Goal: Task Accomplishment & Management: Manage account settings

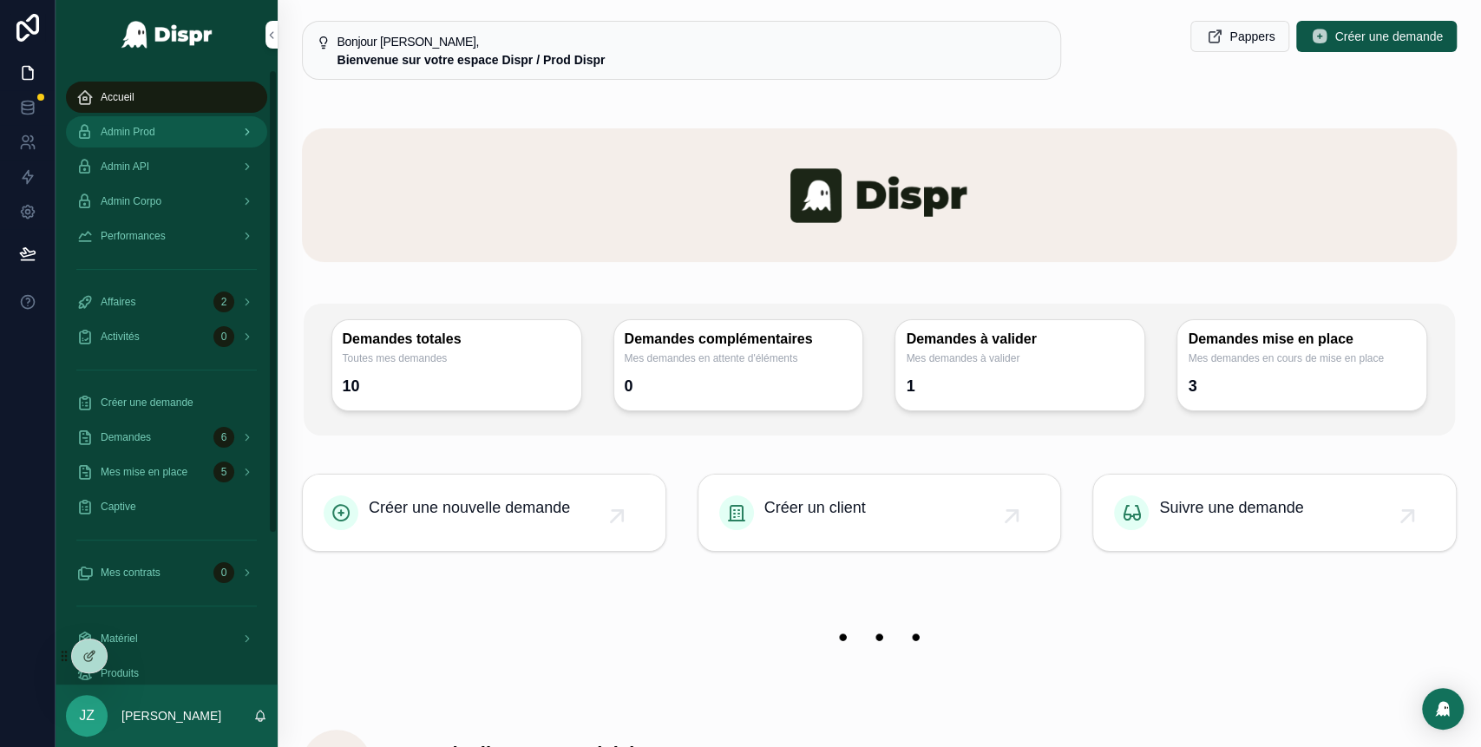
click at [188, 140] on div "Admin Prod" at bounding box center [166, 132] width 180 height 28
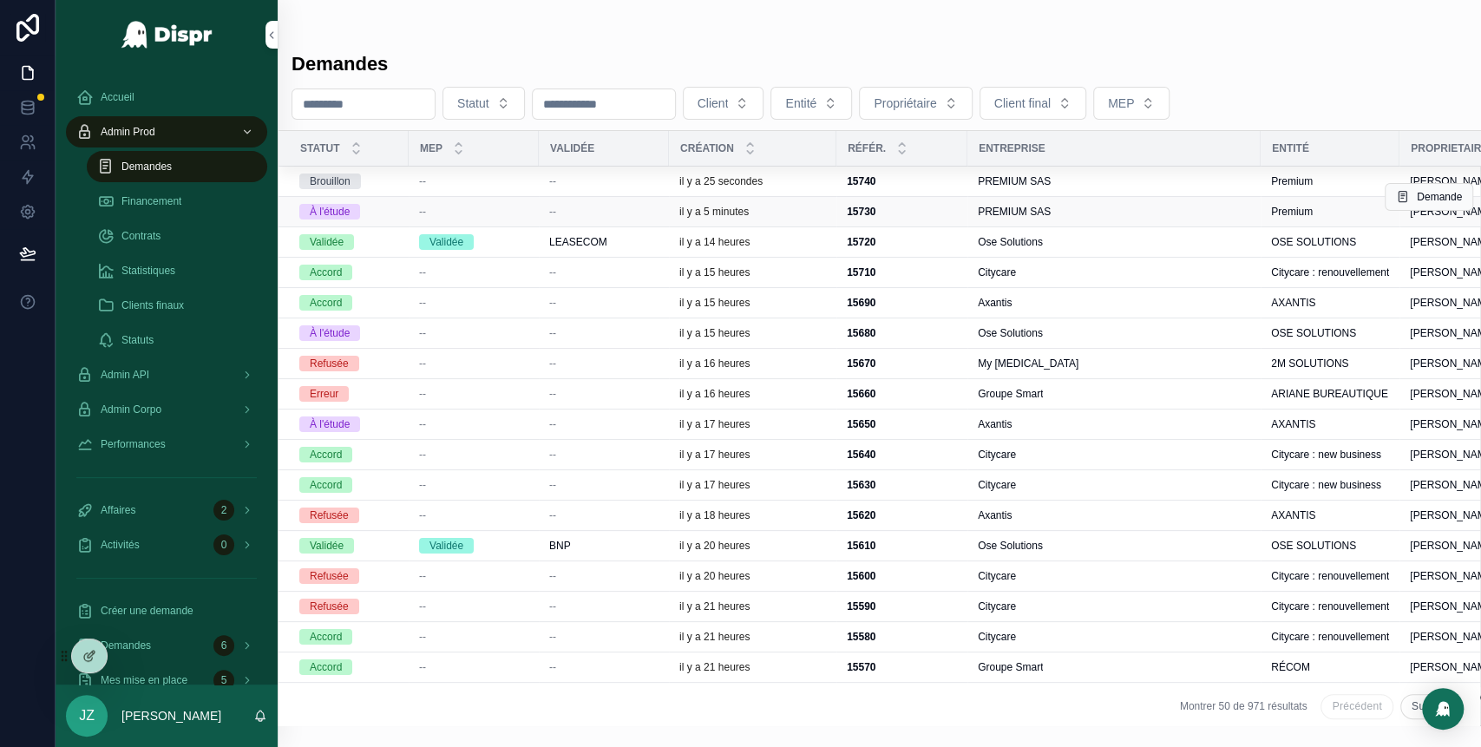
click at [655, 212] on div "--" at bounding box center [603, 212] width 109 height 14
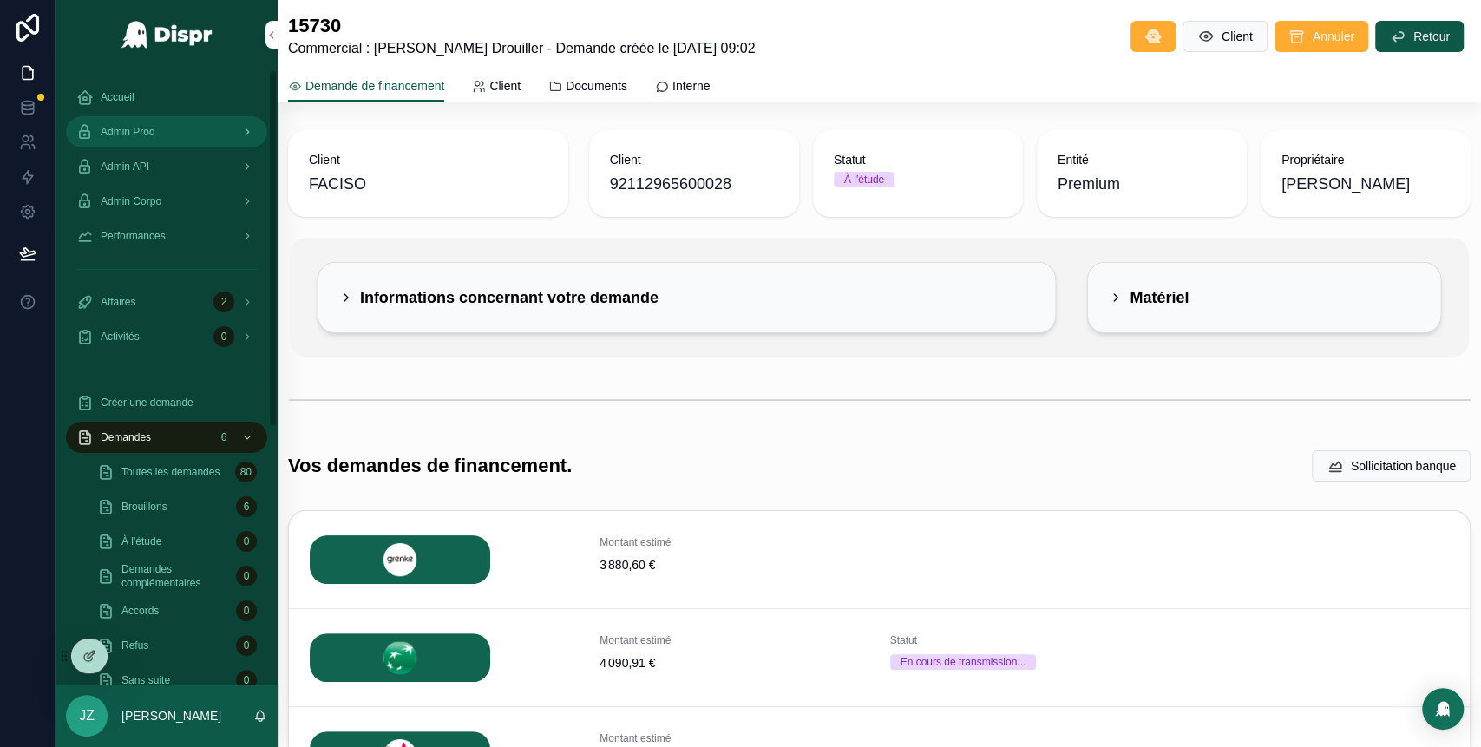
click at [196, 134] on div "Admin Prod" at bounding box center [166, 132] width 180 height 28
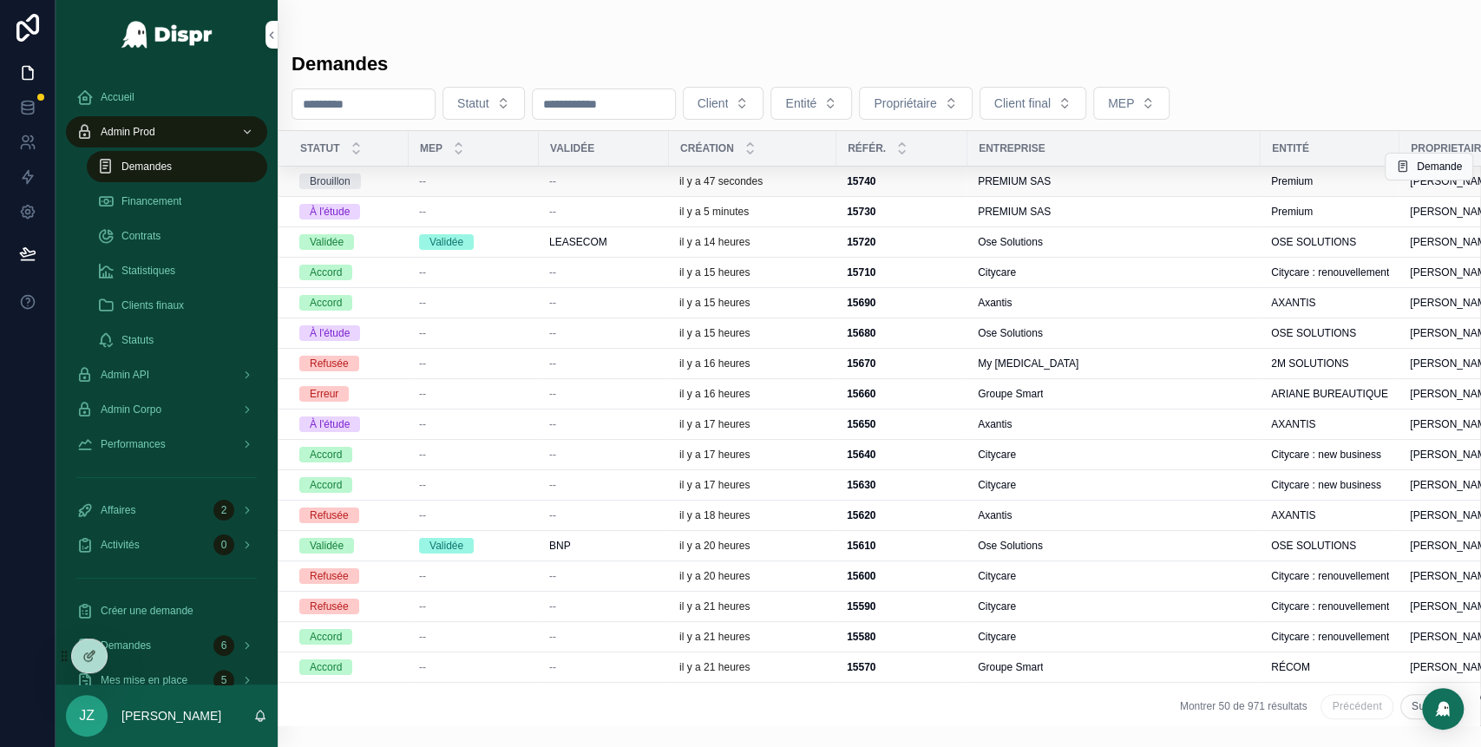
click at [612, 183] on div "--" at bounding box center [603, 181] width 109 height 14
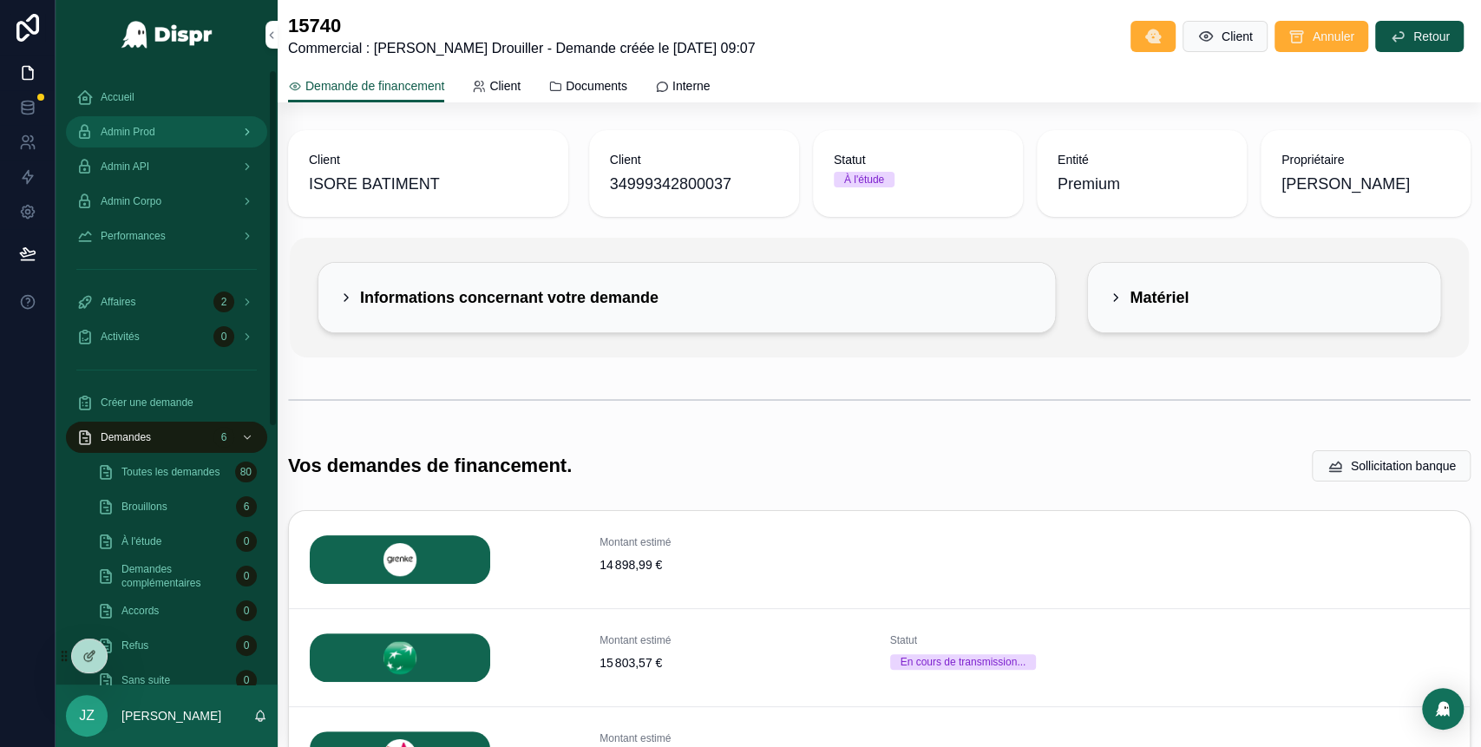
click at [182, 134] on div "Admin Prod" at bounding box center [166, 132] width 180 height 28
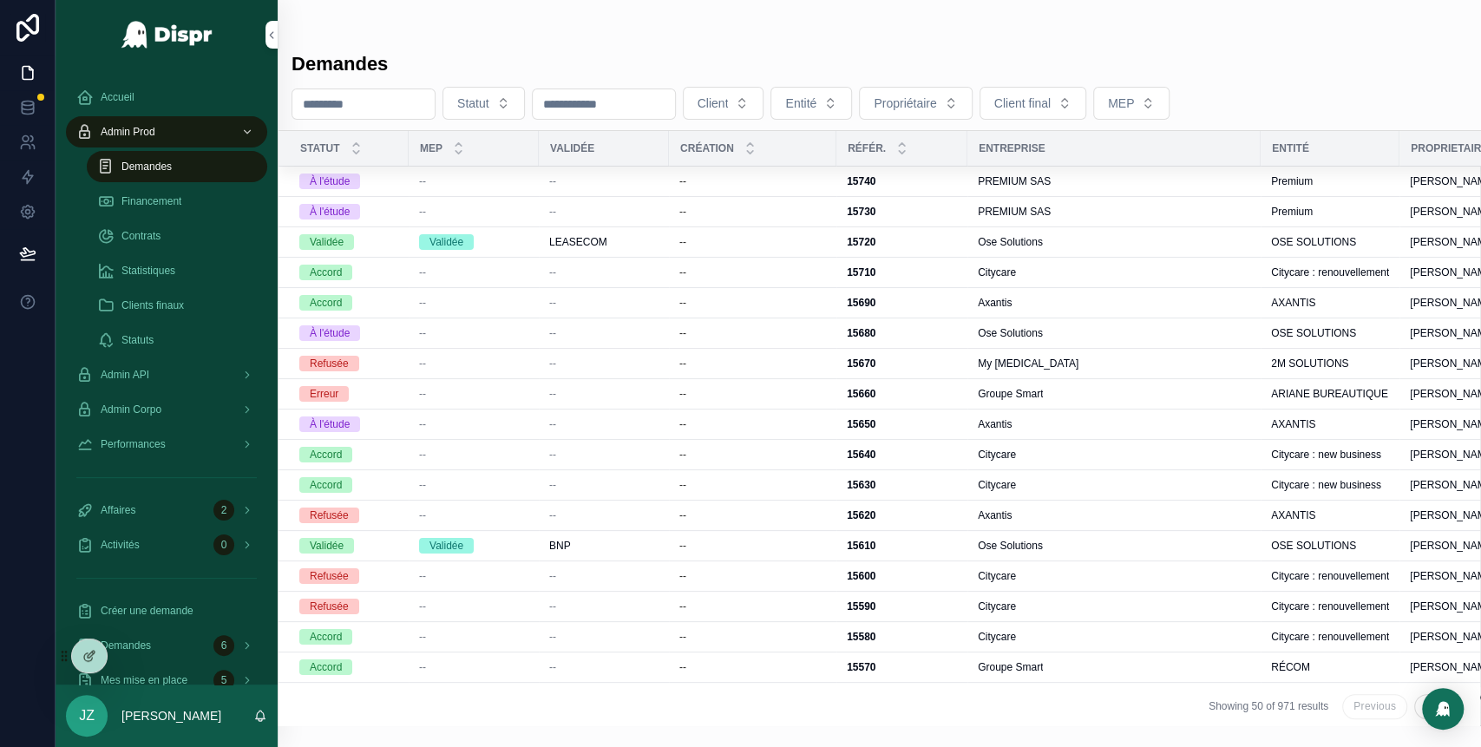
click at [146, 164] on span "Demandes" at bounding box center [146, 167] width 50 height 14
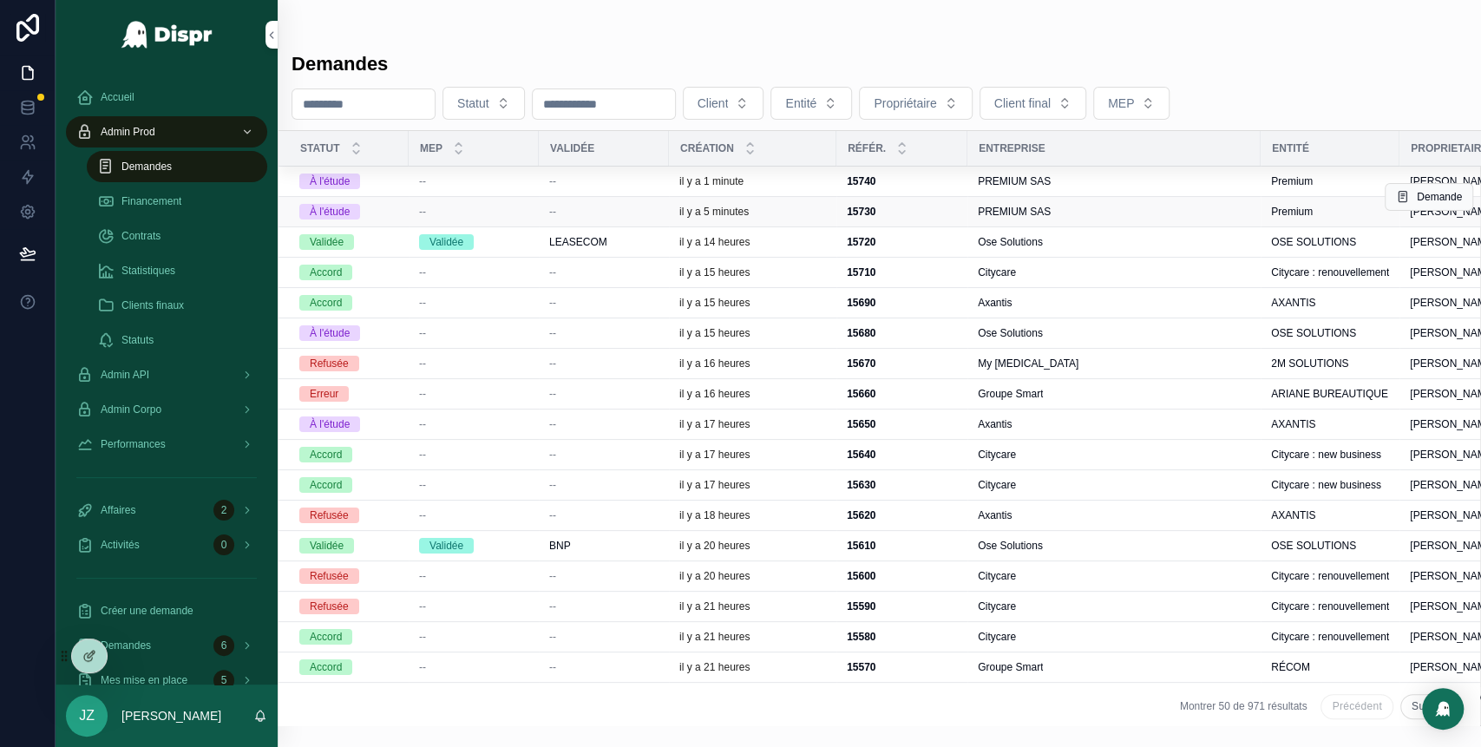
click at [534, 212] on td "--" at bounding box center [474, 212] width 130 height 30
click at [570, 211] on div "--" at bounding box center [603, 212] width 109 height 14
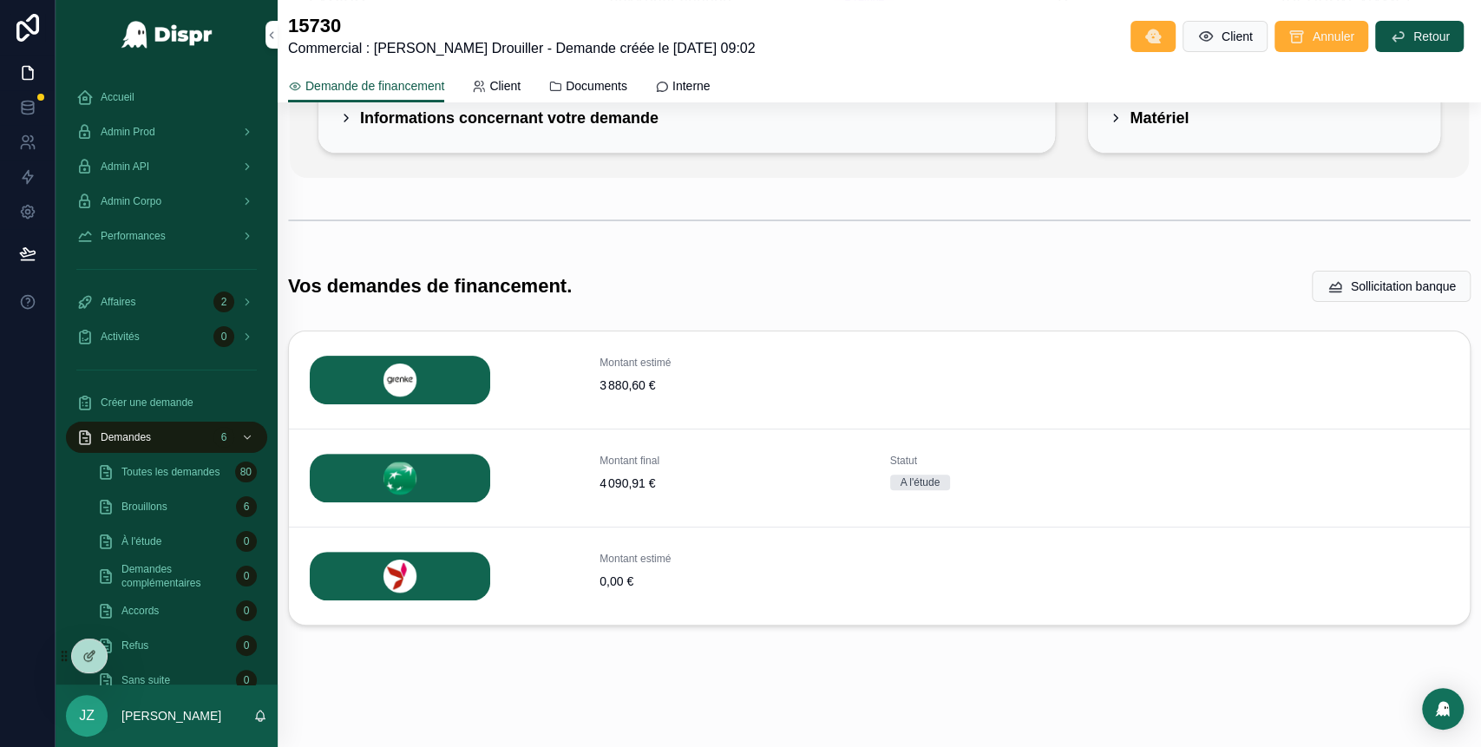
scroll to position [181, 0]
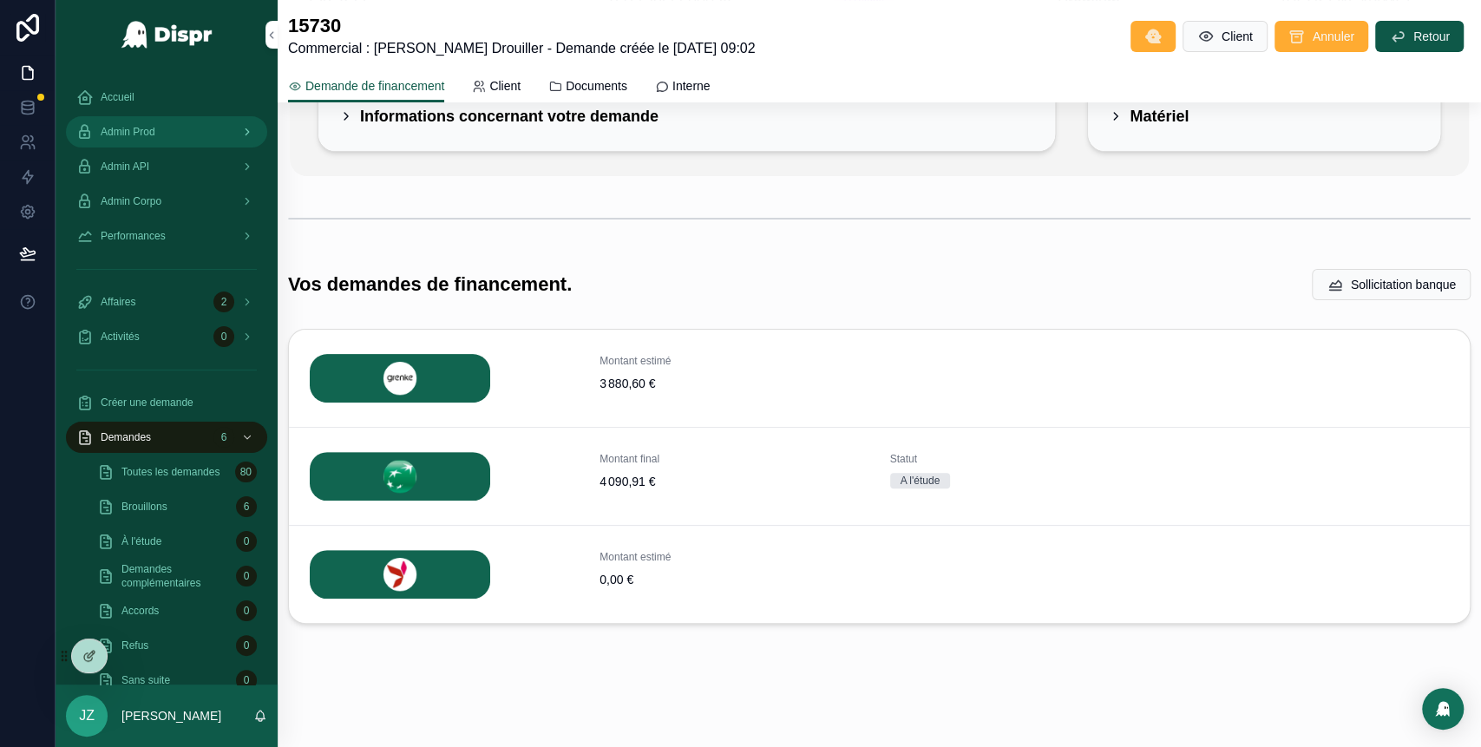
click at [187, 141] on div "Admin Prod" at bounding box center [166, 132] width 180 height 28
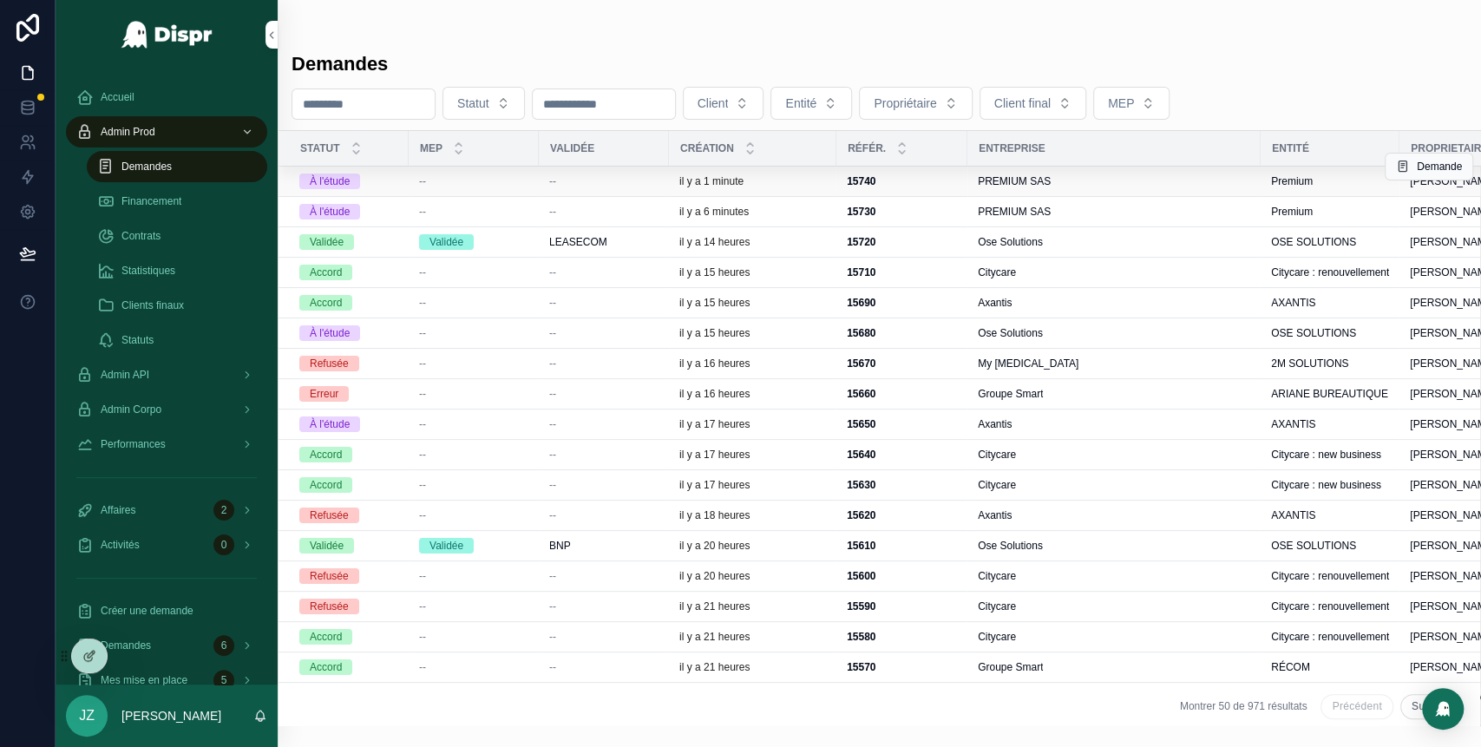
click at [425, 185] on span "--" at bounding box center [422, 181] width 7 height 14
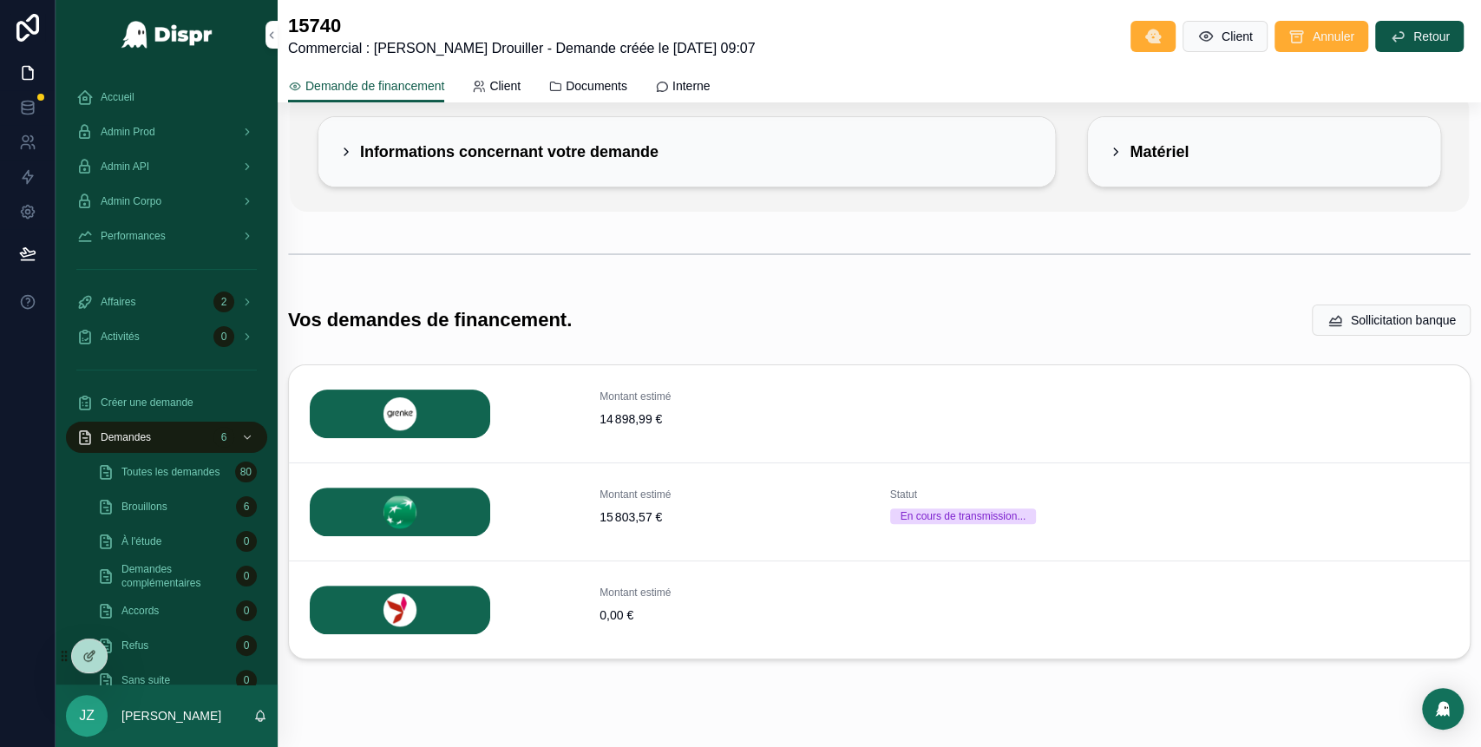
scroll to position [181, 0]
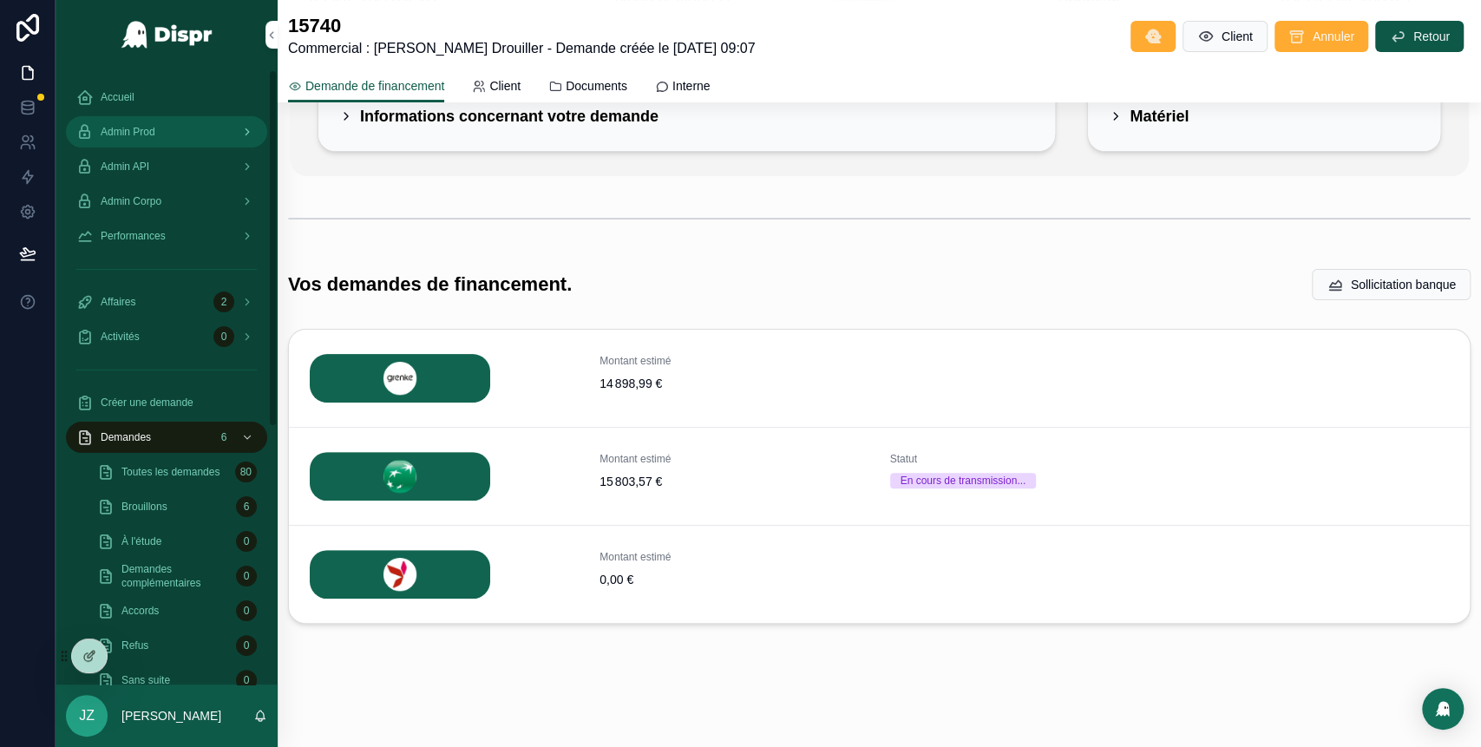
click at [153, 142] on div "Admin Prod" at bounding box center [166, 132] width 180 height 28
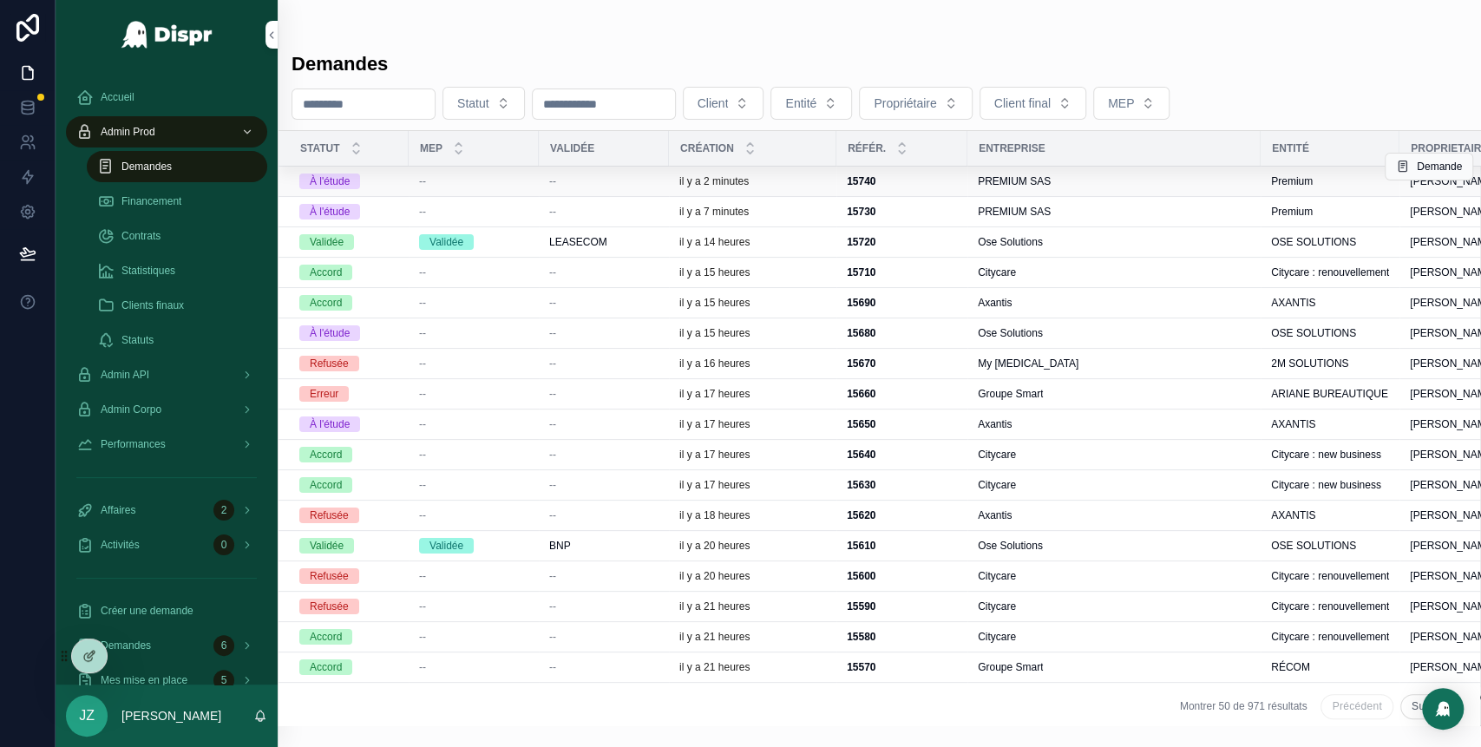
click at [588, 187] on div "--" at bounding box center [603, 181] width 109 height 14
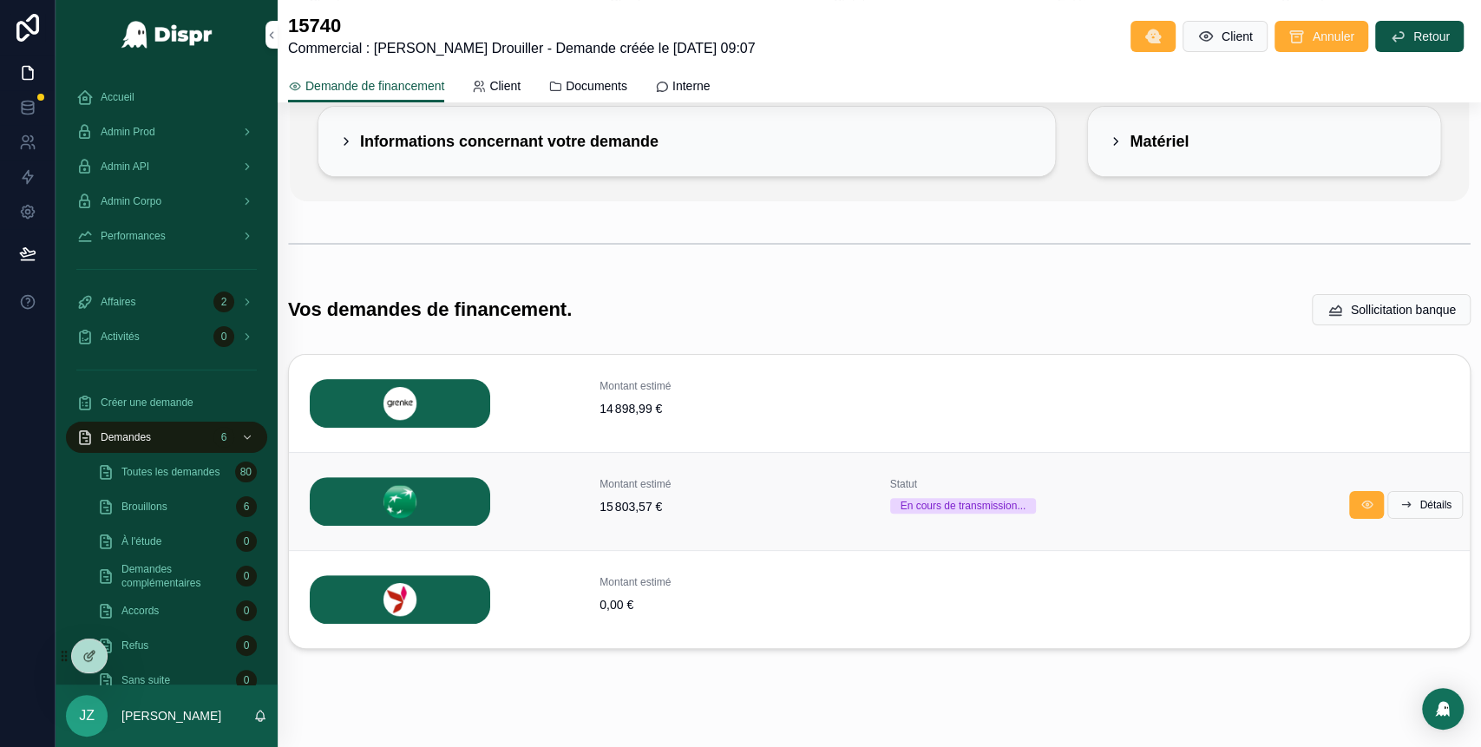
scroll to position [152, 0]
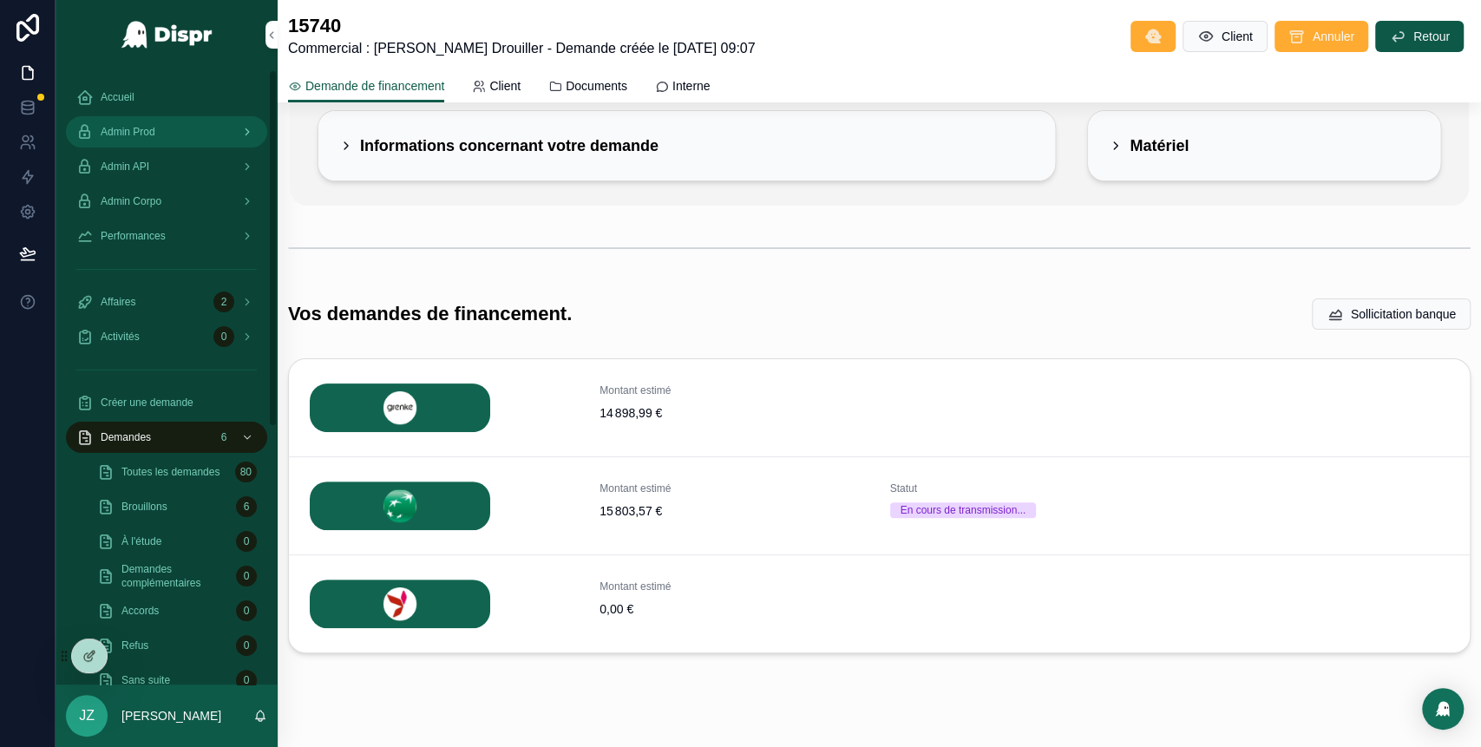
click at [190, 134] on div "Admin Prod" at bounding box center [166, 132] width 180 height 28
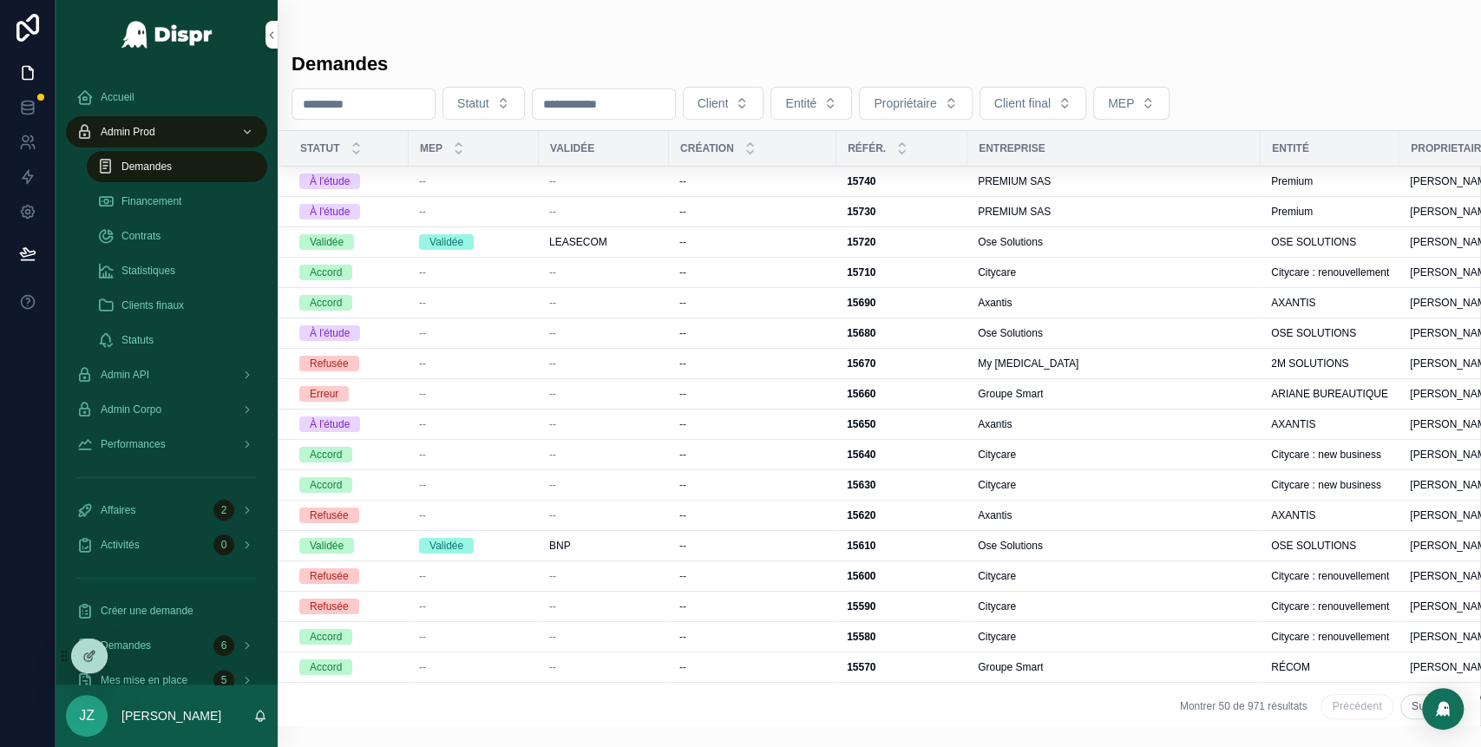
click at [152, 167] on span "Demandes" at bounding box center [146, 167] width 50 height 14
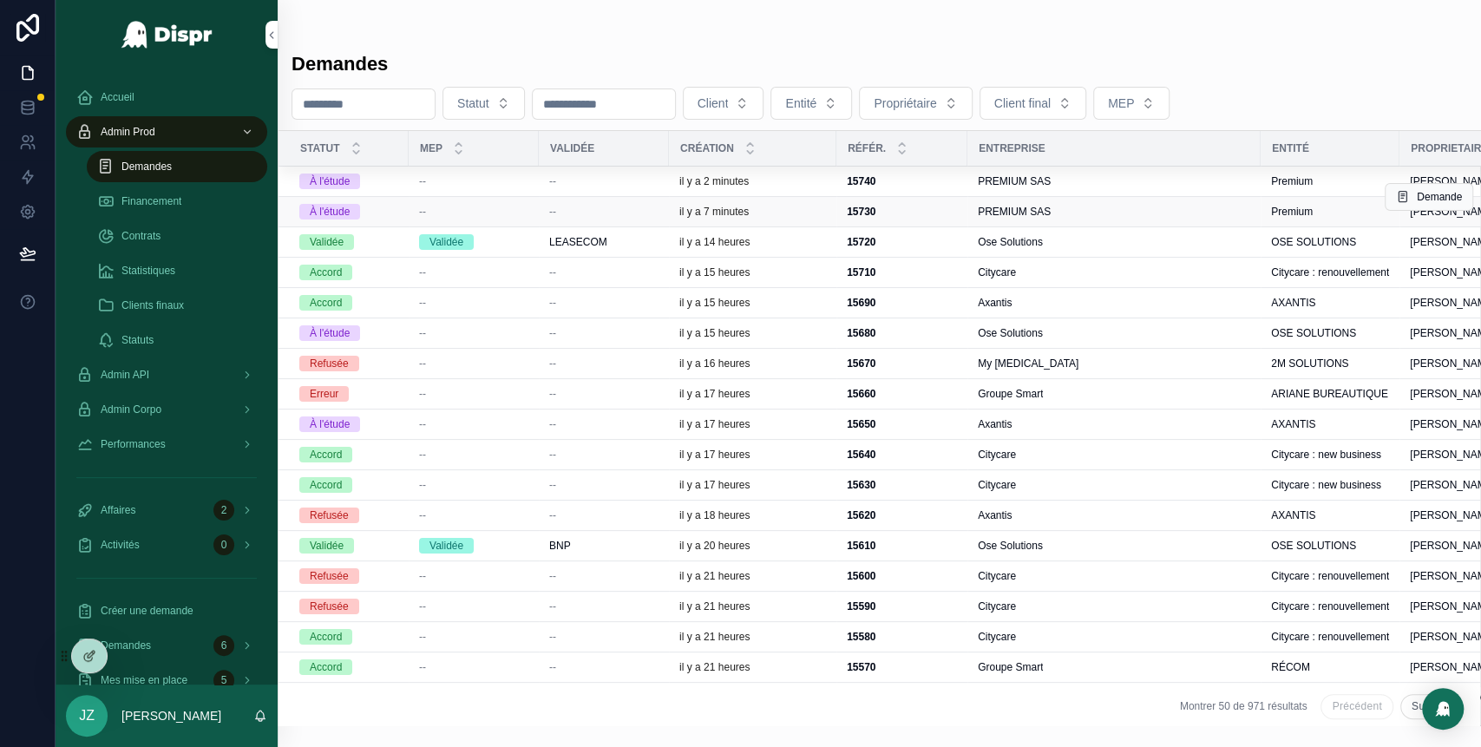
click at [577, 210] on div "--" at bounding box center [603, 212] width 109 height 14
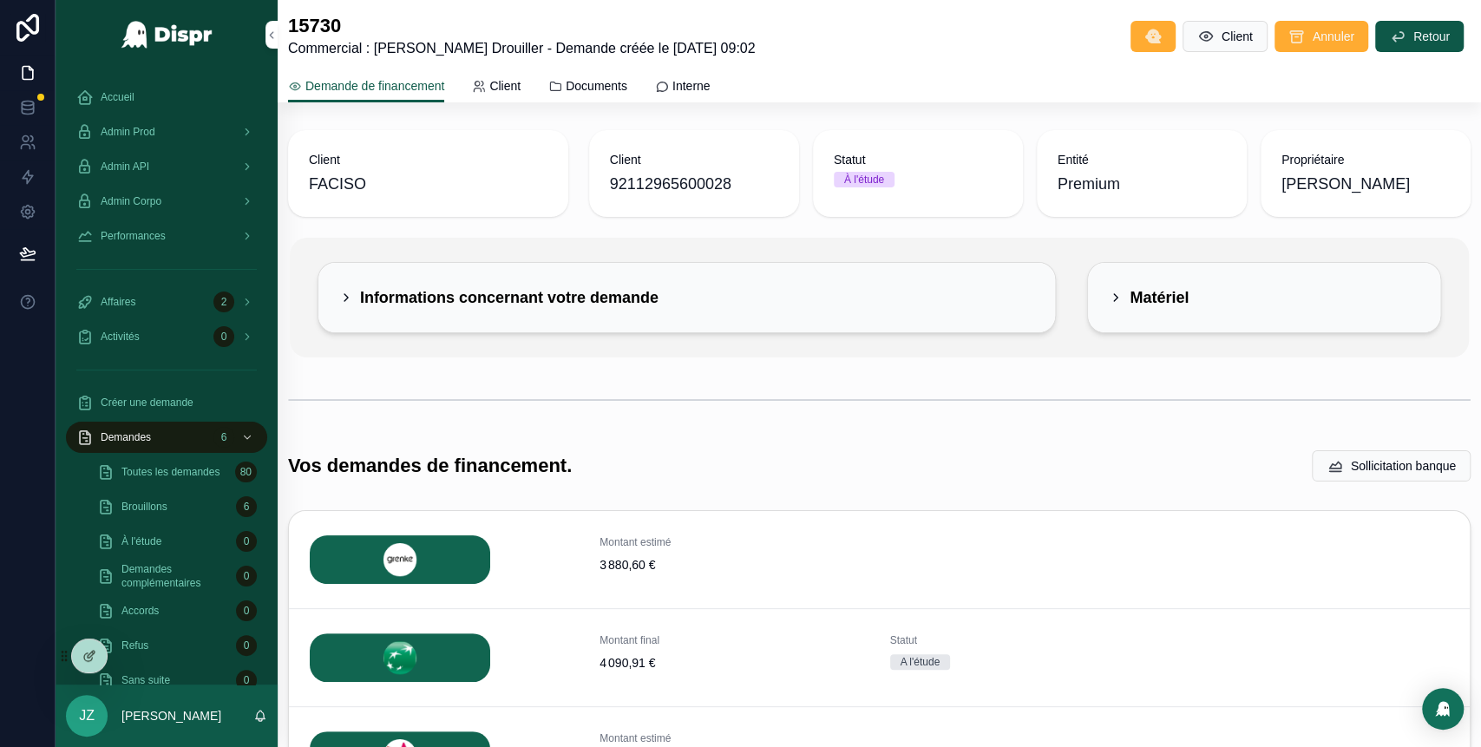
scroll to position [181, 0]
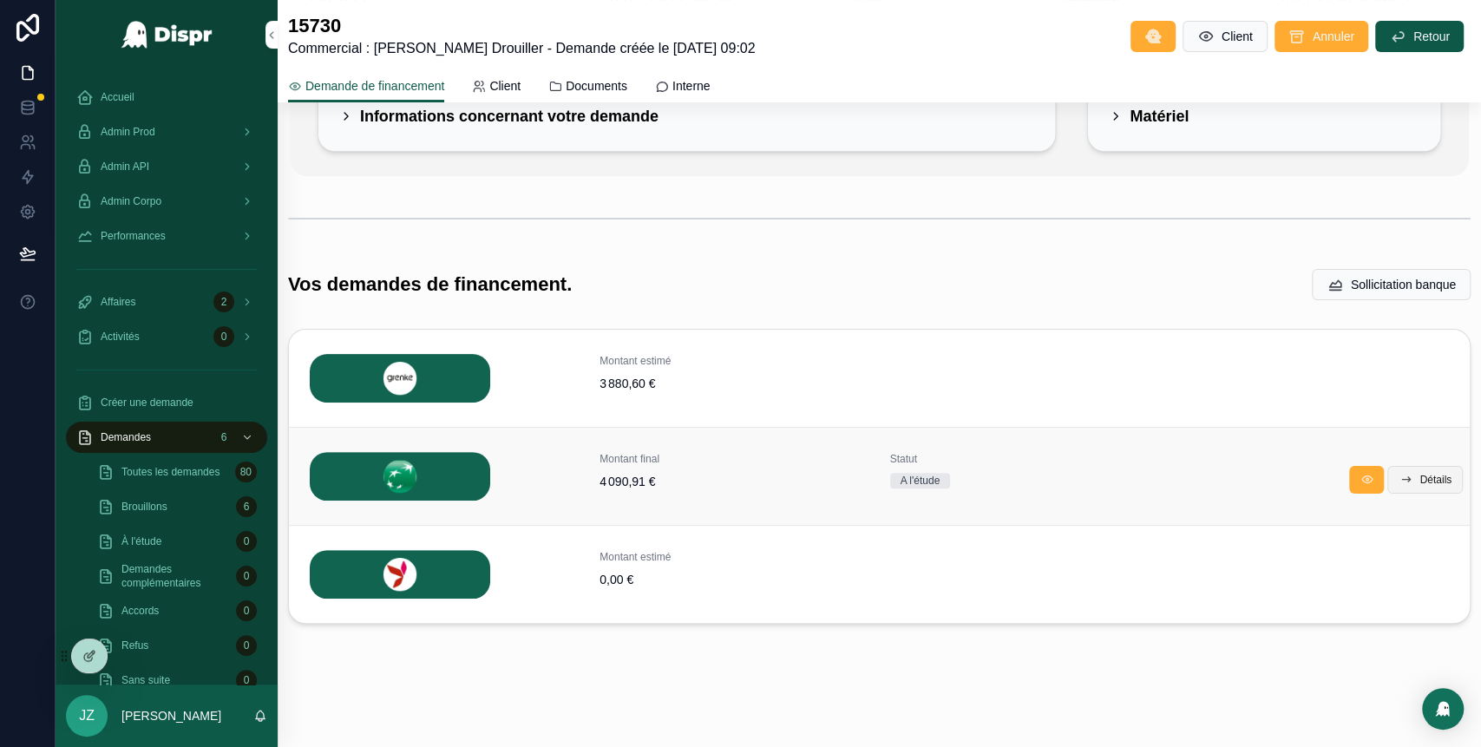
click at [1419, 474] on span "Détails" at bounding box center [1435, 480] width 32 height 14
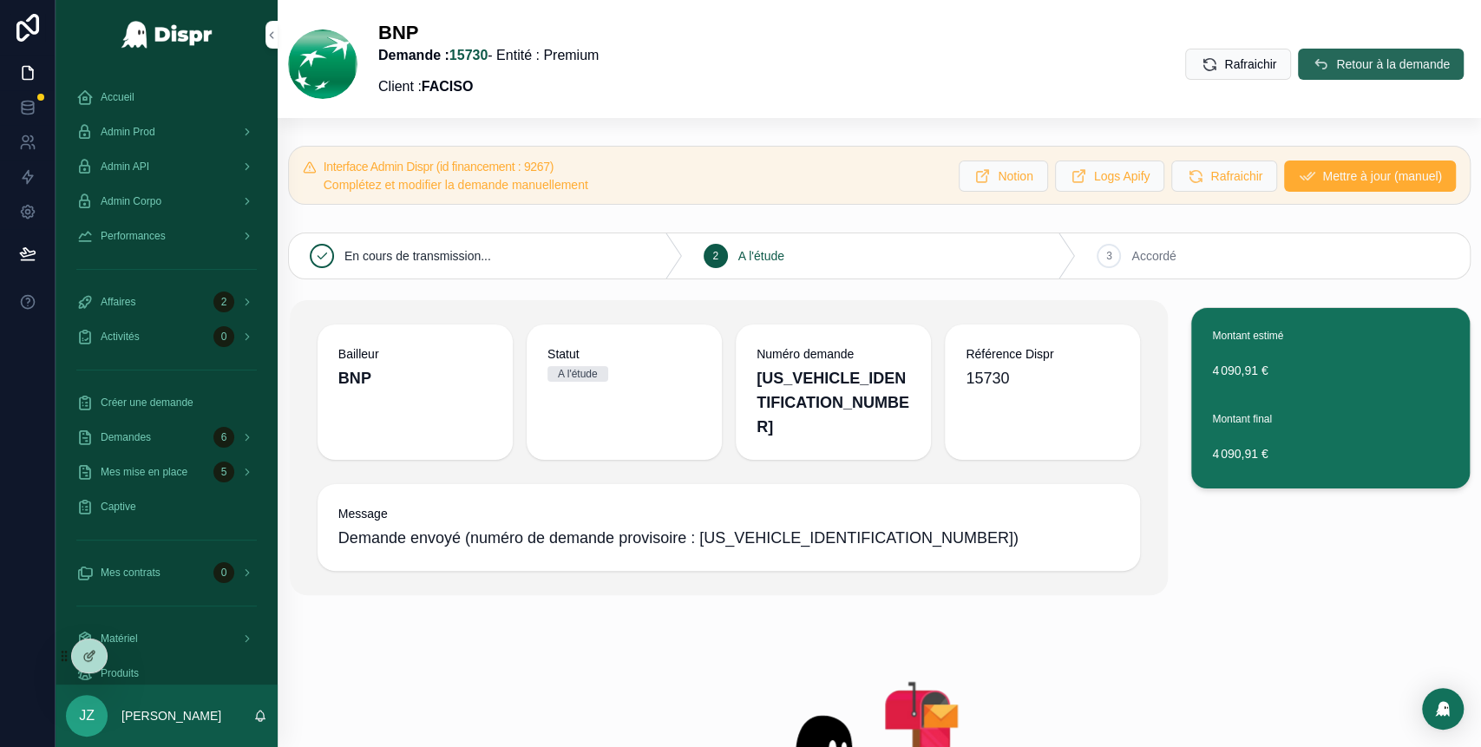
click at [1303, 53] on button "Retour à la demande" at bounding box center [1381, 64] width 166 height 31
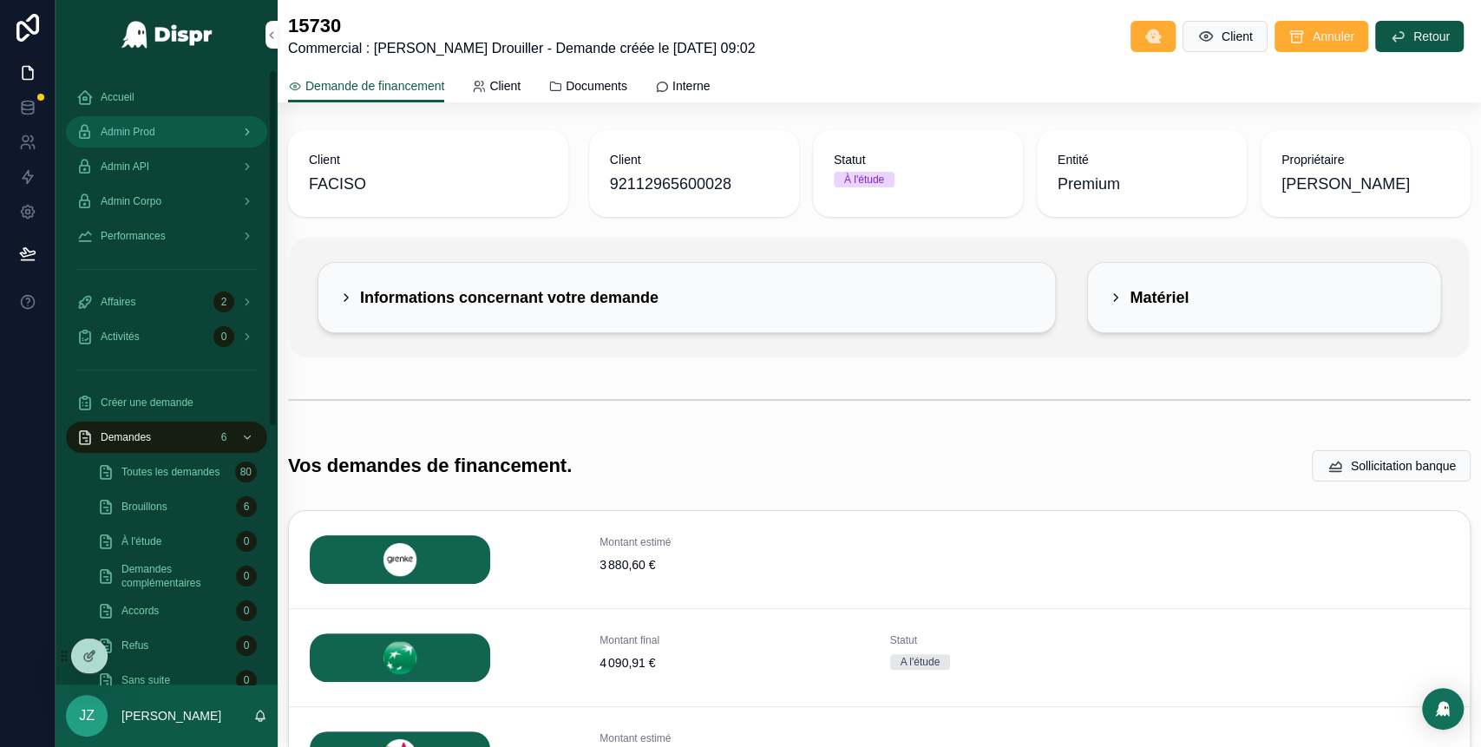
click at [155, 132] on span "Admin Prod" at bounding box center [128, 132] width 55 height 14
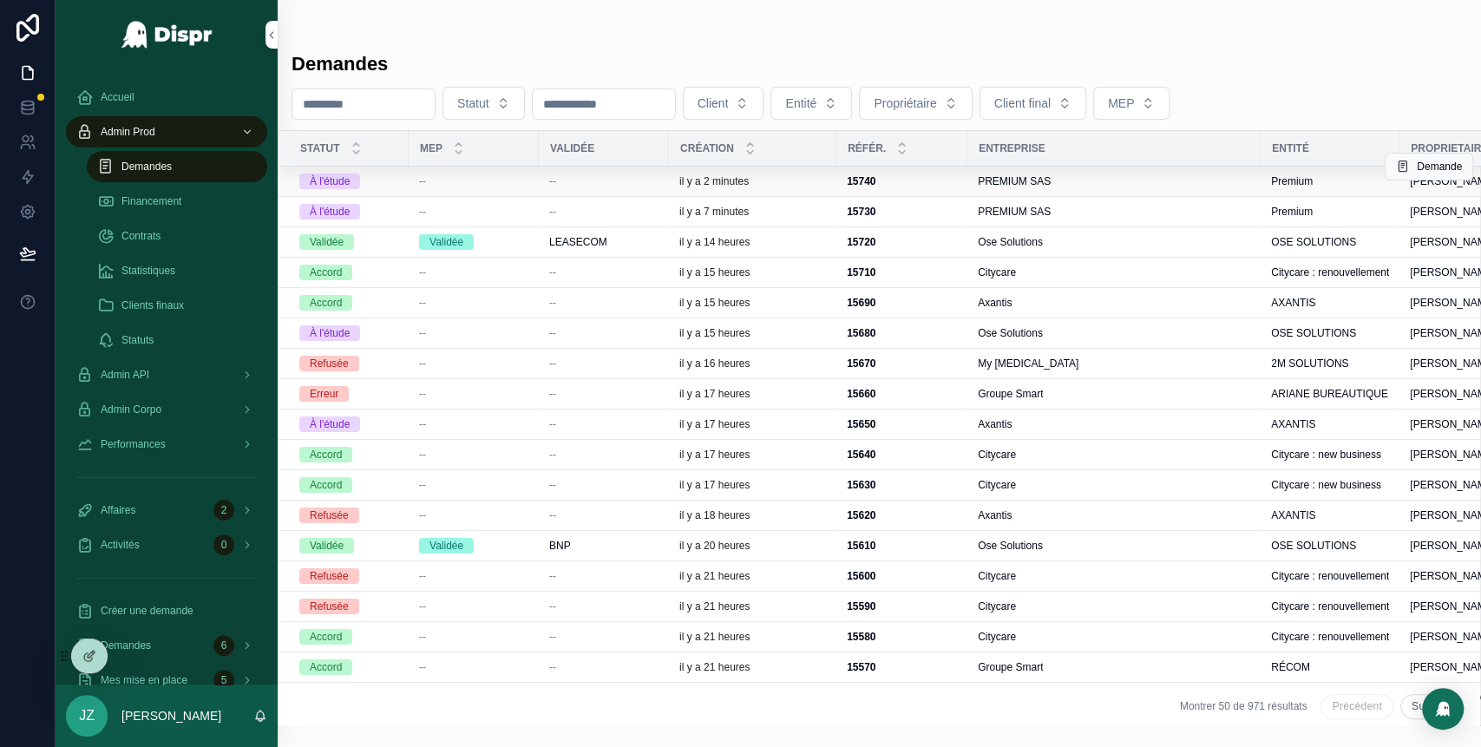
click at [568, 175] on div "--" at bounding box center [603, 181] width 109 height 14
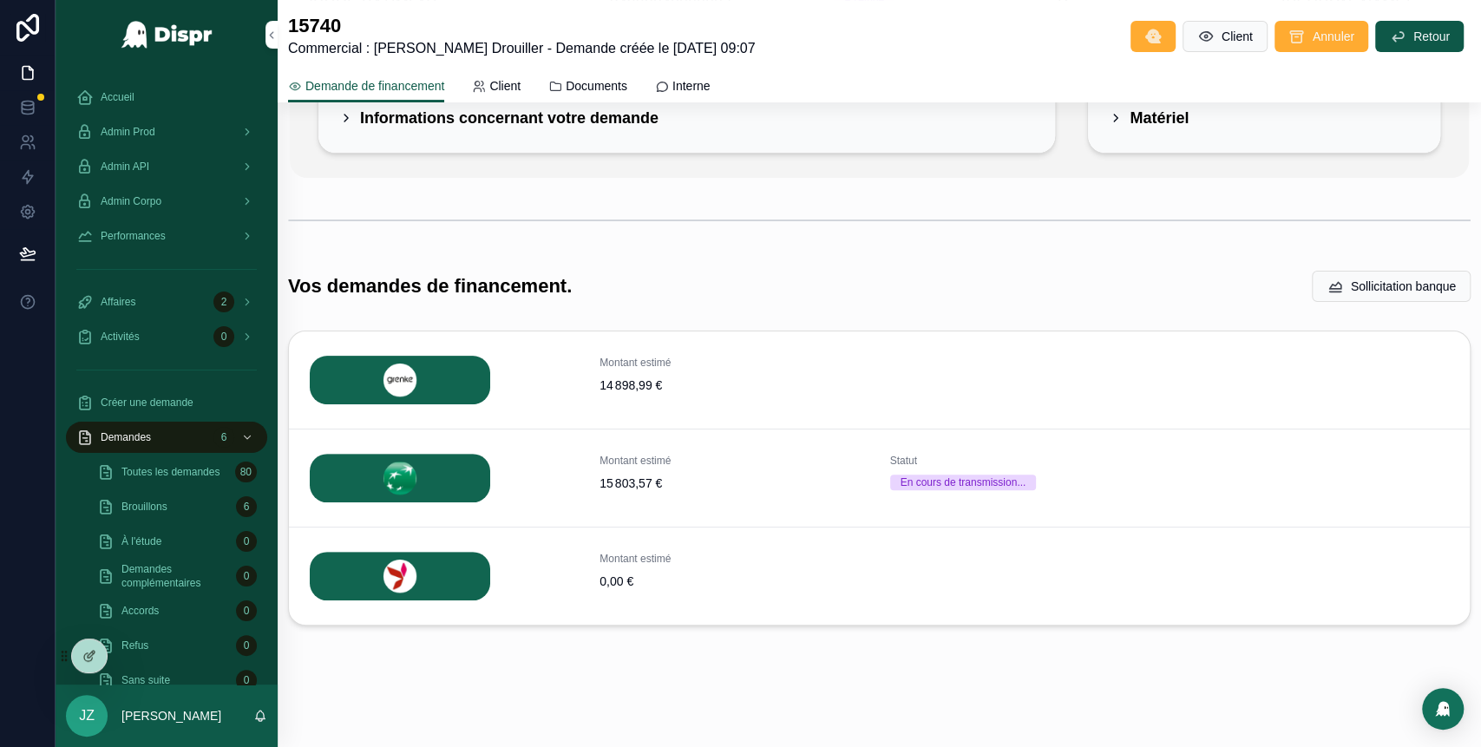
scroll to position [181, 0]
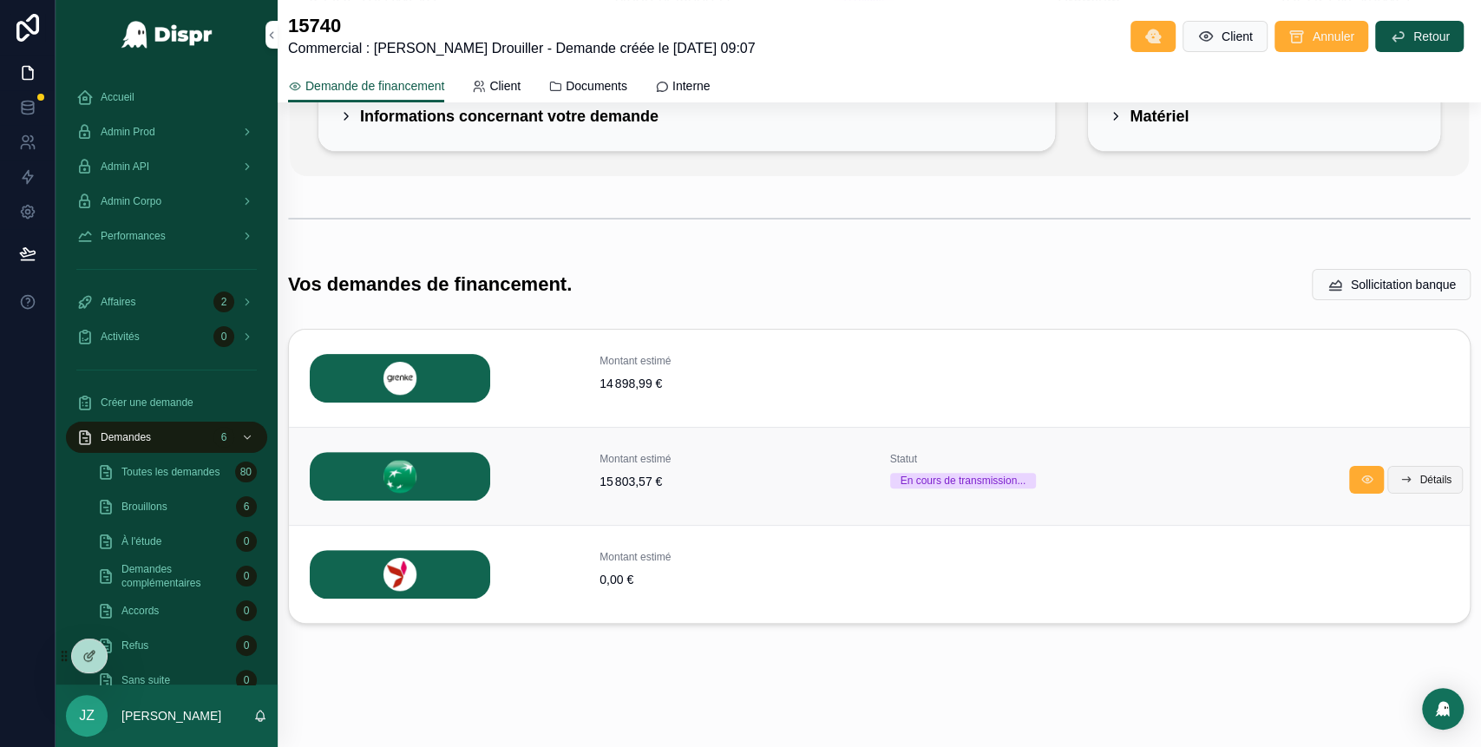
click at [1401, 486] on button "Détails" at bounding box center [1424, 480] width 75 height 28
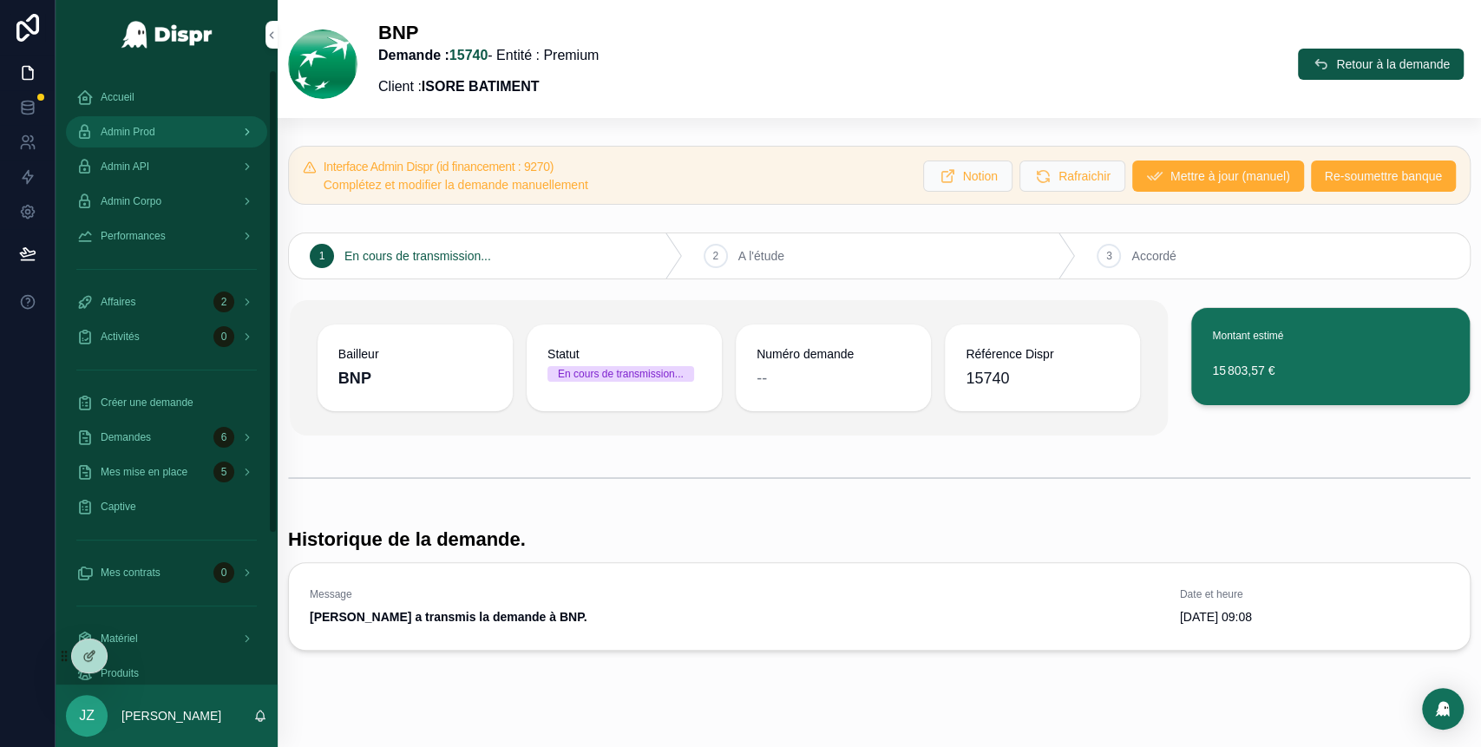
click at [161, 139] on div "Admin Prod" at bounding box center [166, 132] width 180 height 28
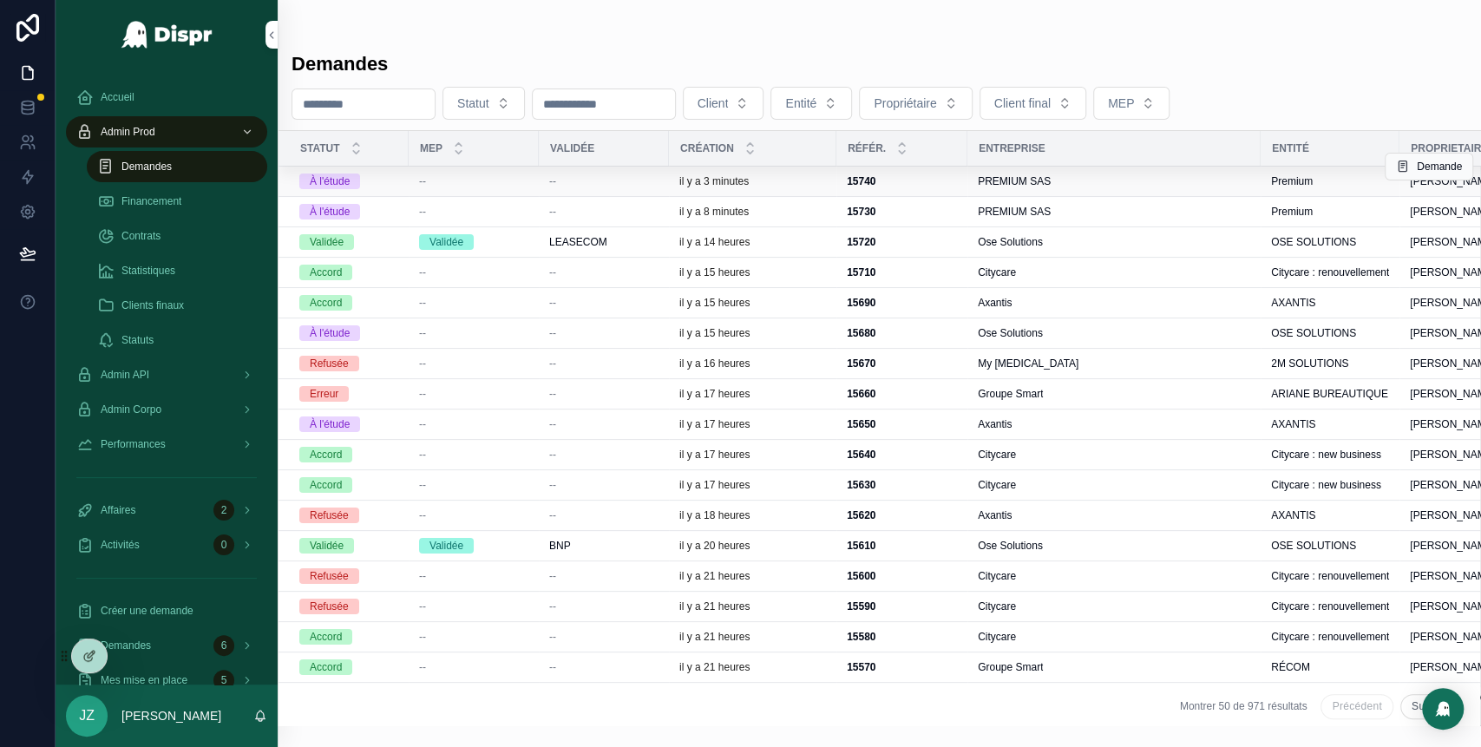
click at [428, 180] on div "--" at bounding box center [473, 181] width 109 height 14
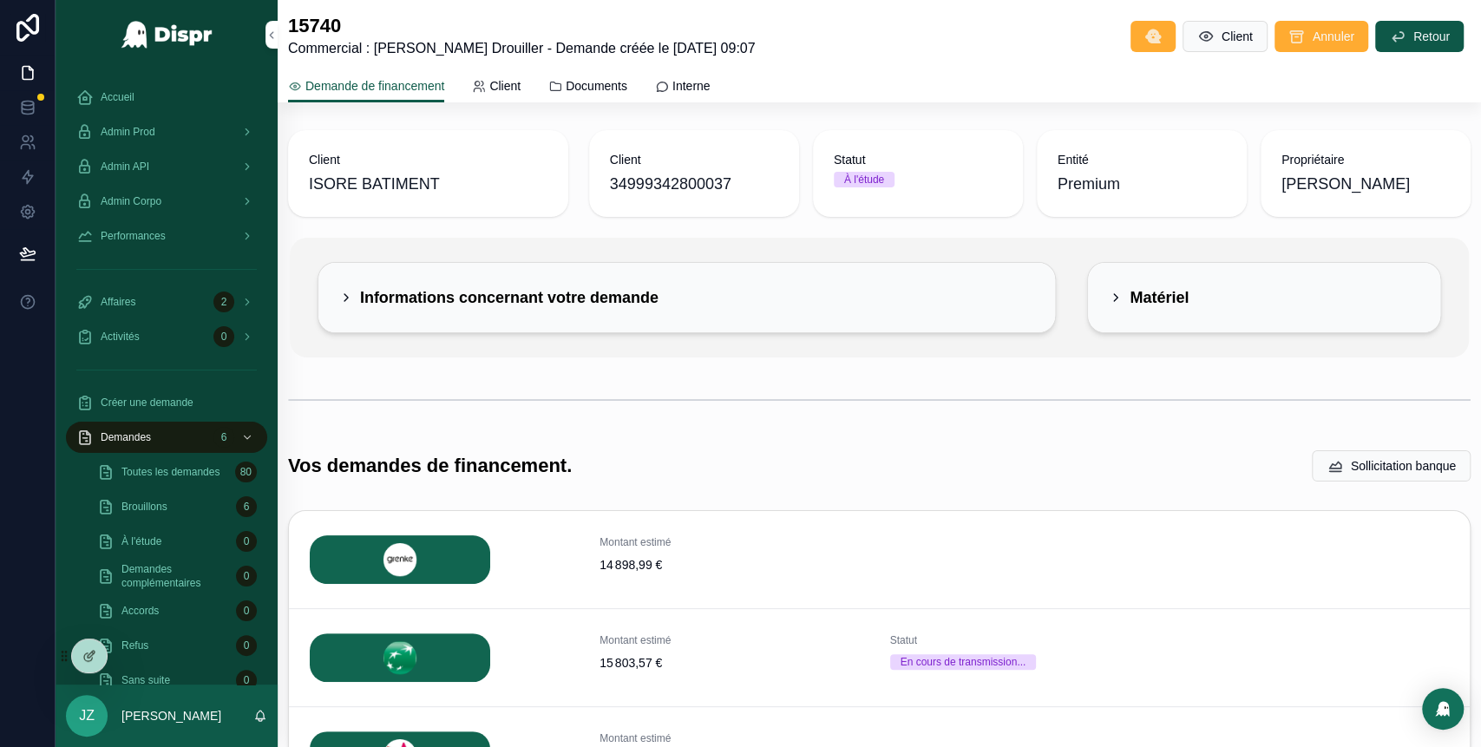
click at [1108, 303] on icon "scrollable content" at bounding box center [1115, 298] width 14 height 14
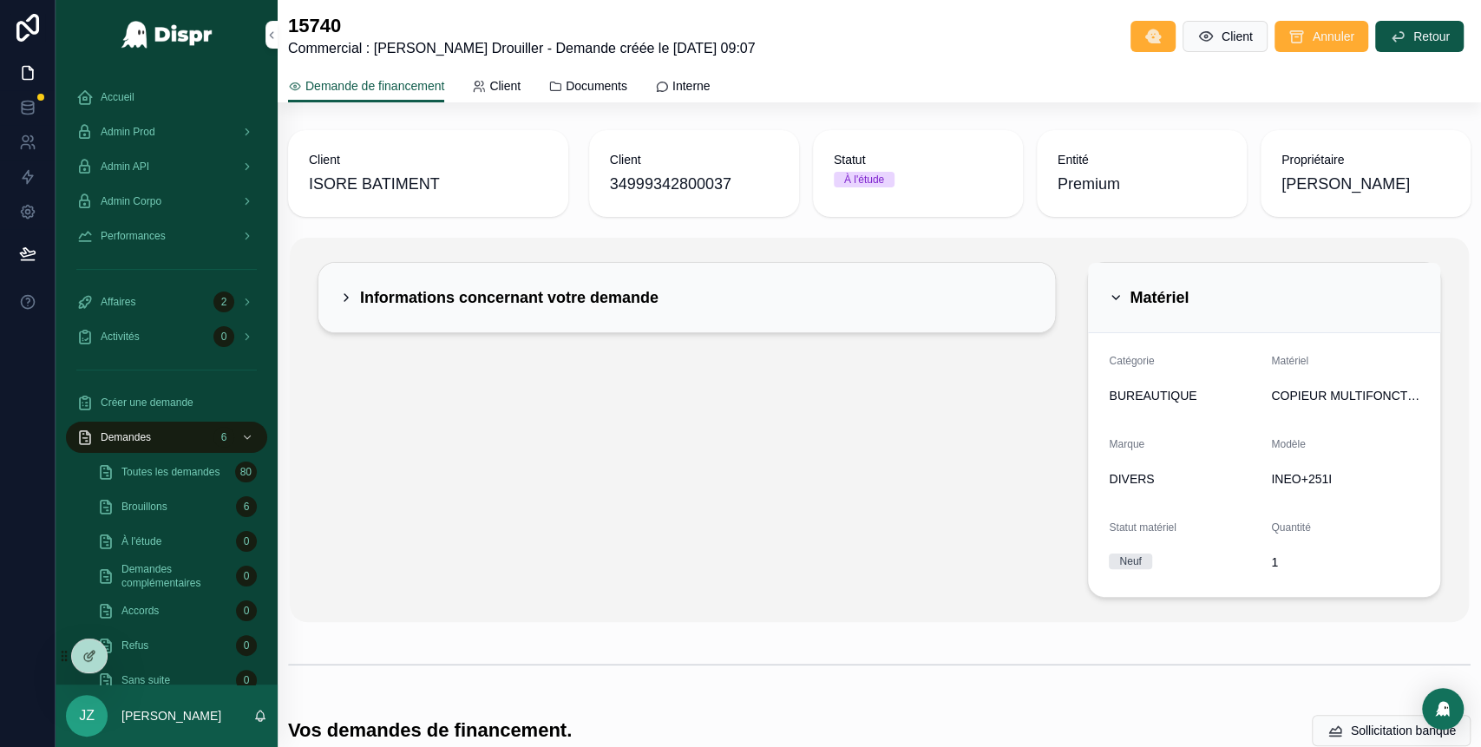
click at [1108, 292] on icon "scrollable content" at bounding box center [1115, 298] width 14 height 14
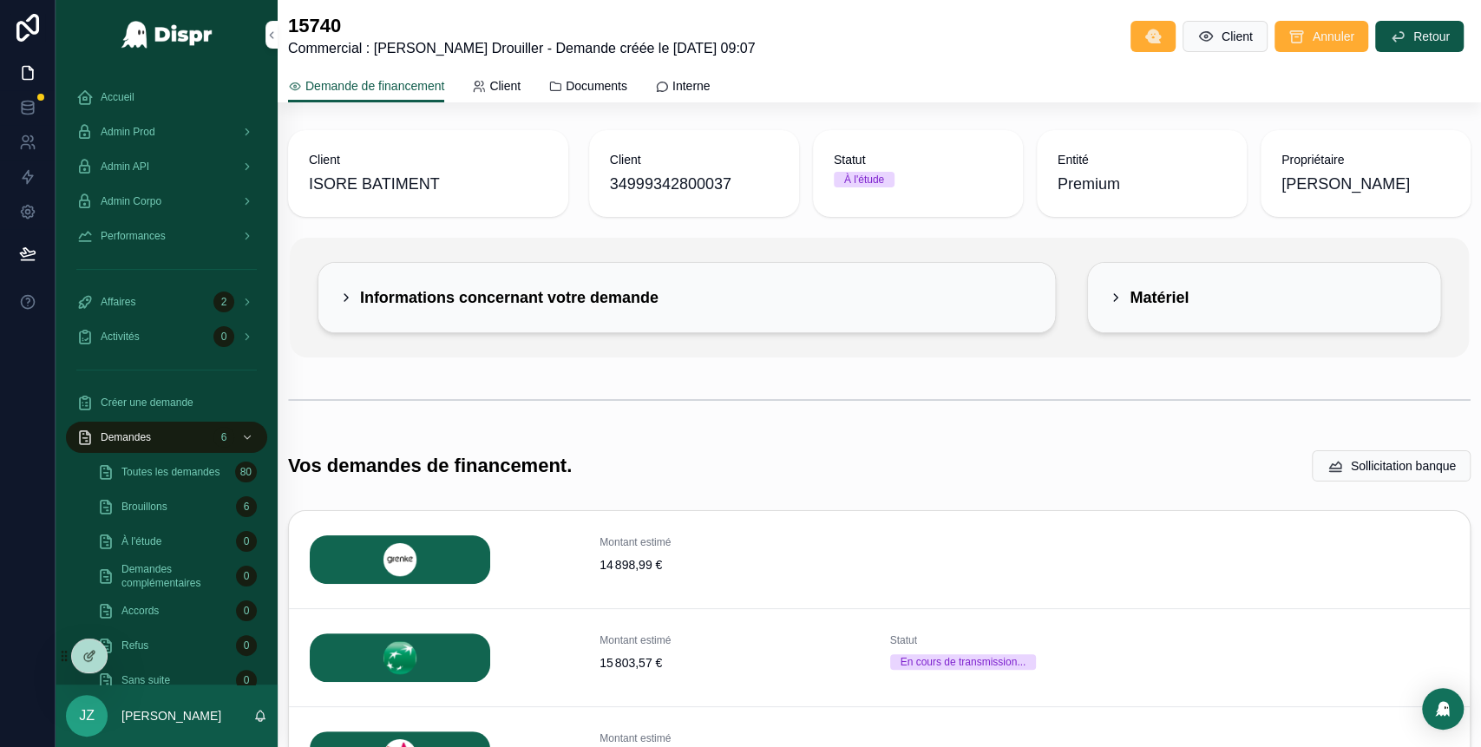
click at [339, 304] on div "Informations concernant votre demande" at bounding box center [498, 298] width 319 height 28
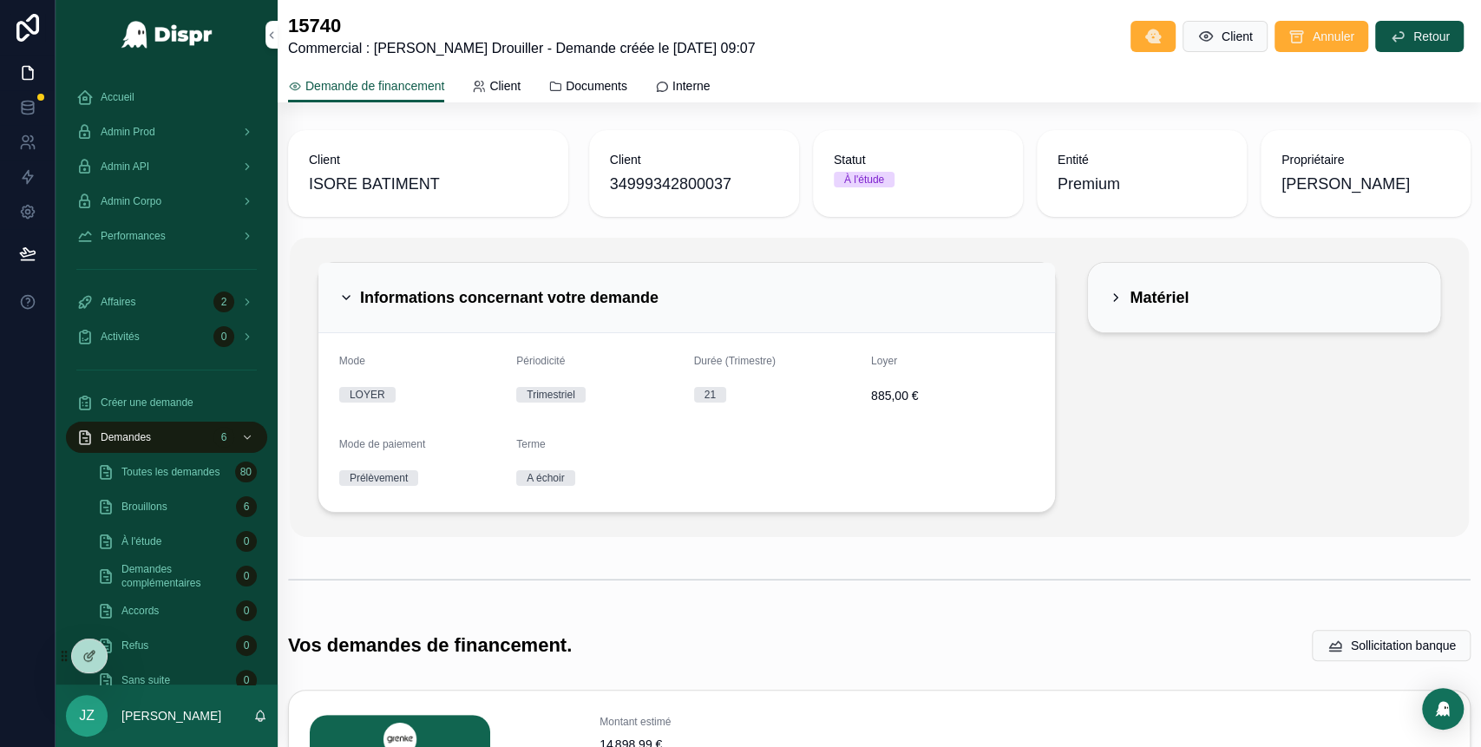
click at [355, 294] on div "Informations concernant votre demande" at bounding box center [498, 298] width 319 height 28
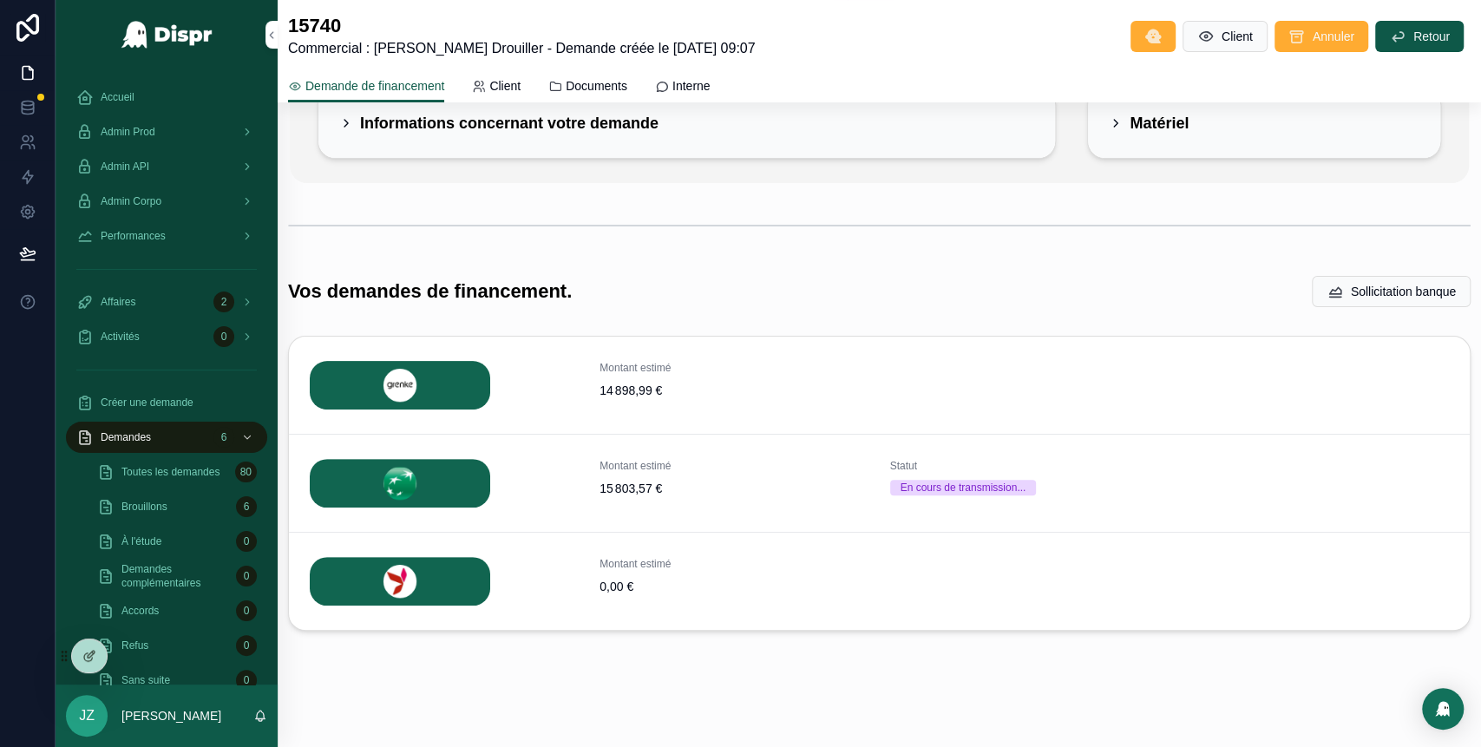
scroll to position [181, 0]
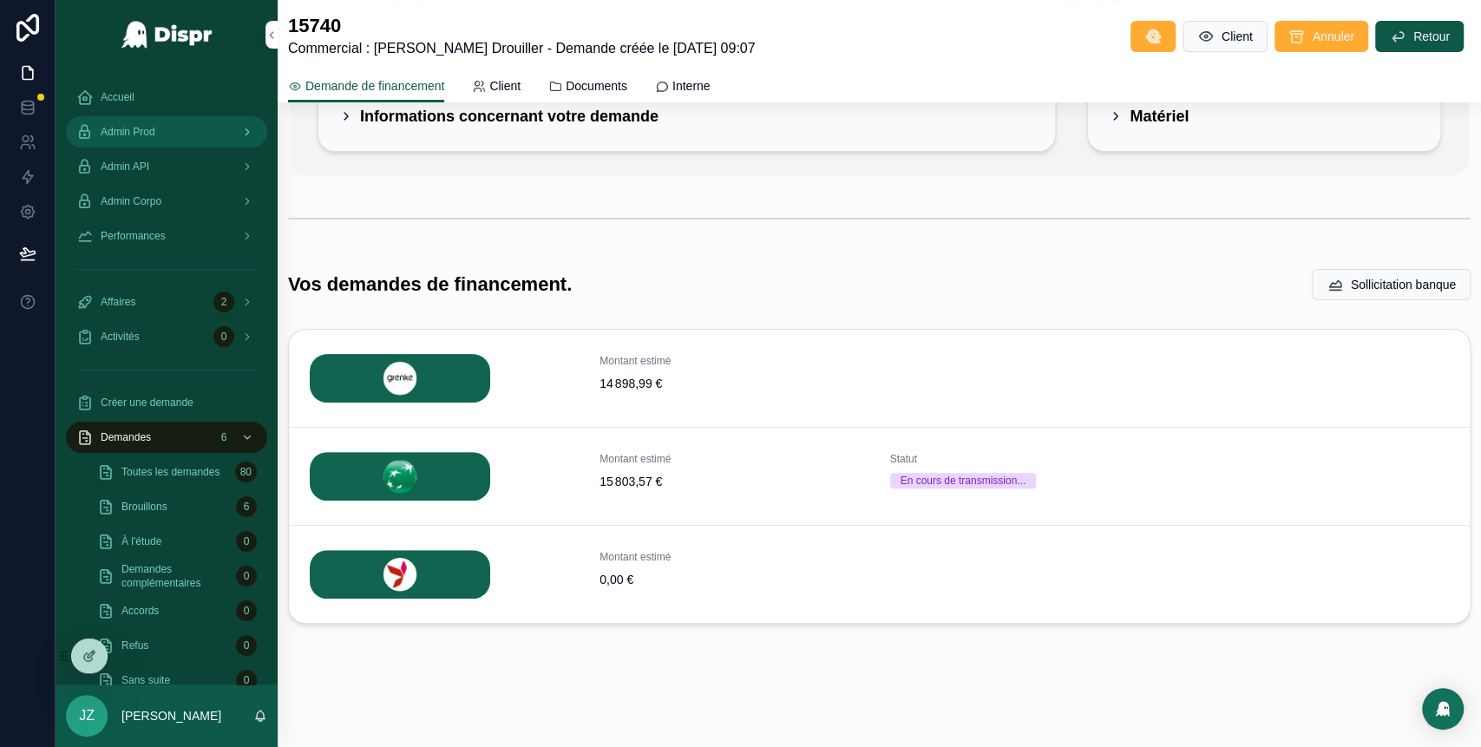
click at [174, 123] on div "Admin Prod" at bounding box center [166, 132] width 180 height 28
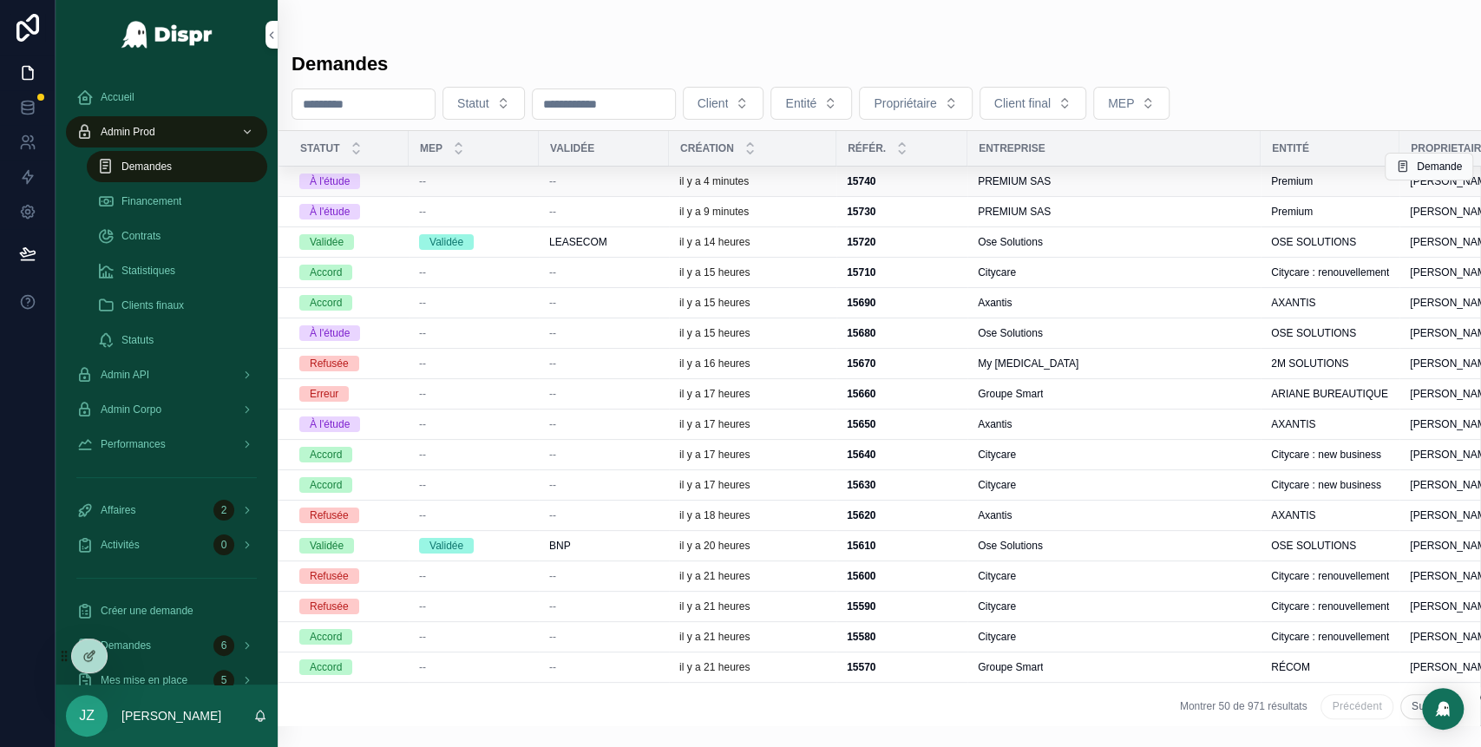
click at [566, 186] on div "--" at bounding box center [603, 181] width 109 height 14
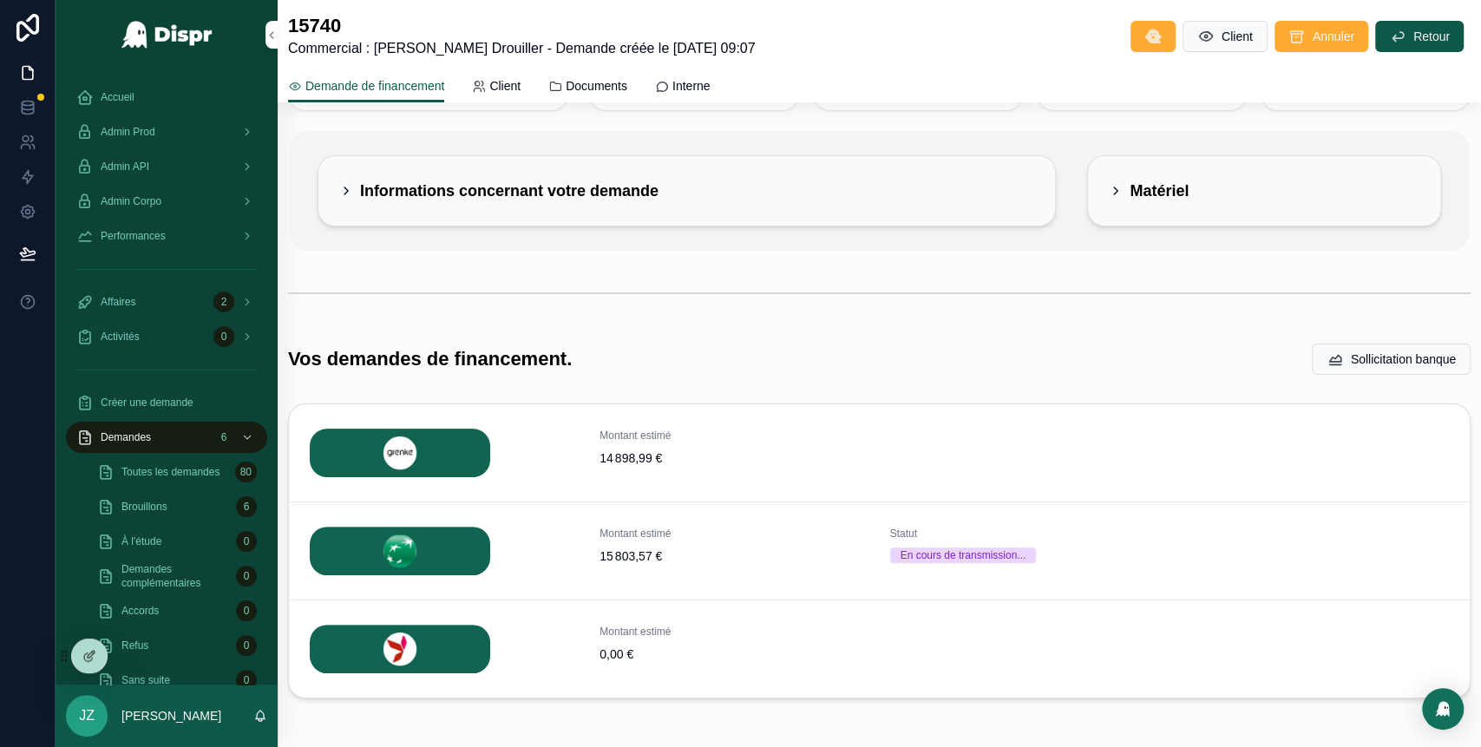
scroll to position [102, 0]
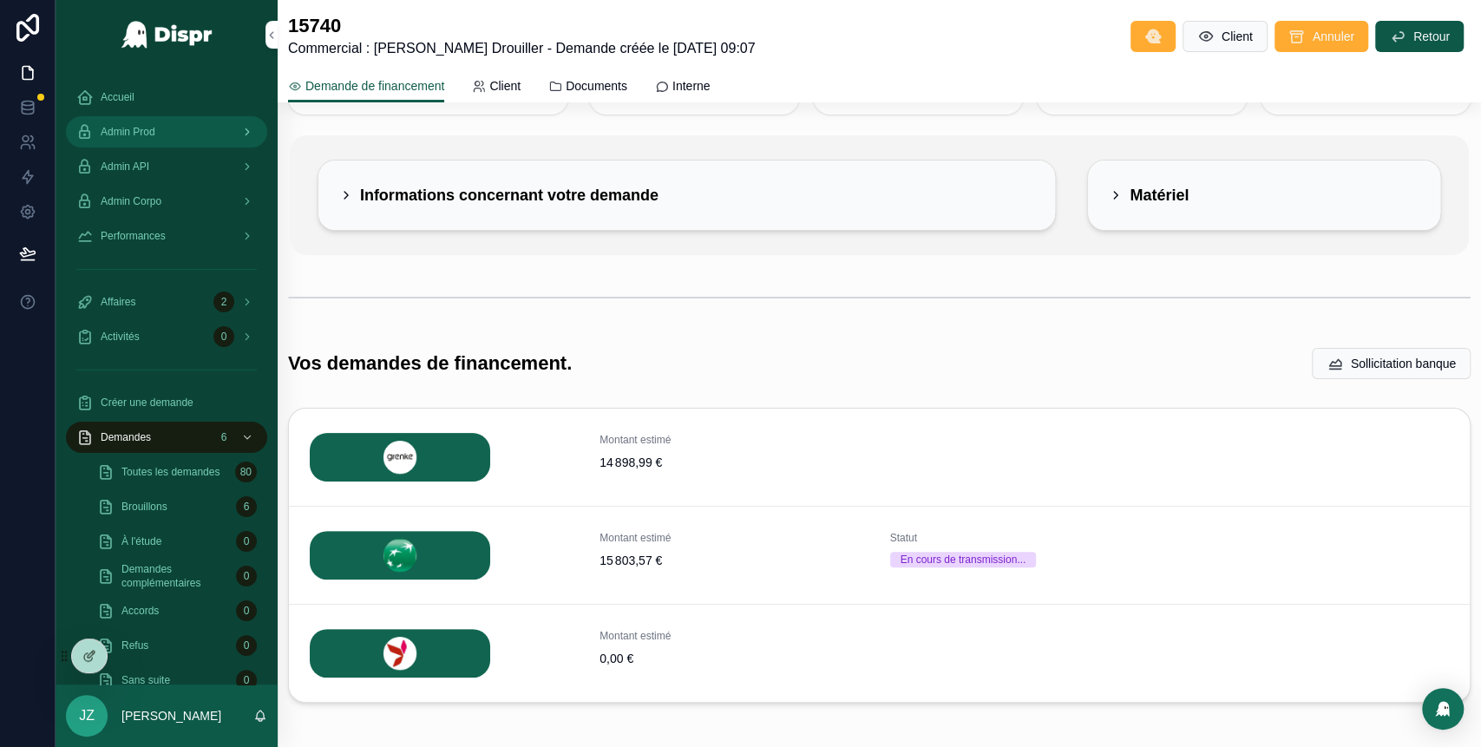
click at [185, 132] on div "Admin Prod" at bounding box center [166, 132] width 180 height 28
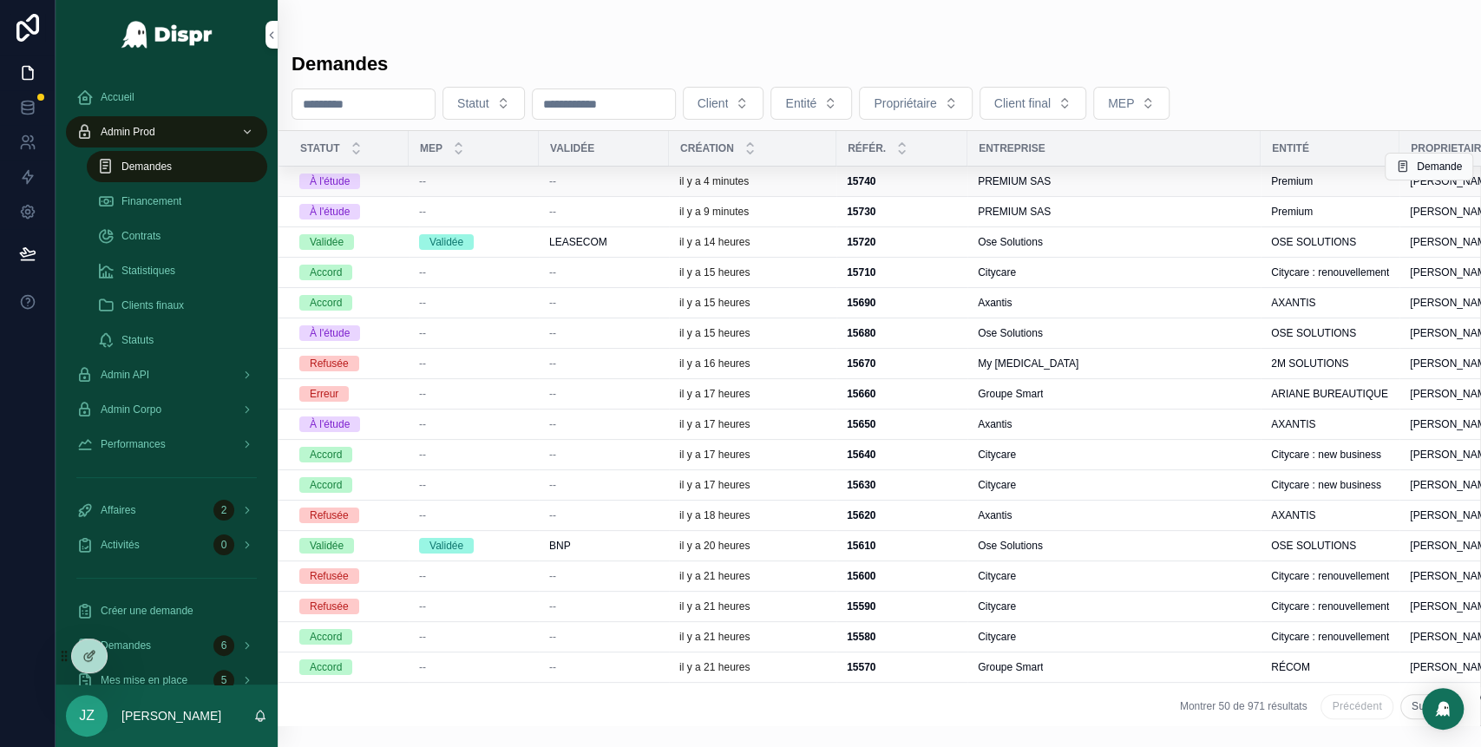
click at [773, 186] on div "il y a 4 minutes" at bounding box center [752, 181] width 147 height 14
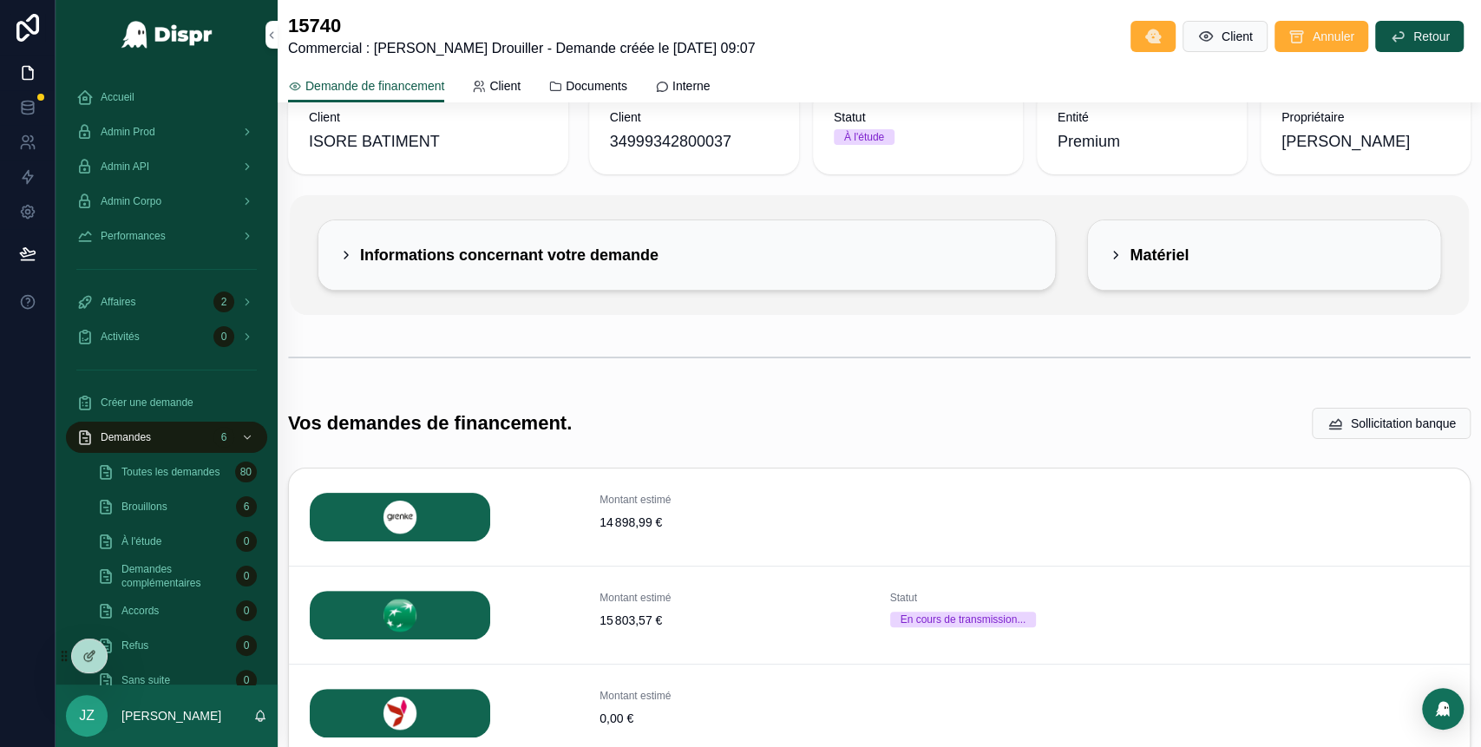
scroll to position [38, 0]
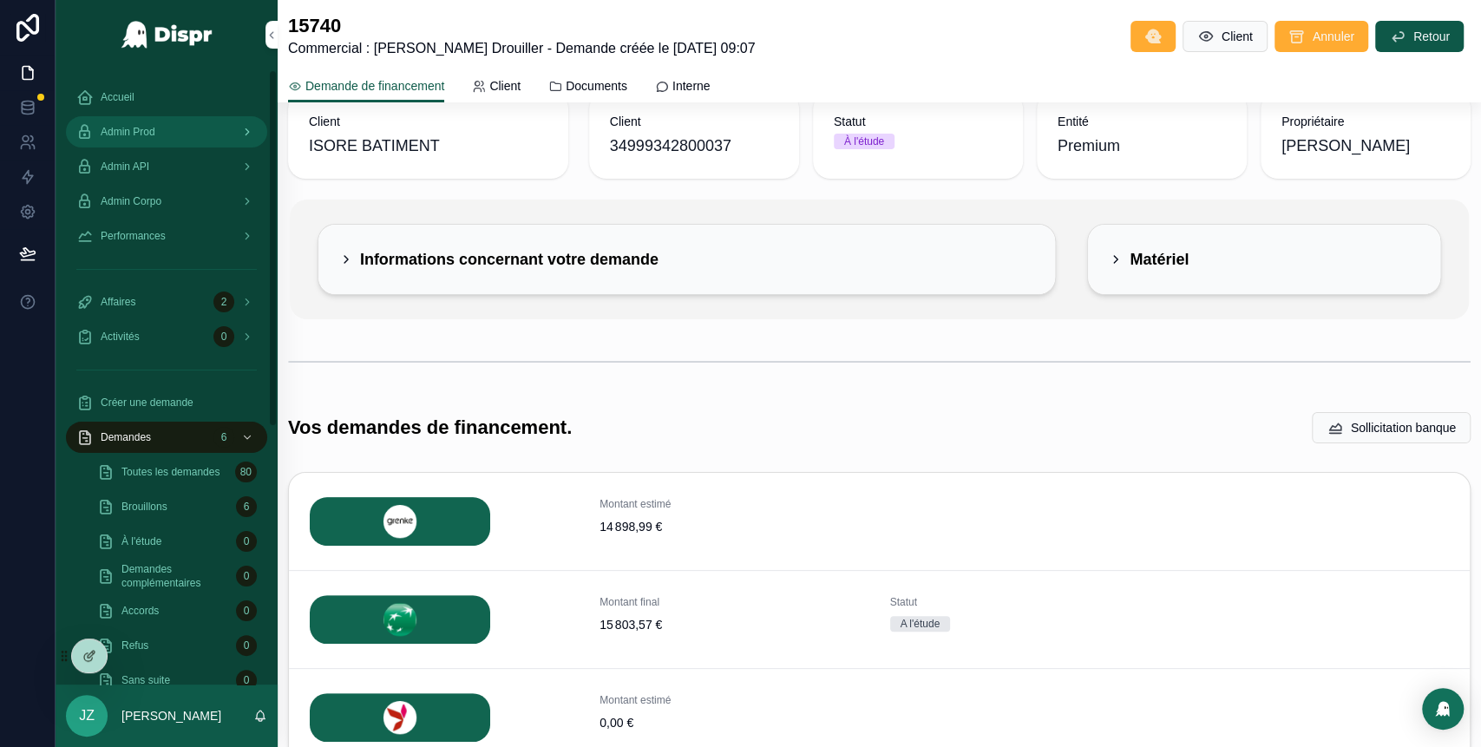
click at [155, 136] on span "Admin Prod" at bounding box center [128, 132] width 55 height 14
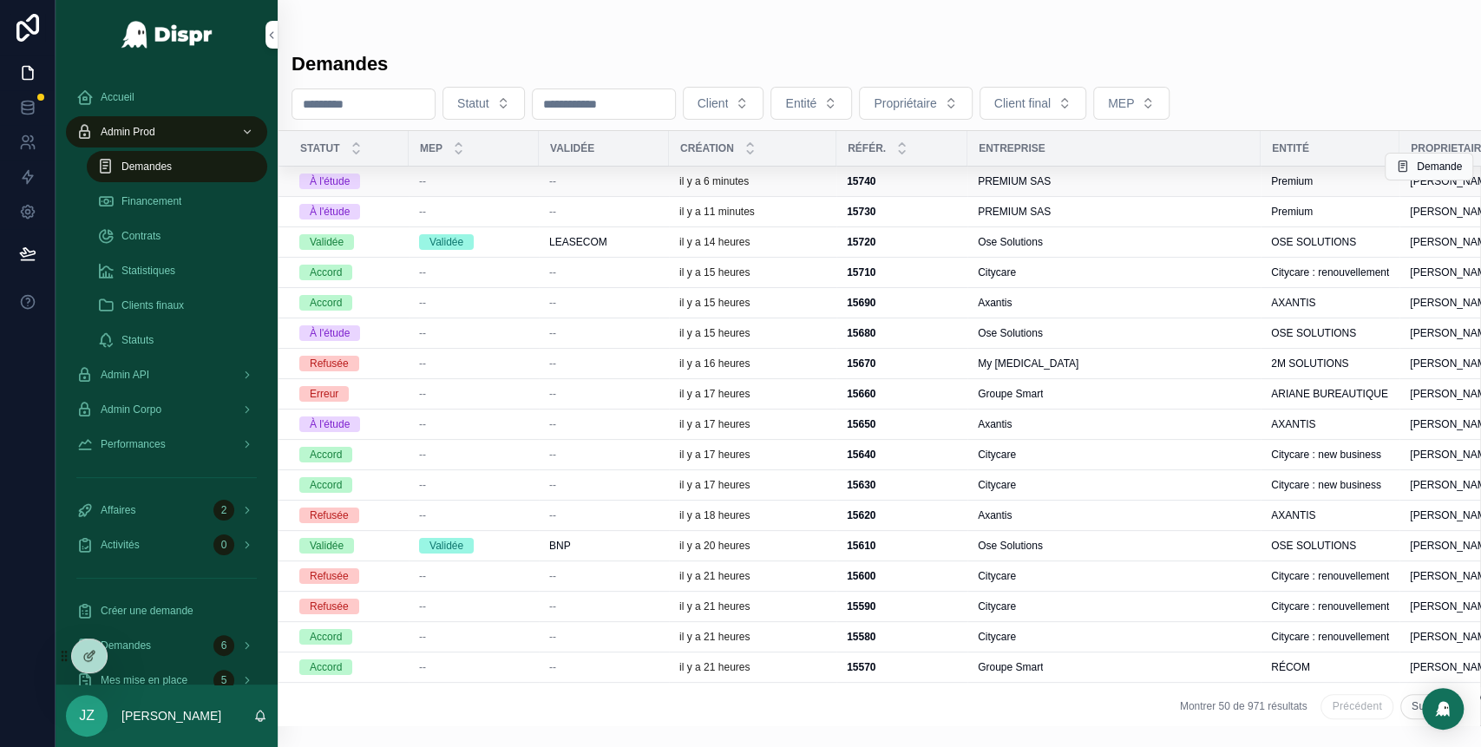
click at [463, 180] on div "--" at bounding box center [473, 181] width 109 height 14
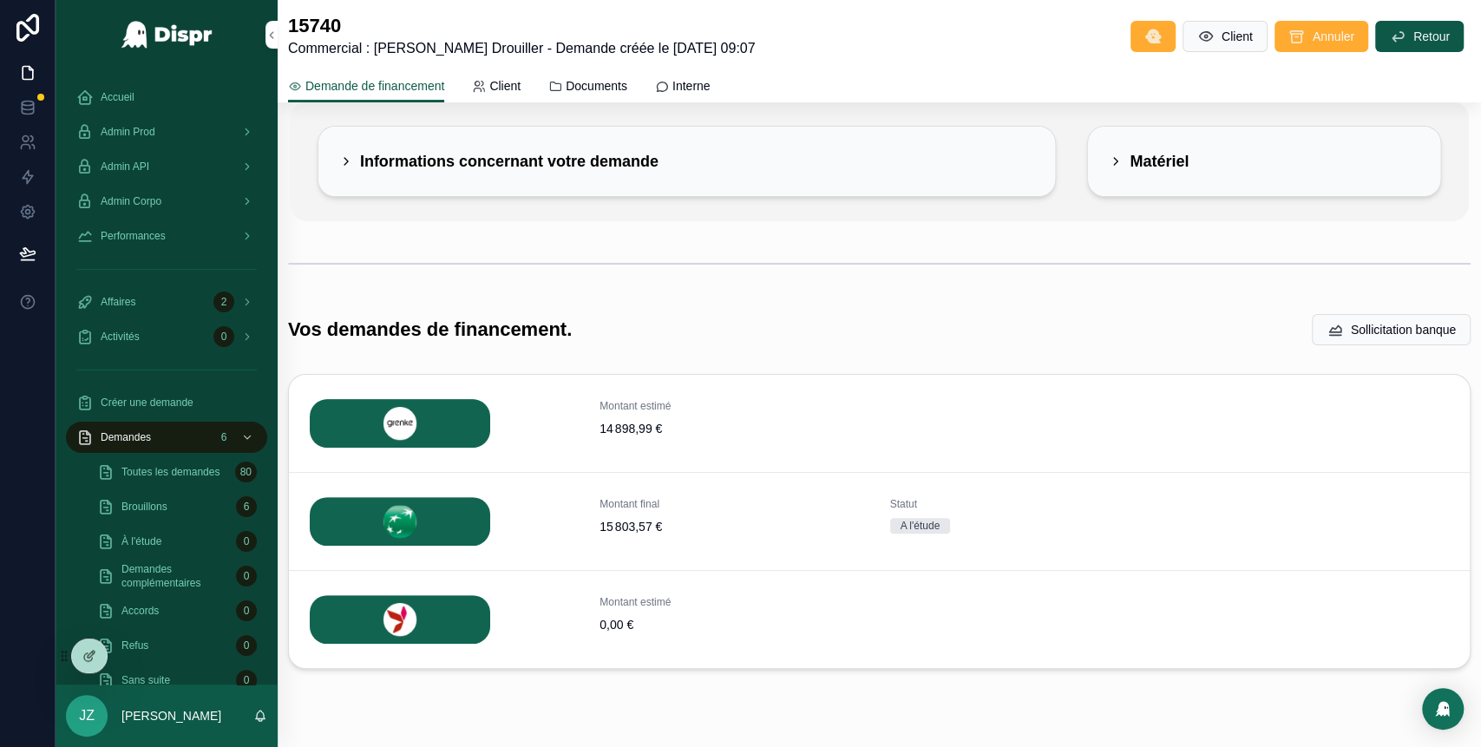
scroll to position [181, 0]
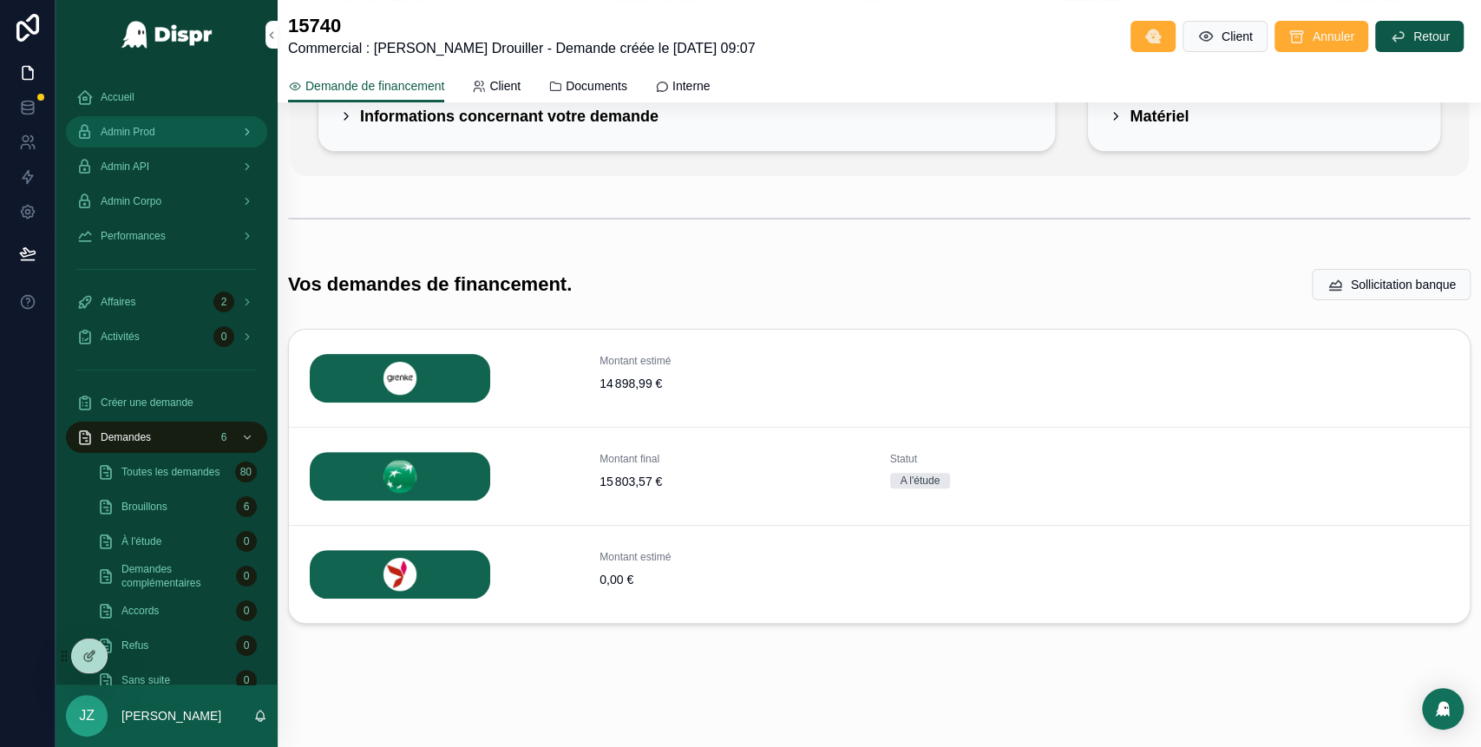
click at [160, 124] on div "Admin Prod" at bounding box center [166, 132] width 180 height 28
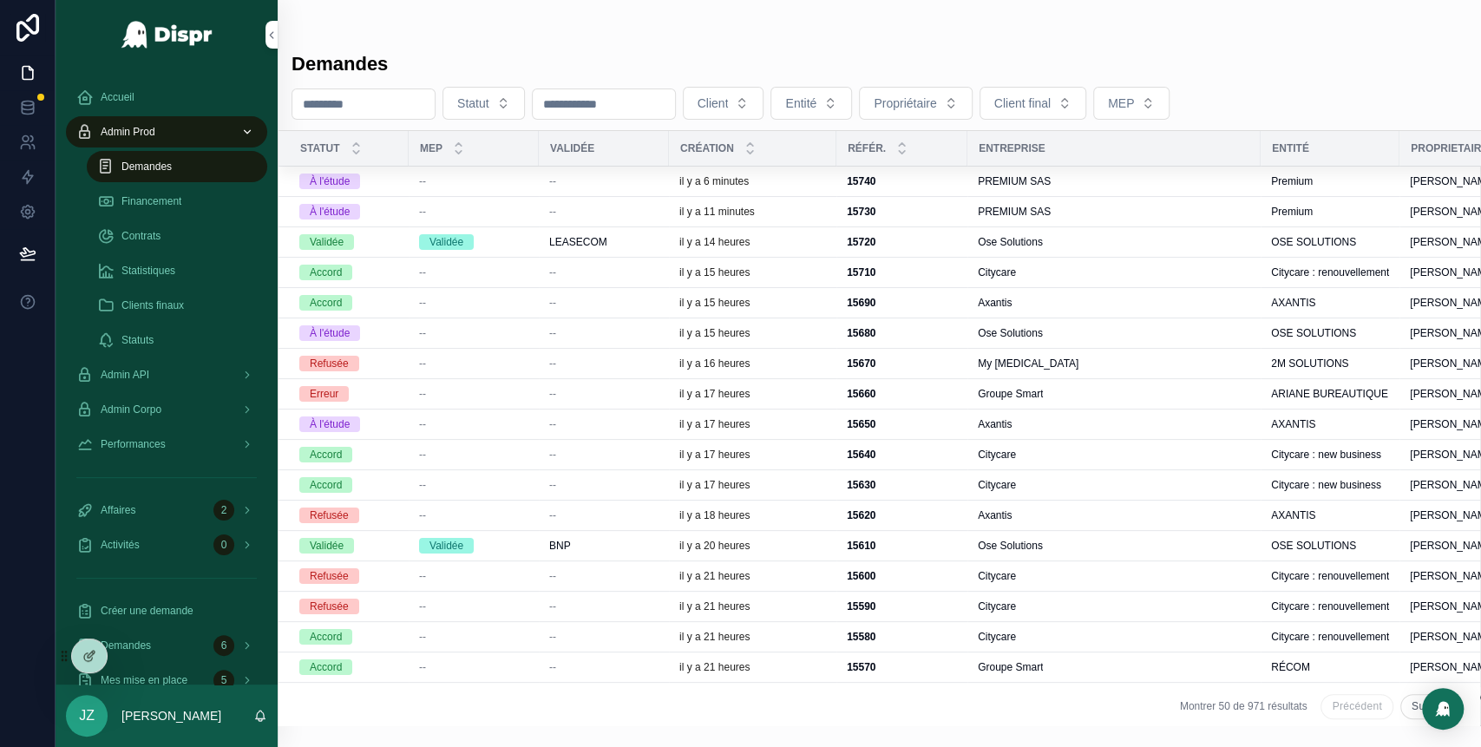
click at [576, 180] on div "--" at bounding box center [603, 181] width 109 height 14
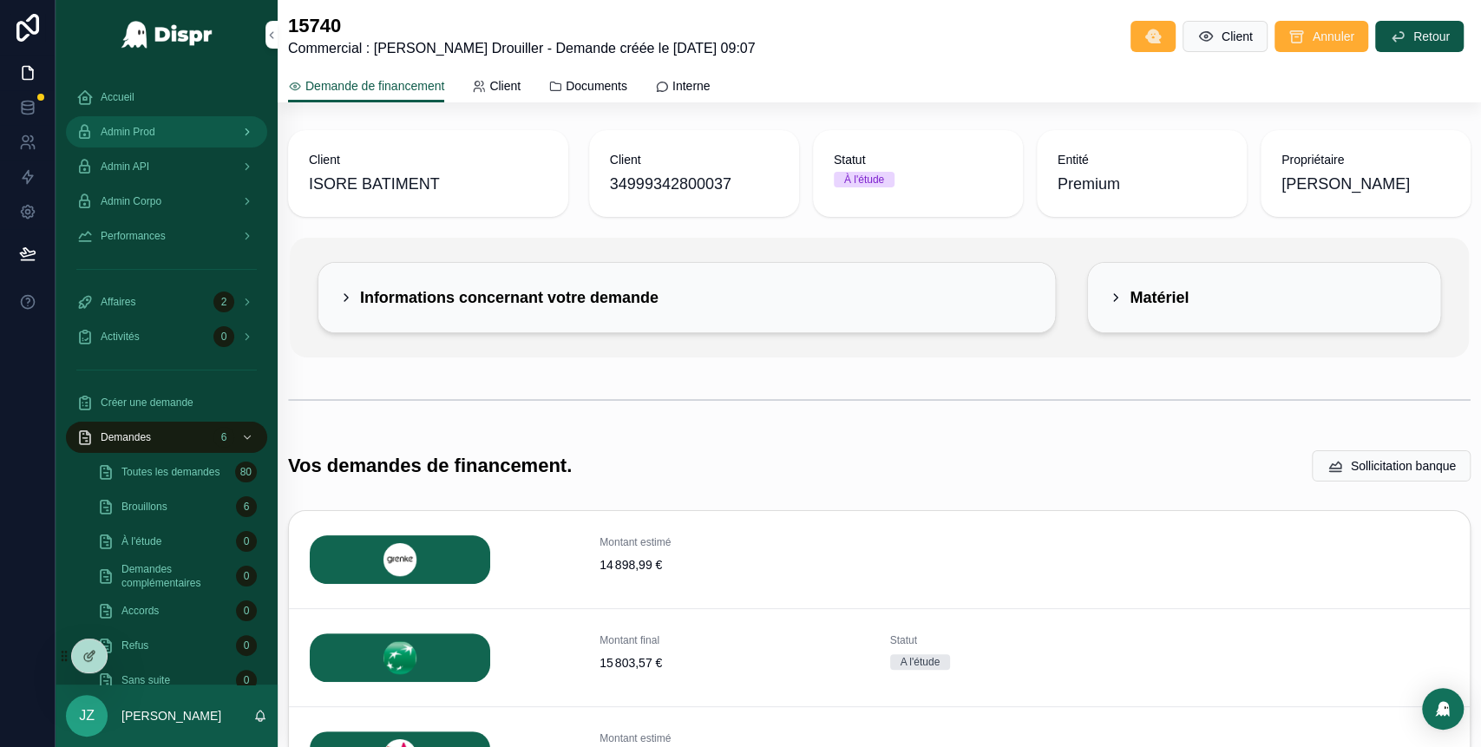
scroll to position [181, 0]
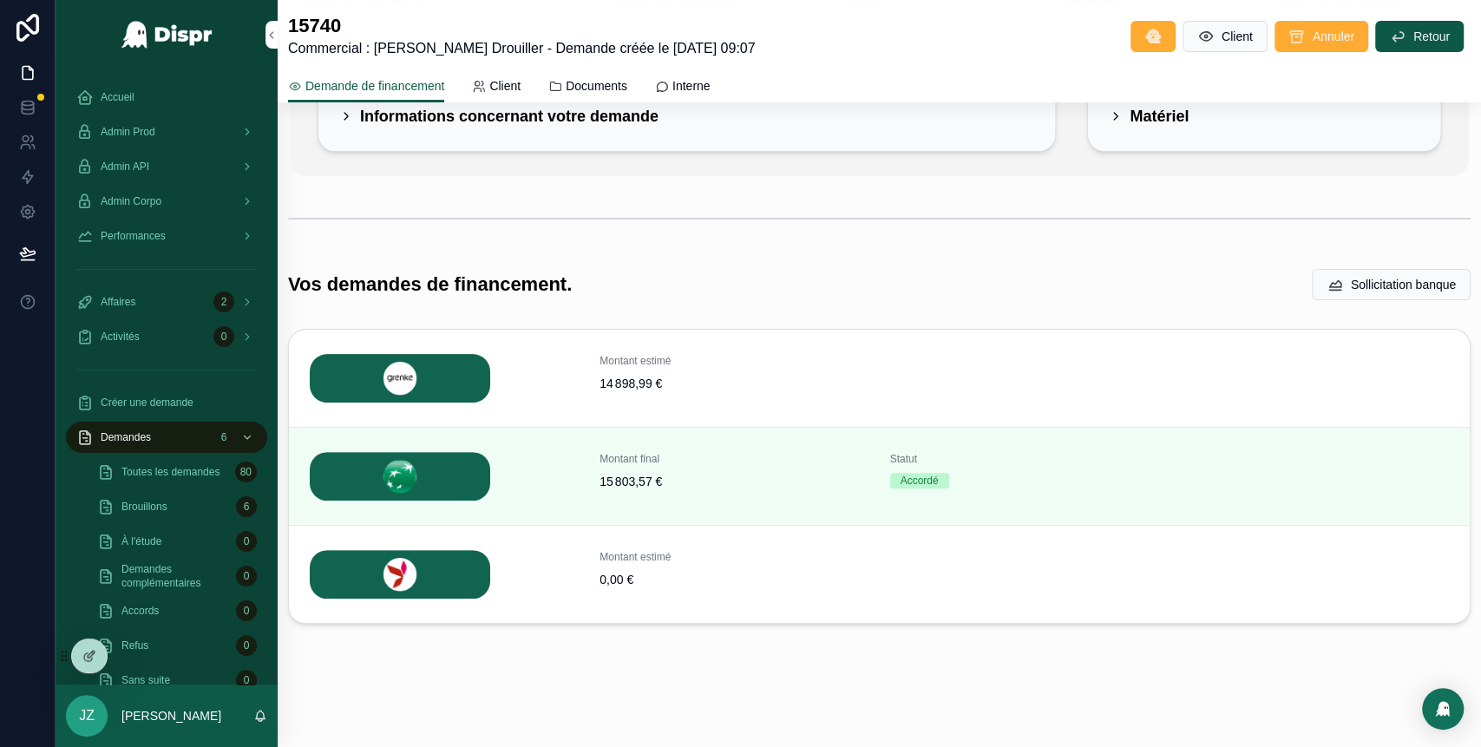
click at [0, 0] on span "Détails" at bounding box center [0, 0] width 0 height 0
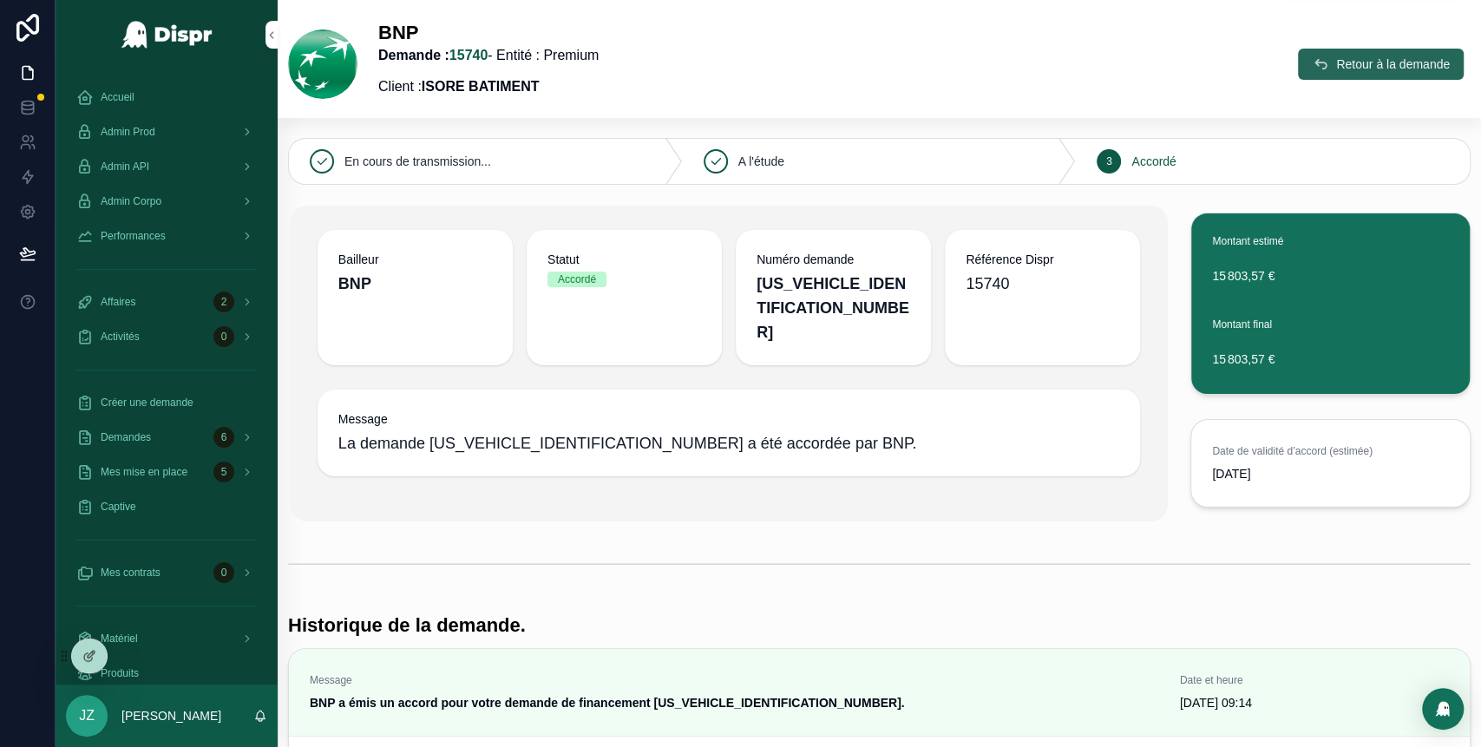
click at [1336, 72] on span "Retour à la demande" at bounding box center [1393, 64] width 114 height 17
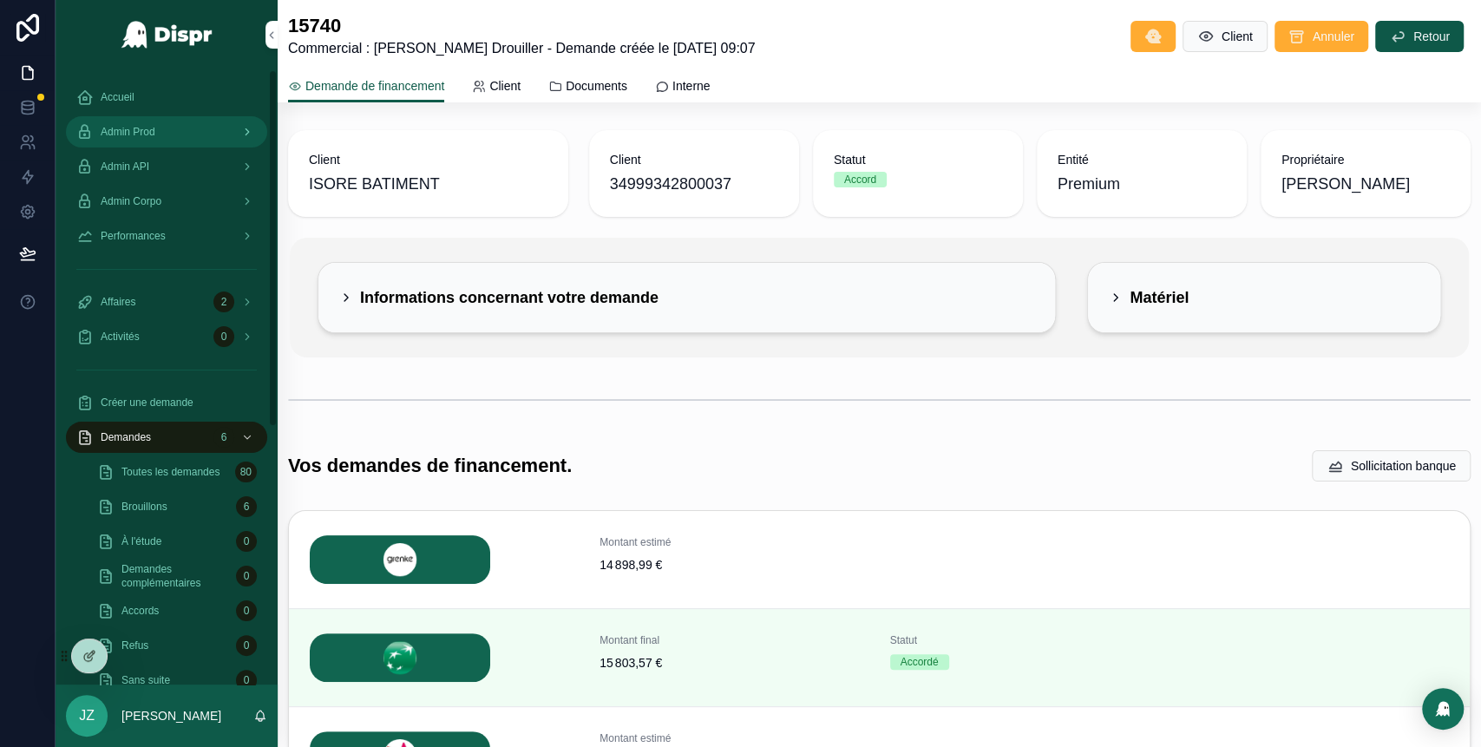
click at [183, 134] on div "Admin Prod" at bounding box center [166, 132] width 180 height 28
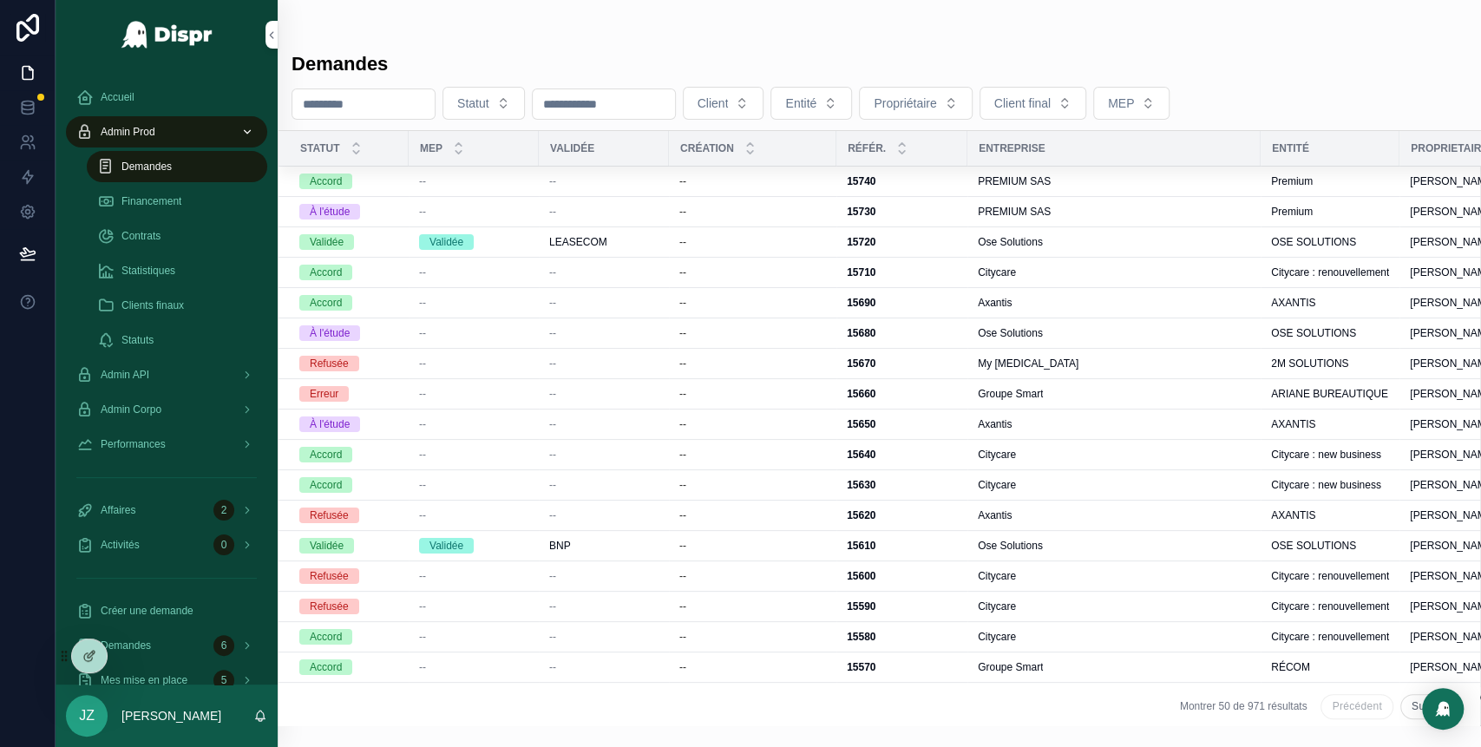
click at [520, 208] on div "--" at bounding box center [473, 212] width 109 height 14
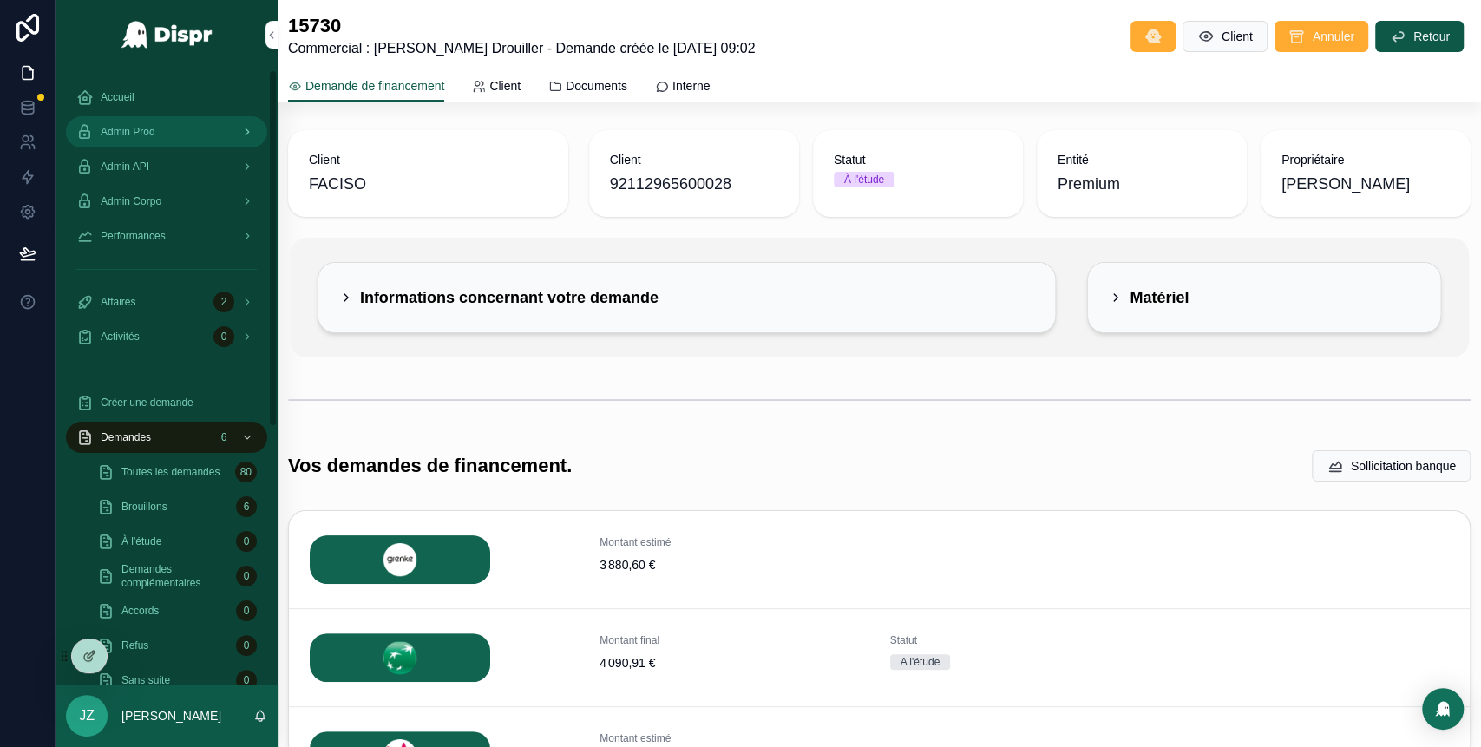
click at [155, 130] on span "Admin Prod" at bounding box center [128, 132] width 55 height 14
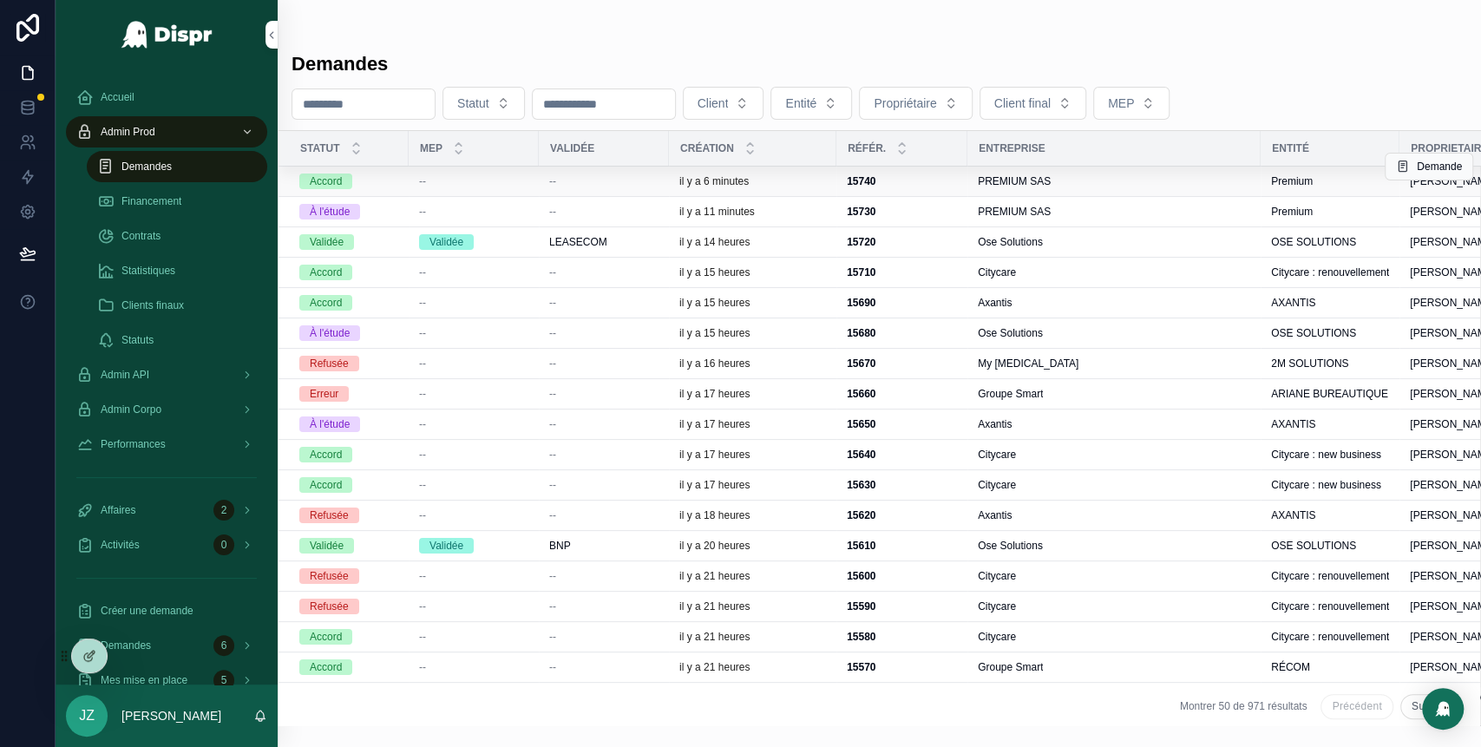
click at [460, 180] on div "--" at bounding box center [473, 181] width 109 height 14
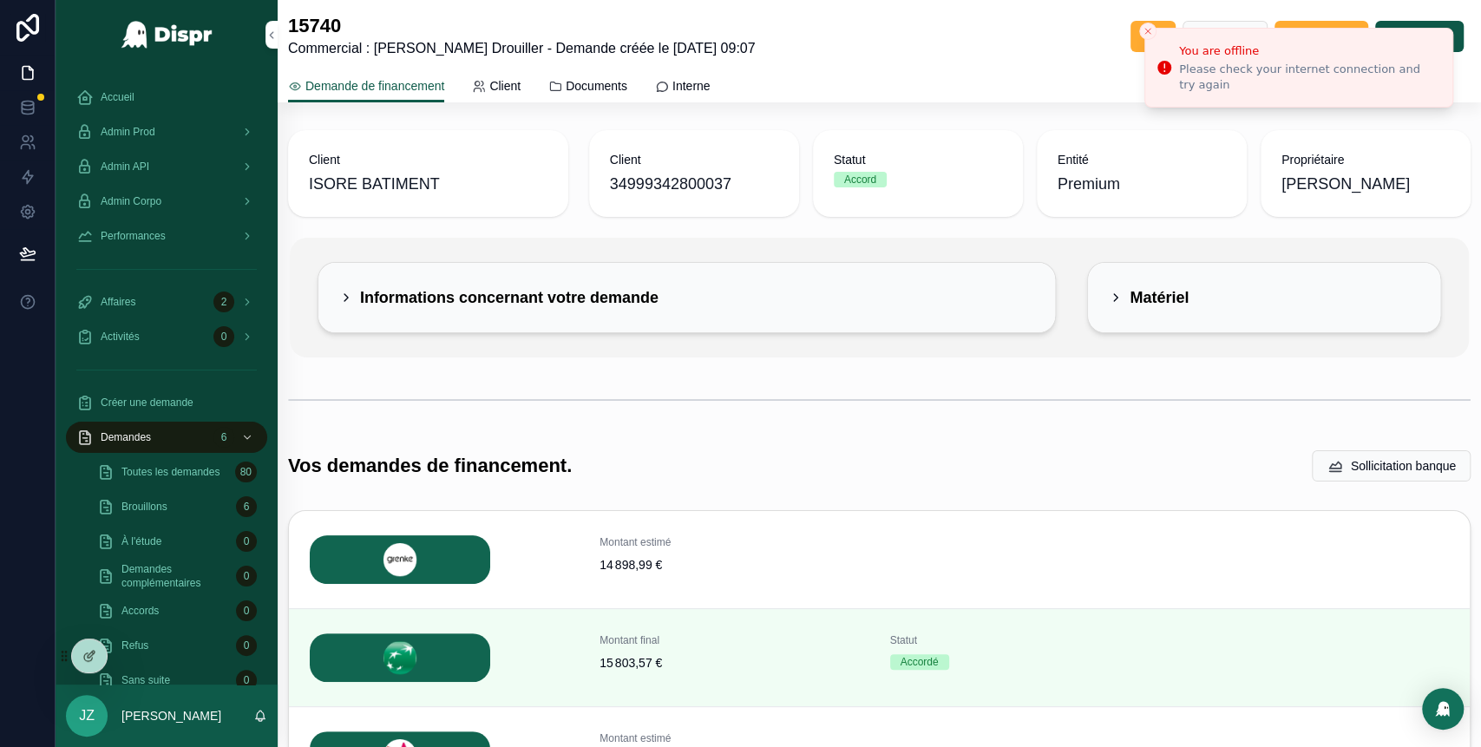
click at [353, 303] on div "Informations concernant votre demande" at bounding box center [498, 298] width 319 height 28
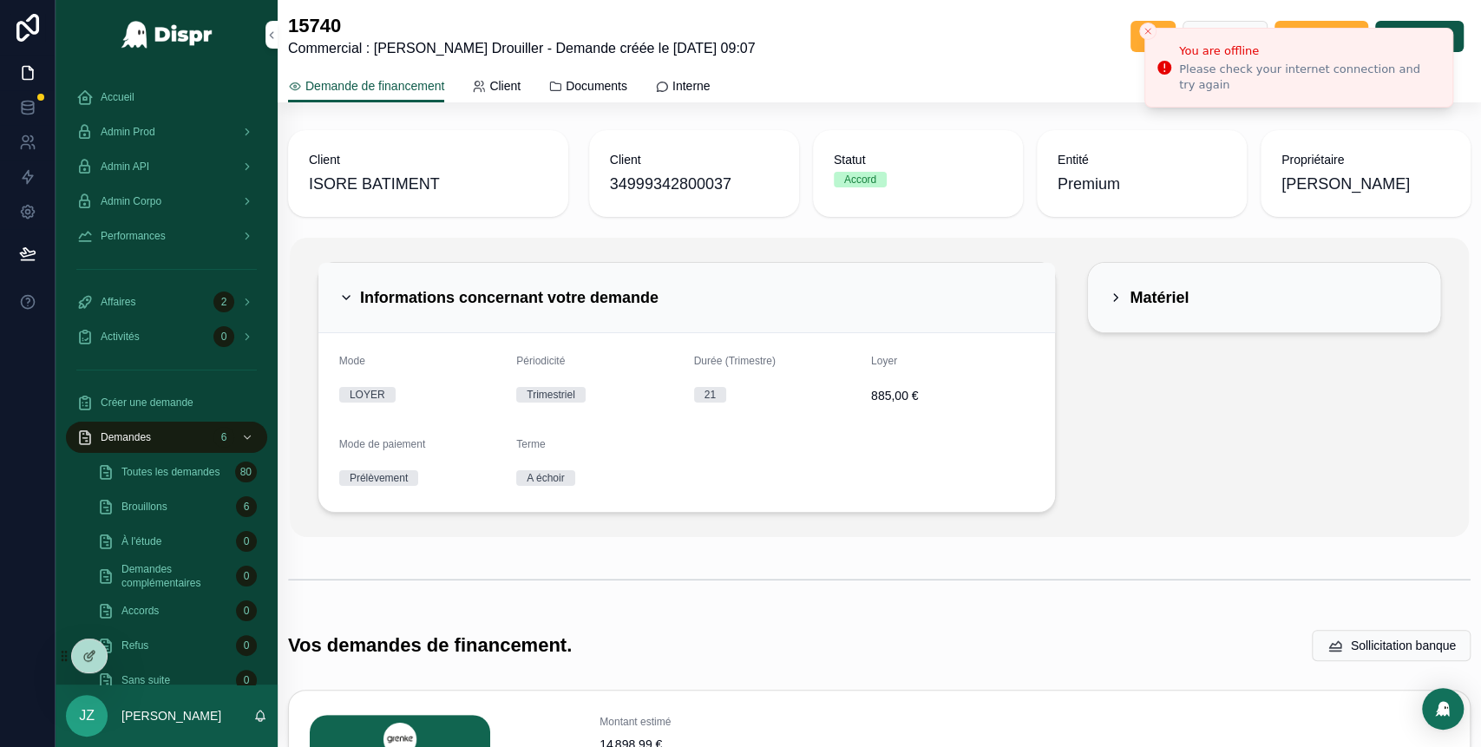
click at [1108, 293] on icon "scrollable content" at bounding box center [1115, 298] width 14 height 14
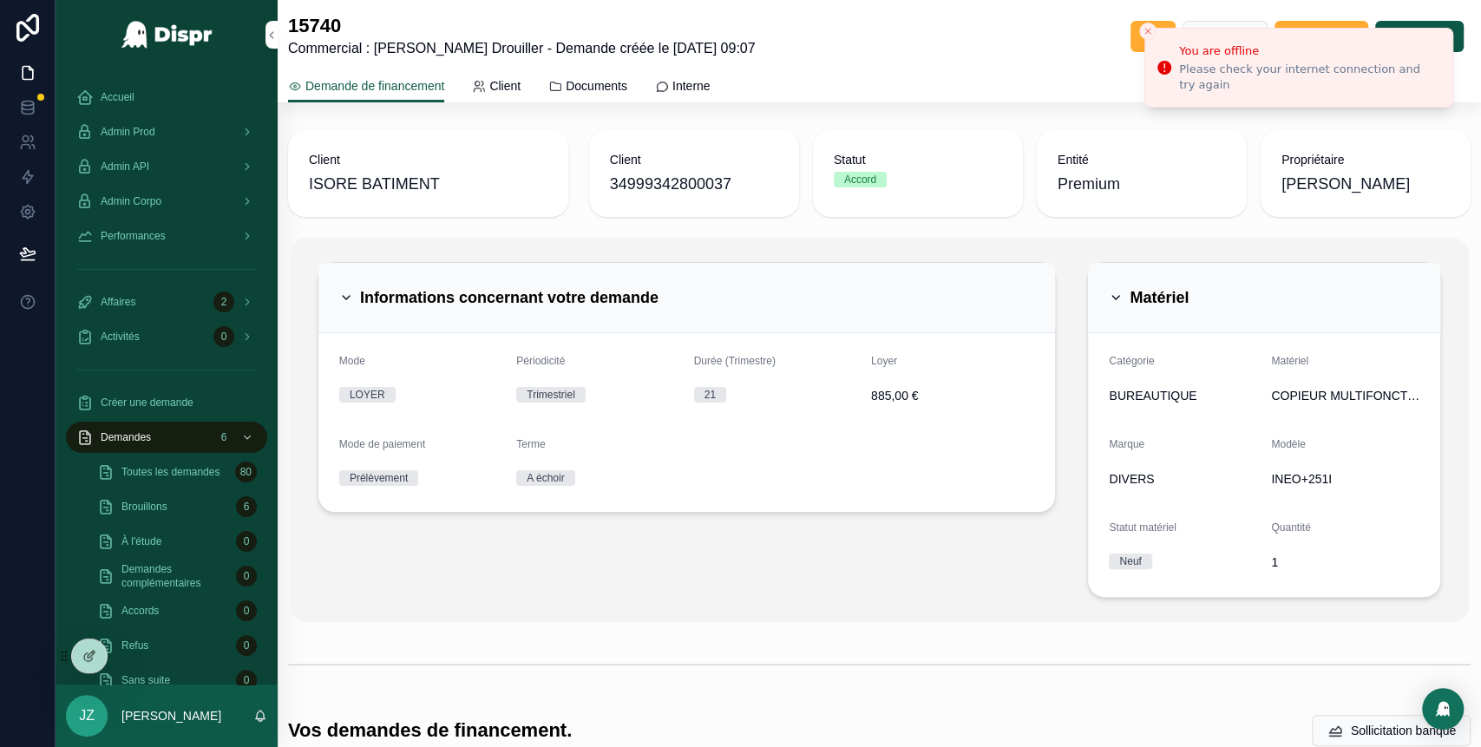
click at [1108, 294] on icon "scrollable content" at bounding box center [1115, 298] width 14 height 14
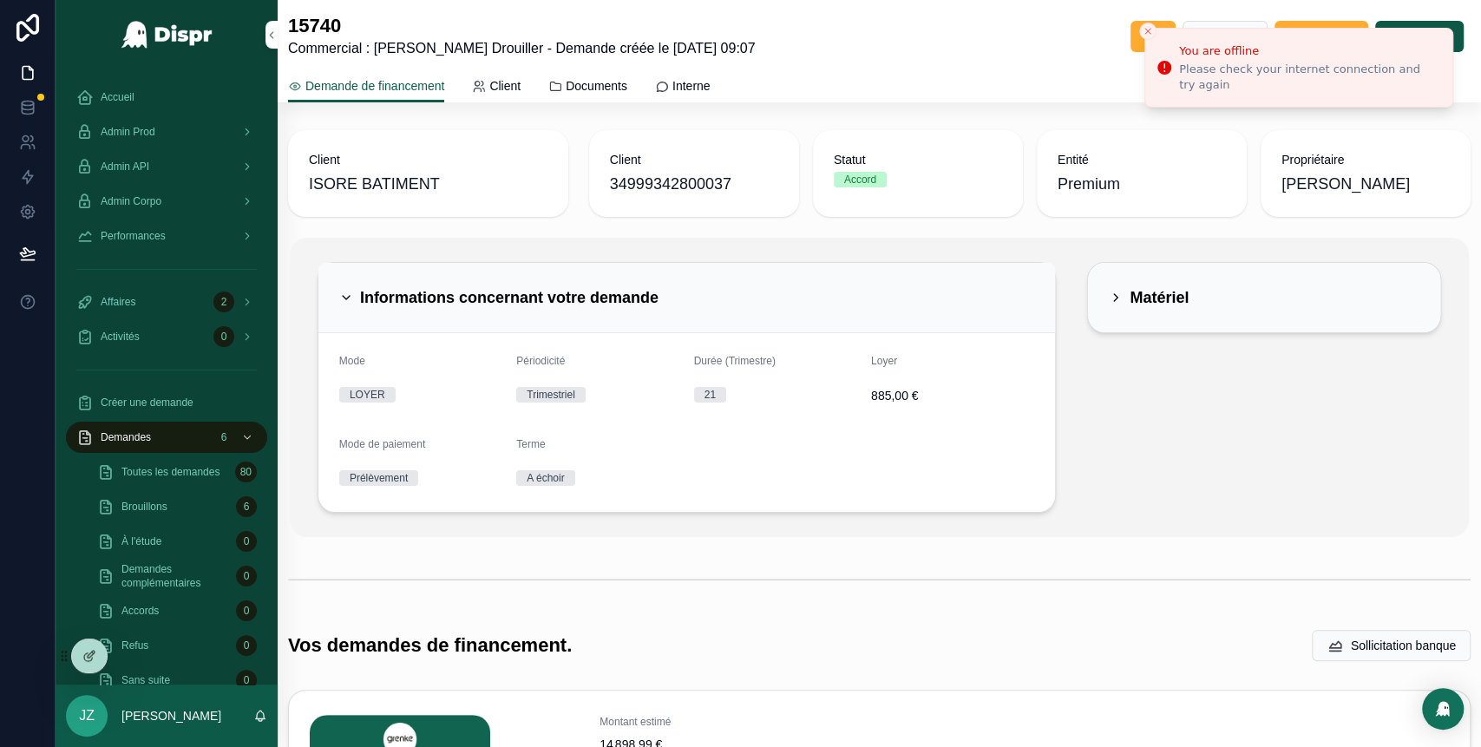
click at [345, 301] on icon "scrollable content" at bounding box center [346, 298] width 14 height 14
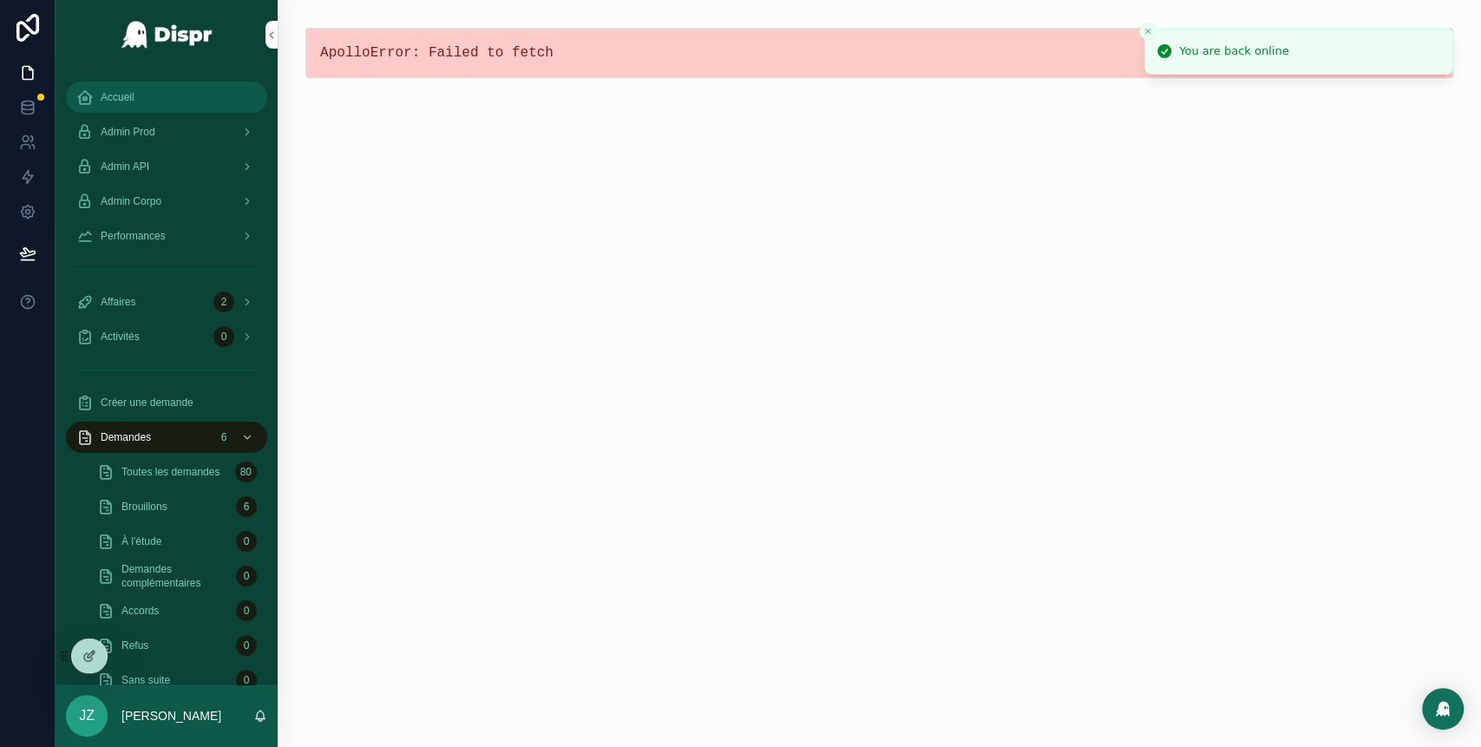
click at [153, 104] on div "Accueil" at bounding box center [166, 97] width 180 height 28
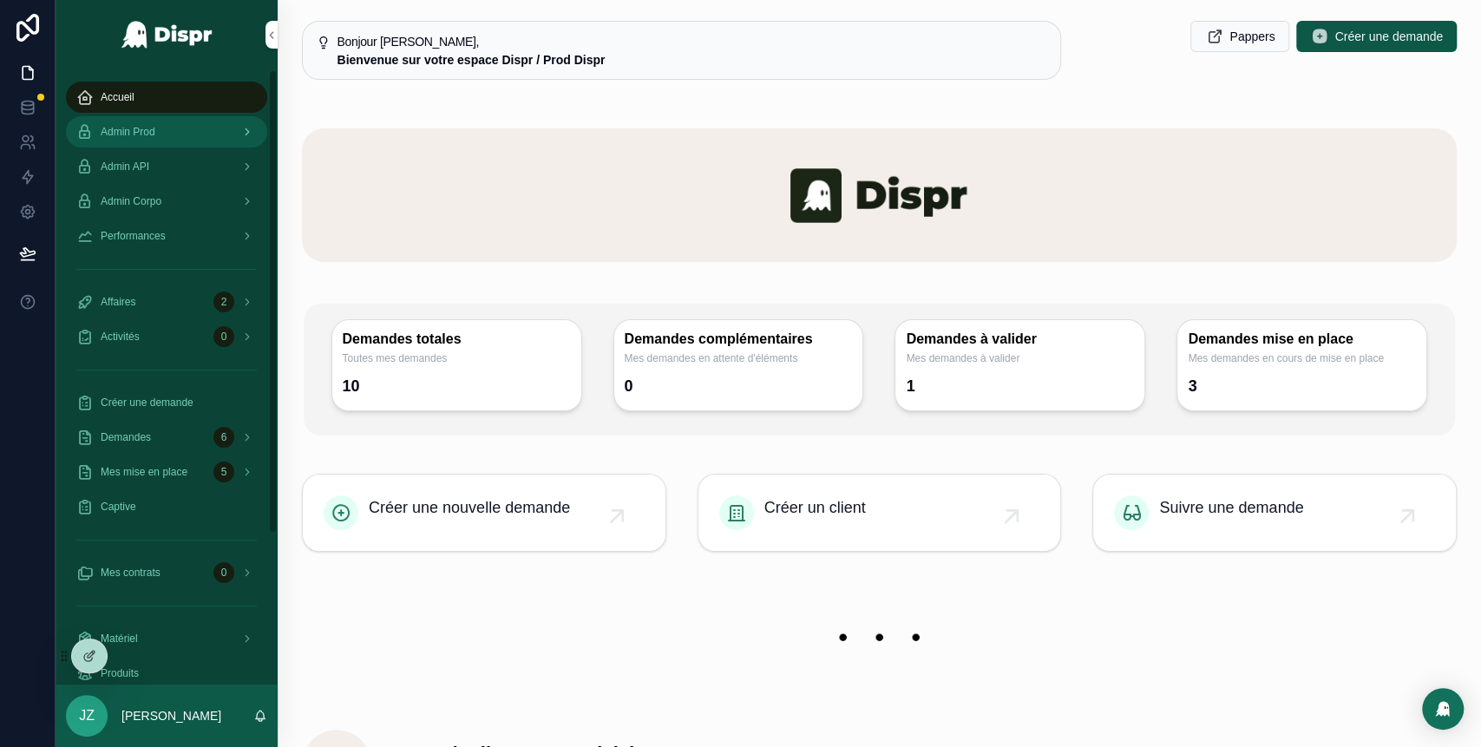
click at [180, 137] on div "Admin Prod" at bounding box center [166, 132] width 180 height 28
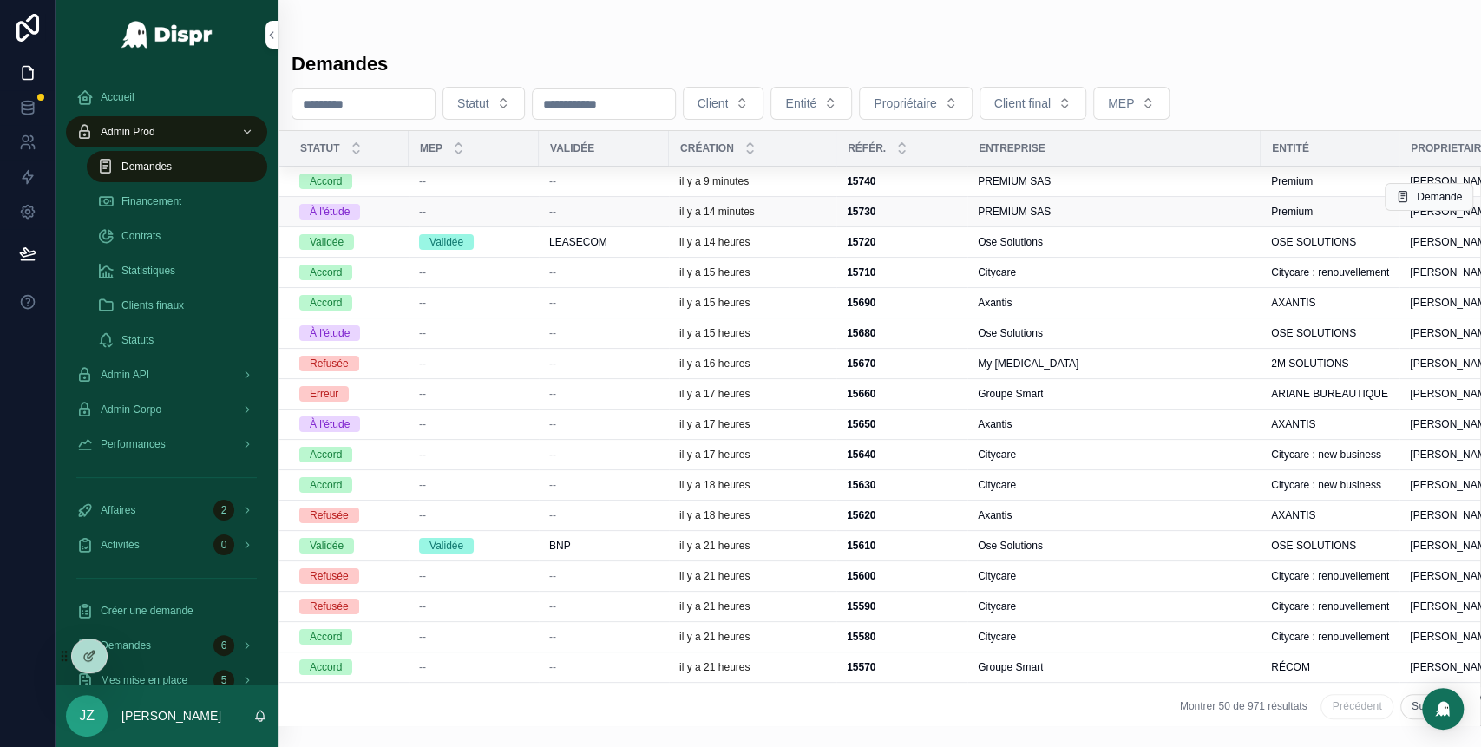
click at [652, 214] on div "--" at bounding box center [603, 212] width 109 height 14
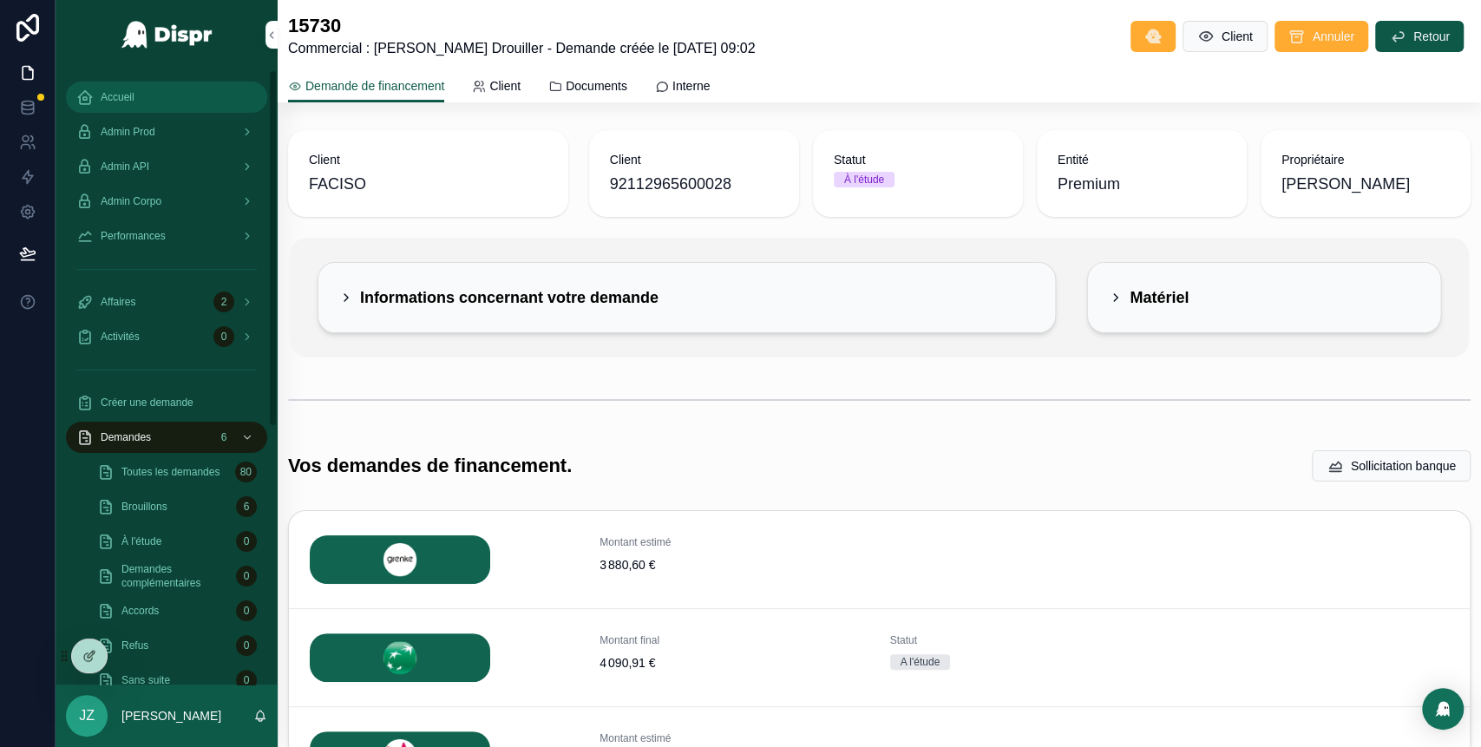
click at [155, 88] on div "Accueil" at bounding box center [166, 97] width 180 height 28
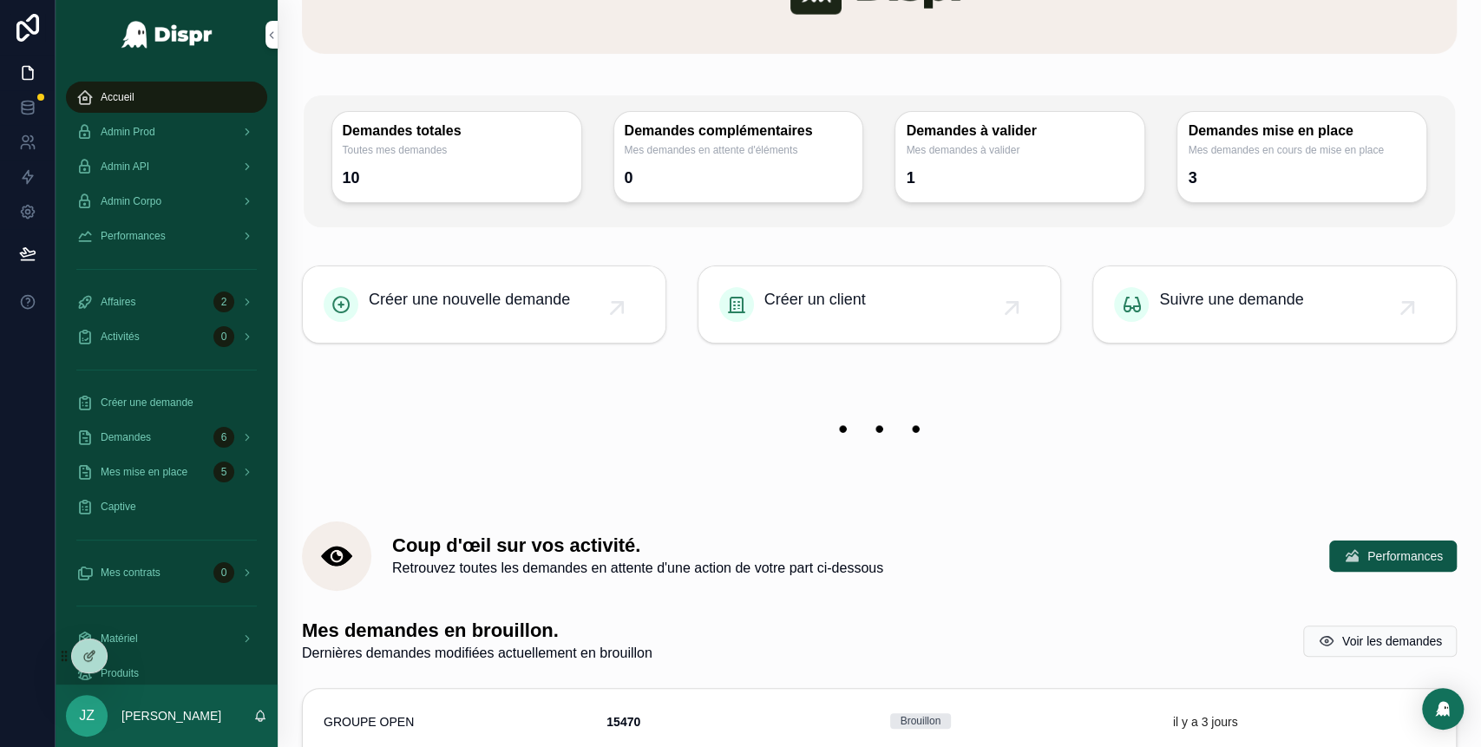
scroll to position [222, 0]
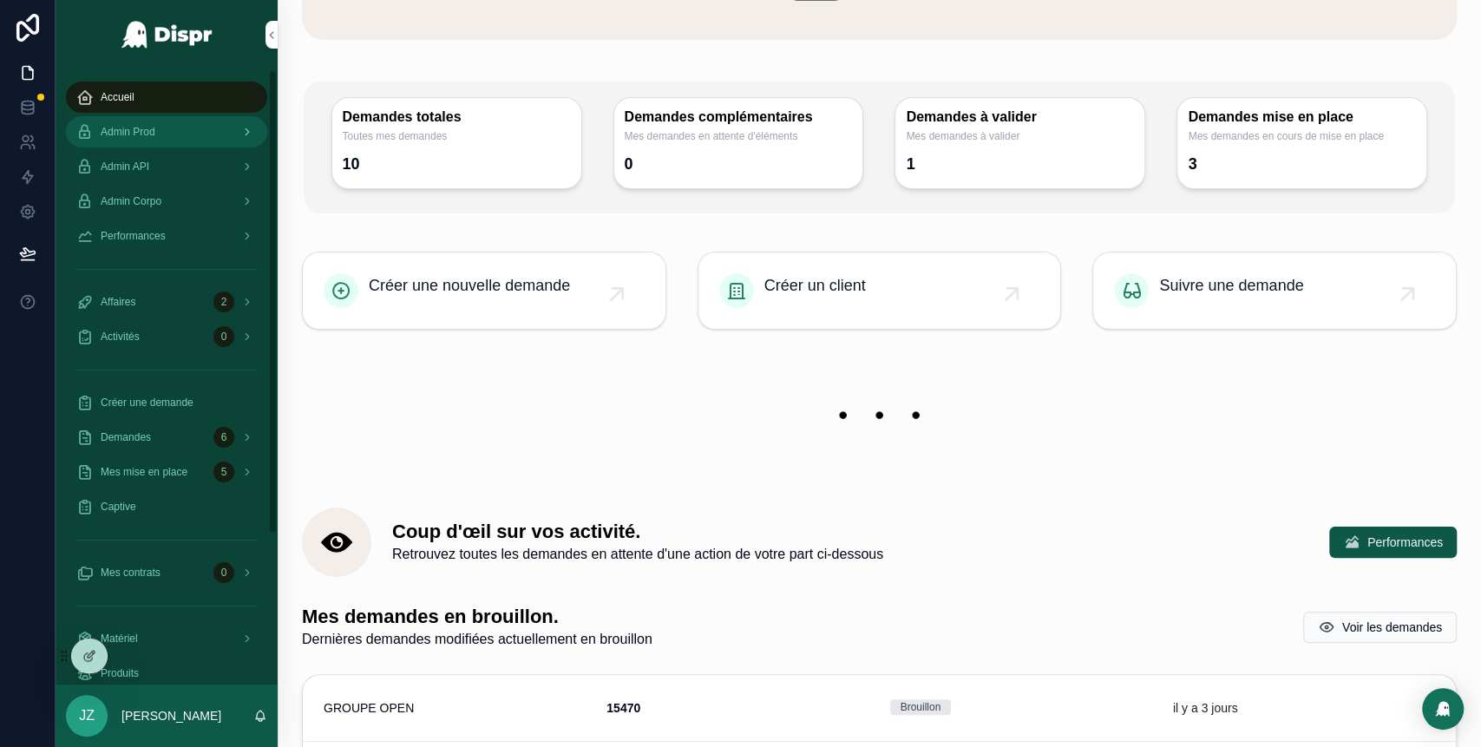
click at [147, 139] on div "Admin Prod" at bounding box center [166, 132] width 180 height 28
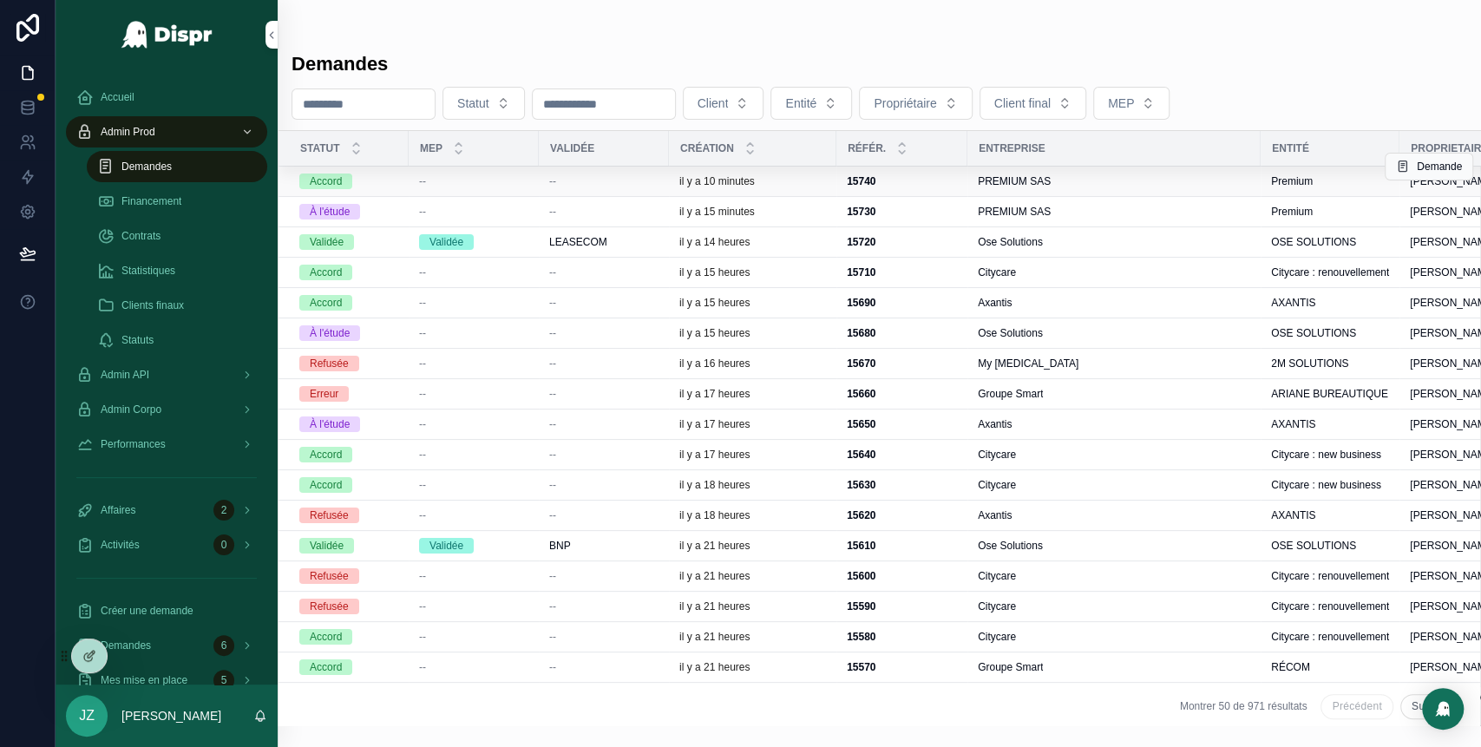
click at [541, 187] on td "--" at bounding box center [604, 182] width 130 height 30
click at [570, 180] on div "--" at bounding box center [603, 181] width 109 height 14
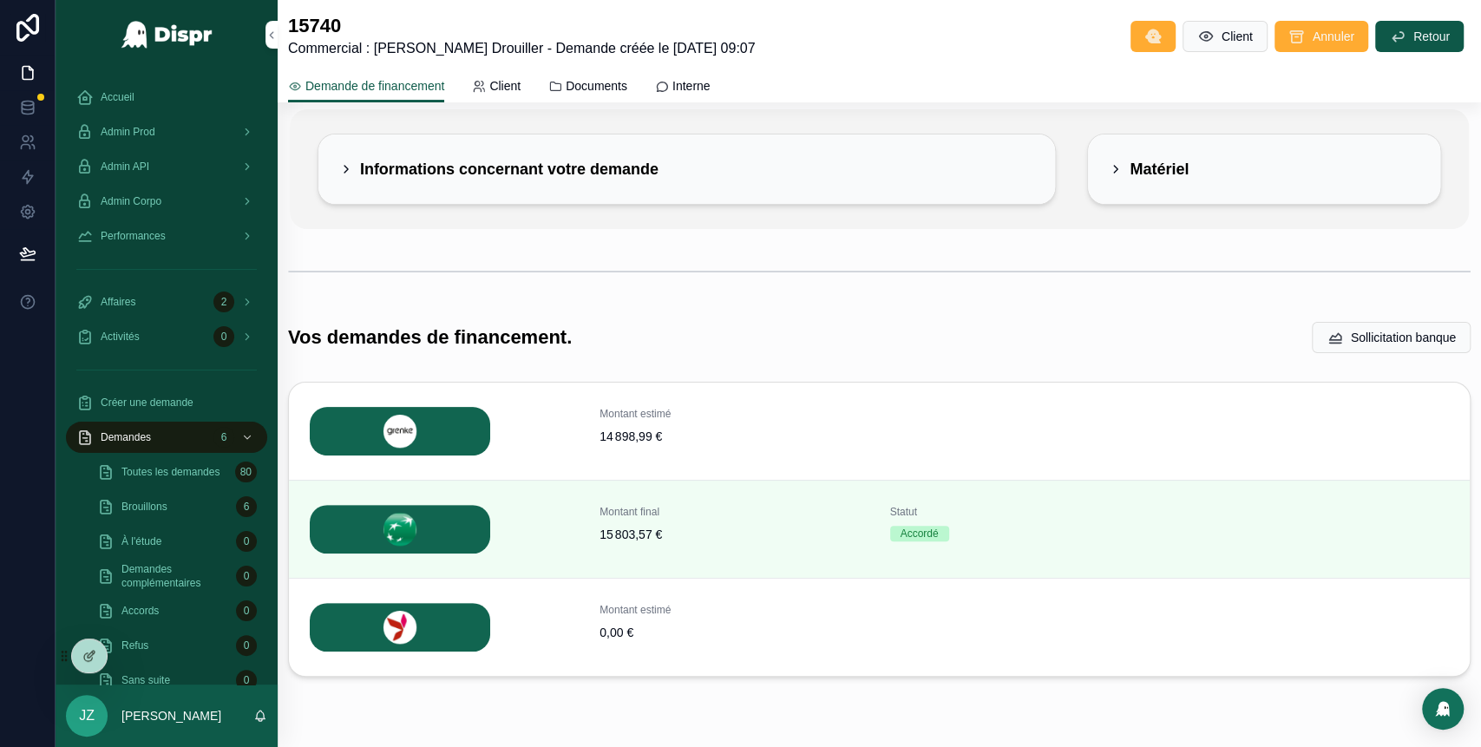
scroll to position [129, 0]
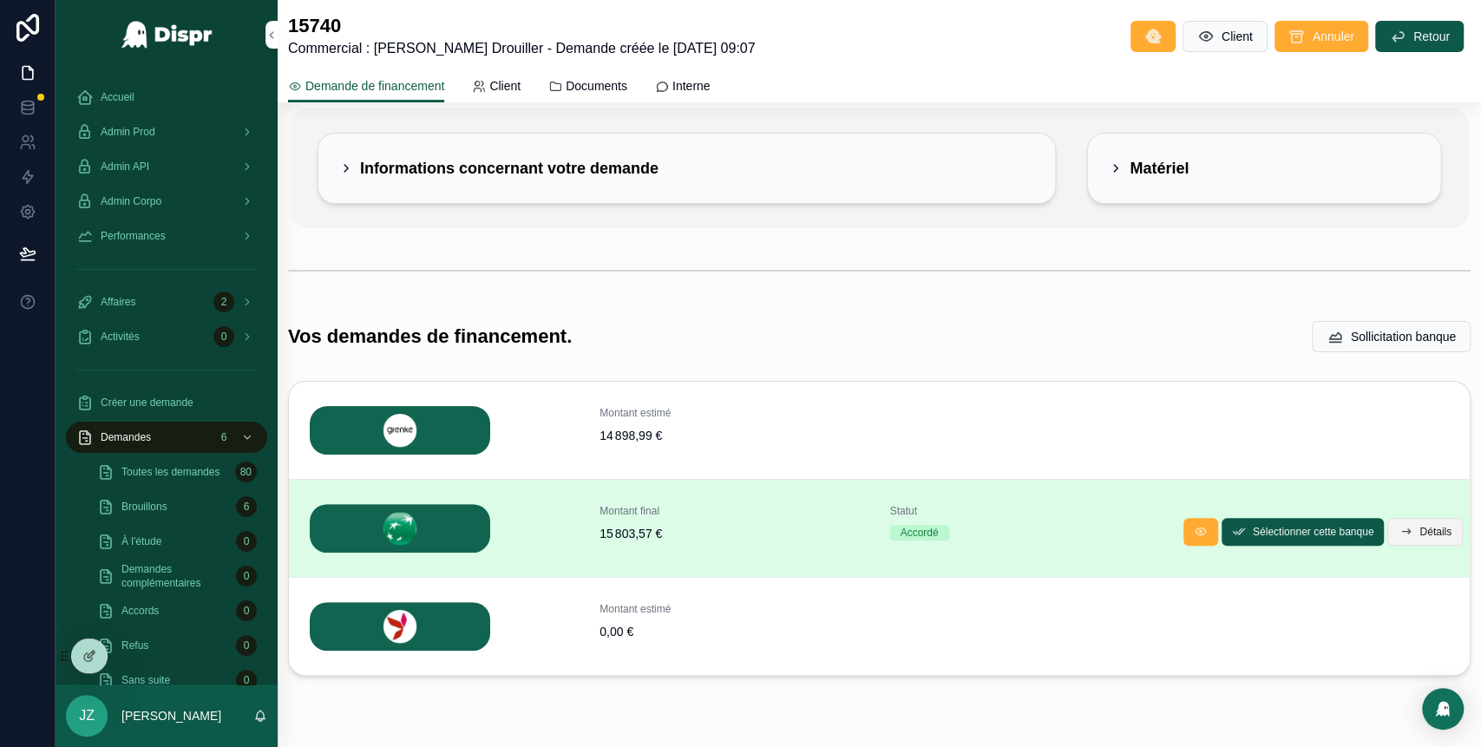
click at [1419, 528] on span "Détails" at bounding box center [1435, 532] width 32 height 14
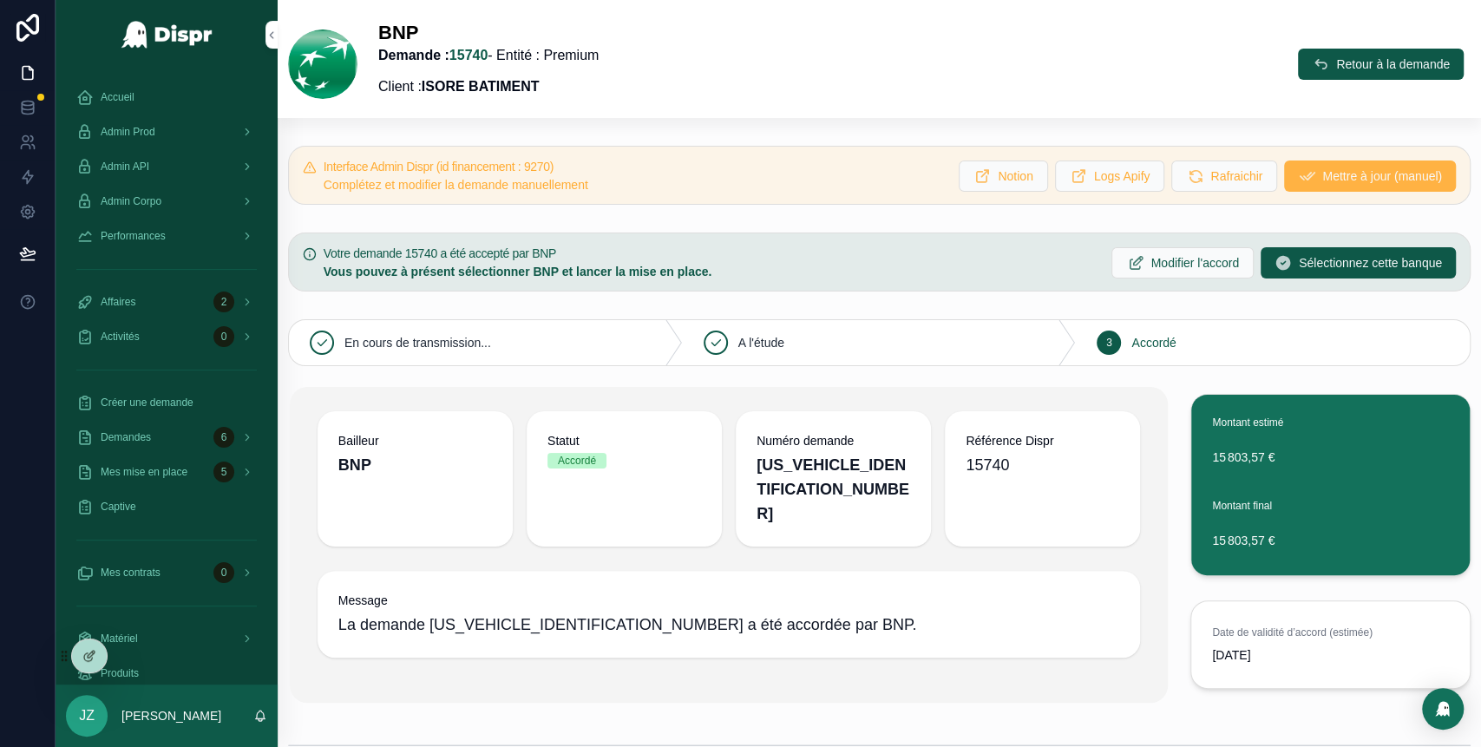
click at [1322, 183] on span "Mettre à jour (manuel)" at bounding box center [1382, 175] width 120 height 17
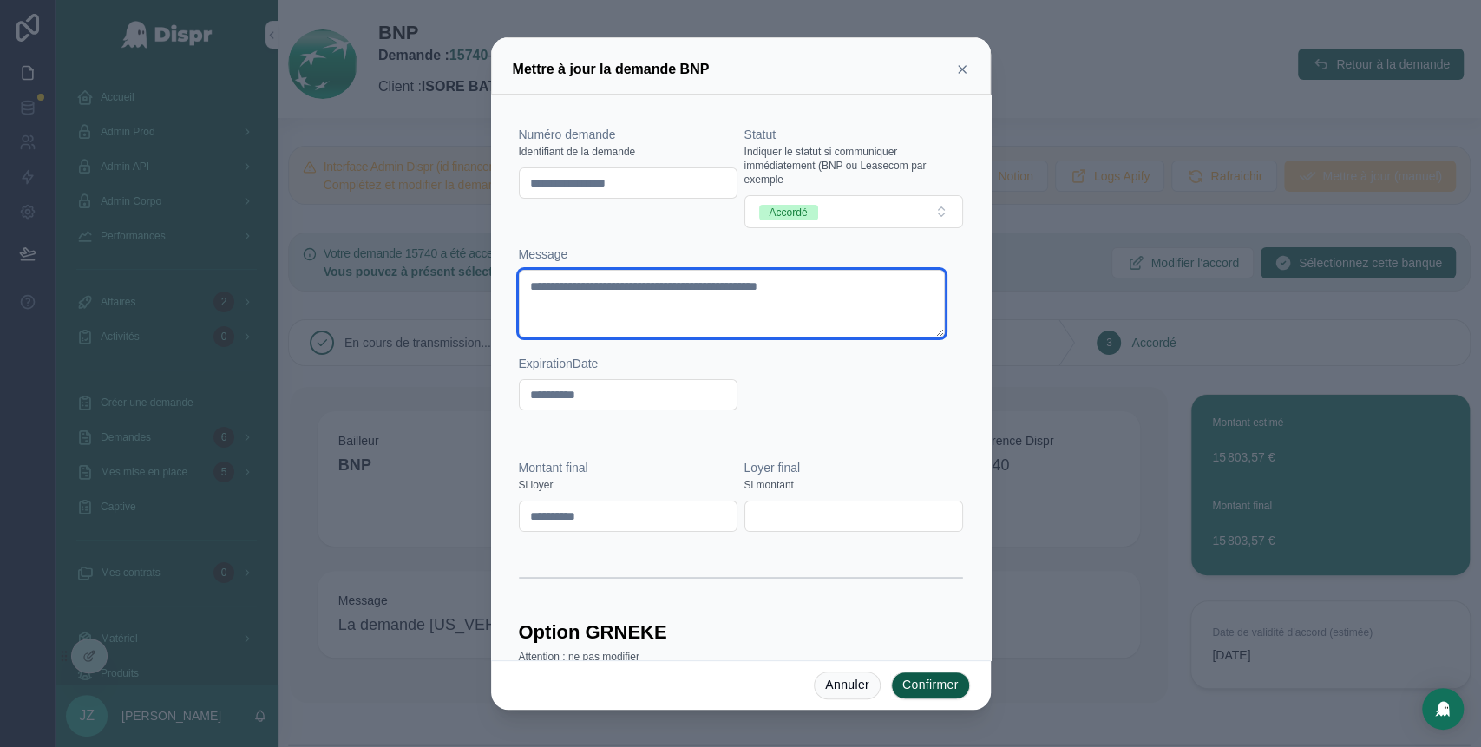
drag, startPoint x: 910, startPoint y: 291, endPoint x: 522, endPoint y: 316, distance: 388.5
click at [522, 316] on textarea "**********" at bounding box center [732, 304] width 427 height 68
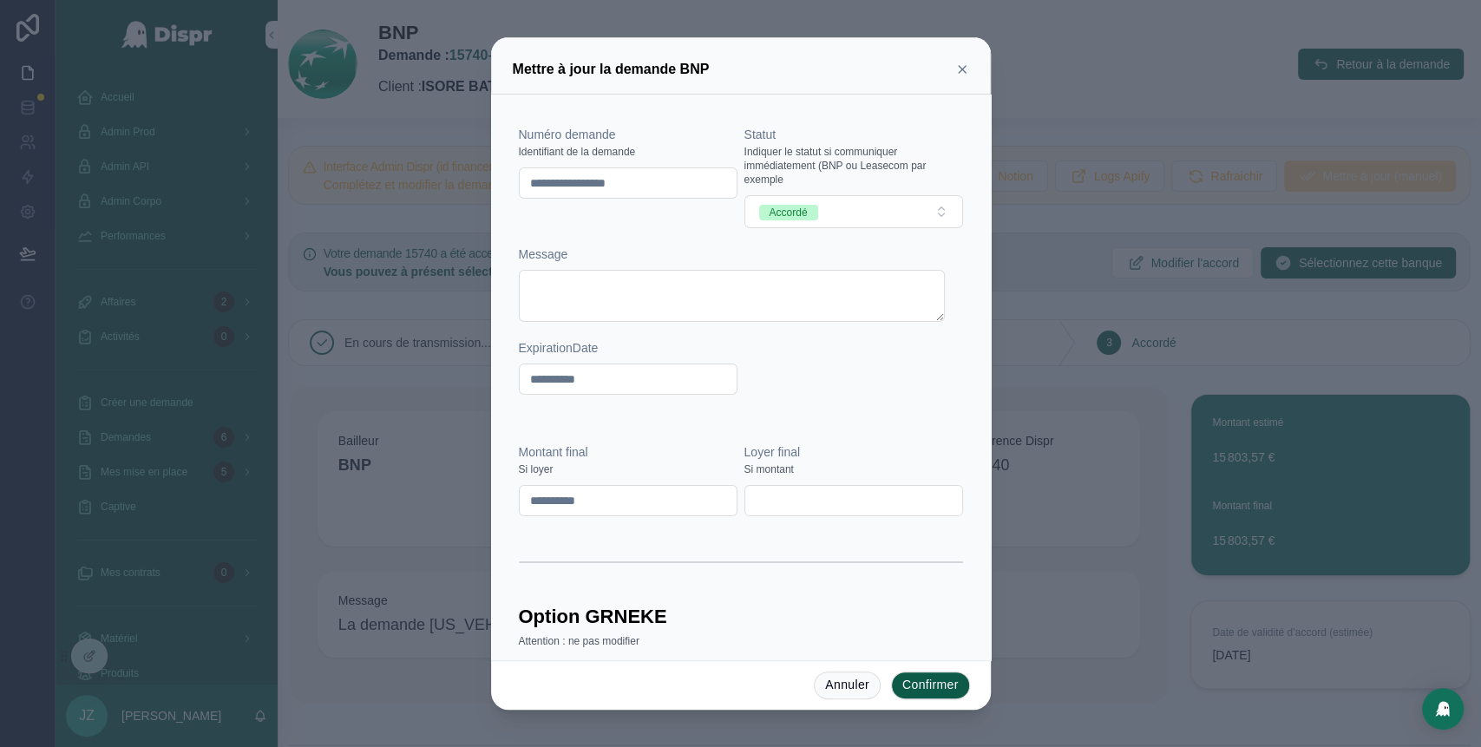
drag, startPoint x: 677, startPoint y: 184, endPoint x: 492, endPoint y: 194, distance: 185.9
click at [492, 194] on div "**********" at bounding box center [741, 378] width 500 height 566
type input "********"
click at [920, 690] on button "Confirmer" at bounding box center [930, 685] width 79 height 28
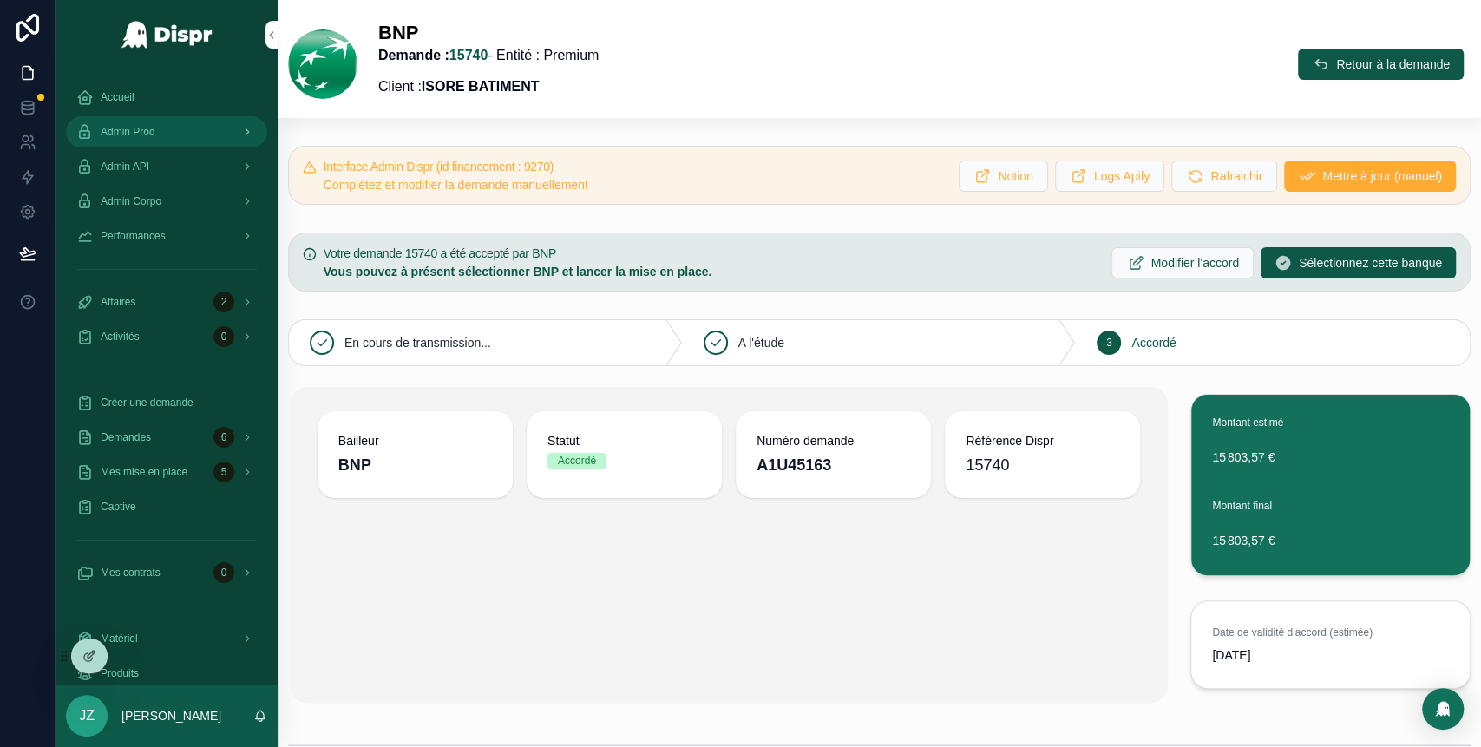
click at [155, 135] on span "Admin Prod" at bounding box center [128, 132] width 55 height 14
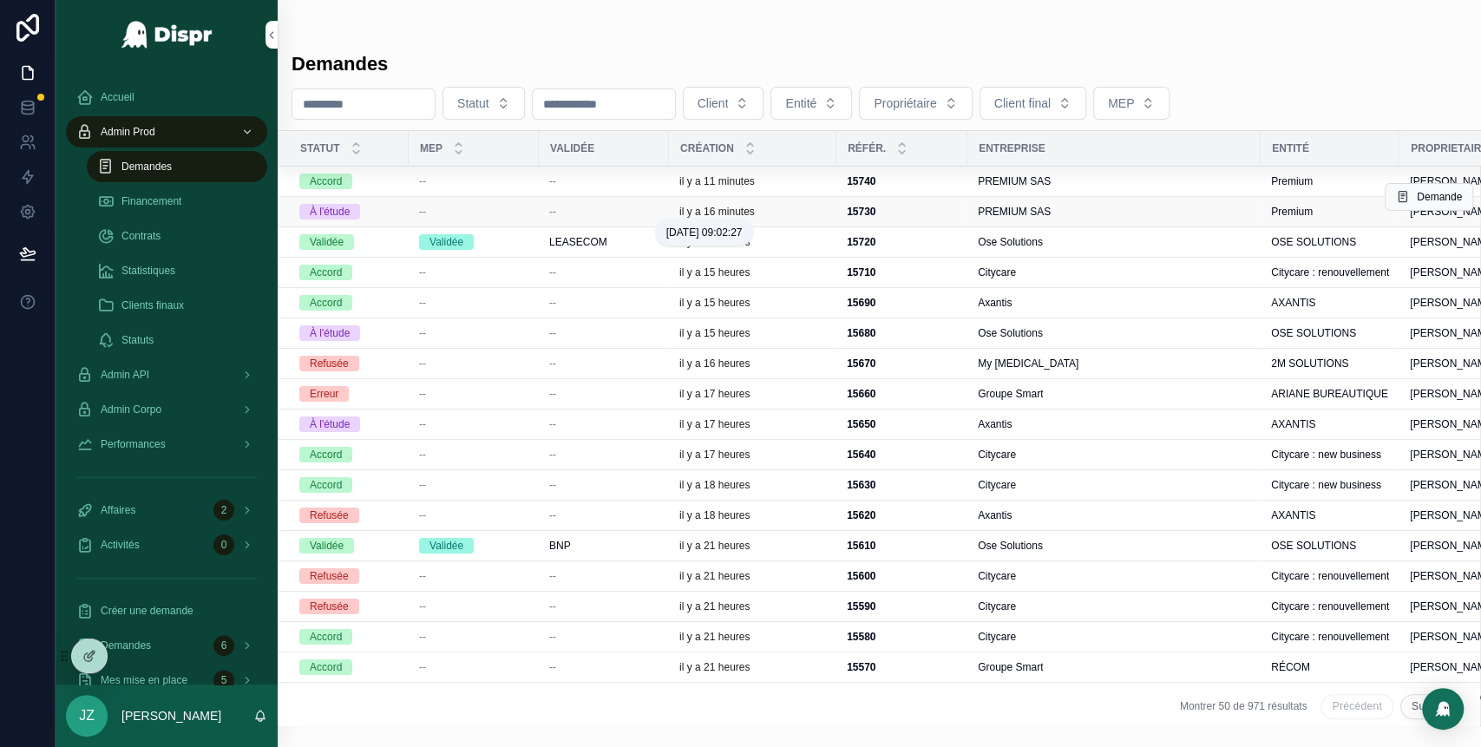
click at [688, 212] on p "il y a 16 minutes" at bounding box center [716, 212] width 75 height 14
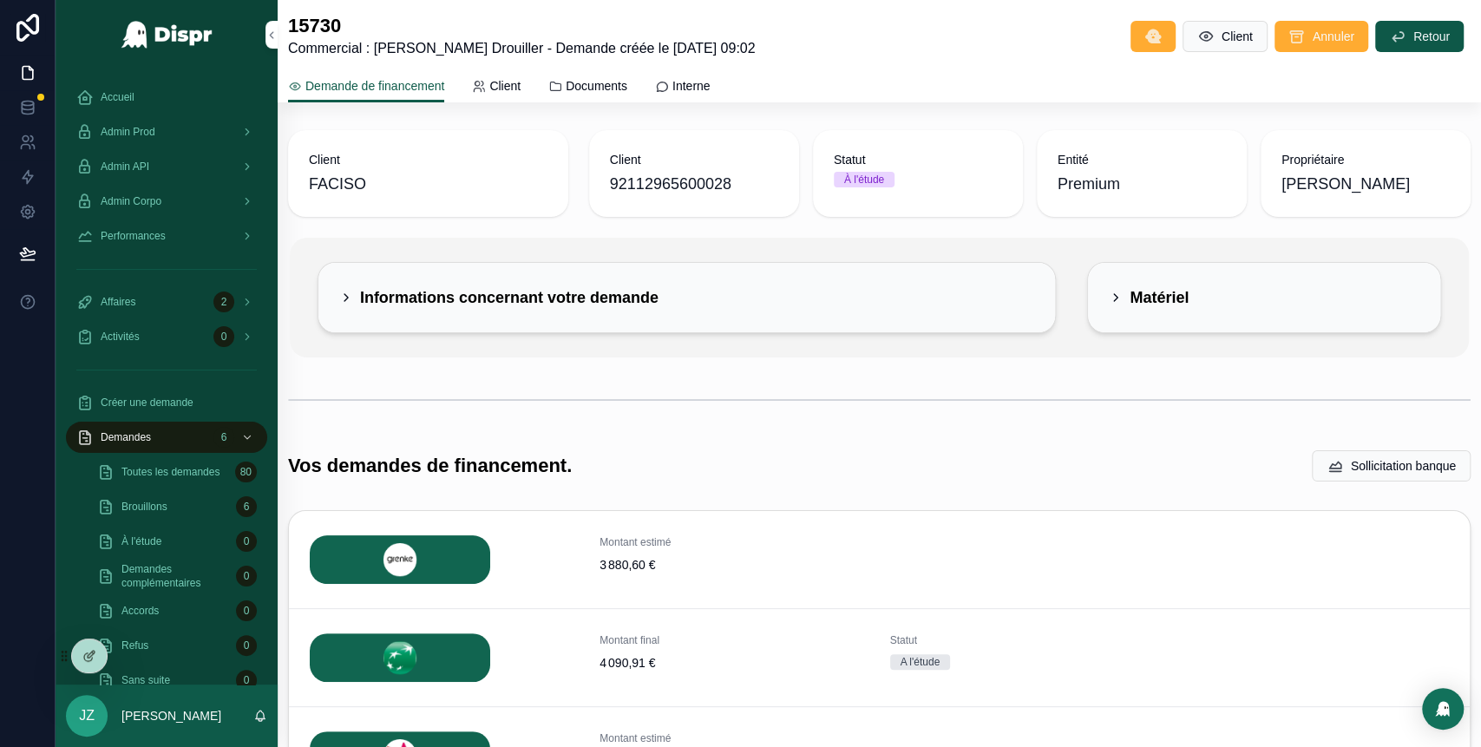
scroll to position [181, 0]
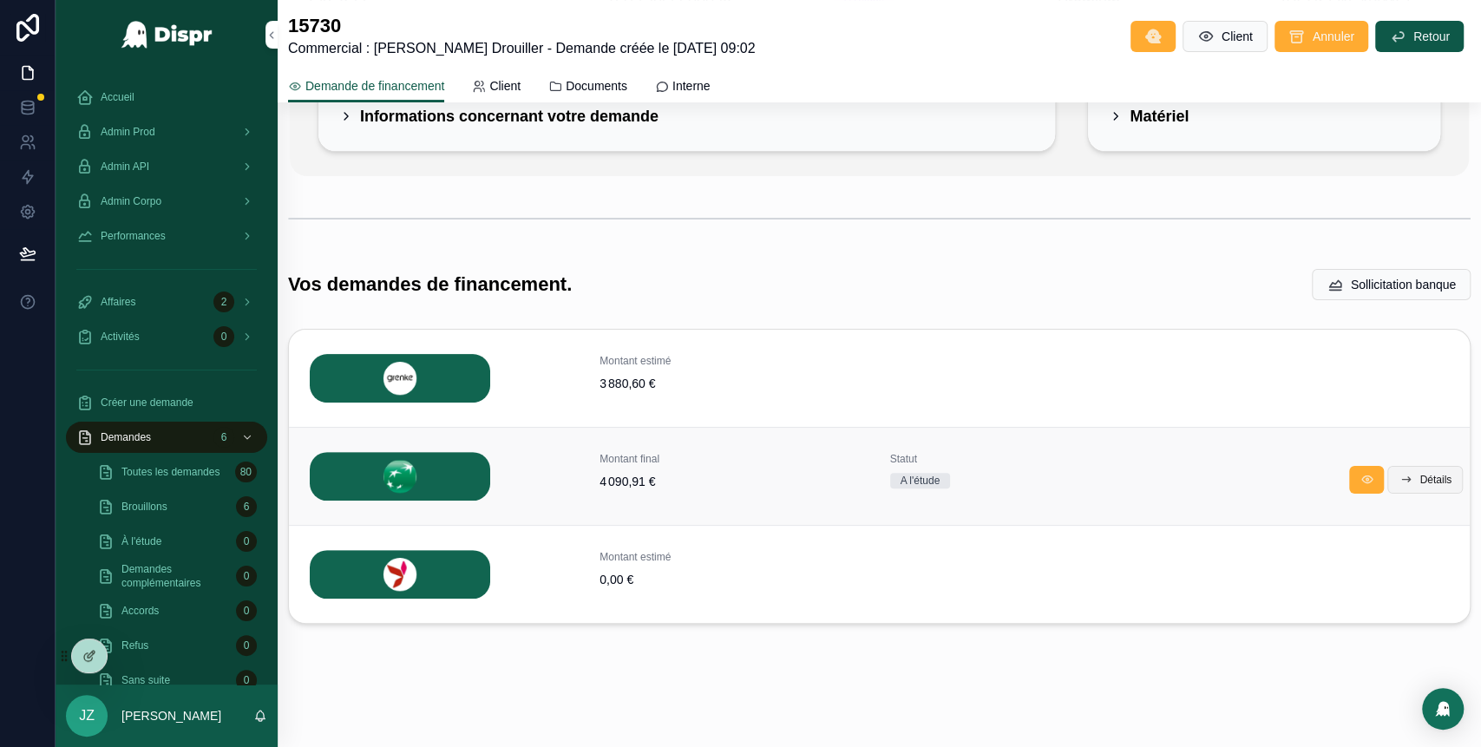
click at [1410, 485] on button "Détails" at bounding box center [1424, 480] width 75 height 28
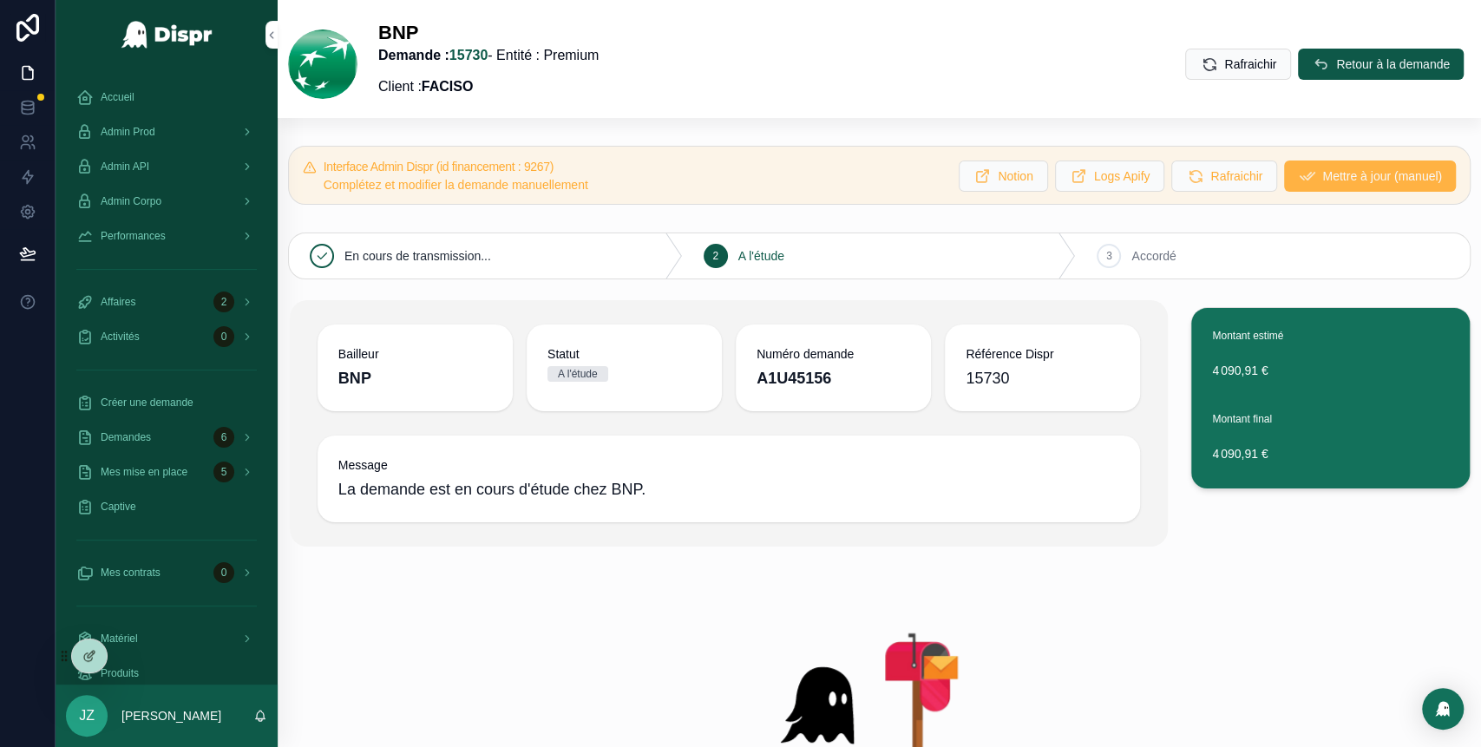
click at [1290, 186] on button "Mettre à jour (manuel)" at bounding box center [1370, 175] width 172 height 31
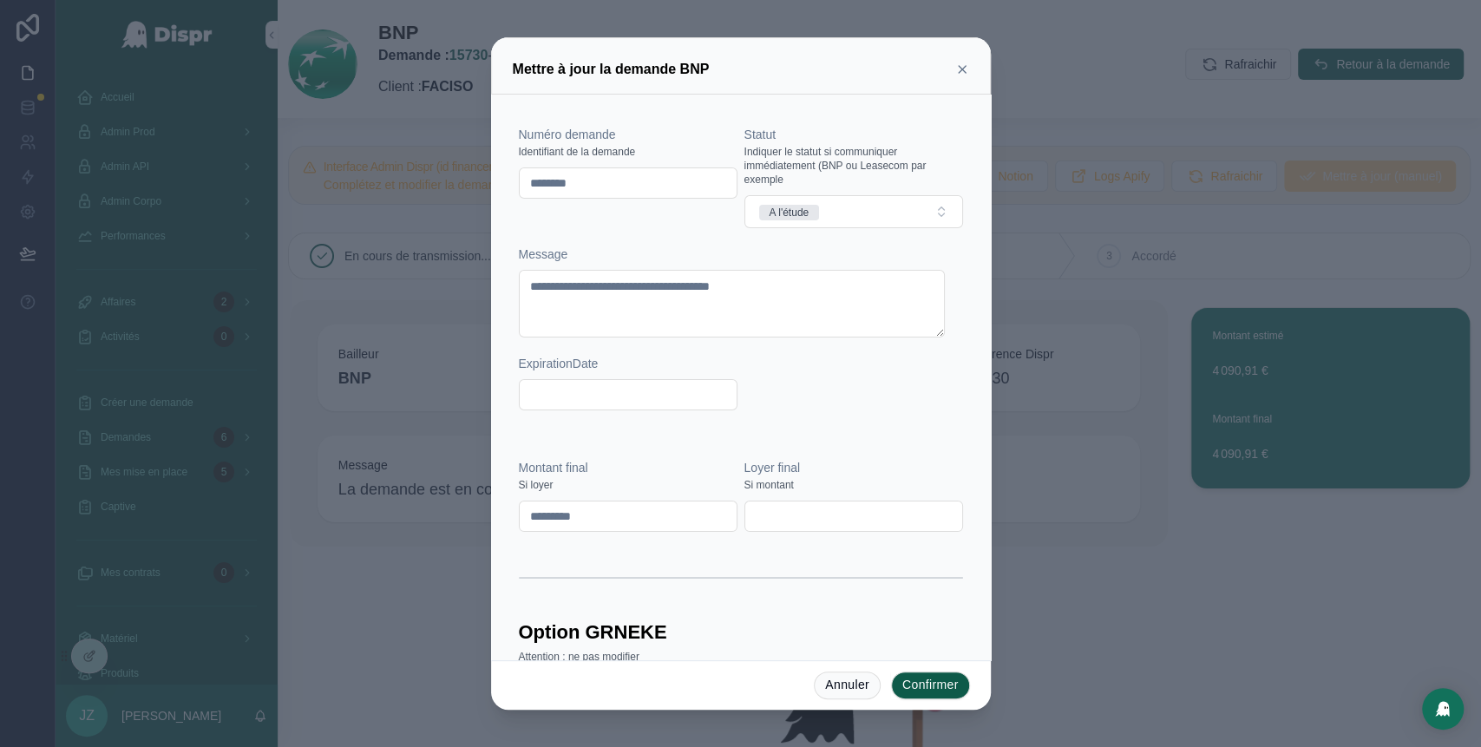
click at [964, 75] on icon at bounding box center [962, 69] width 14 height 14
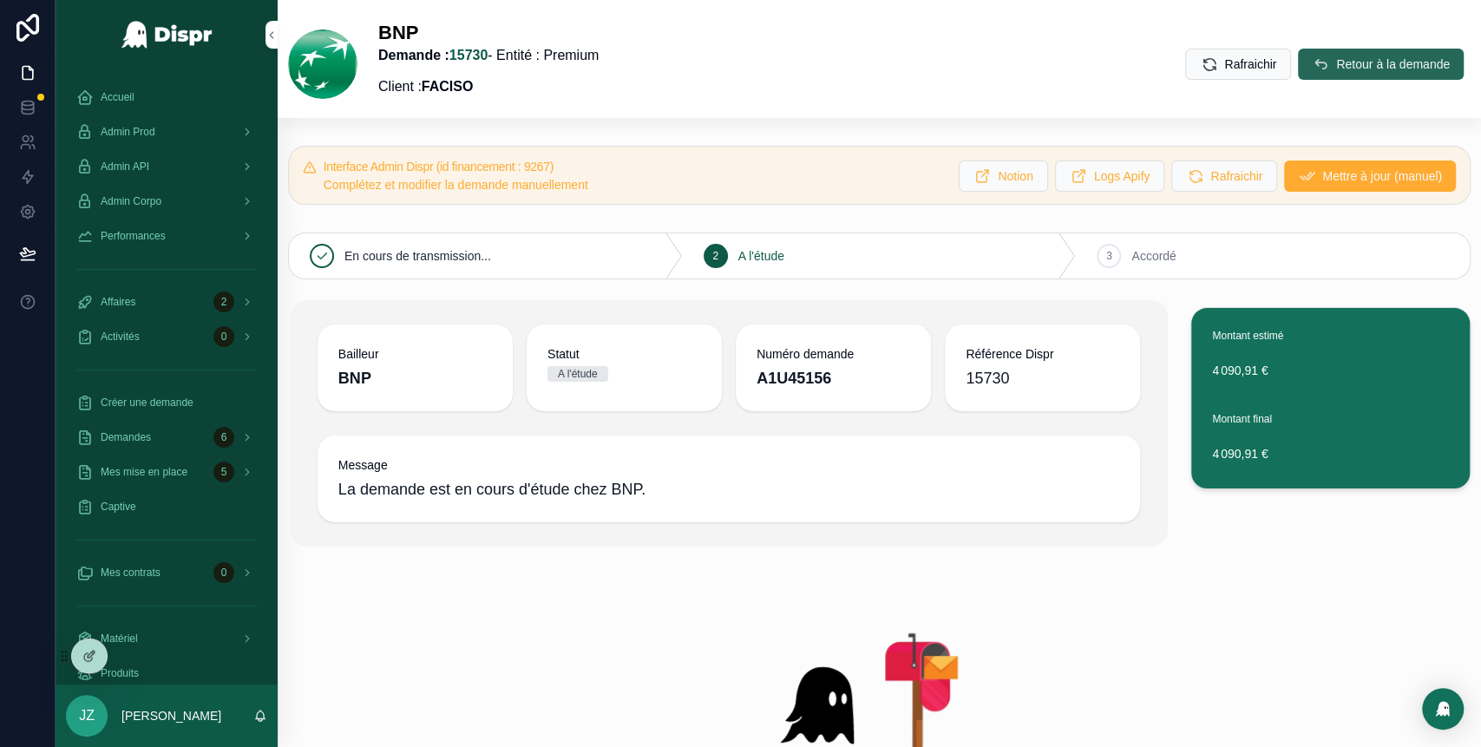
click at [1305, 78] on button "Retour à la demande" at bounding box center [1381, 64] width 166 height 31
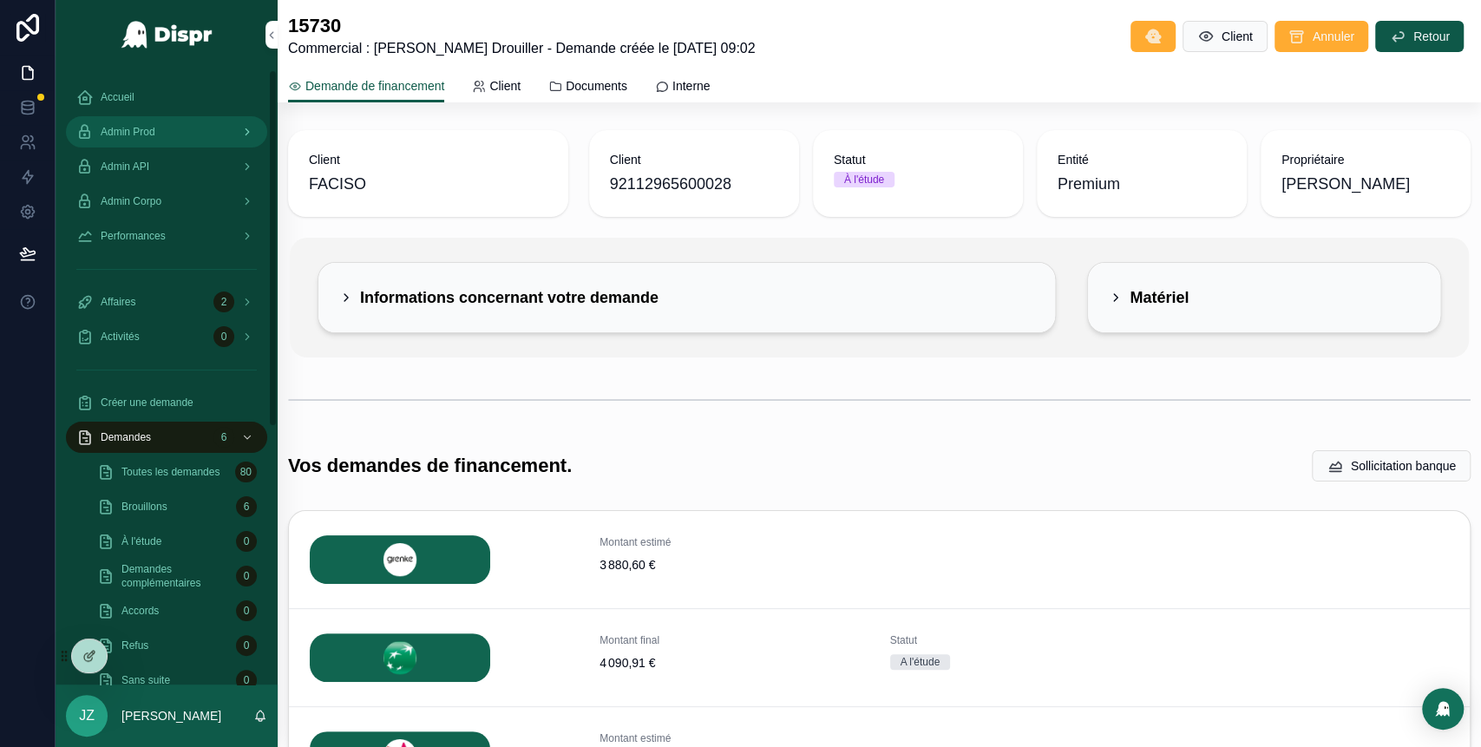
click at [179, 128] on div "Admin Prod" at bounding box center [166, 132] width 180 height 28
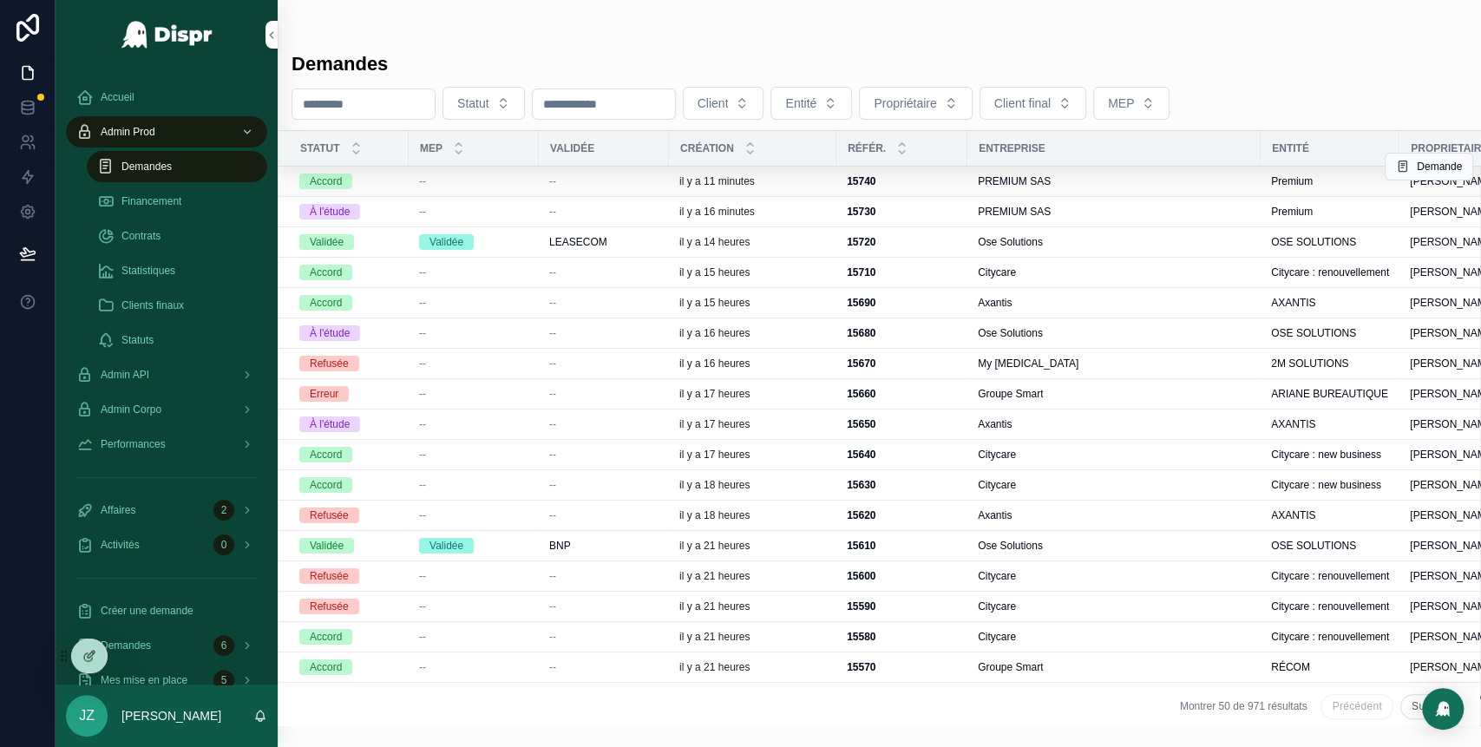
click at [518, 182] on div "--" at bounding box center [473, 181] width 109 height 14
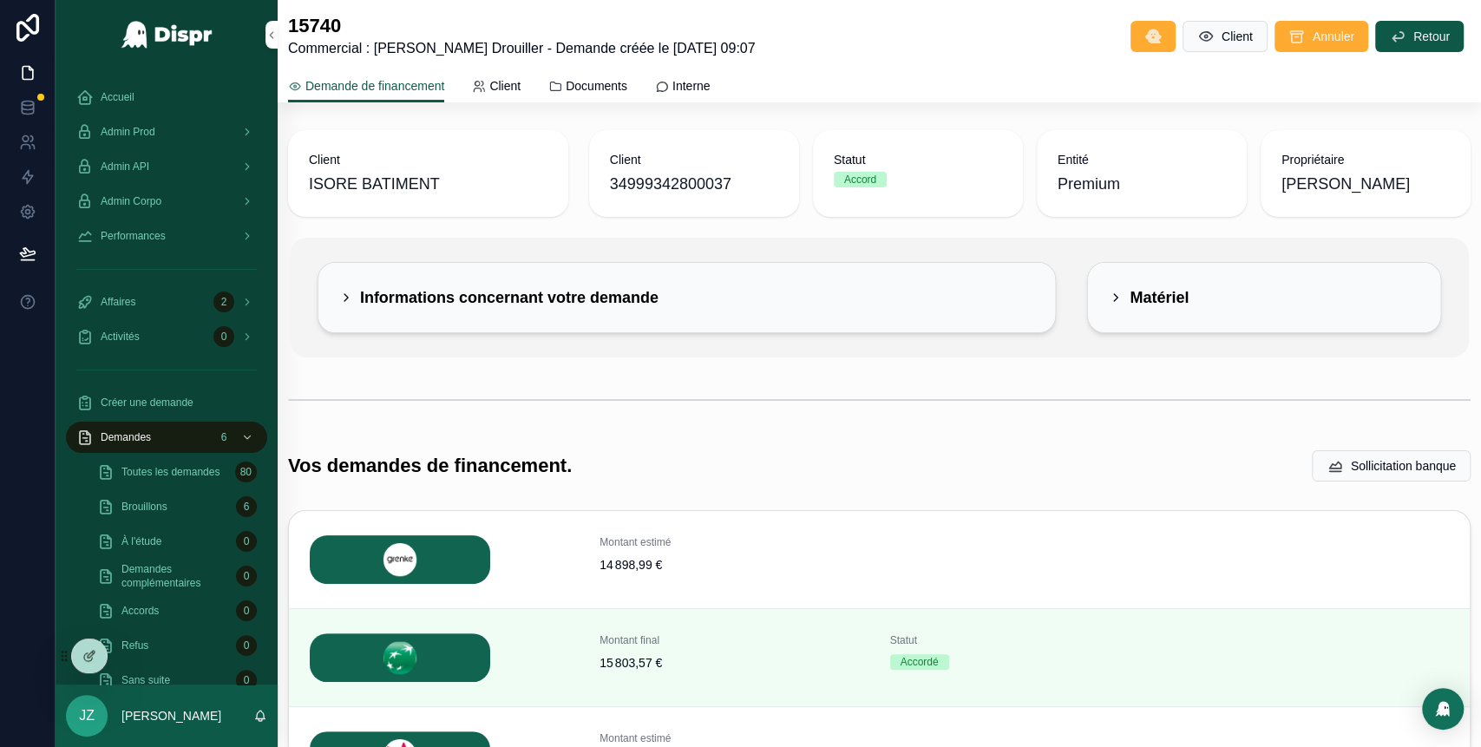
scroll to position [181, 0]
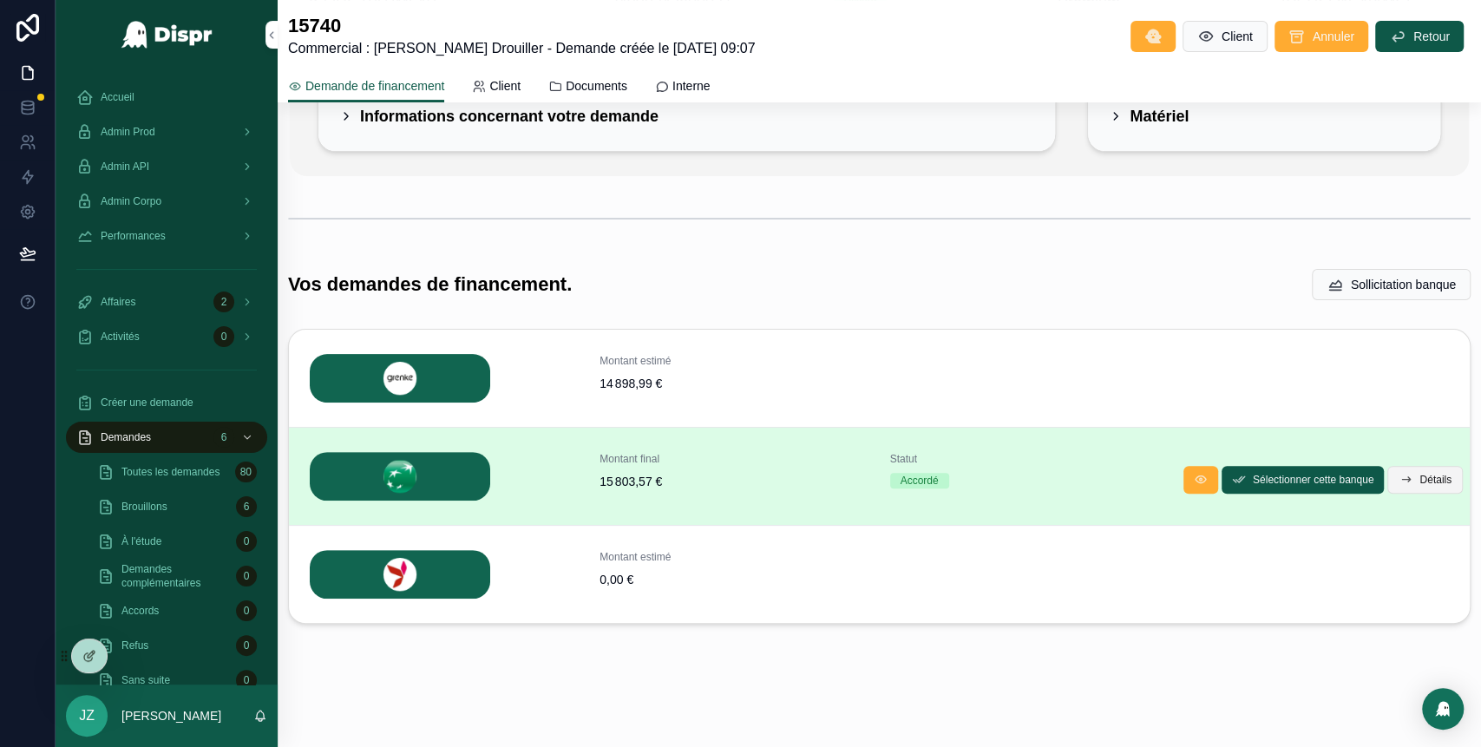
click at [1393, 474] on button "Détails" at bounding box center [1424, 480] width 75 height 28
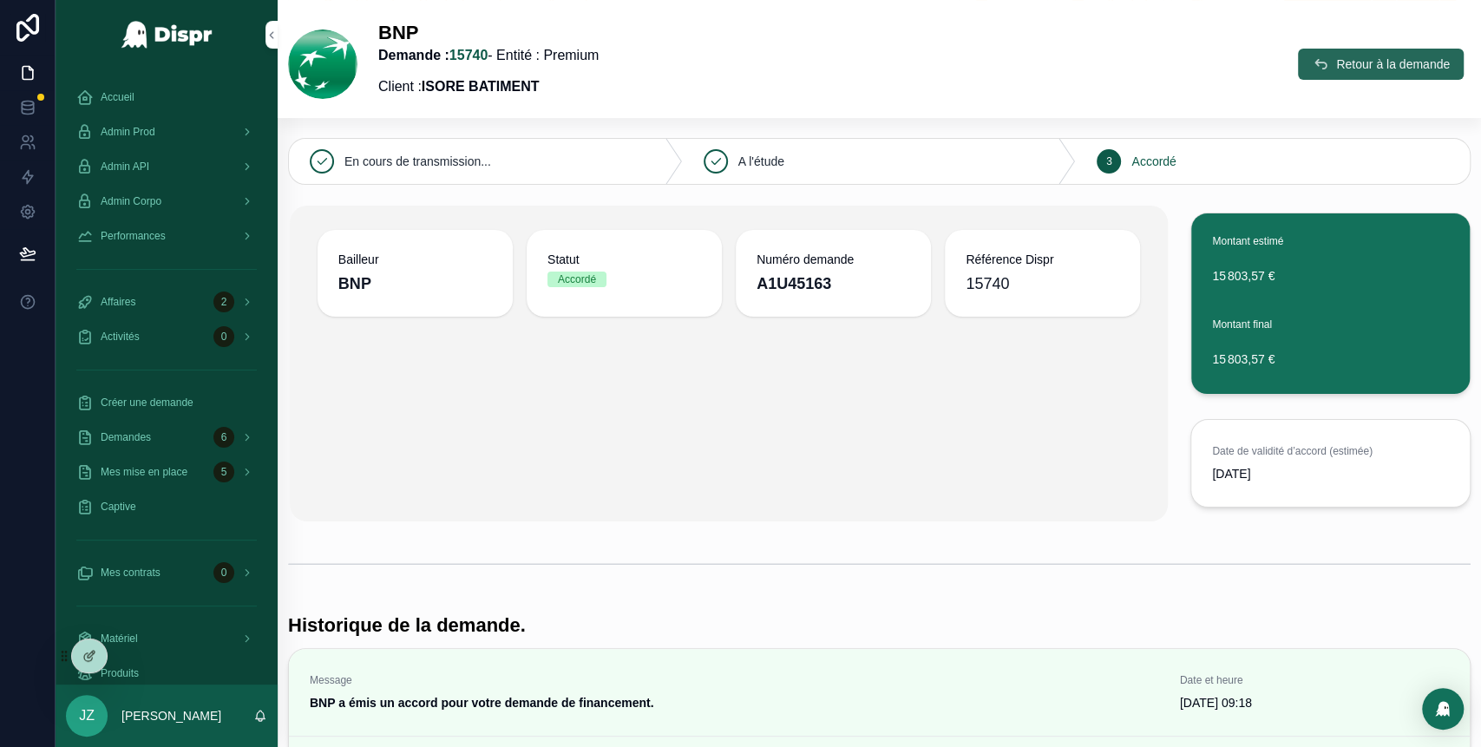
click at [1303, 62] on button "Retour à la demande" at bounding box center [1381, 64] width 166 height 31
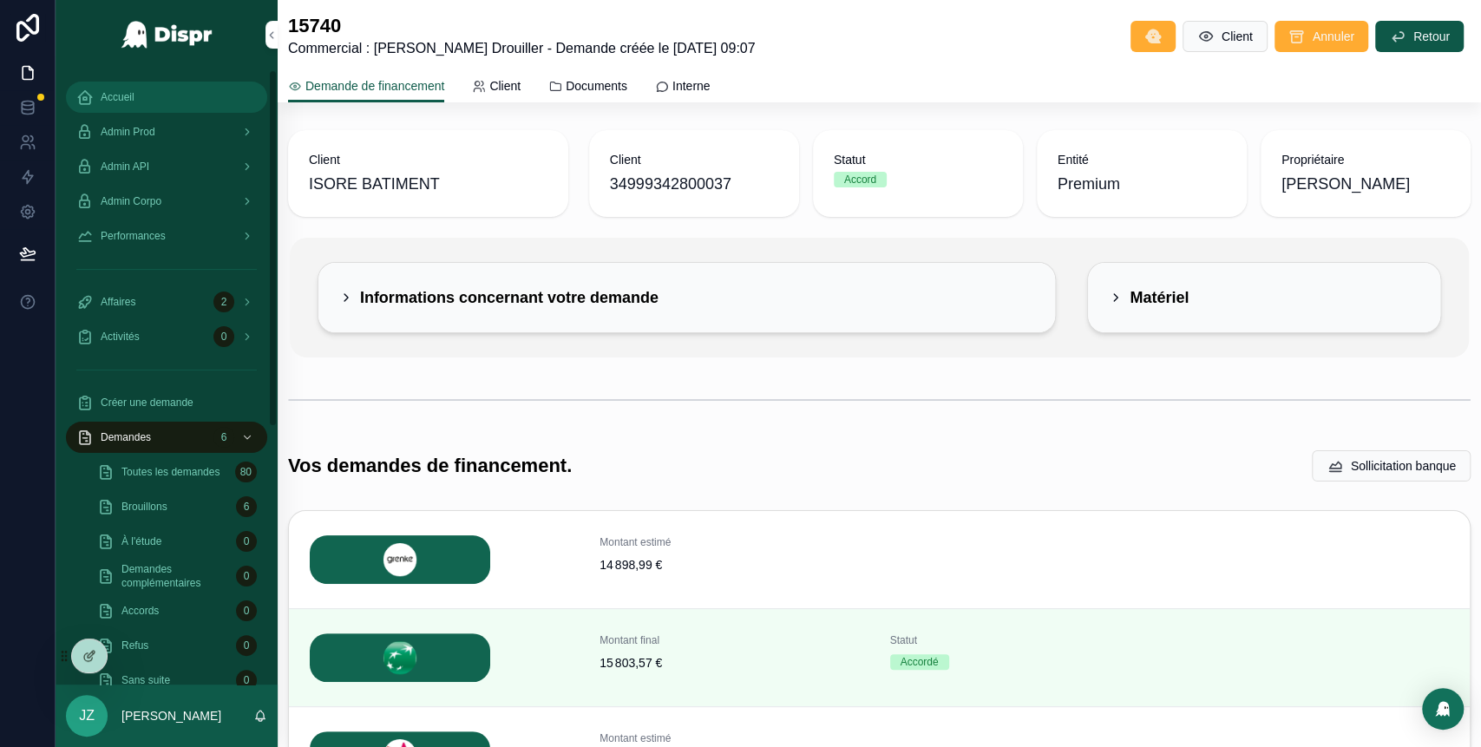
click at [134, 100] on span "Accueil" at bounding box center [118, 97] width 34 height 14
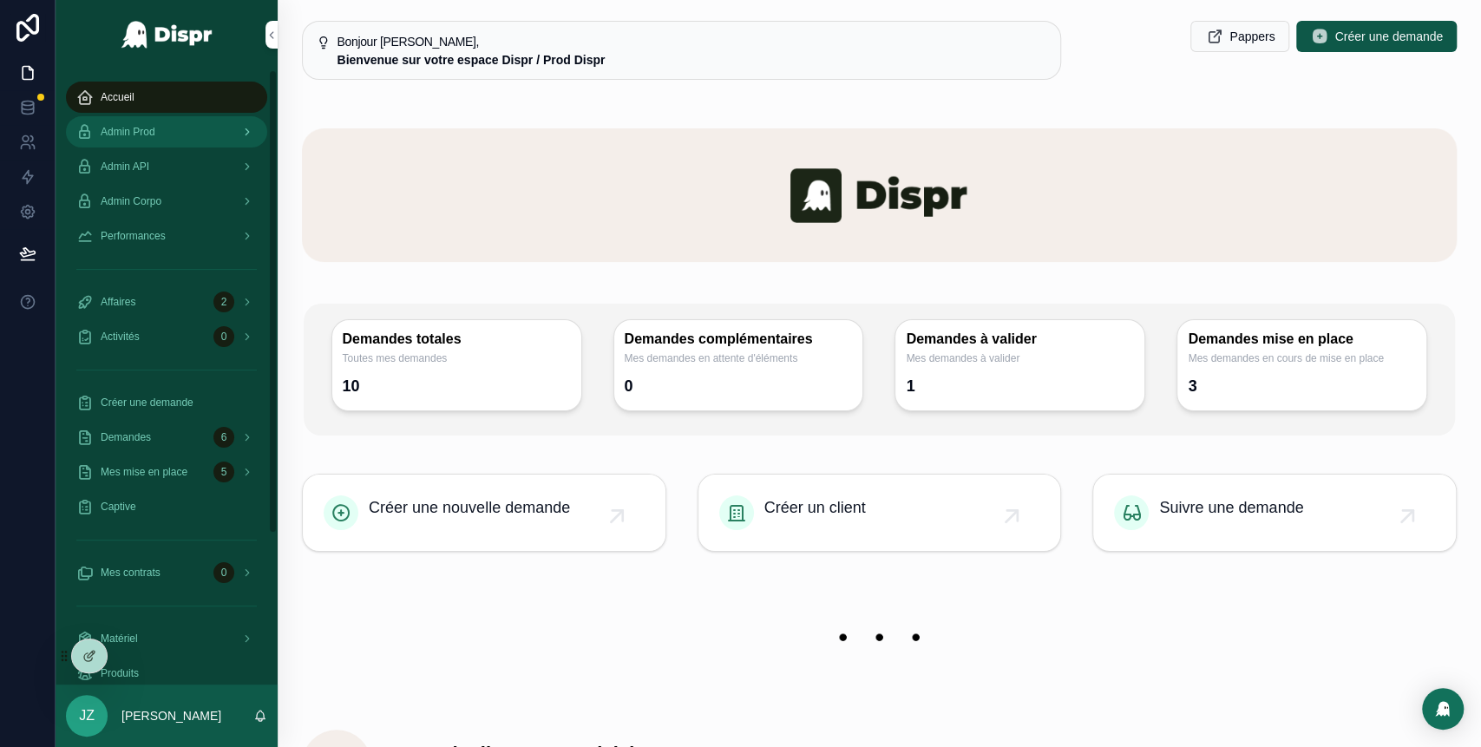
click at [202, 132] on div "Admin Prod" at bounding box center [166, 132] width 180 height 28
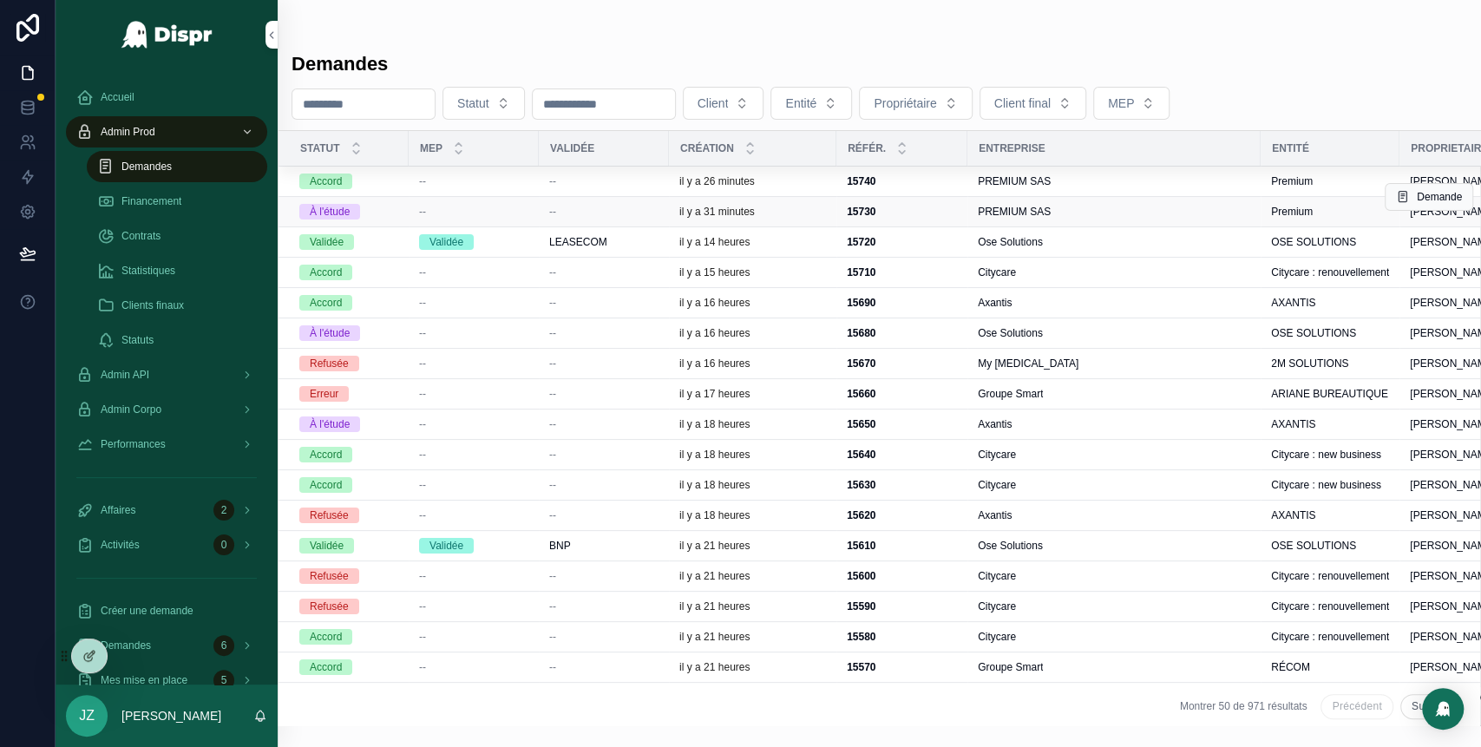
click at [633, 217] on div "--" at bounding box center [603, 212] width 109 height 14
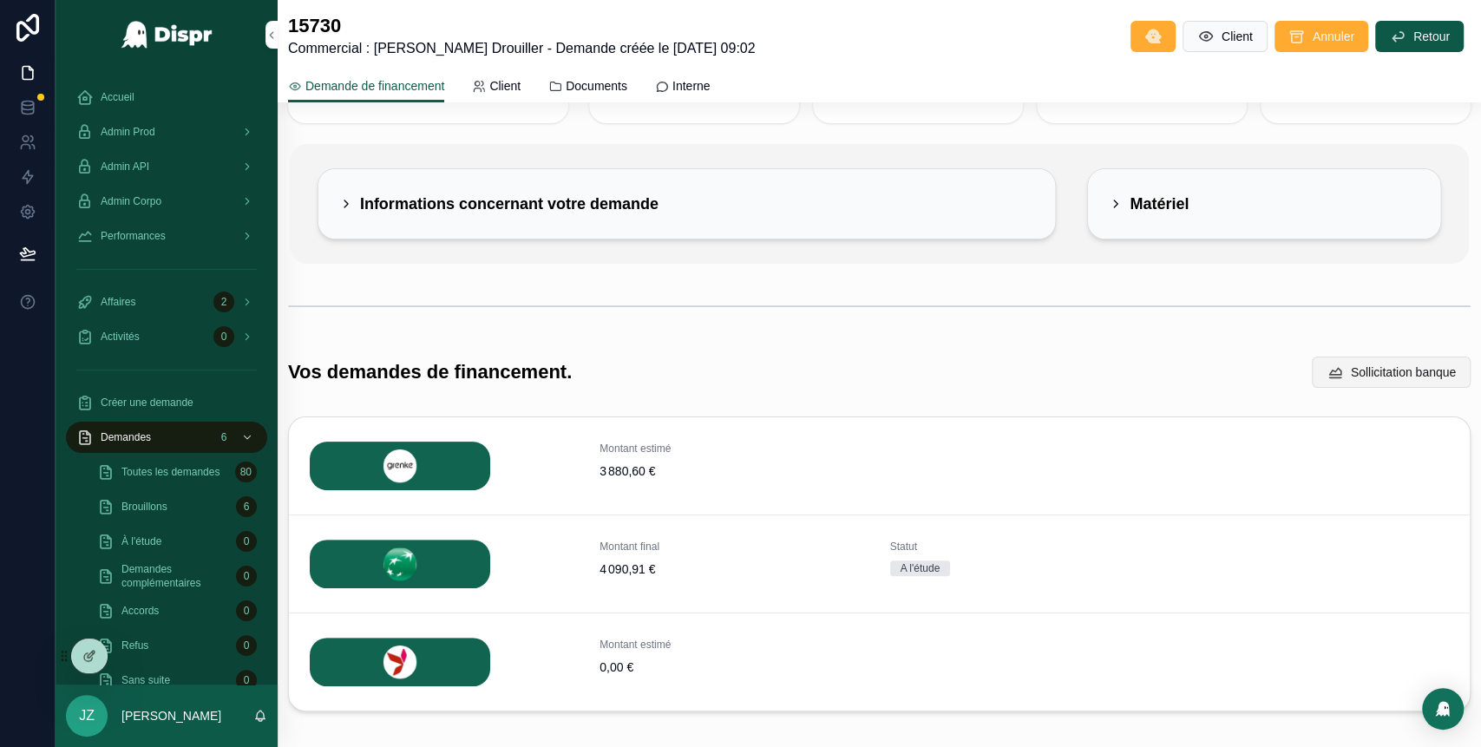
scroll to position [90, 0]
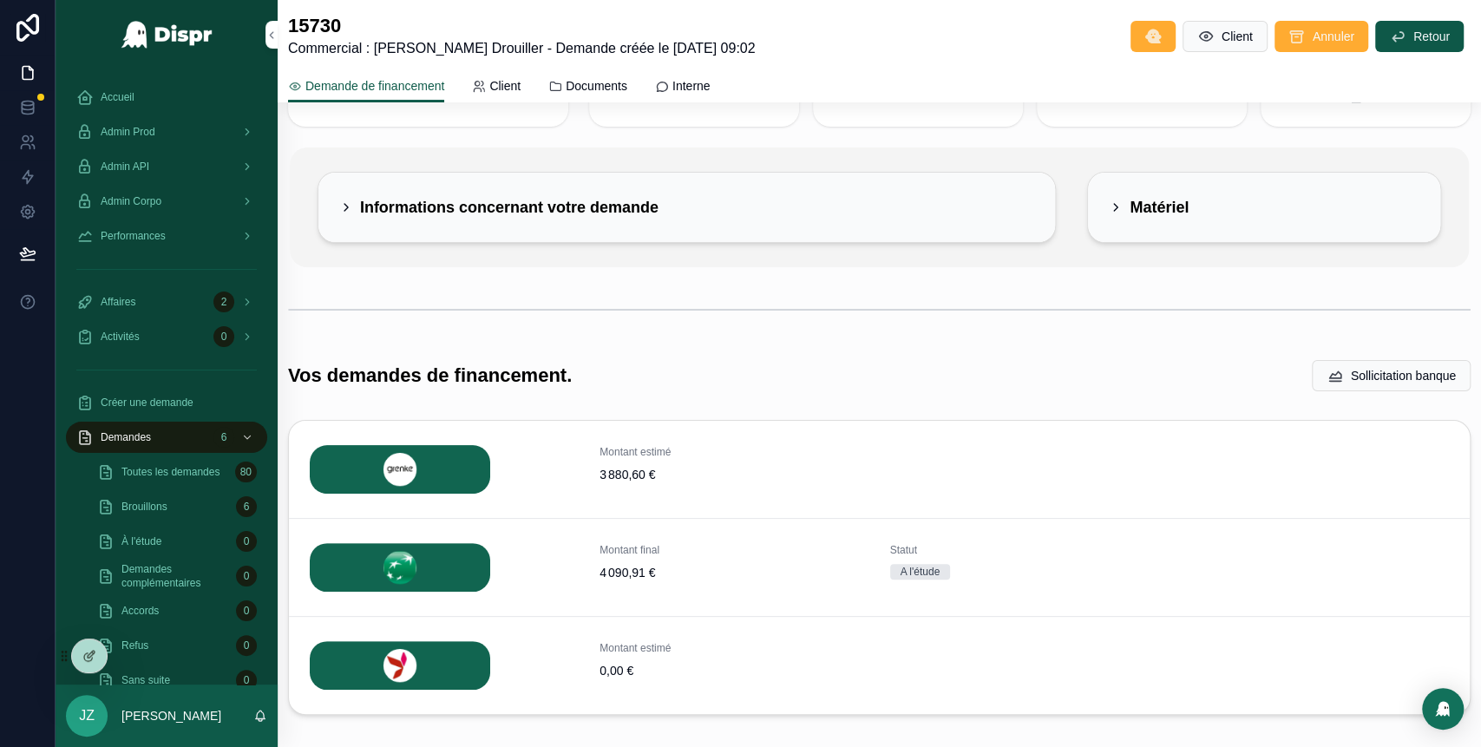
click at [351, 208] on icon "scrollable content" at bounding box center [346, 207] width 14 height 14
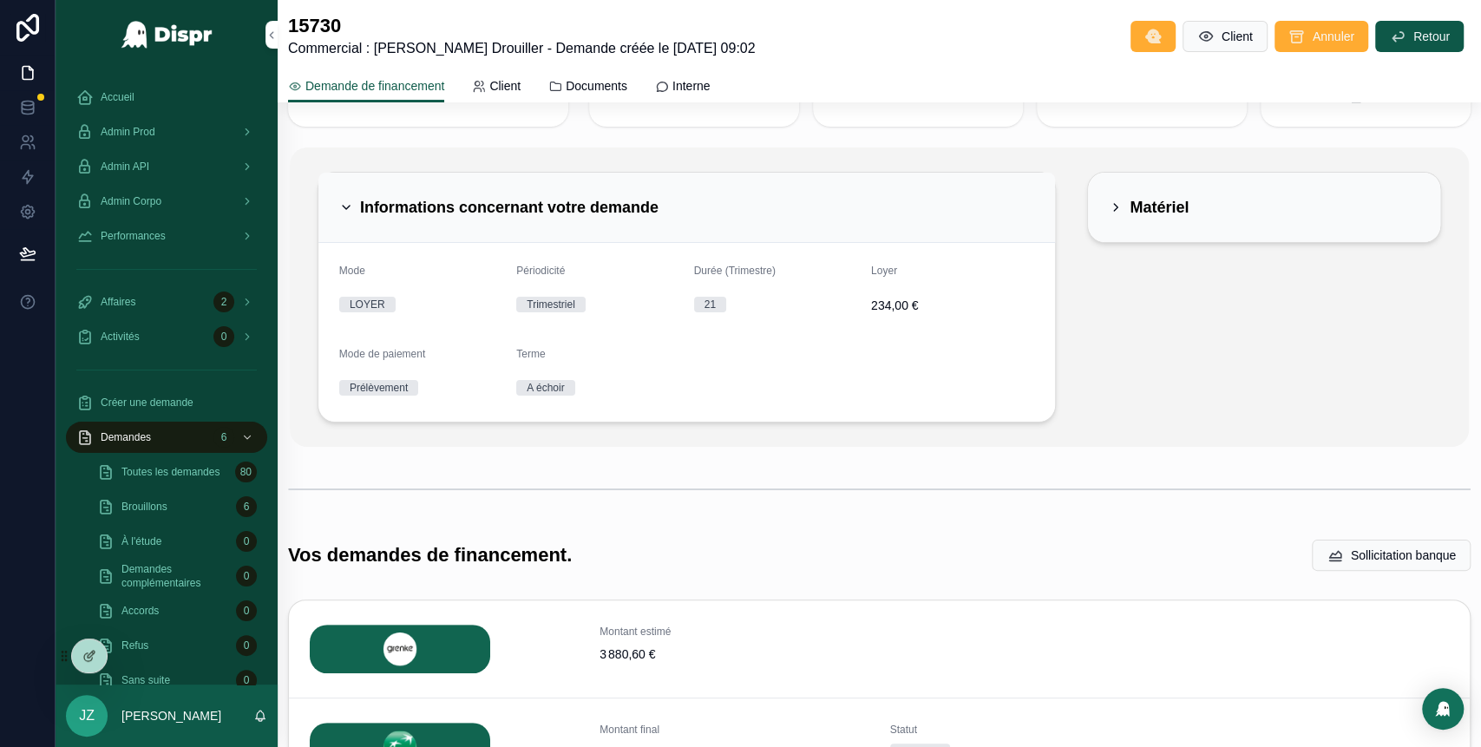
click at [351, 208] on icon "scrollable content" at bounding box center [346, 207] width 14 height 14
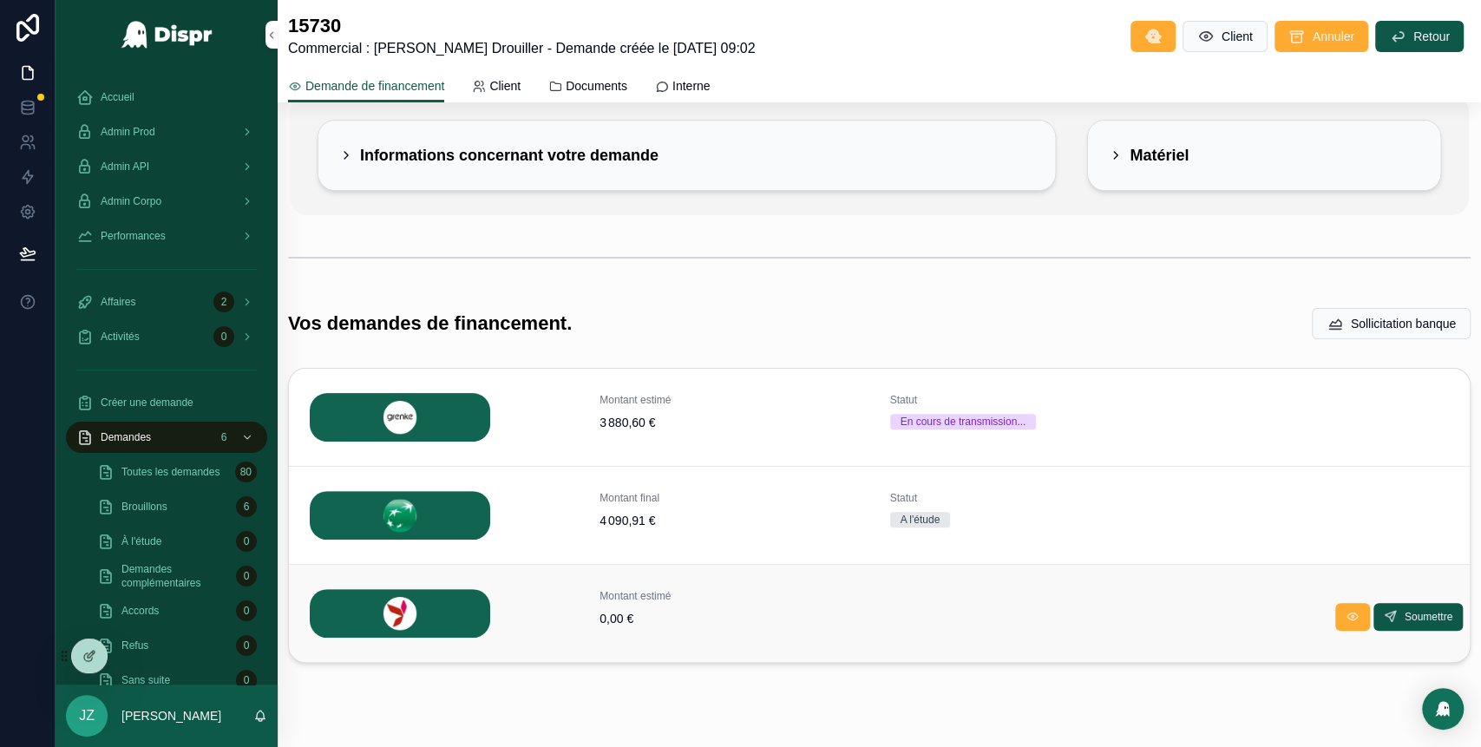
scroll to position [133, 0]
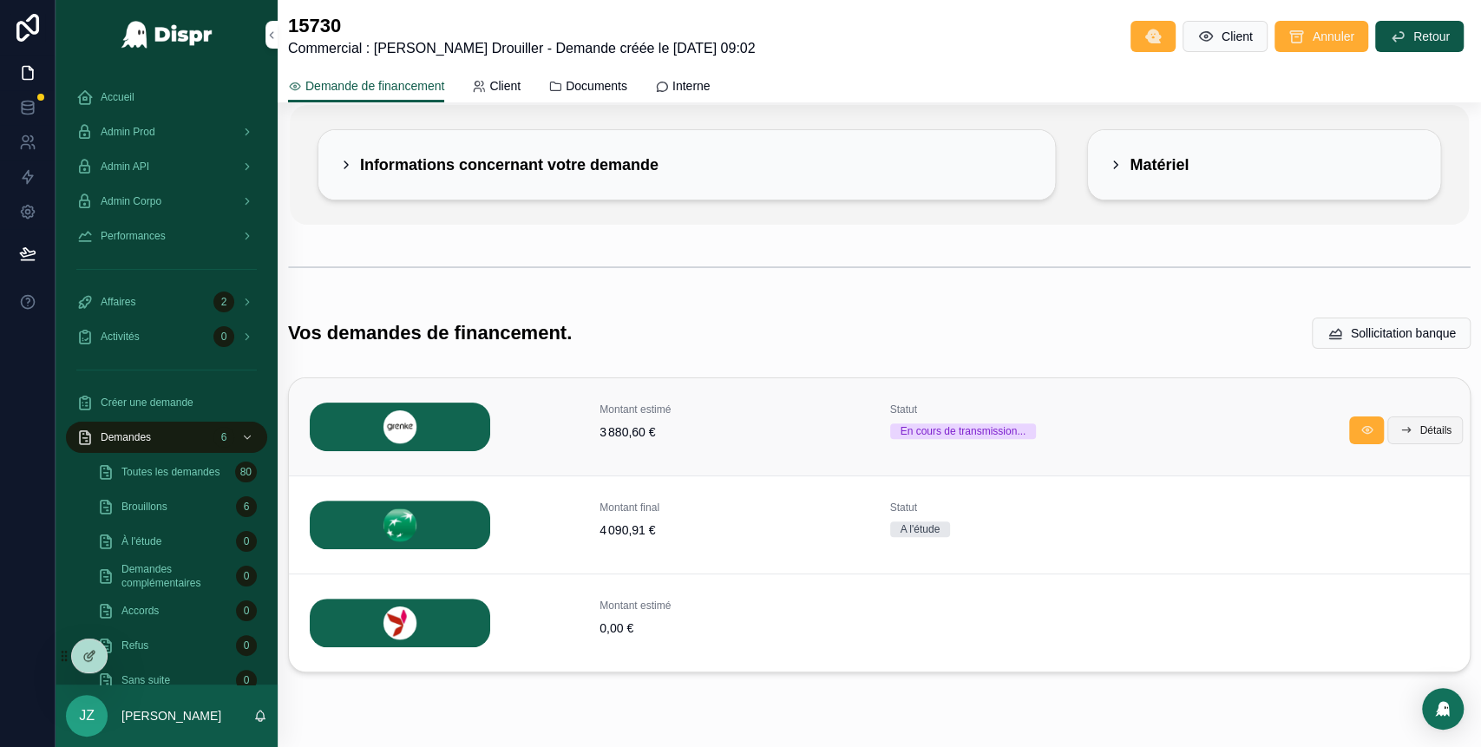
click at [1419, 423] on span "Détails" at bounding box center [1435, 430] width 32 height 14
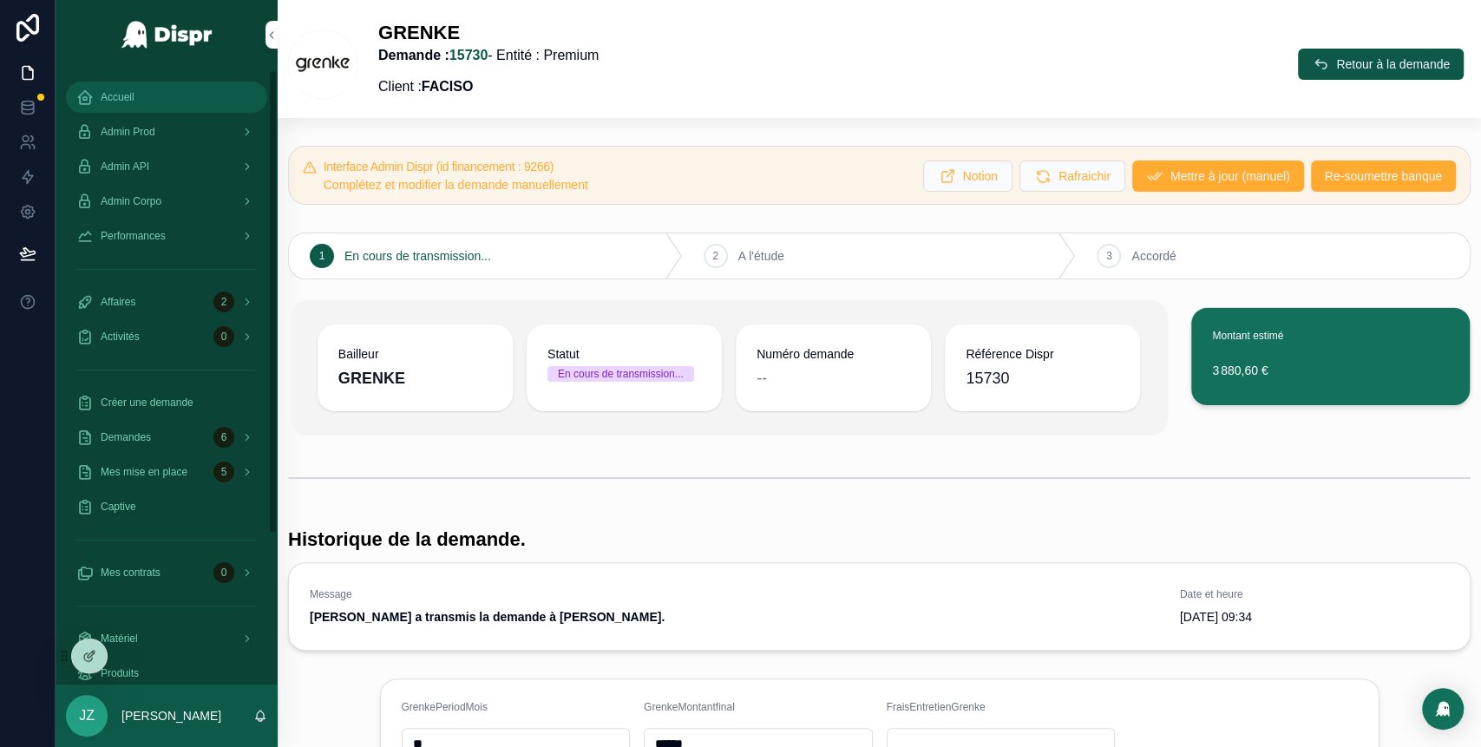
click at [143, 95] on div "Accueil" at bounding box center [166, 97] width 180 height 28
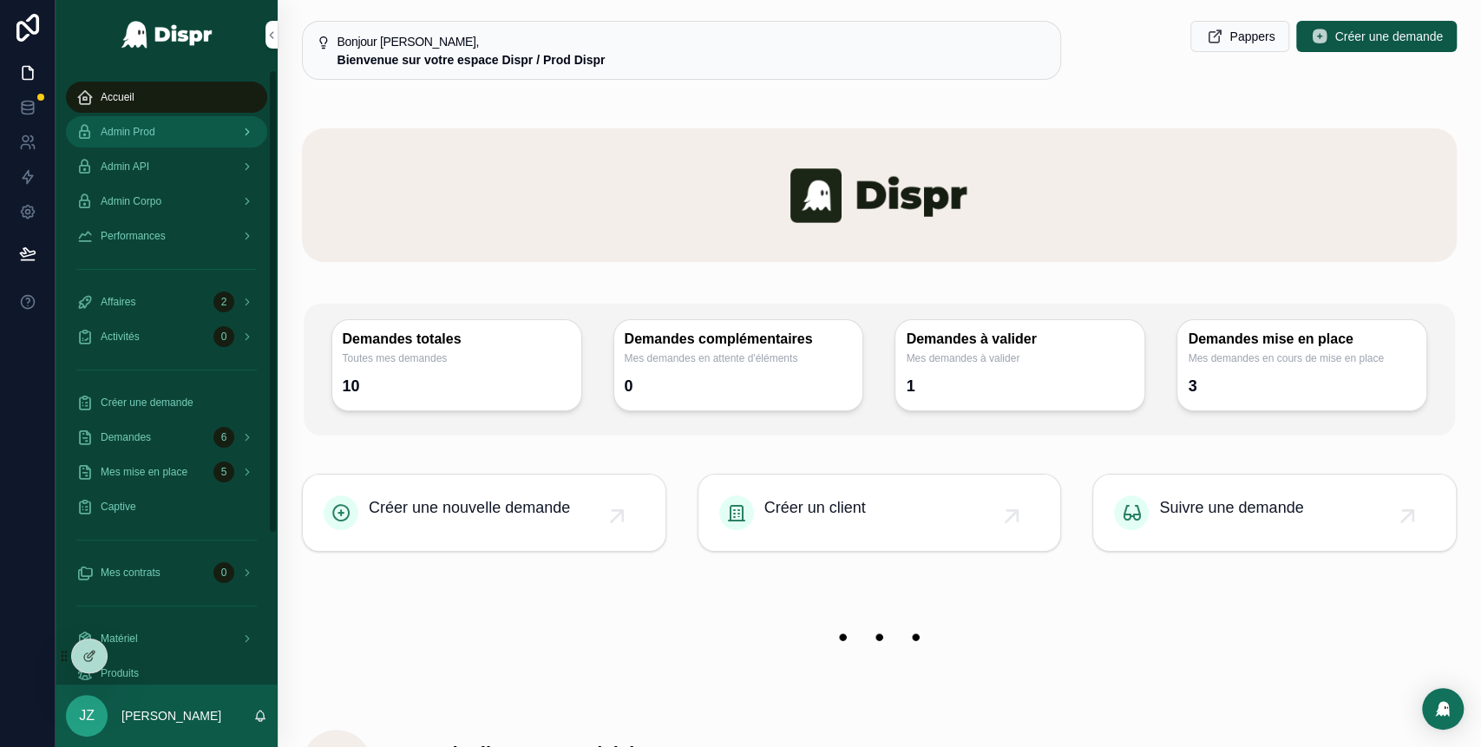
click at [155, 126] on span "Admin Prod" at bounding box center [128, 132] width 55 height 14
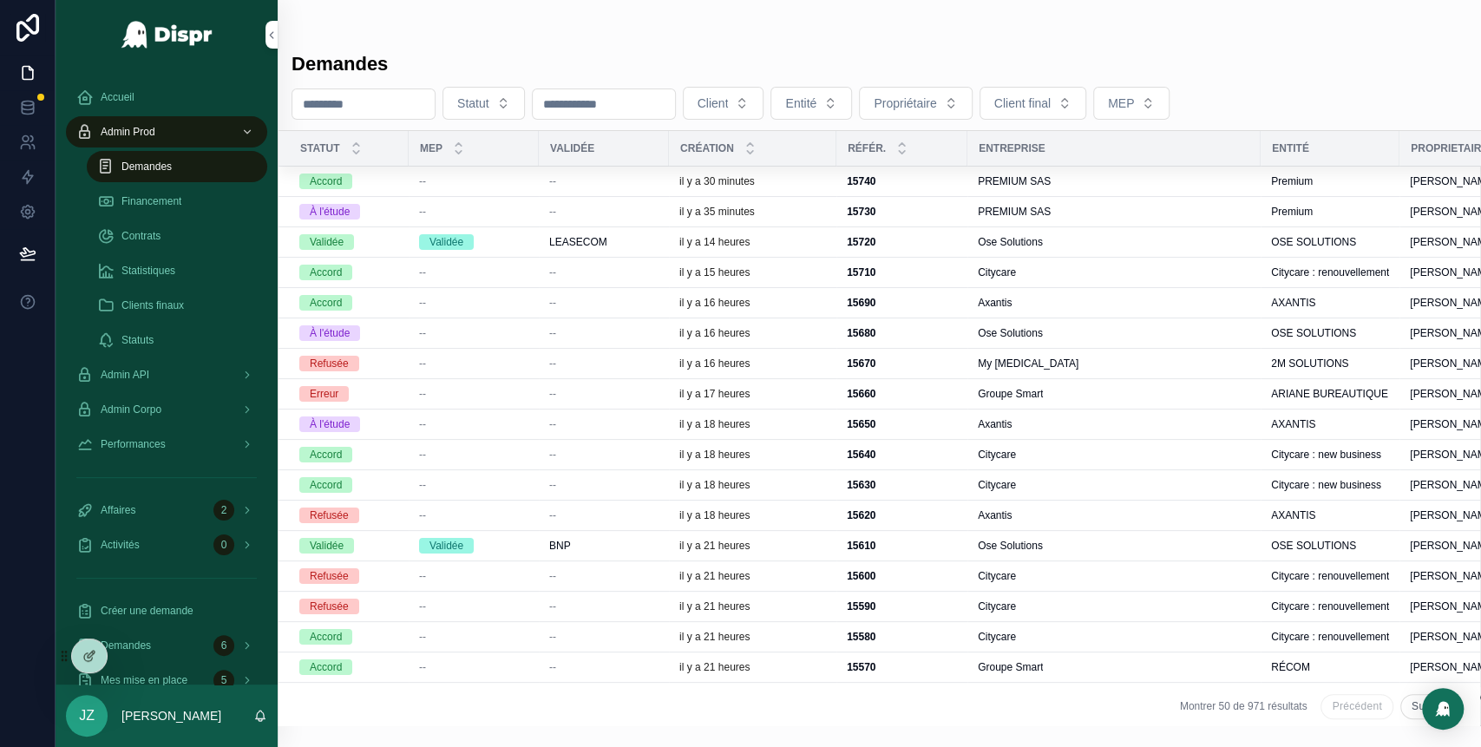
click at [555, 212] on span "--" at bounding box center [552, 212] width 7 height 14
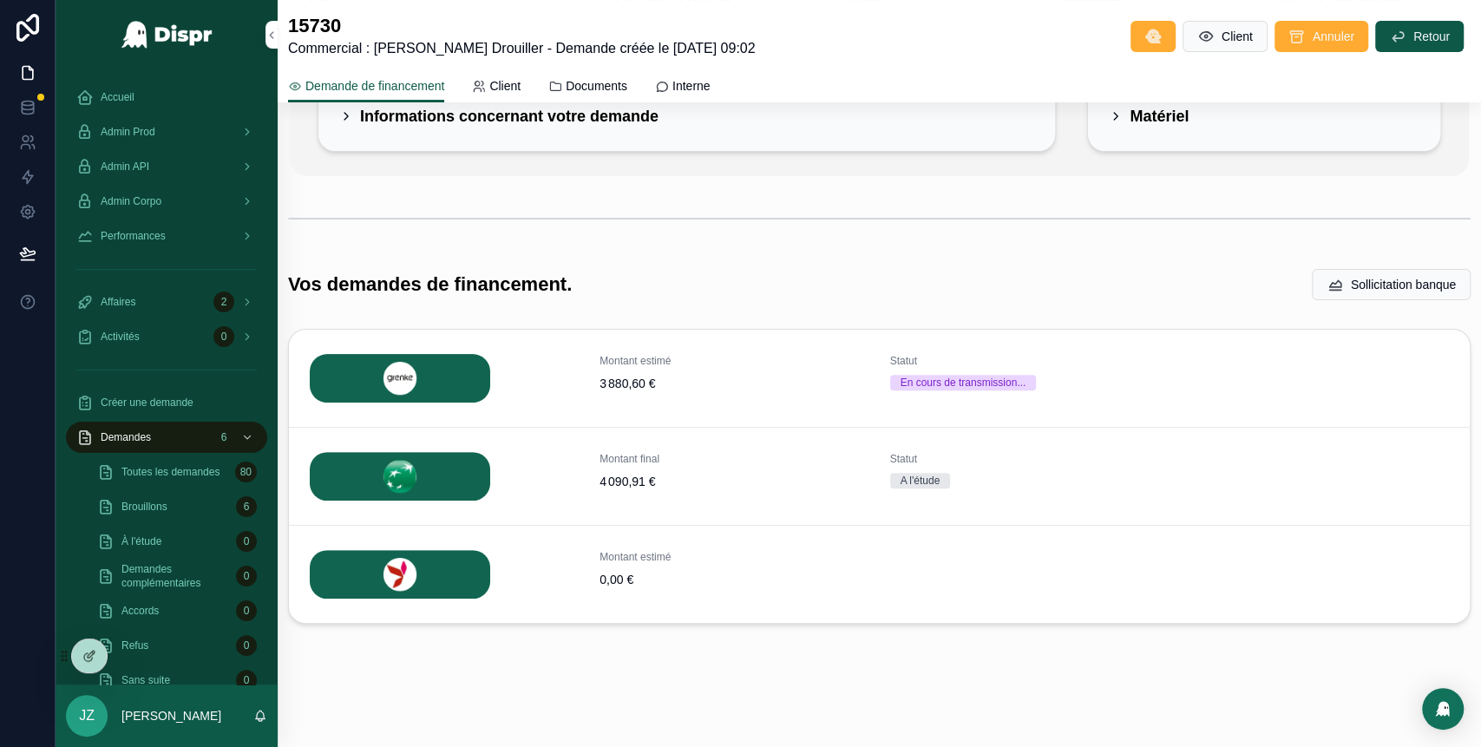
scroll to position [119, 0]
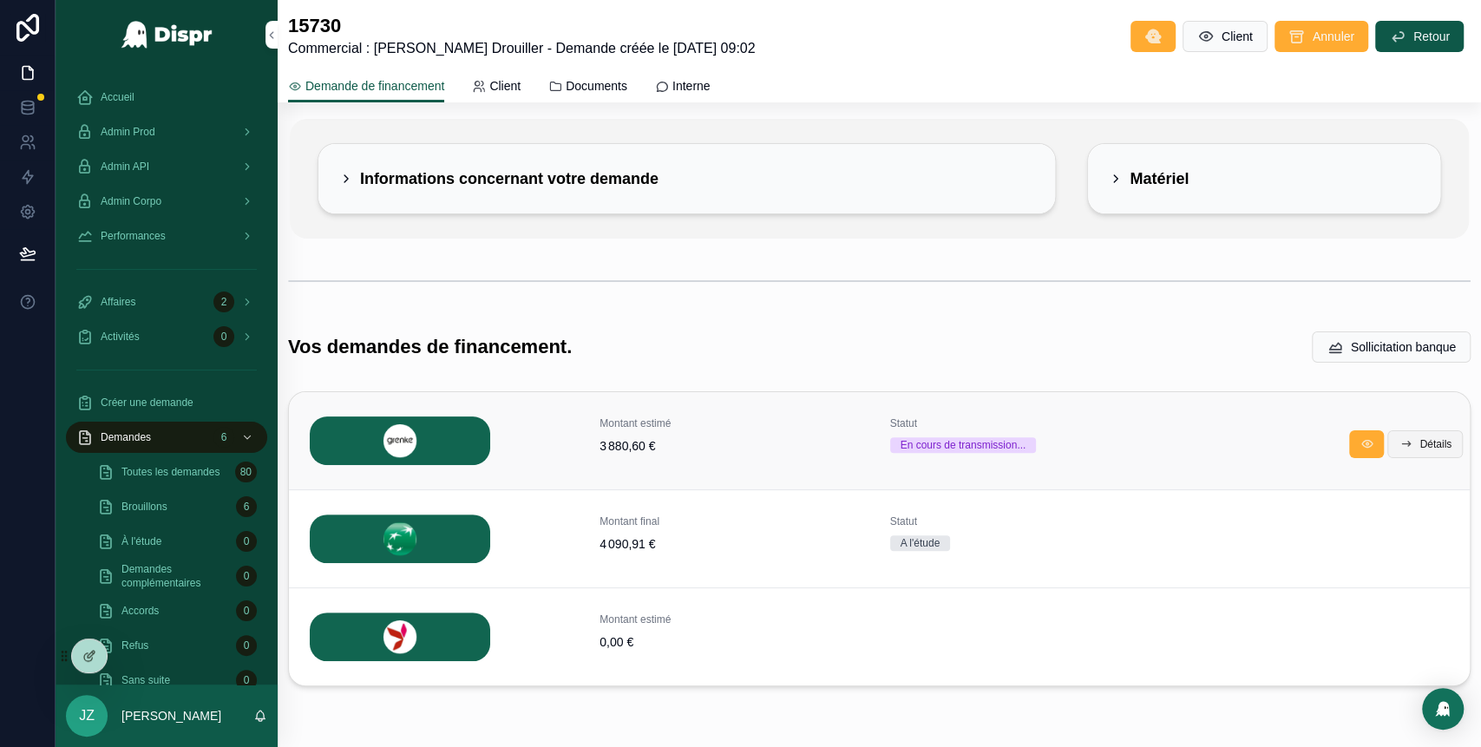
click at [1419, 441] on span "Détails" at bounding box center [1435, 444] width 32 height 14
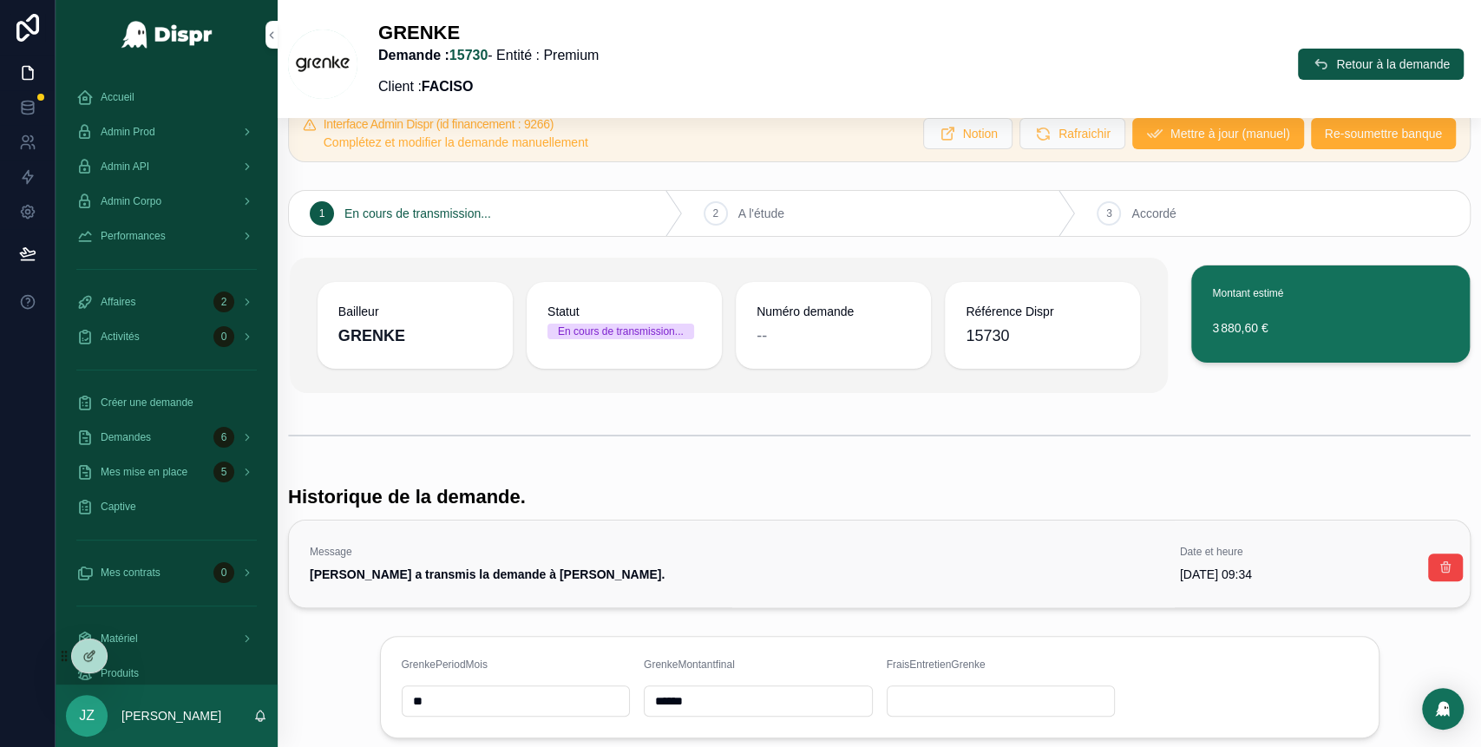
scroll to position [18, 0]
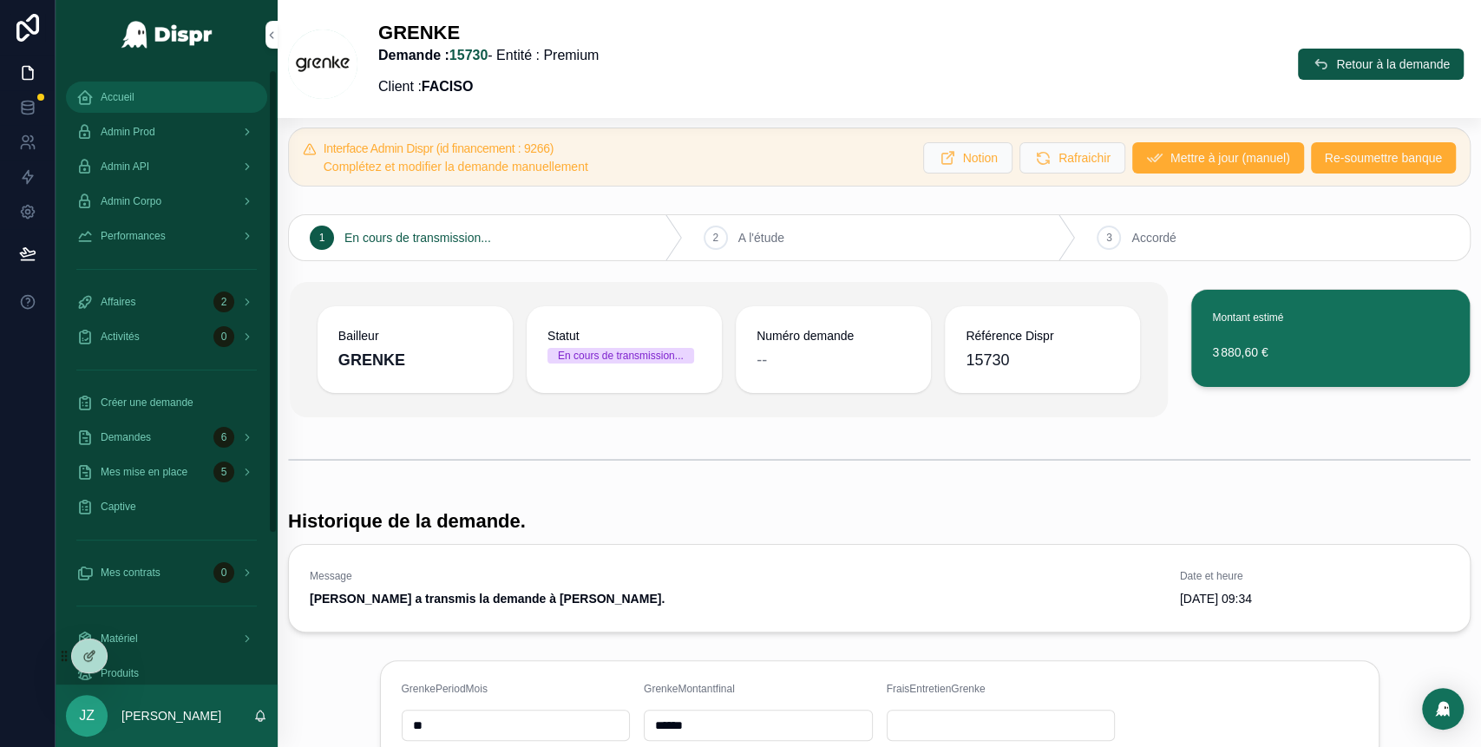
click at [129, 95] on span "Accueil" at bounding box center [118, 97] width 34 height 14
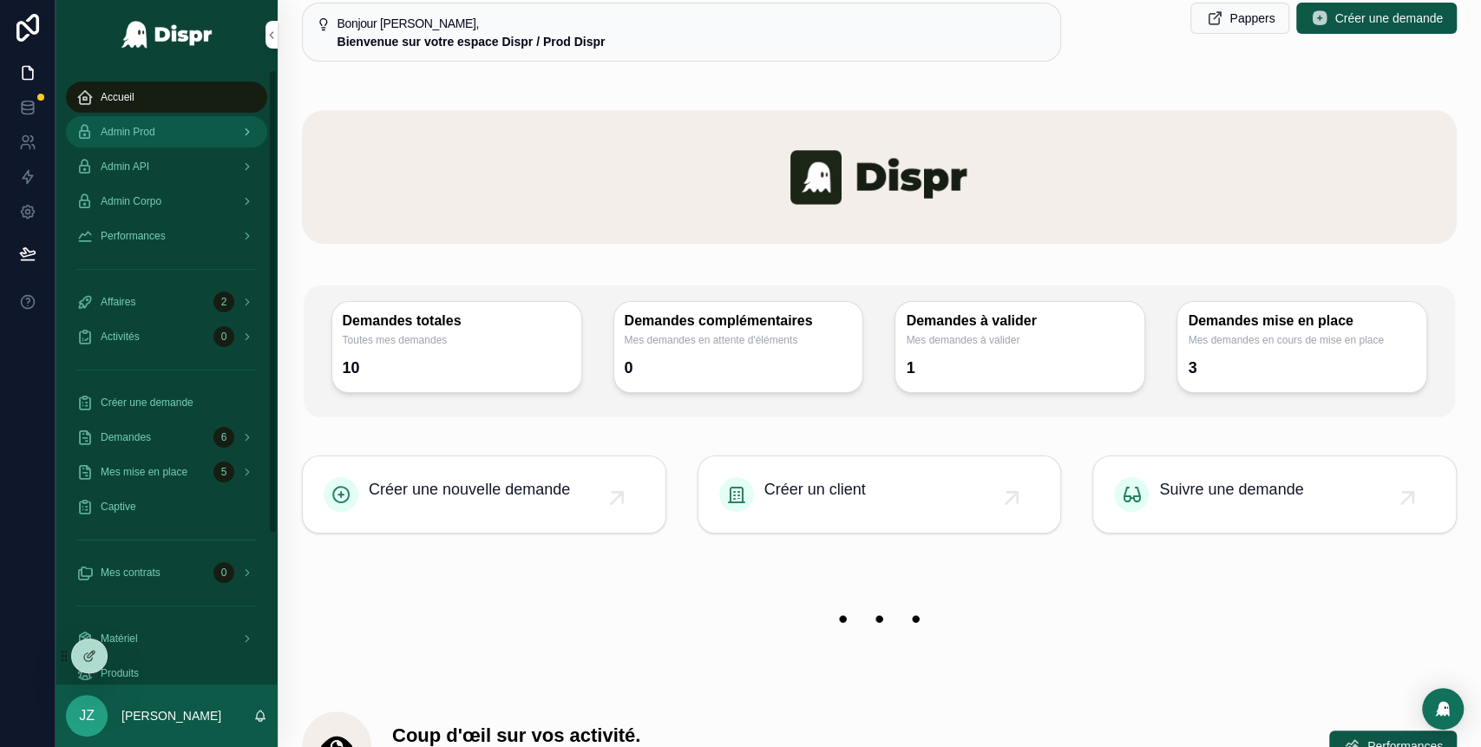
click at [167, 142] on div "Admin Prod" at bounding box center [166, 132] width 180 height 28
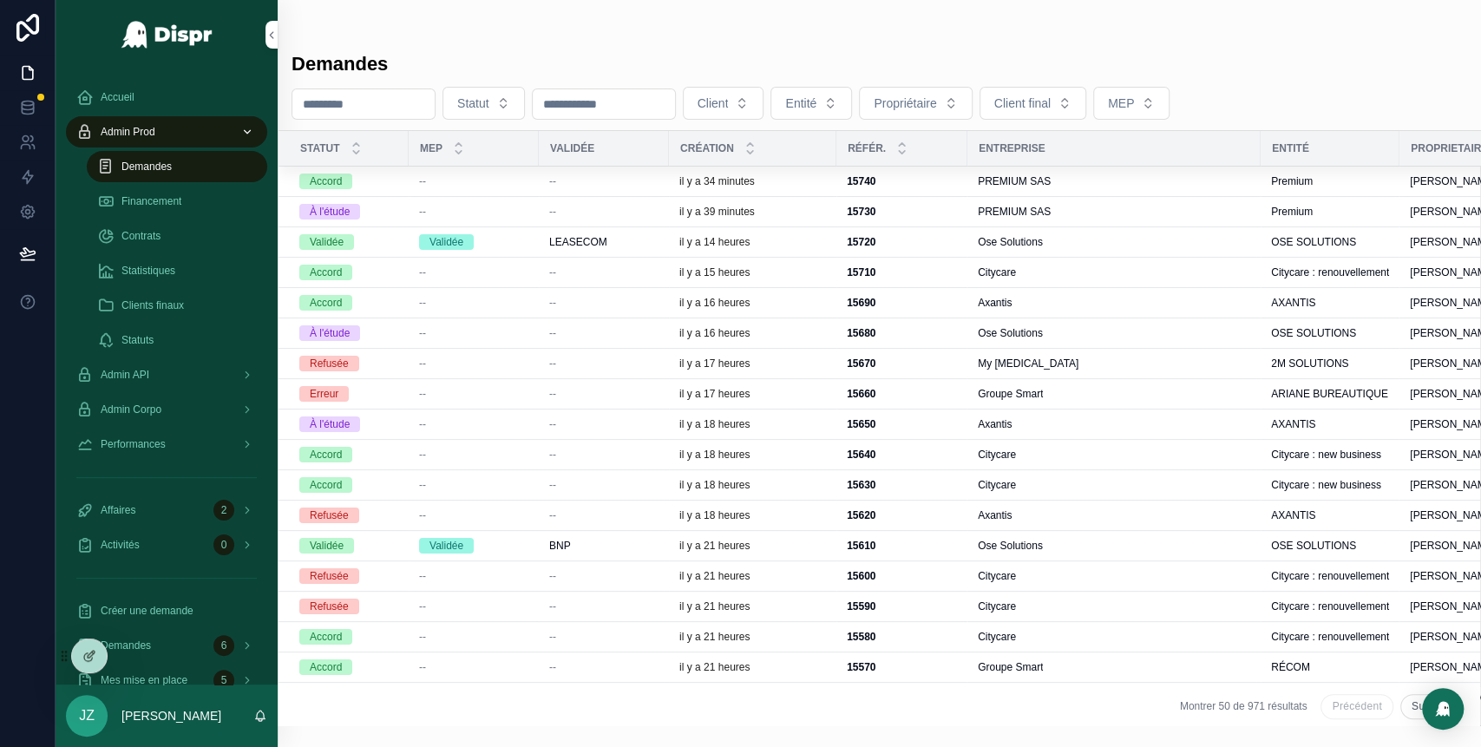
click at [480, 214] on div "--" at bounding box center [473, 212] width 109 height 14
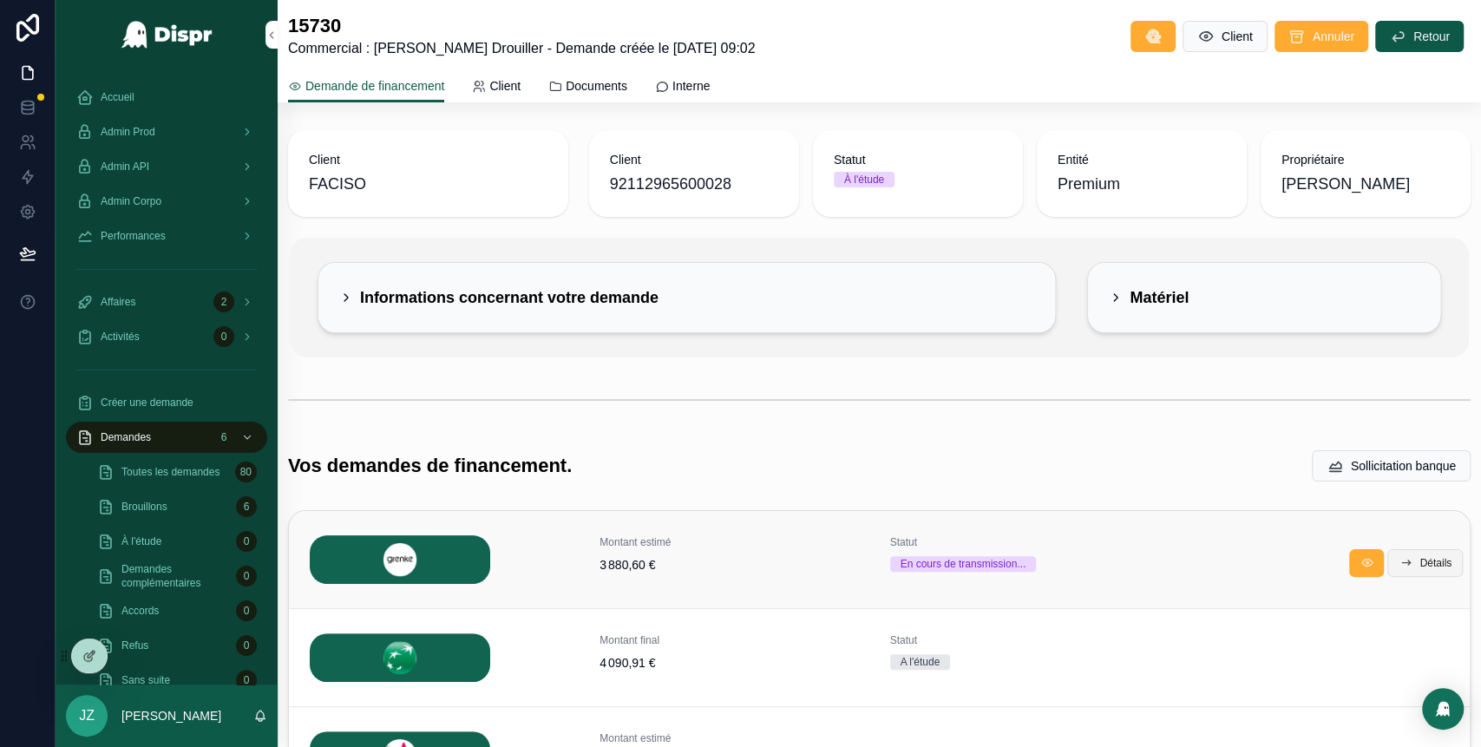
click at [1402, 575] on button "Détails" at bounding box center [1424, 563] width 75 height 28
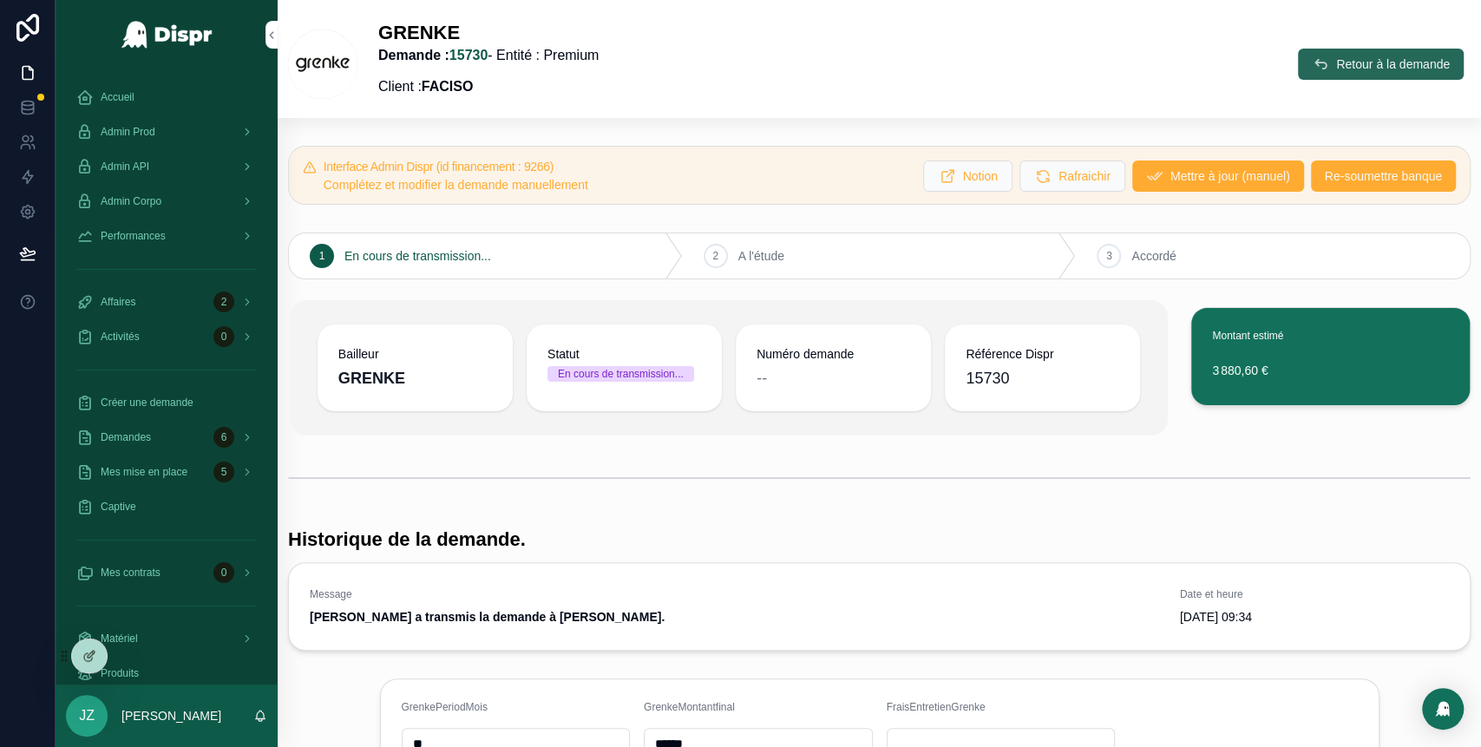
click at [1298, 69] on button "Retour à la demande" at bounding box center [1381, 64] width 166 height 31
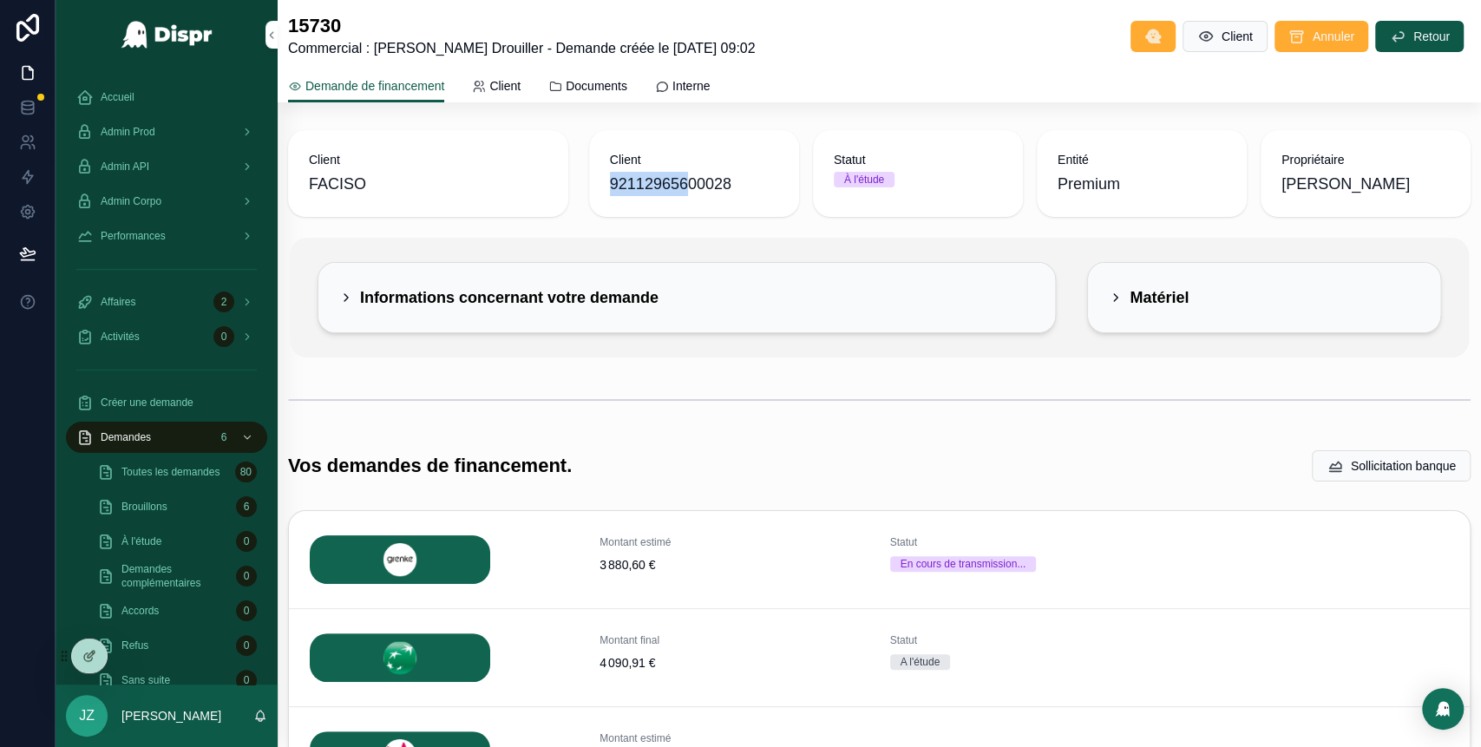
drag, startPoint x: 607, startPoint y: 184, endPoint x: 695, endPoint y: 186, distance: 87.6
click at [695, 186] on span "92112965600028" at bounding box center [694, 184] width 168 height 24
copy span "921129656"
click at [346, 292] on icon "scrollable content" at bounding box center [346, 298] width 14 height 14
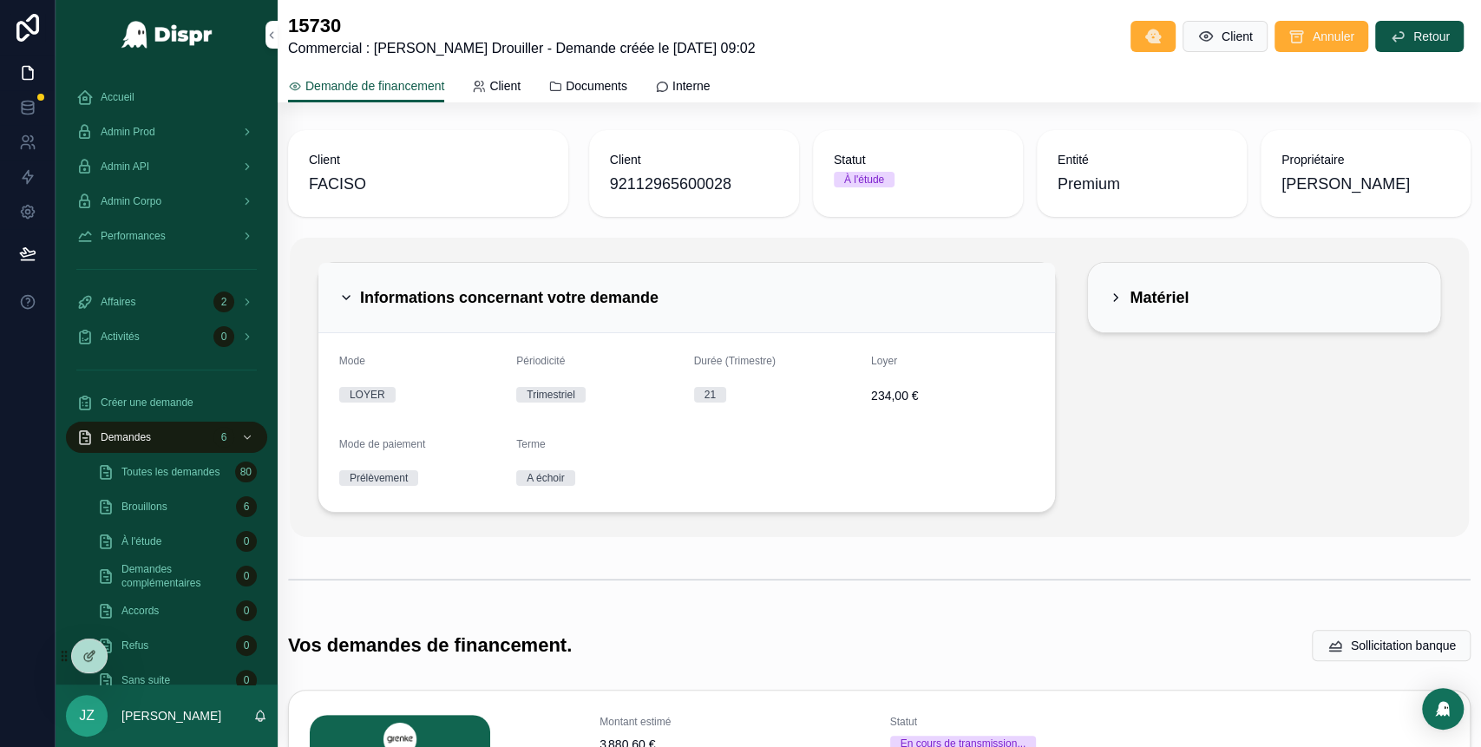
click at [1095, 301] on div "Matériel" at bounding box center [1264, 297] width 352 height 69
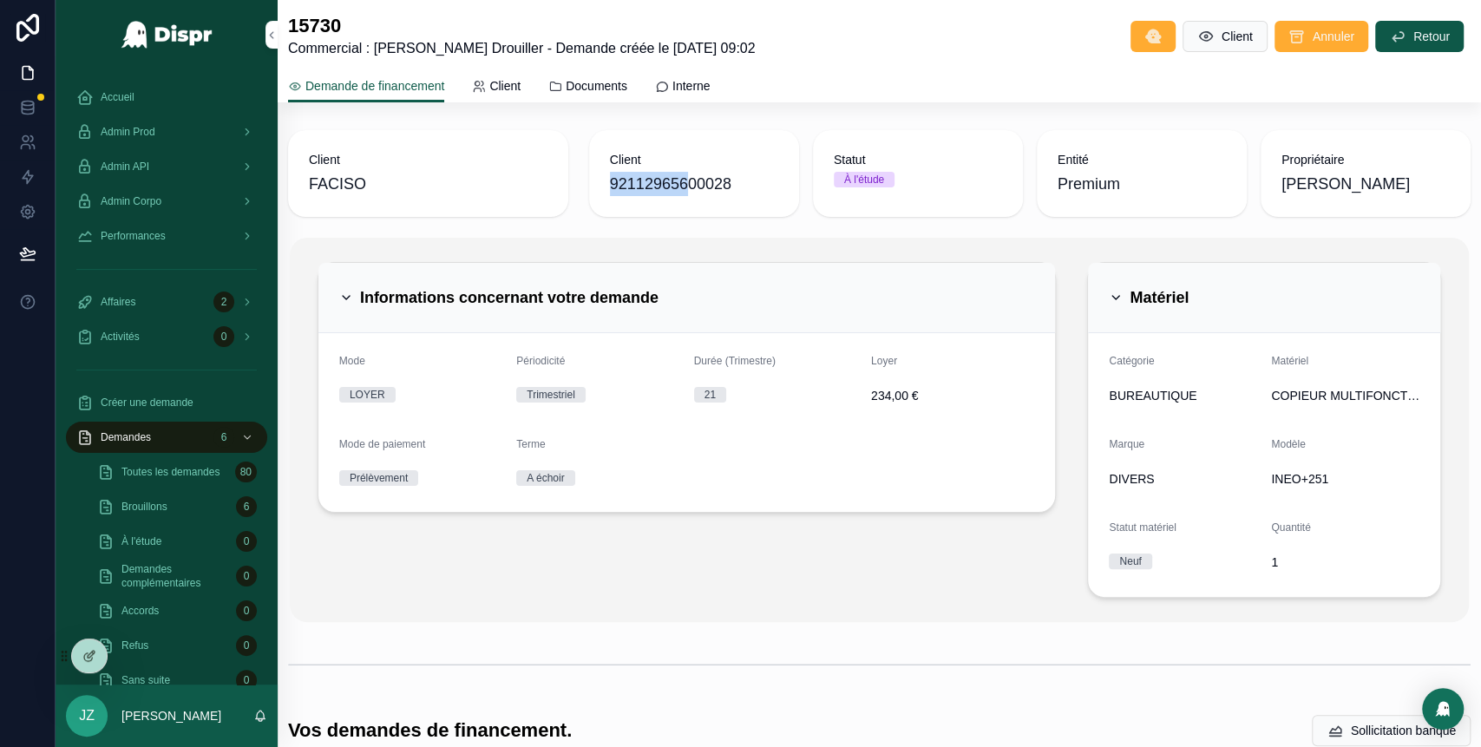
drag, startPoint x: 606, startPoint y: 180, endPoint x: 690, endPoint y: 191, distance: 84.0
click at [690, 191] on span "92112965600028" at bounding box center [694, 184] width 168 height 24
copy span "921129656"
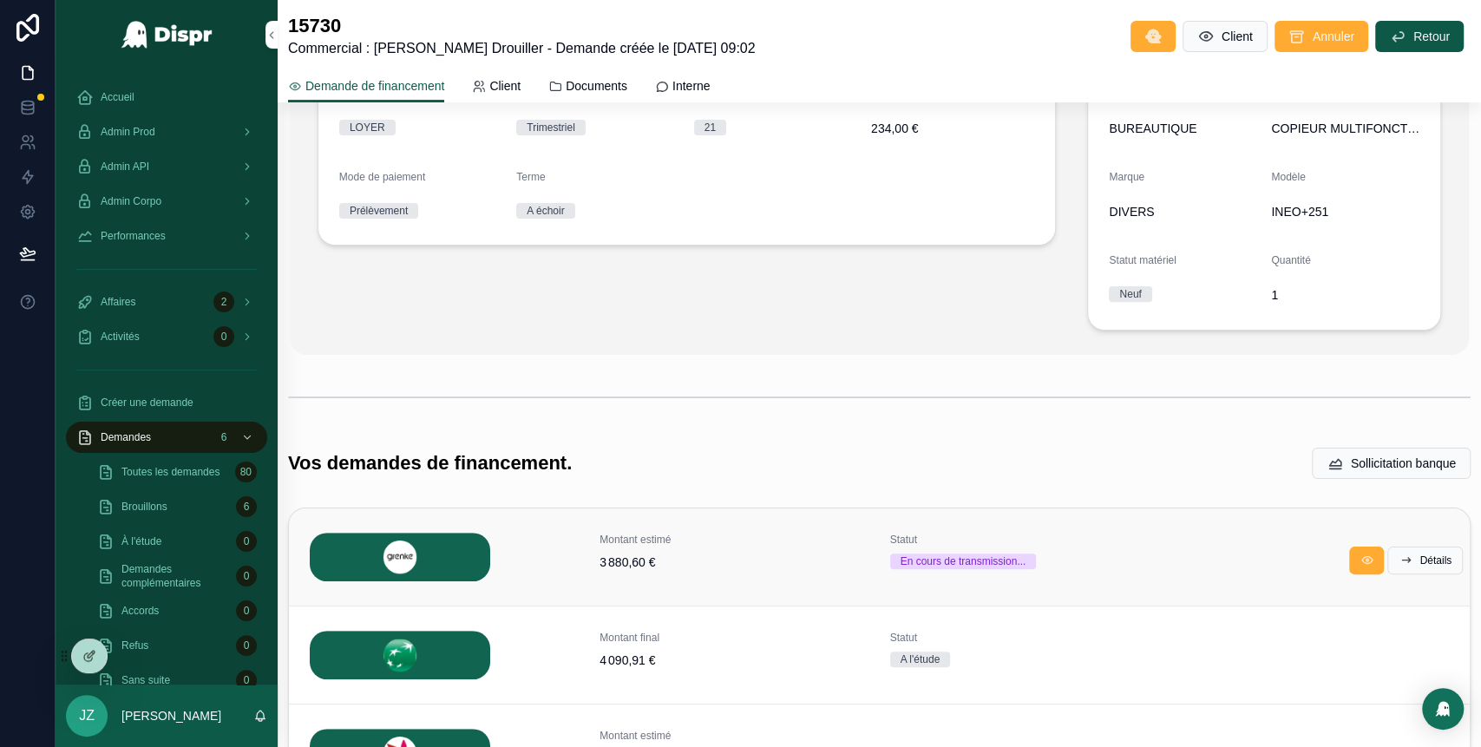
scroll to position [270, 0]
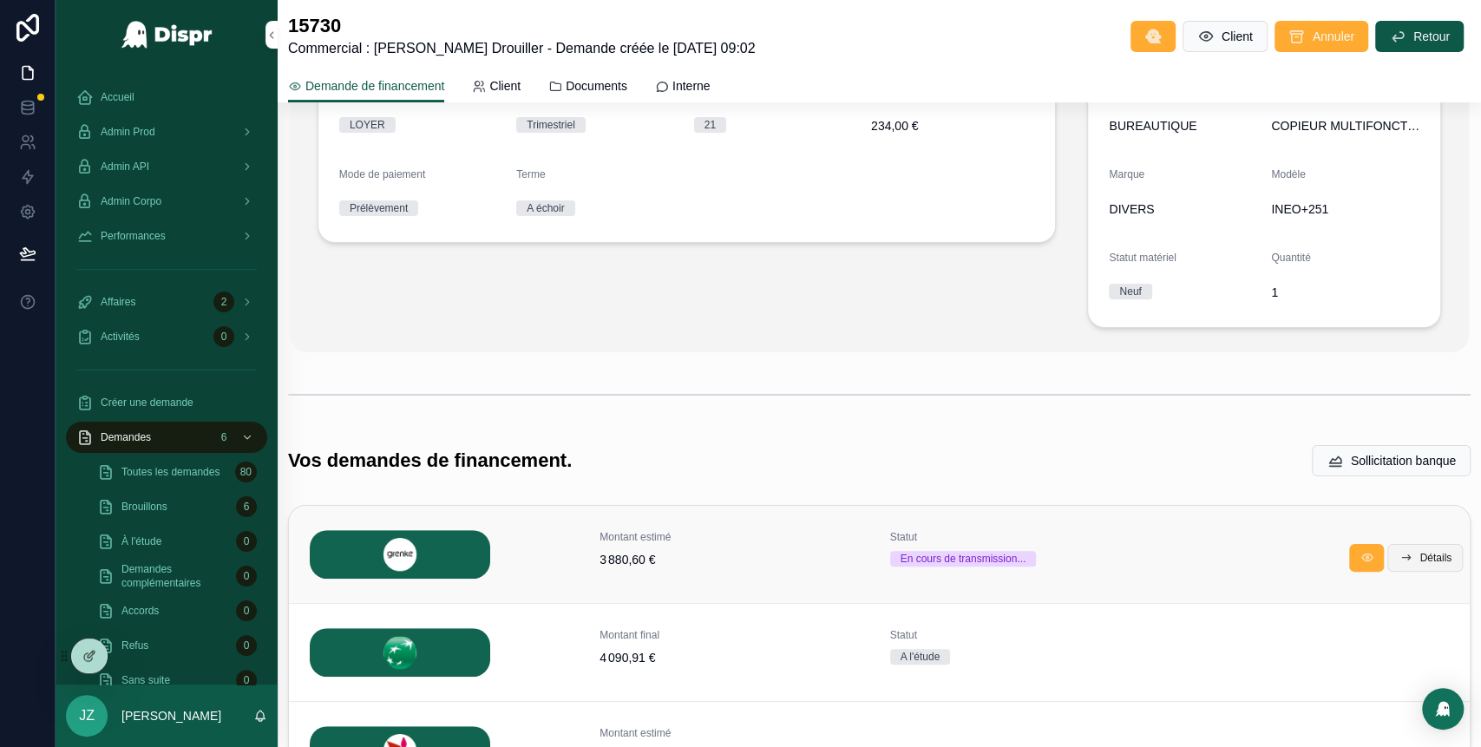
click at [1419, 562] on span "Détails" at bounding box center [1435, 558] width 32 height 14
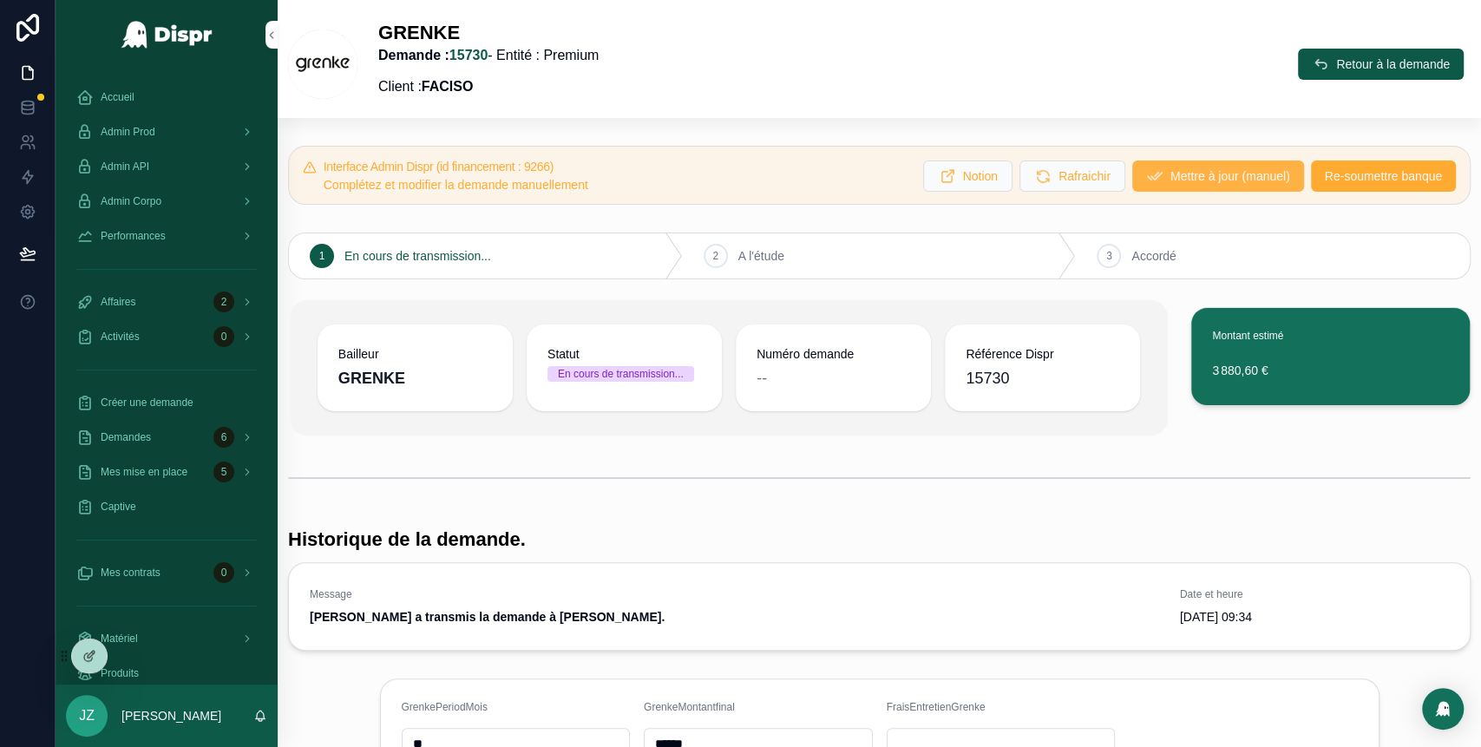
click at [1193, 173] on span "Mettre à jour (manuel)" at bounding box center [1230, 175] width 120 height 17
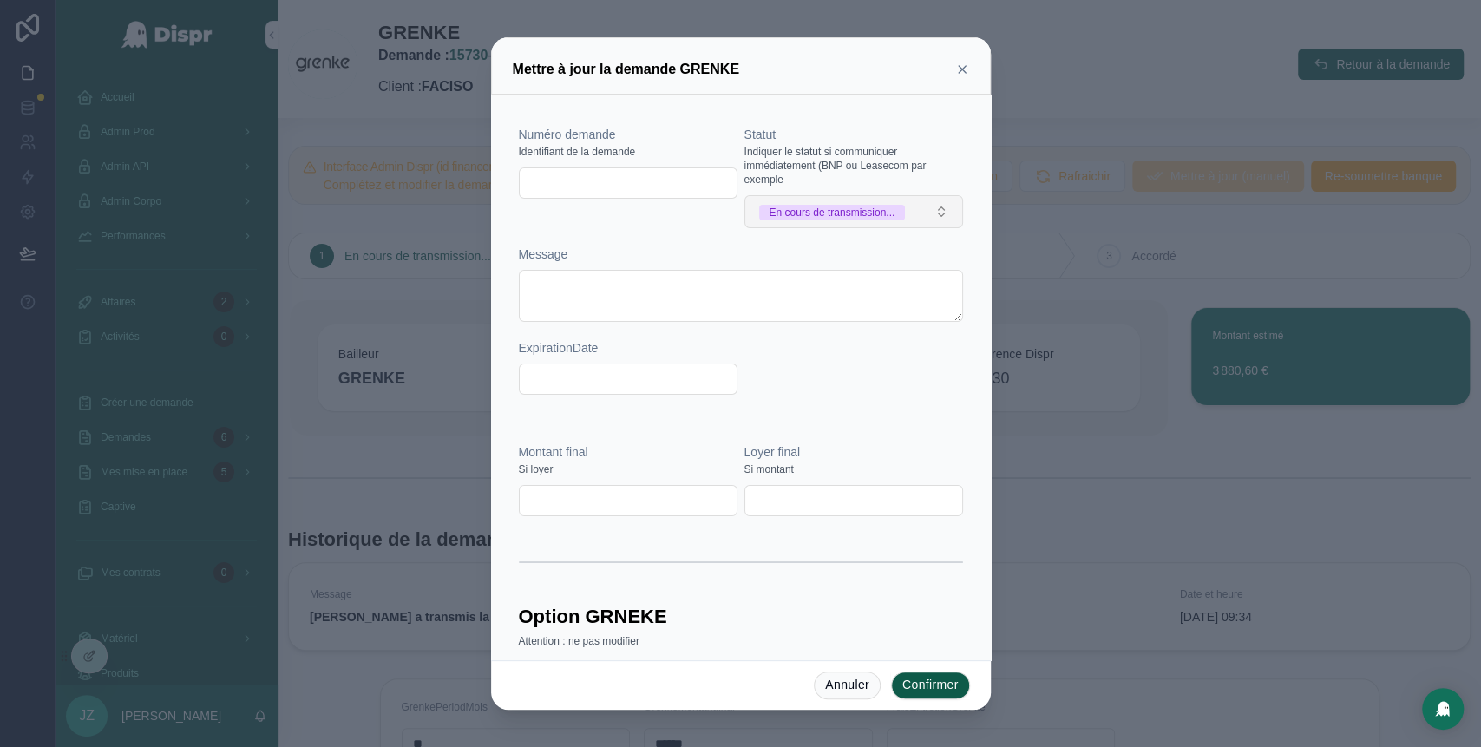
click at [839, 220] on div "En cours de transmission..." at bounding box center [832, 213] width 126 height 16
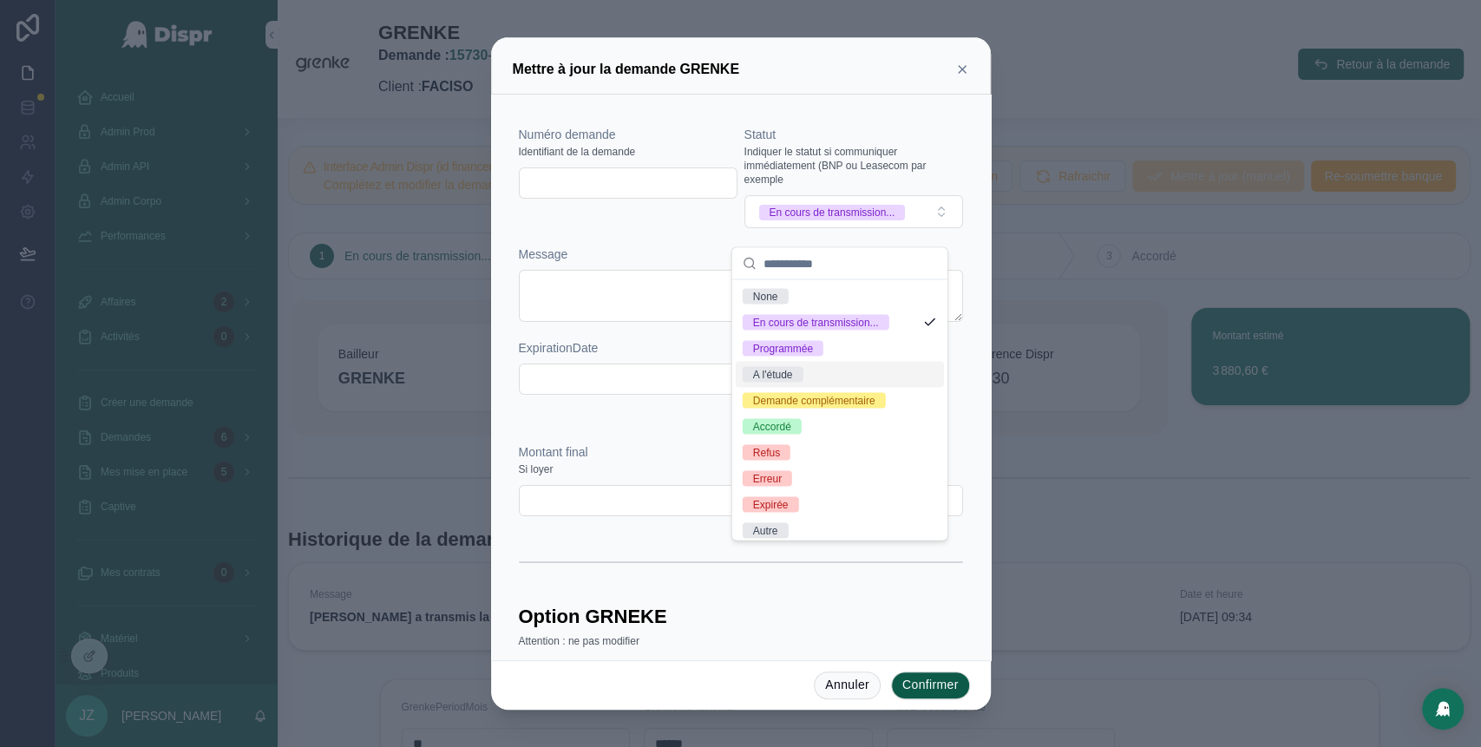
click at [803, 382] on span "A l'étude" at bounding box center [772, 374] width 61 height 16
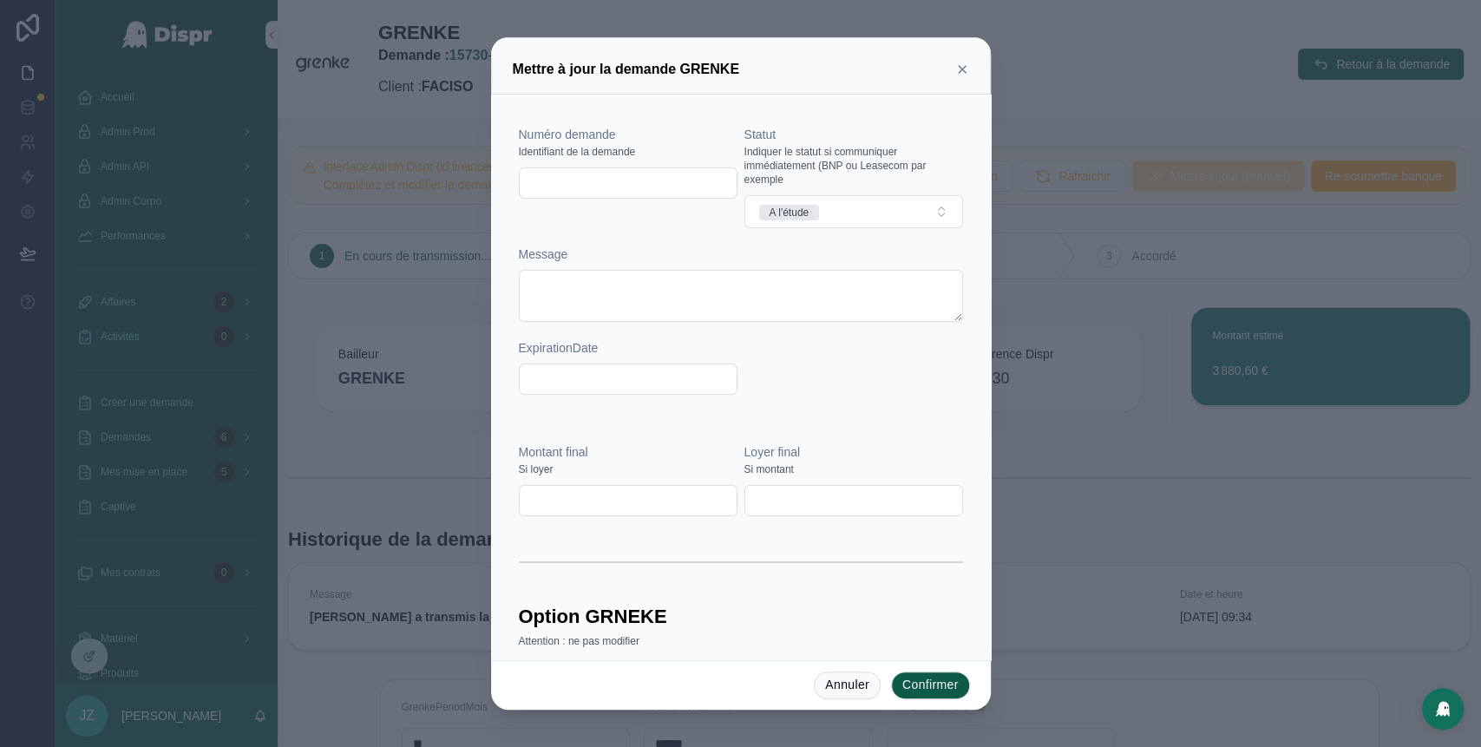
click at [938, 687] on button "Confirmer" at bounding box center [930, 685] width 79 height 28
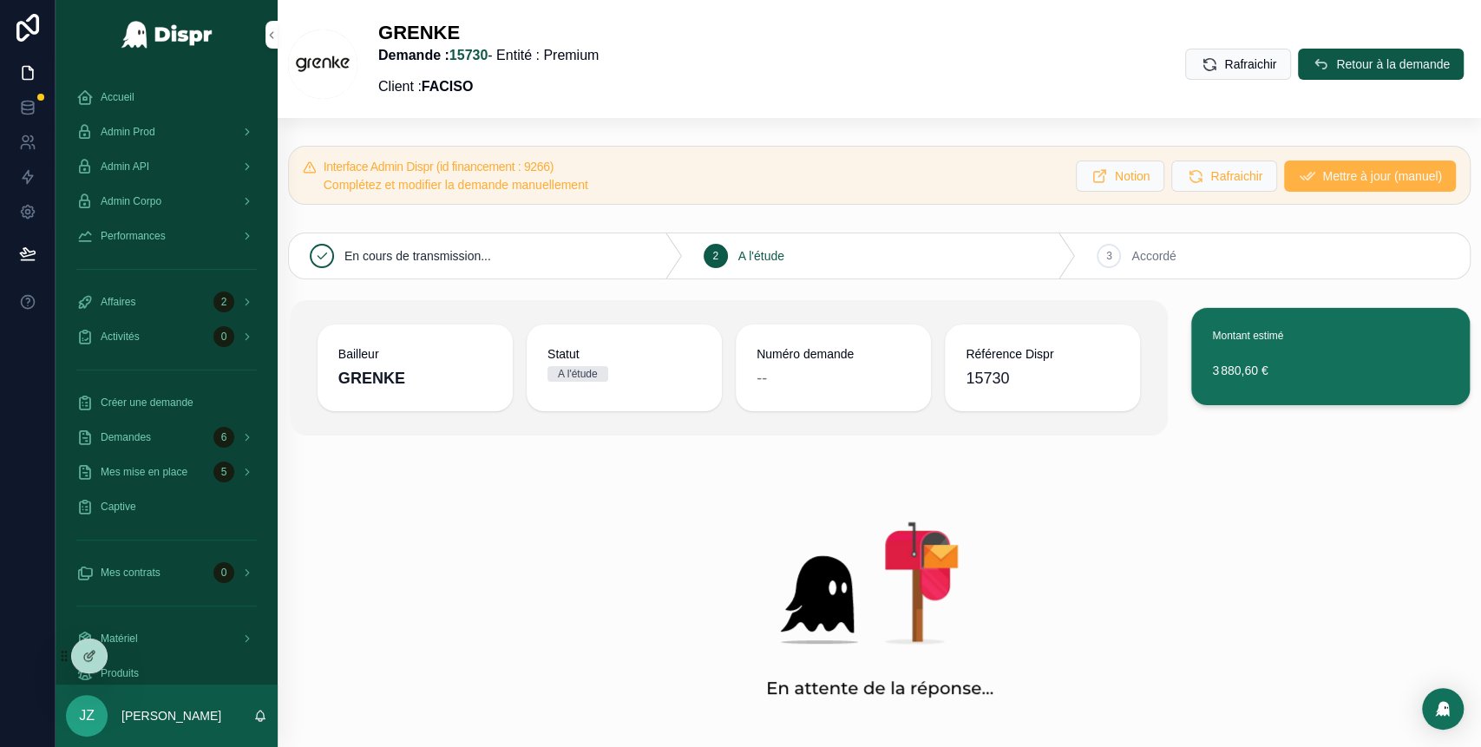
click at [1322, 170] on span "Mettre à jour (manuel)" at bounding box center [1382, 175] width 120 height 17
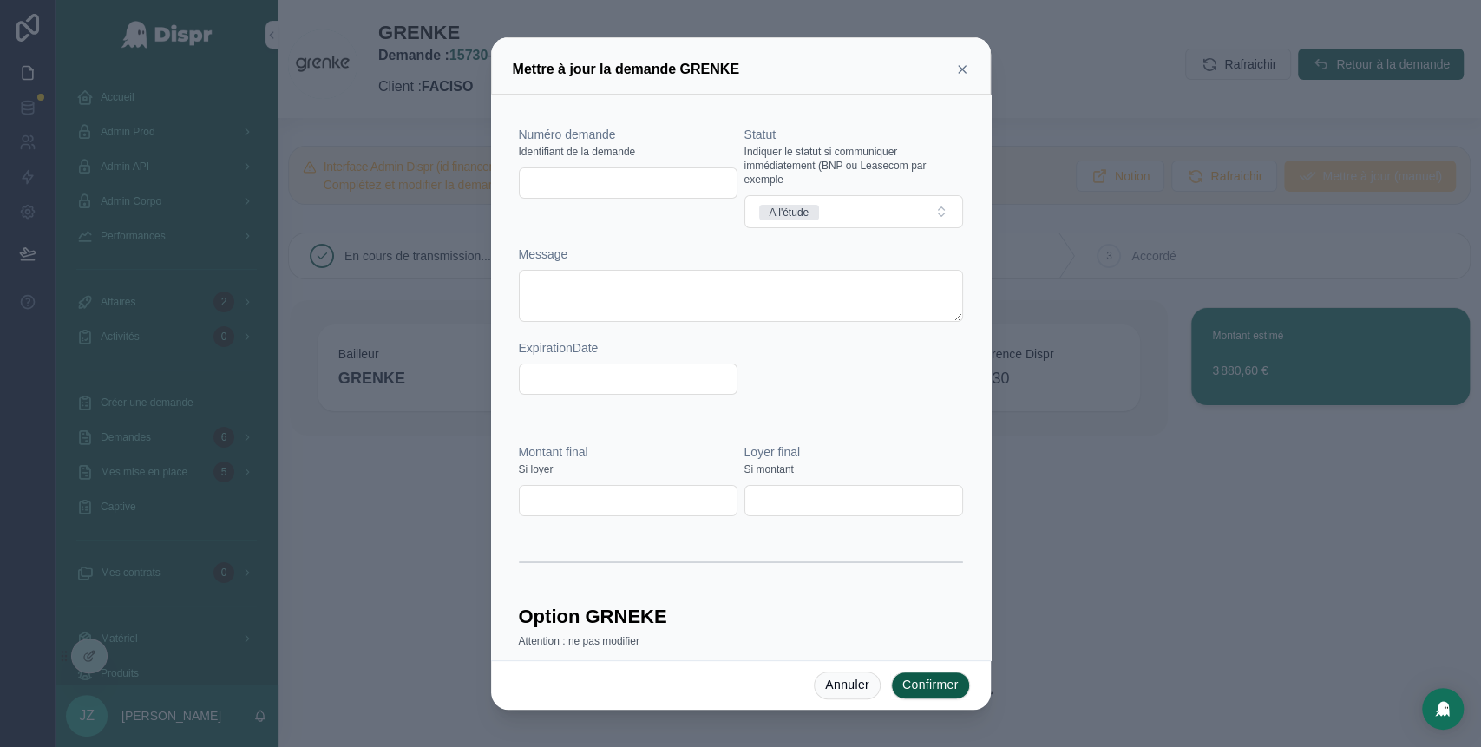
click at [579, 180] on input "text" at bounding box center [628, 183] width 217 height 24
paste input "**********"
type input "**********"
click at [681, 254] on div "Message" at bounding box center [741, 253] width 444 height 17
click at [931, 688] on button "Confirmer" at bounding box center [930, 685] width 79 height 28
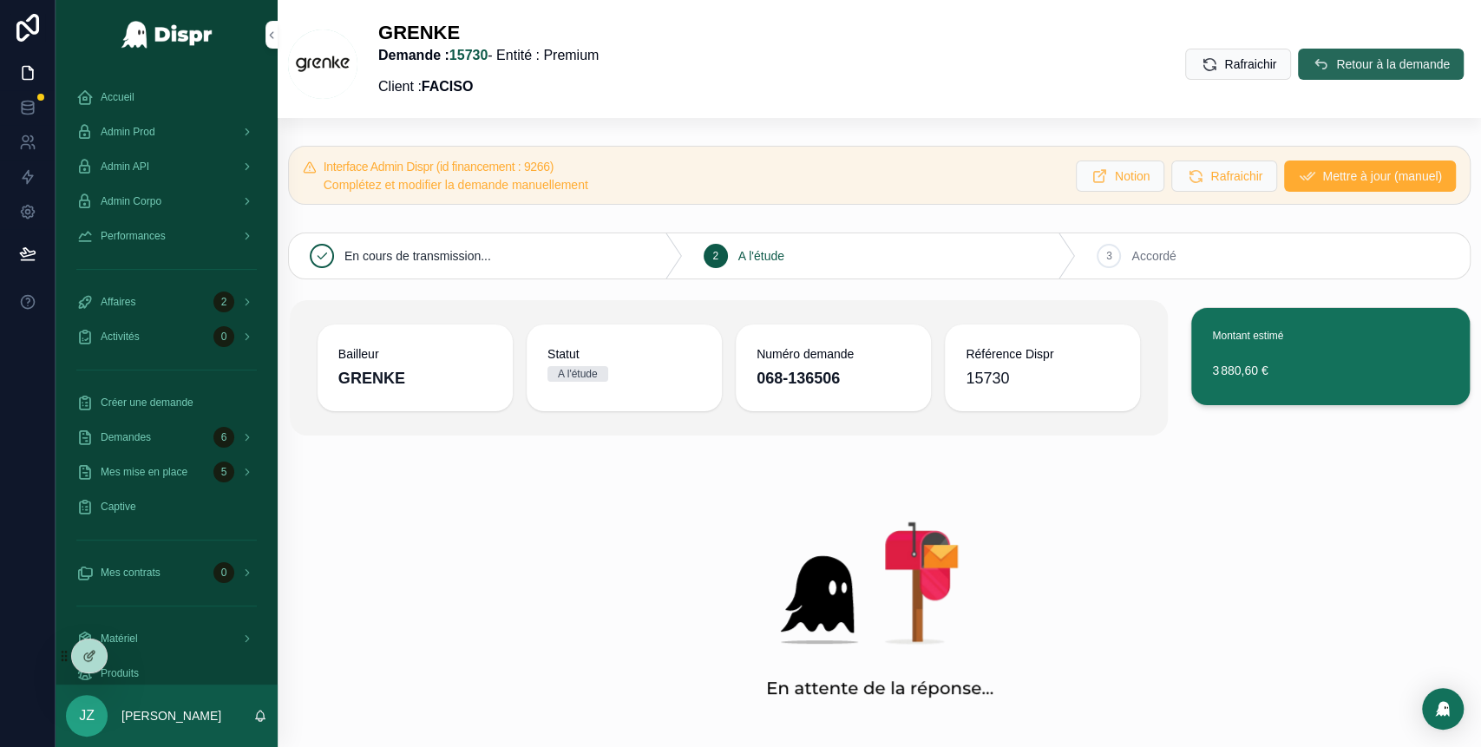
click at [1336, 56] on span "Retour à la demande" at bounding box center [1393, 64] width 114 height 17
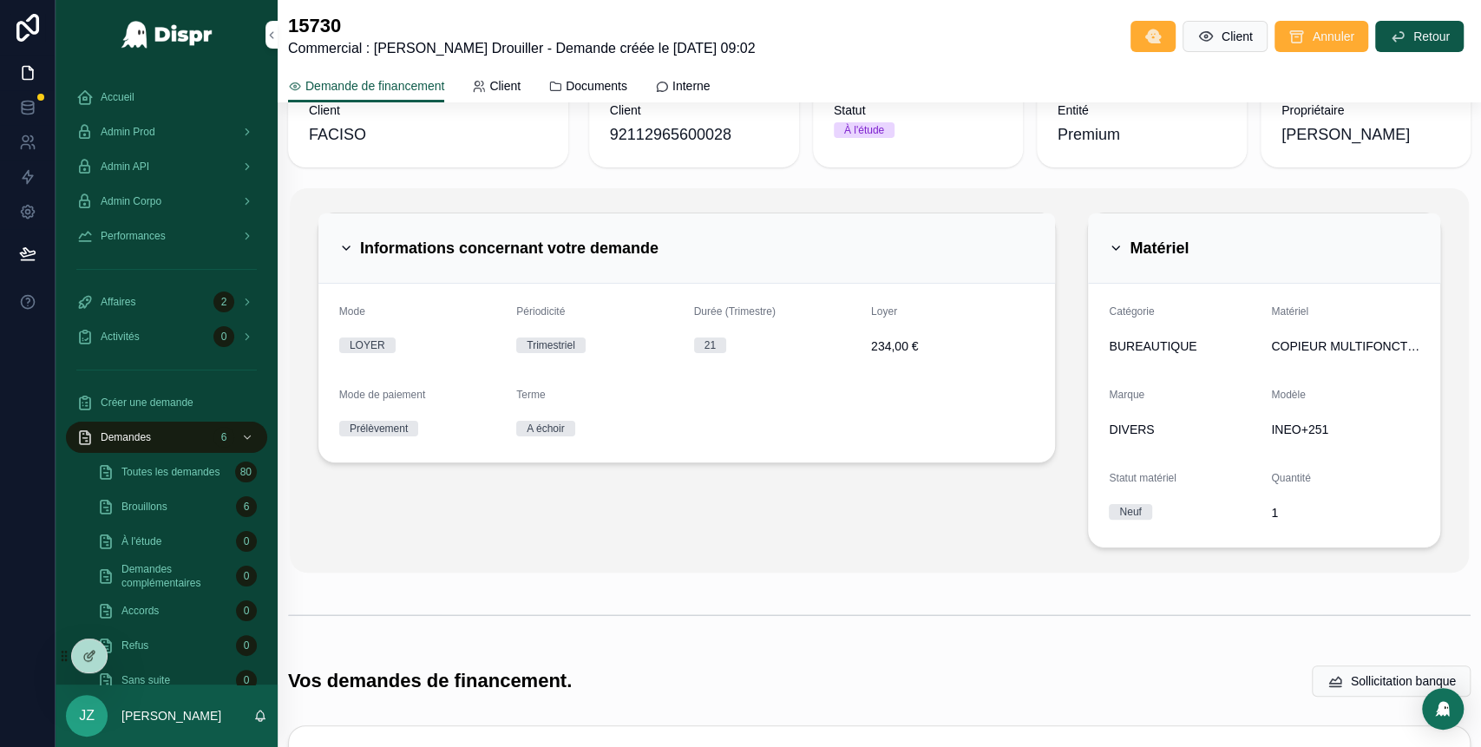
scroll to position [50, 0]
click at [155, 132] on span "Admin Prod" at bounding box center [128, 132] width 55 height 14
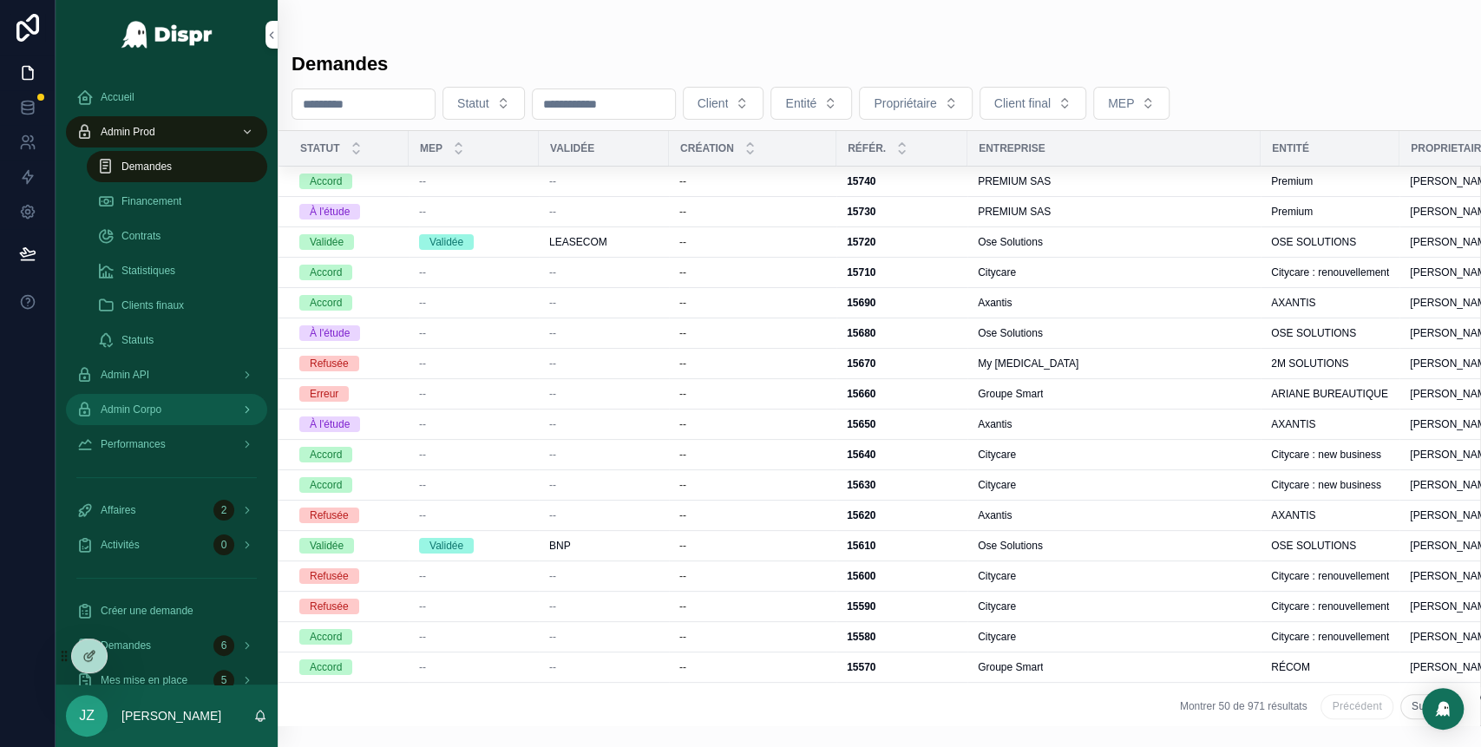
click at [161, 405] on span "Admin Corpo" at bounding box center [131, 409] width 61 height 14
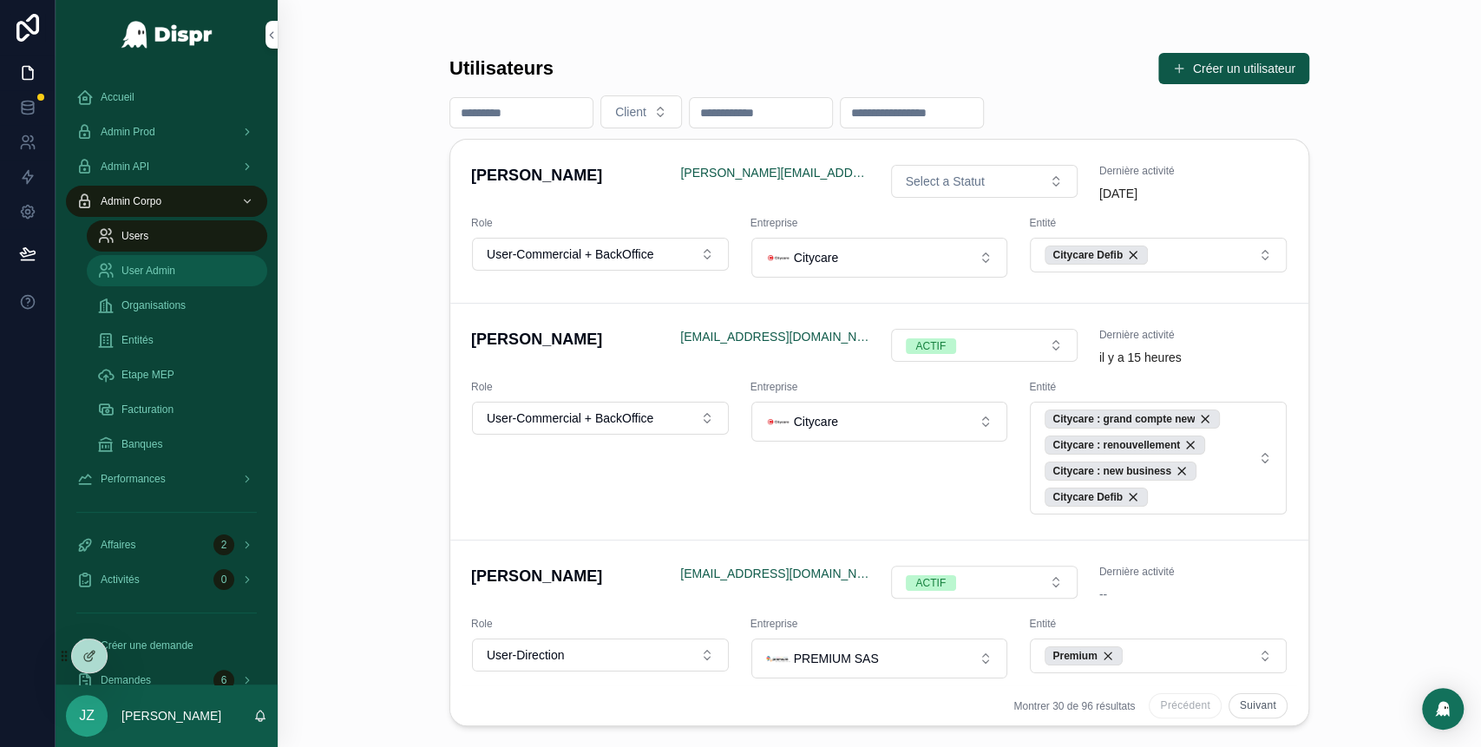
click at [166, 275] on span "User Admin" at bounding box center [148, 271] width 54 height 14
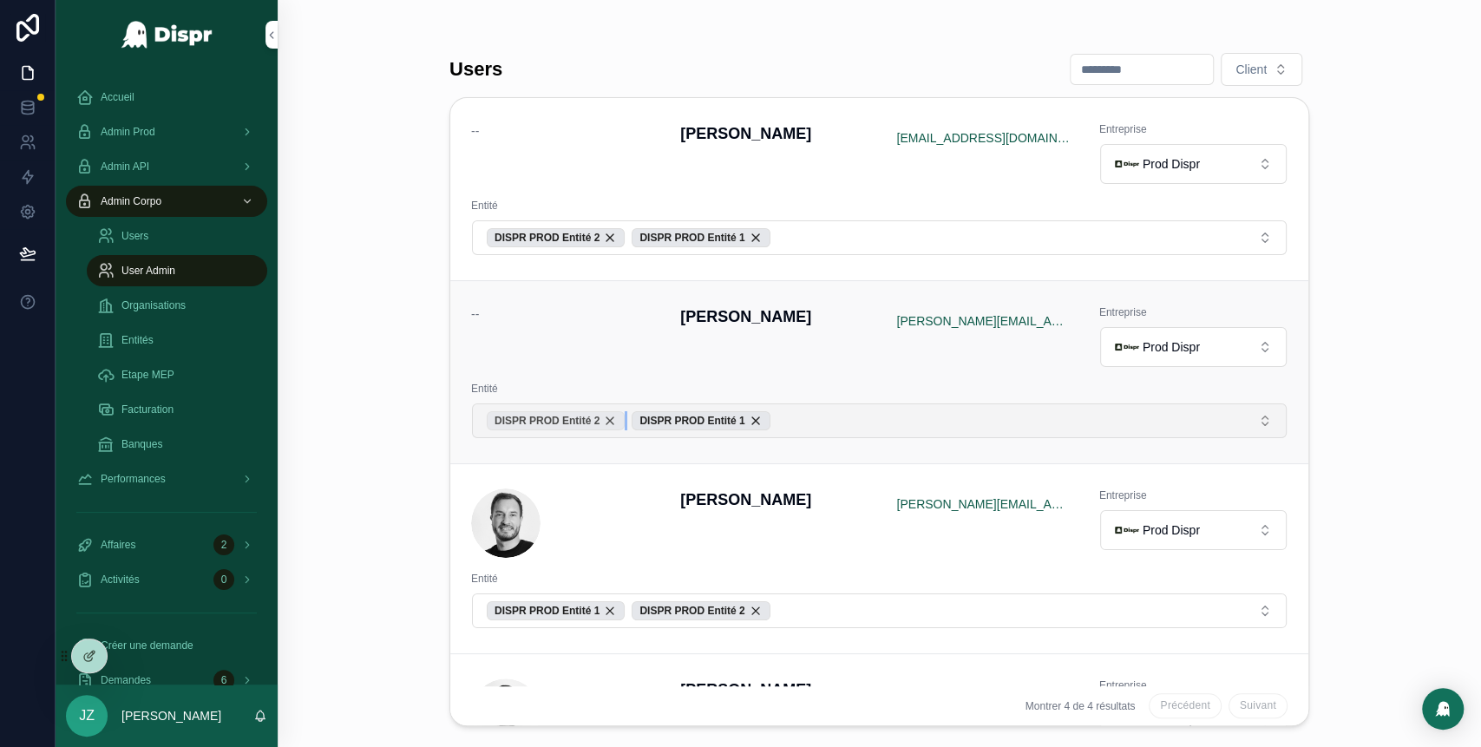
click at [624, 414] on div "DISPR PROD Entité 2" at bounding box center [556, 420] width 138 height 19
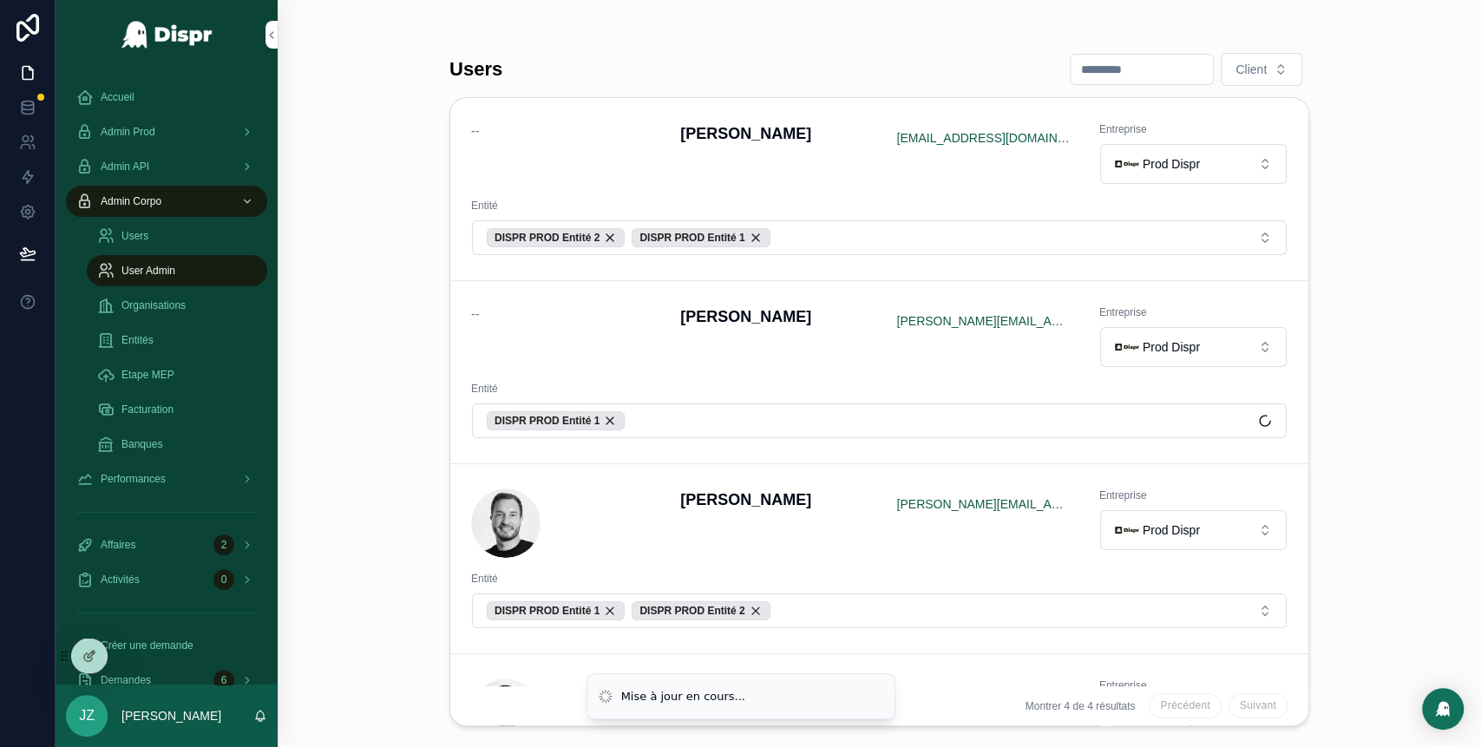
click at [624, 414] on div "DISPR PROD Entité 1" at bounding box center [556, 420] width 138 height 19
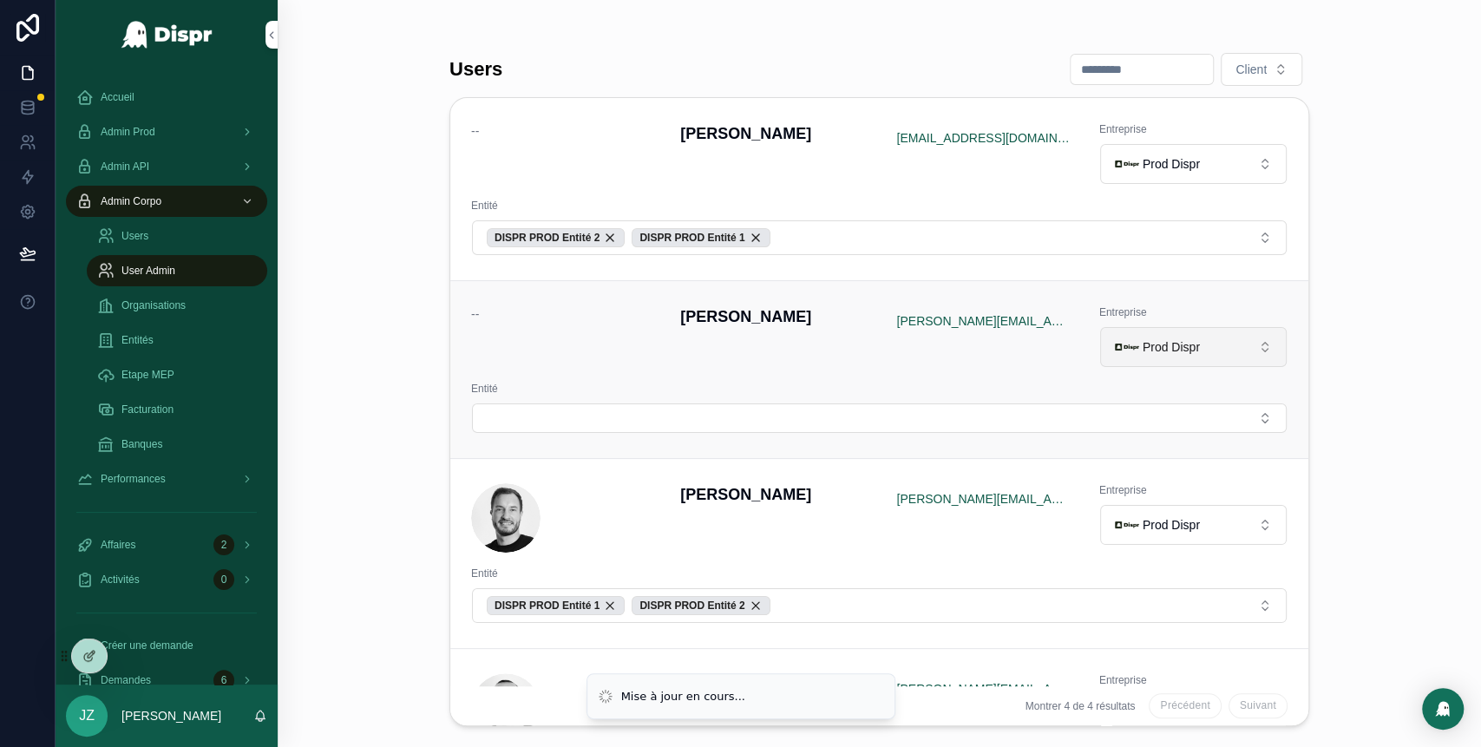
click at [1168, 340] on span "Prod Dispr" at bounding box center [1170, 346] width 57 height 17
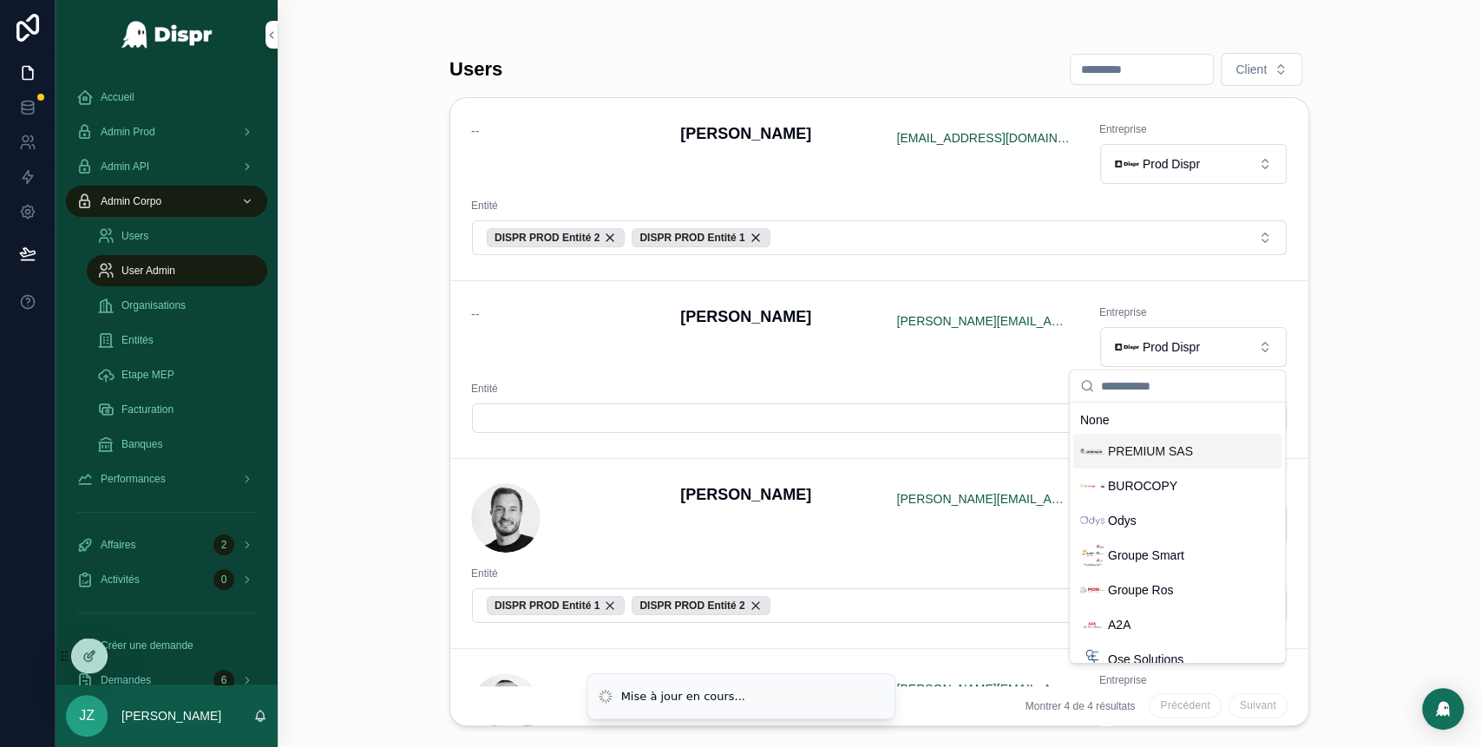
click at [1126, 452] on span "PREMIUM SAS" at bounding box center [1150, 450] width 85 height 17
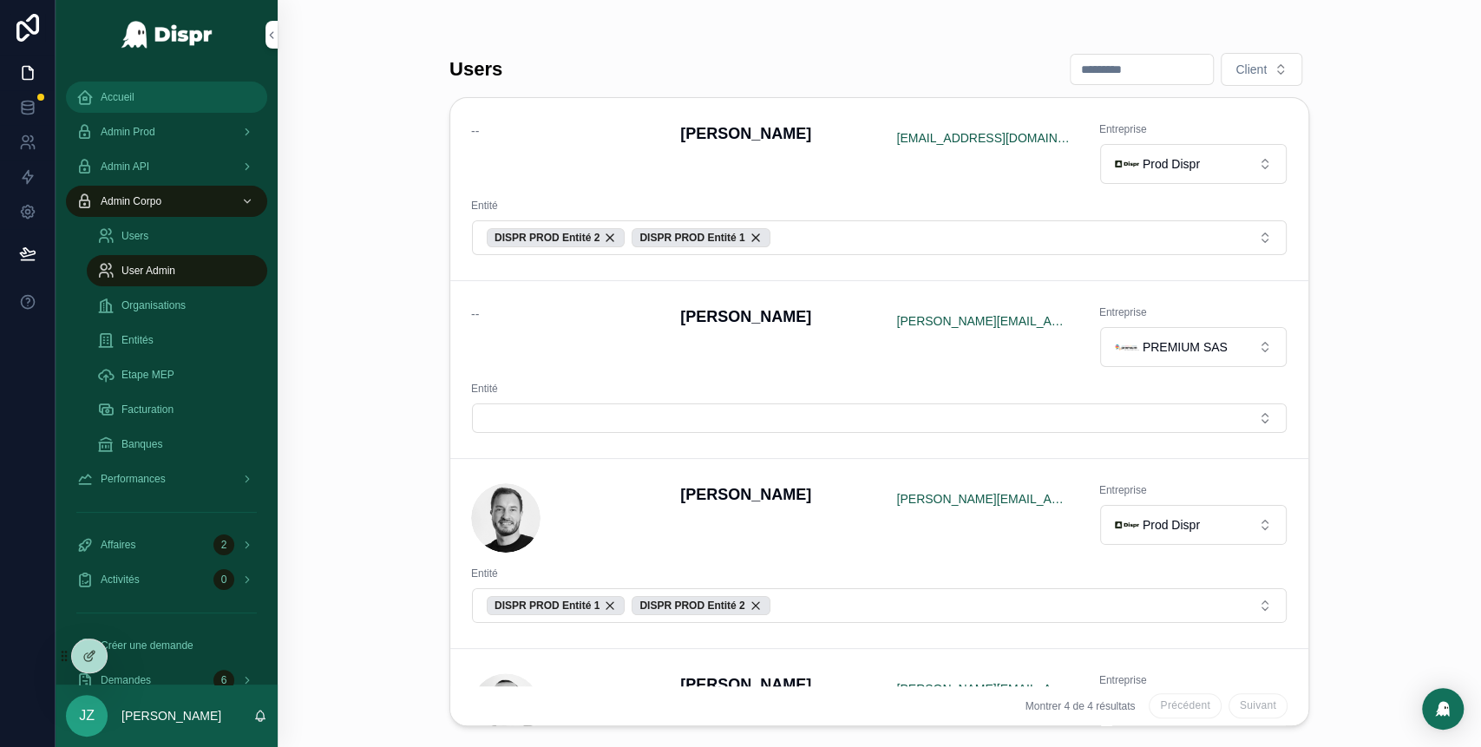
click at [127, 105] on div "Accueil" at bounding box center [166, 97] width 180 height 28
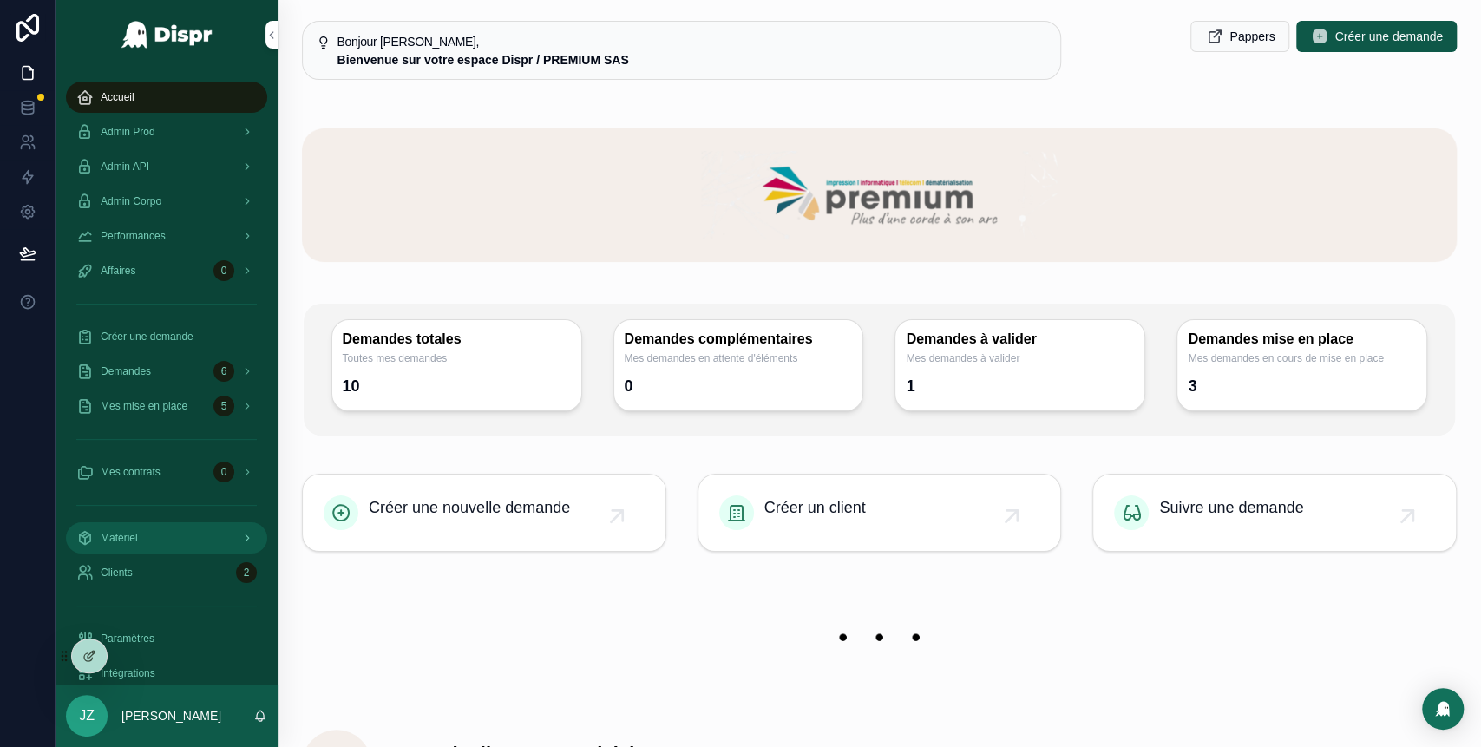
click at [173, 541] on div "Matériel" at bounding box center [166, 538] width 180 height 28
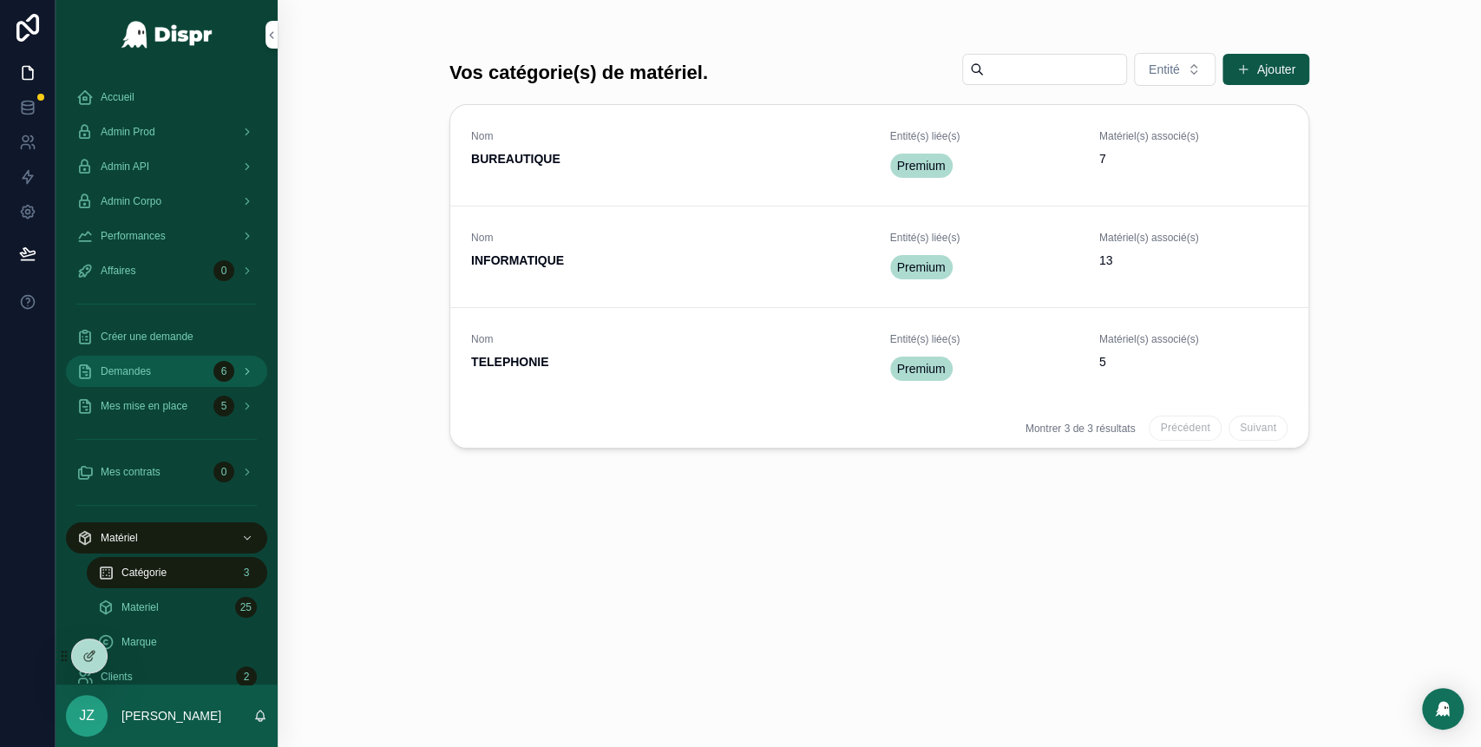
click at [165, 379] on div "Demandes 6" at bounding box center [166, 371] width 180 height 28
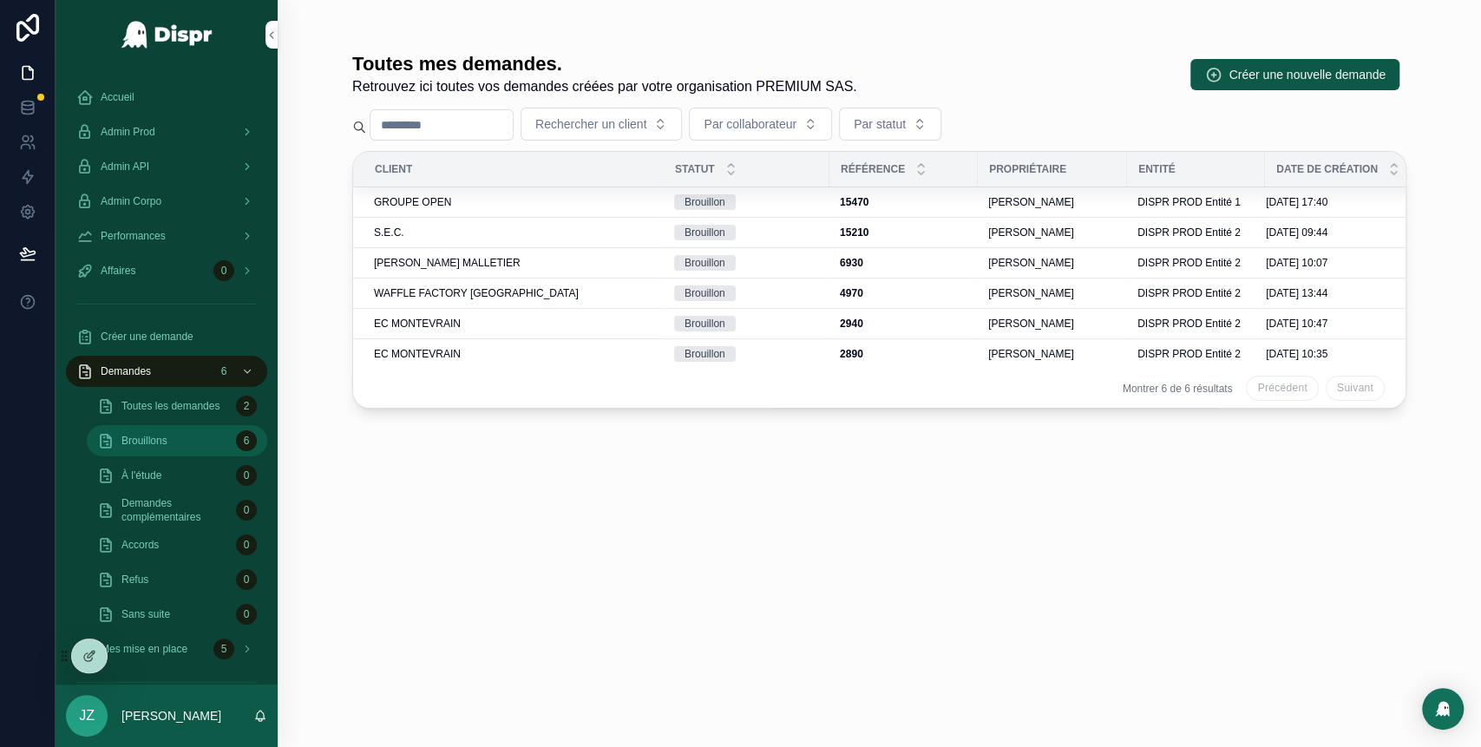
click at [191, 452] on div "Brouillons 6" at bounding box center [177, 441] width 160 height 28
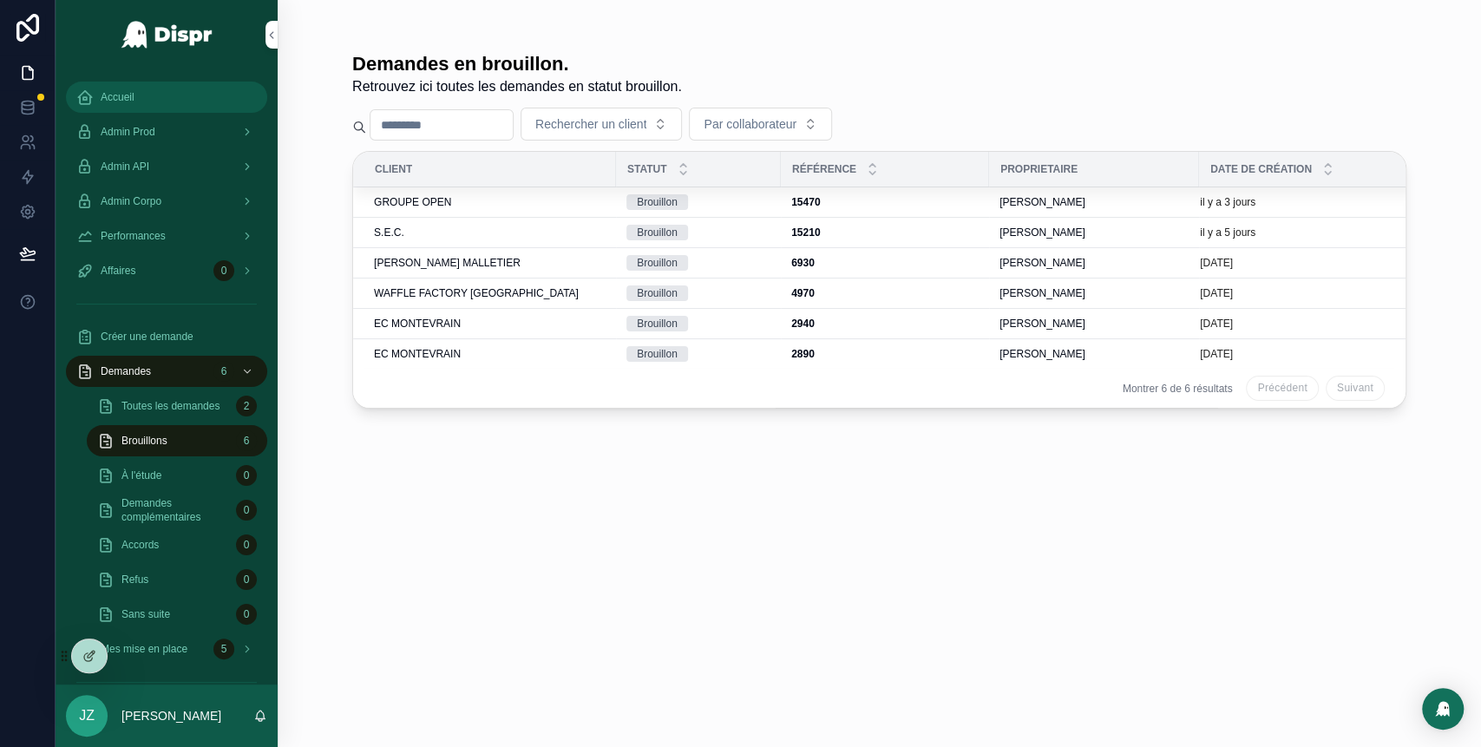
click at [132, 93] on span "Accueil" at bounding box center [118, 97] width 34 height 14
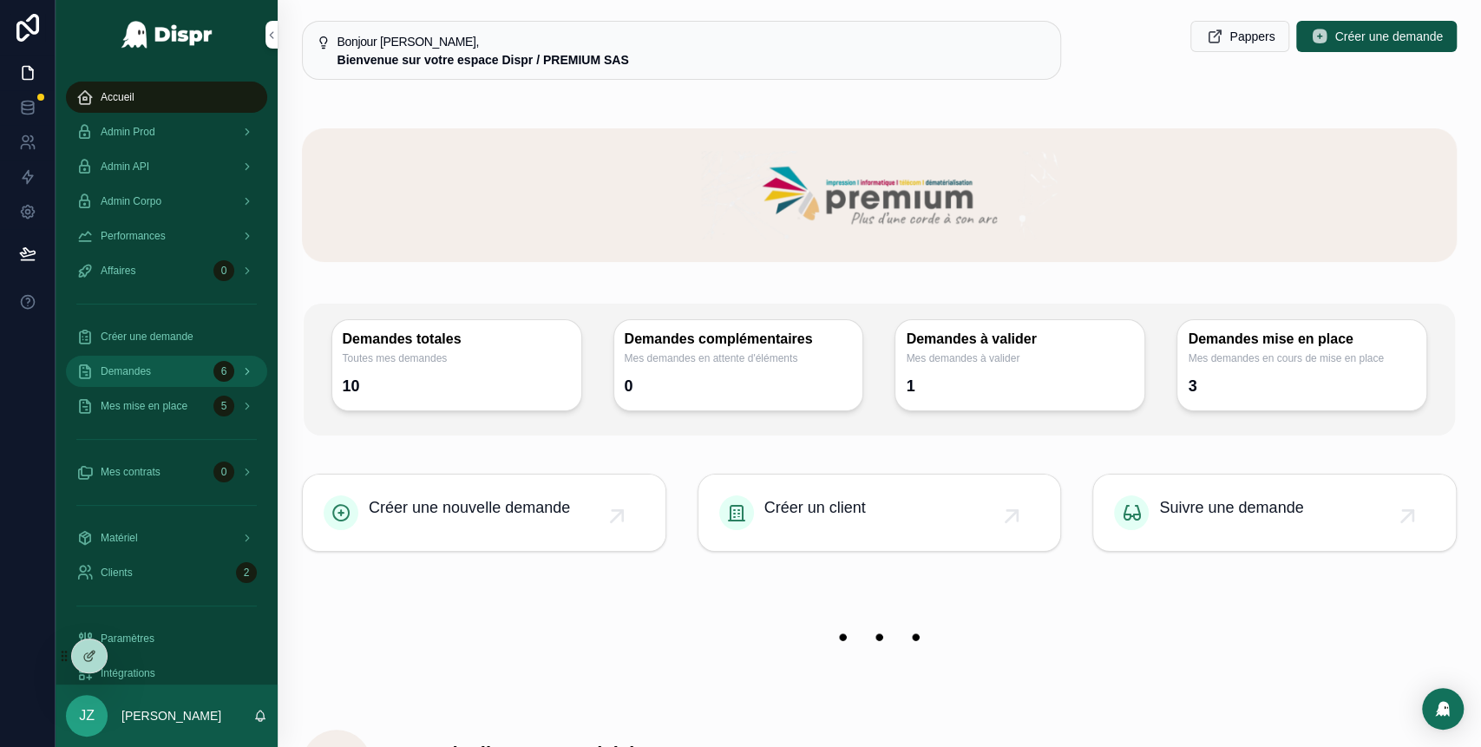
click at [167, 363] on div "Demandes 6" at bounding box center [166, 371] width 180 height 28
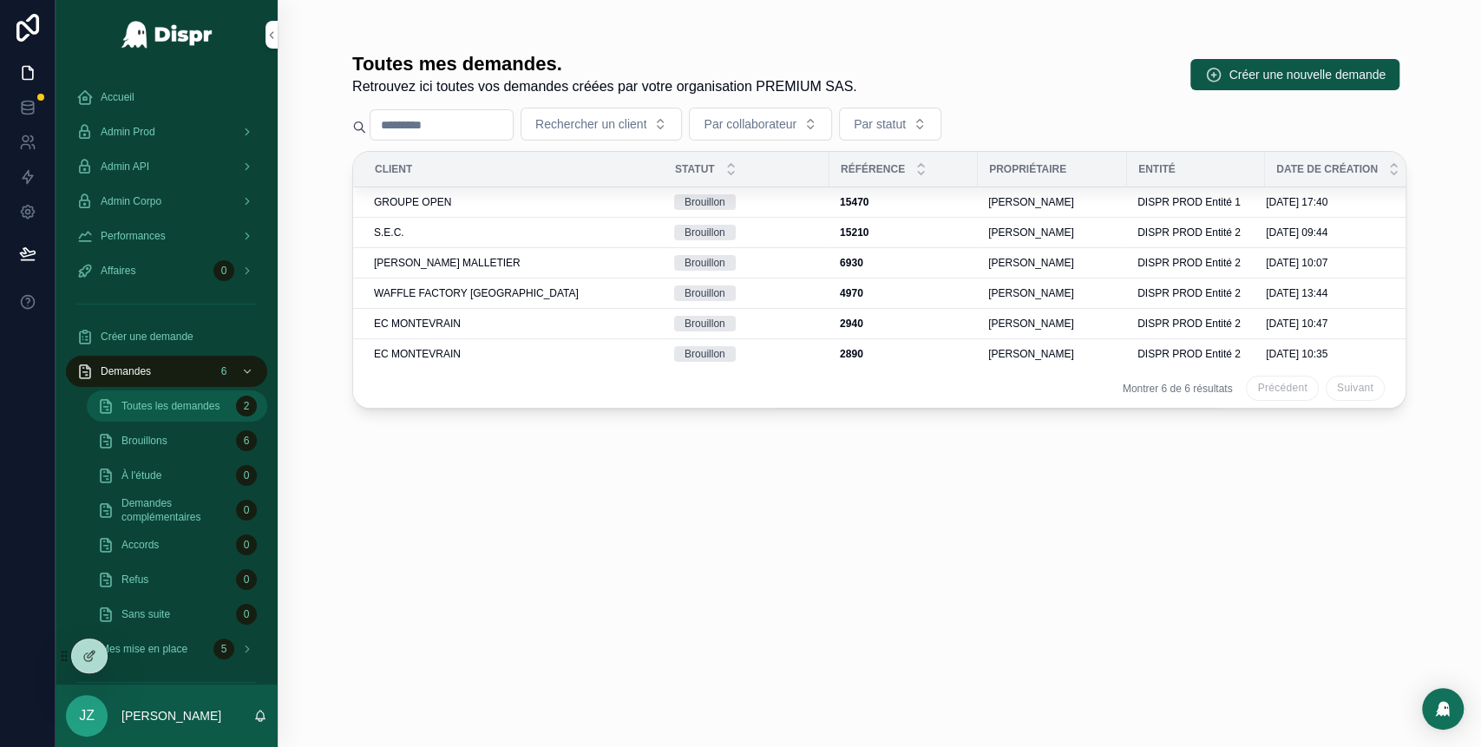
click at [173, 413] on span "Toutes les demandes" at bounding box center [170, 406] width 98 height 14
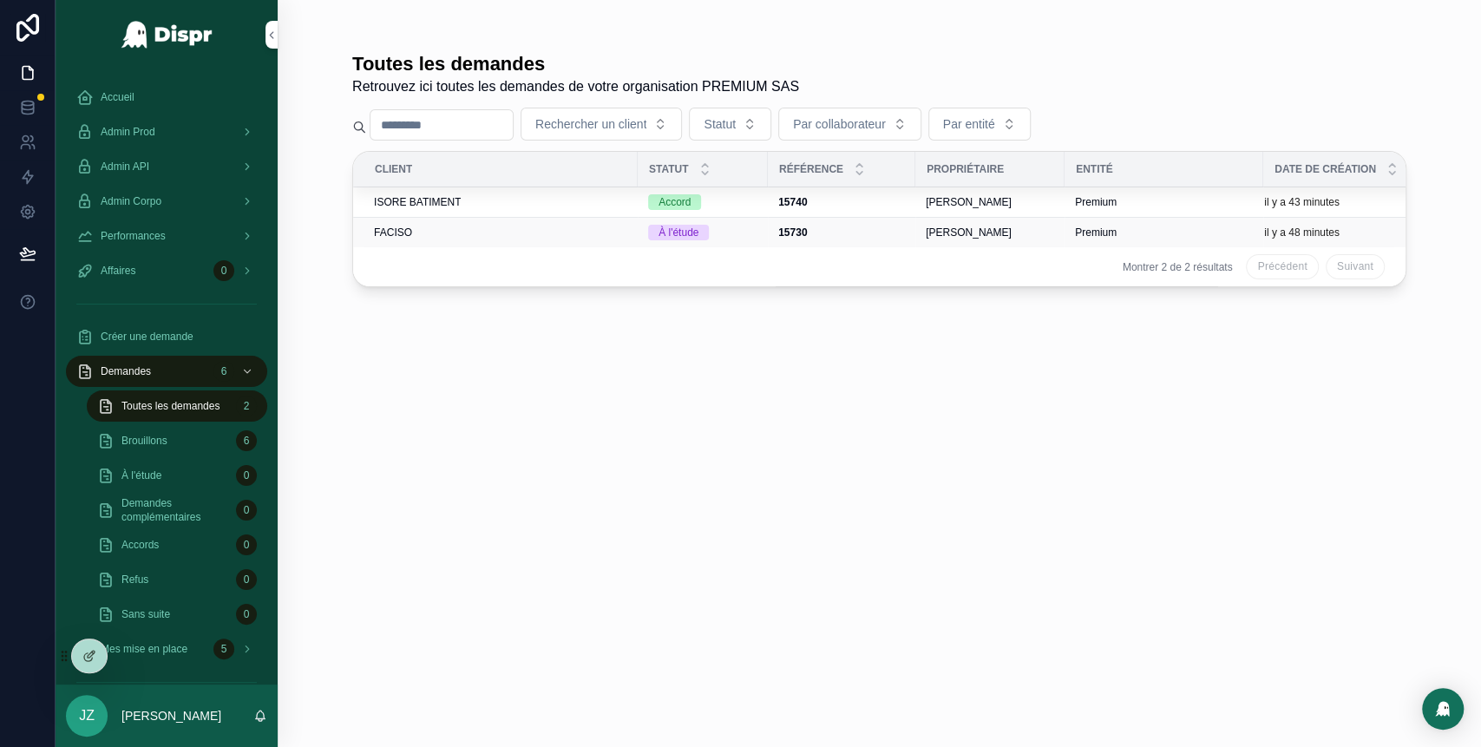
click at [500, 226] on div "FACISO" at bounding box center [500, 233] width 253 height 14
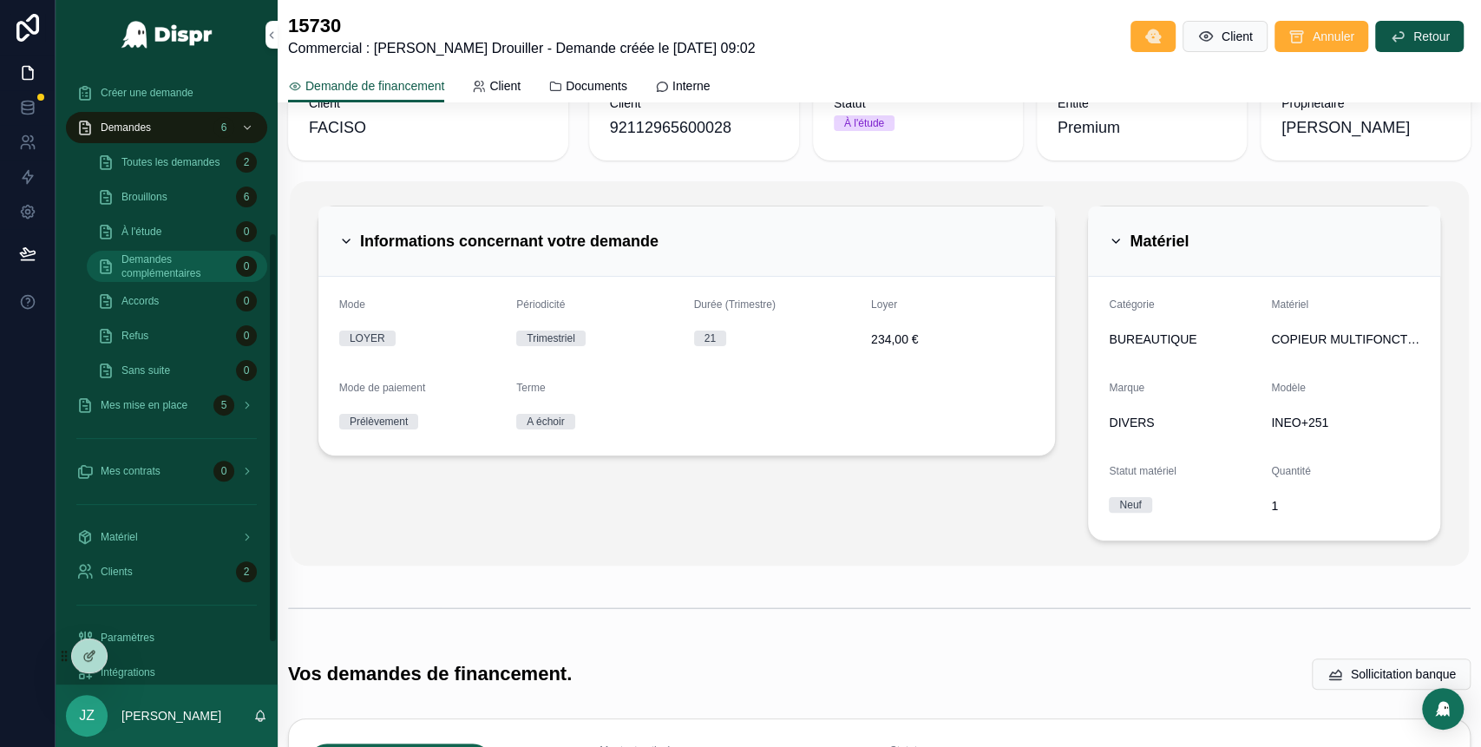
scroll to position [305, 0]
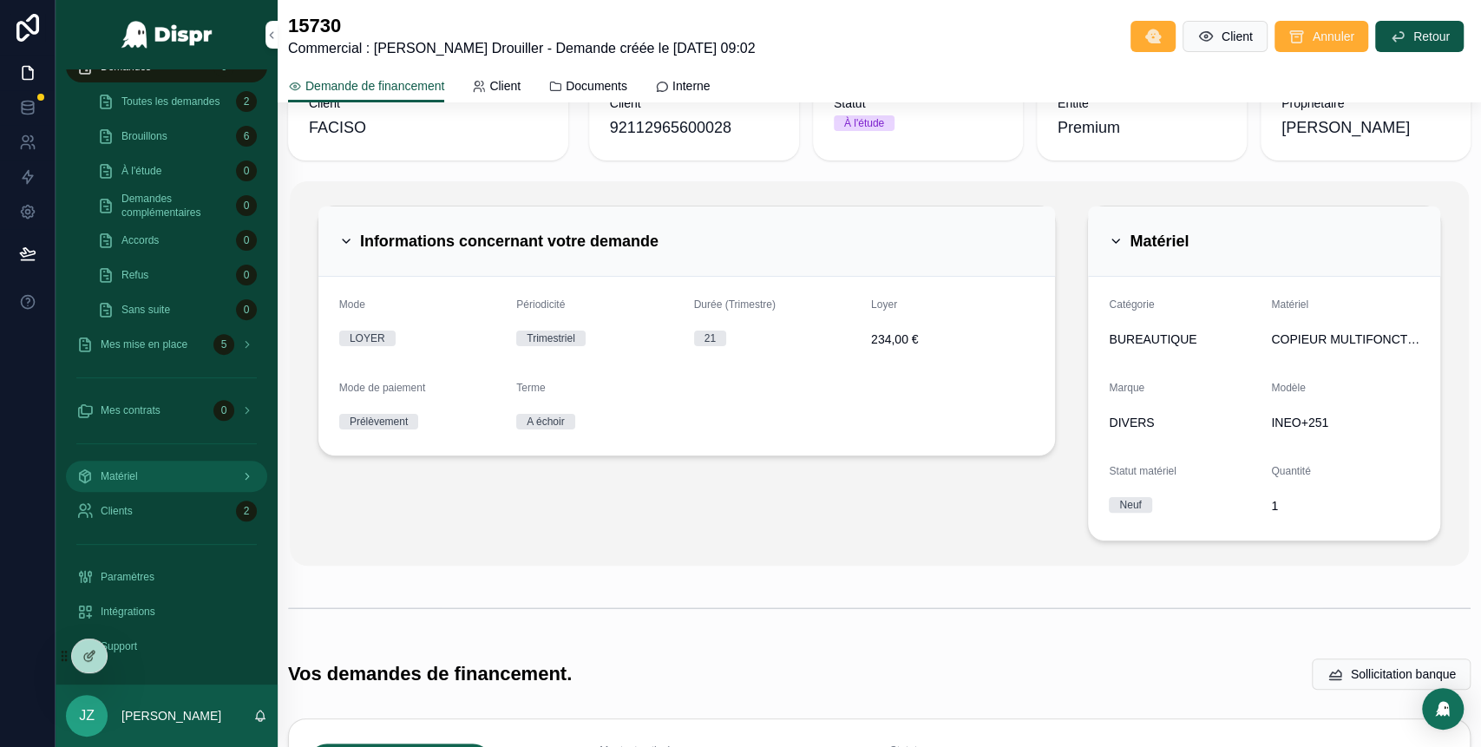
click at [153, 481] on div "Matériel" at bounding box center [166, 476] width 180 height 28
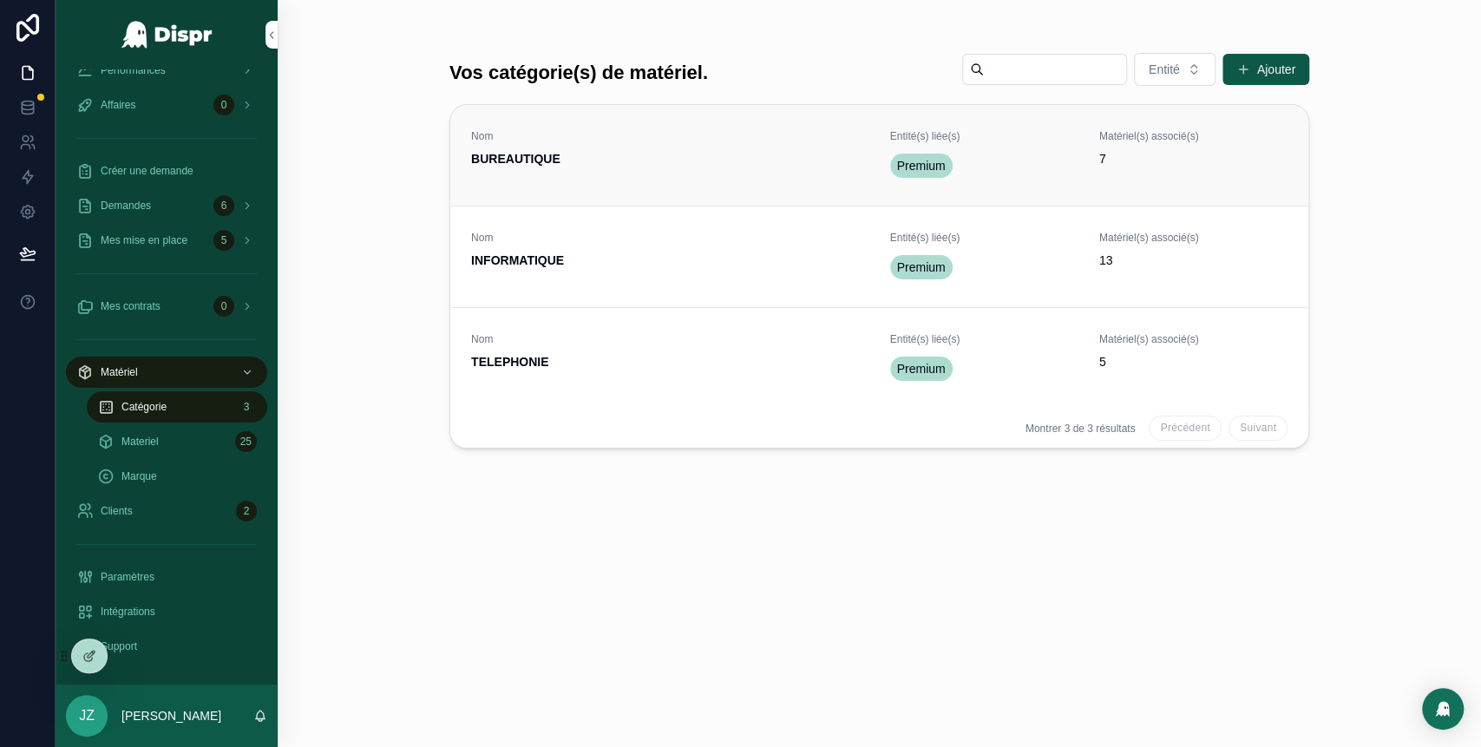
click at [624, 150] on span "BUREAUTIQUE" at bounding box center [670, 158] width 398 height 17
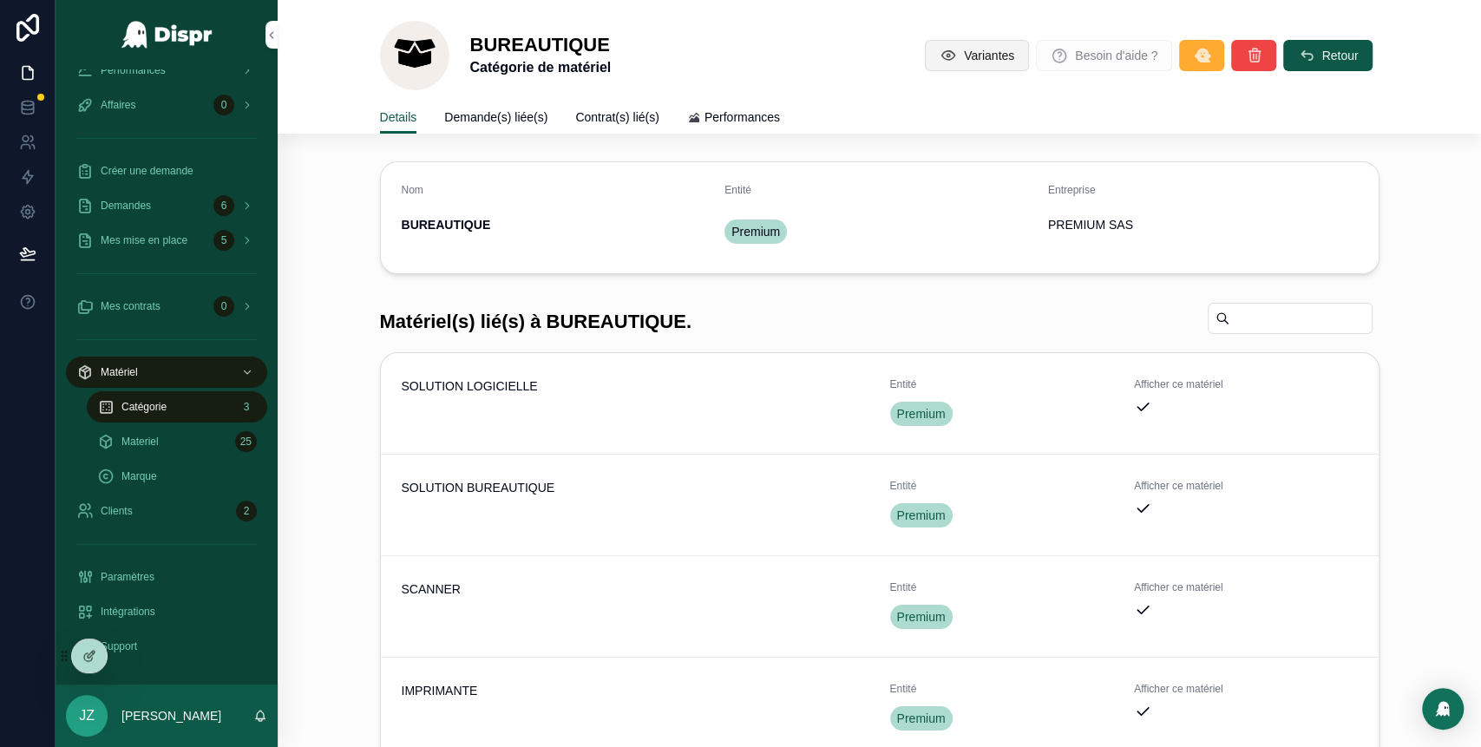
click at [944, 69] on button "Variantes" at bounding box center [977, 55] width 104 height 31
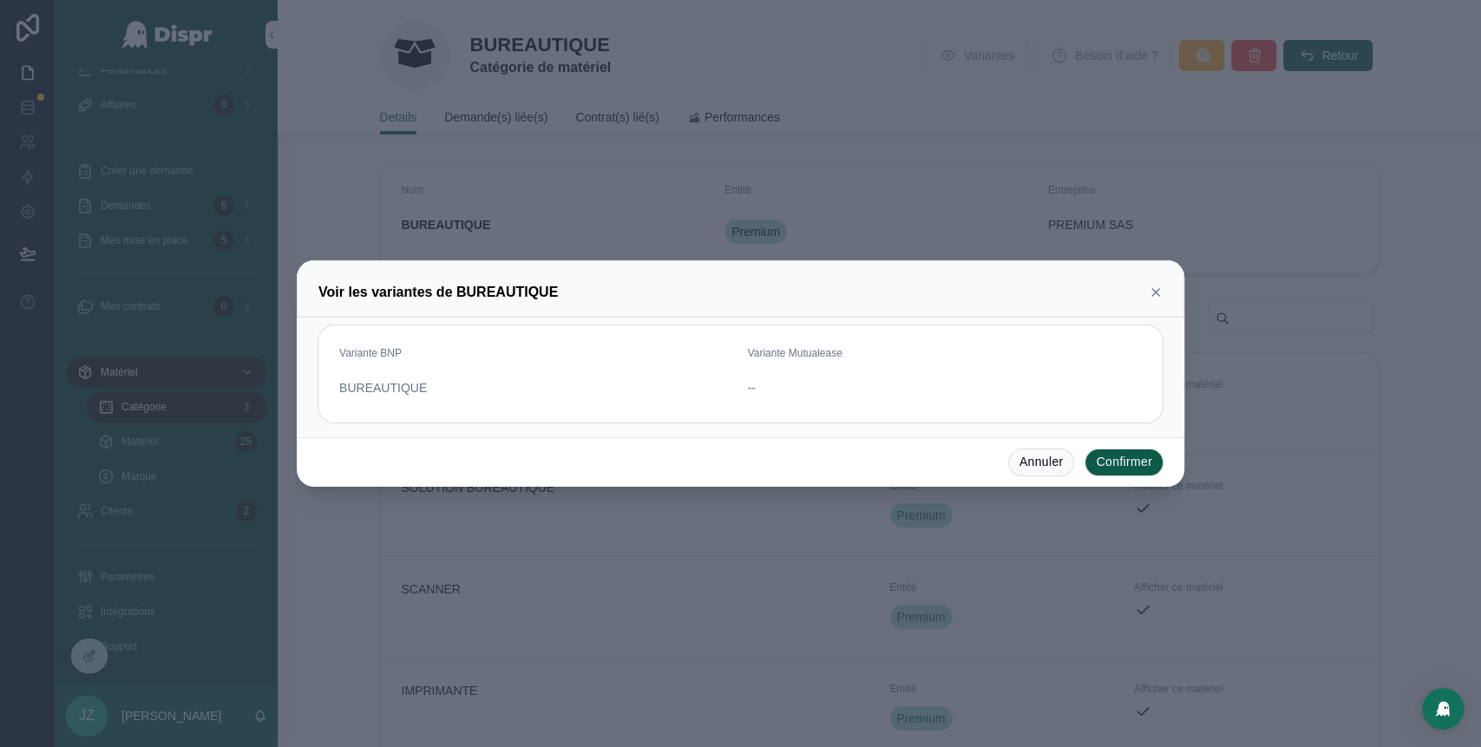
click at [1150, 294] on icon at bounding box center [1155, 292] width 14 height 14
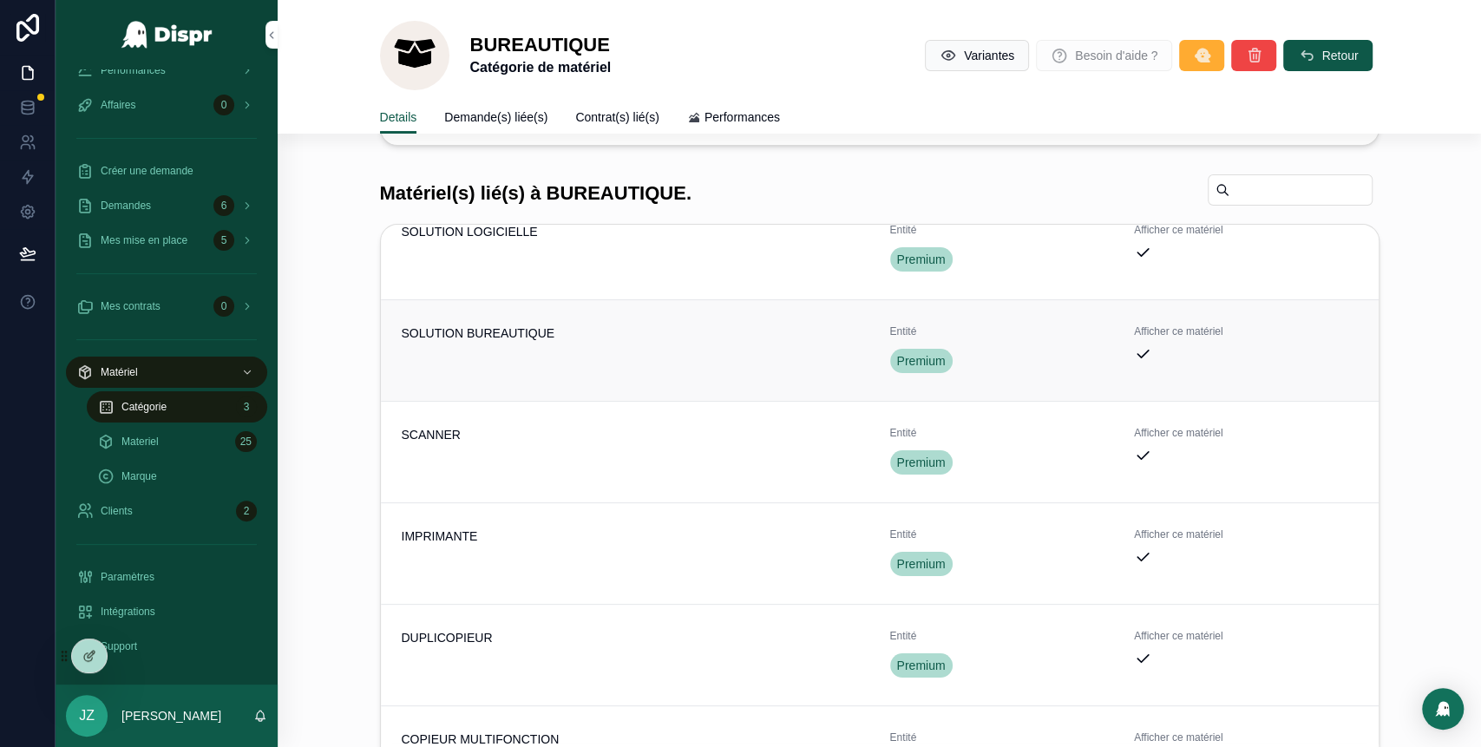
scroll to position [5, 0]
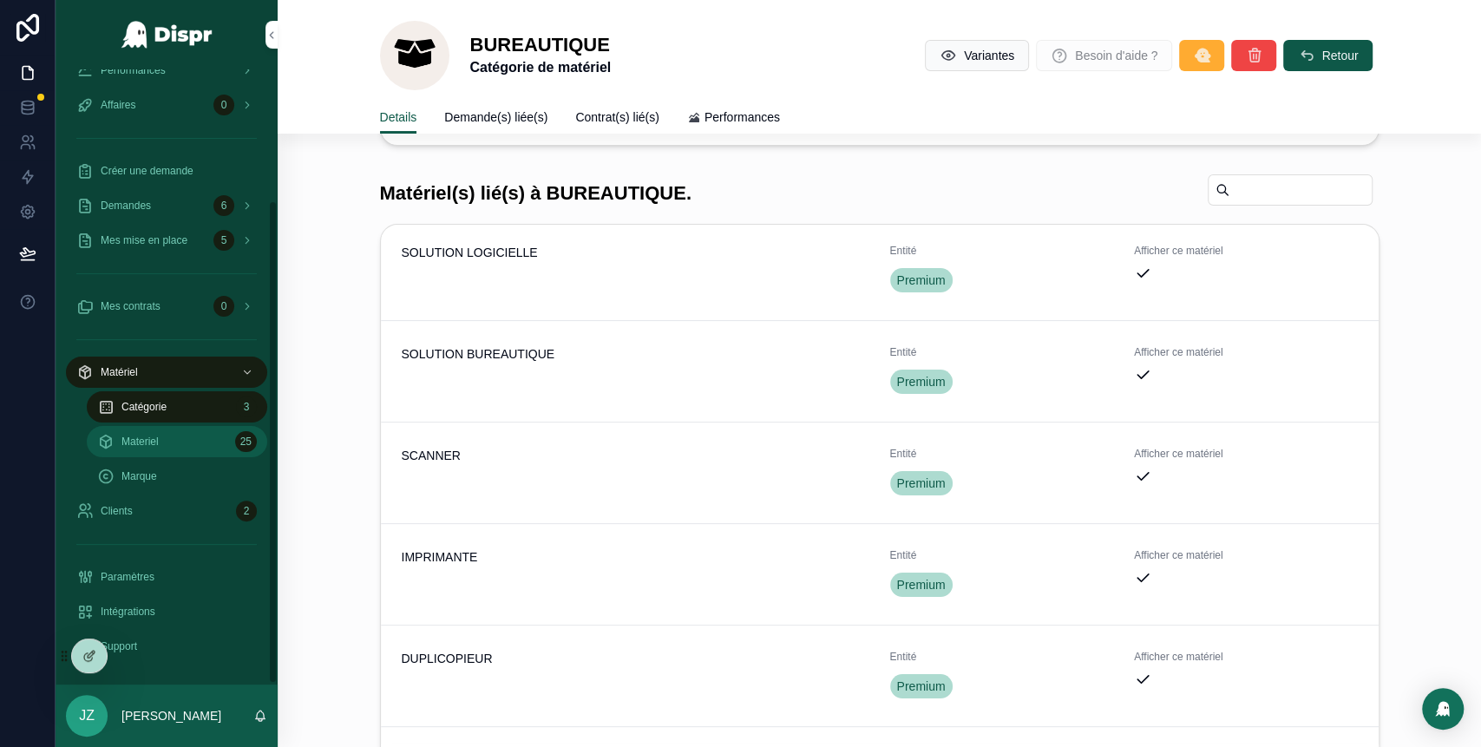
click at [167, 435] on div "Materiel 25" at bounding box center [177, 442] width 160 height 28
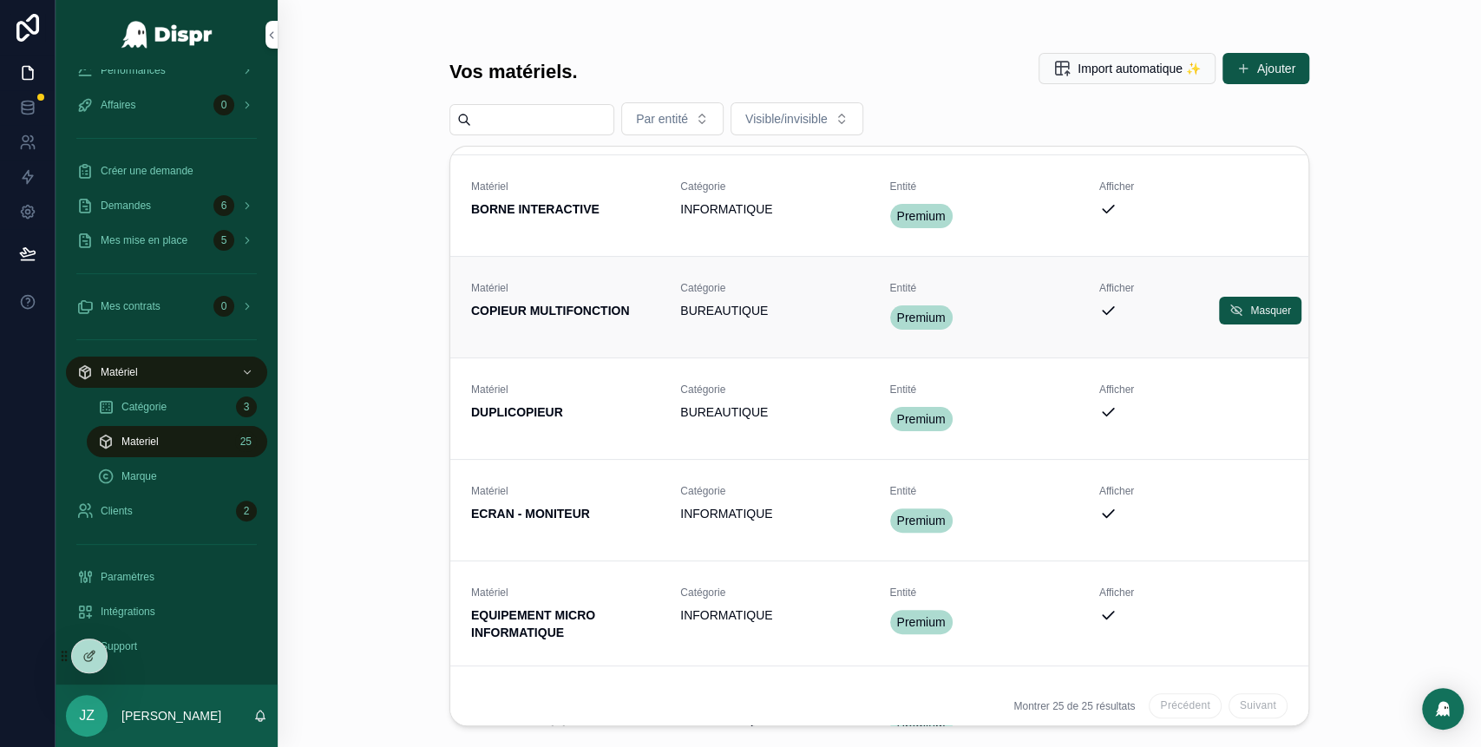
scroll to position [195, 0]
click at [531, 304] on strong "COPIEUR MULTIFONCTION" at bounding box center [550, 310] width 159 height 14
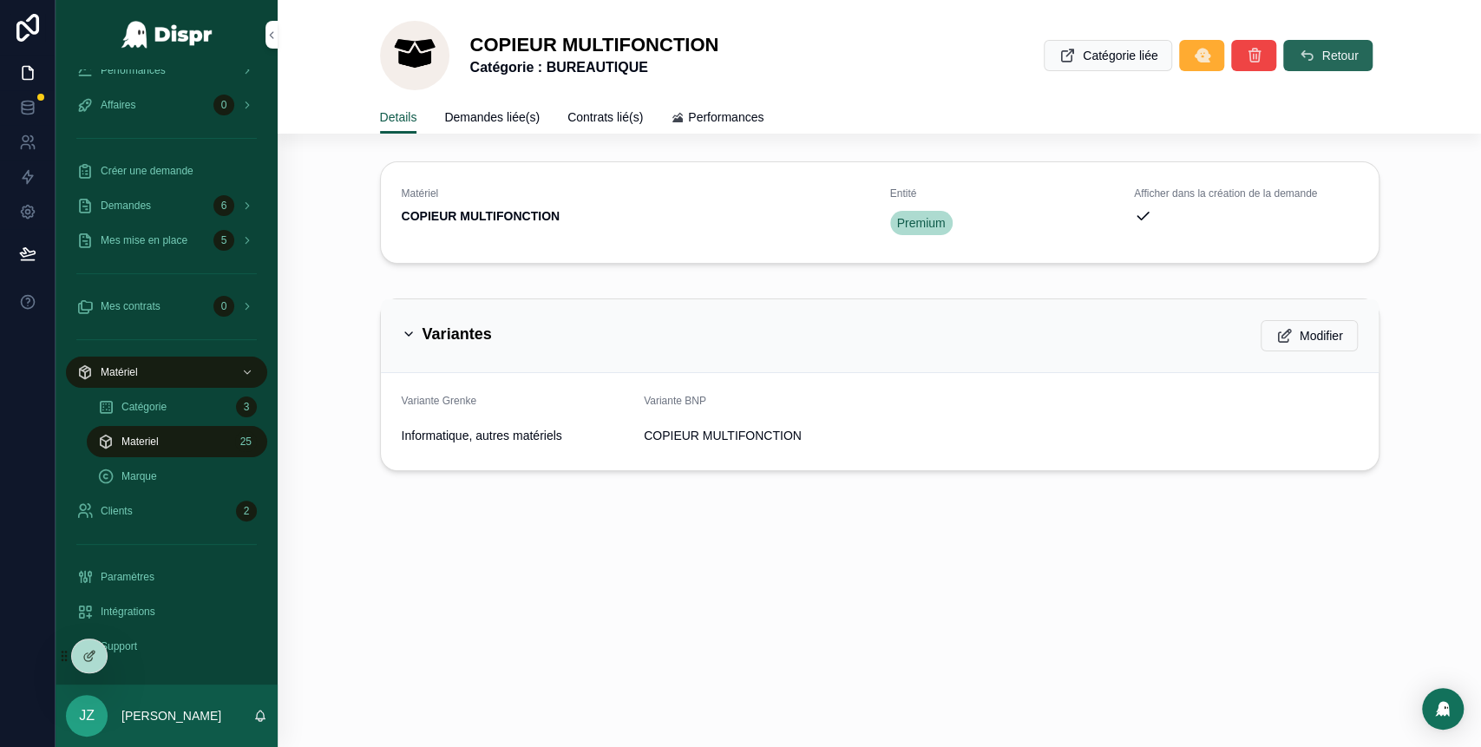
click at [1298, 65] on button "Retour" at bounding box center [1327, 55] width 88 height 31
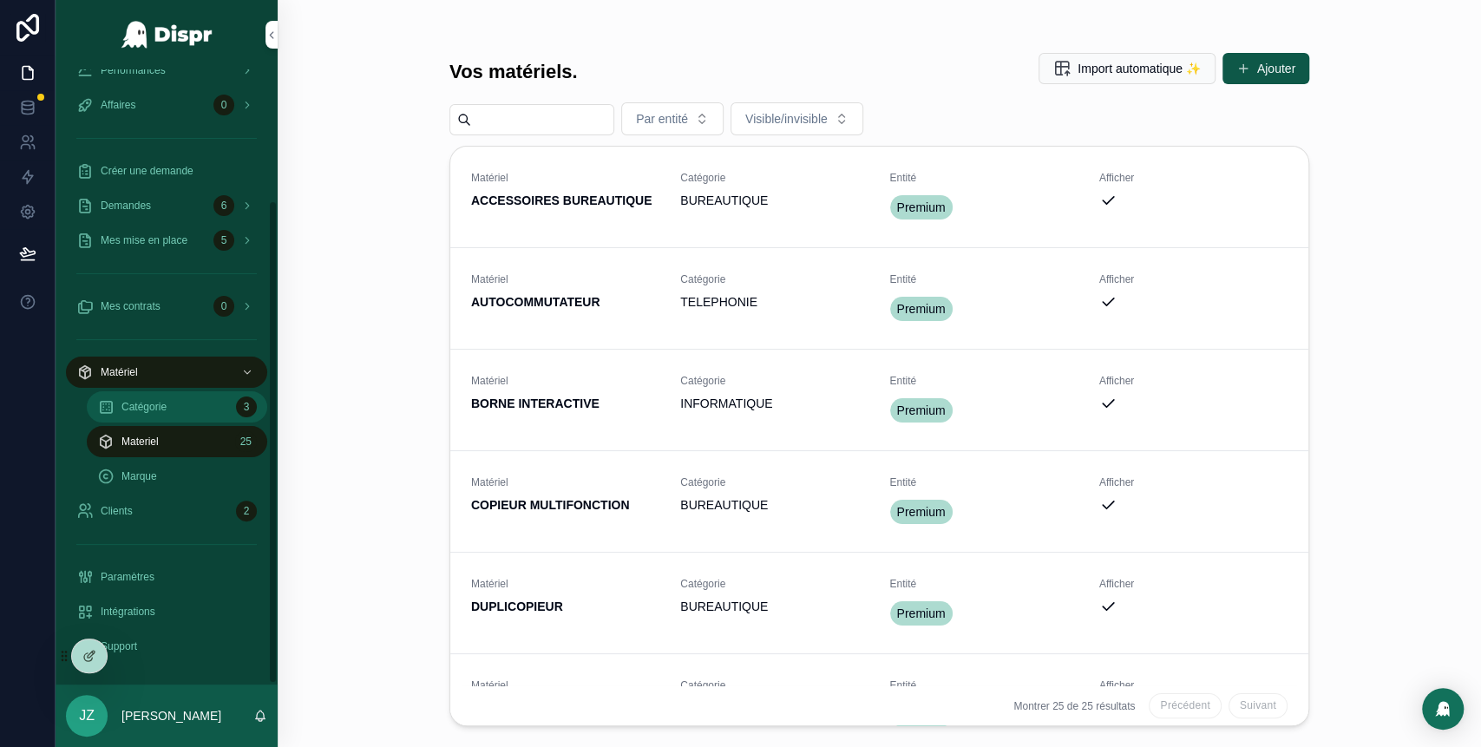
click at [195, 409] on div "Catégorie 3" at bounding box center [177, 407] width 160 height 28
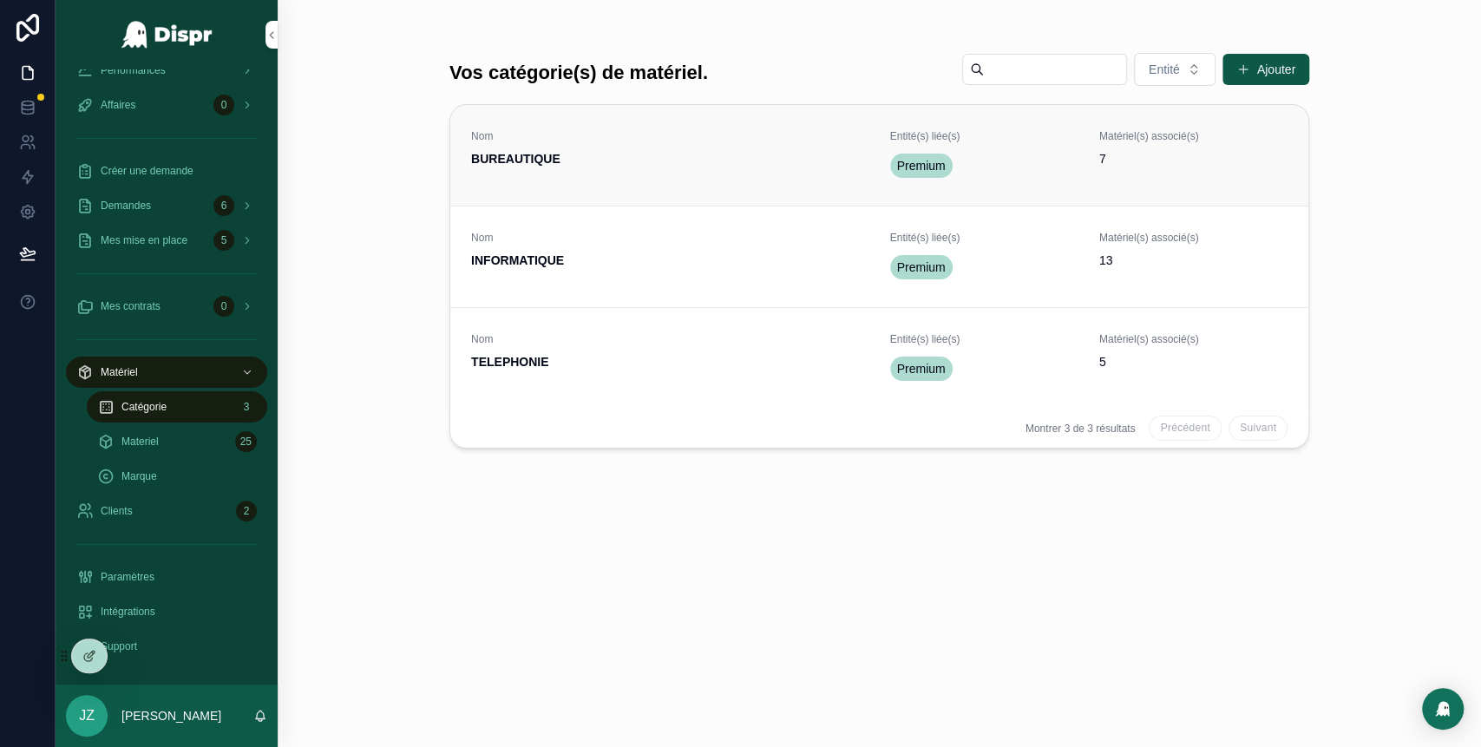
click at [569, 170] on div "Nom BUREAUTIQUE" at bounding box center [670, 155] width 398 height 52
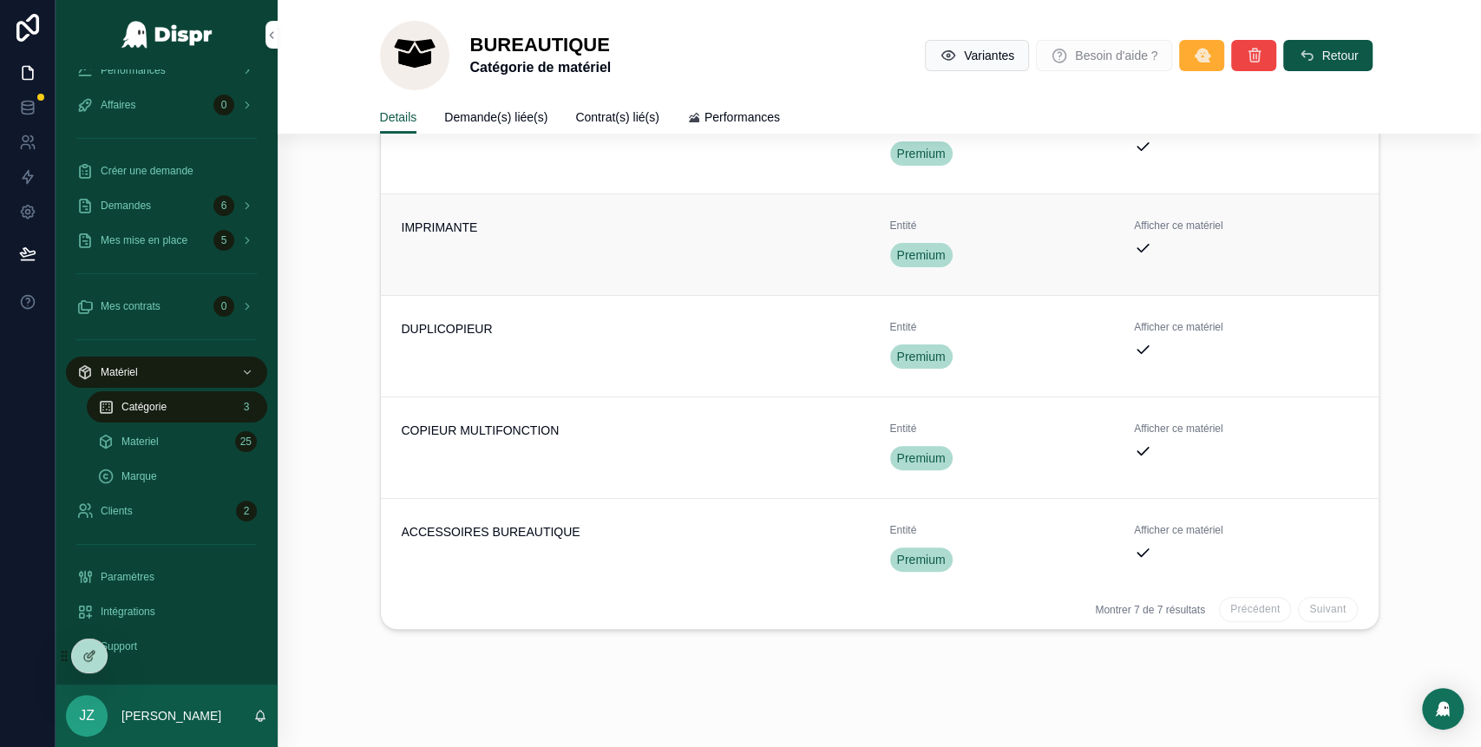
scroll to position [188, 0]
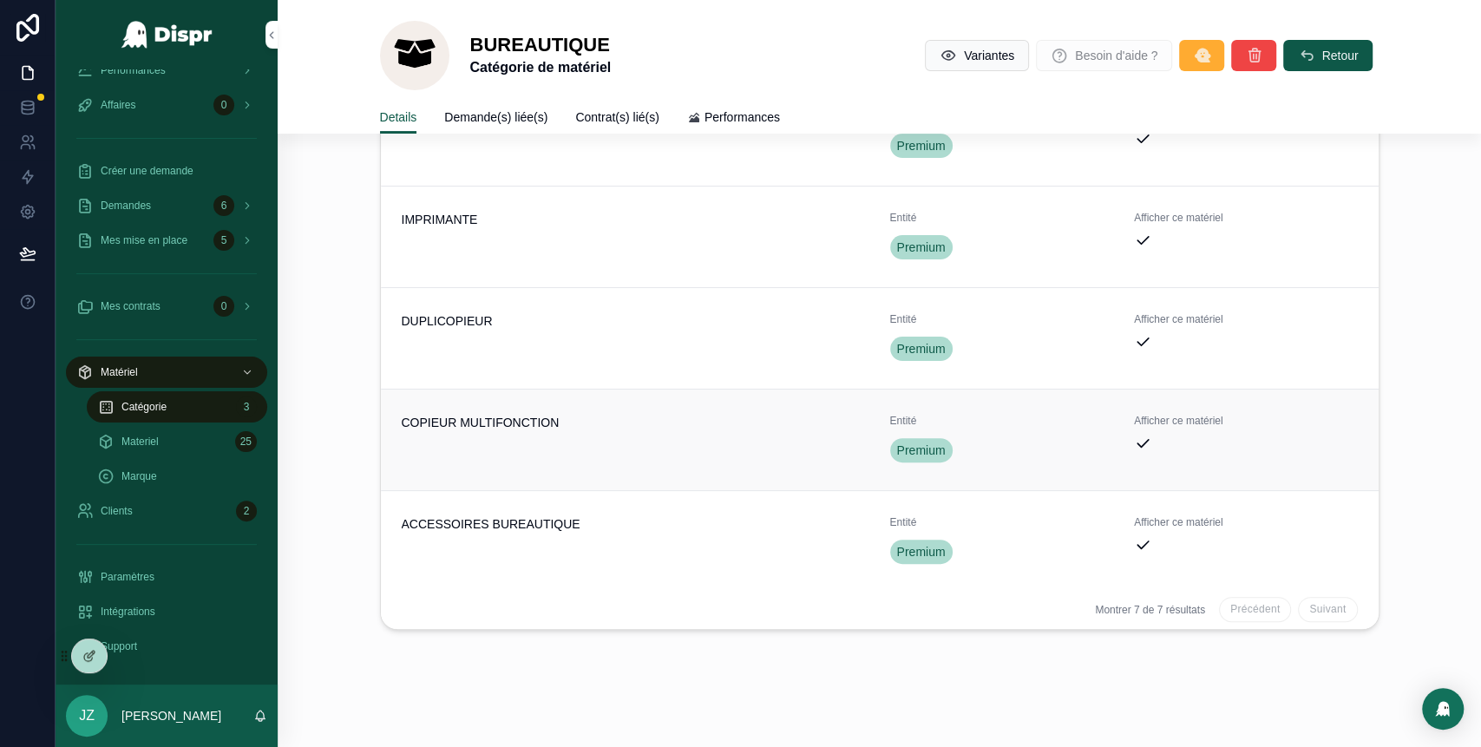
click at [526, 442] on div "COPIEUR MULTIFONCTION" at bounding box center [635, 440] width 467 height 52
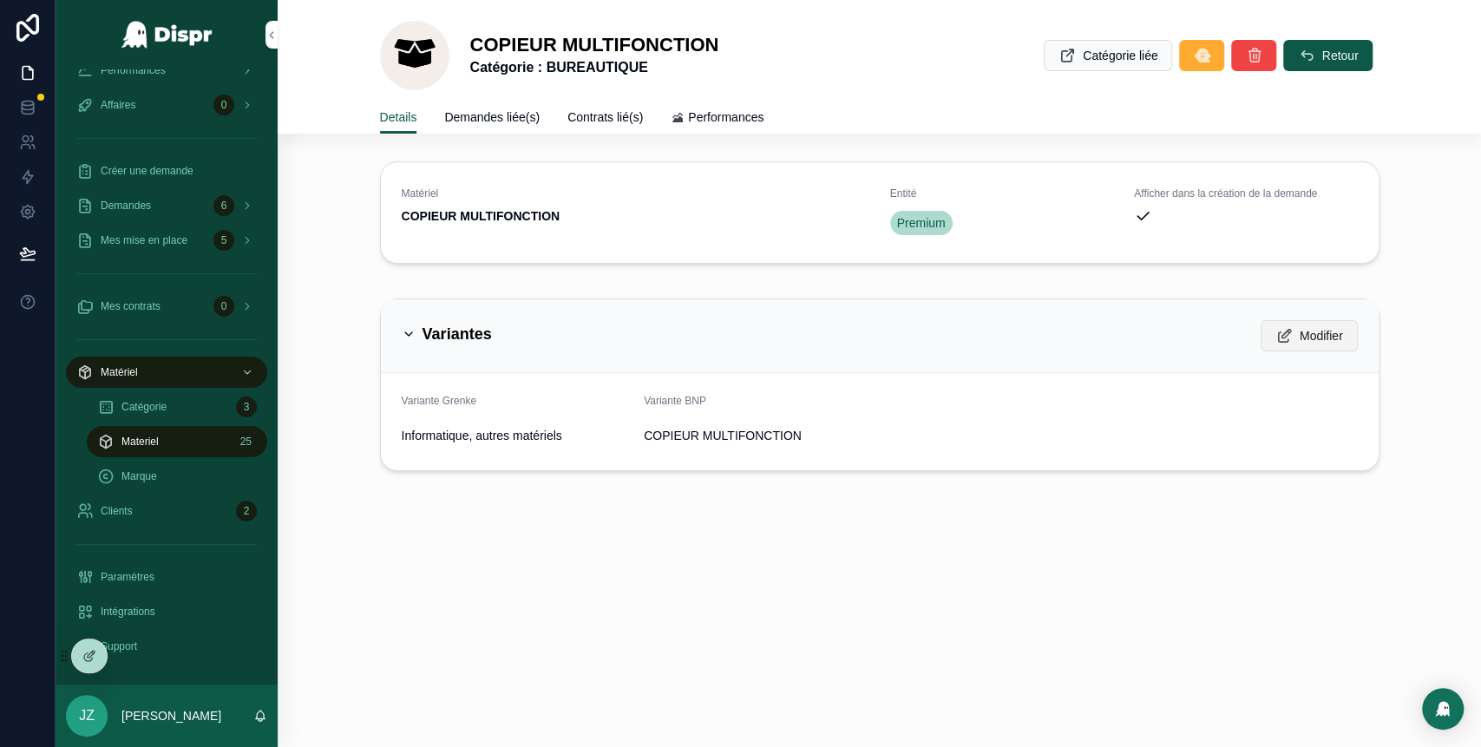
click at [1304, 345] on button "Modifier" at bounding box center [1308, 335] width 97 height 31
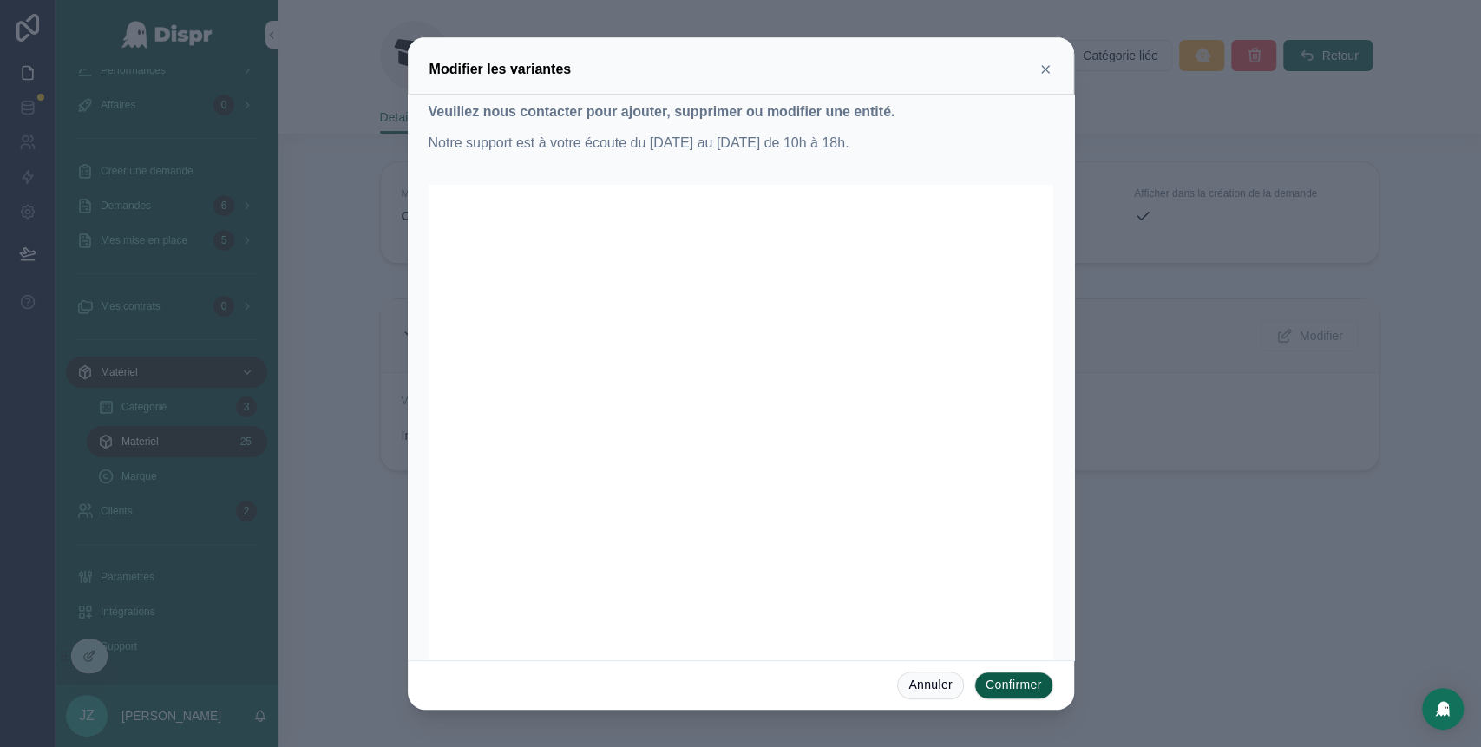
scroll to position [97, 0]
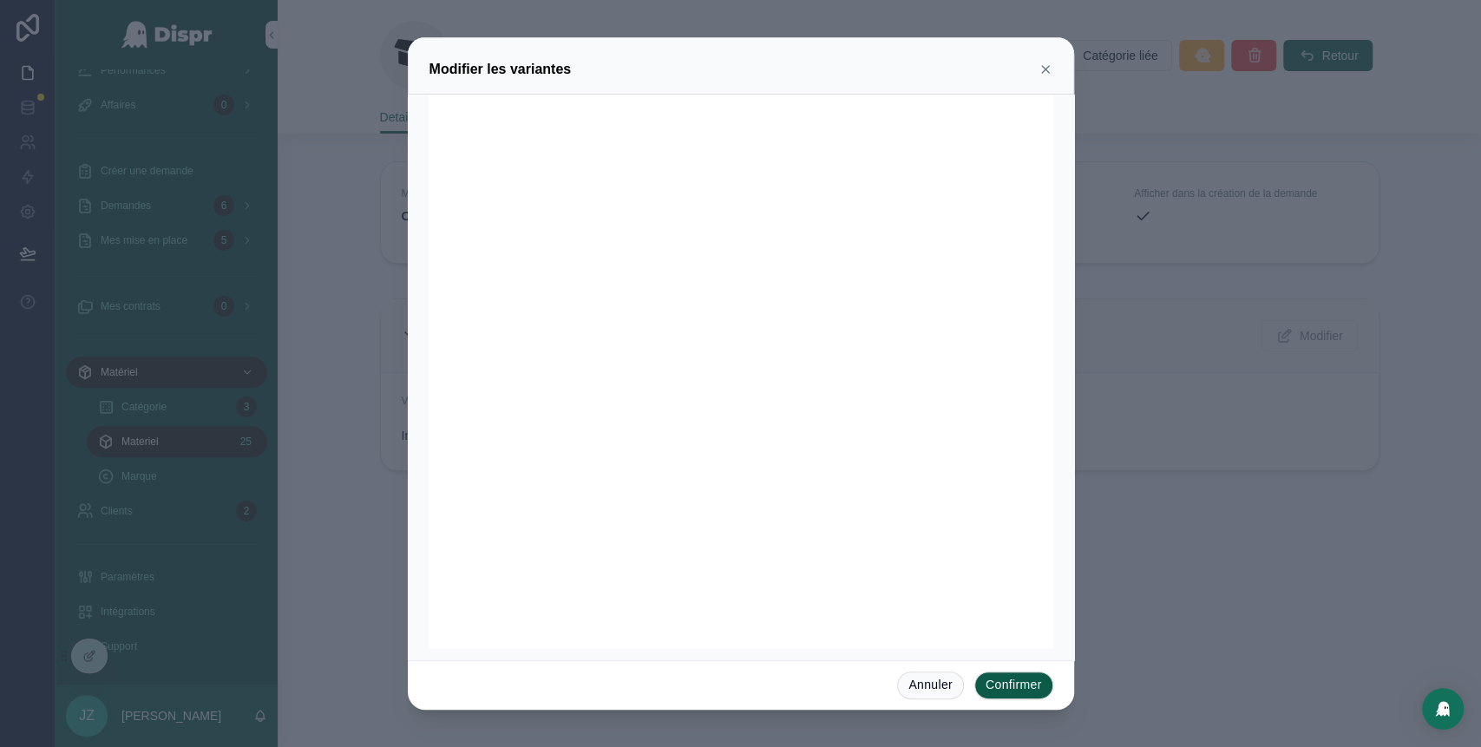
click at [1046, 69] on icon at bounding box center [1045, 69] width 7 height 7
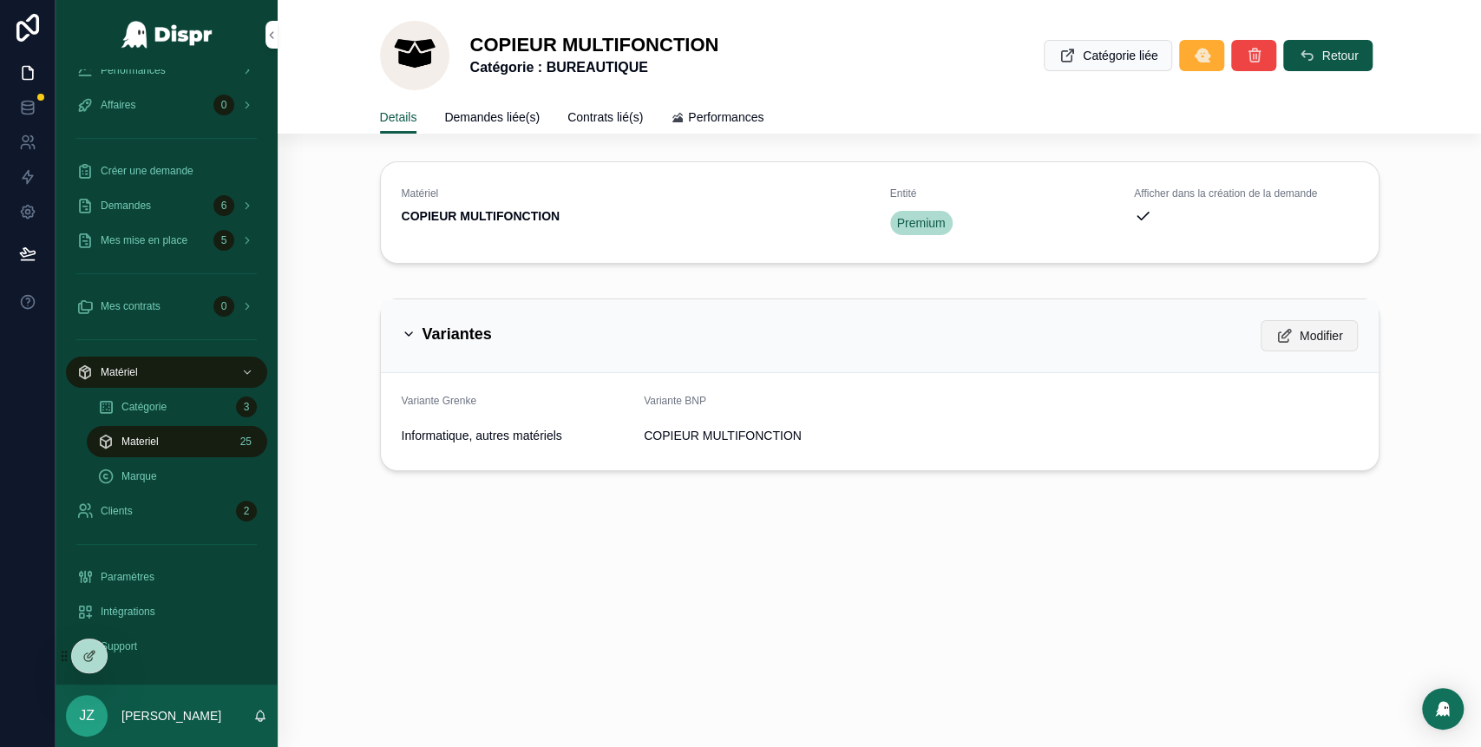
click at [1308, 330] on span "Modifier" at bounding box center [1320, 335] width 43 height 17
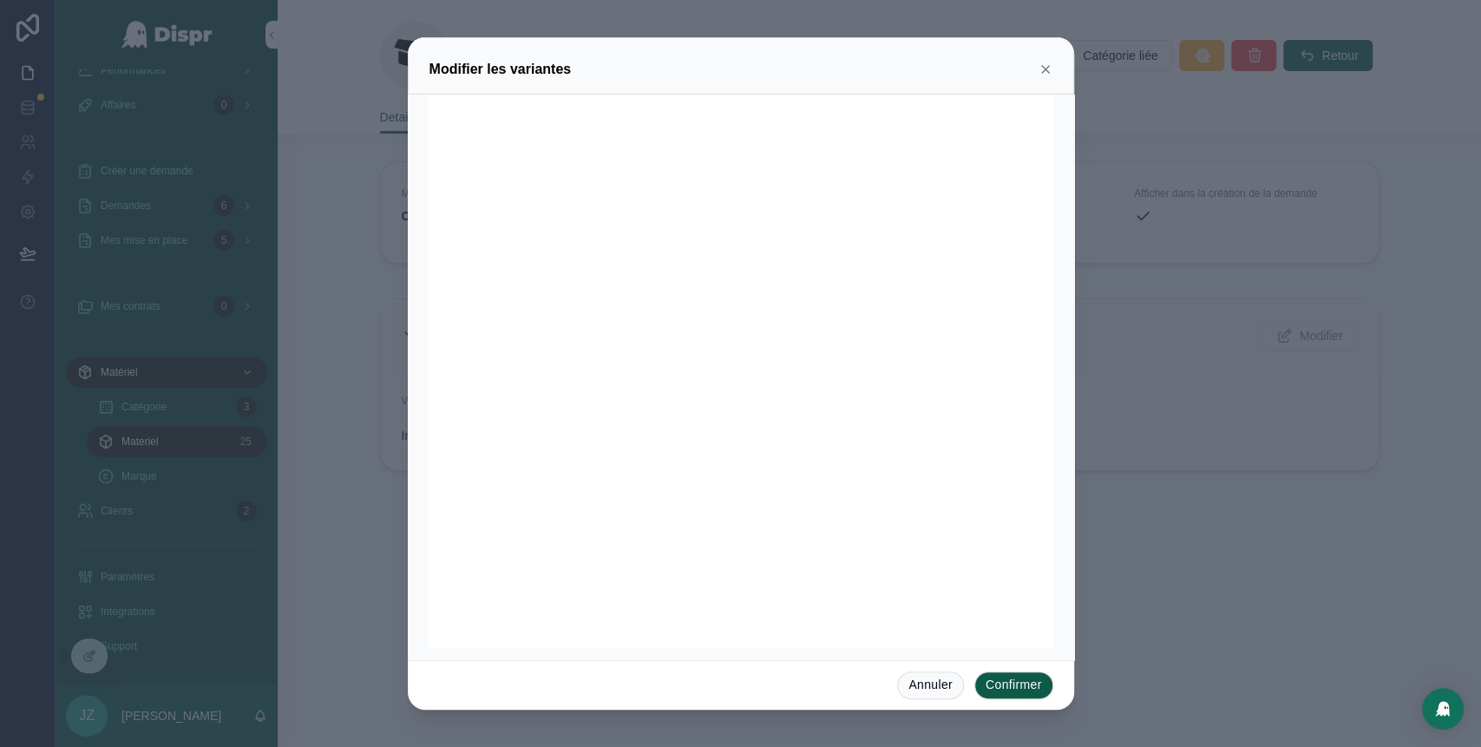
click at [1048, 71] on icon at bounding box center [1045, 69] width 7 height 7
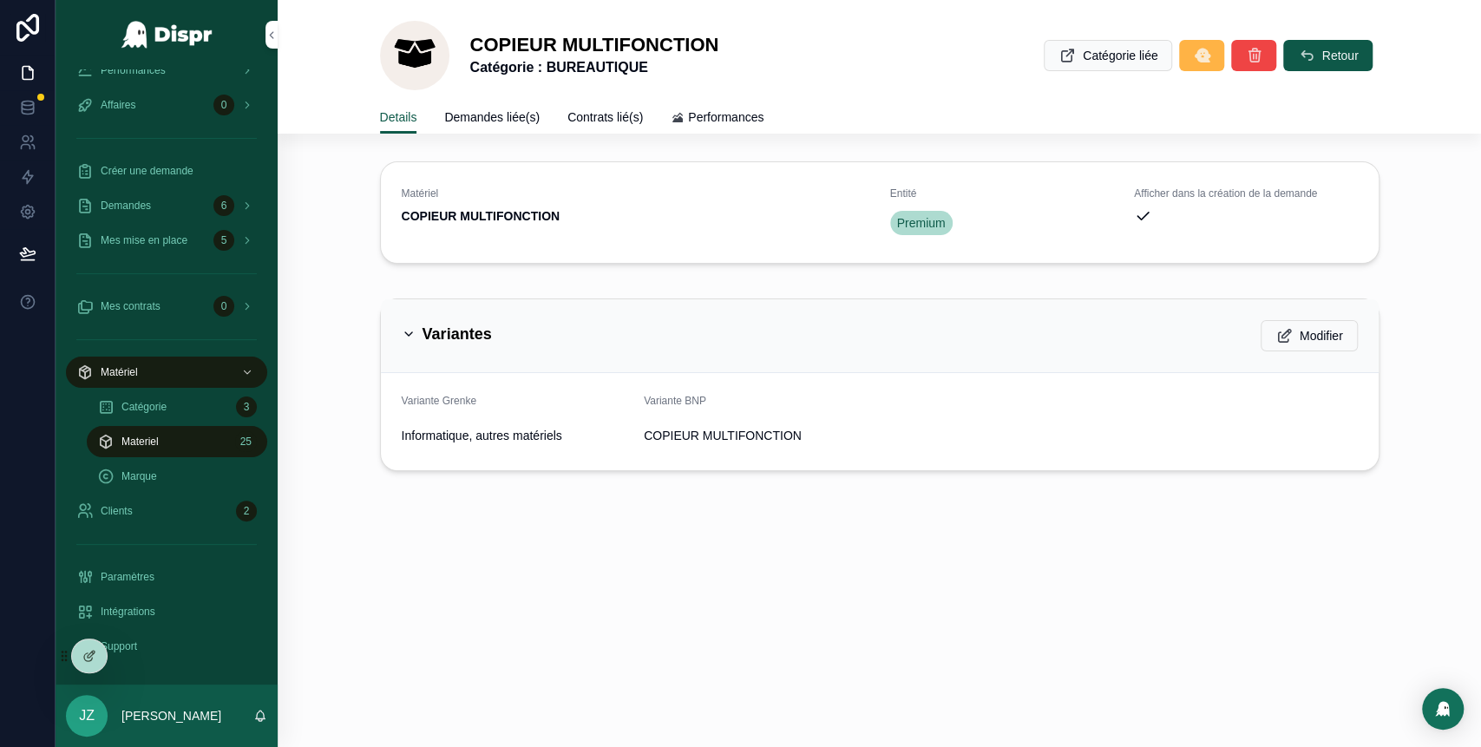
click at [1210, 56] on button "scrollable content" at bounding box center [1201, 55] width 45 height 31
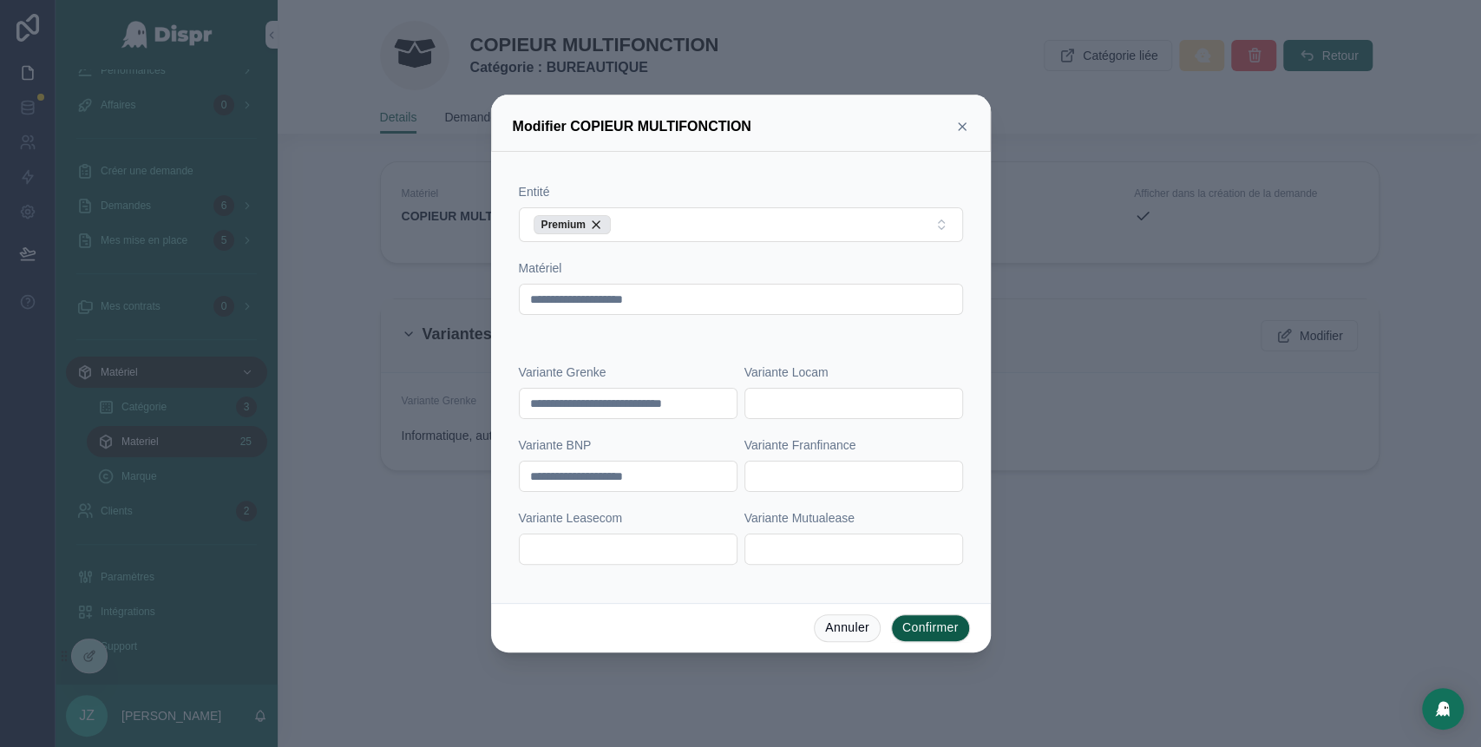
drag, startPoint x: 722, startPoint y: 405, endPoint x: 488, endPoint y: 422, distance: 233.9
click at [488, 422] on div "**********" at bounding box center [740, 373] width 1481 height 747
type input "**********"
click at [923, 631] on button "Confirmer" at bounding box center [930, 628] width 79 height 28
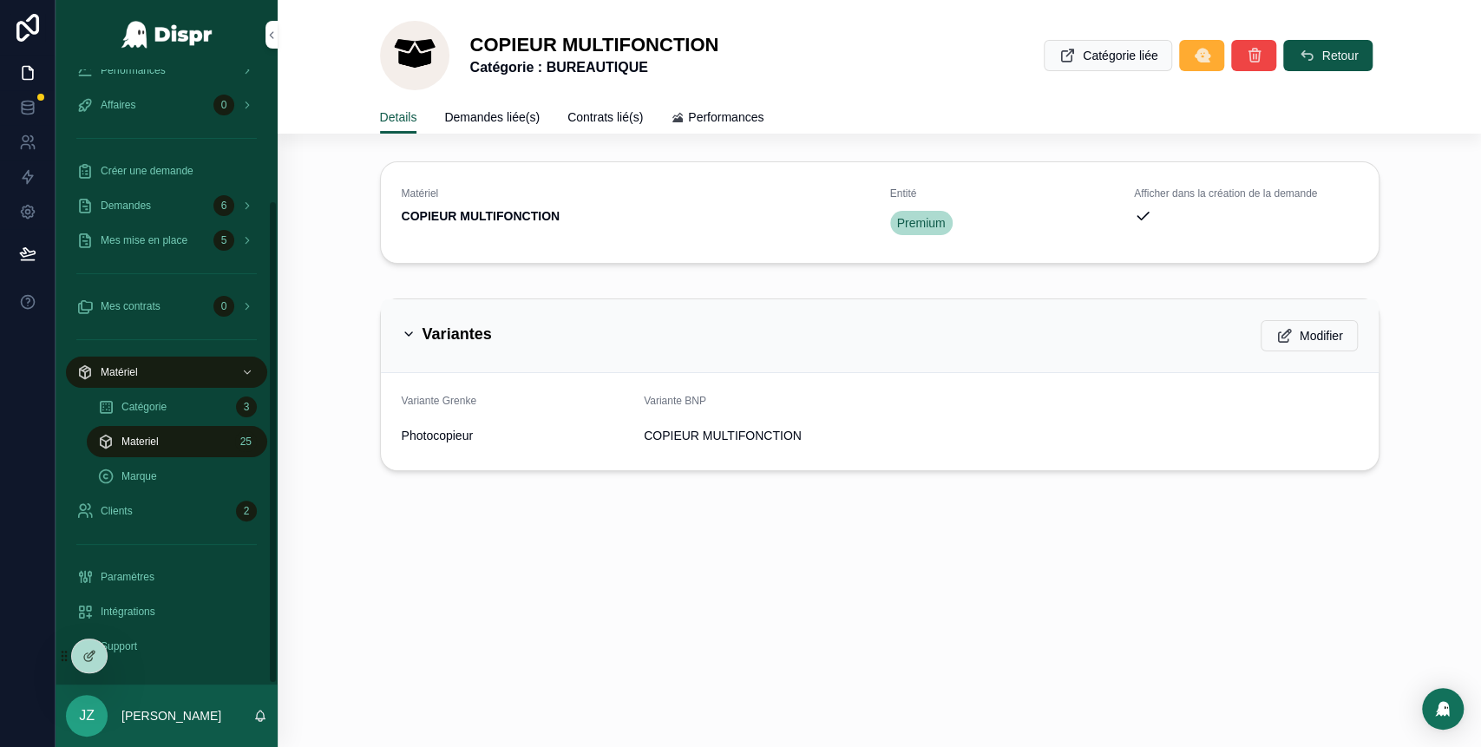
click at [187, 446] on div "Materiel 25" at bounding box center [177, 442] width 160 height 28
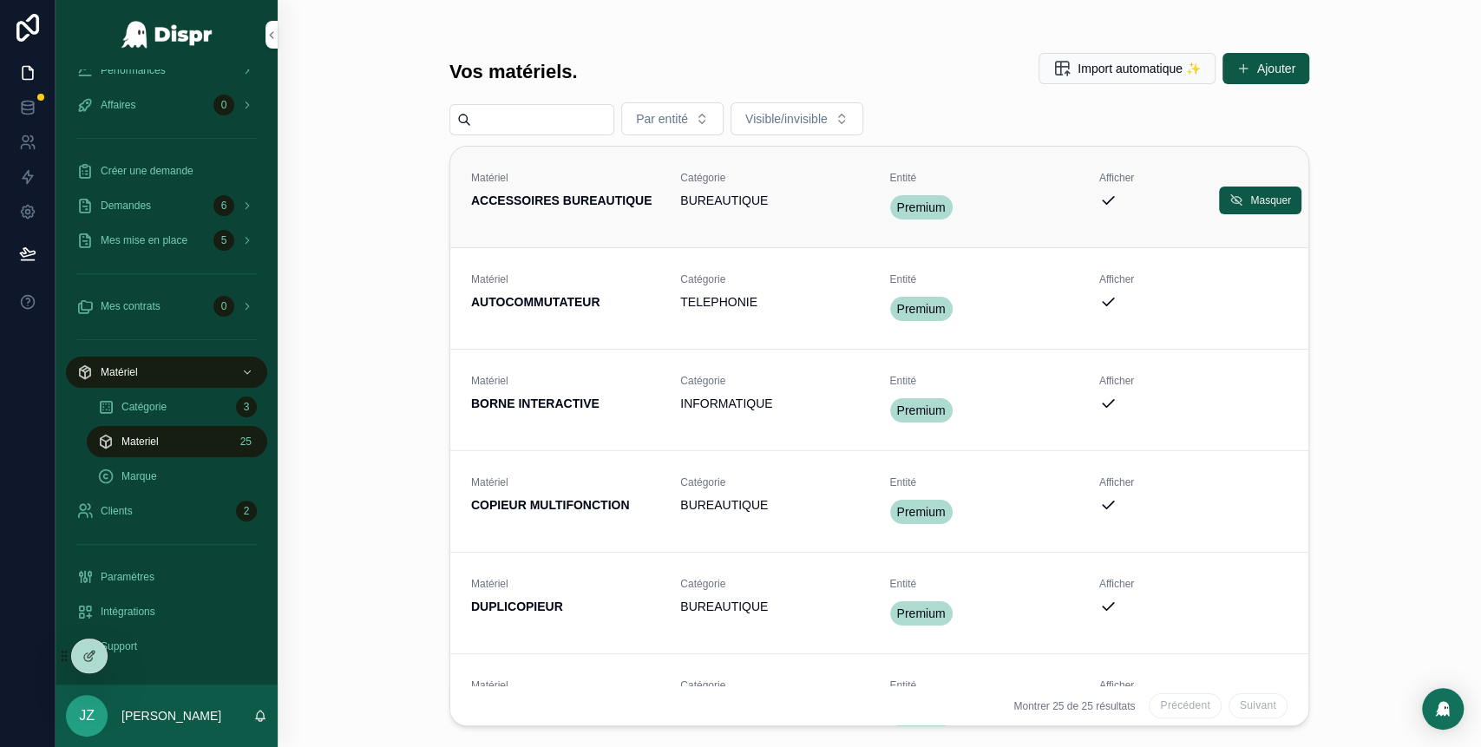
click at [606, 196] on span "ACCESSOIRES BUREAUTIQUE" at bounding box center [565, 200] width 188 height 17
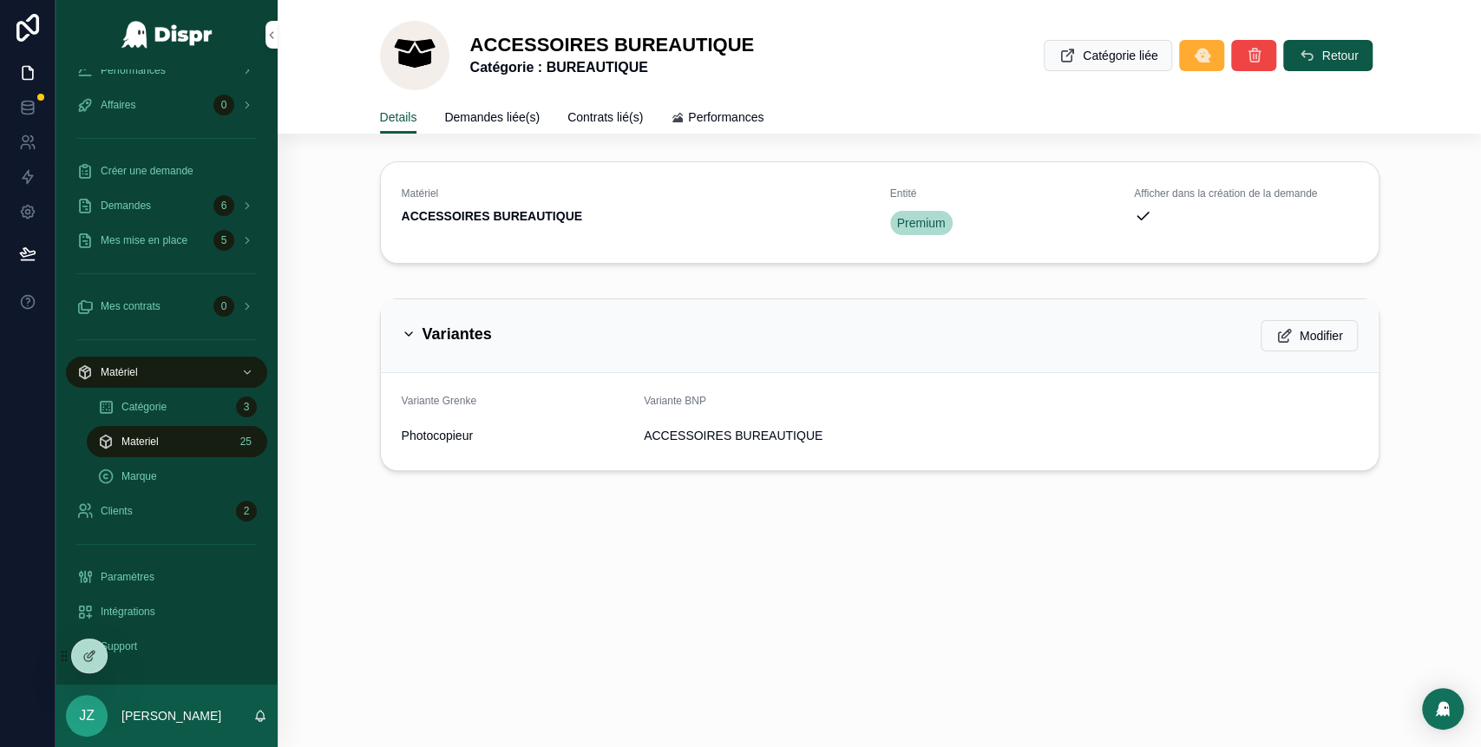
click at [174, 443] on div "Materiel 25" at bounding box center [177, 442] width 160 height 28
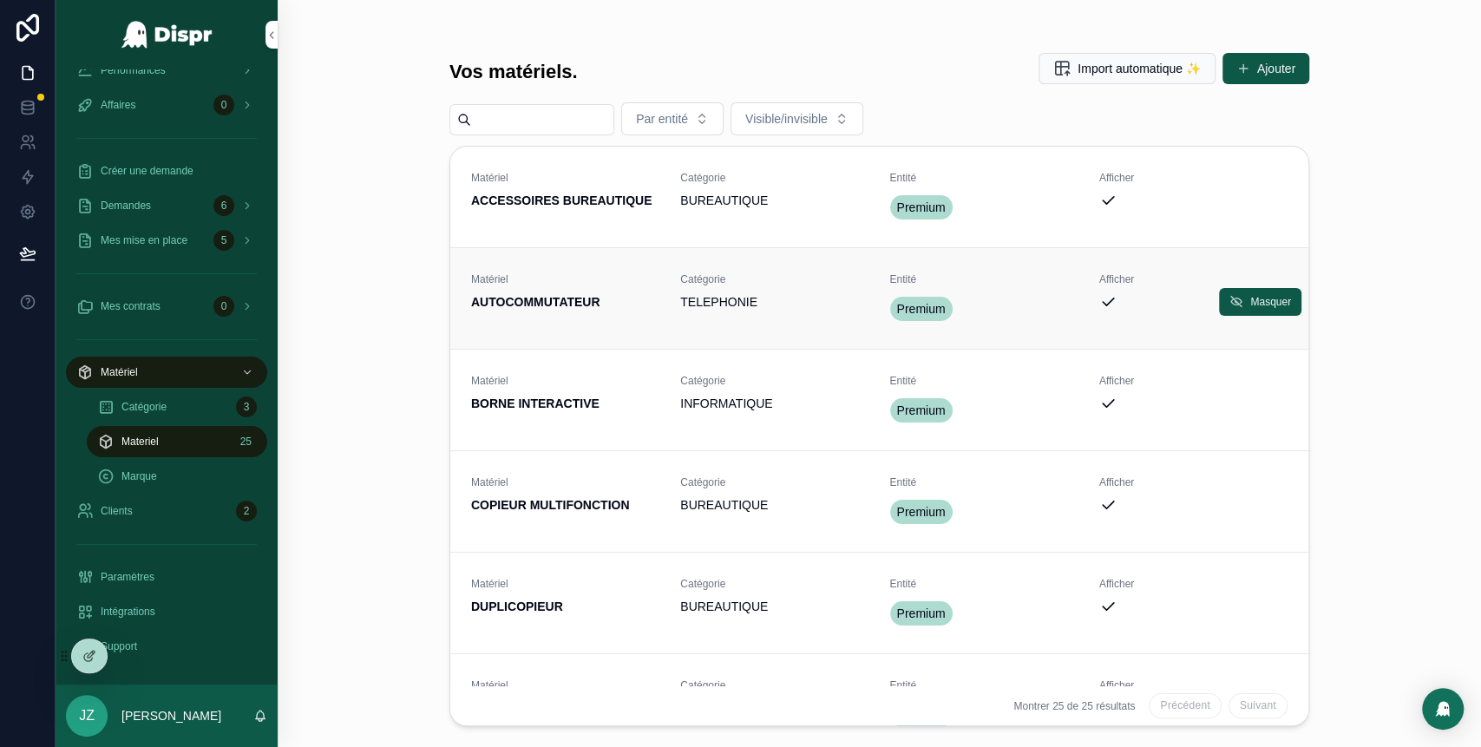
click at [567, 324] on div "Matériel AUTOCOMMUTATEUR" at bounding box center [565, 298] width 188 height 52
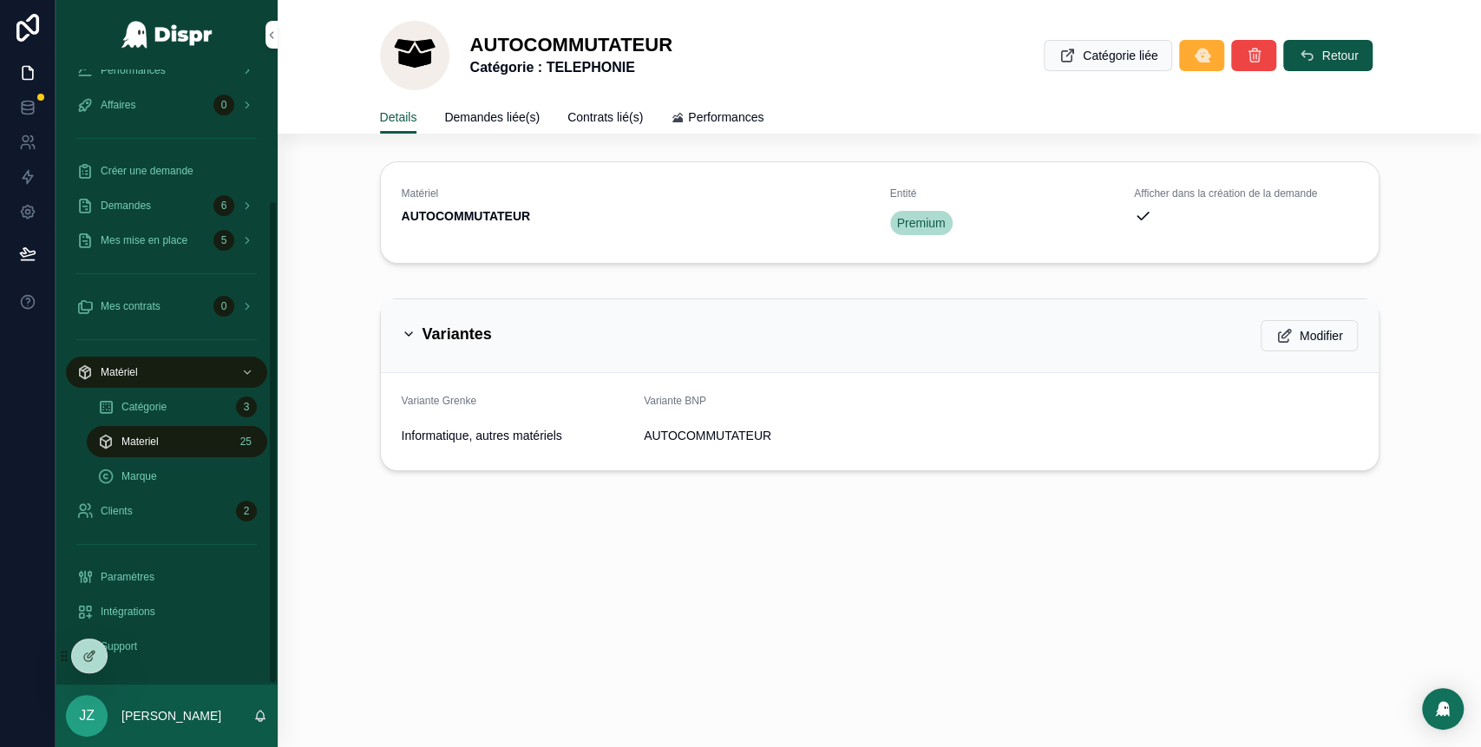
click at [189, 440] on div "Materiel 25" at bounding box center [177, 442] width 160 height 28
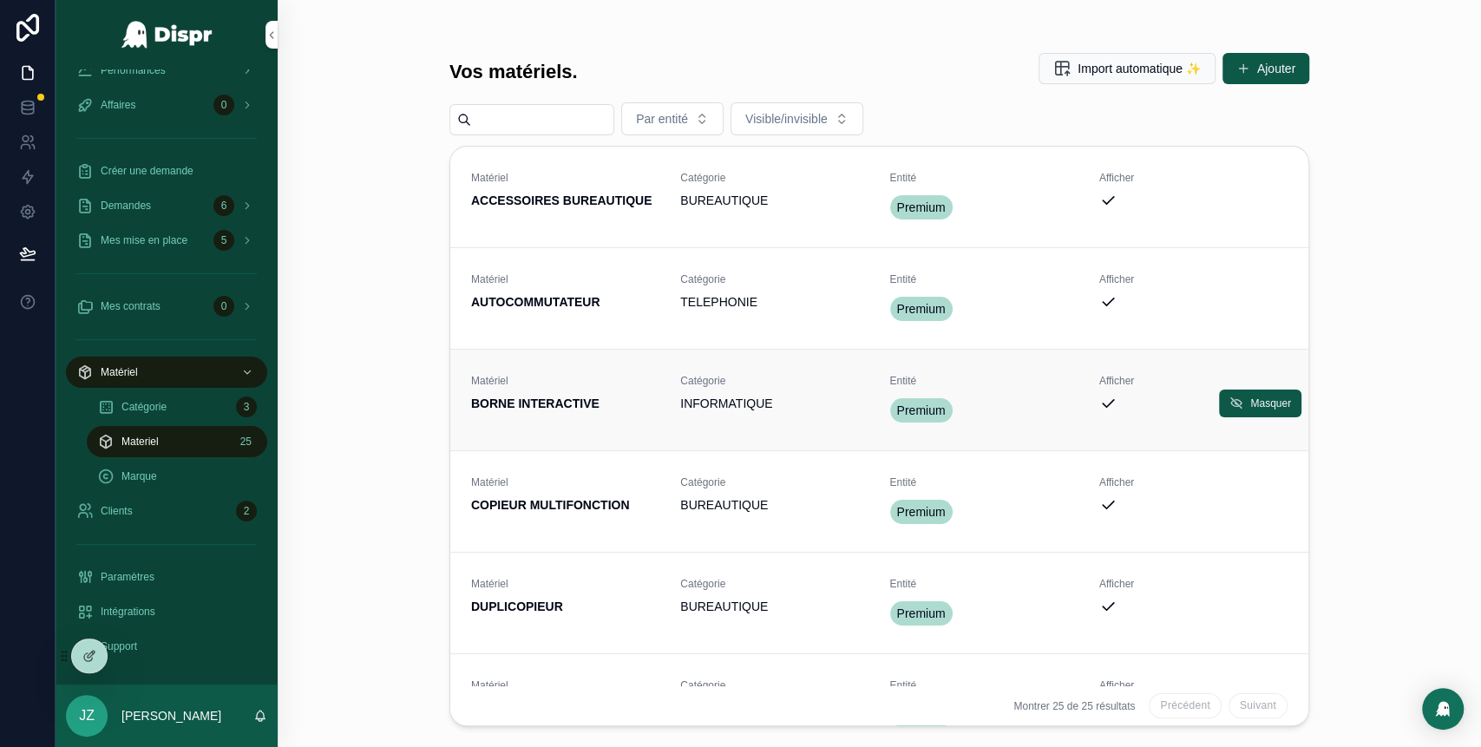
click at [572, 410] on strong "BORNE INTERACTIVE" at bounding box center [535, 403] width 128 height 14
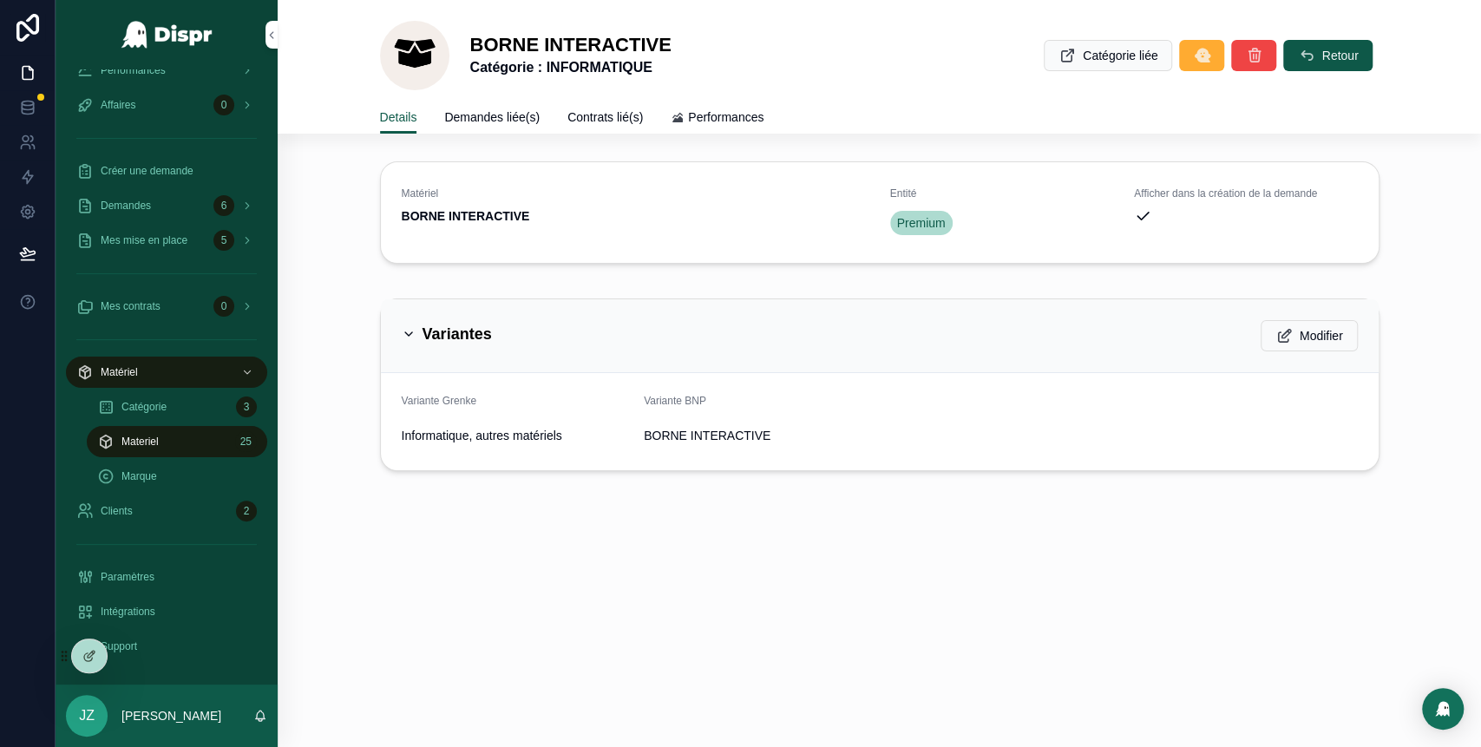
click at [179, 446] on div "Materiel 25" at bounding box center [177, 442] width 160 height 28
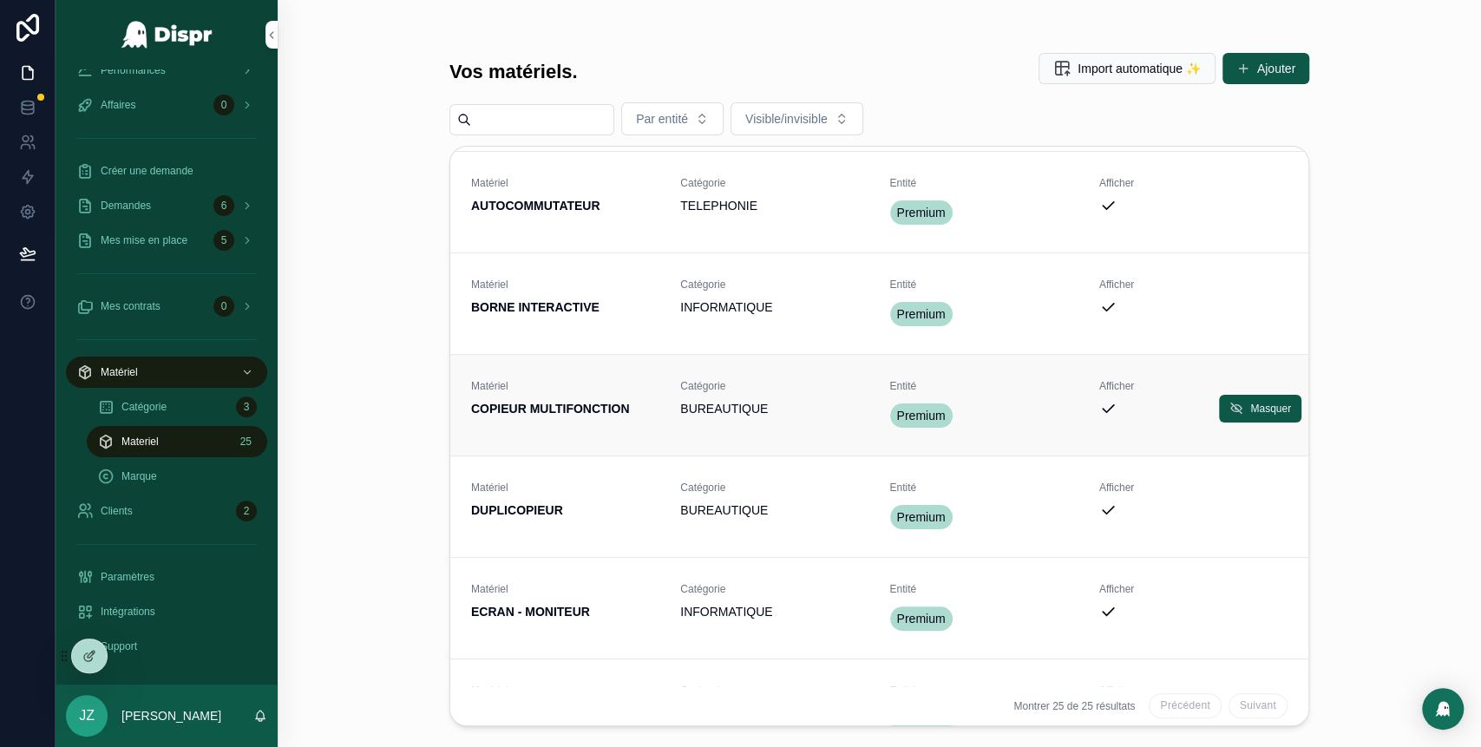
scroll to position [95, 0]
click at [567, 417] on strong "COPIEUR MULTIFONCTION" at bounding box center [550, 410] width 159 height 14
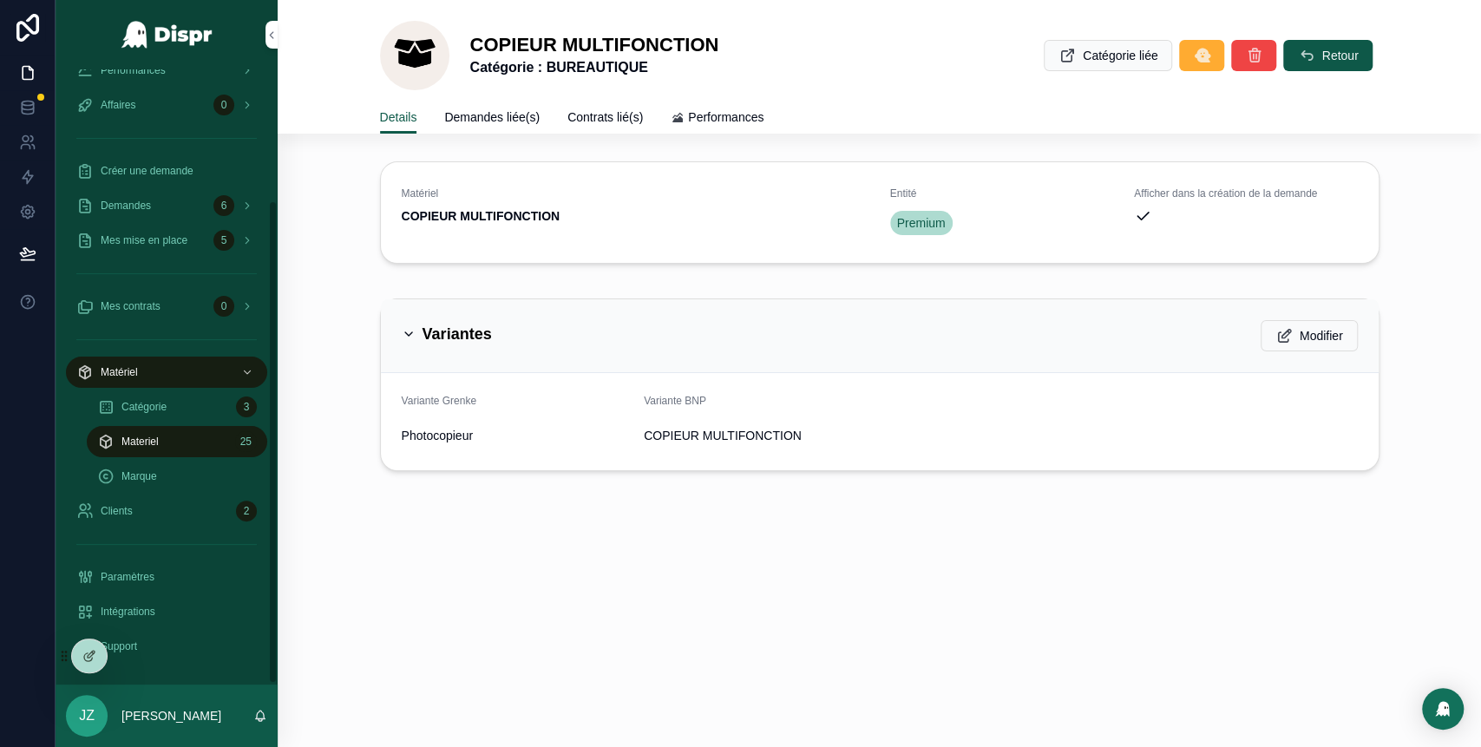
click at [186, 438] on div "Materiel 25" at bounding box center [177, 442] width 160 height 28
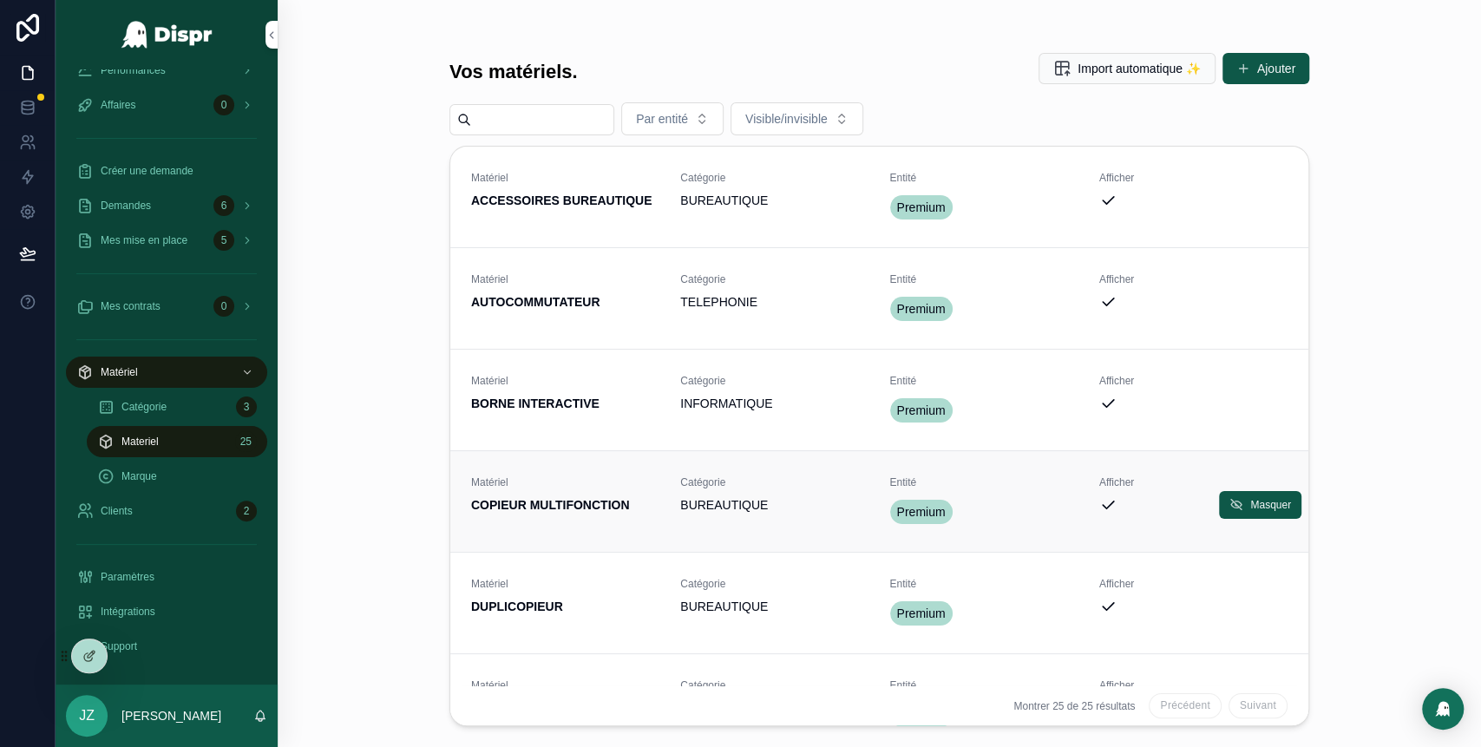
click at [530, 507] on strong "COPIEUR MULTIFONCTION" at bounding box center [550, 505] width 159 height 14
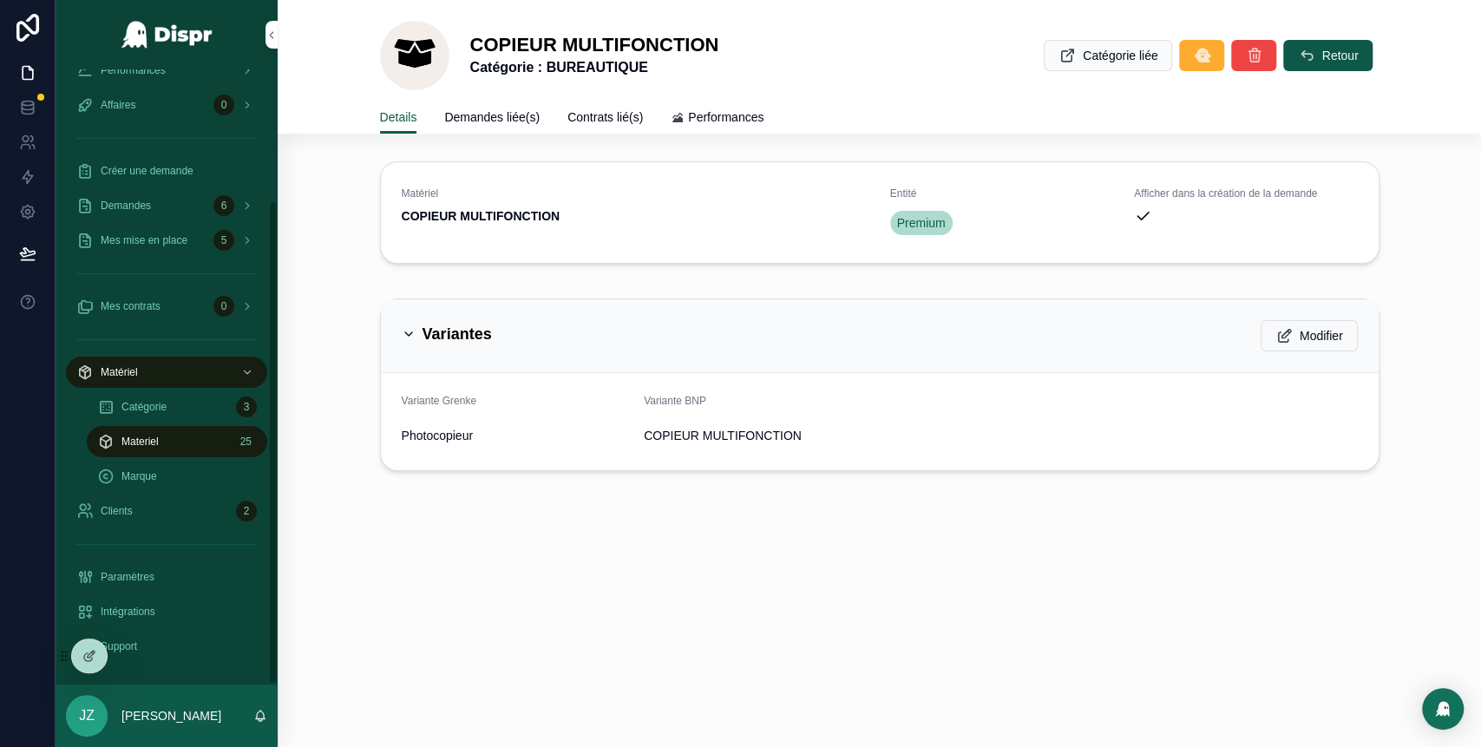
click at [187, 439] on div "Materiel 25" at bounding box center [177, 442] width 160 height 28
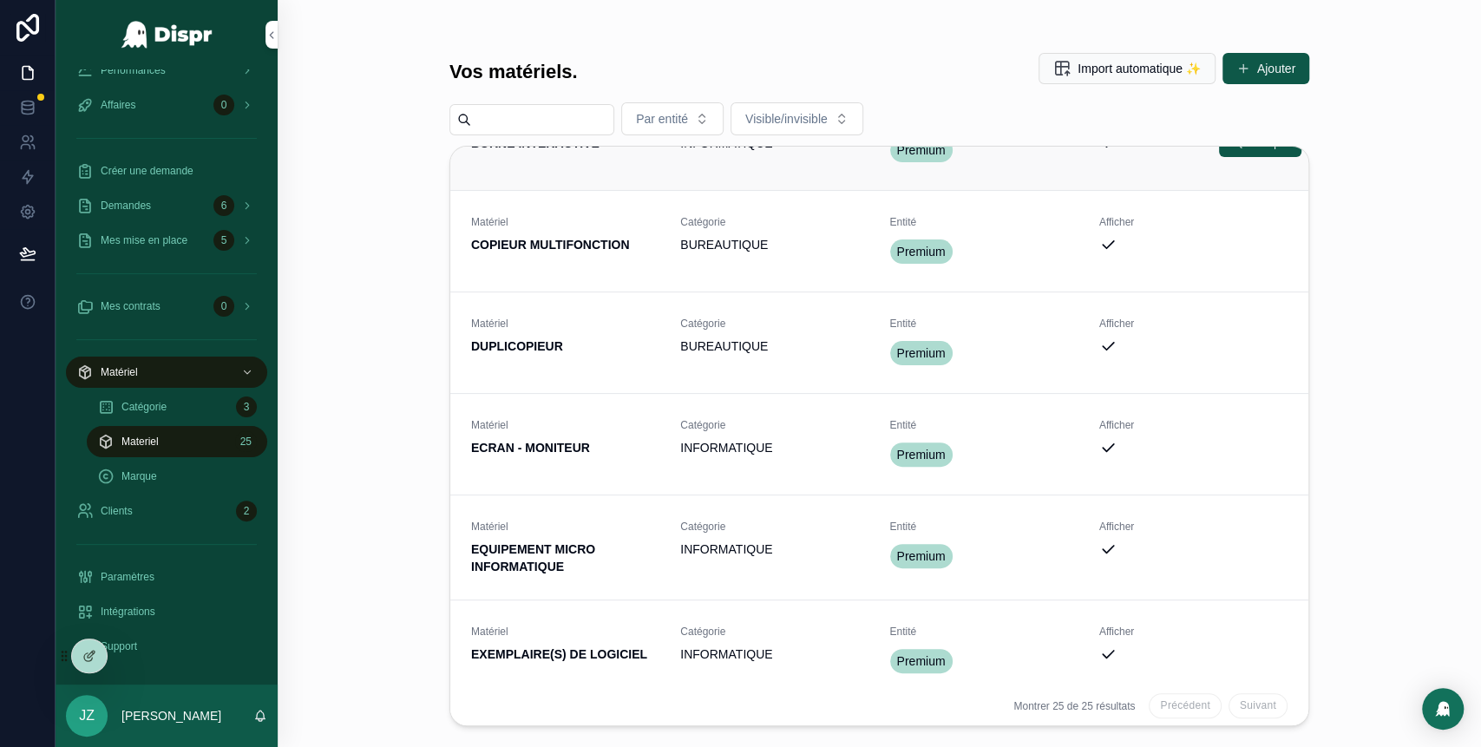
scroll to position [261, 0]
click at [569, 354] on span "DUPLICOPIEUR" at bounding box center [565, 345] width 188 height 17
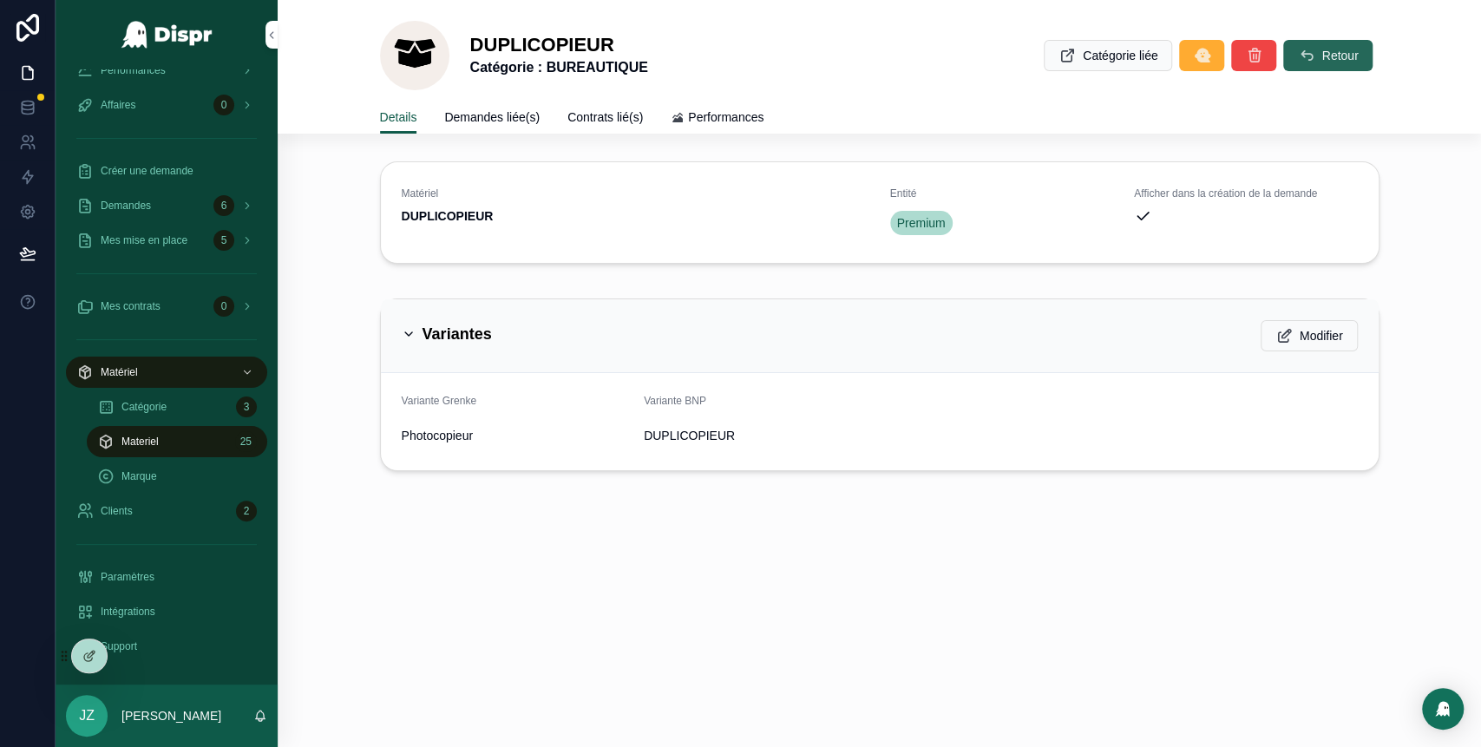
click at [1311, 62] on button "Retour" at bounding box center [1327, 55] width 88 height 31
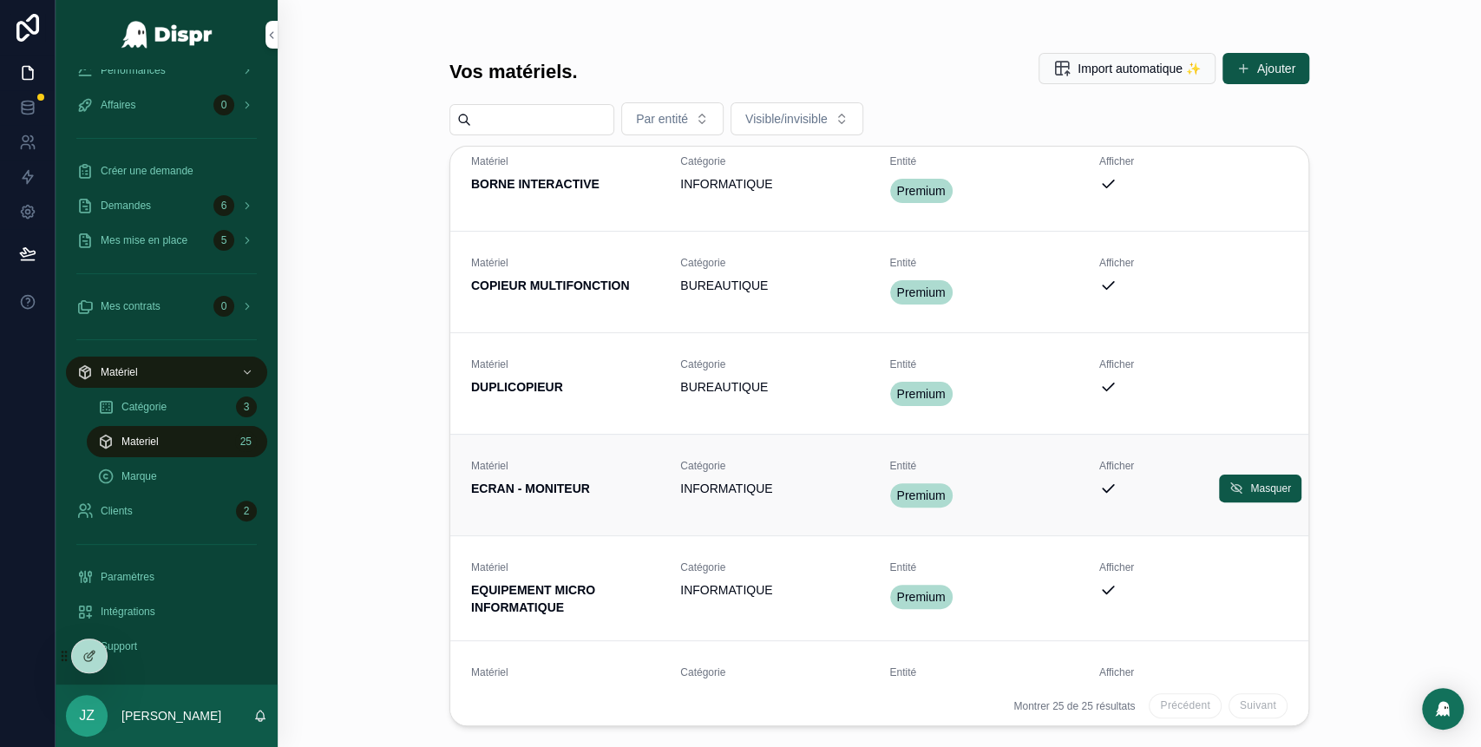
scroll to position [288, 0]
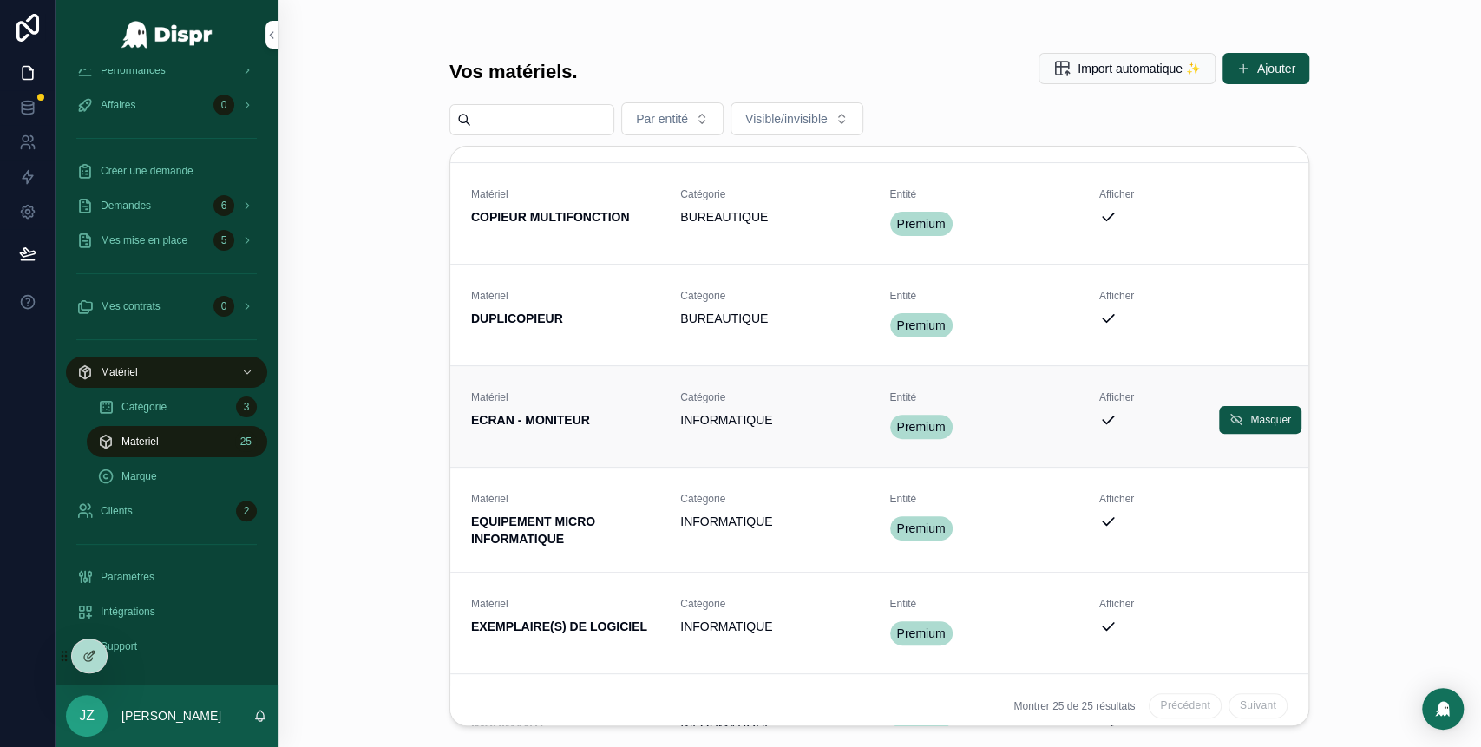
click at [547, 451] on link "Matériel ECRAN - MONITEUR Catégorie INFORMATIQUE Entité Premium Afficher Masquer" at bounding box center [879, 415] width 858 height 101
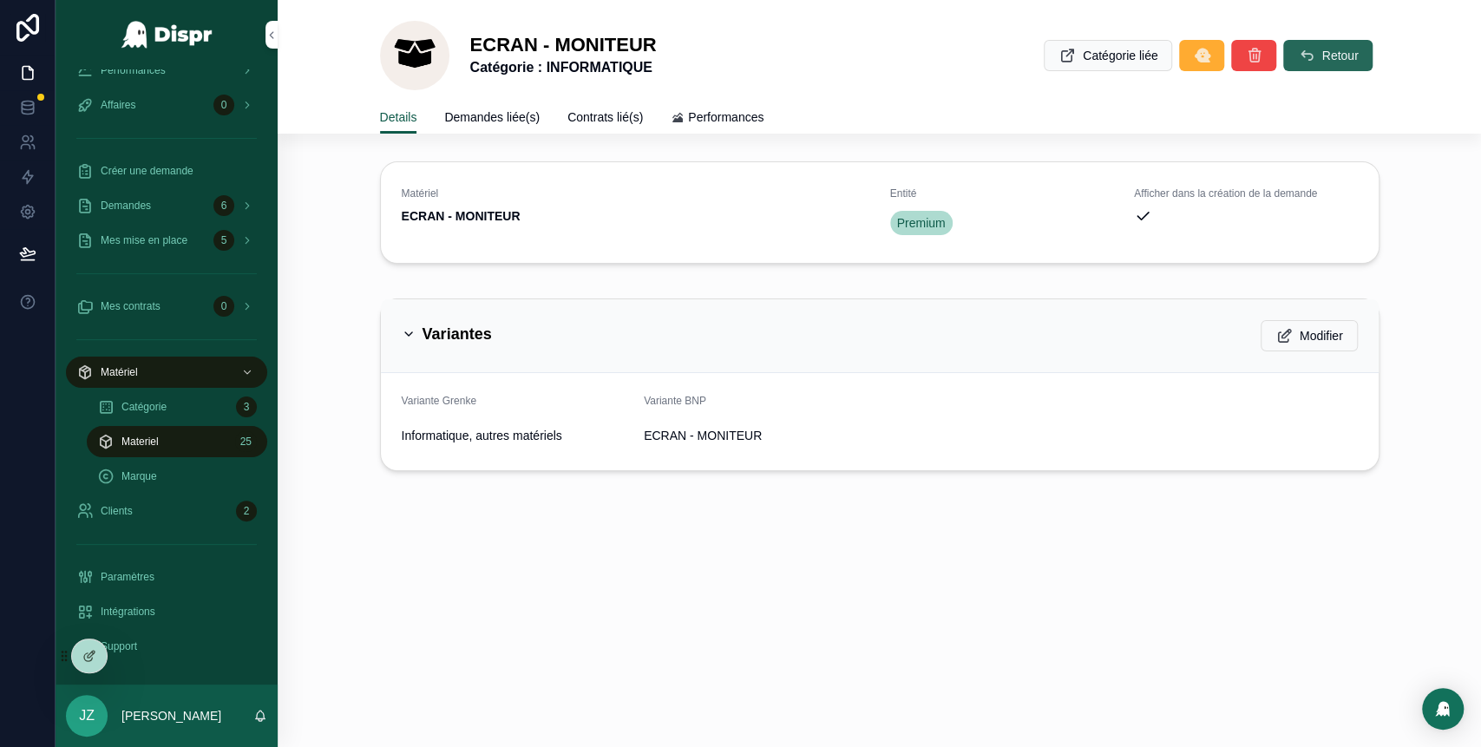
click at [1323, 54] on span "Retour" at bounding box center [1339, 55] width 36 height 17
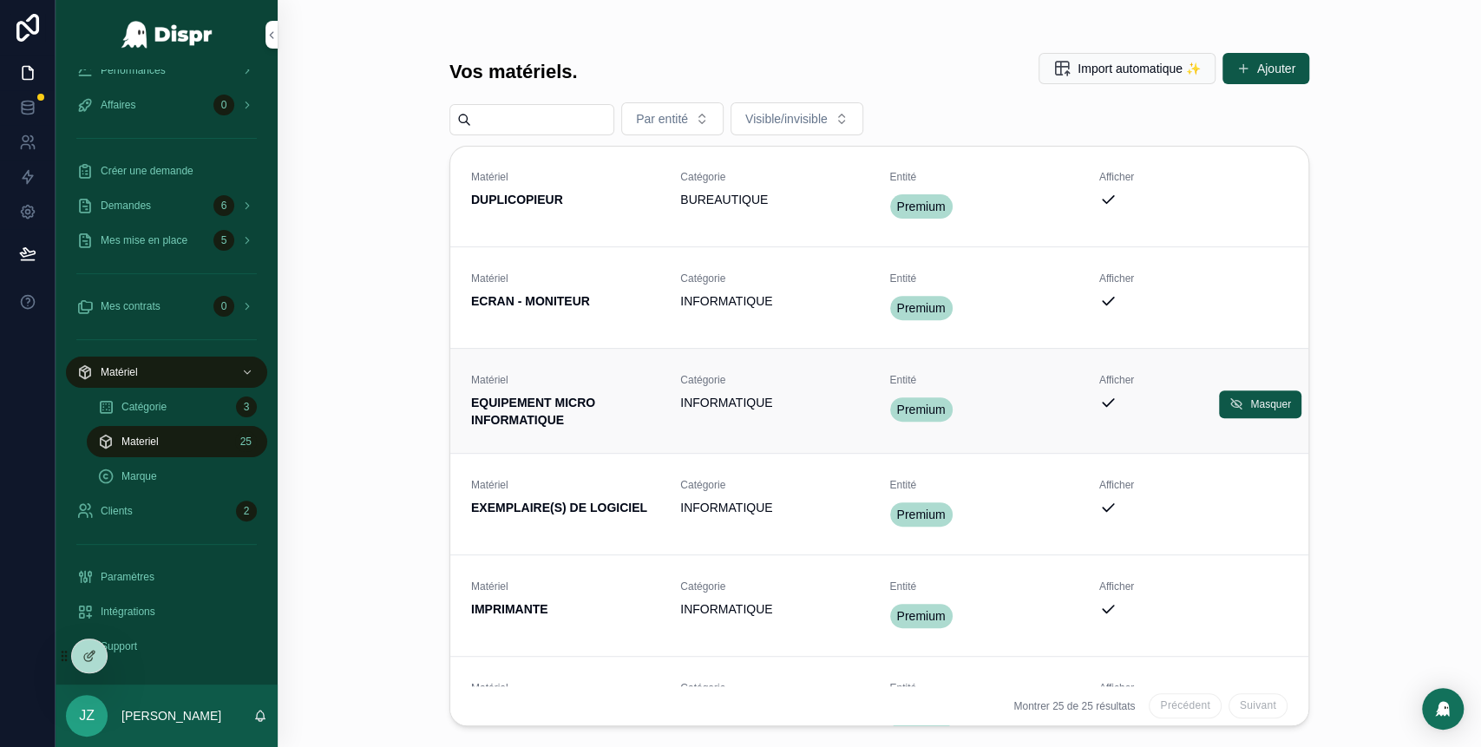
scroll to position [409, 0]
click at [547, 389] on div "Matériel EQUIPEMENT MICRO INFORMATIQUE" at bounding box center [565, 399] width 188 height 56
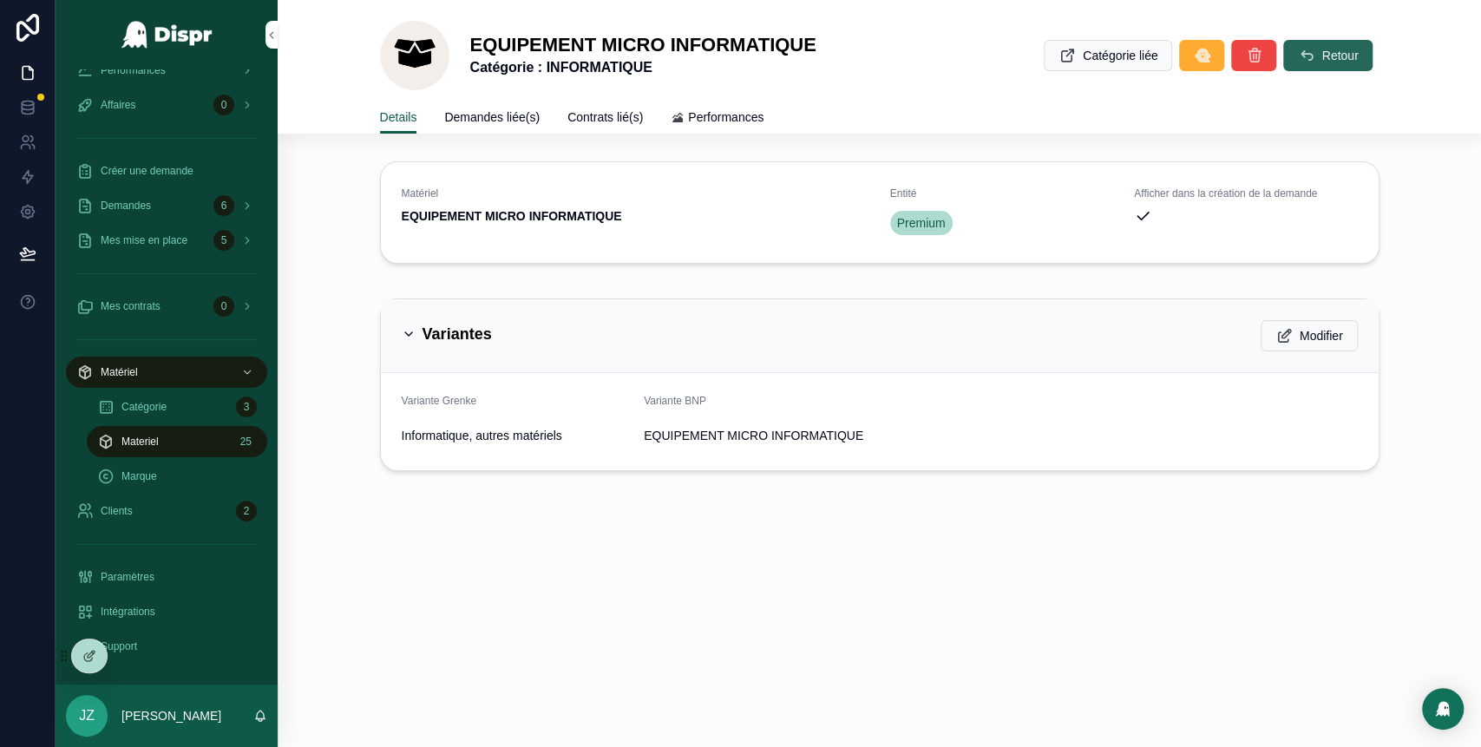
click at [1321, 56] on span "Retour" at bounding box center [1339, 55] width 36 height 17
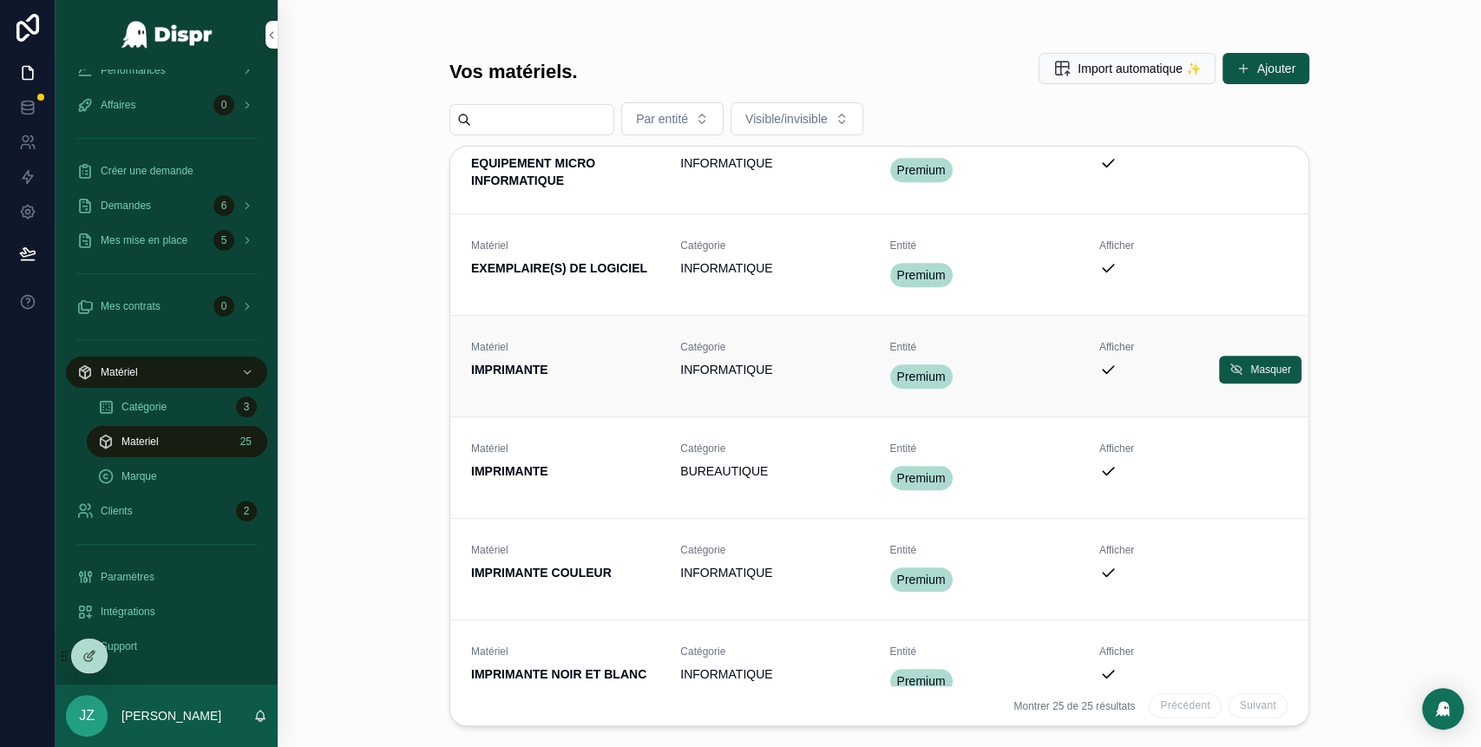
scroll to position [649, 0]
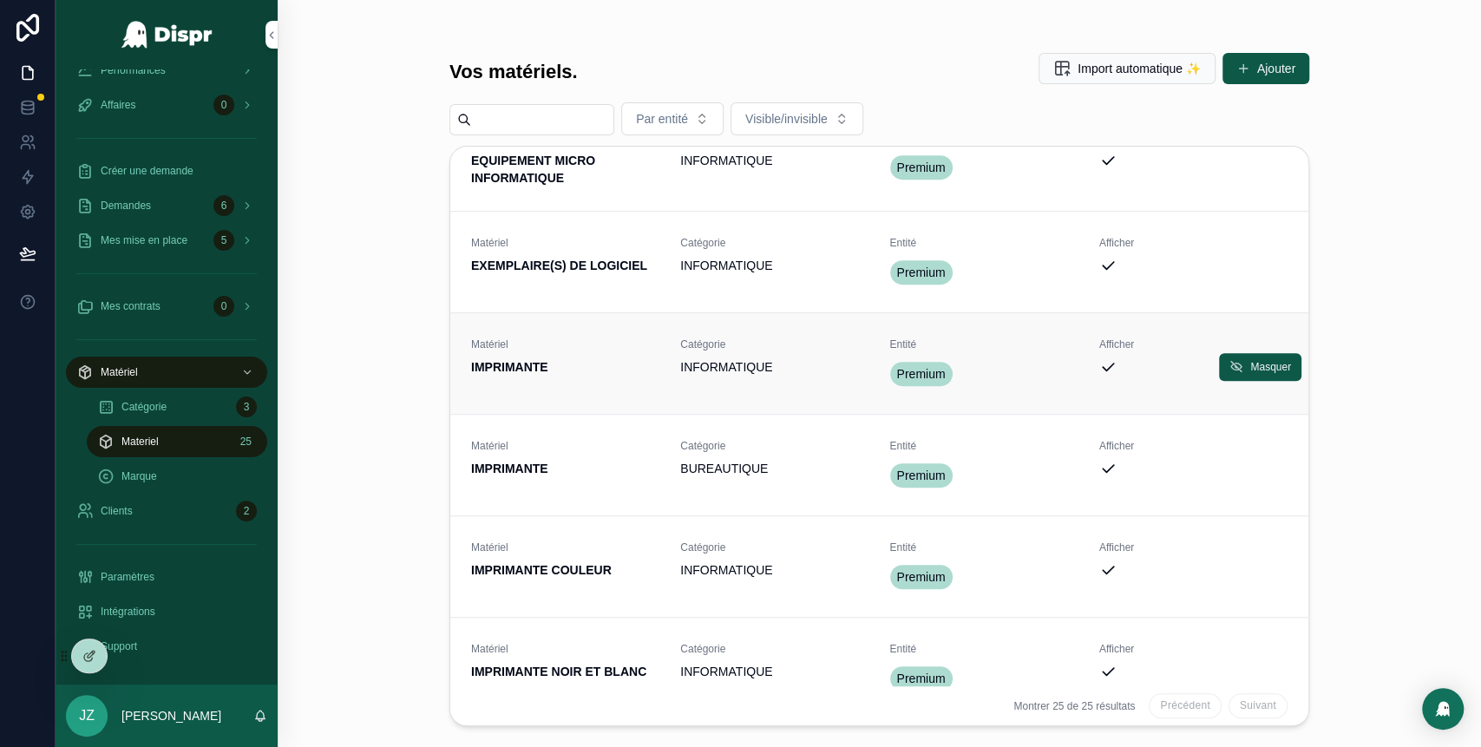
click at [536, 374] on strong "IMPRIMANTE" at bounding box center [509, 367] width 77 height 14
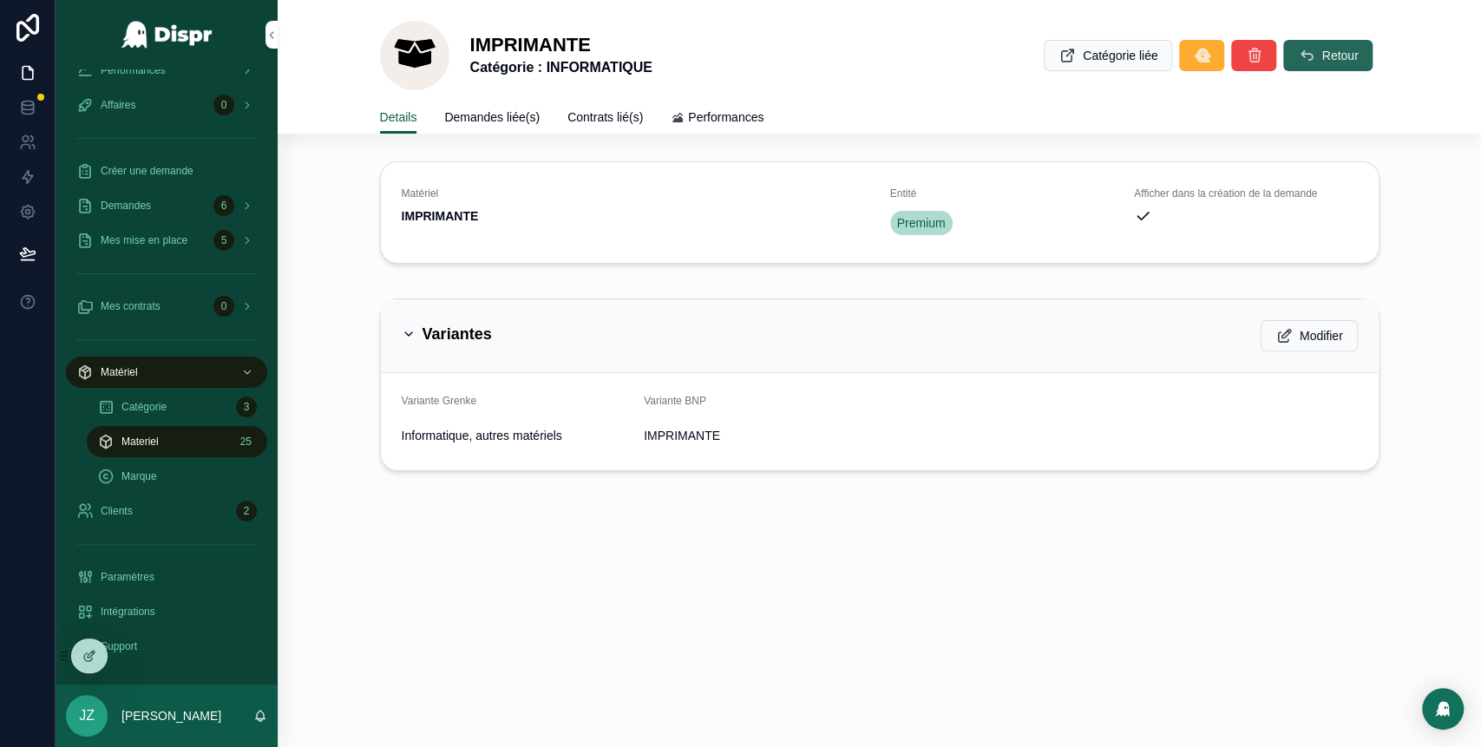
click at [1299, 49] on icon "scrollable content" at bounding box center [1305, 55] width 17 height 17
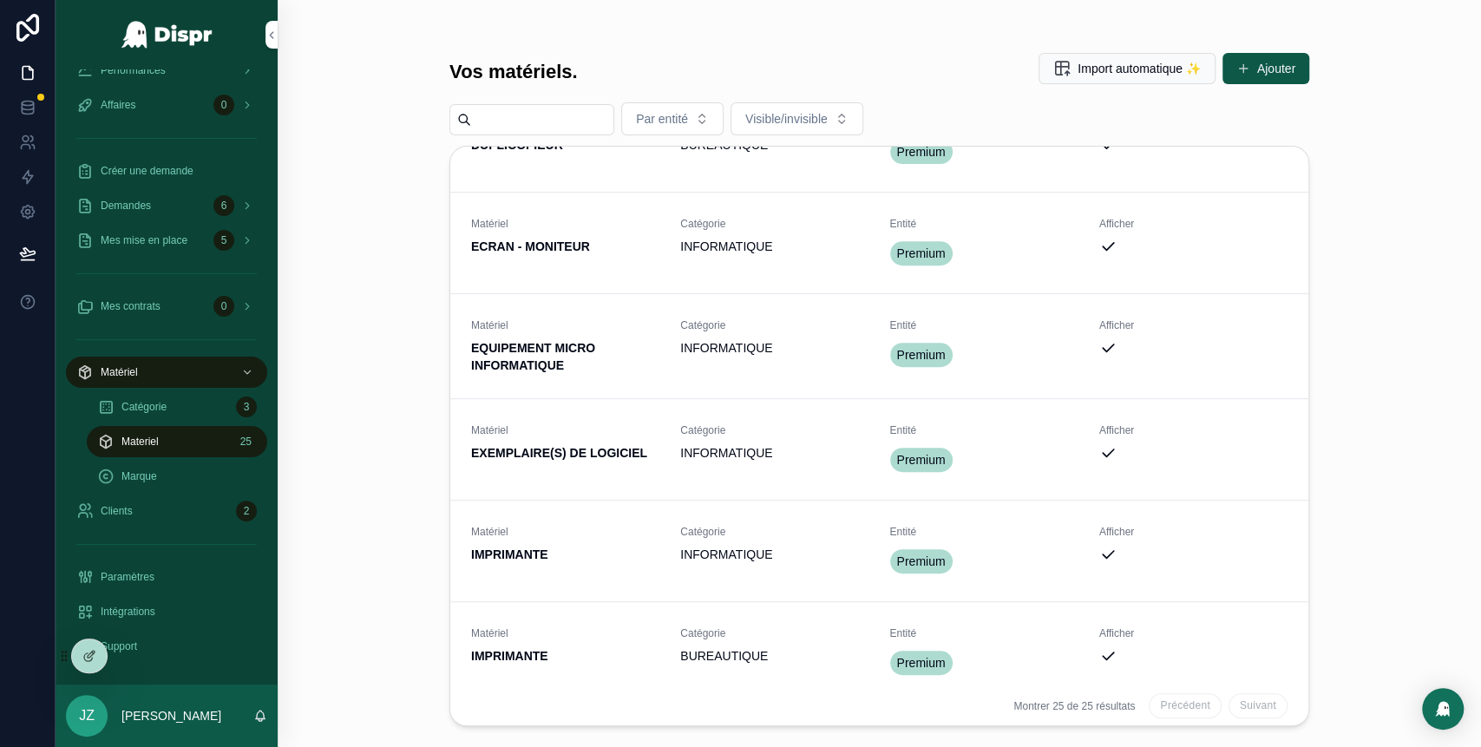
scroll to position [590, 0]
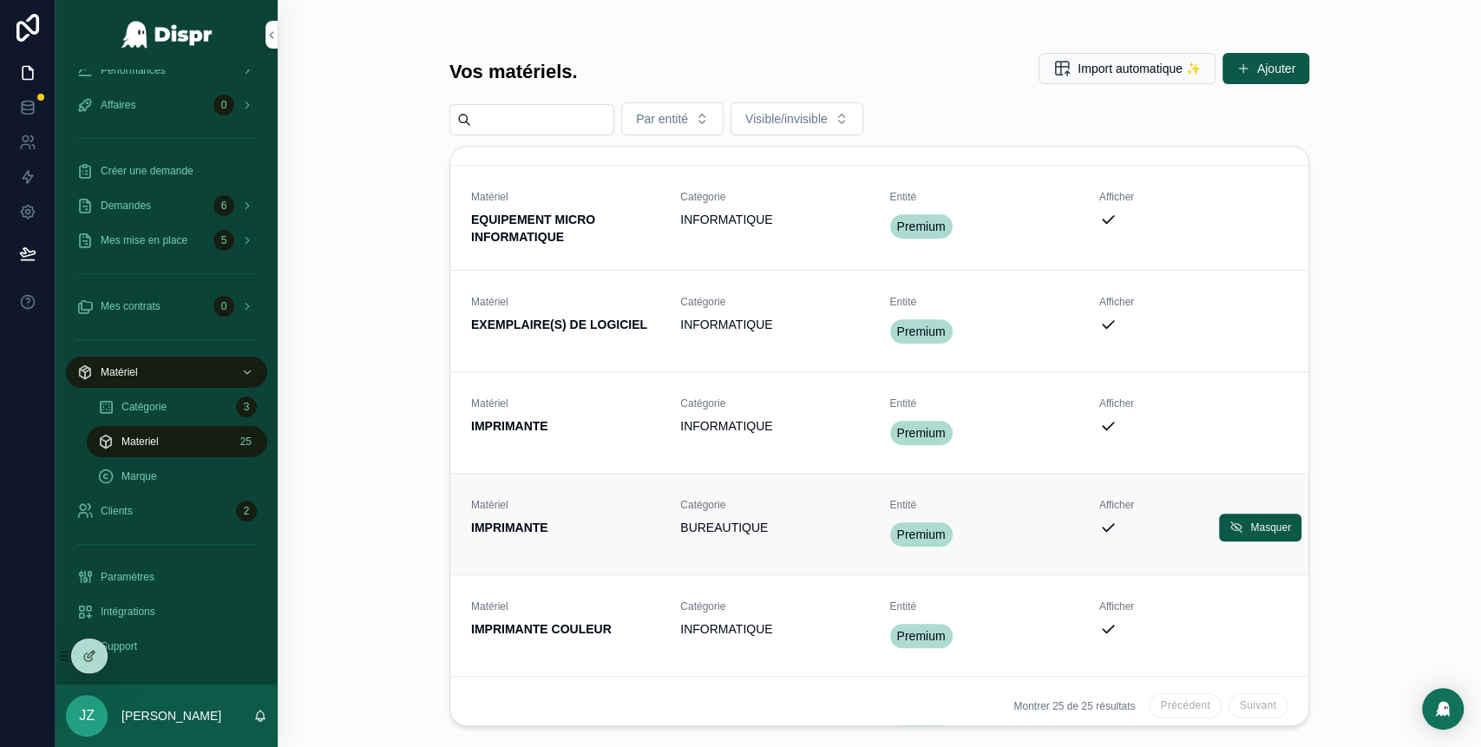
click at [592, 536] on span "IMPRIMANTE" at bounding box center [565, 527] width 188 height 17
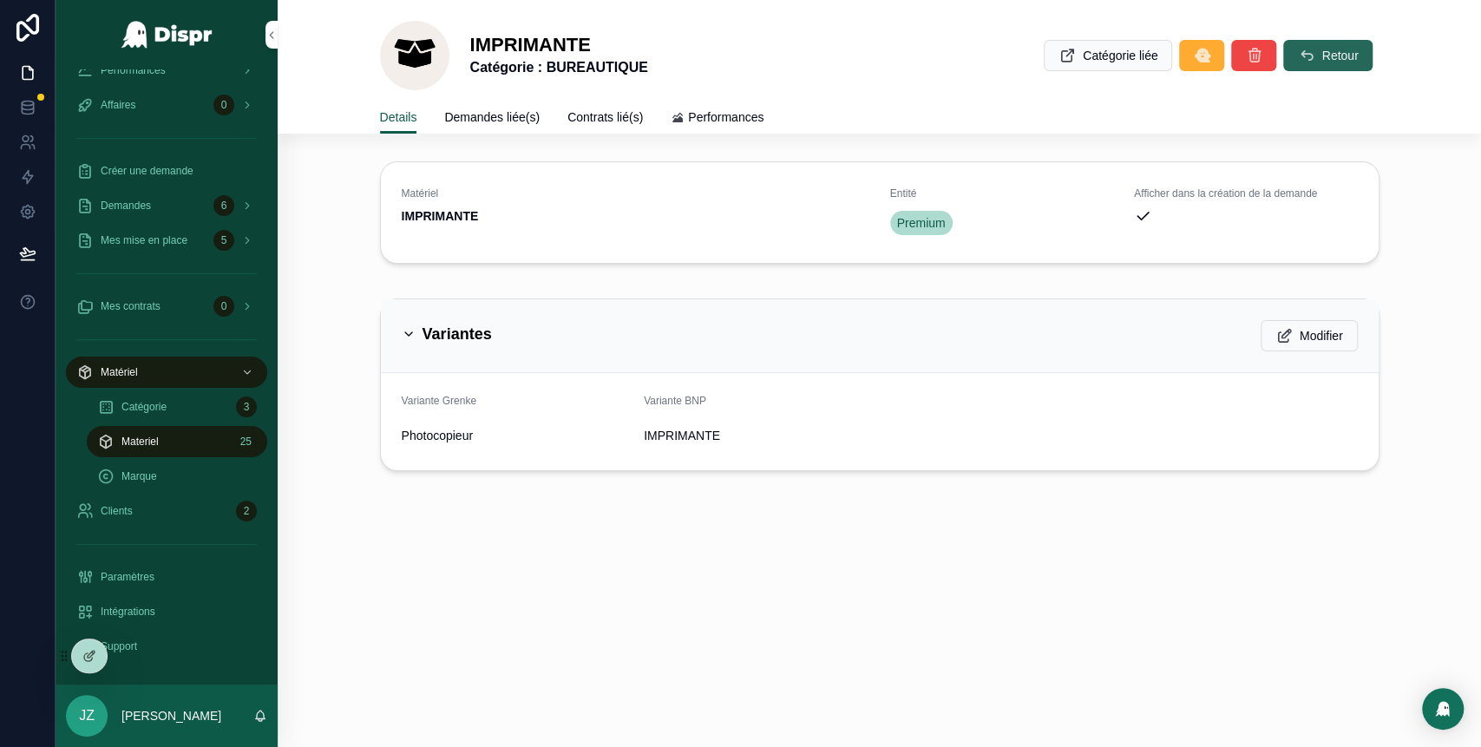
click at [1304, 62] on icon "scrollable content" at bounding box center [1305, 55] width 17 height 17
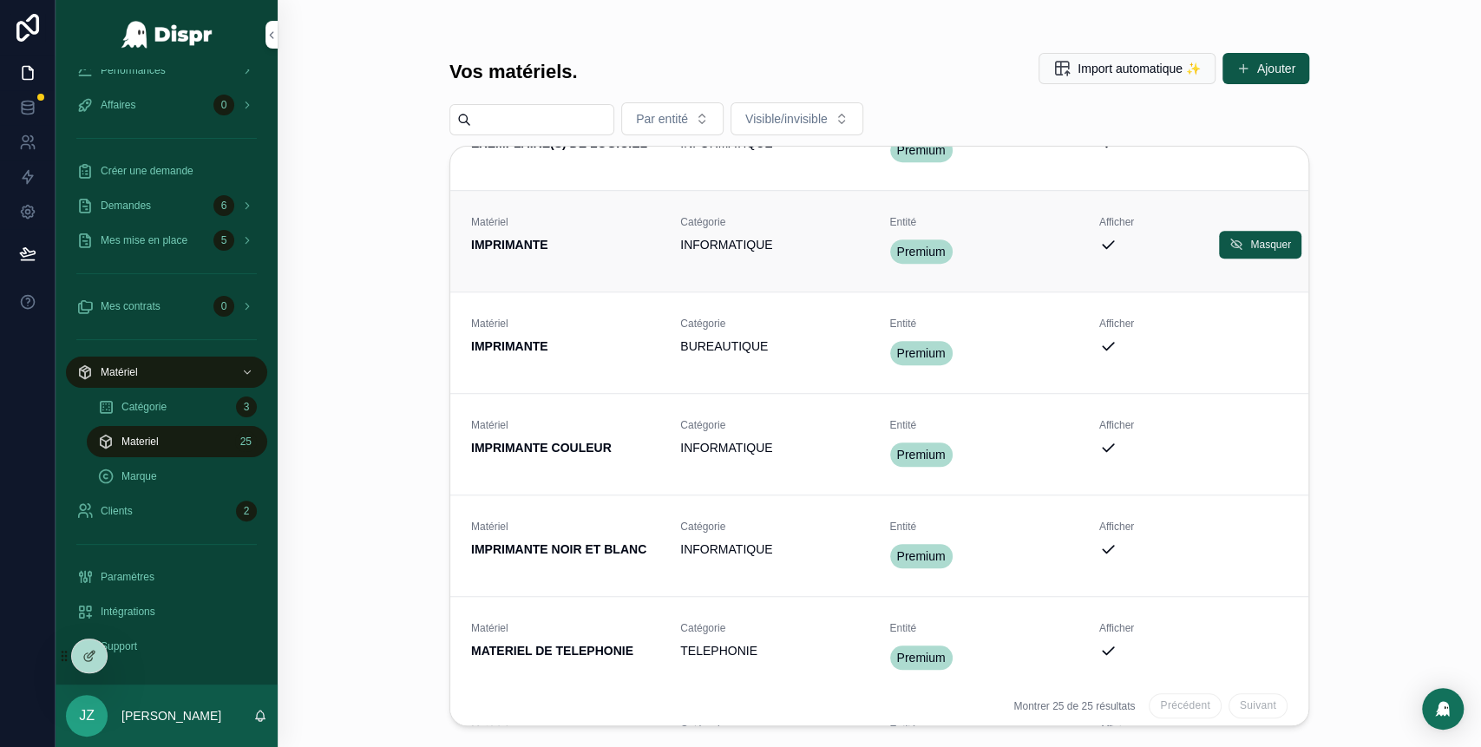
scroll to position [779, 0]
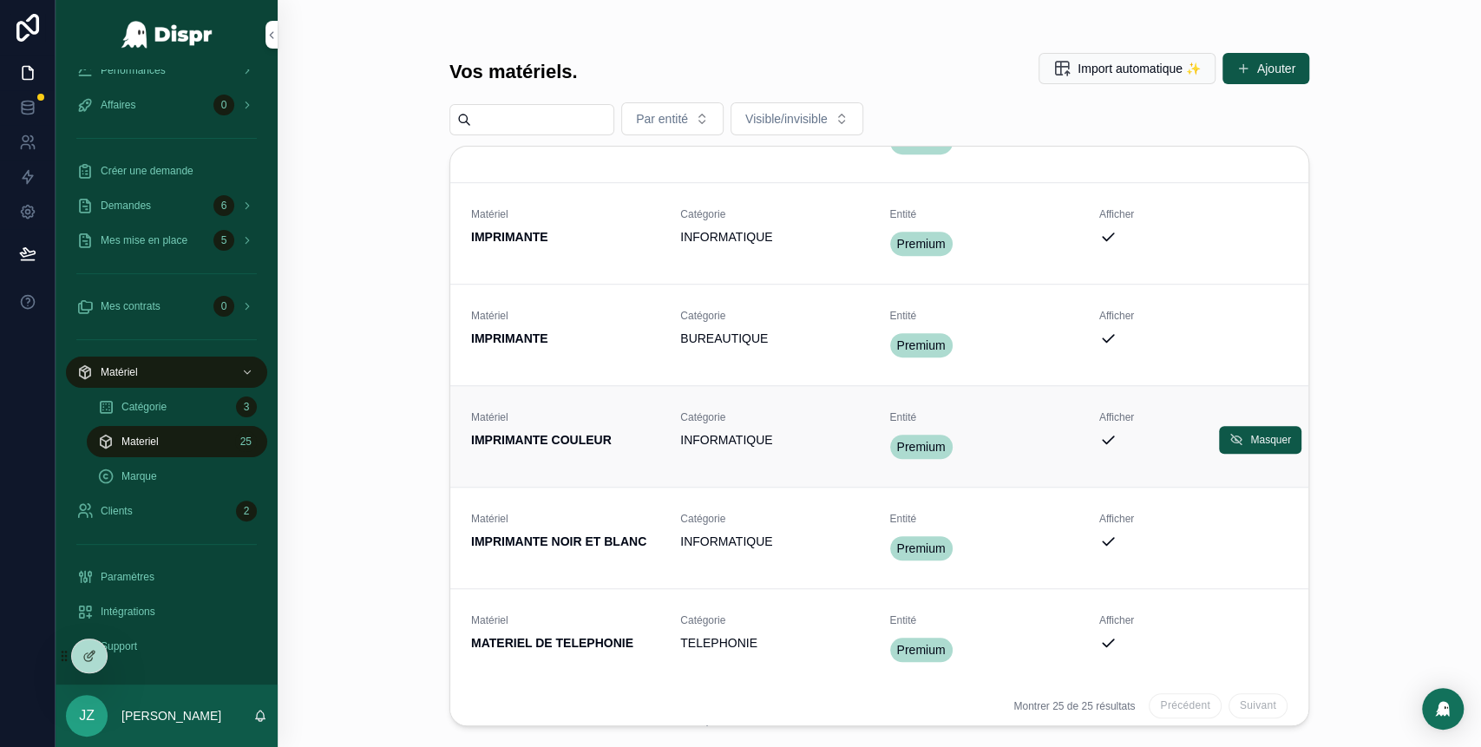
click at [608, 458] on div "Matériel IMPRIMANTE COULEUR" at bounding box center [565, 436] width 188 height 52
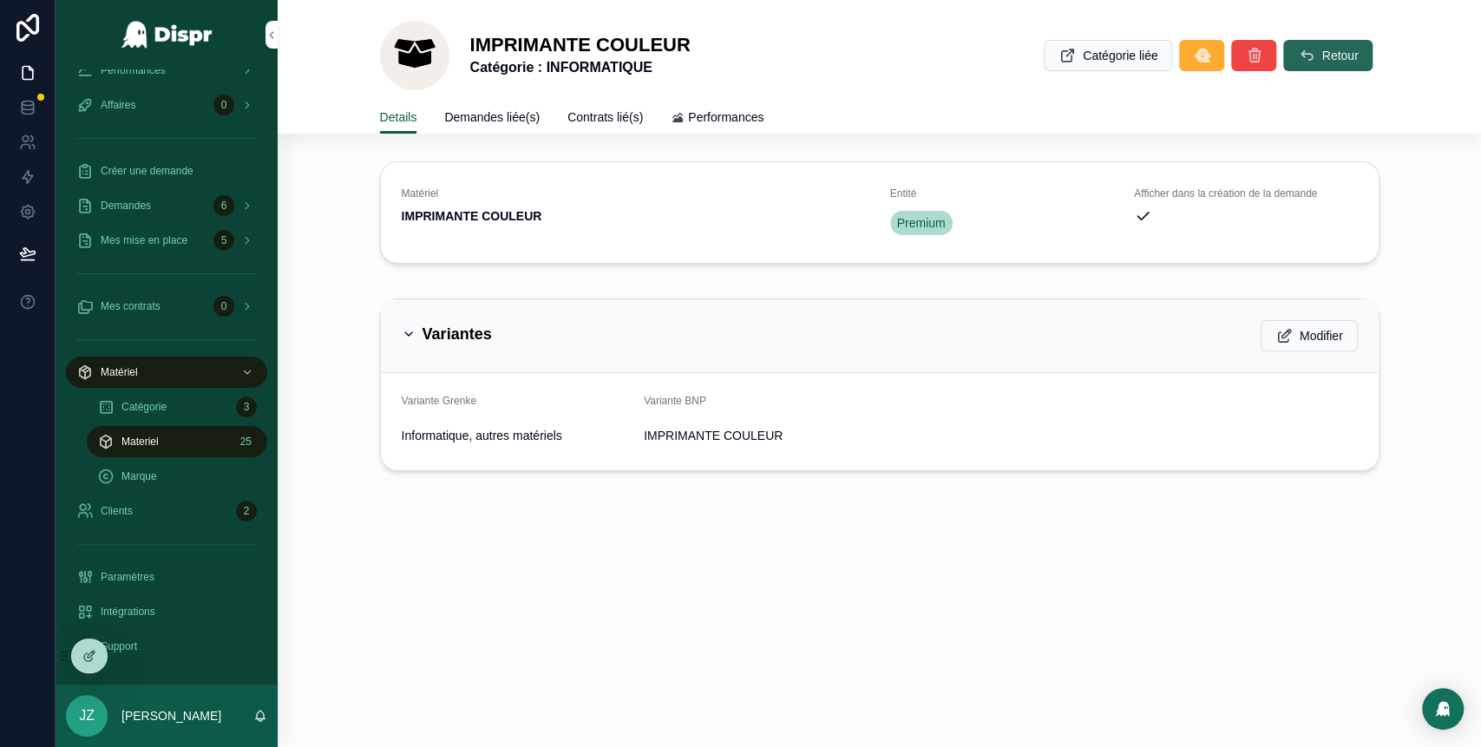
click at [1310, 60] on icon "scrollable content" at bounding box center [1305, 55] width 17 height 17
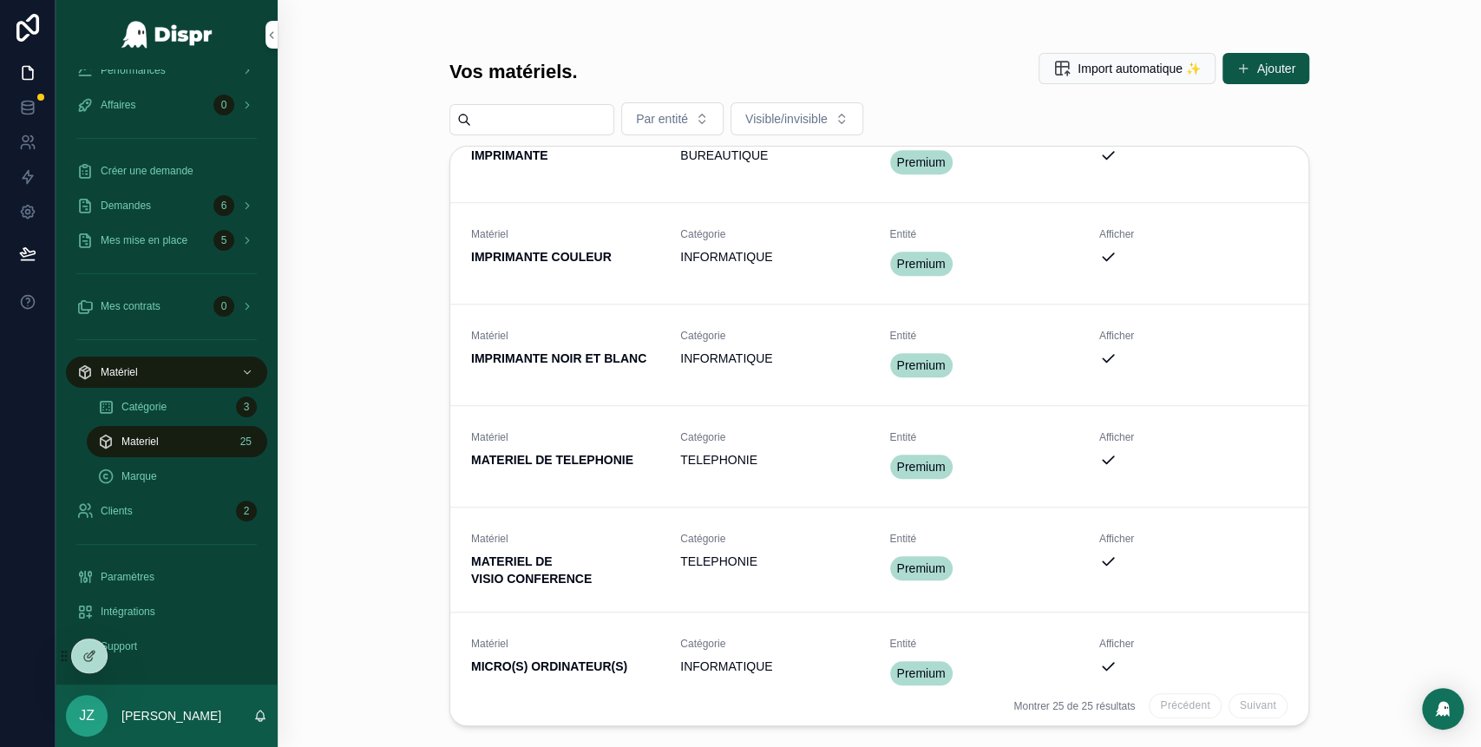
scroll to position [977, 0]
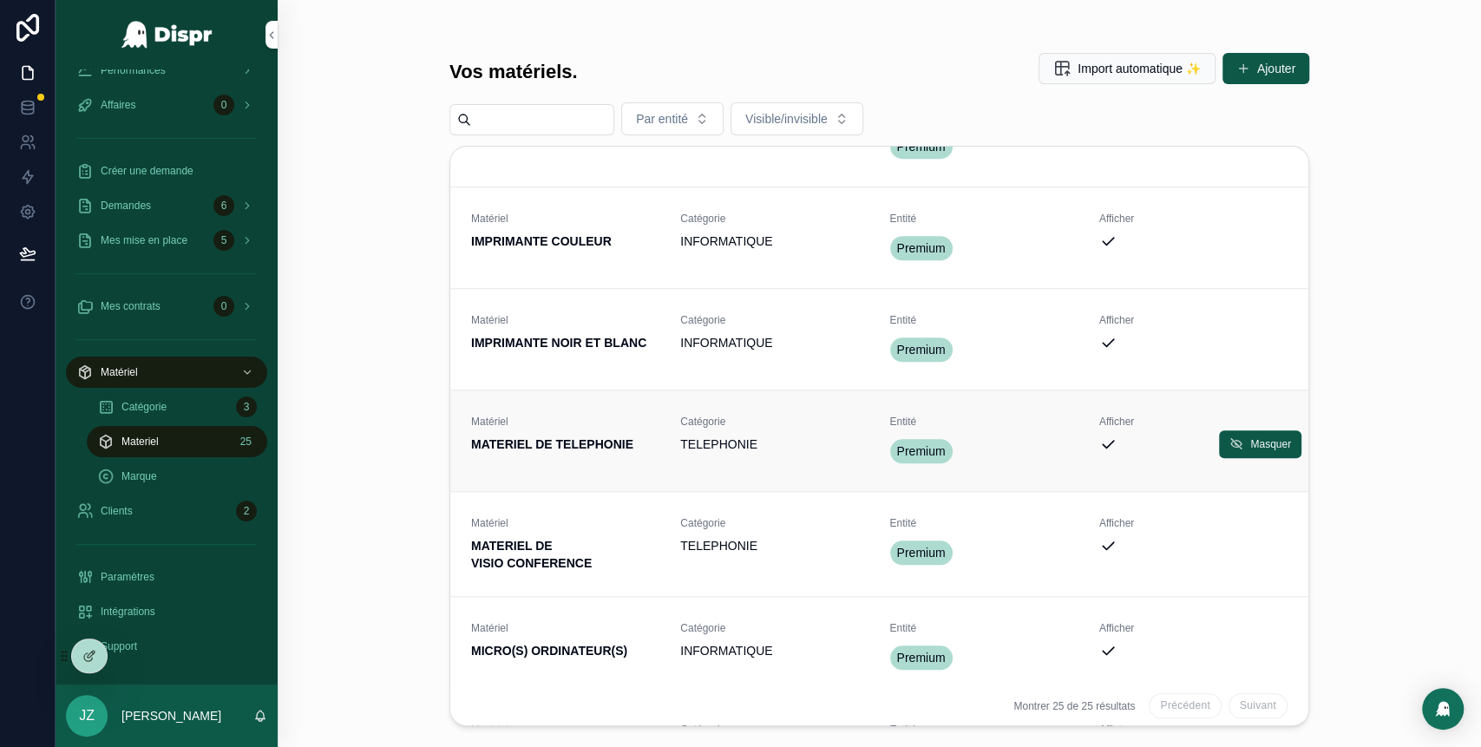
click at [593, 448] on strong "MATERIEL DE TELEPHONIE" at bounding box center [552, 444] width 162 height 14
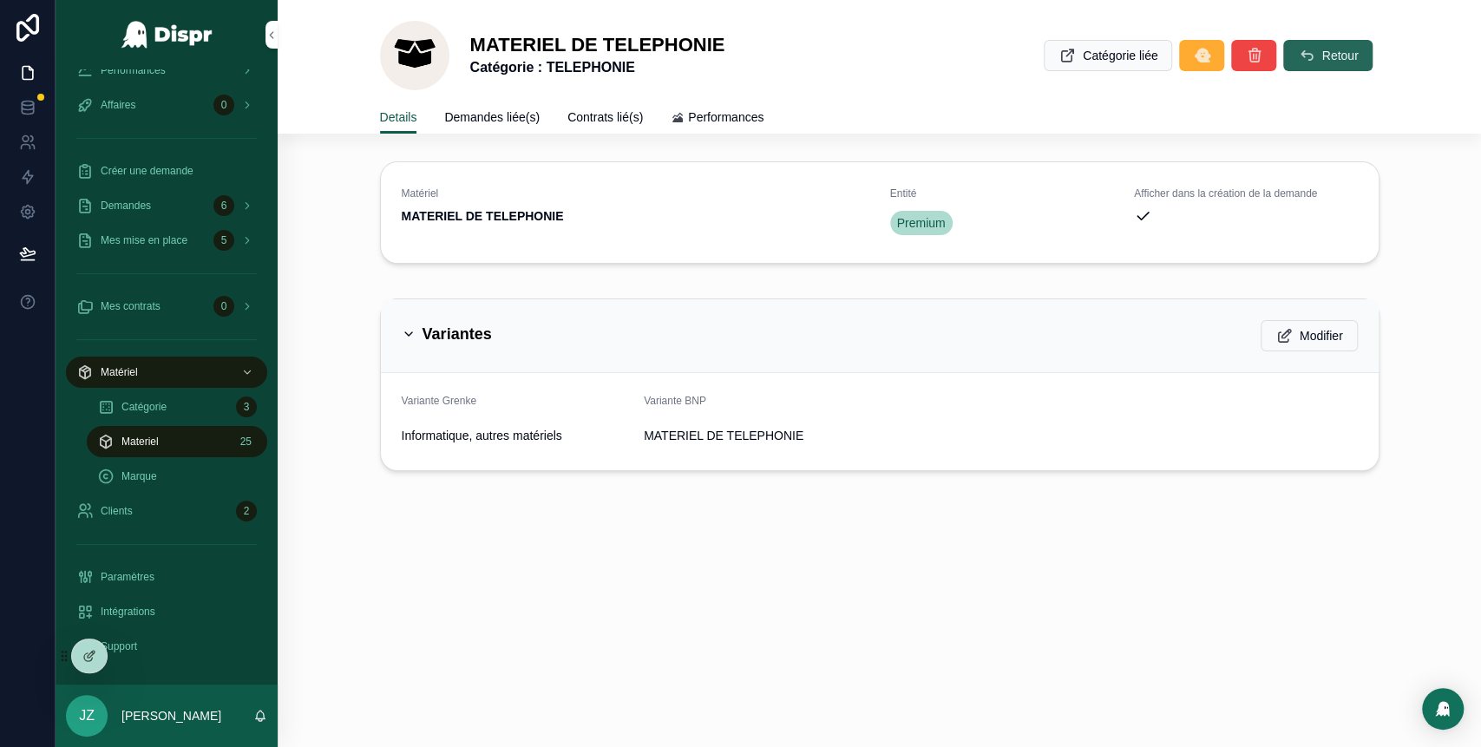
click at [1304, 62] on icon "scrollable content" at bounding box center [1305, 55] width 17 height 17
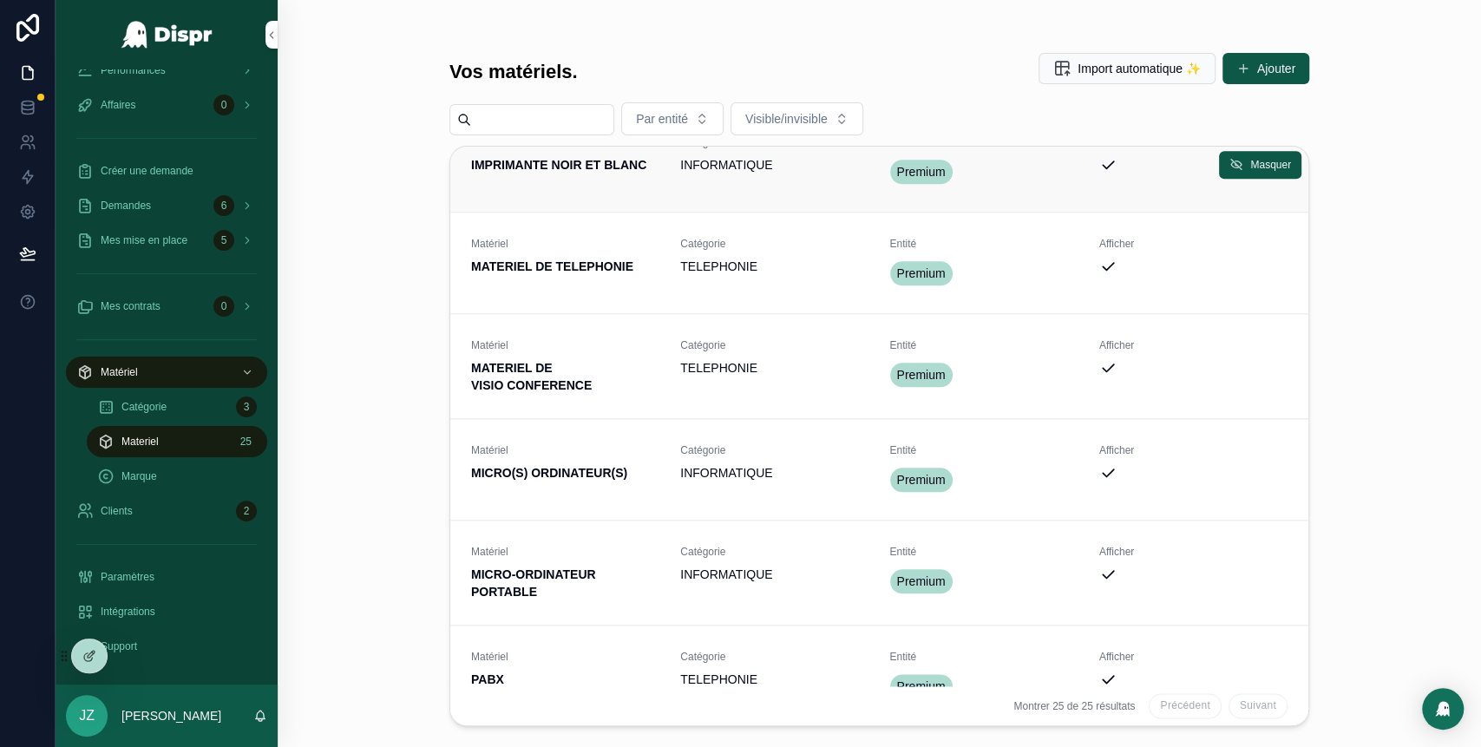
scroll to position [1212, 0]
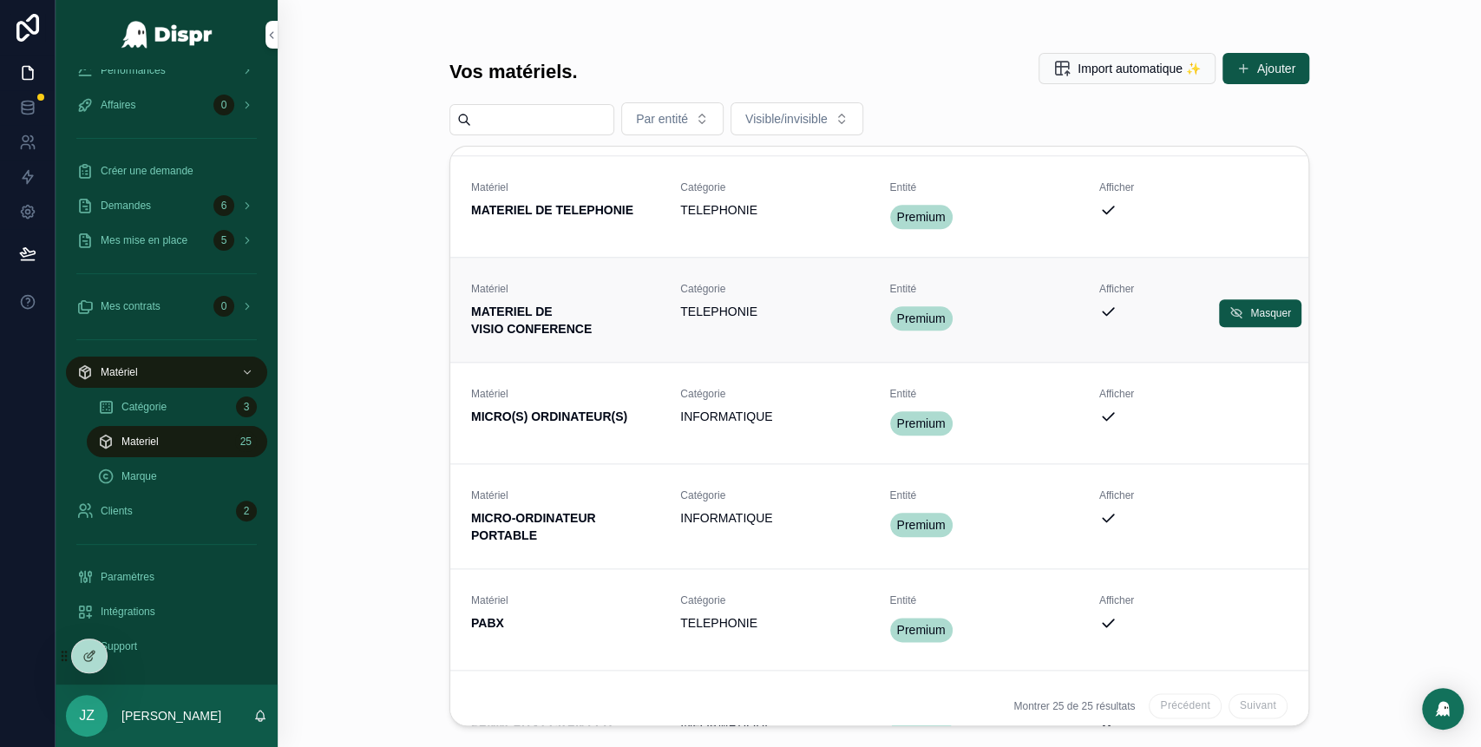
click at [593, 317] on span "MATERIEL DE VISIO CONFERENCE" at bounding box center [565, 320] width 188 height 35
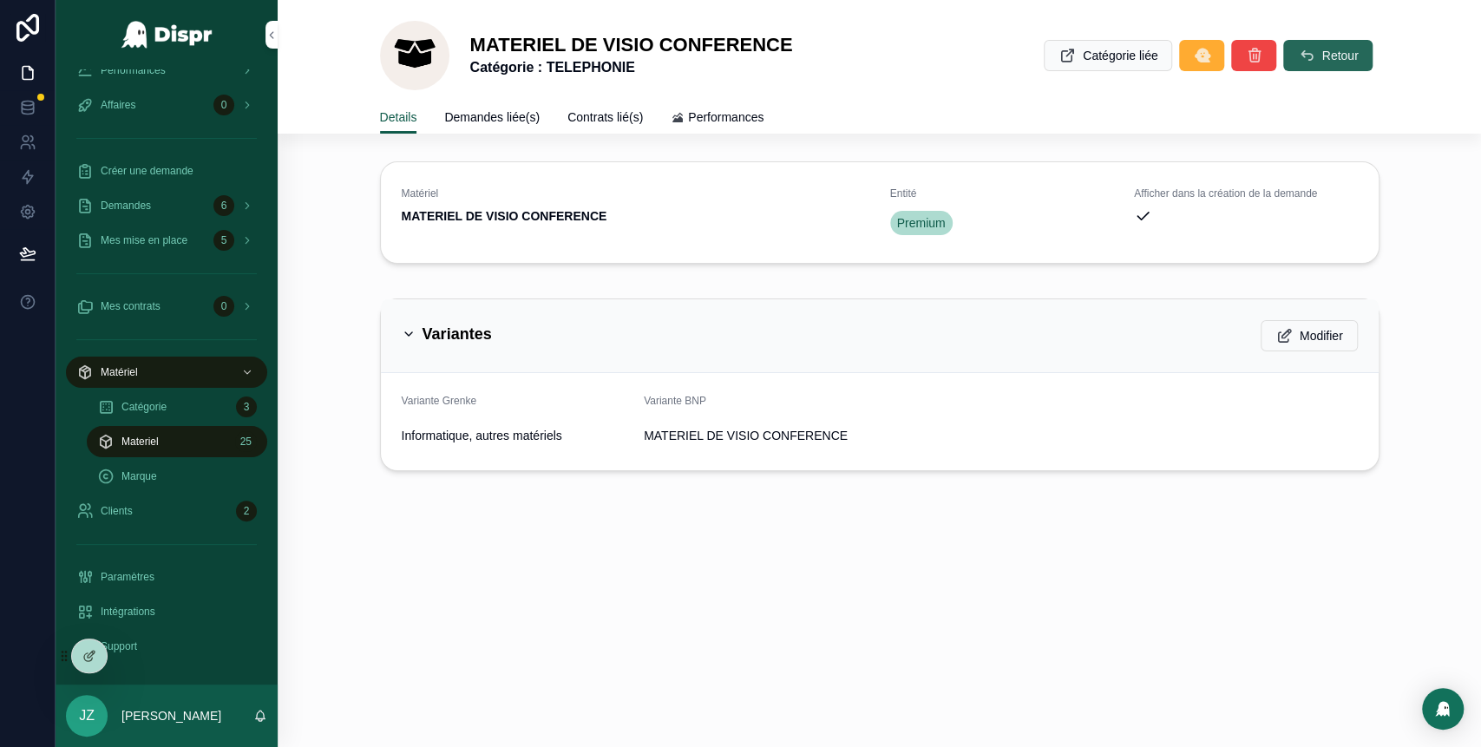
click at [1315, 49] on button "Retour" at bounding box center [1327, 55] width 88 height 31
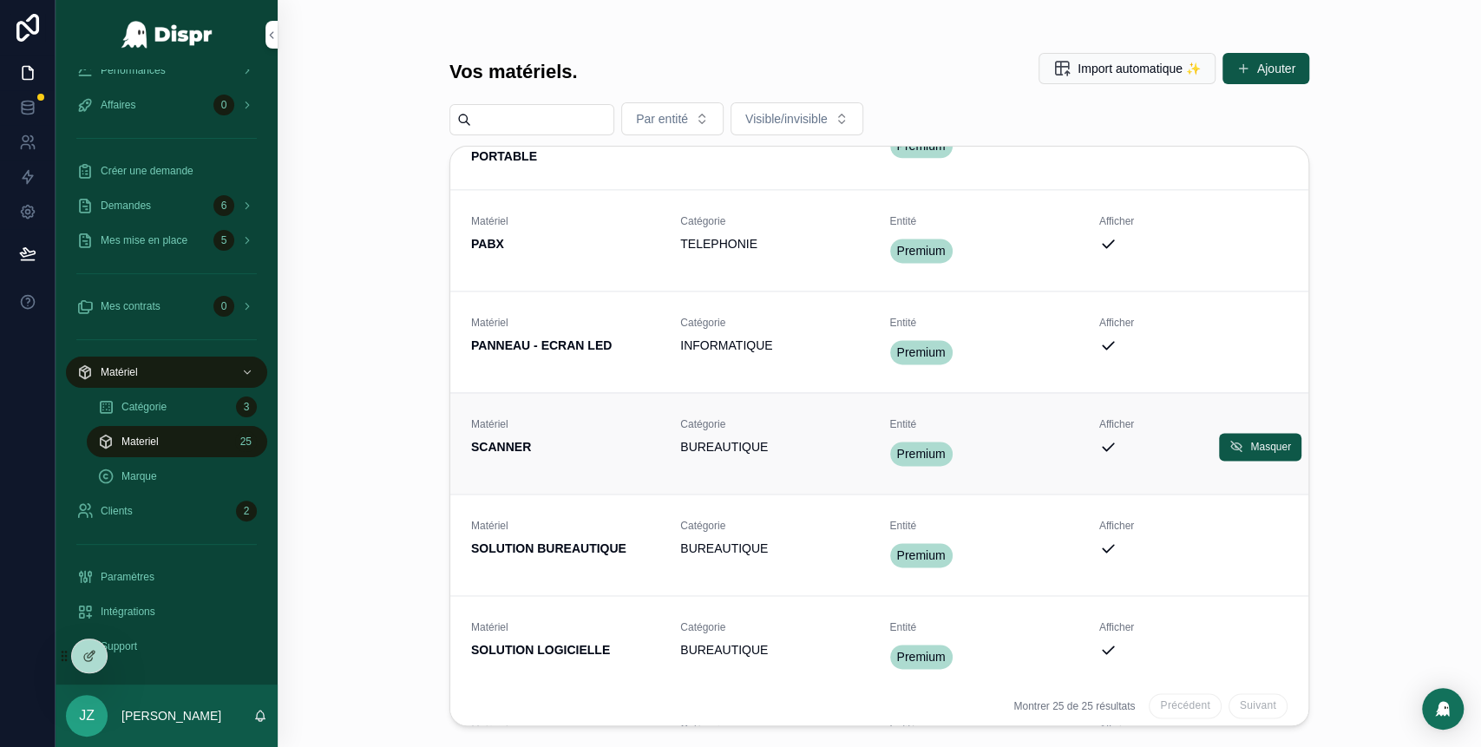
scroll to position [1593, 0]
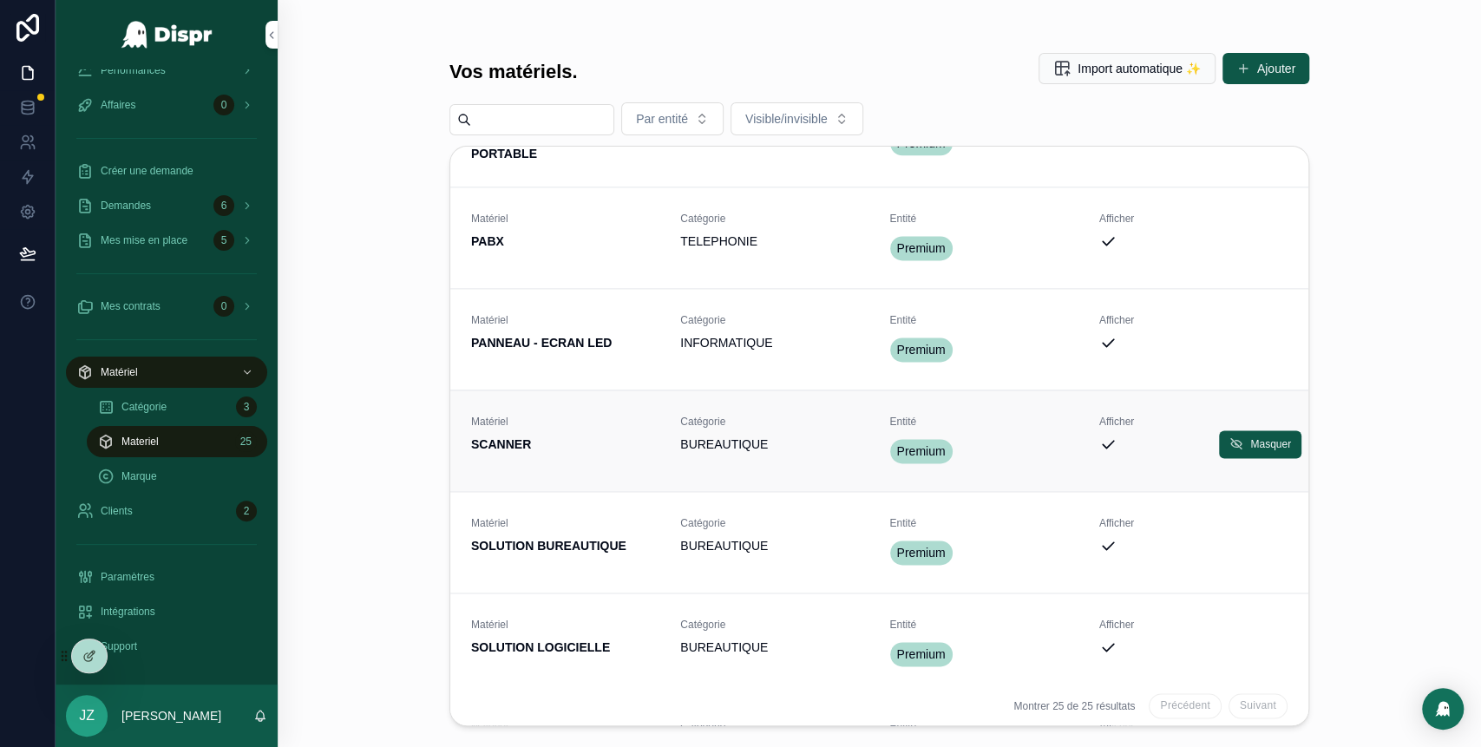
click at [585, 453] on span "SCANNER" at bounding box center [565, 443] width 188 height 17
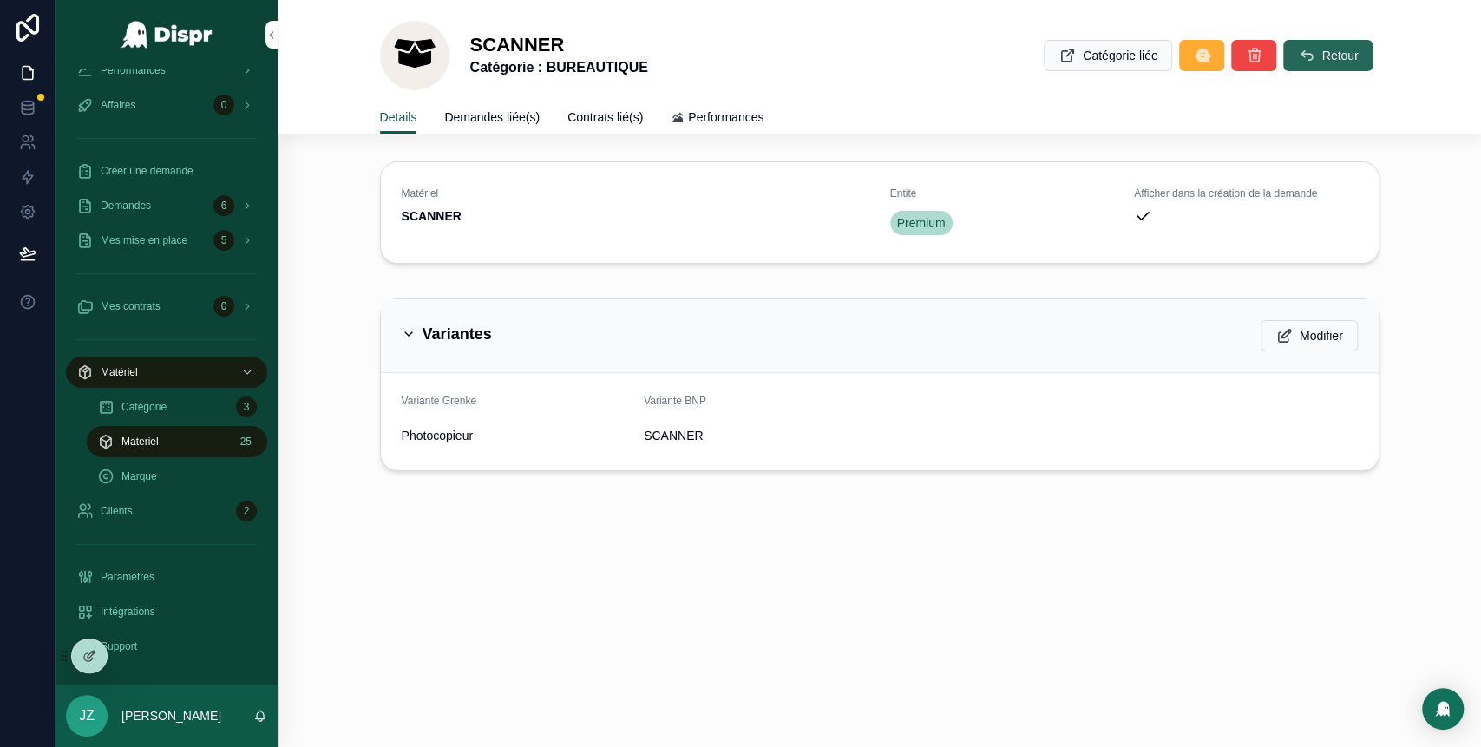
click at [1304, 62] on icon "scrollable content" at bounding box center [1305, 55] width 17 height 17
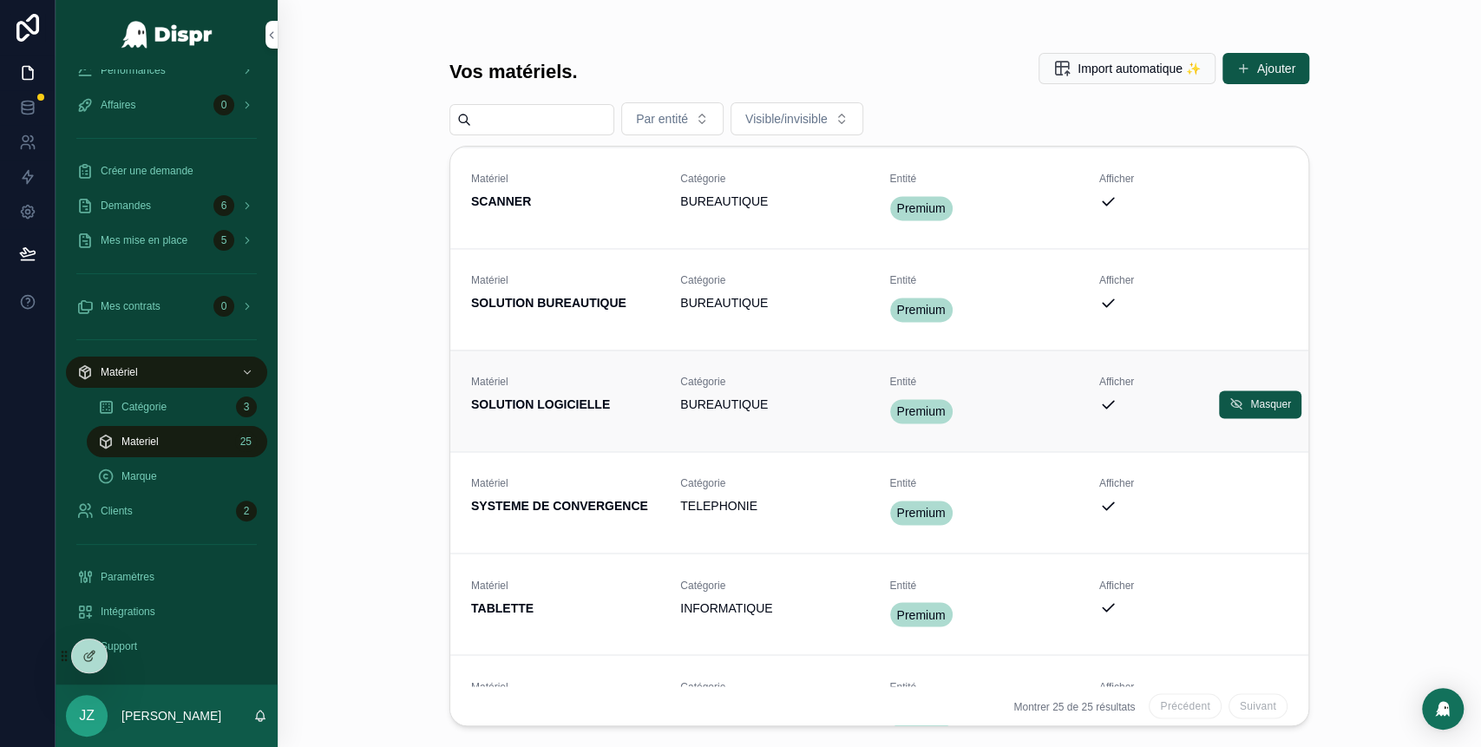
scroll to position [1841, 0]
click at [595, 309] on strong "SOLUTION BUREAUTIQUE" at bounding box center [548, 302] width 155 height 14
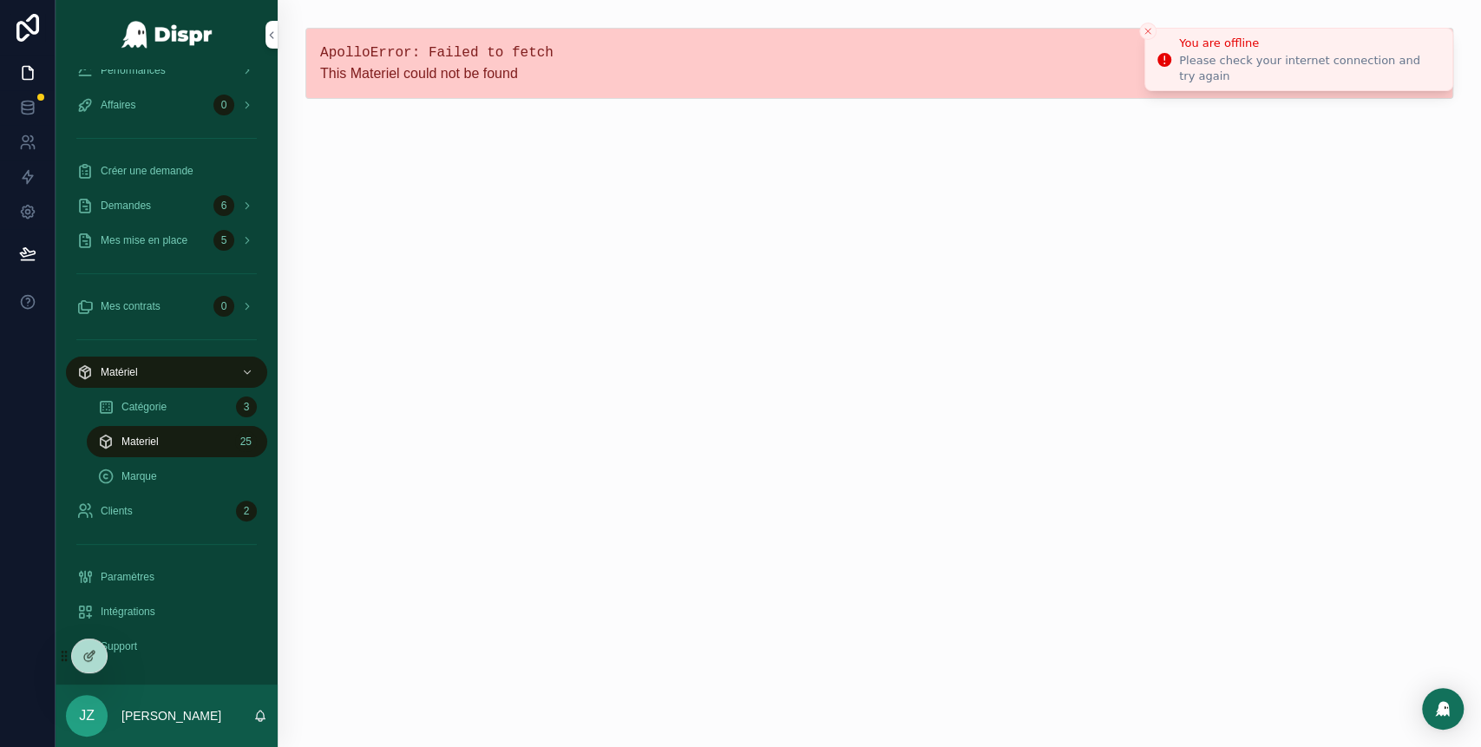
click at [1147, 33] on icon "Close toast" at bounding box center [1147, 31] width 10 height 10
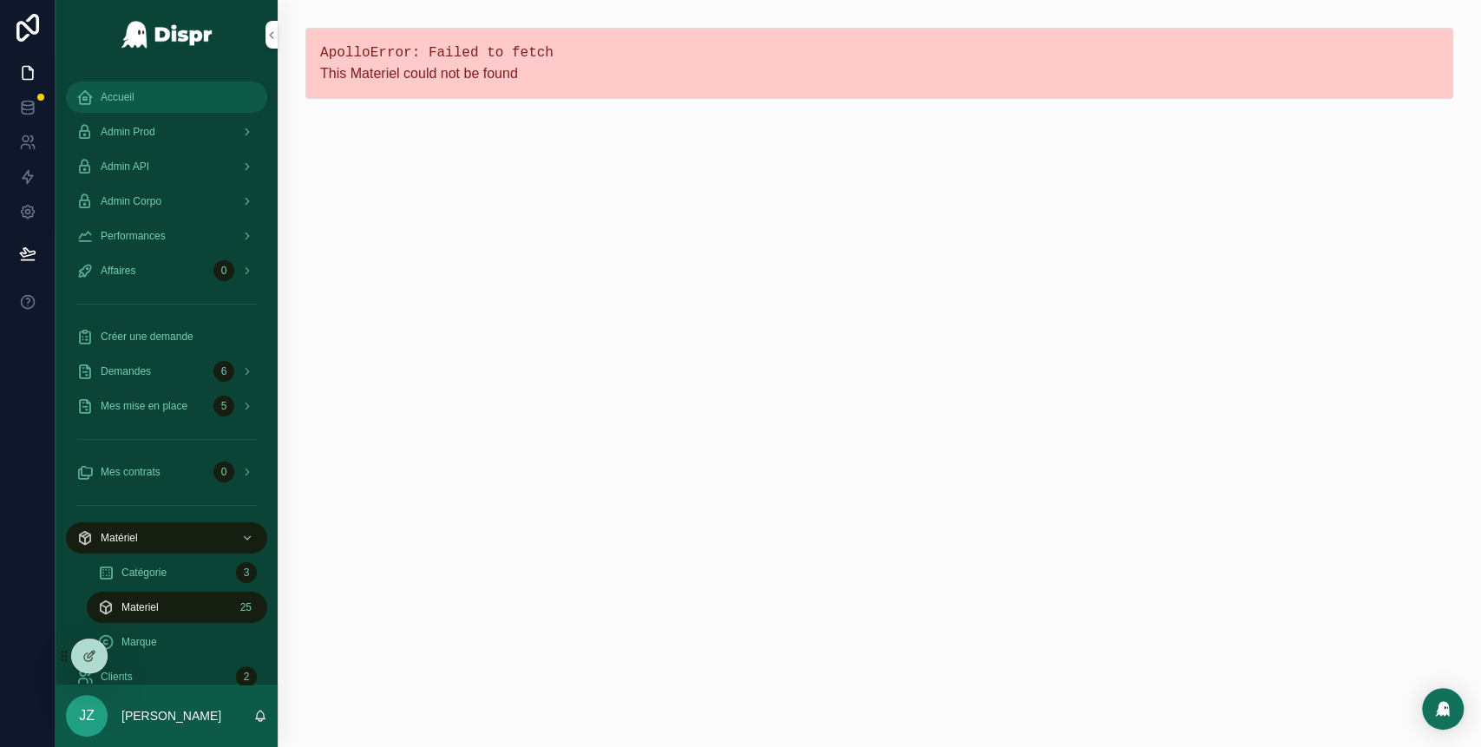
click at [154, 100] on div "Accueil" at bounding box center [166, 97] width 180 height 28
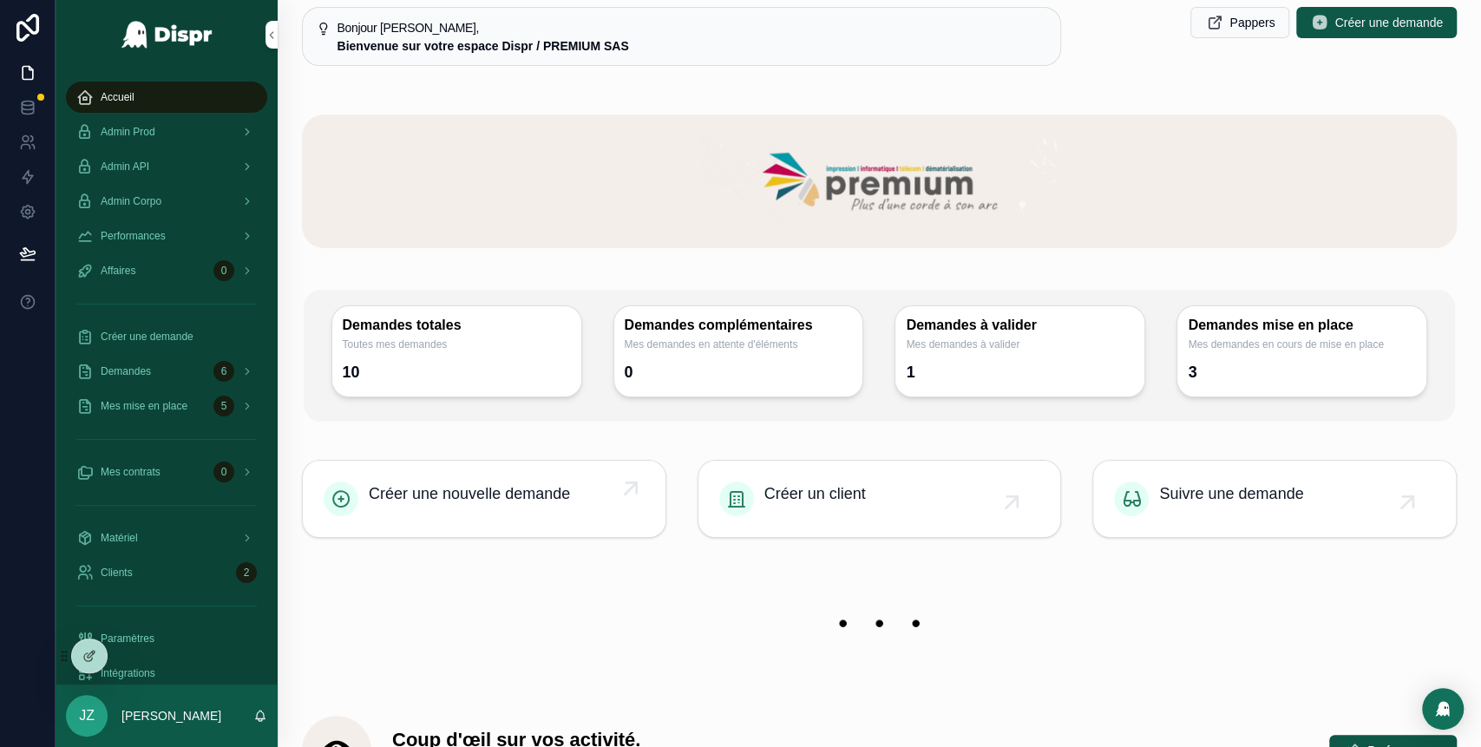
scroll to position [13, 0]
click at [155, 100] on div "Accueil" at bounding box center [166, 97] width 180 height 28
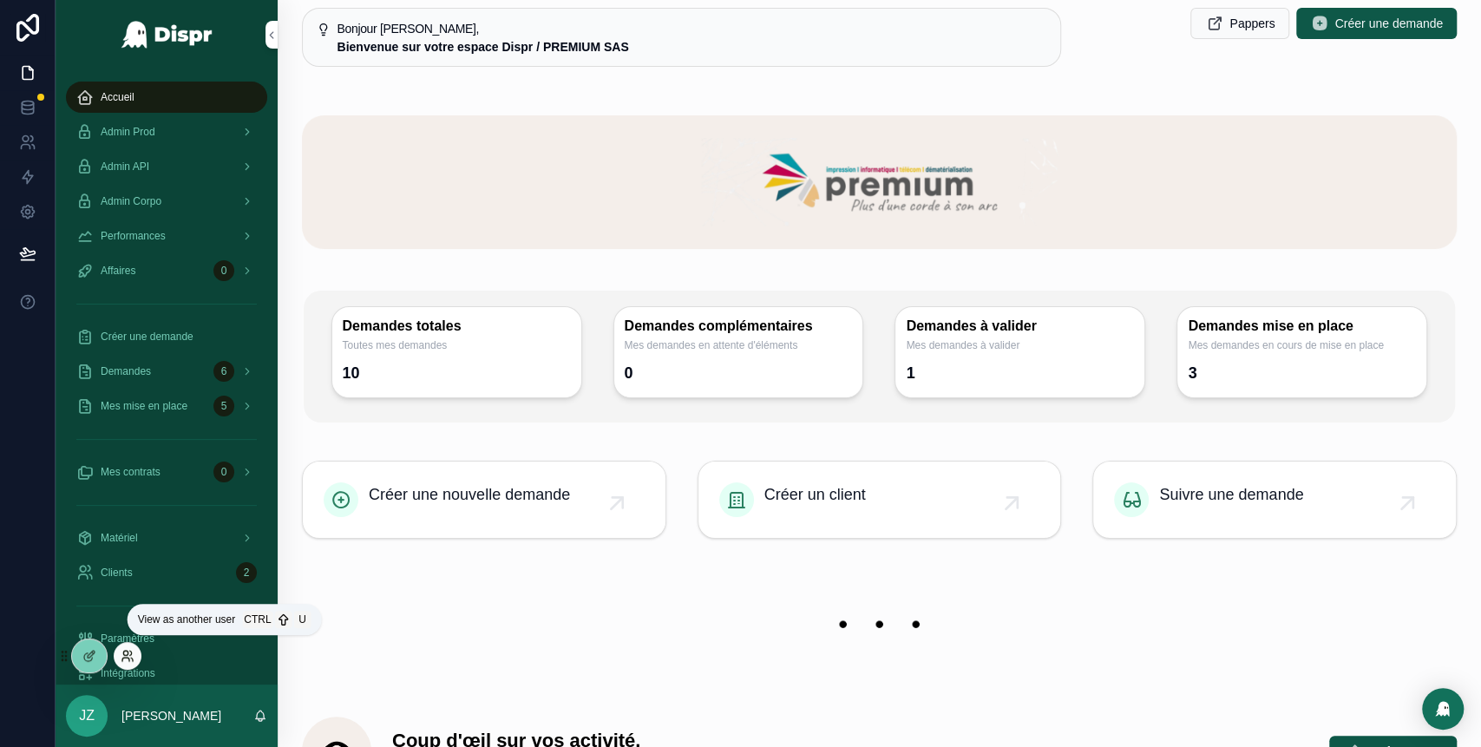
click at [125, 656] on icon at bounding box center [128, 656] width 14 height 14
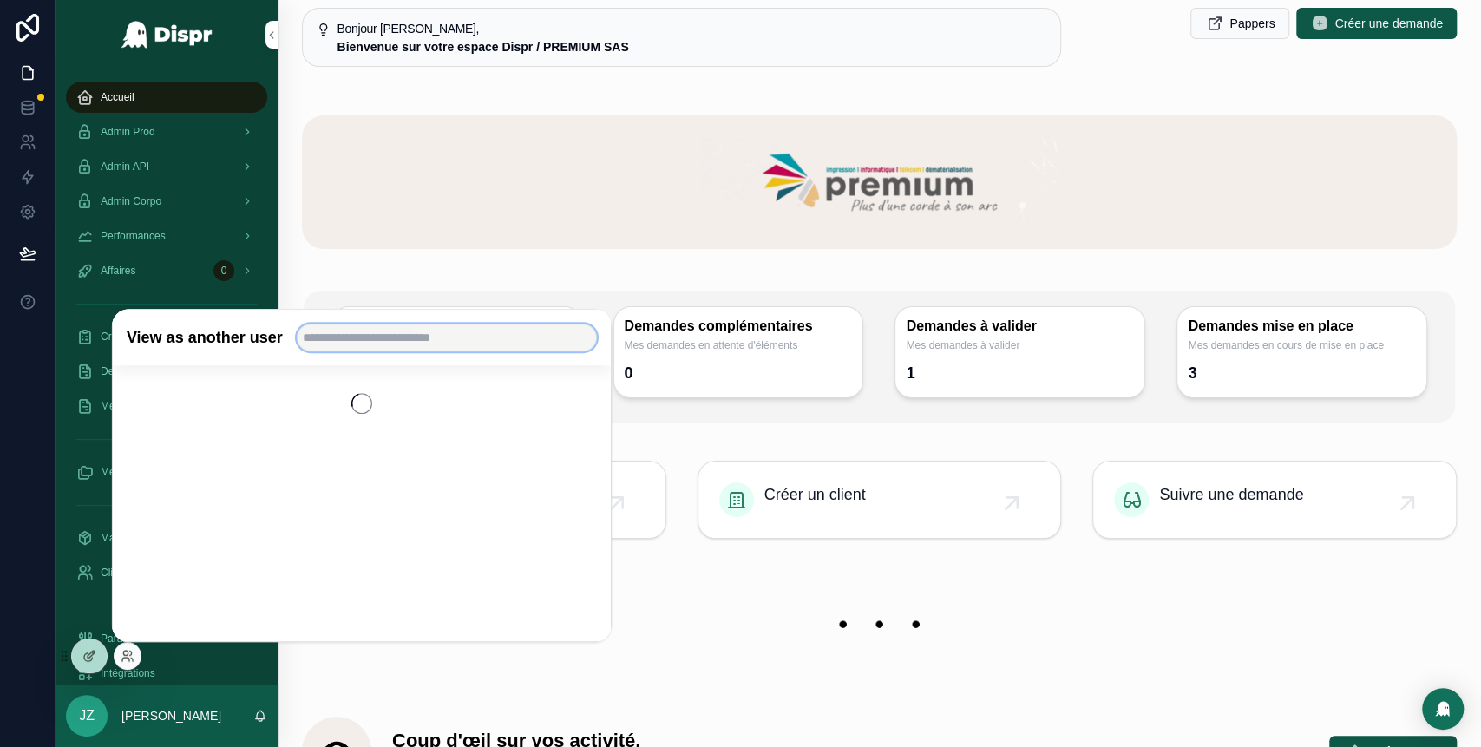
click at [403, 342] on input "text" at bounding box center [447, 338] width 300 height 28
type input "*****"
click at [579, 399] on button "Select" at bounding box center [575, 400] width 42 height 25
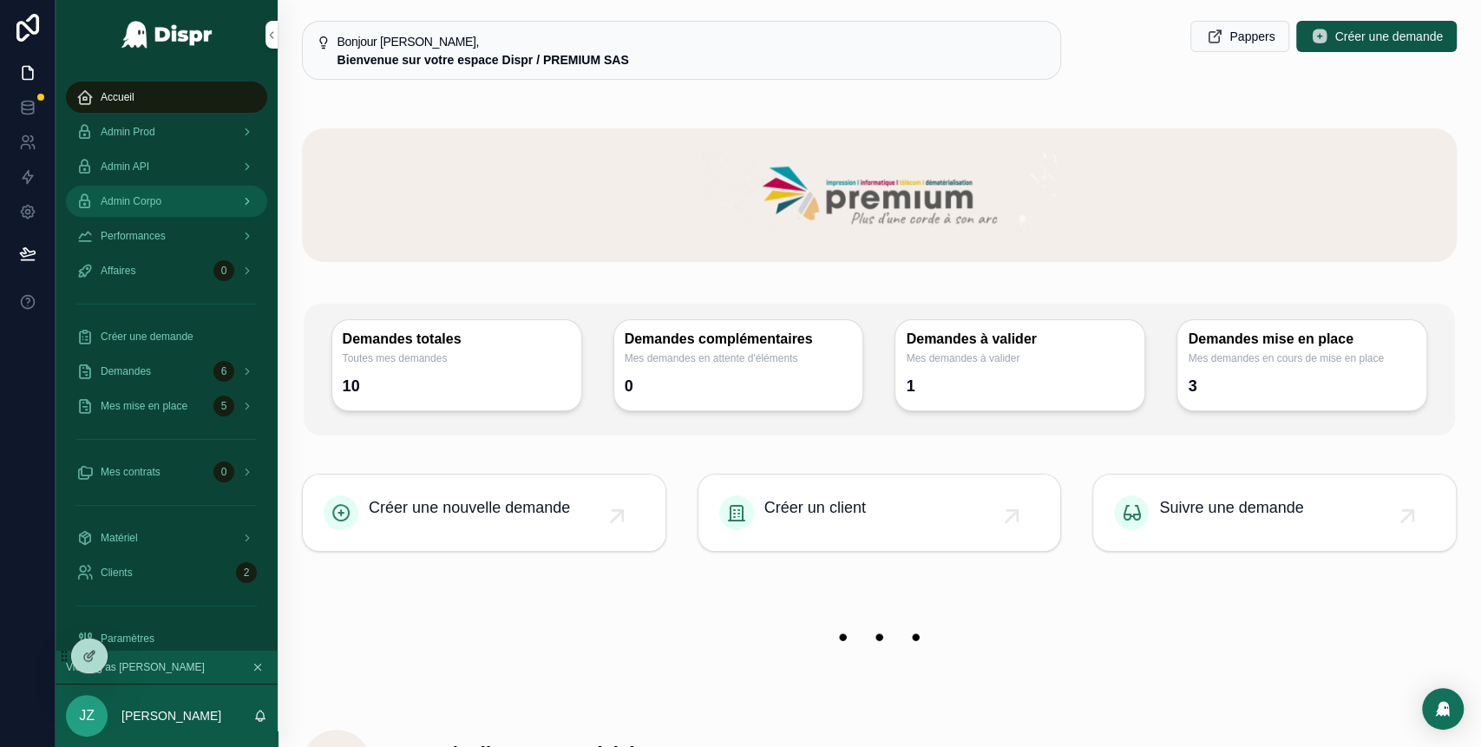
click at [151, 195] on span "Admin Corpo" at bounding box center [131, 201] width 61 height 14
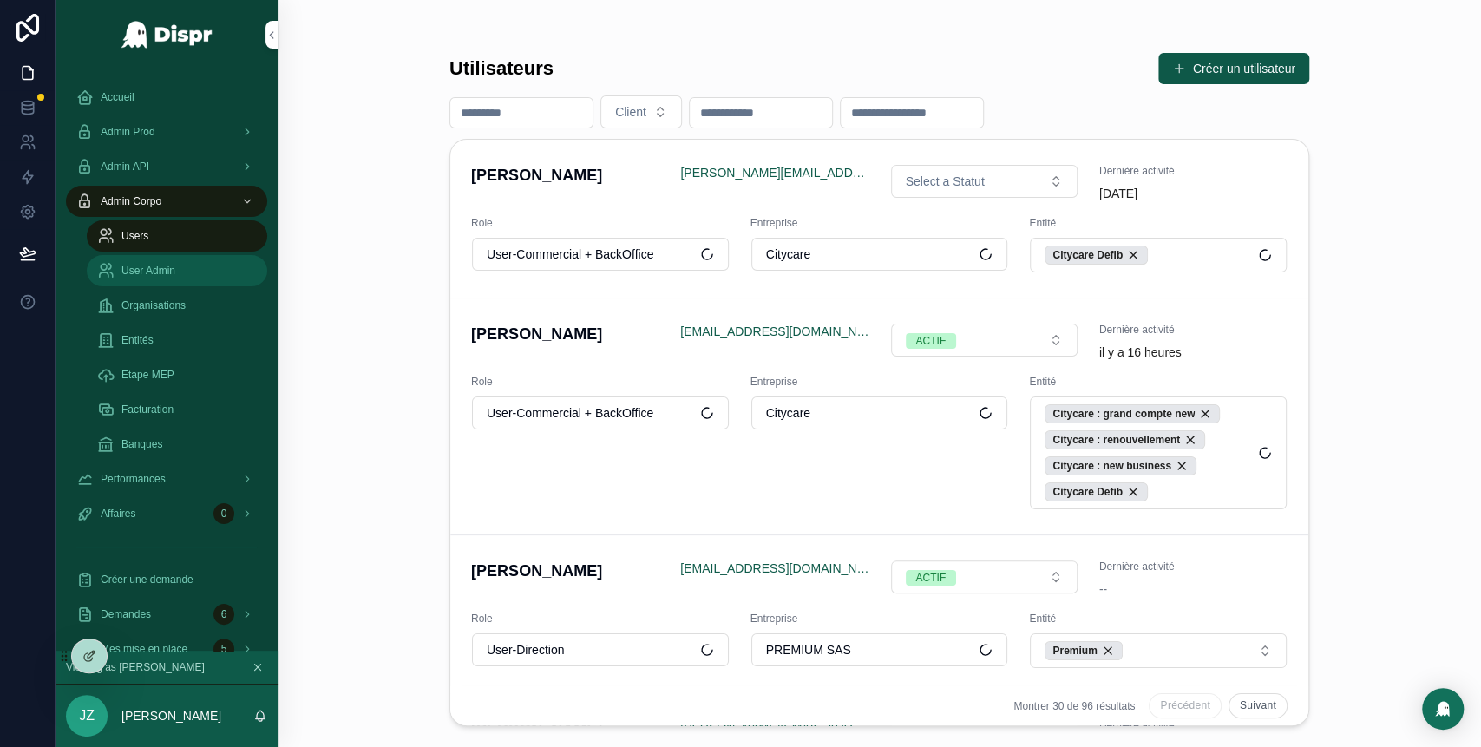
click at [160, 275] on span "User Admin" at bounding box center [148, 271] width 54 height 14
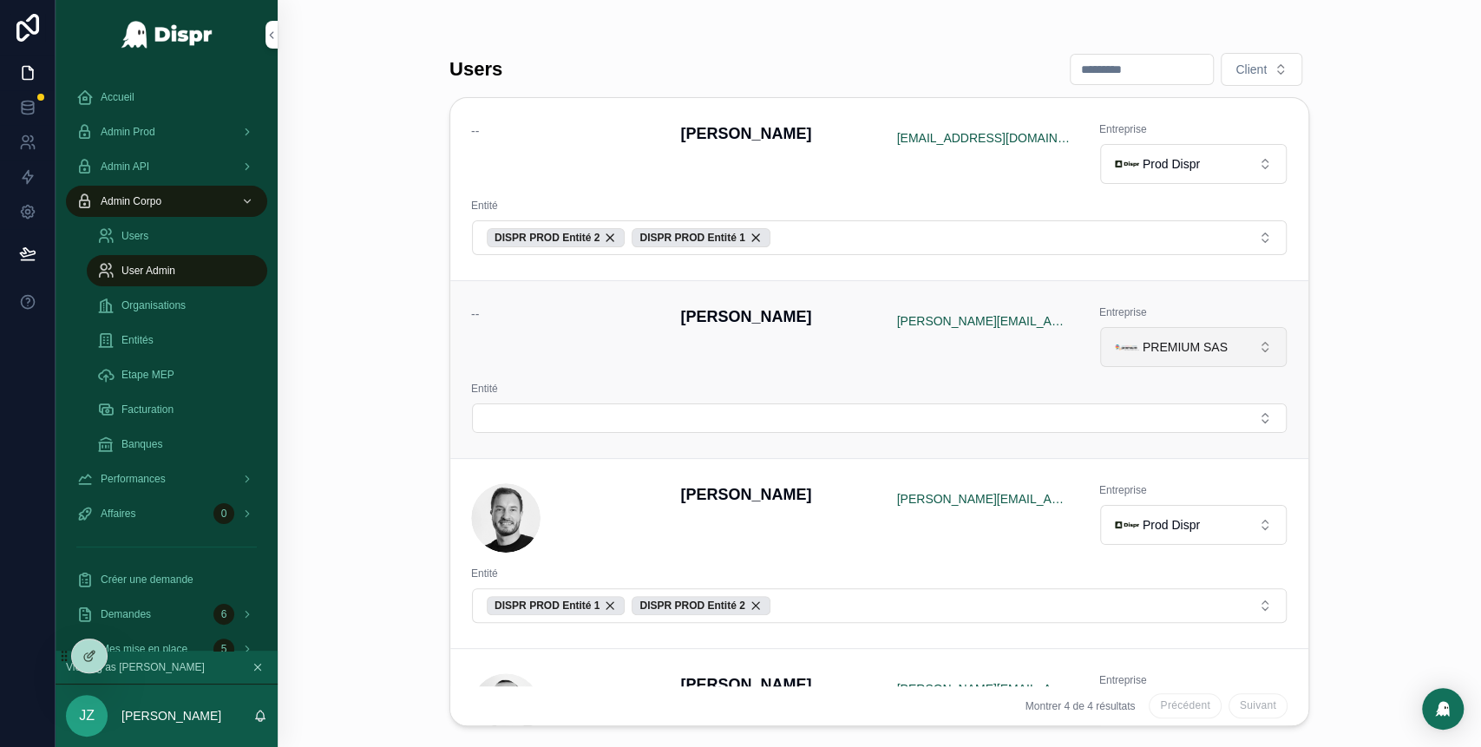
click at [1197, 340] on span "PREMIUM SAS" at bounding box center [1184, 346] width 85 height 17
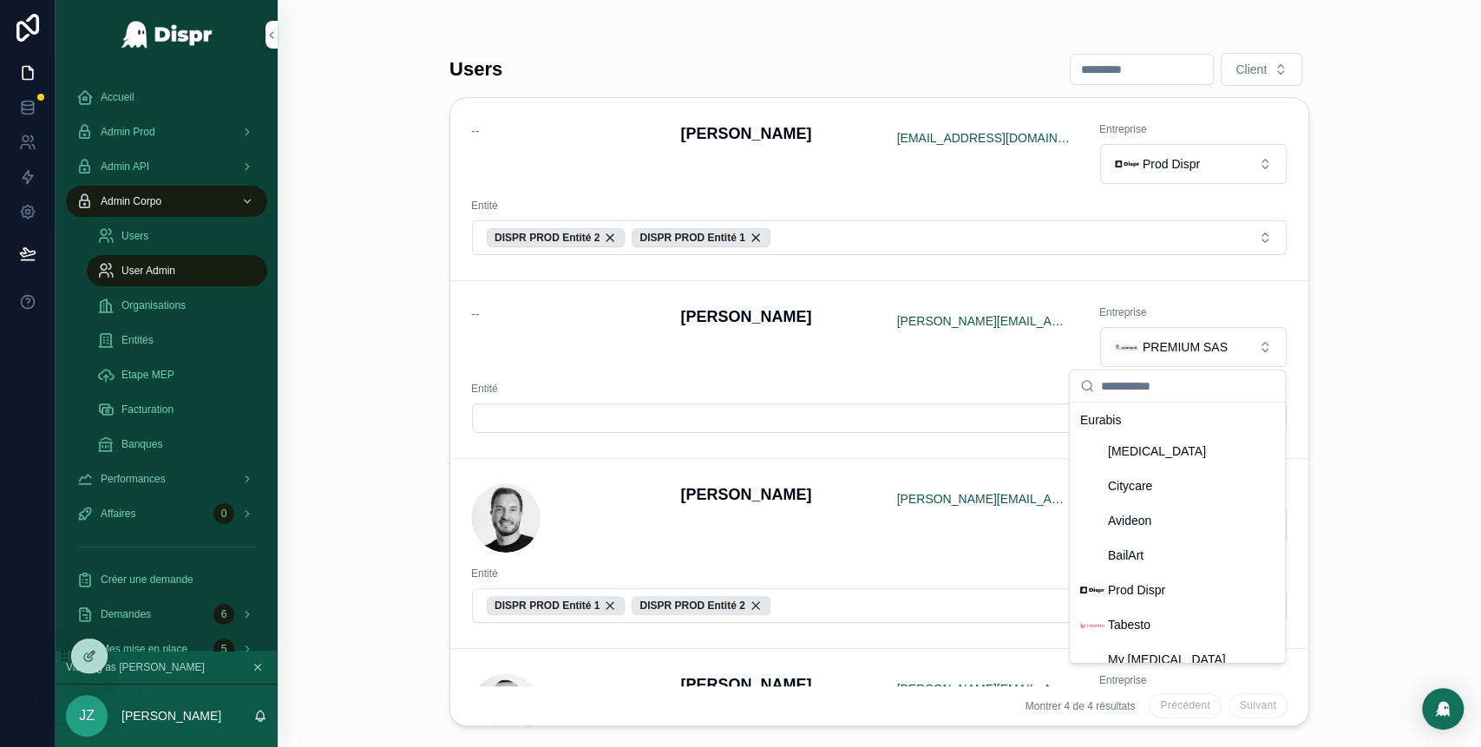
scroll to position [509, 0]
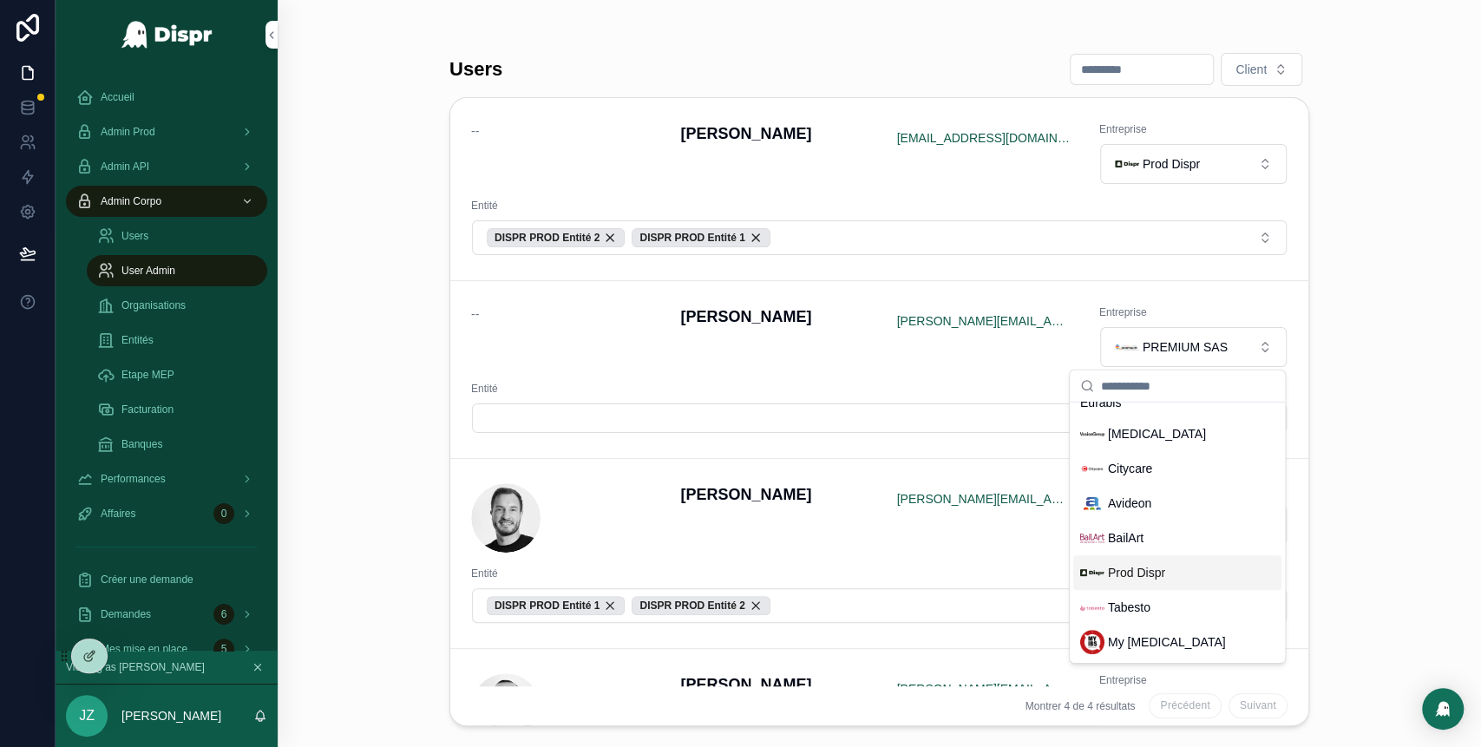
click at [1141, 576] on span "Prod Dispr" at bounding box center [1136, 572] width 57 height 17
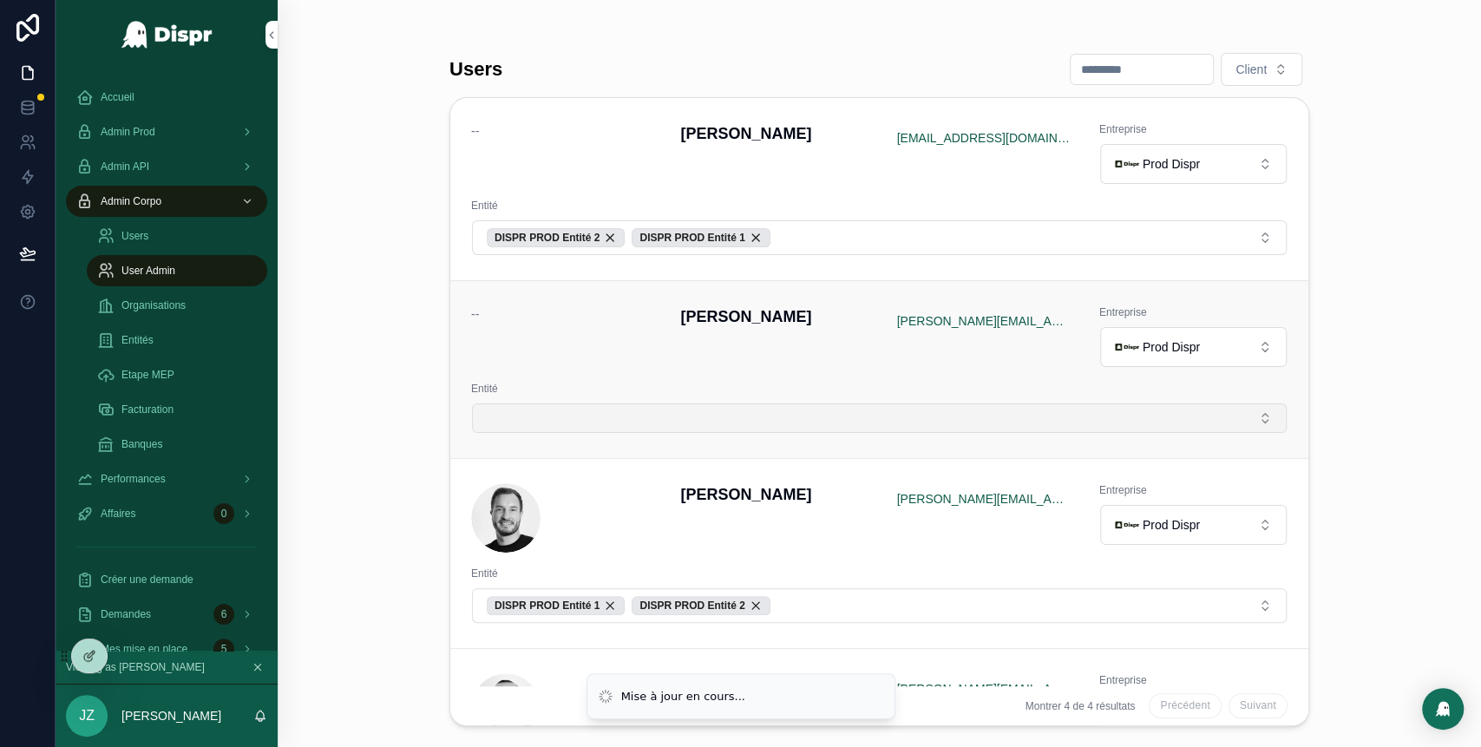
click at [728, 424] on button "Select Button" at bounding box center [879, 417] width 814 height 29
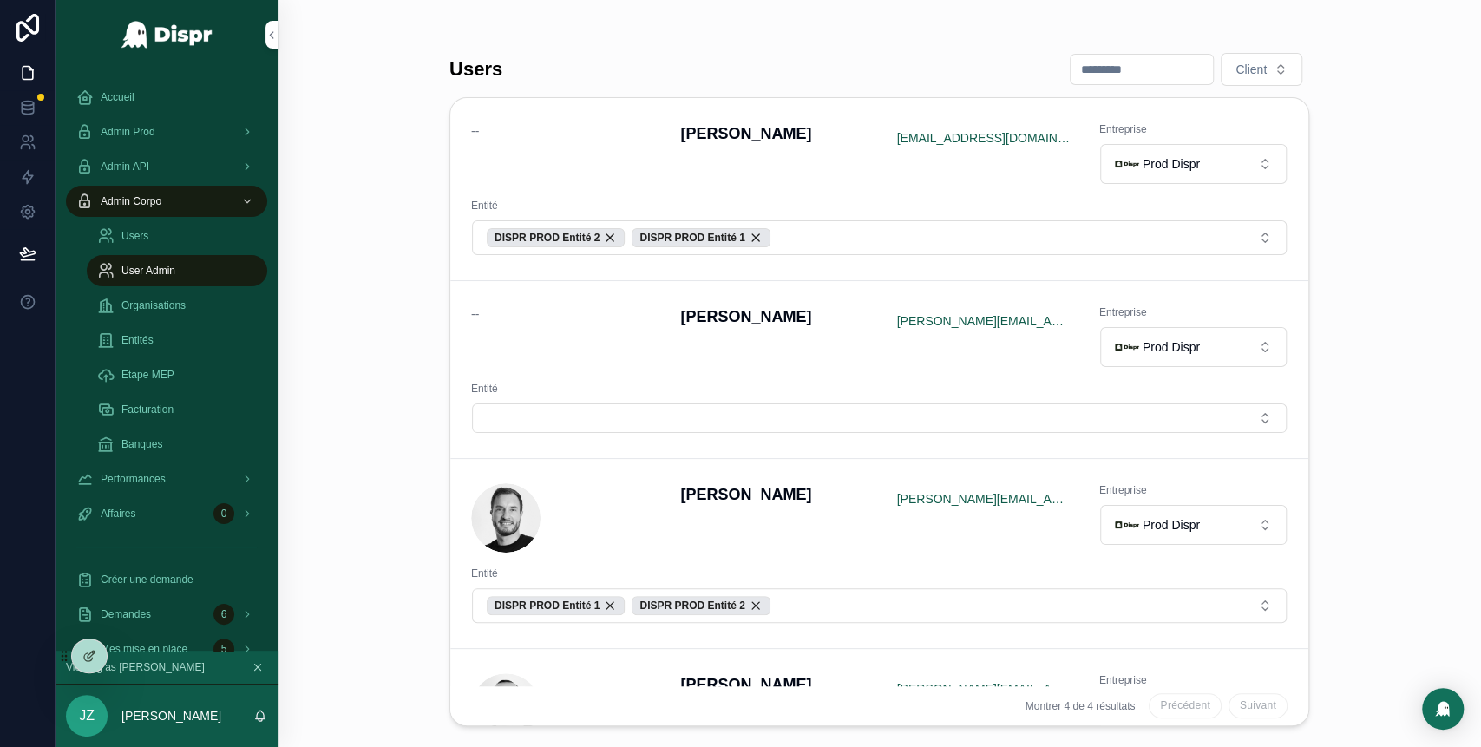
scroll to position [63, 0]
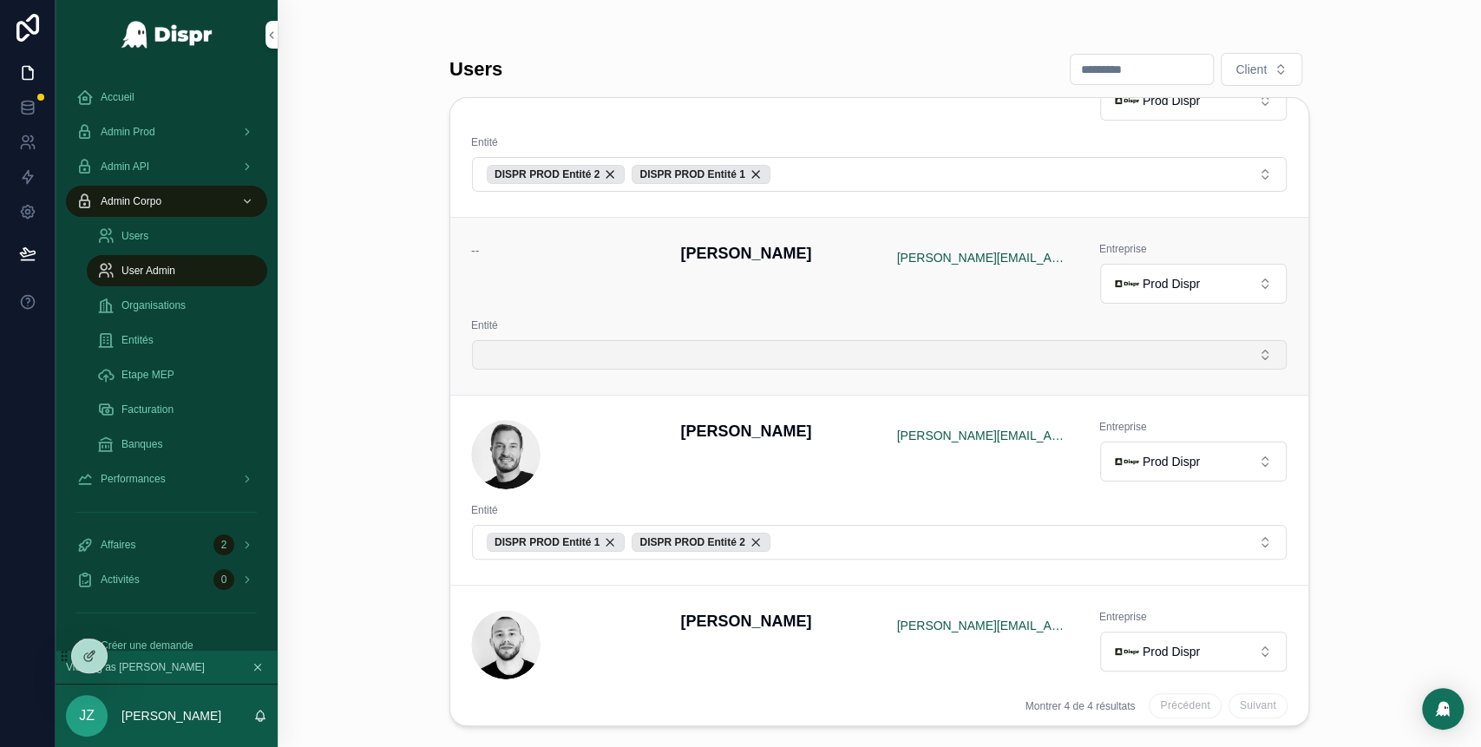
click at [637, 360] on button "Select Button" at bounding box center [879, 354] width 814 height 29
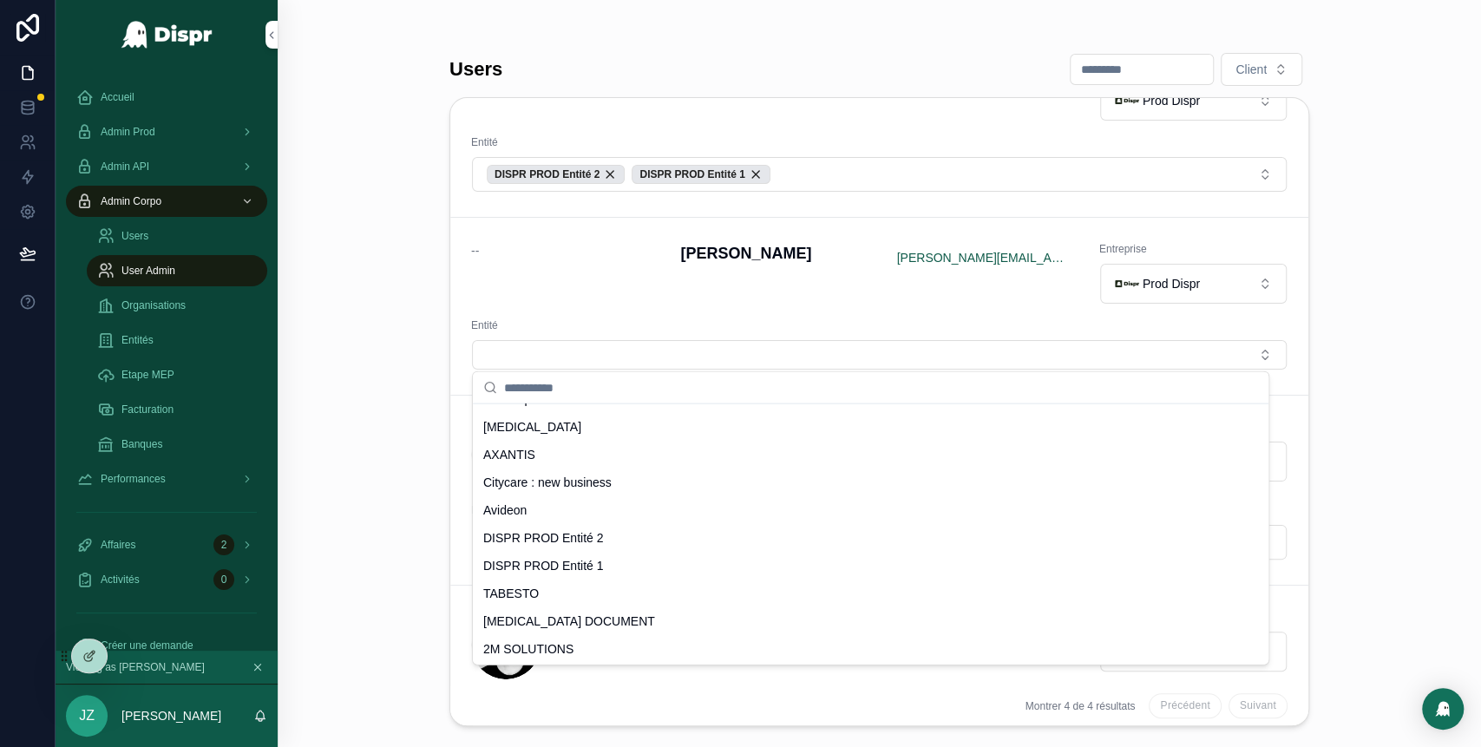
scroll to position [662, 0]
click at [589, 539] on span "DISPR PROD Entité 2" at bounding box center [543, 536] width 121 height 17
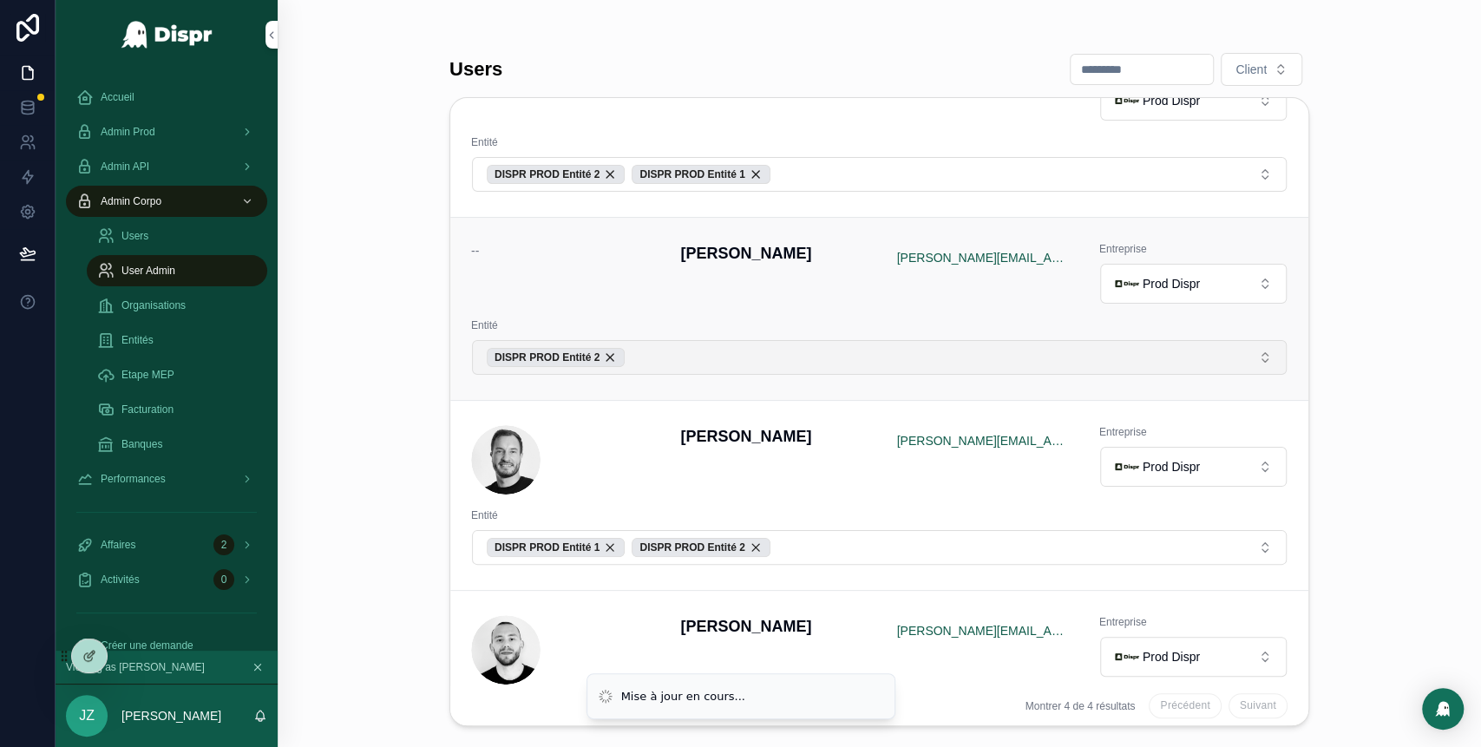
click at [664, 355] on button "DISPR PROD Entité 2" at bounding box center [879, 357] width 814 height 35
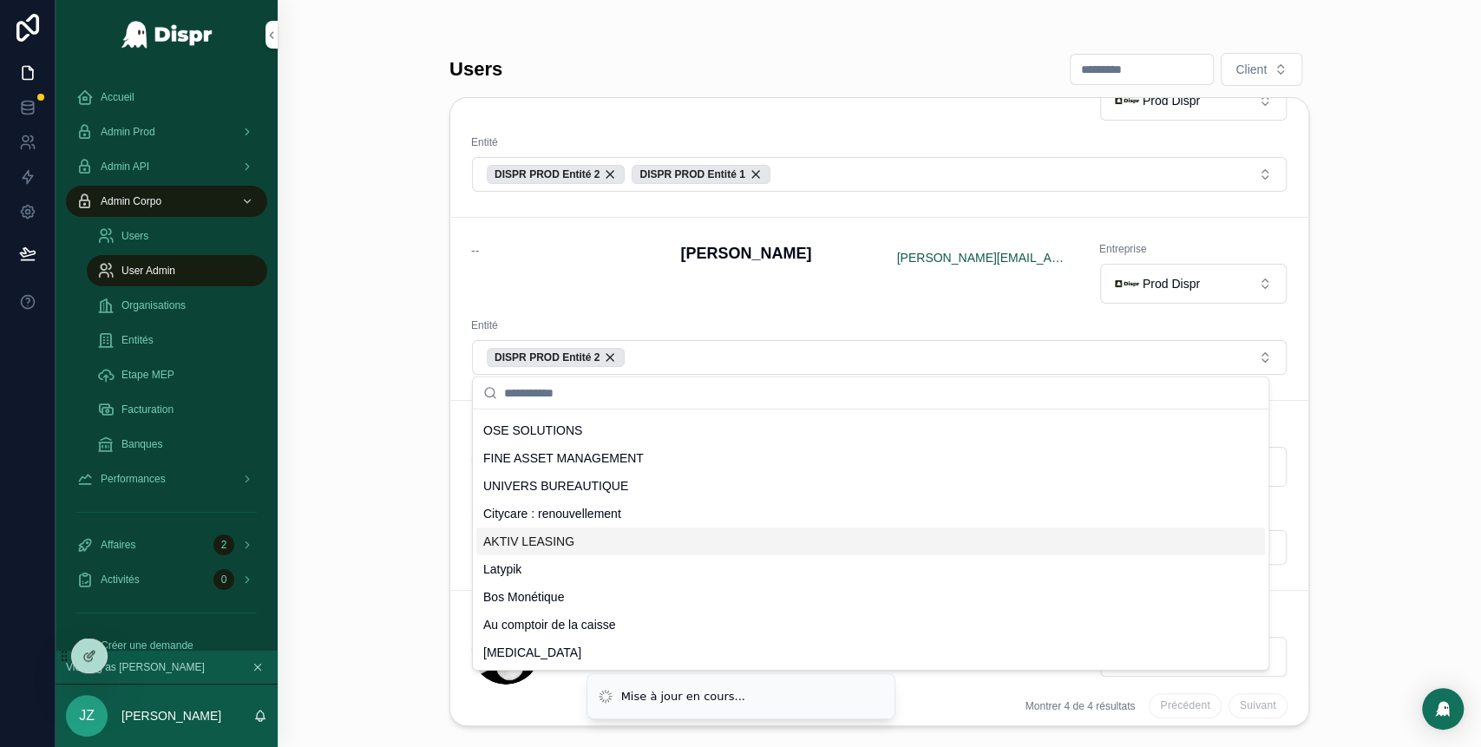
scroll to position [557, 0]
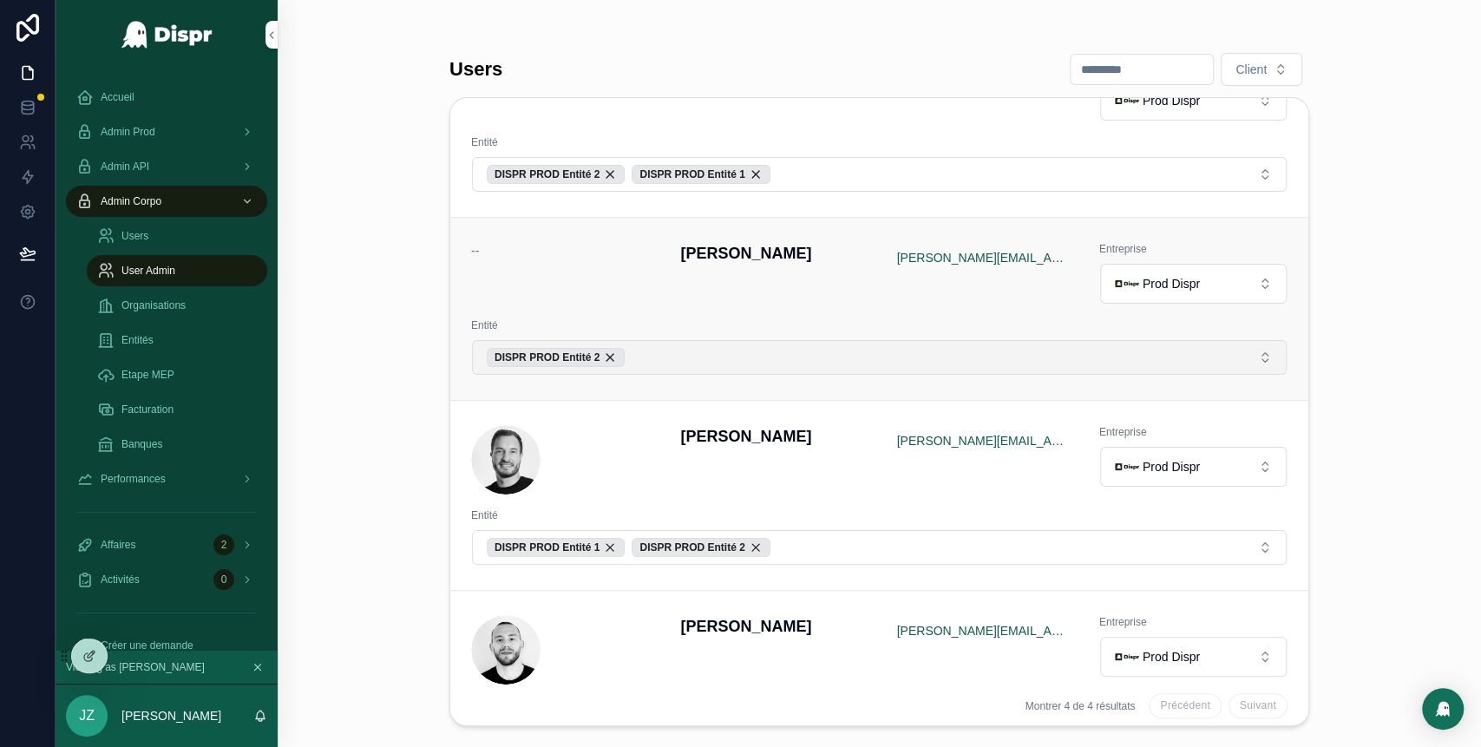
click at [670, 350] on button "DISPR PROD Entité 2" at bounding box center [879, 357] width 814 height 35
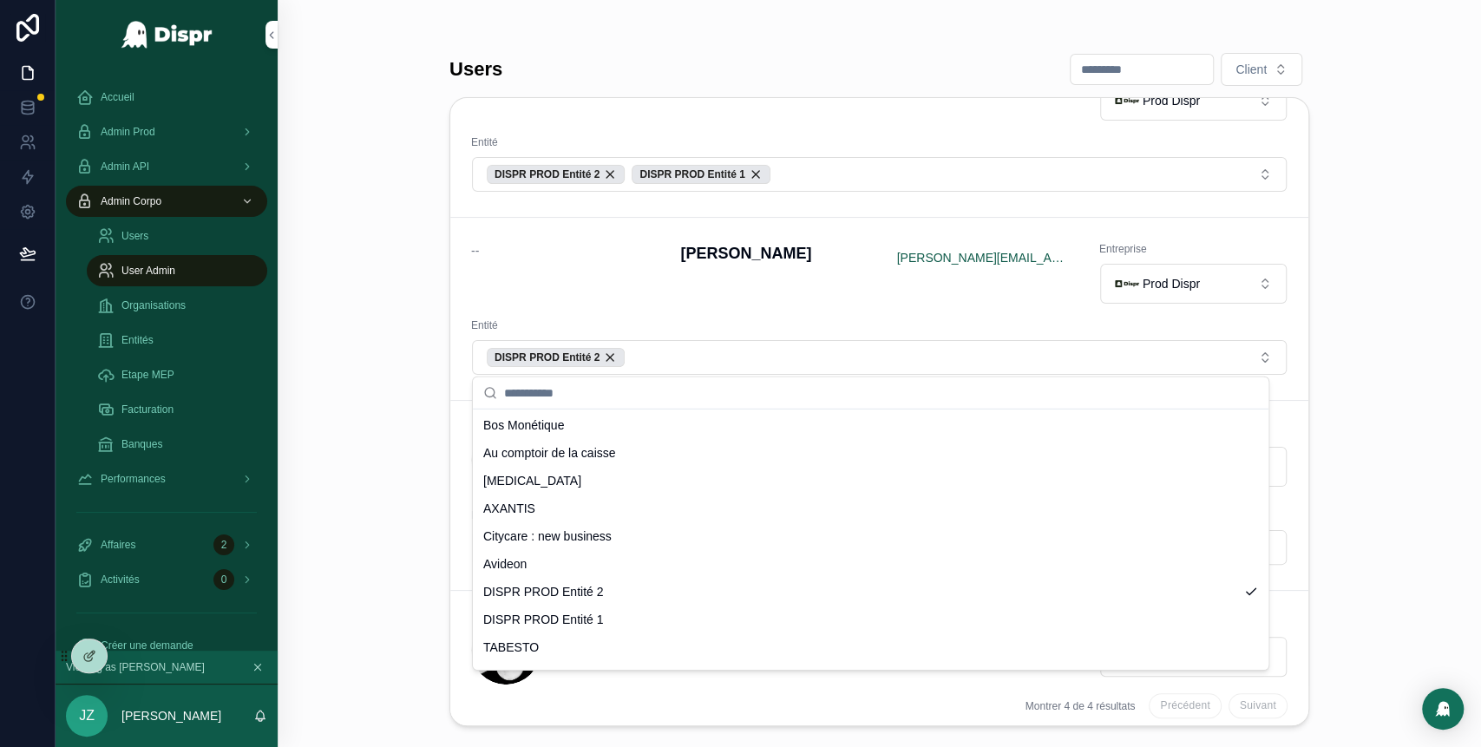
scroll to position [662, 0]
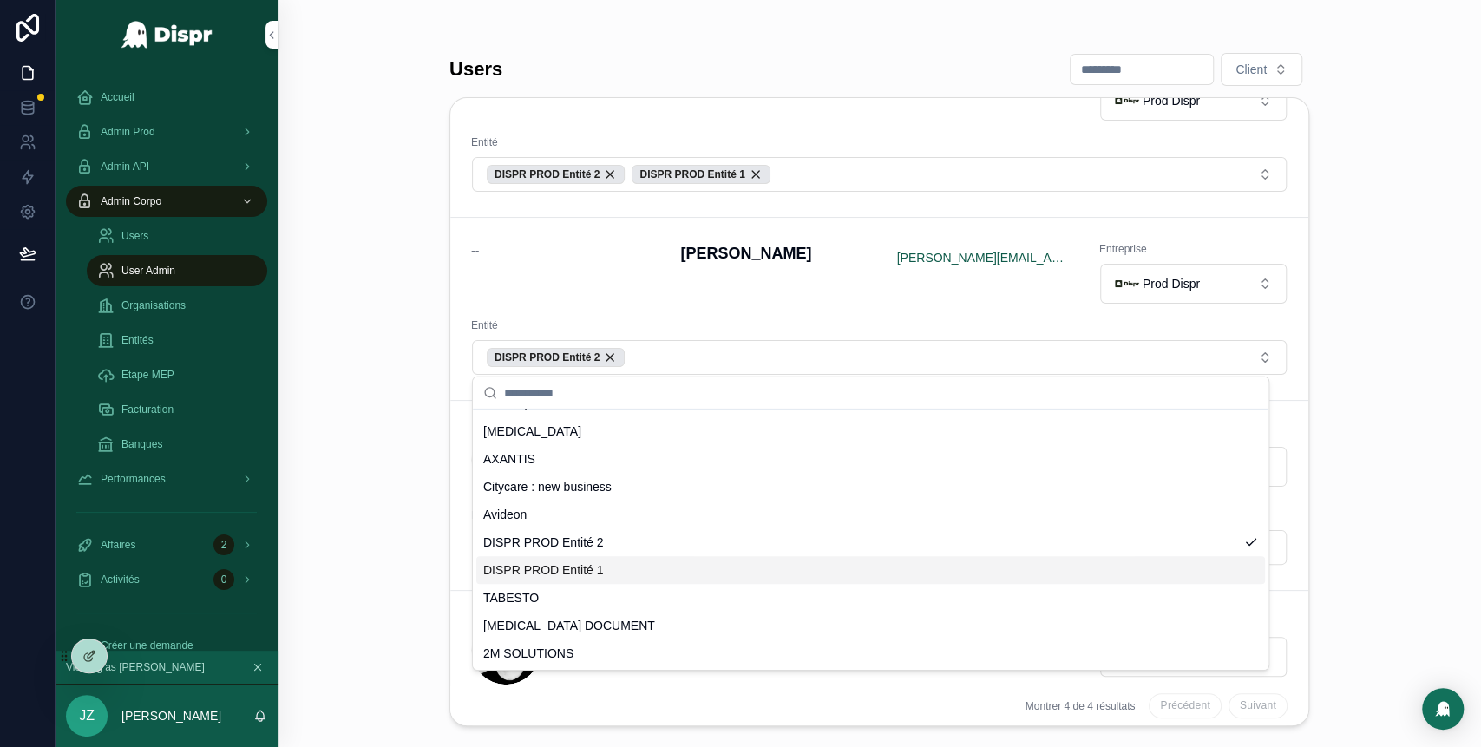
click at [593, 566] on span "DISPR PROD Entité 1" at bounding box center [543, 569] width 121 height 17
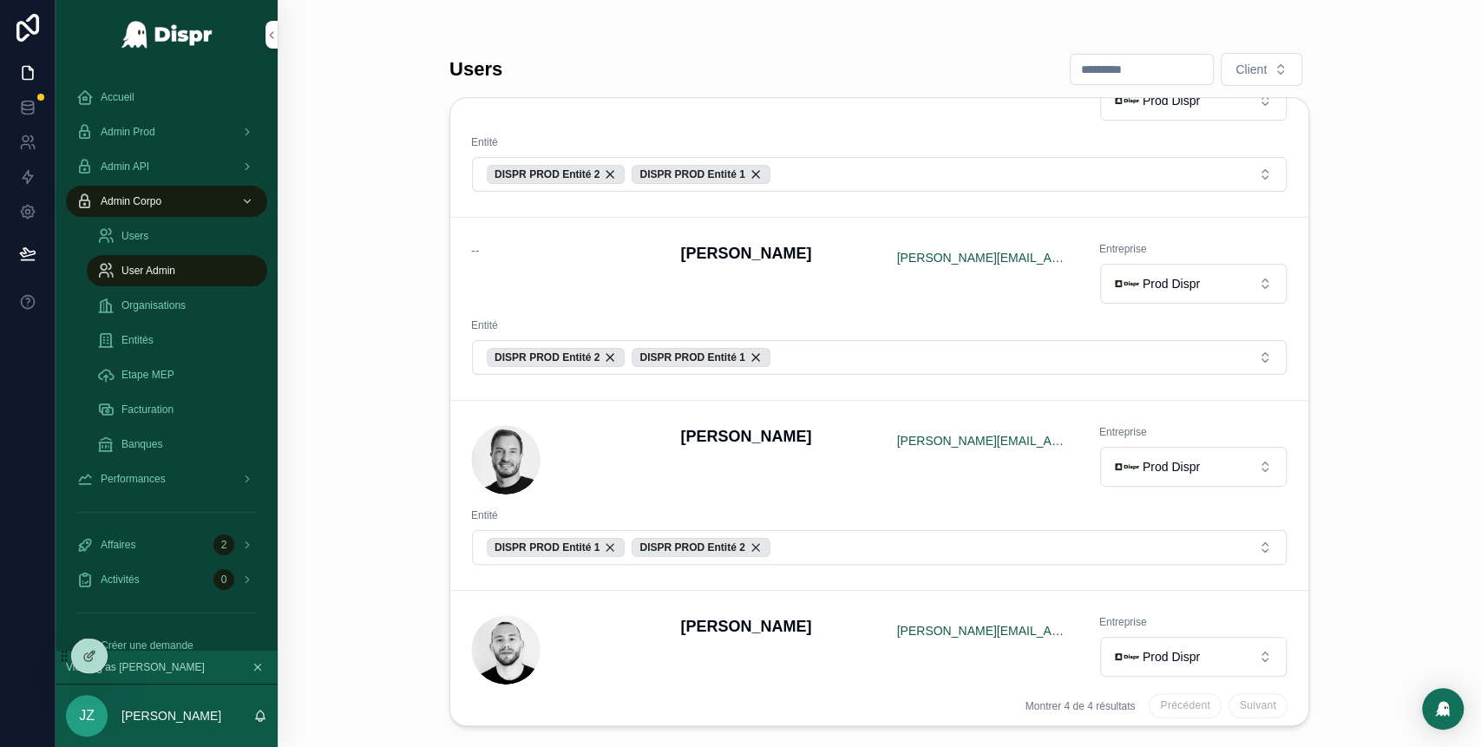
click at [390, 359] on div "Users Client -- David Bodineau bodineaudavidpro@gmail.com Entreprise Prod Dispr…" at bounding box center [879, 373] width 1203 height 747
click at [157, 102] on div "Accueil" at bounding box center [166, 97] width 180 height 28
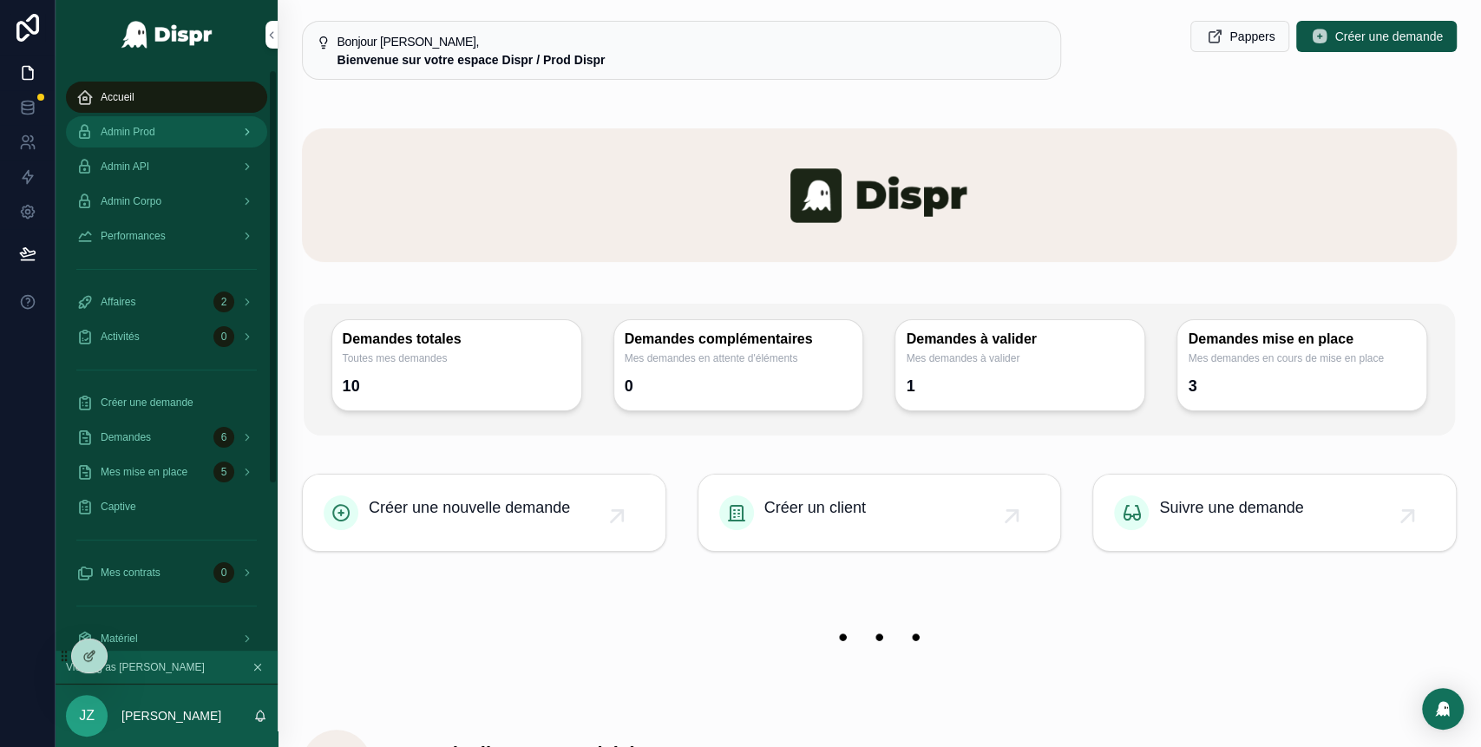
click at [173, 134] on div "Admin Prod" at bounding box center [166, 132] width 180 height 28
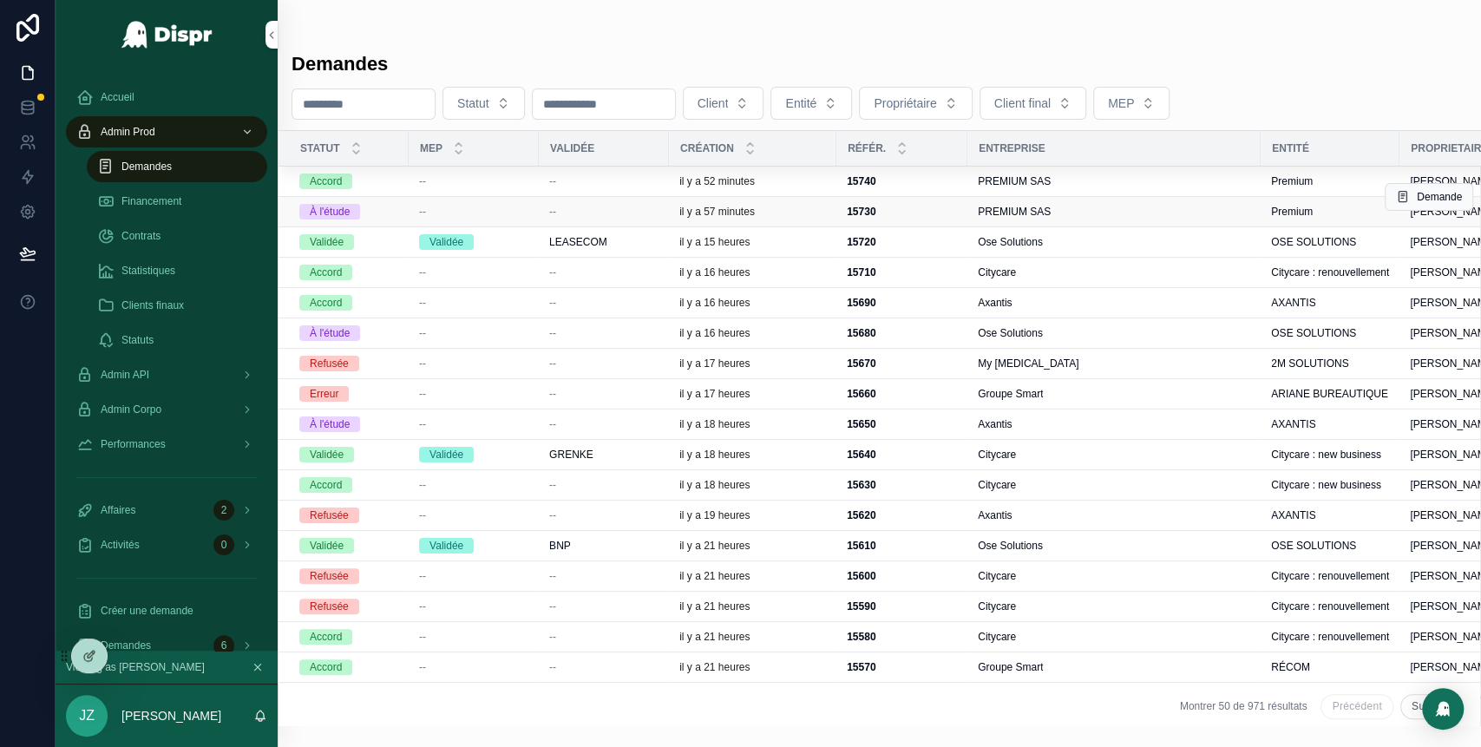
click at [570, 206] on div "--" at bounding box center [603, 212] width 109 height 14
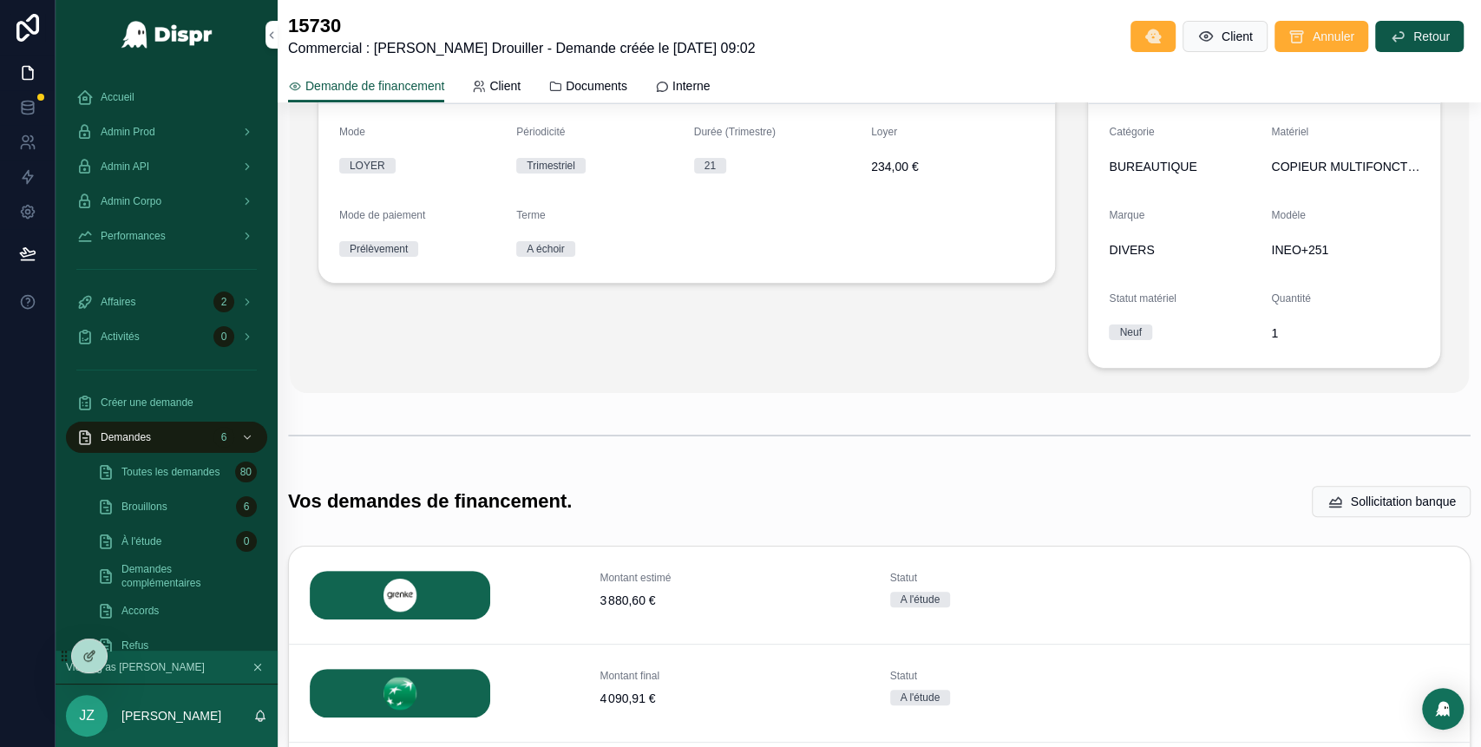
scroll to position [446, 0]
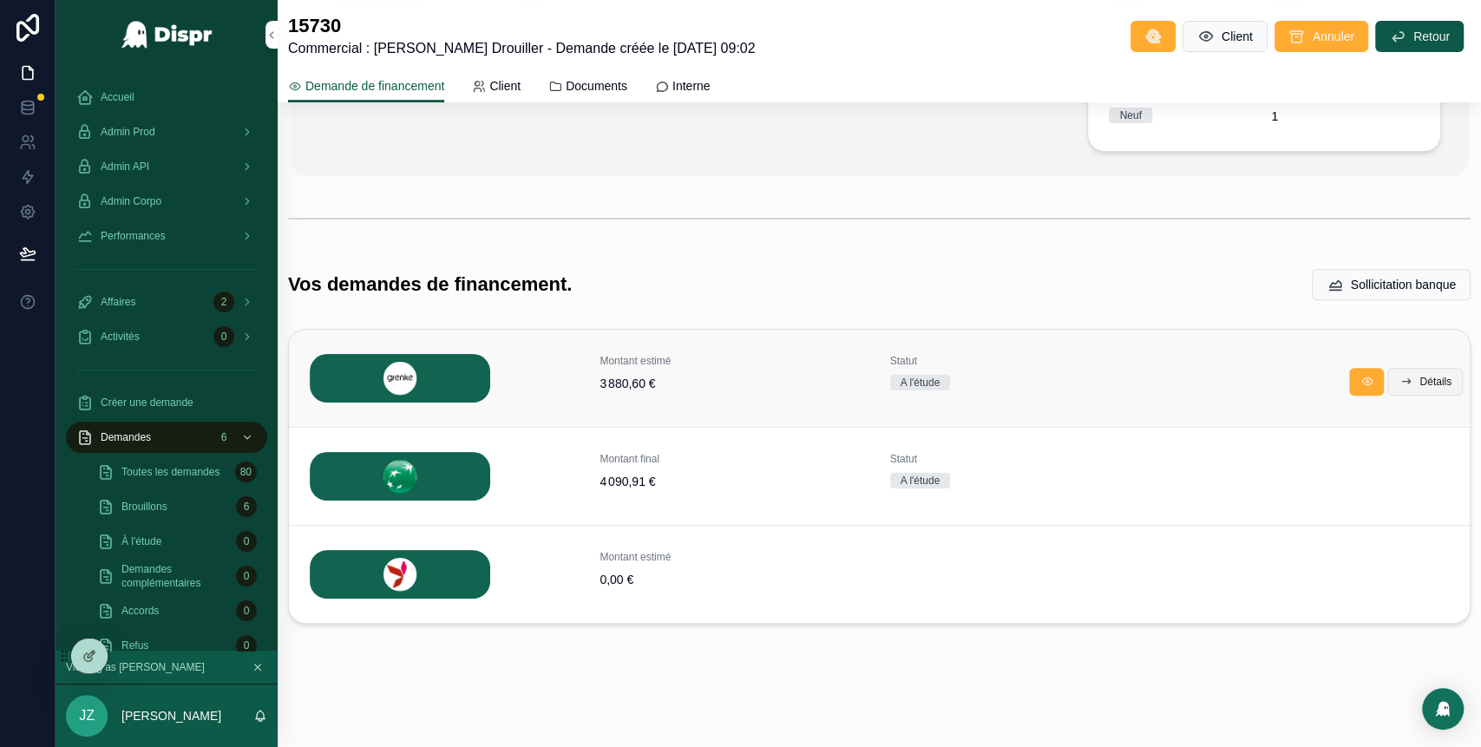
click at [1419, 383] on span "Détails" at bounding box center [1435, 382] width 32 height 14
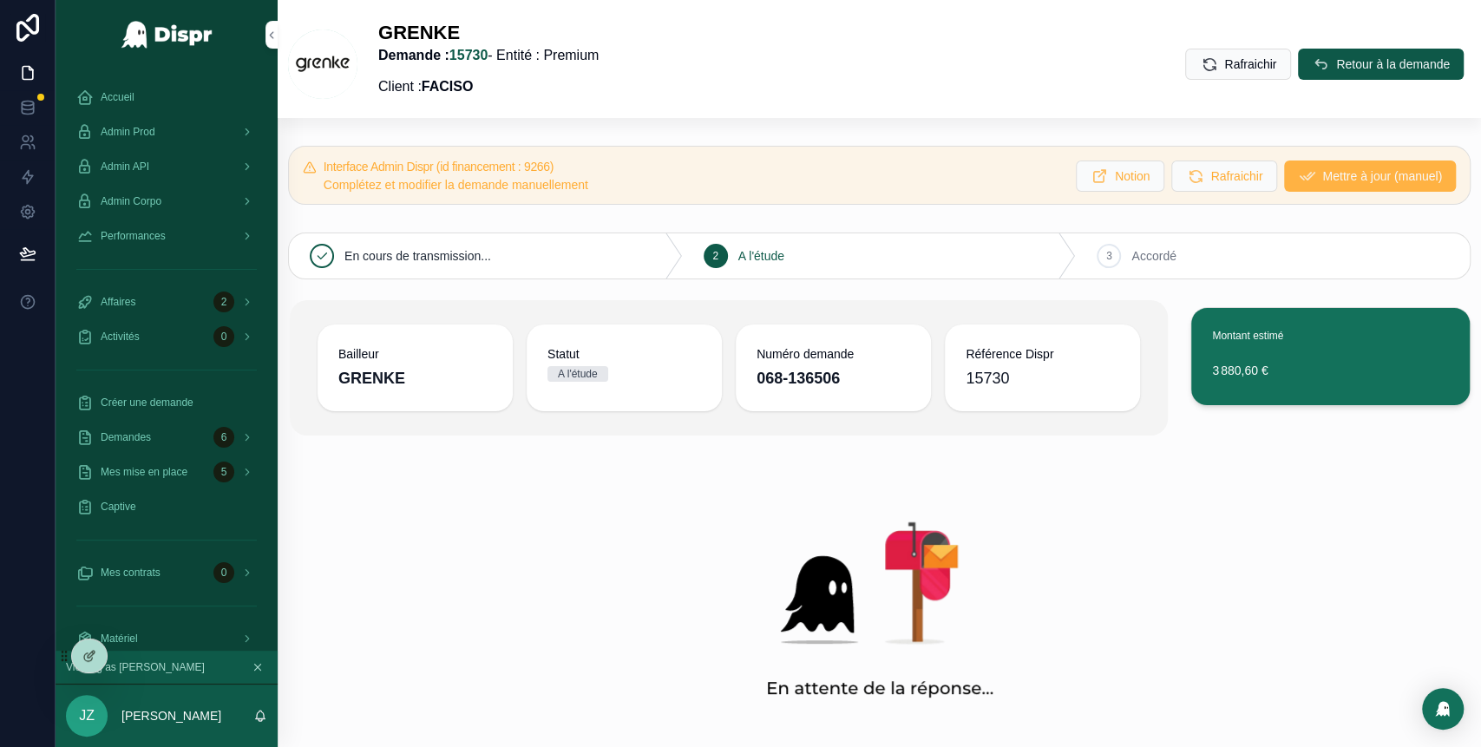
click at [1338, 179] on span "Mettre à jour (manuel)" at bounding box center [1382, 175] width 120 height 17
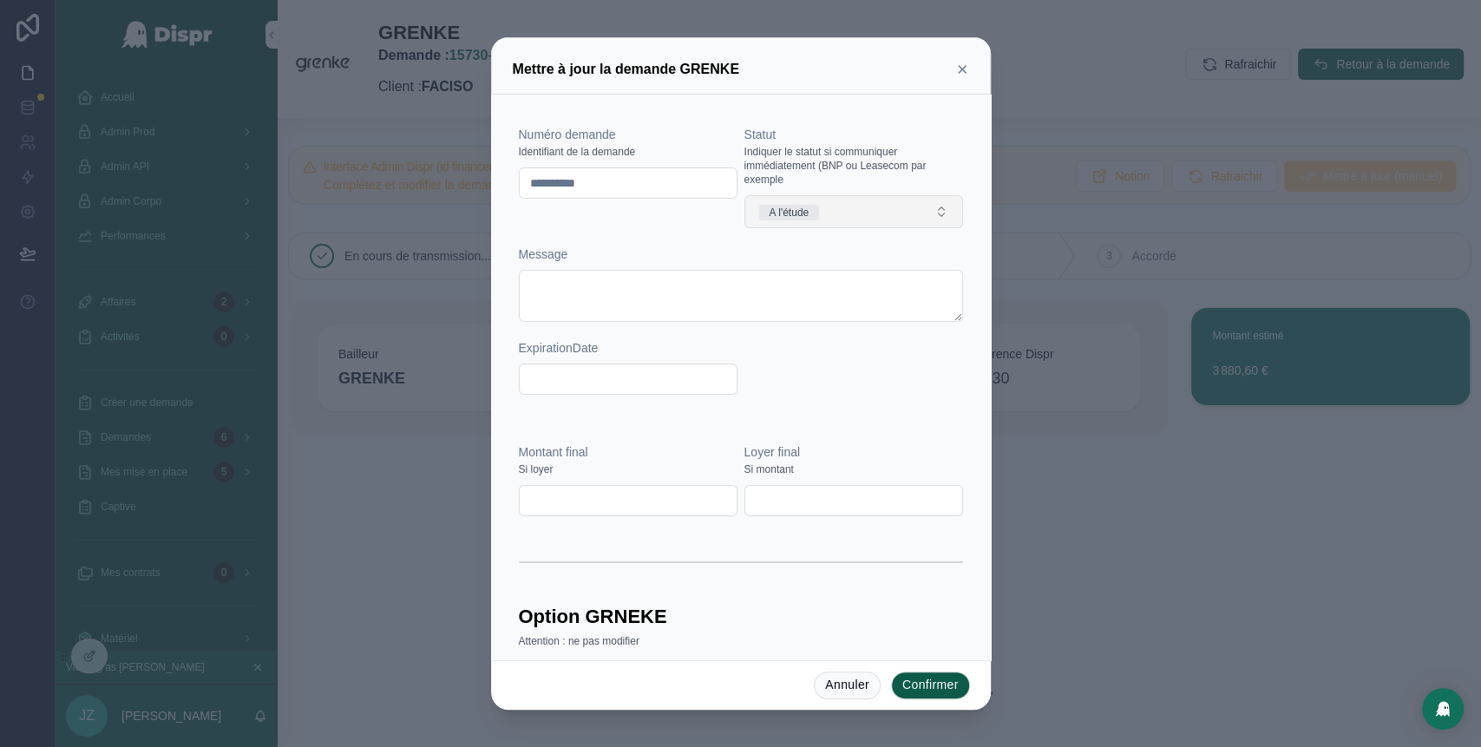
click at [828, 219] on button "A l'étude" at bounding box center [853, 211] width 219 height 33
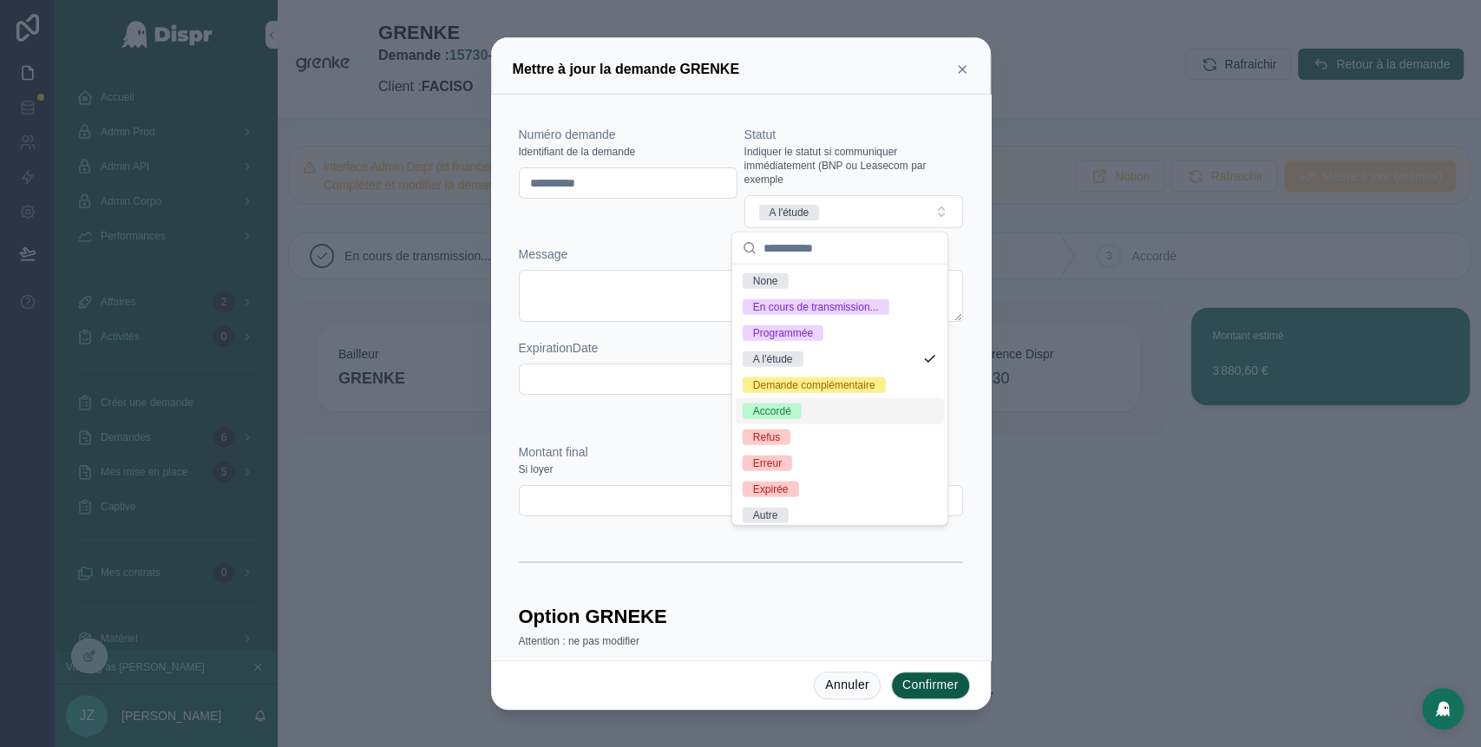
click at [791, 419] on div "Accordé" at bounding box center [772, 411] width 38 height 16
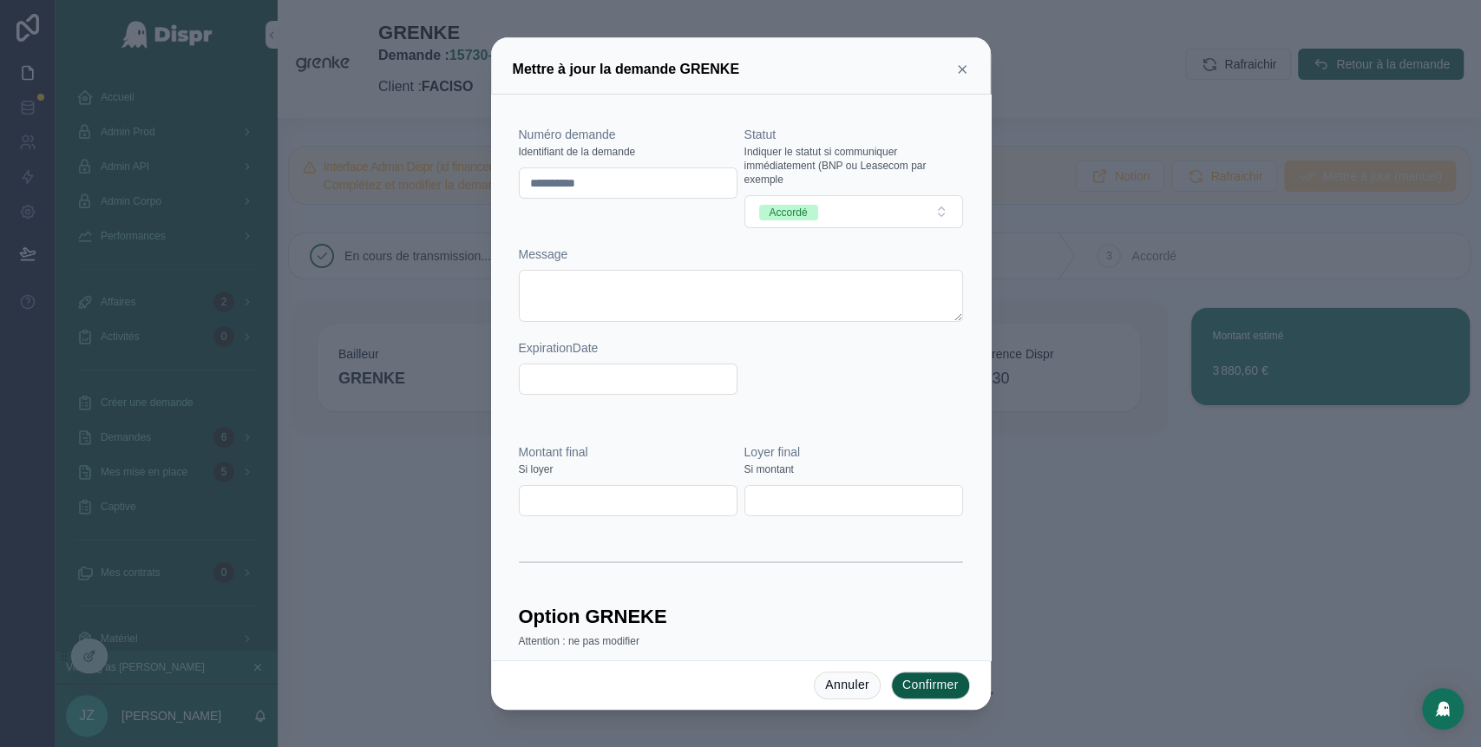
click at [922, 677] on button "Confirmer" at bounding box center [930, 685] width 79 height 28
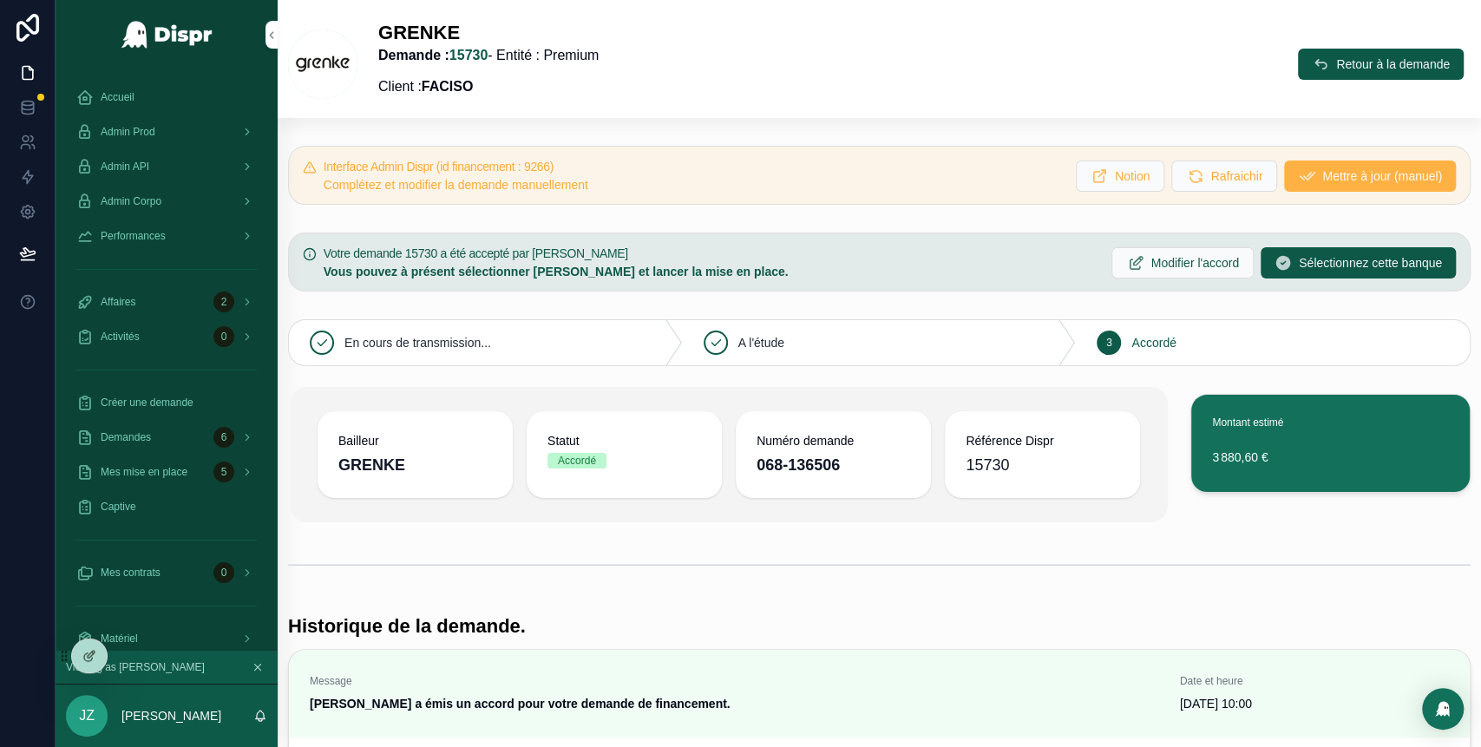
click at [1322, 180] on span "Mettre à jour (manuel)" at bounding box center [1382, 175] width 120 height 17
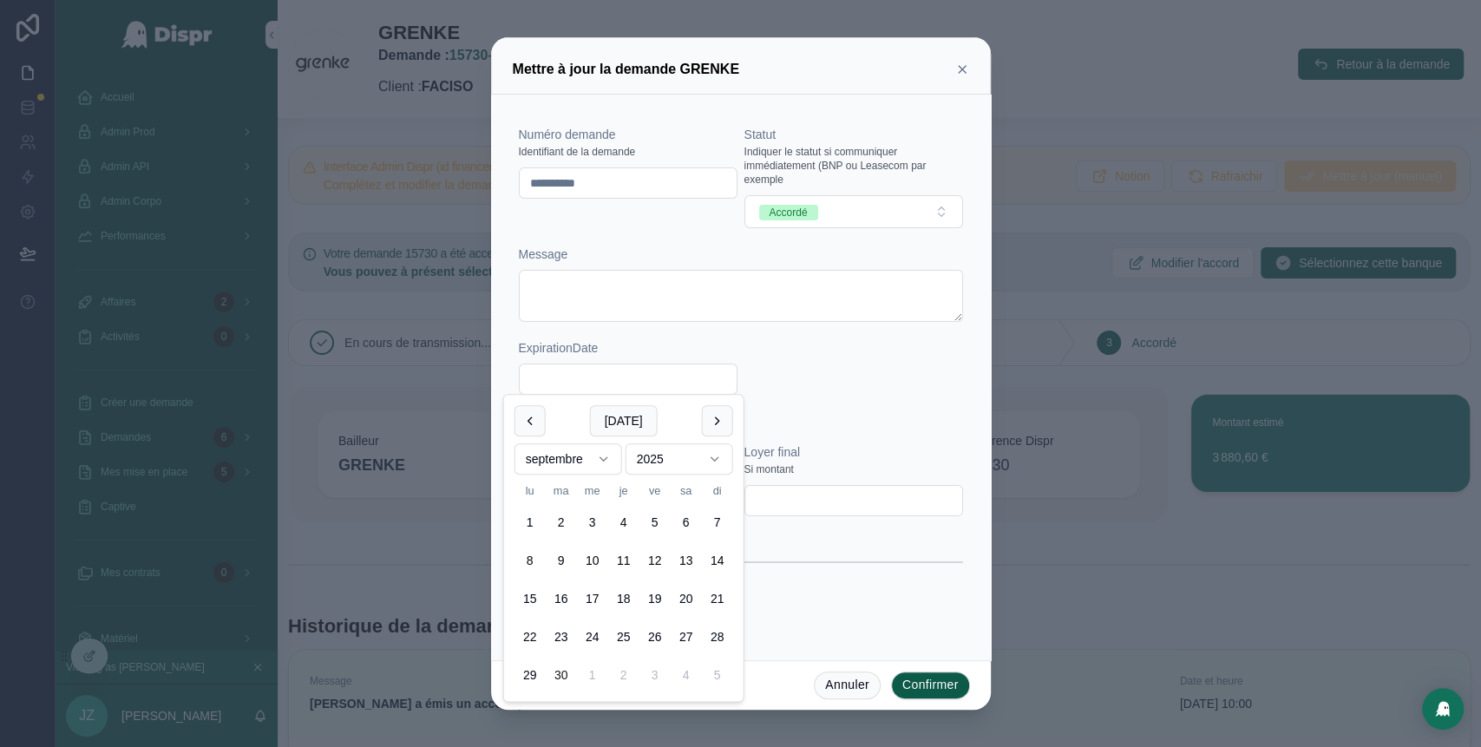
click at [567, 375] on input "text" at bounding box center [628, 379] width 217 height 24
click at [711, 422] on button at bounding box center [717, 420] width 31 height 31
click at [629, 674] on button "30" at bounding box center [623, 674] width 31 height 31
type input "**********"
click at [887, 613] on div "Option GRNEKE" at bounding box center [741, 617] width 444 height 24
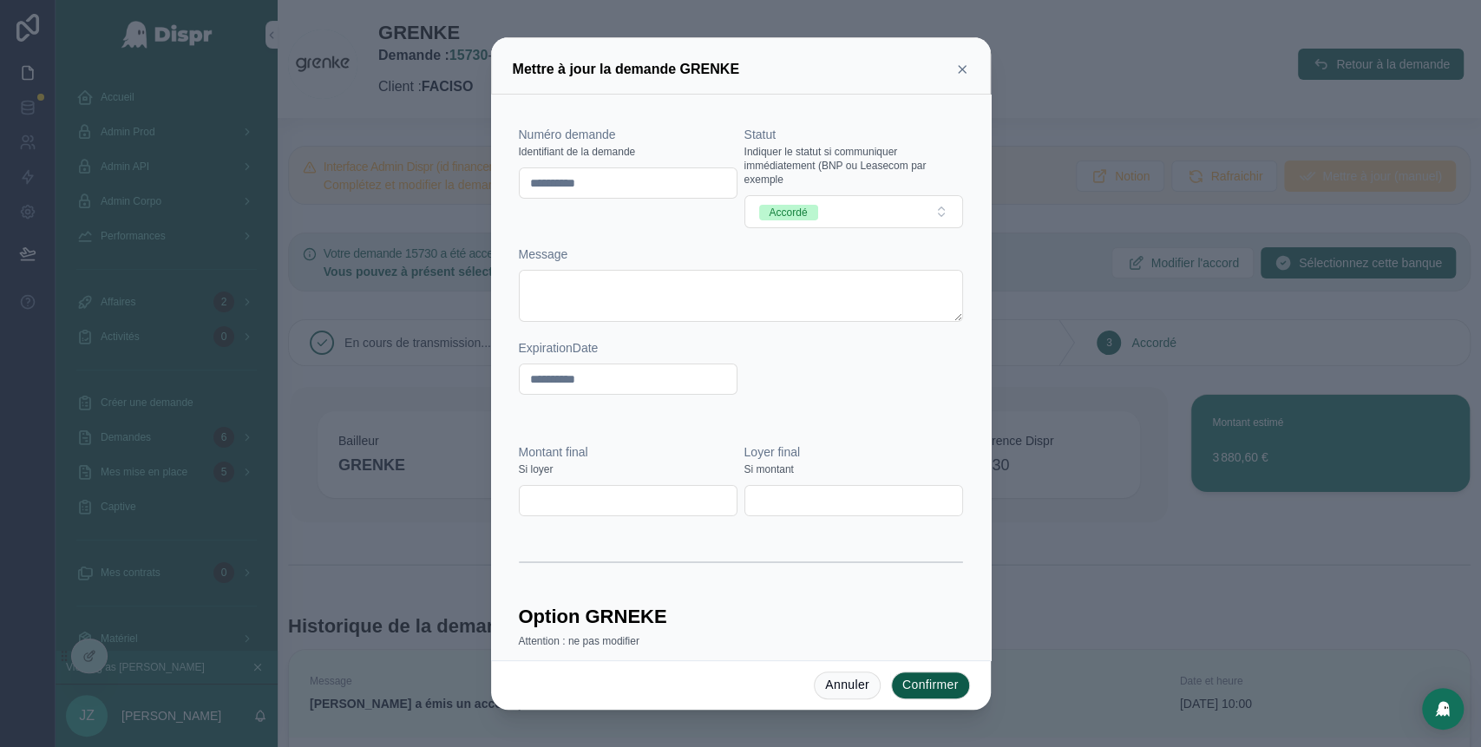
click at [927, 686] on button "Confirmer" at bounding box center [930, 685] width 79 height 28
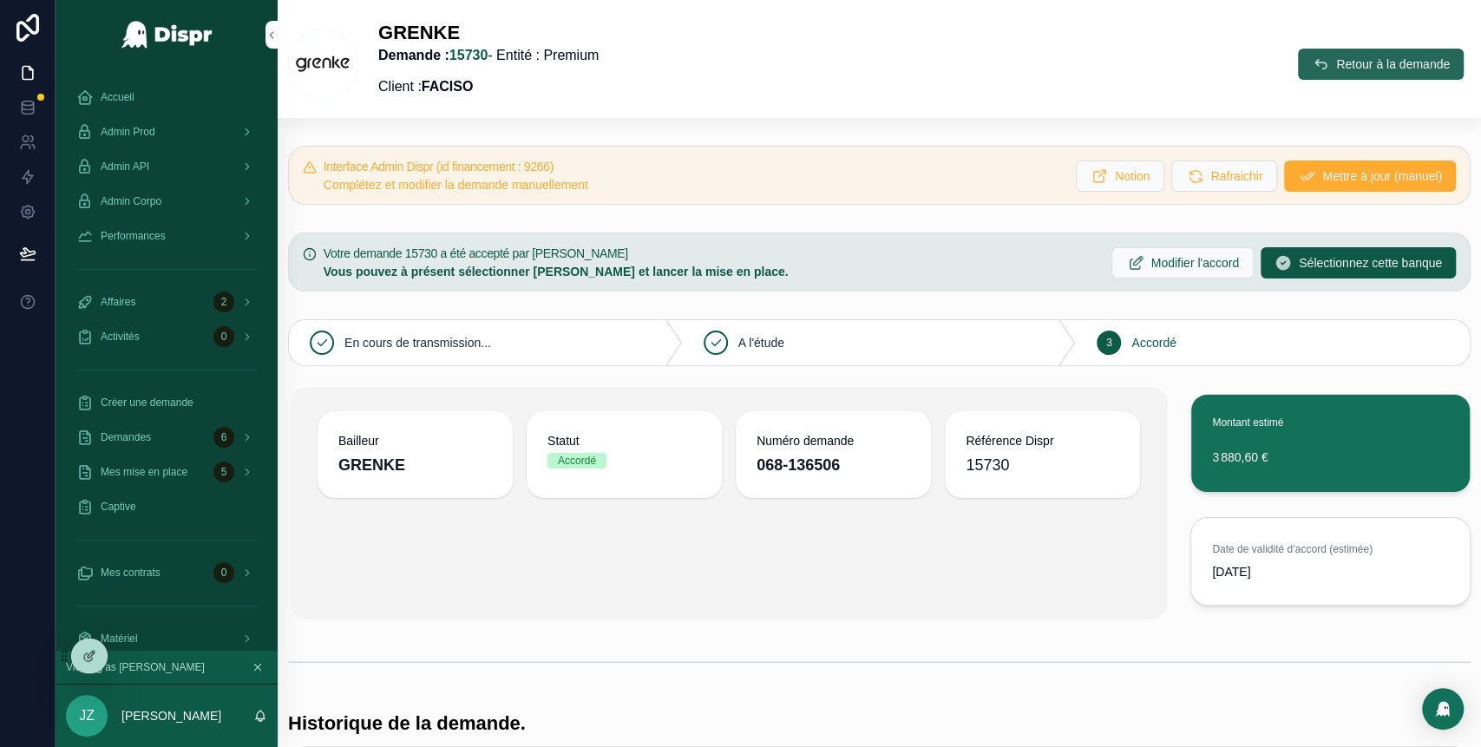
click at [1336, 69] on span "Retour à la demande" at bounding box center [1393, 64] width 114 height 17
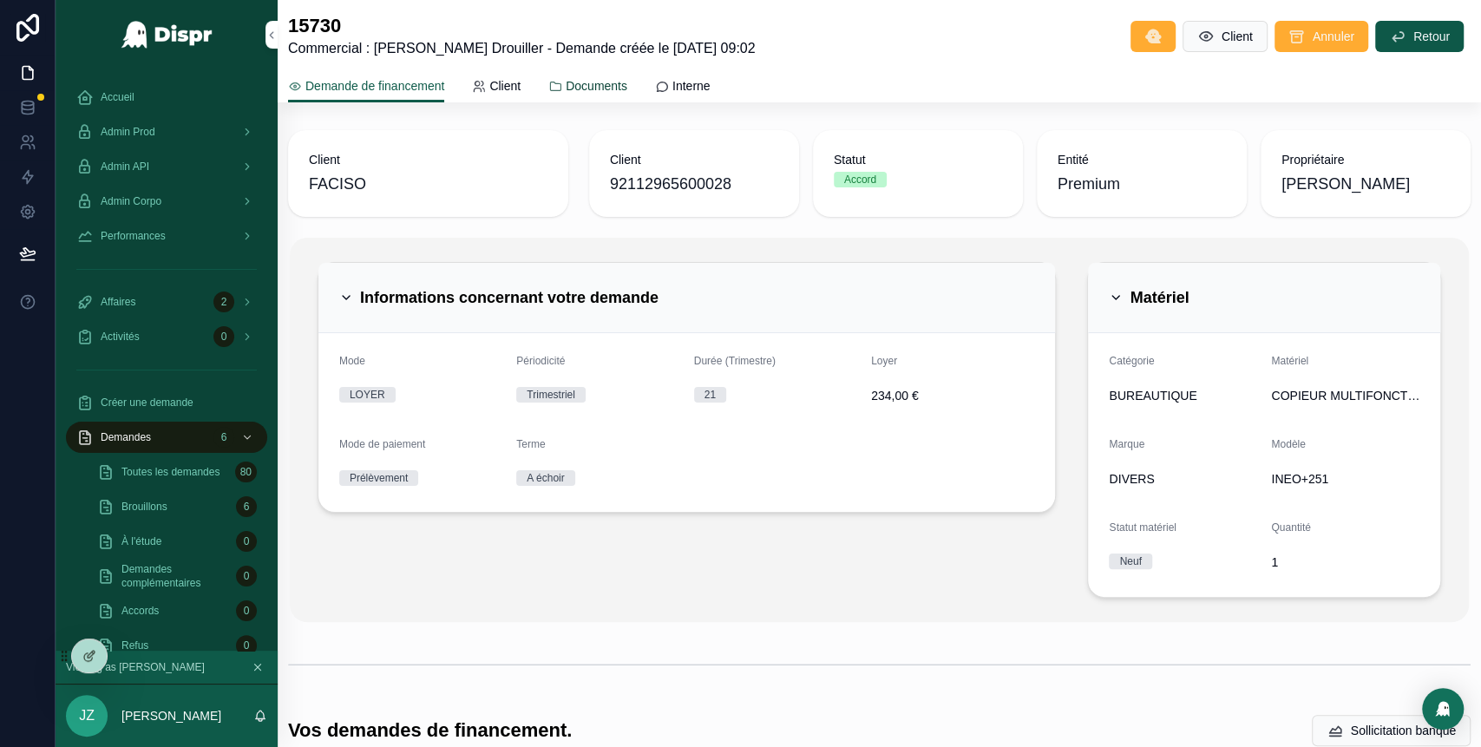
click at [610, 80] on span "Documents" at bounding box center [597, 85] width 62 height 17
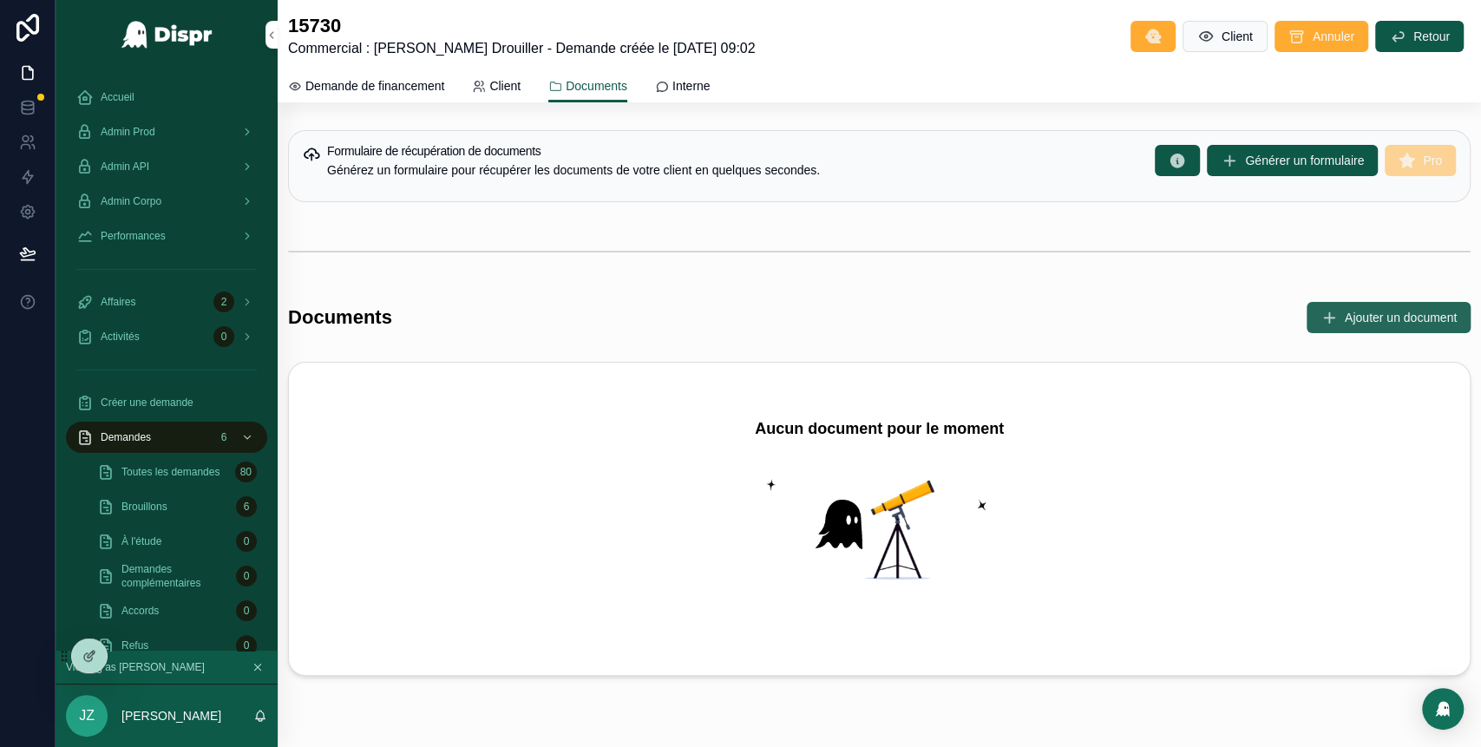
click at [1353, 313] on span "Ajouter un document" at bounding box center [1400, 317] width 112 height 17
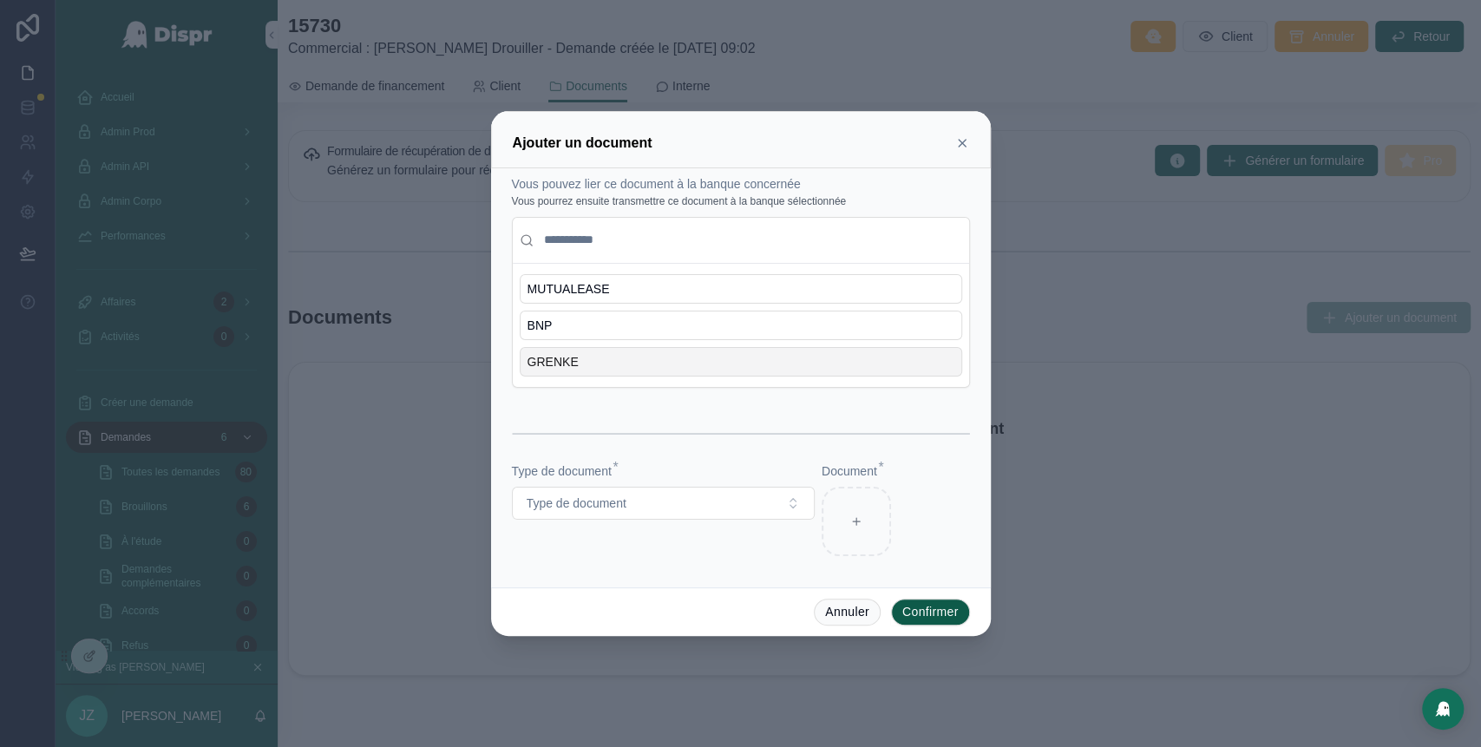
click at [657, 361] on div "GRENKE" at bounding box center [741, 361] width 442 height 29
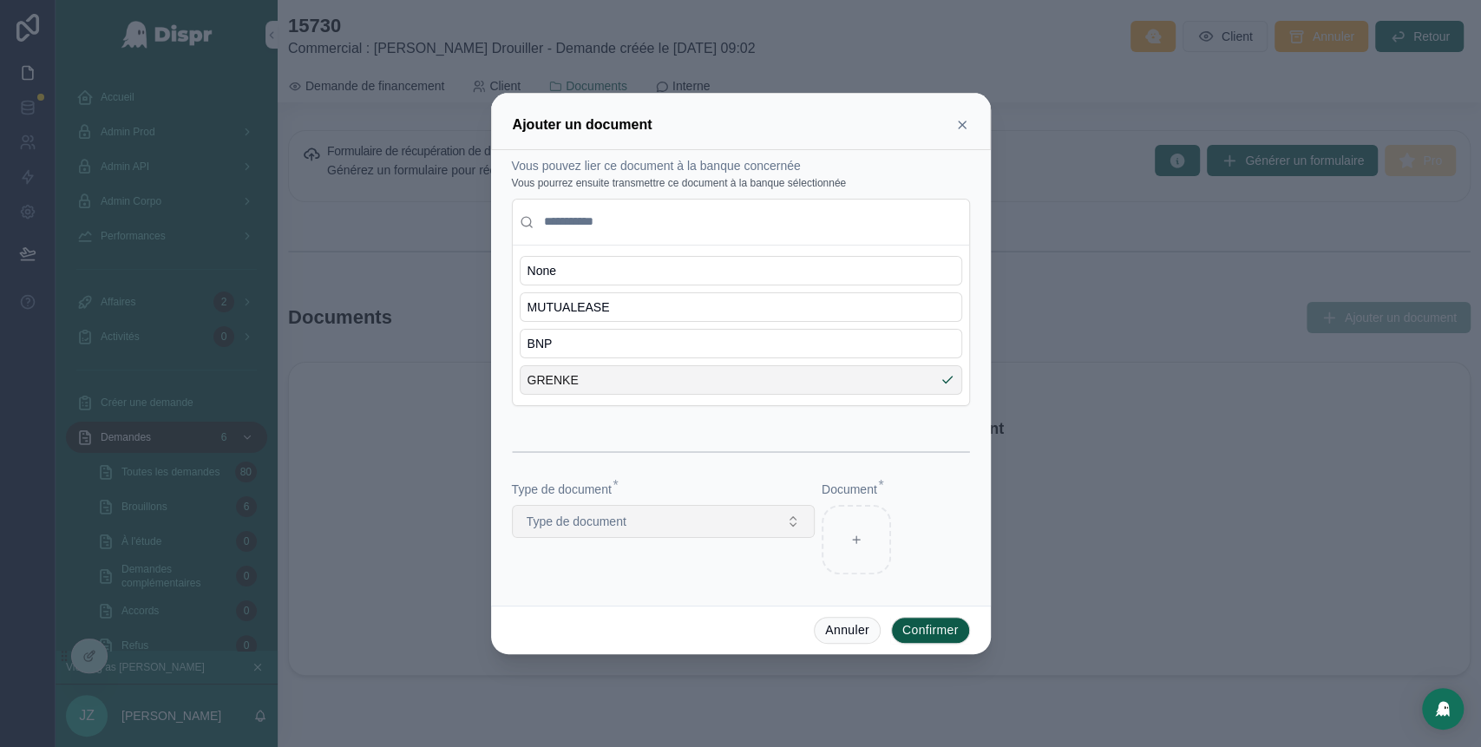
click at [748, 512] on button "Type de document" at bounding box center [663, 521] width 303 height 33
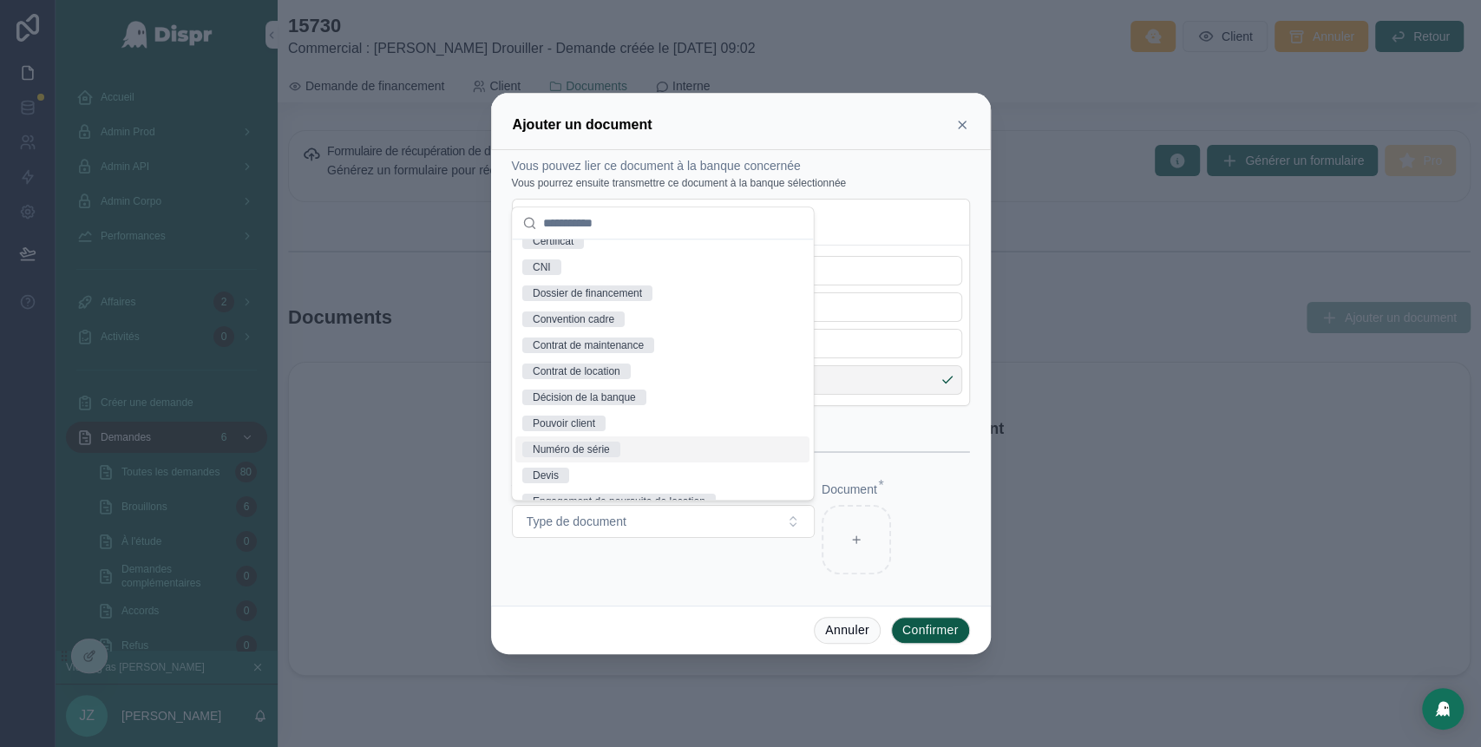
scroll to position [120, 0]
click at [591, 393] on div "Décision de la banque" at bounding box center [584, 397] width 103 height 16
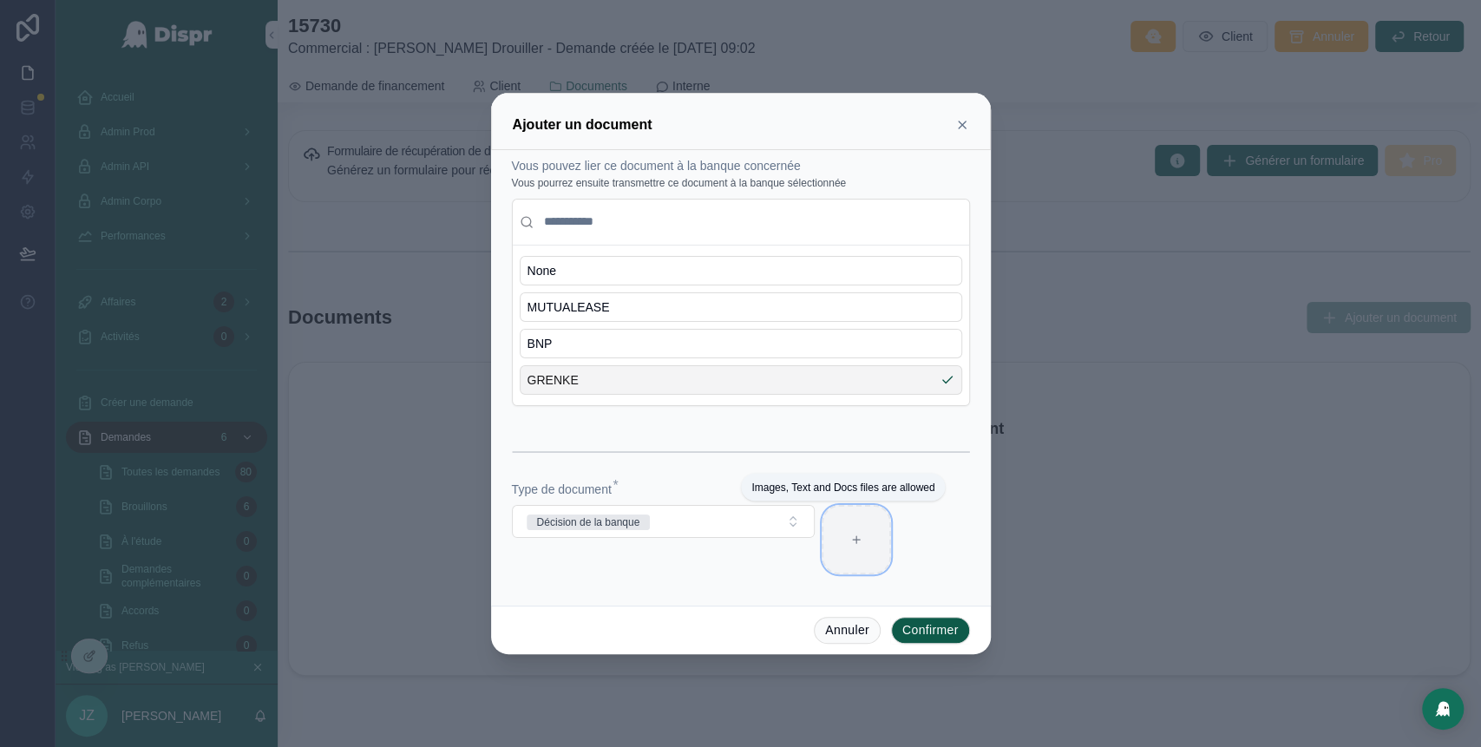
click at [874, 532] on div at bounding box center [855, 539] width 69 height 69
type input "**********"
click at [935, 627] on button "Confirmer" at bounding box center [930, 631] width 79 height 28
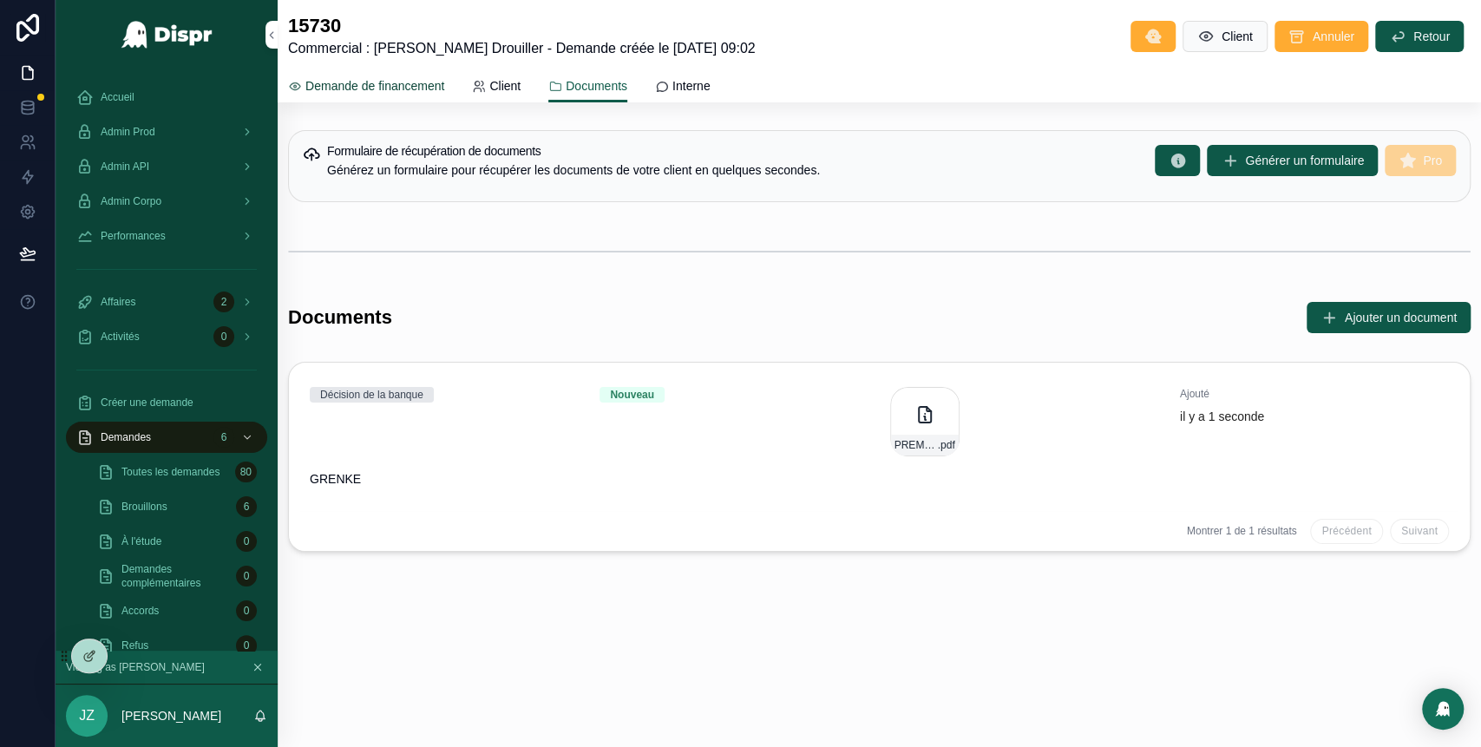
click at [374, 92] on span "Demande de financement" at bounding box center [374, 85] width 139 height 17
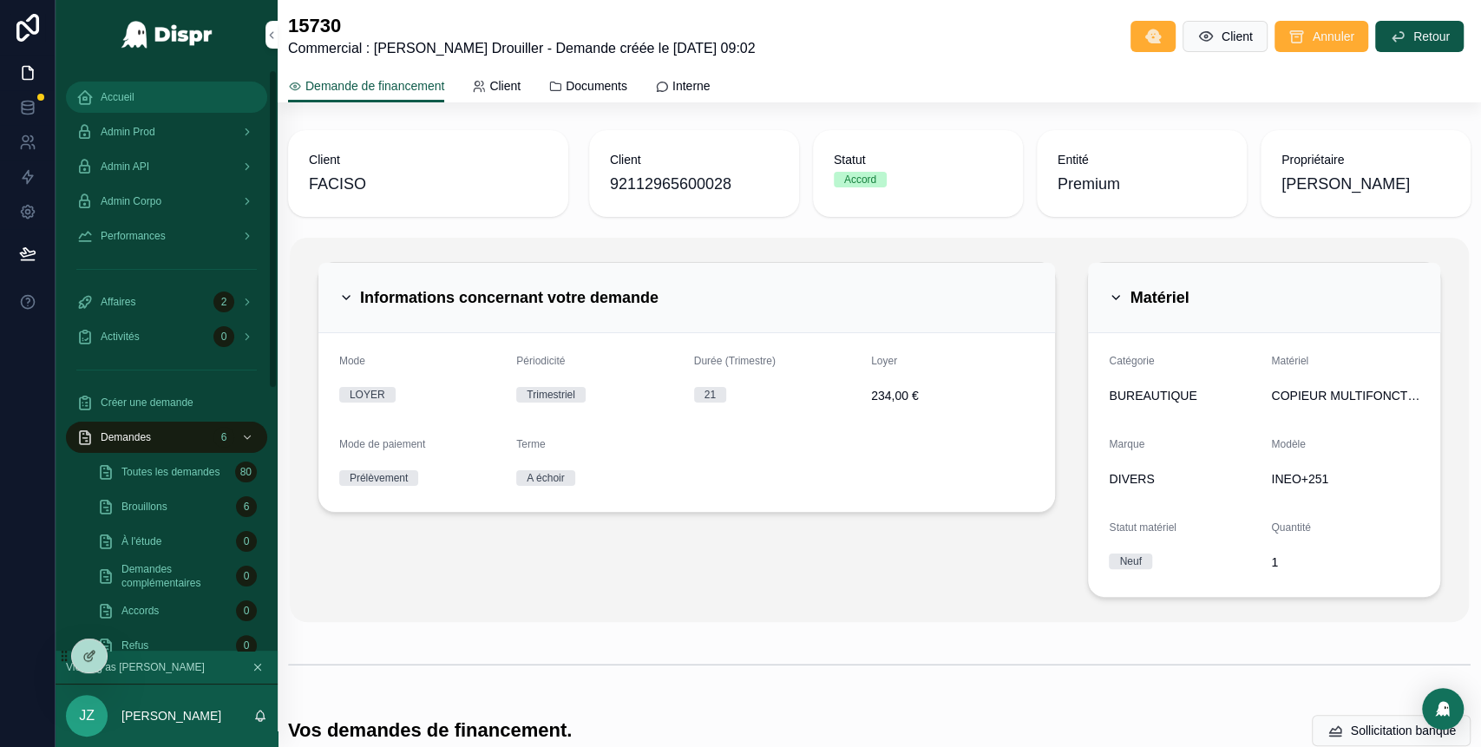
click at [132, 104] on div "Accueil" at bounding box center [166, 97] width 180 height 28
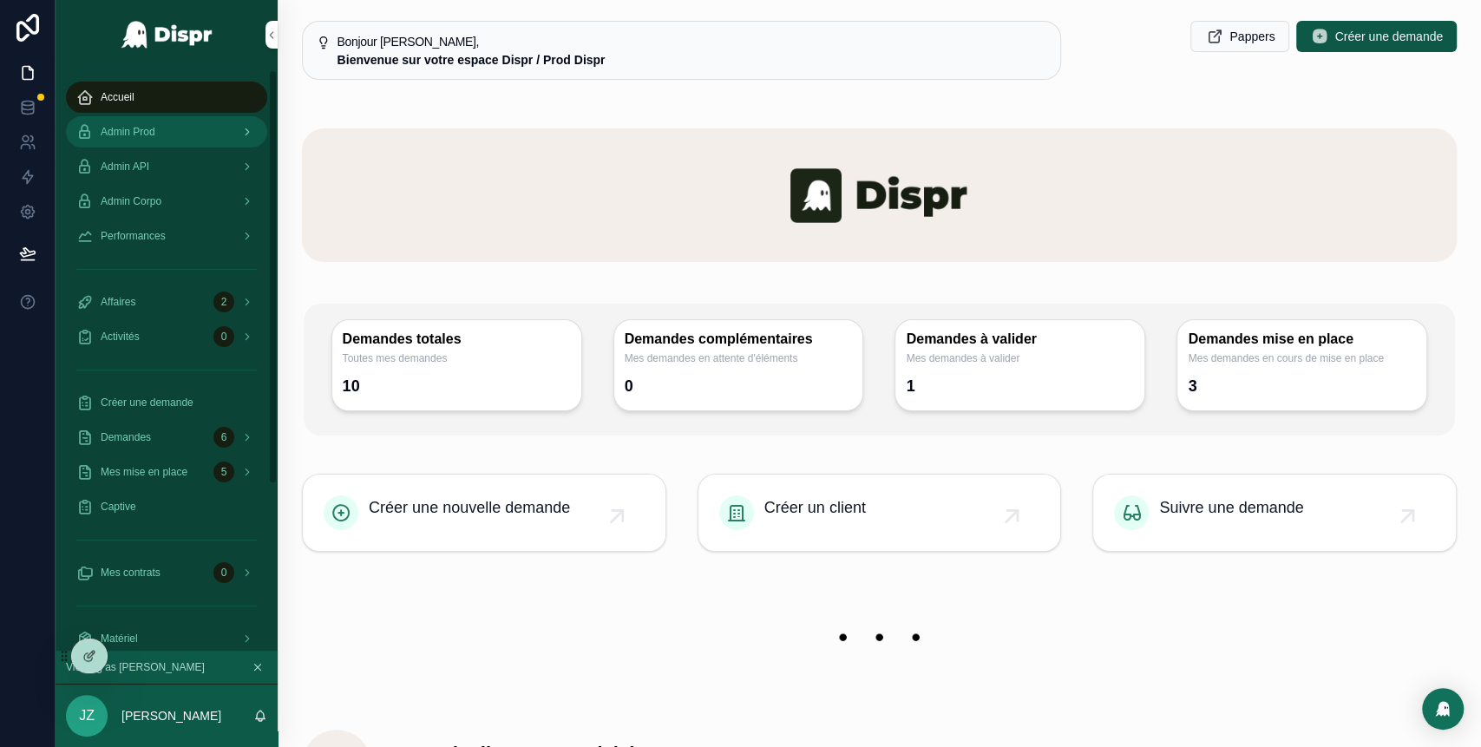
click at [211, 121] on div "Admin Prod" at bounding box center [166, 132] width 180 height 28
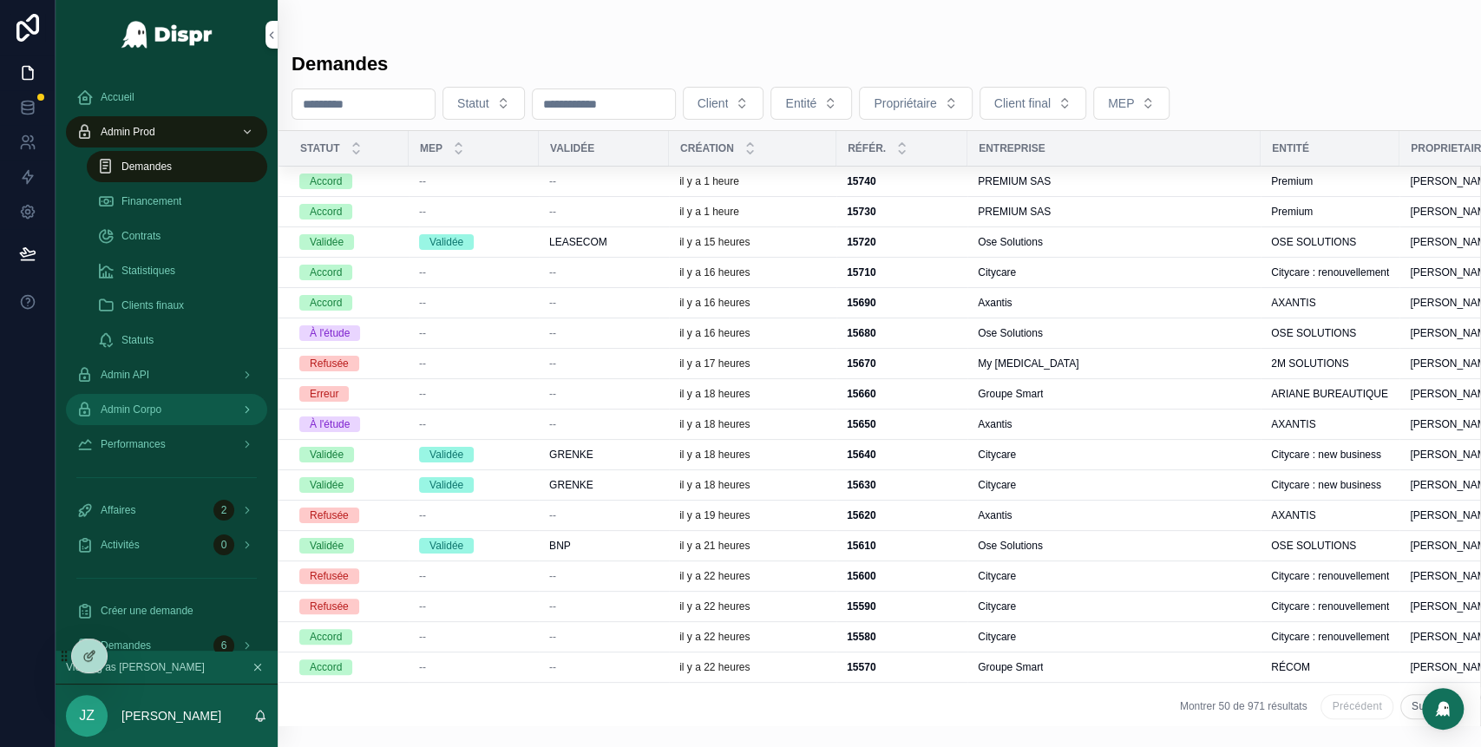
click at [161, 410] on span "Admin Corpo" at bounding box center [131, 409] width 61 height 14
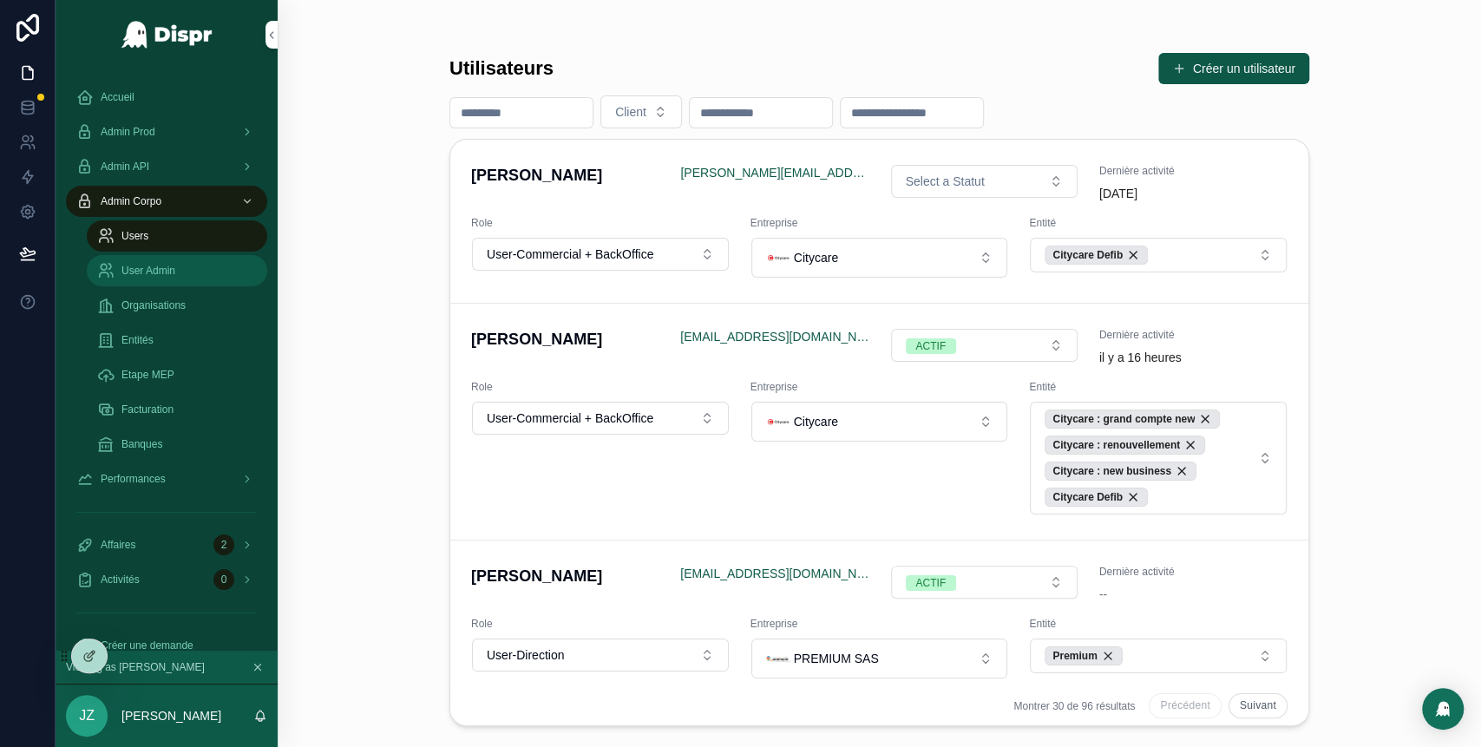
click at [161, 282] on div "User Admin" at bounding box center [177, 271] width 160 height 28
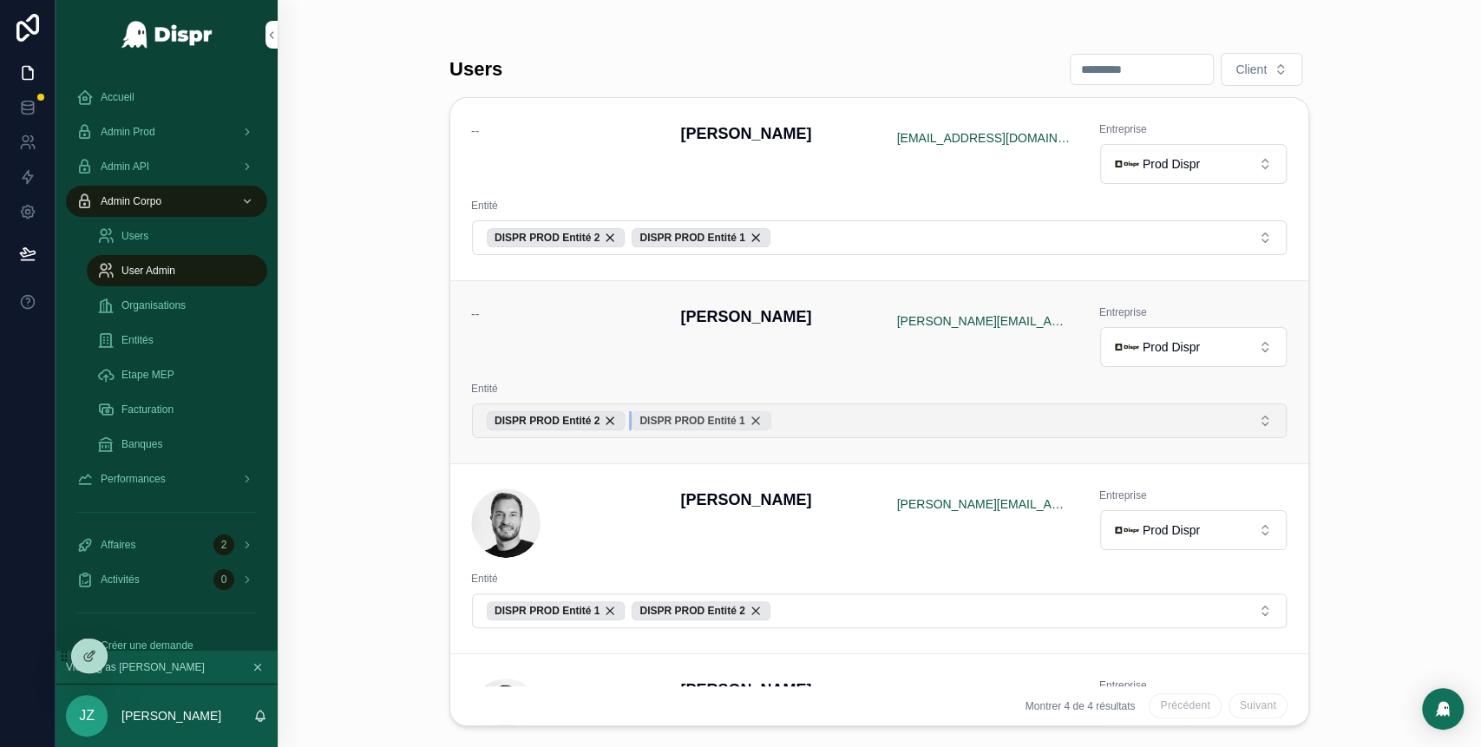
click at [769, 415] on div "DISPR PROD Entité 1" at bounding box center [700, 420] width 138 height 19
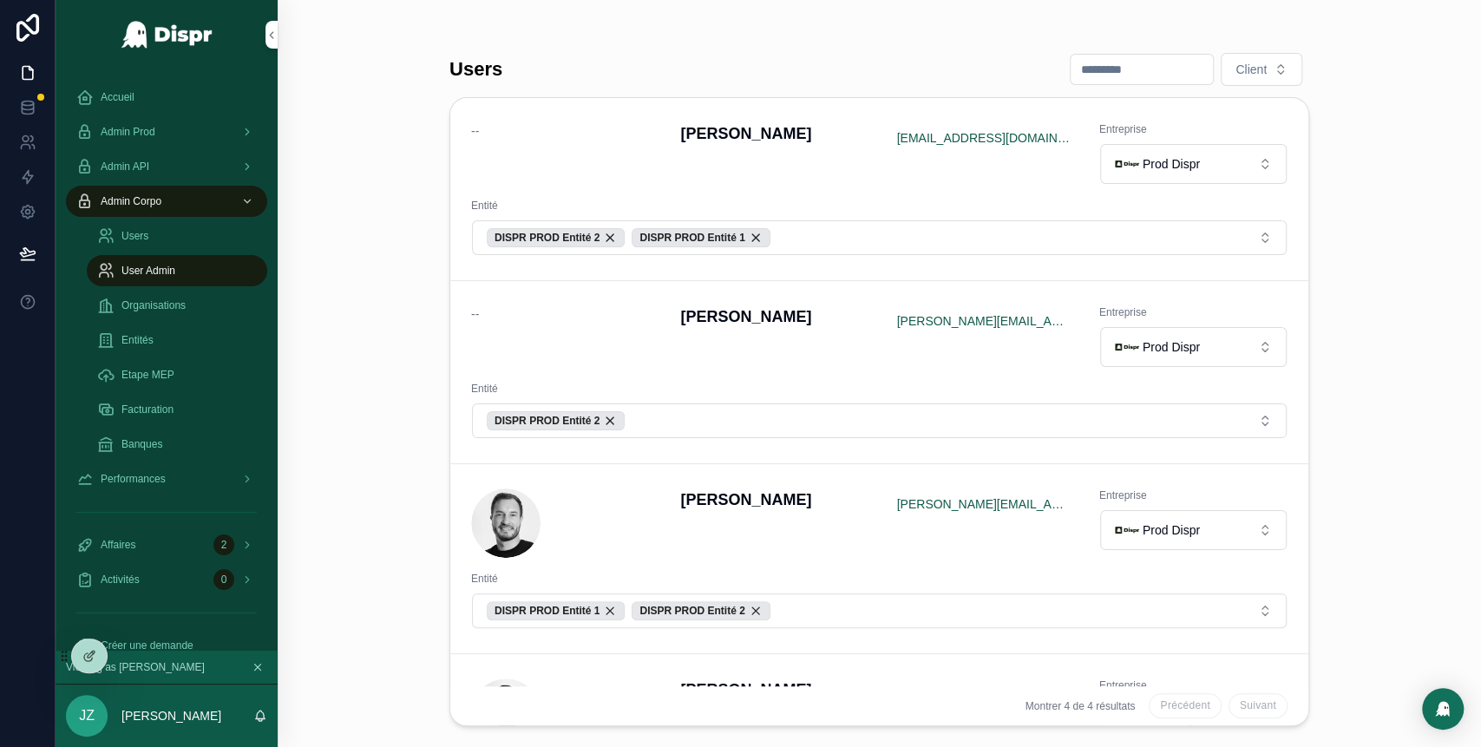
click at [624, 420] on div "DISPR PROD Entité 2" at bounding box center [556, 420] width 138 height 19
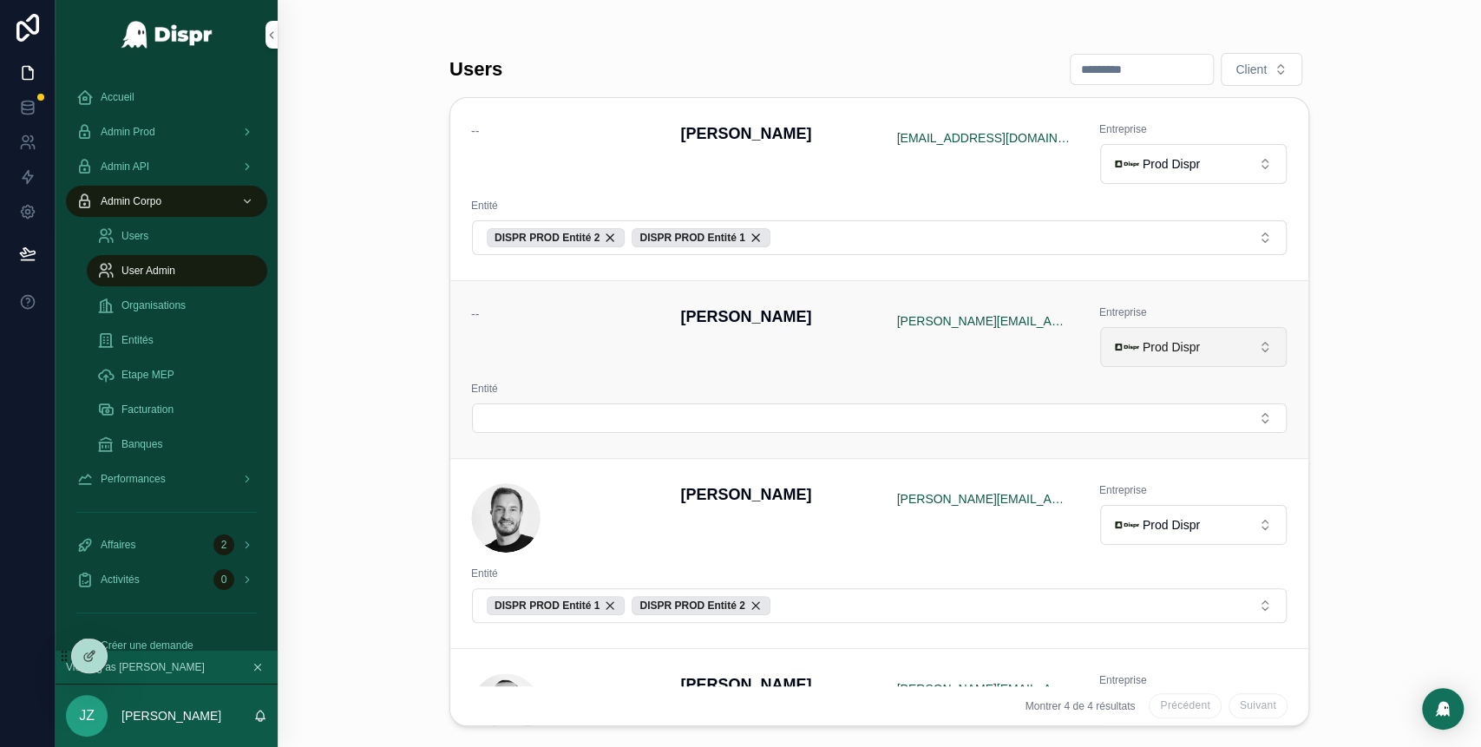
click at [1172, 343] on span "Prod Dispr" at bounding box center [1170, 346] width 57 height 17
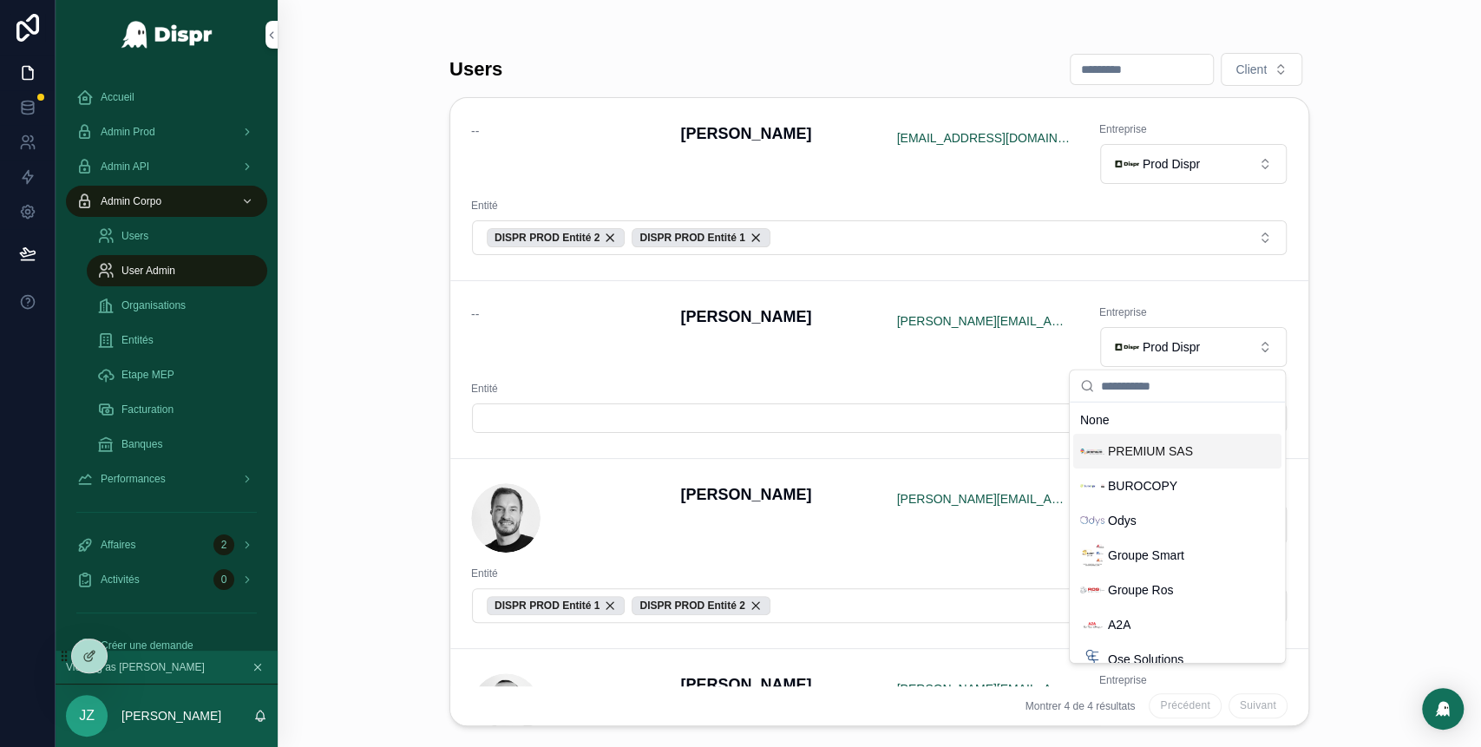
click at [1135, 461] on div "PREMIUM SAS" at bounding box center [1136, 451] width 113 height 24
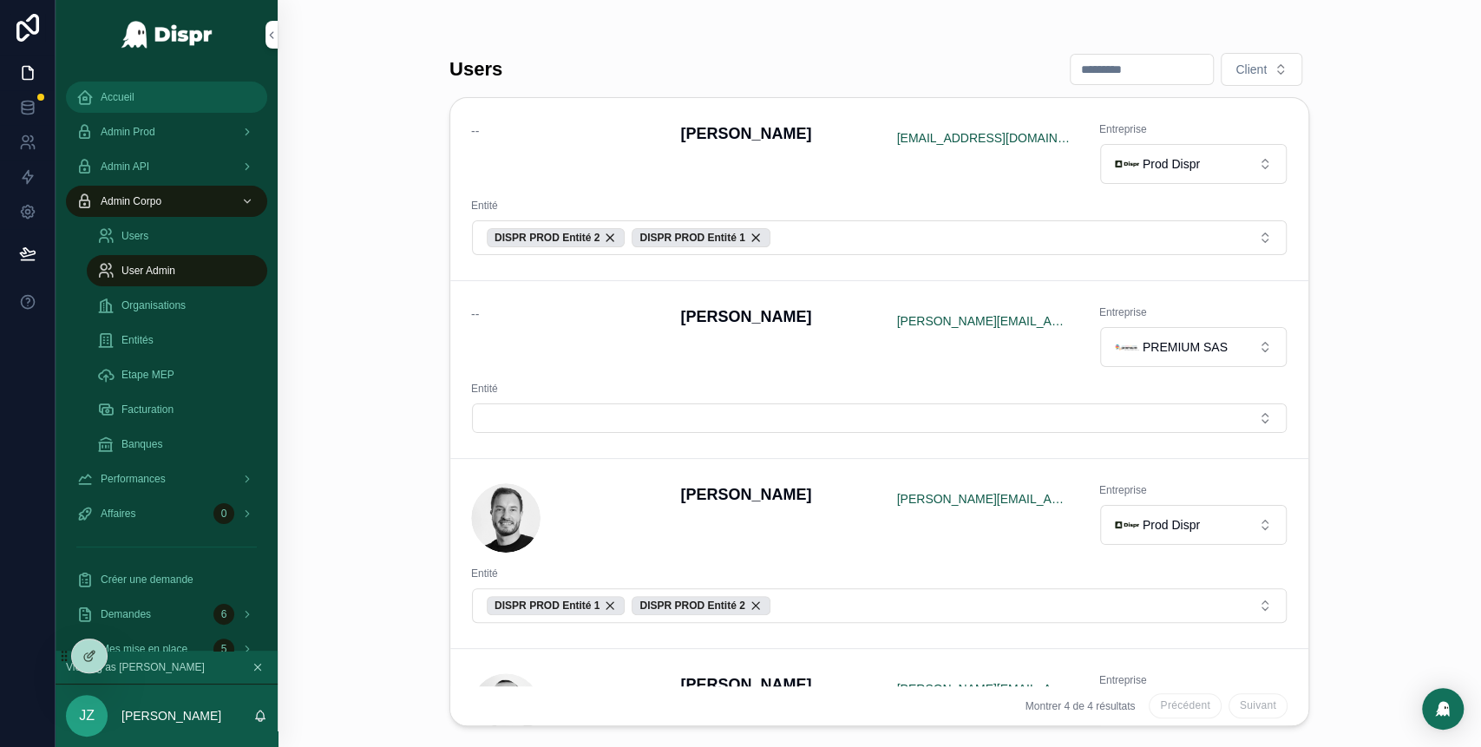
click at [132, 108] on div "Accueil" at bounding box center [166, 97] width 180 height 28
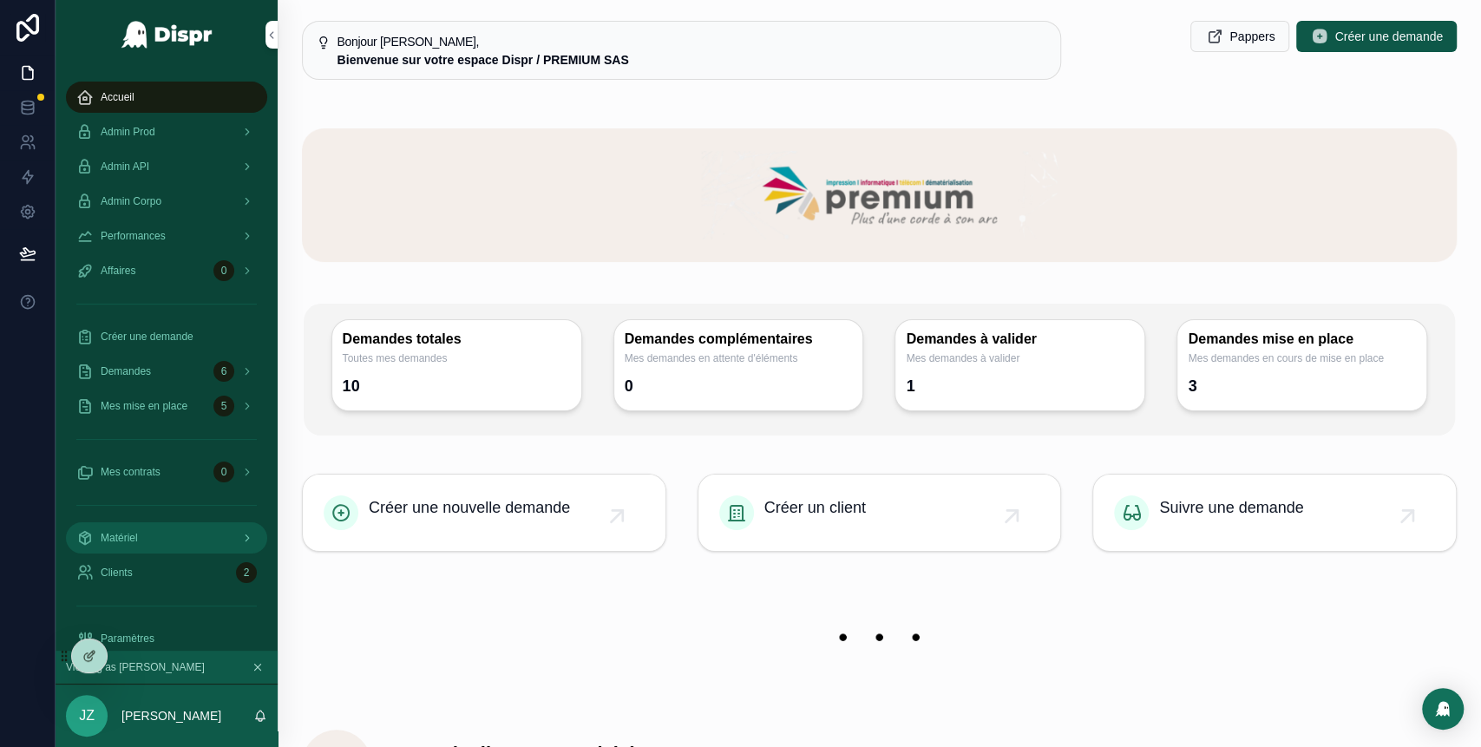
click at [190, 543] on div "Matériel" at bounding box center [166, 538] width 180 height 28
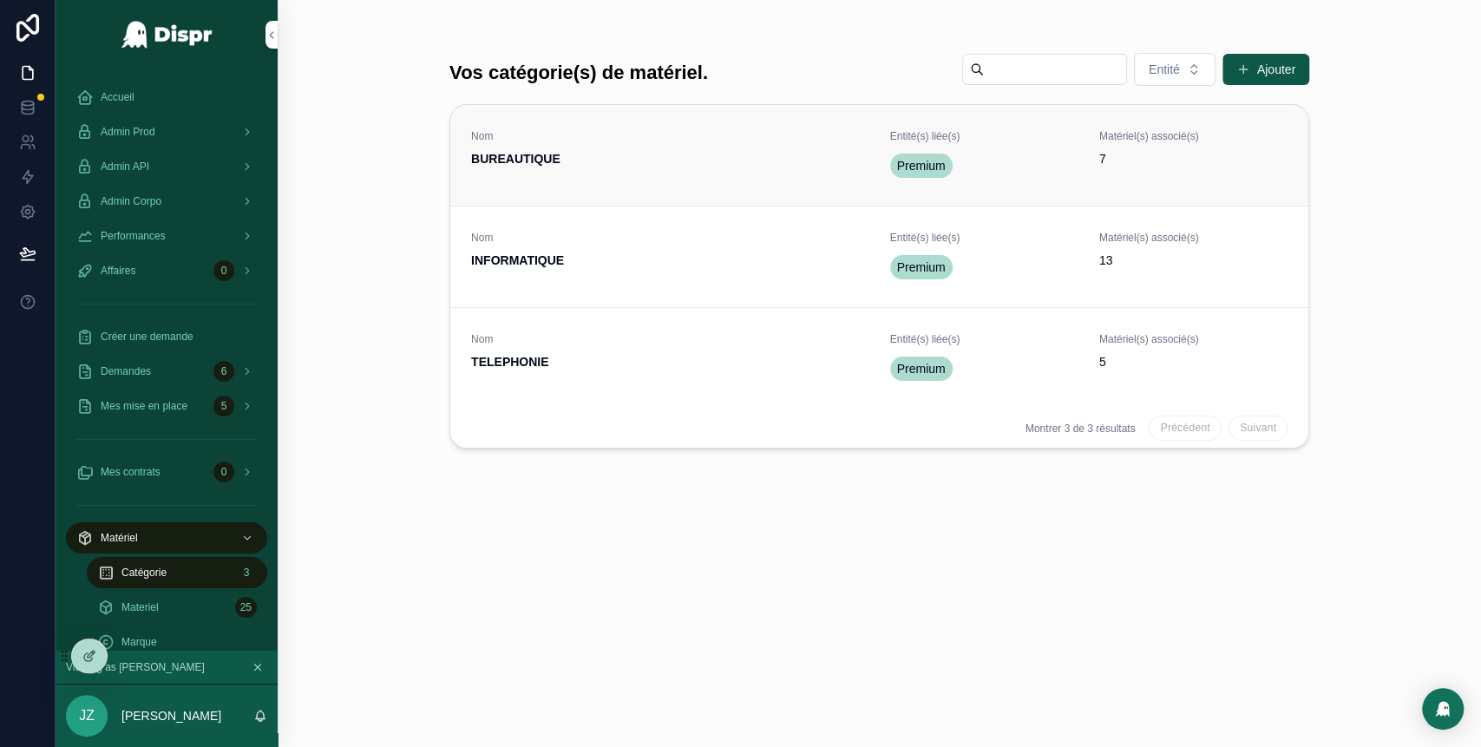
click at [623, 177] on div "Nom BUREAUTIQUE" at bounding box center [670, 155] width 398 height 52
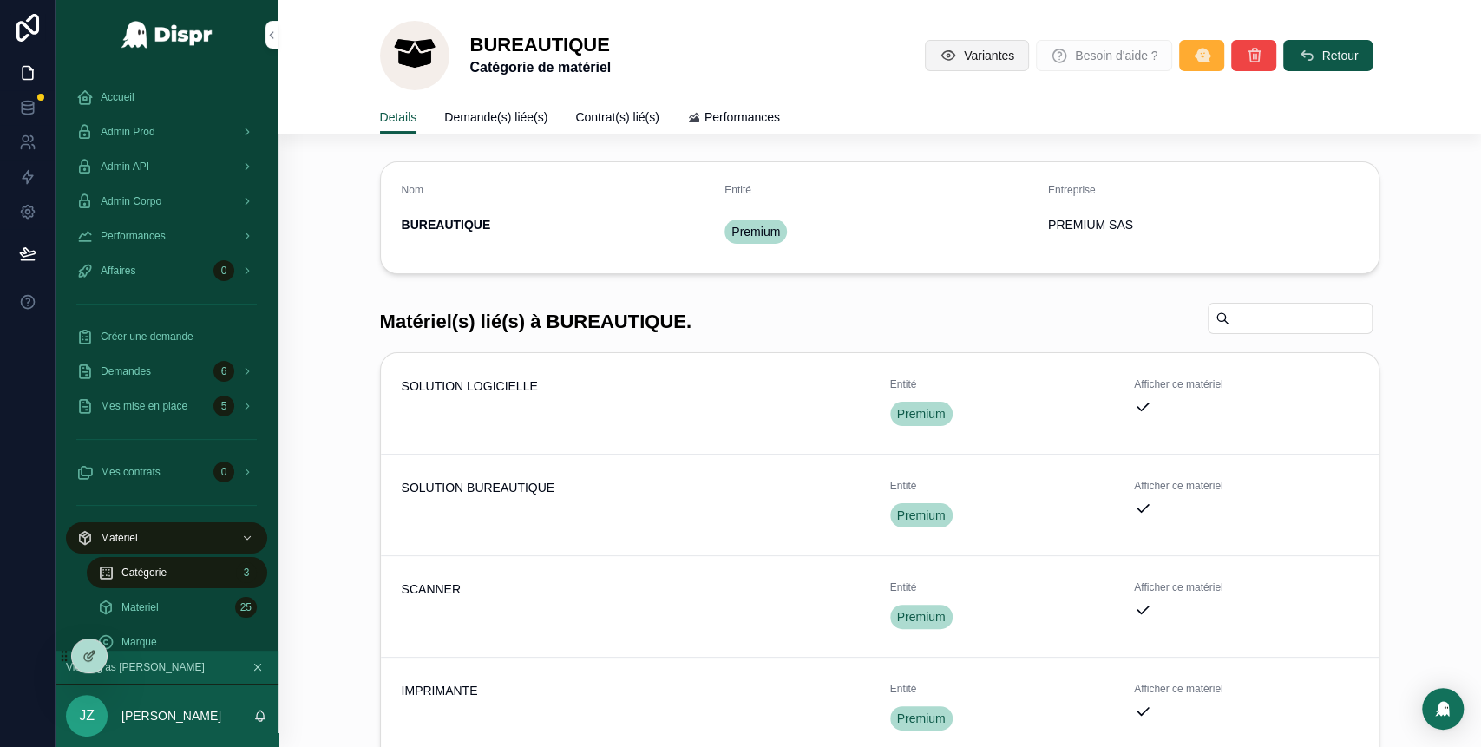
click at [964, 56] on span "Variantes" at bounding box center [989, 55] width 50 height 17
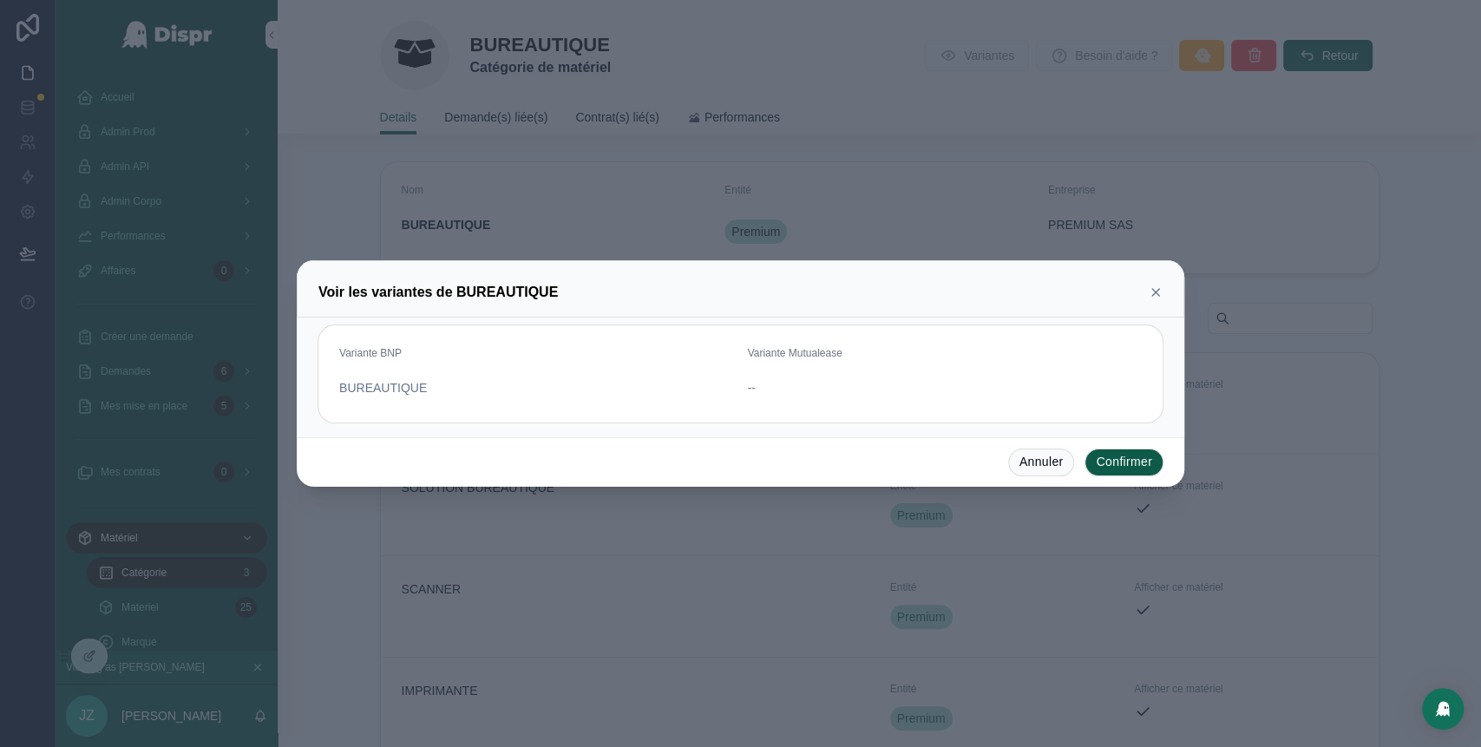
click at [1153, 297] on icon at bounding box center [1155, 292] width 14 height 14
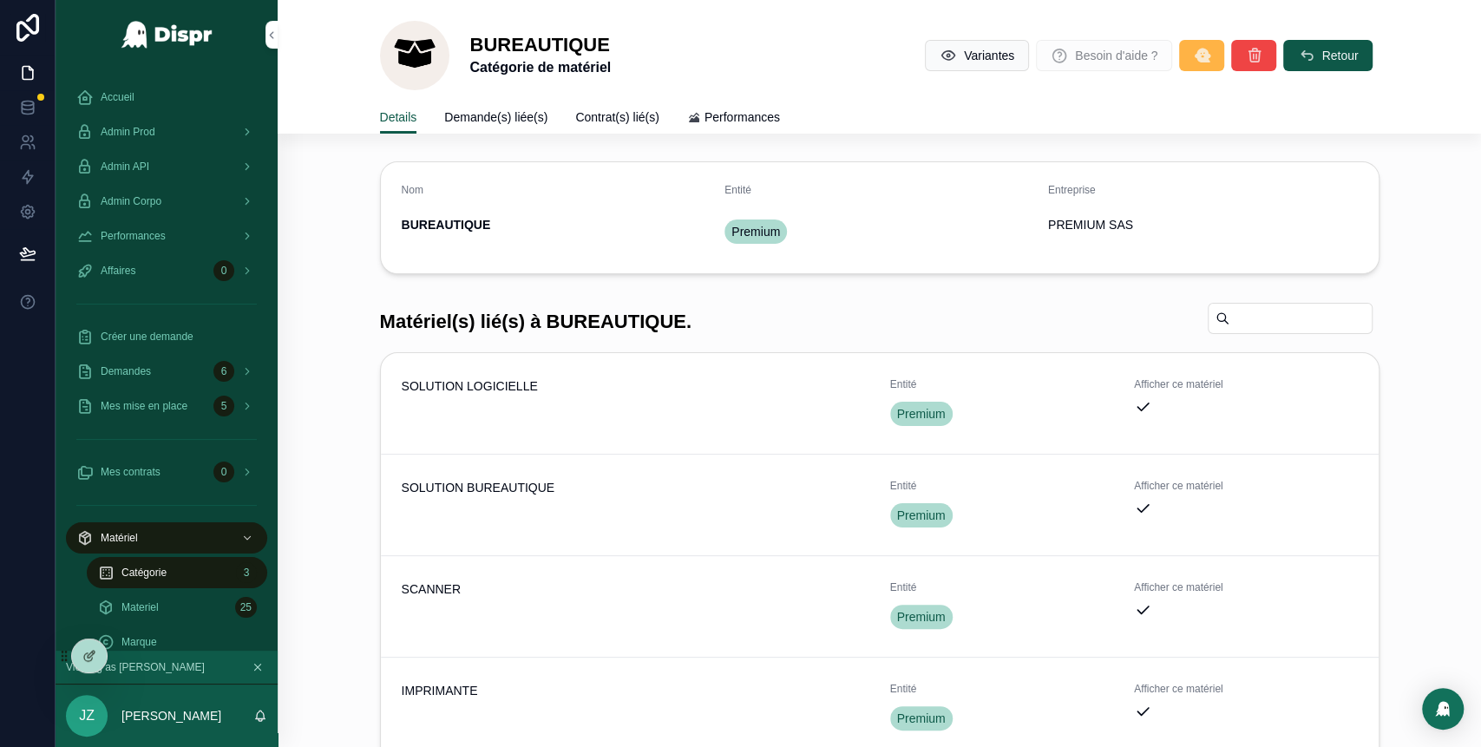
click at [1193, 58] on icon "scrollable content" at bounding box center [1201, 55] width 17 height 17
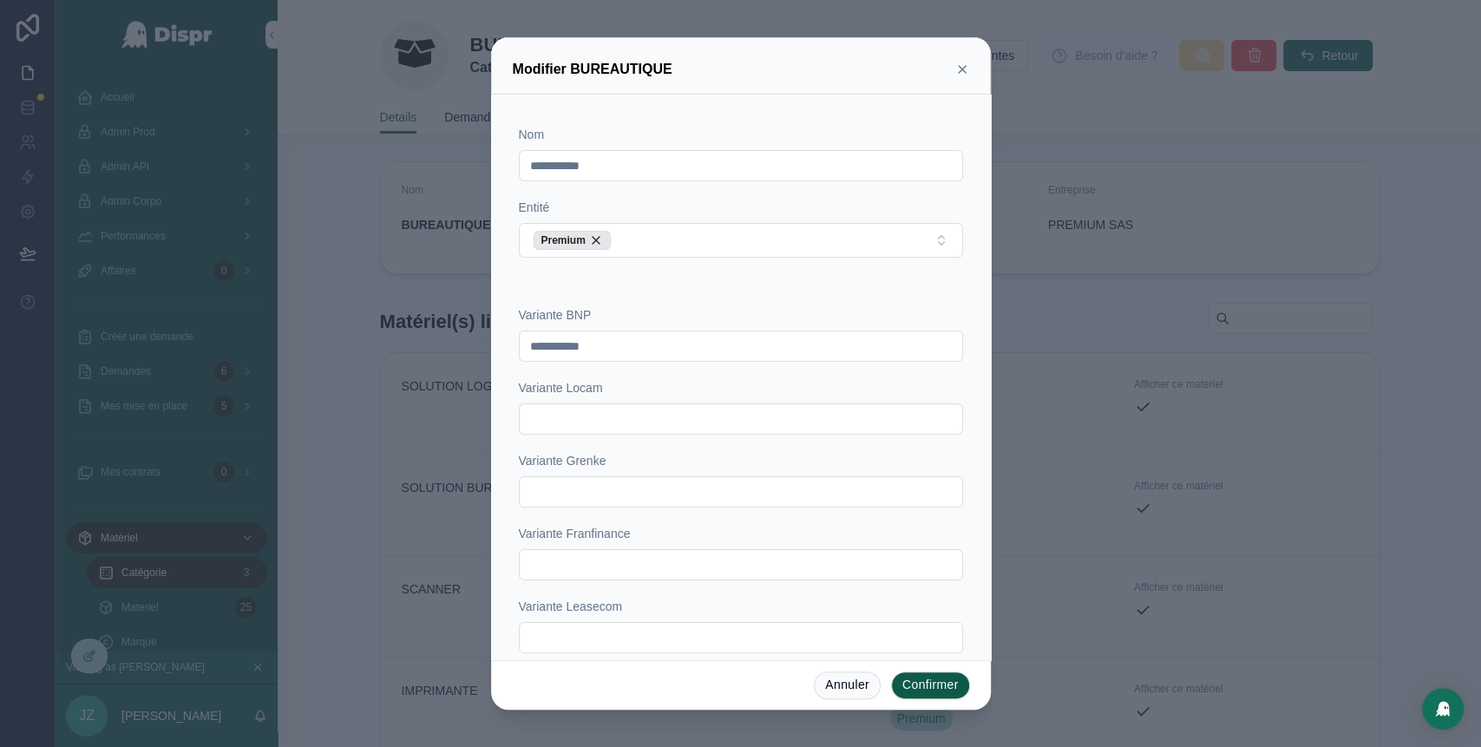
click at [631, 490] on input "text" at bounding box center [741, 492] width 442 height 24
type input "**********"
click at [925, 687] on button "Confirmer" at bounding box center [930, 685] width 79 height 28
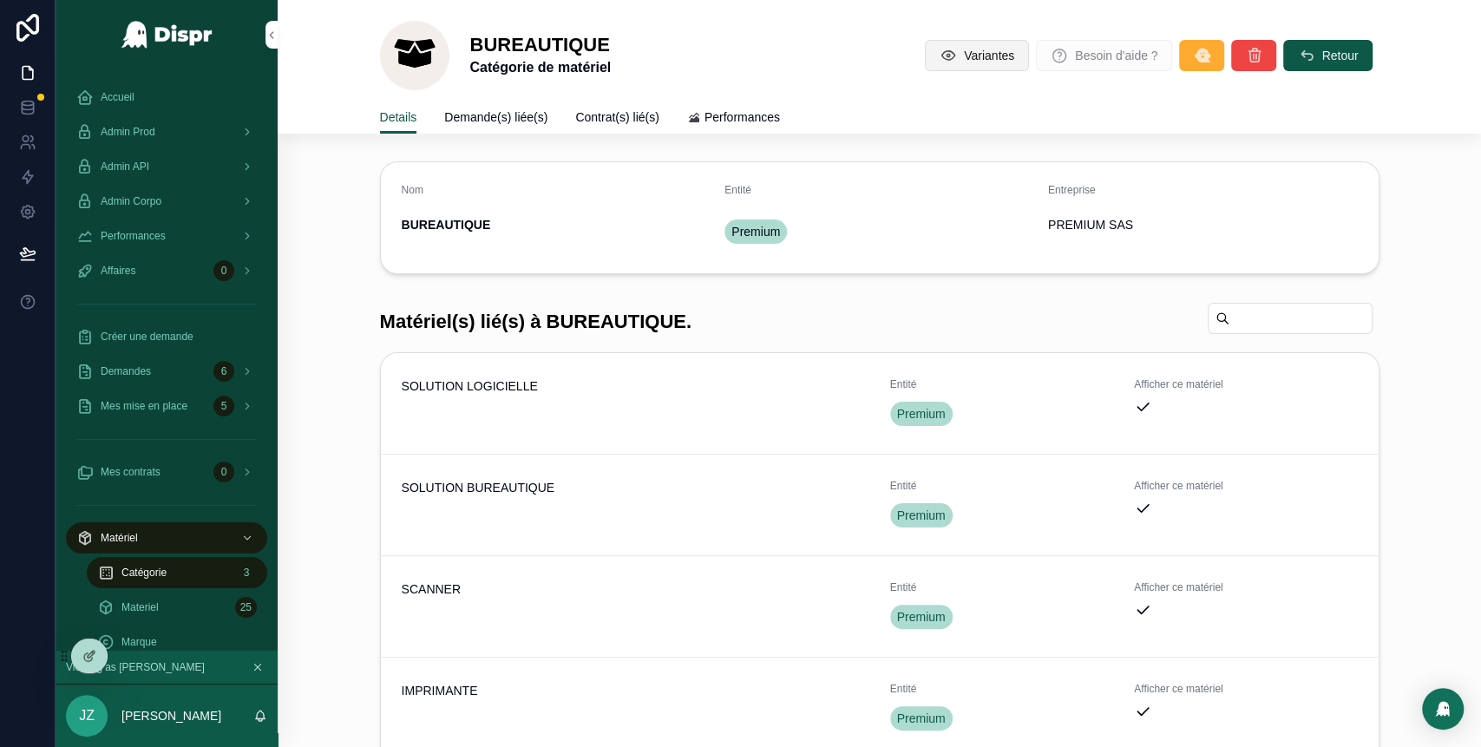
click at [964, 57] on span "Variantes" at bounding box center [989, 55] width 50 height 17
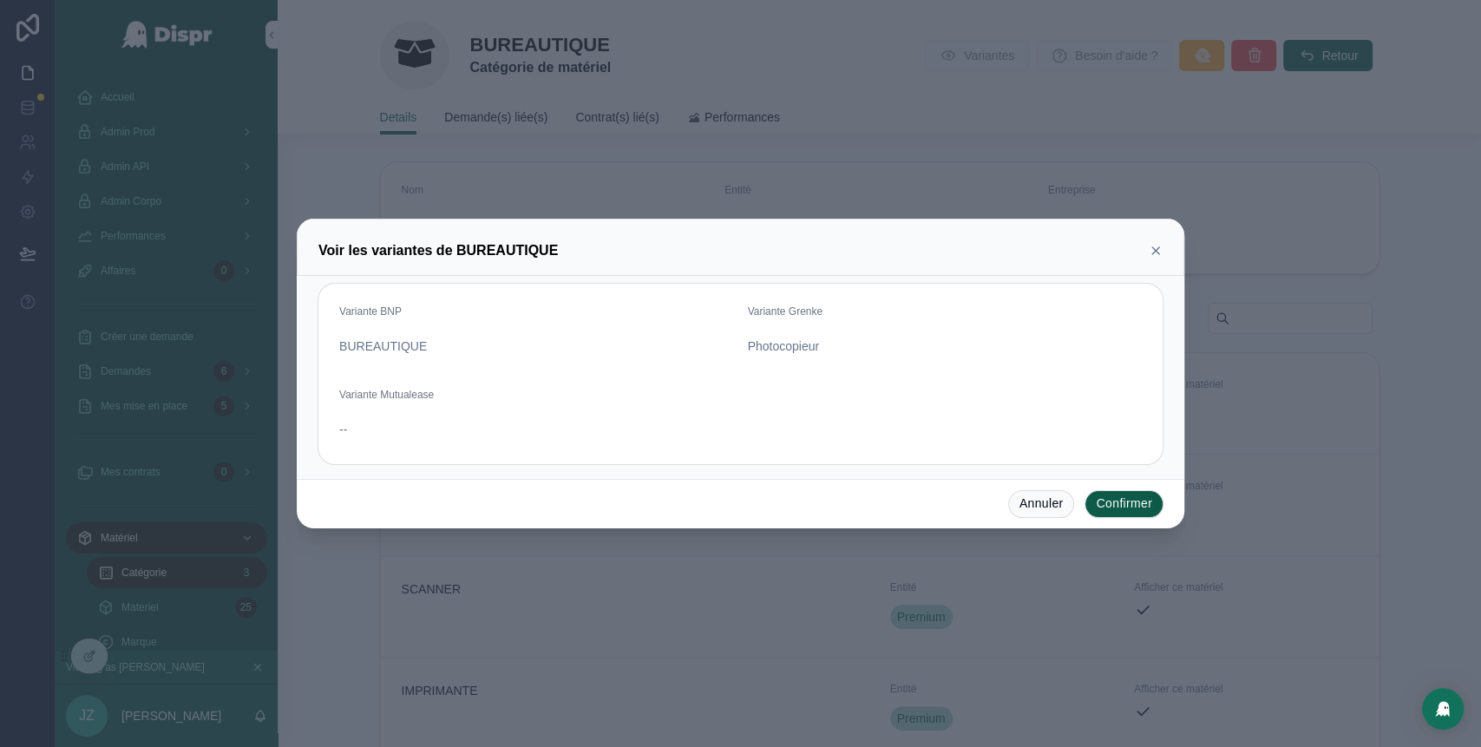
click at [1158, 249] on icon at bounding box center [1155, 250] width 7 height 7
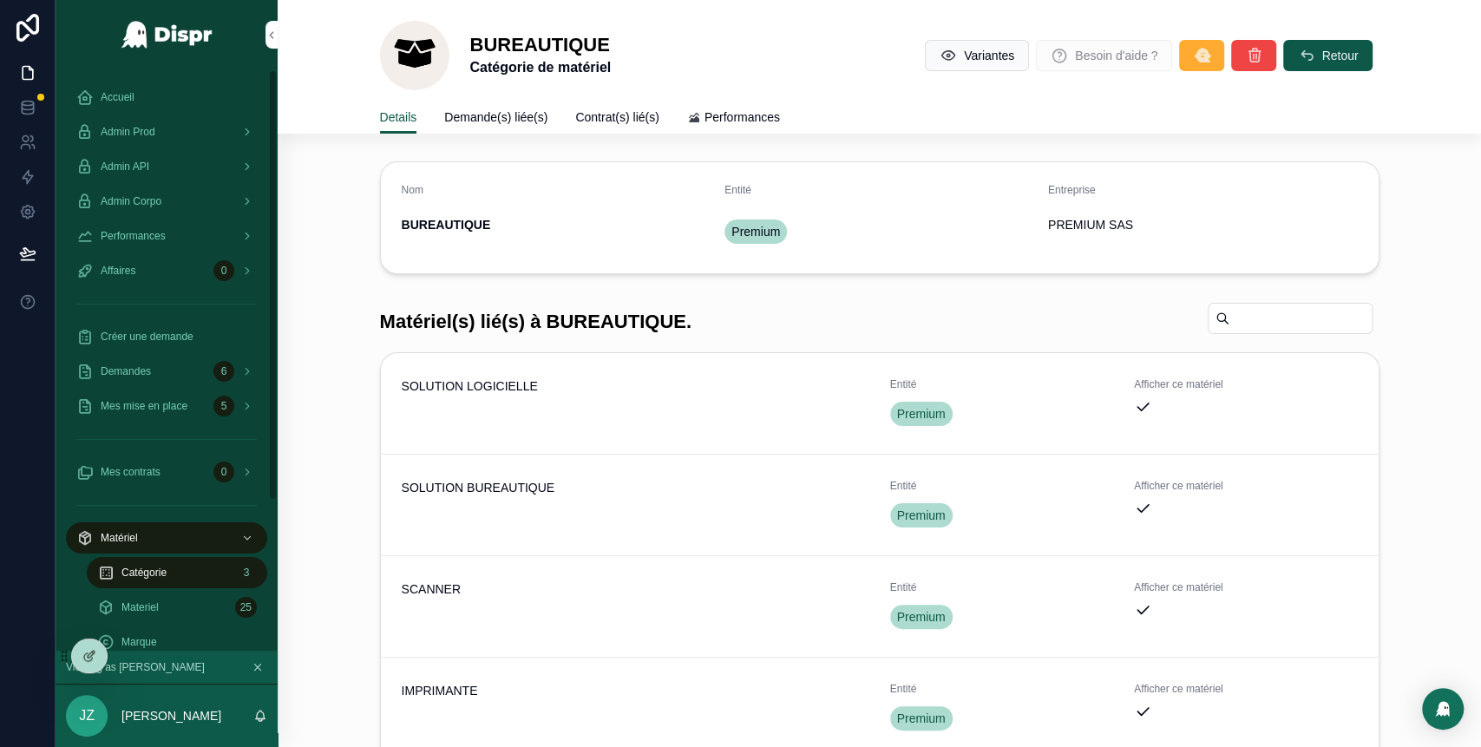
click at [152, 569] on span "Catégorie" at bounding box center [143, 573] width 45 height 14
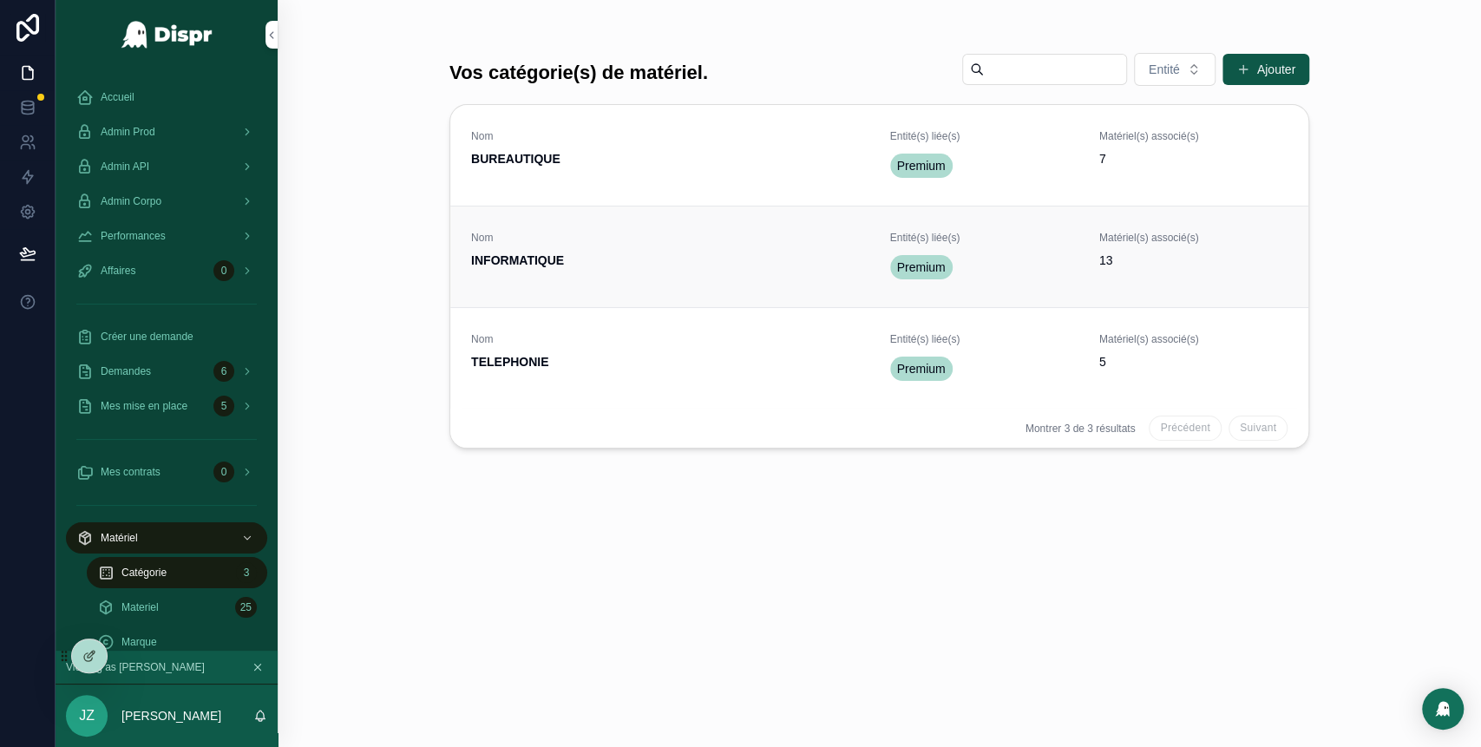
click at [664, 266] on span "INFORMATIQUE" at bounding box center [670, 260] width 398 height 17
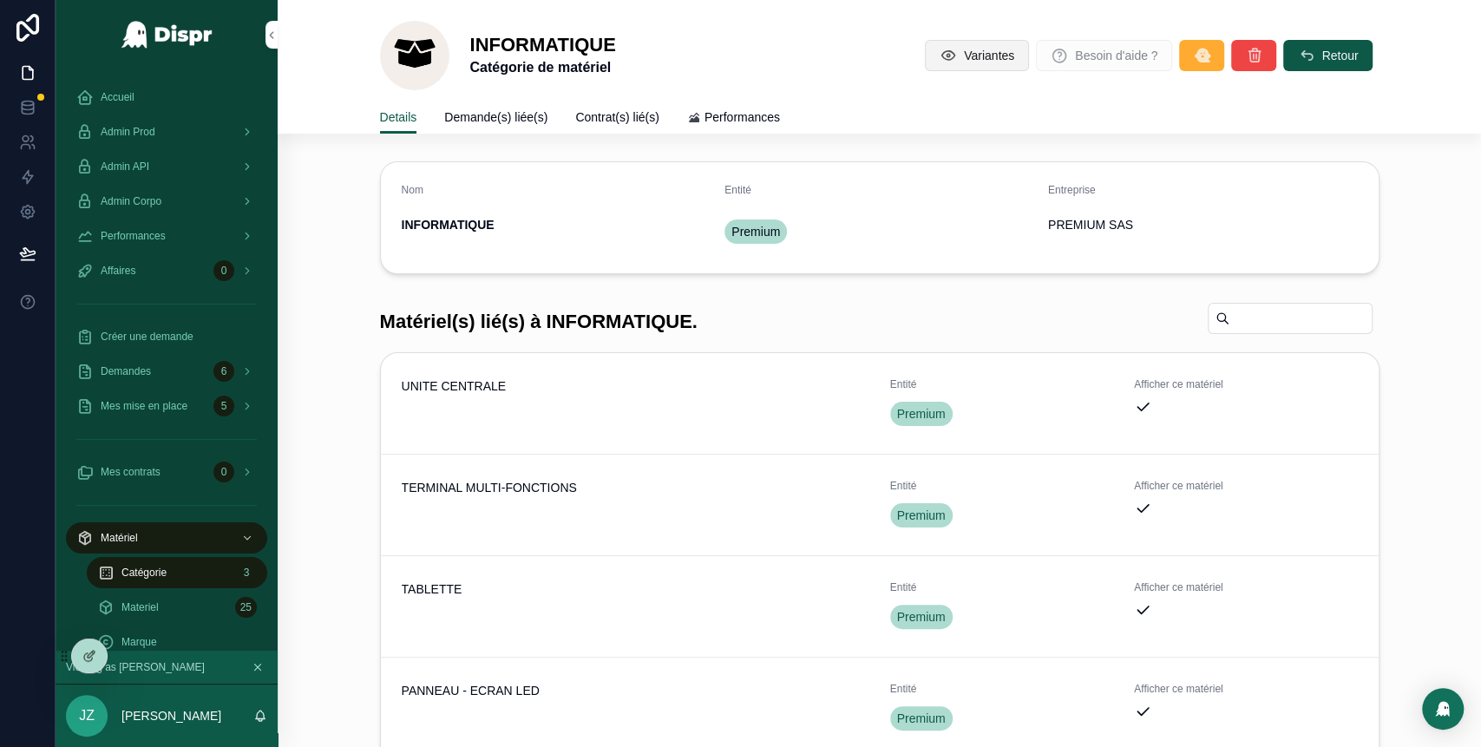
click at [964, 59] on span "Variantes" at bounding box center [989, 55] width 50 height 17
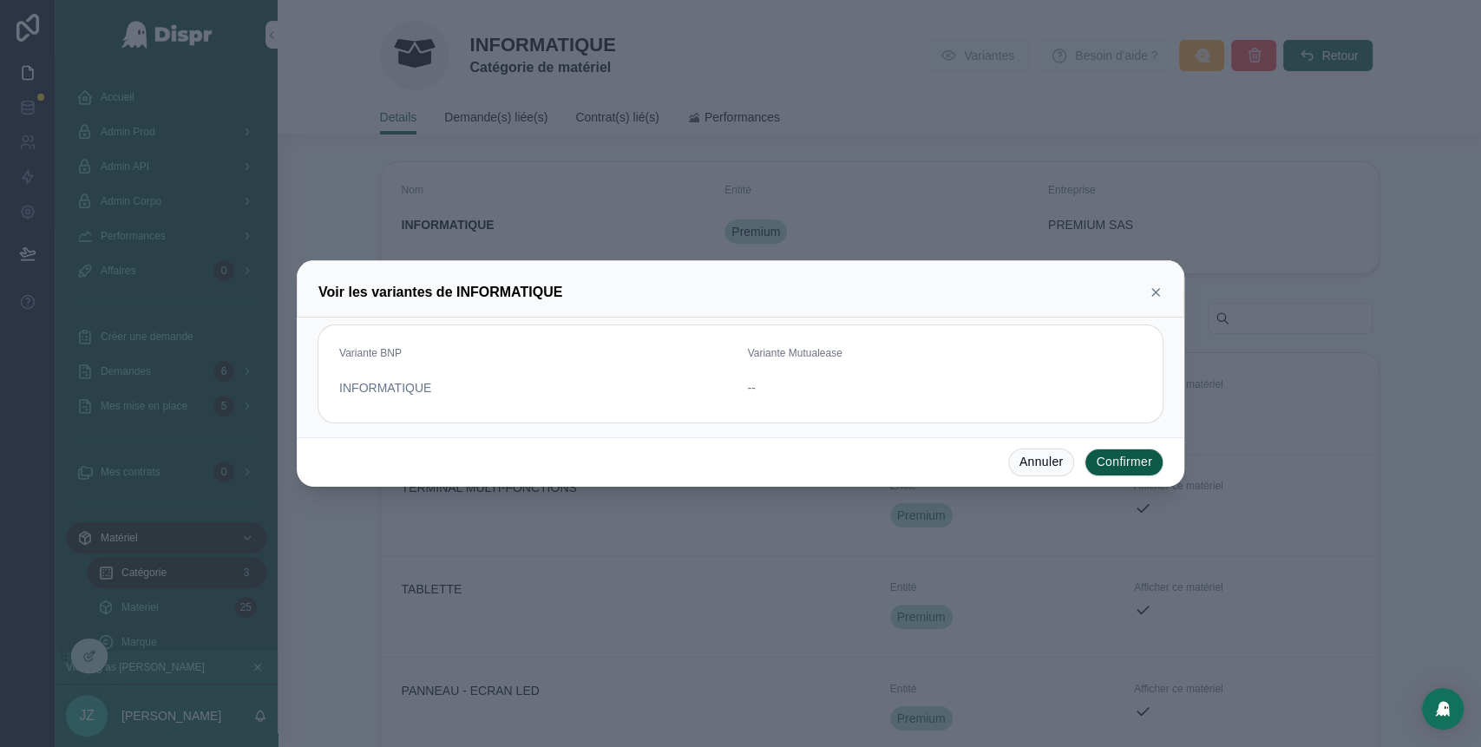
click at [1151, 294] on icon at bounding box center [1155, 292] width 14 height 14
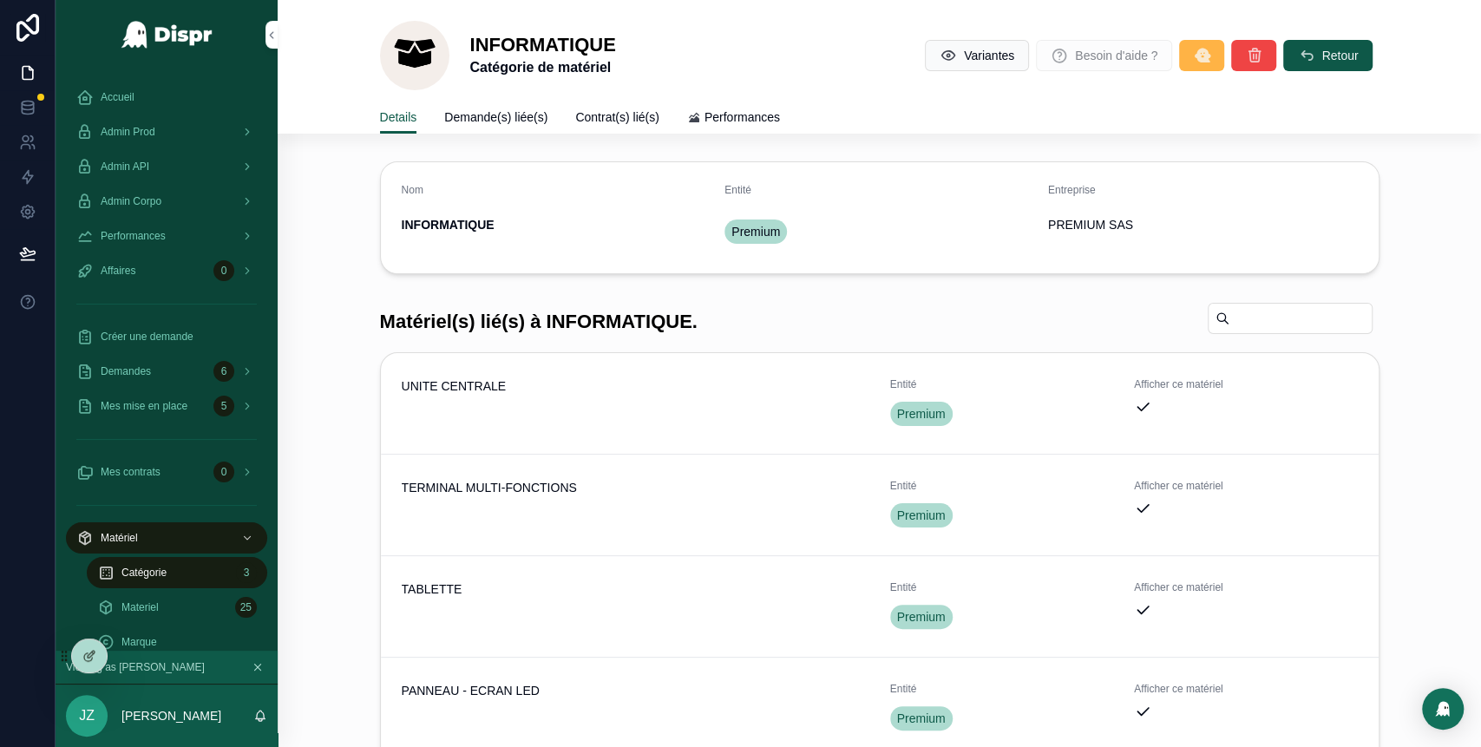
click at [1193, 56] on icon "scrollable content" at bounding box center [1201, 55] width 17 height 17
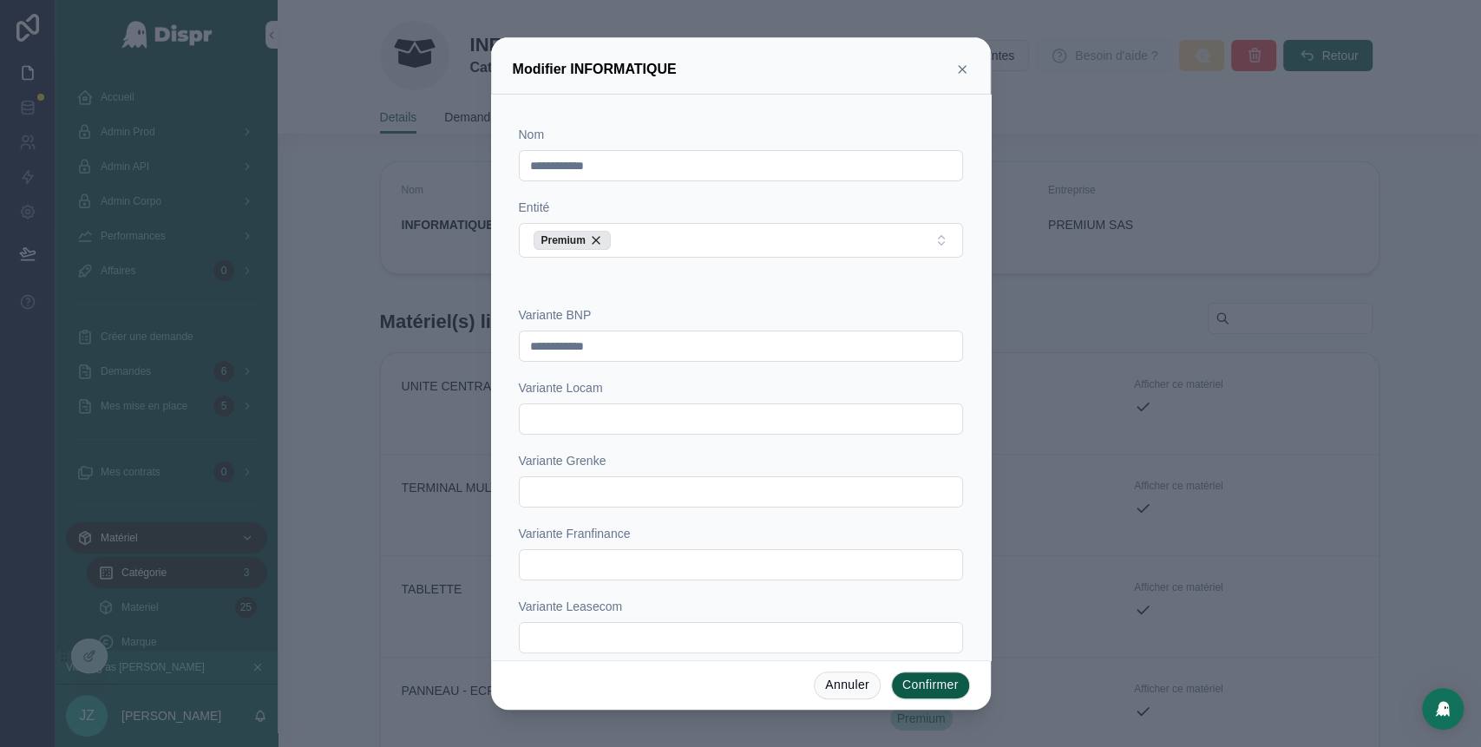
click at [598, 487] on input "text" at bounding box center [741, 492] width 442 height 24
click at [622, 493] on input "****" at bounding box center [741, 492] width 442 height 24
type input "**********"
click at [945, 682] on button "Confirmer" at bounding box center [930, 685] width 79 height 28
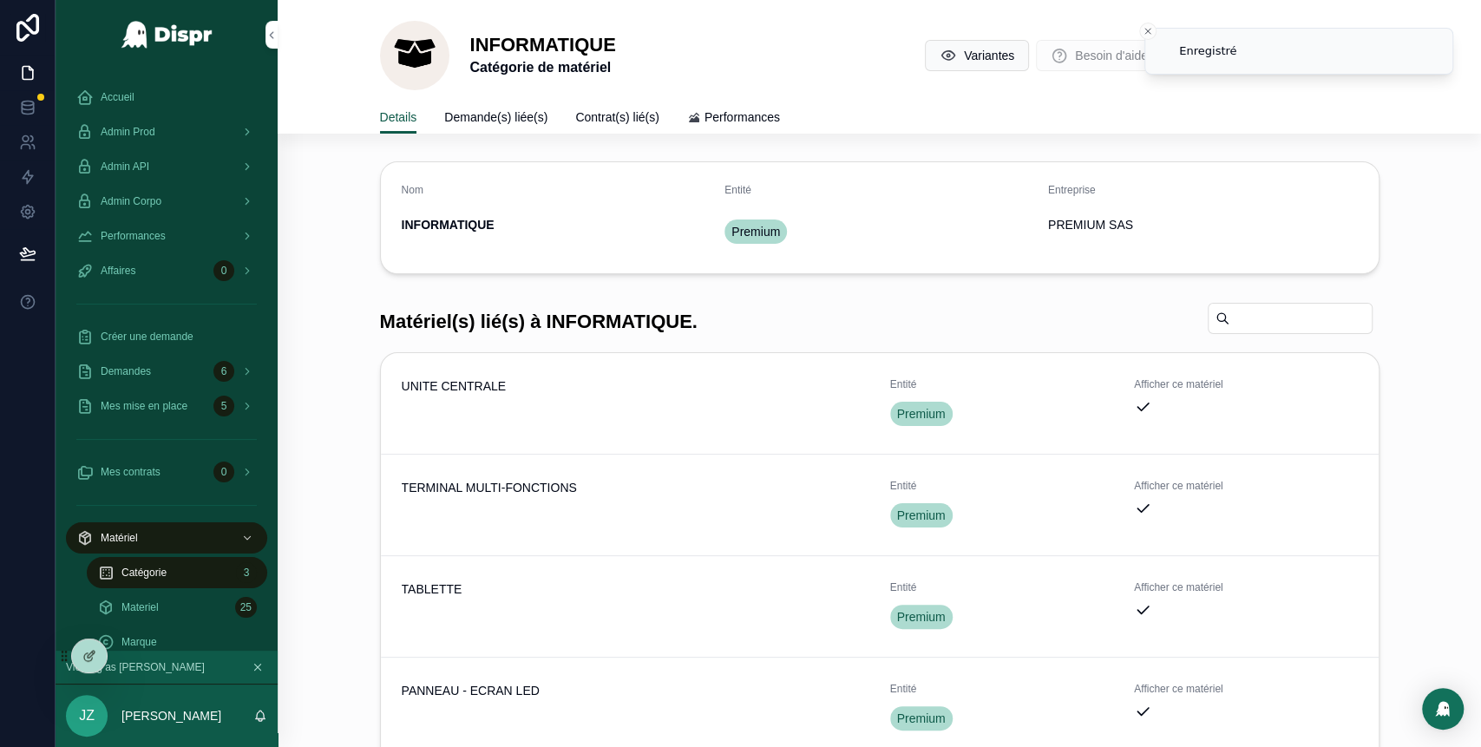
click at [206, 577] on div "Catégorie 3" at bounding box center [177, 573] width 160 height 28
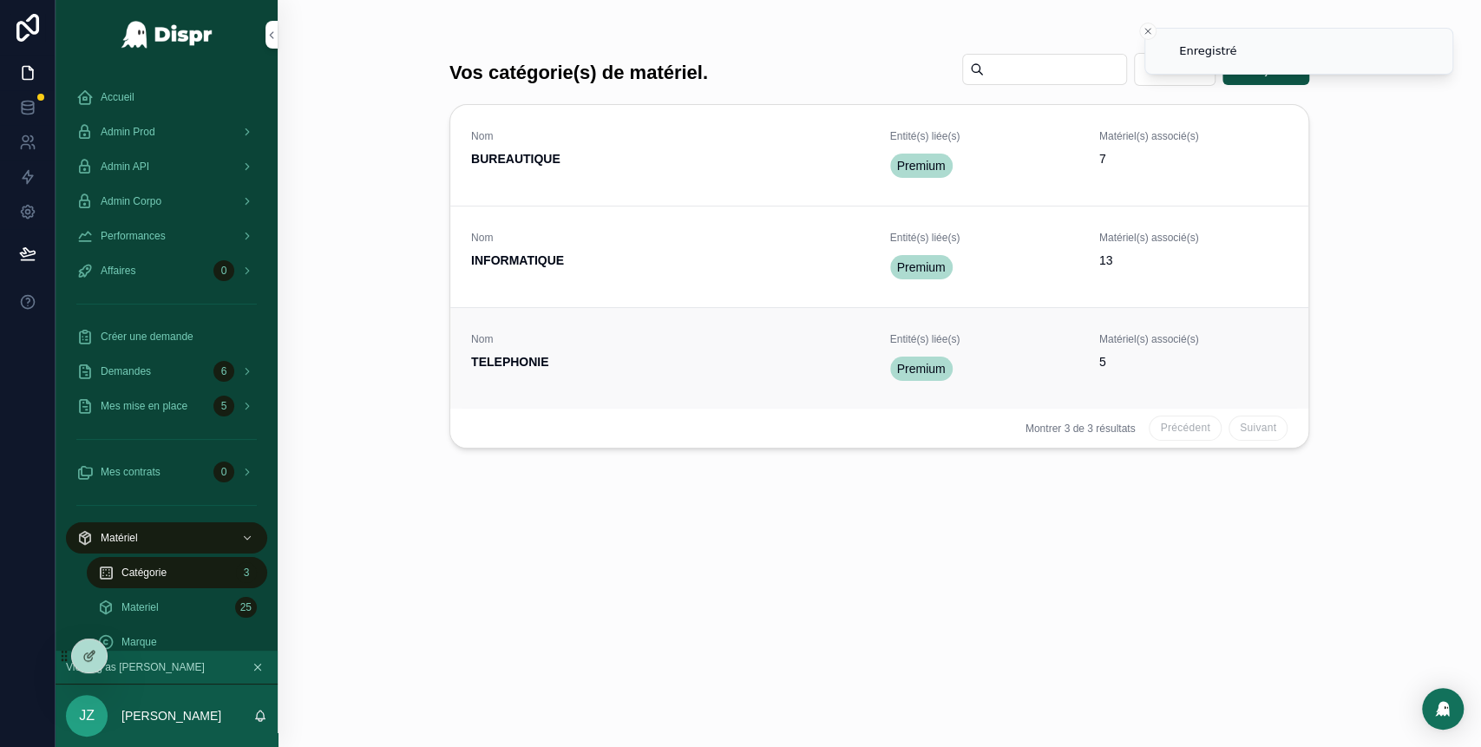
click at [652, 349] on div "Nom TELEPHONIE" at bounding box center [670, 351] width 398 height 38
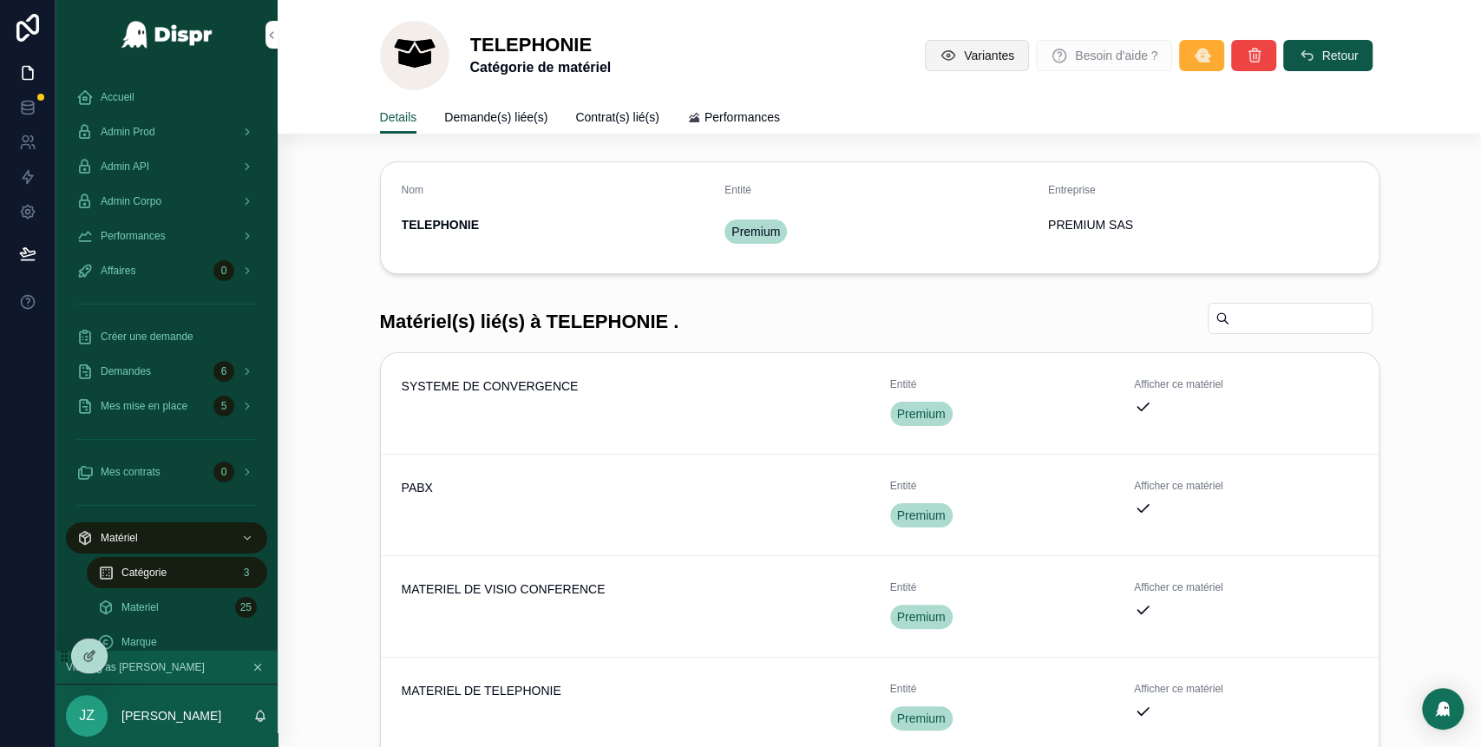
click at [933, 53] on button "Variantes" at bounding box center [977, 55] width 104 height 31
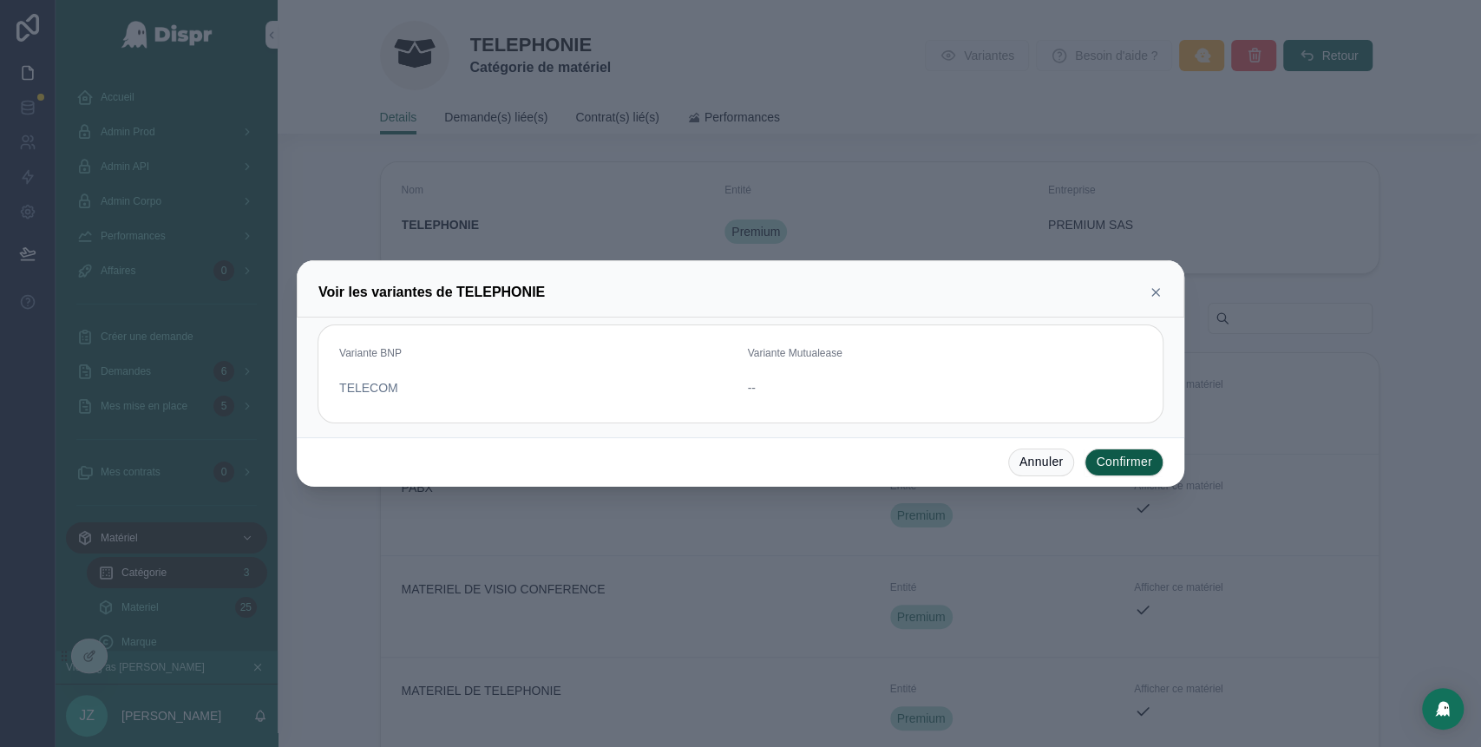
click at [1156, 291] on icon at bounding box center [1155, 292] width 7 height 7
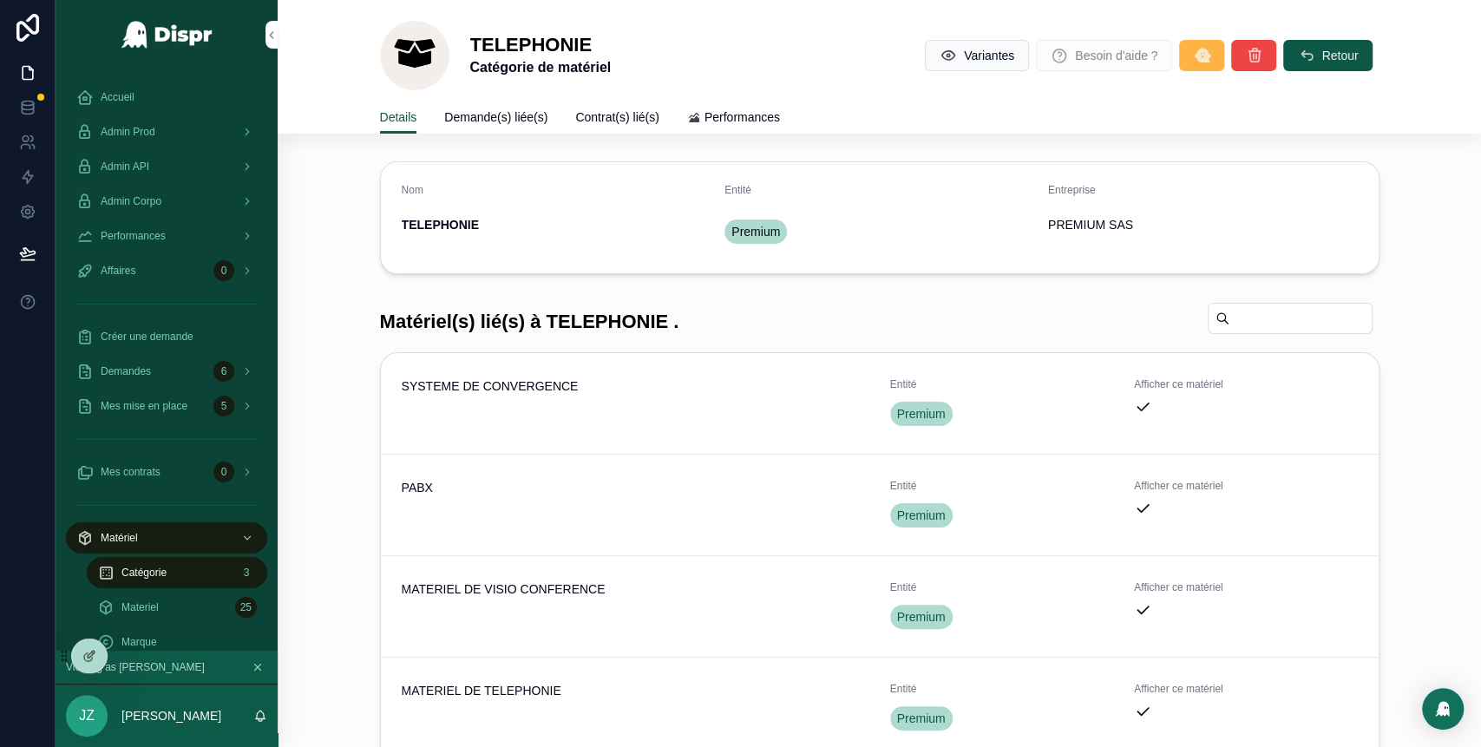
click at [1193, 56] on icon "scrollable content" at bounding box center [1201, 55] width 17 height 17
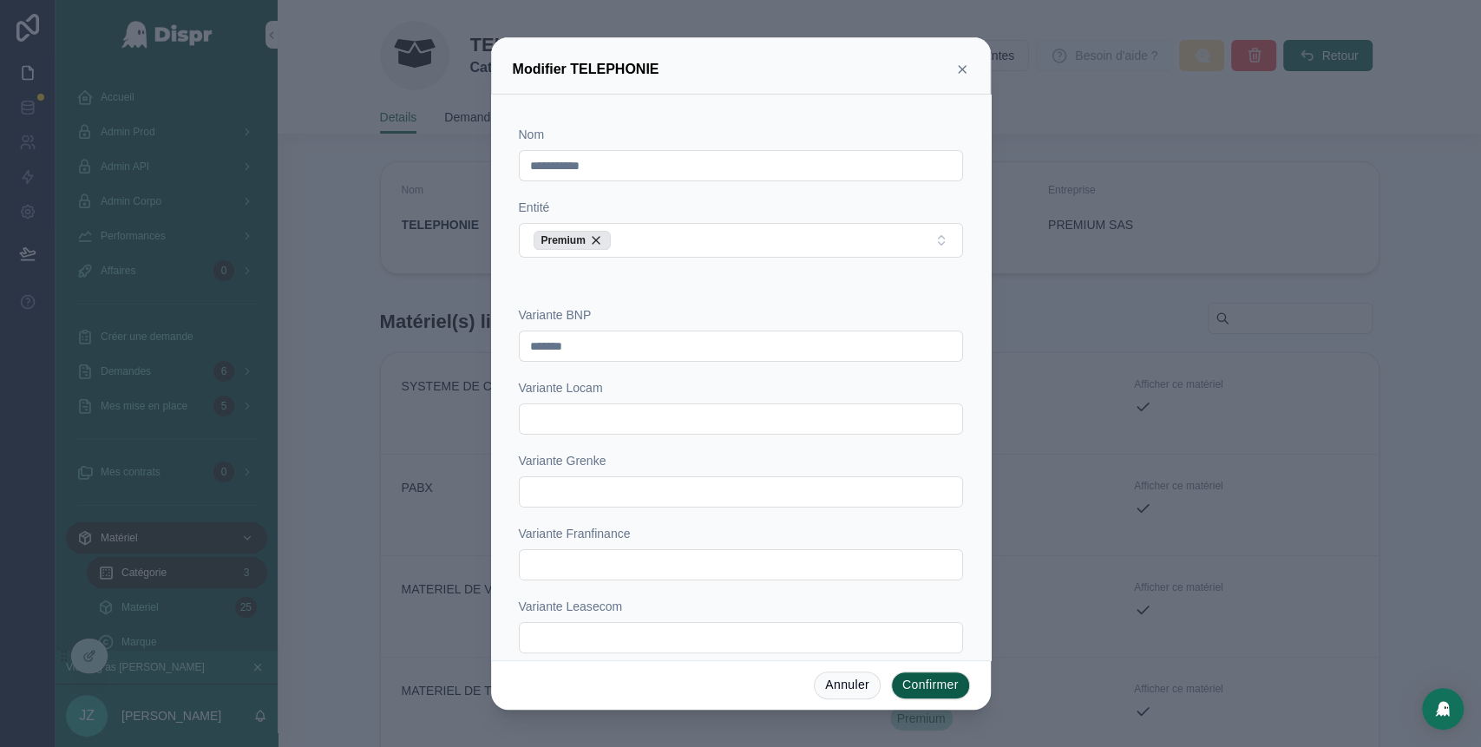
click at [619, 487] on input "text" at bounding box center [741, 492] width 442 height 24
type input "**********"
click at [936, 687] on button "Confirmer" at bounding box center [930, 685] width 79 height 28
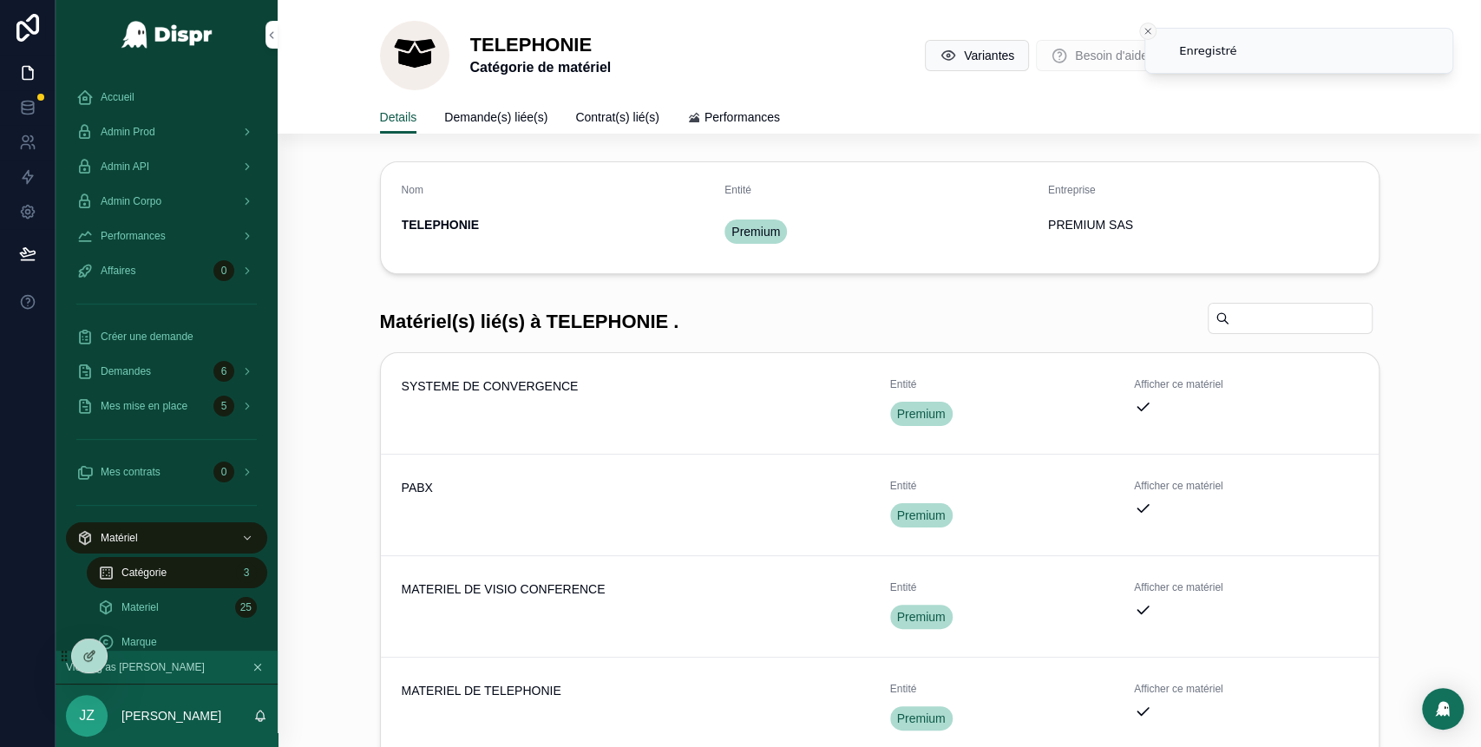
click at [1150, 31] on icon "Close toast" at bounding box center [1147, 31] width 10 height 10
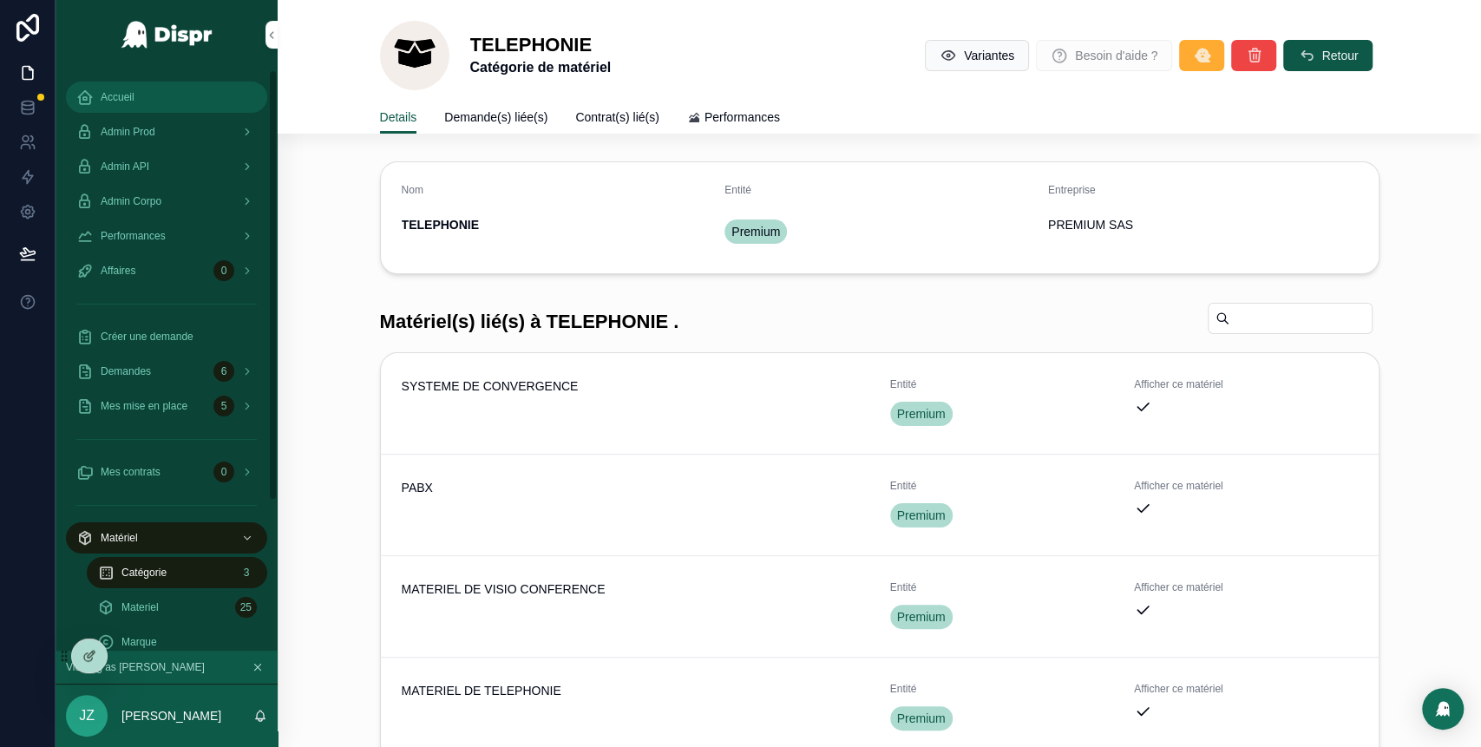
click at [117, 103] on span "Accueil" at bounding box center [118, 97] width 34 height 14
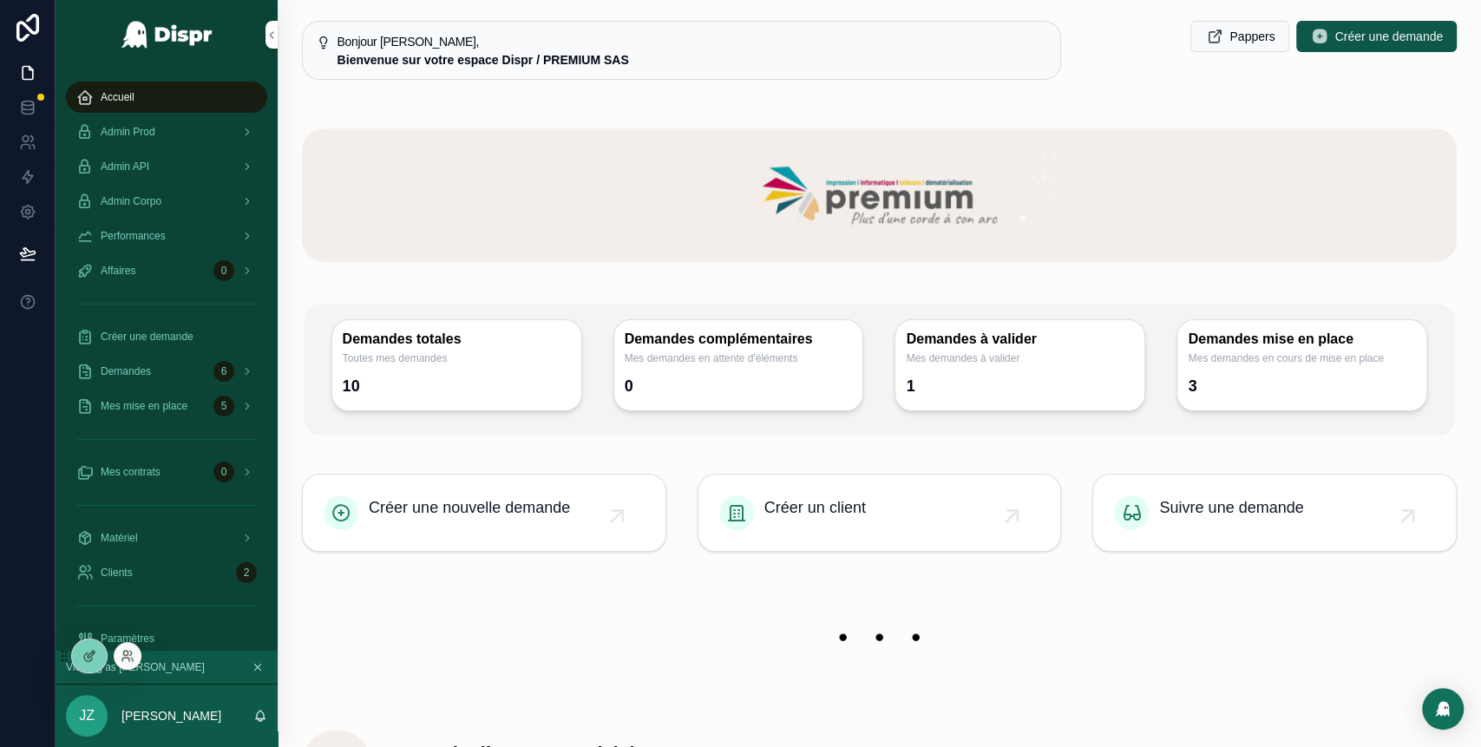
click at [134, 659] on div at bounding box center [128, 656] width 28 height 28
click at [131, 659] on icon at bounding box center [128, 656] width 14 height 14
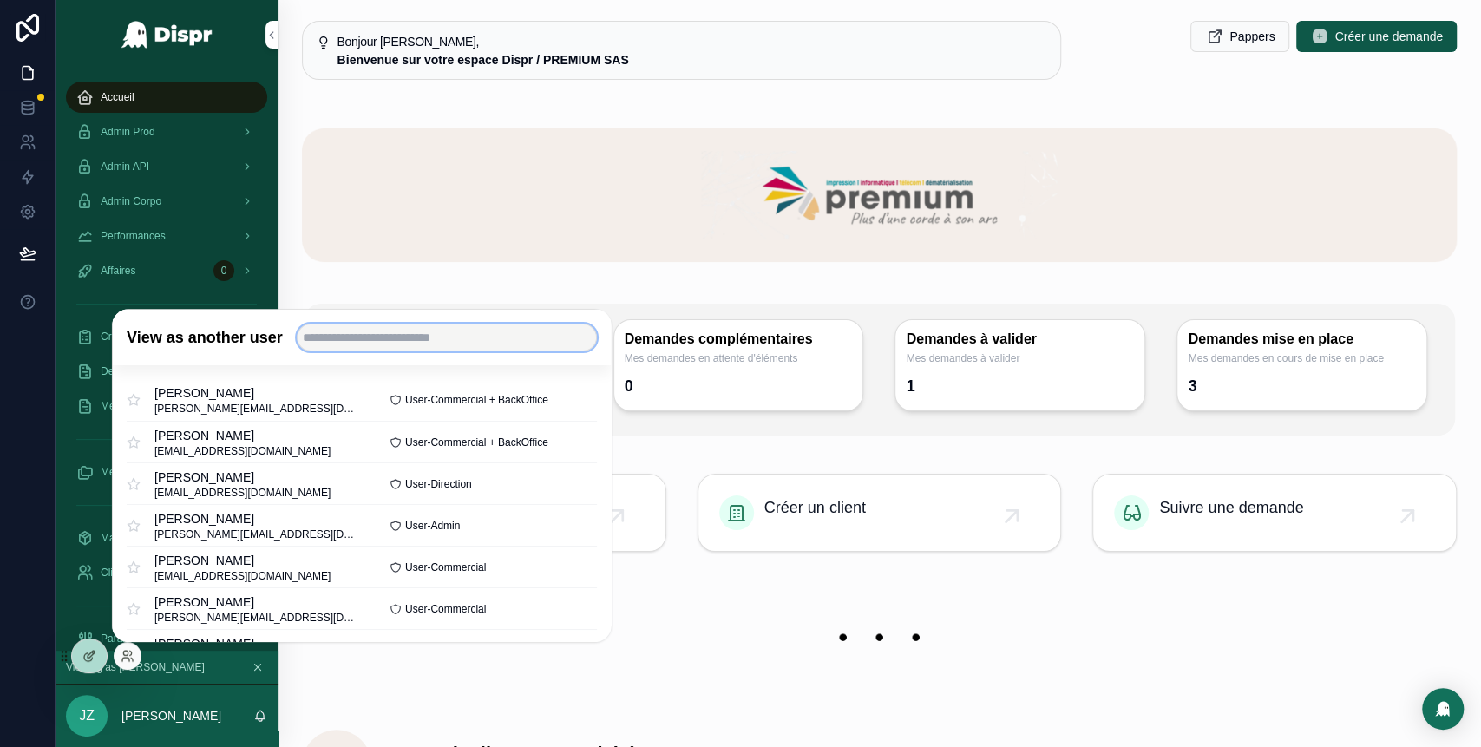
click at [399, 344] on input "text" at bounding box center [447, 338] width 300 height 28
click at [178, 206] on div "Admin Corpo" at bounding box center [166, 201] width 180 height 28
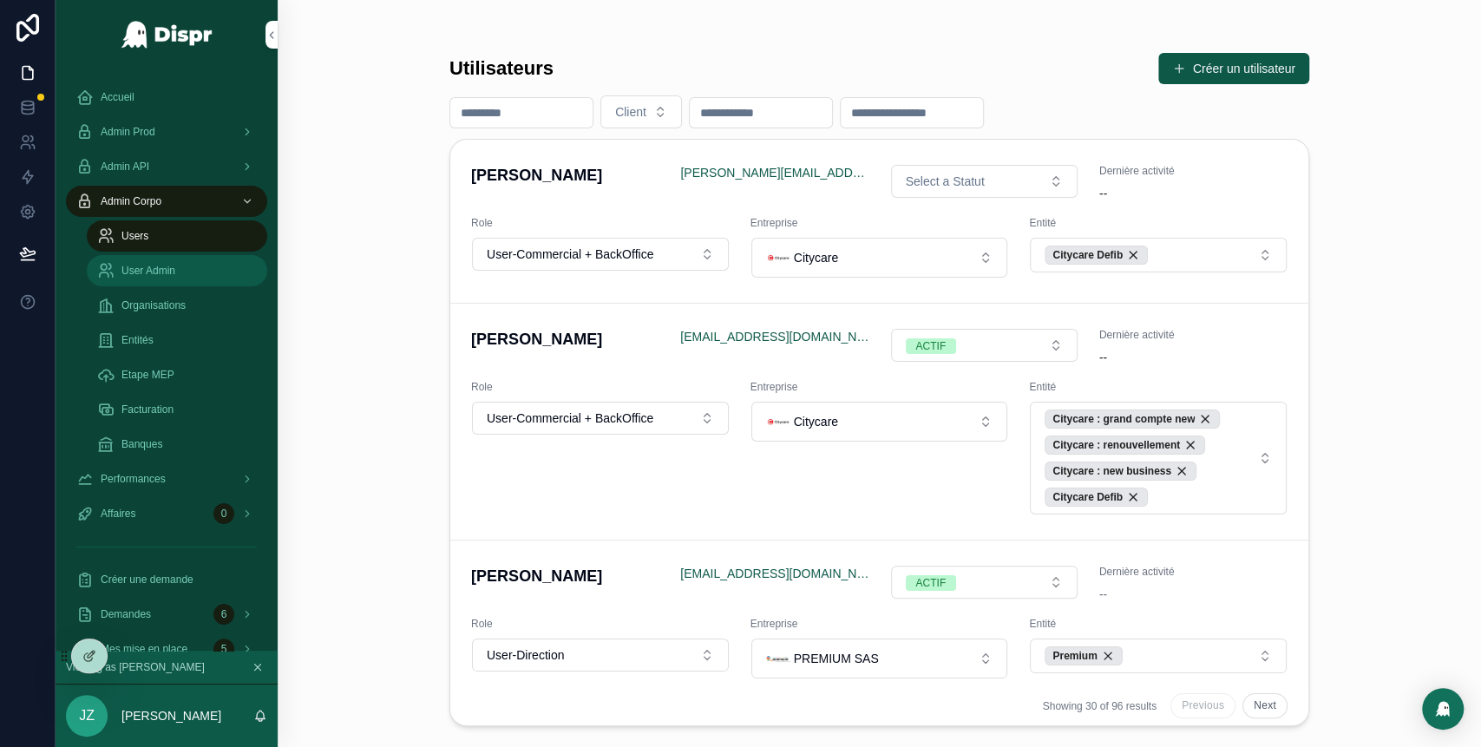
click at [171, 276] on span "User Admin" at bounding box center [148, 271] width 54 height 14
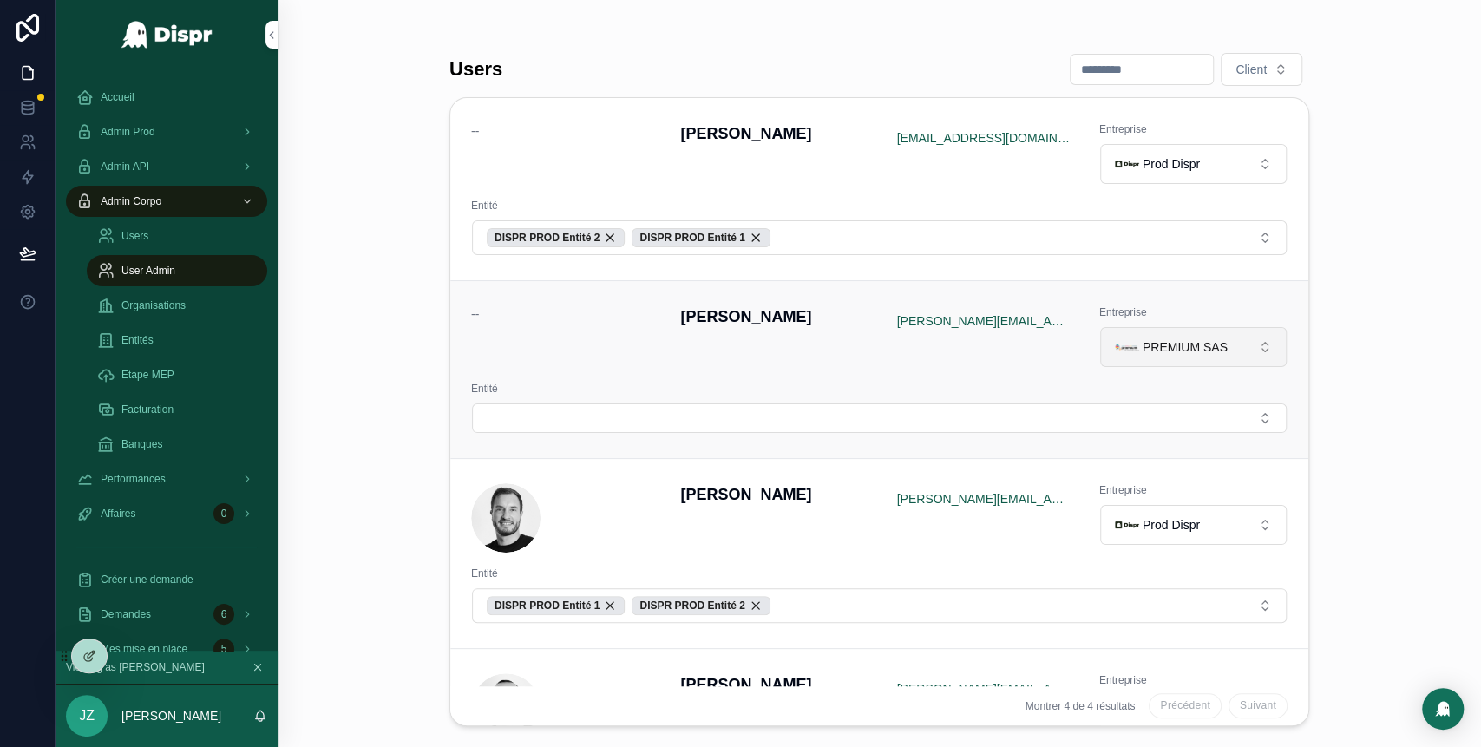
click at [1182, 335] on div "PREMIUM SAS" at bounding box center [1171, 347] width 113 height 24
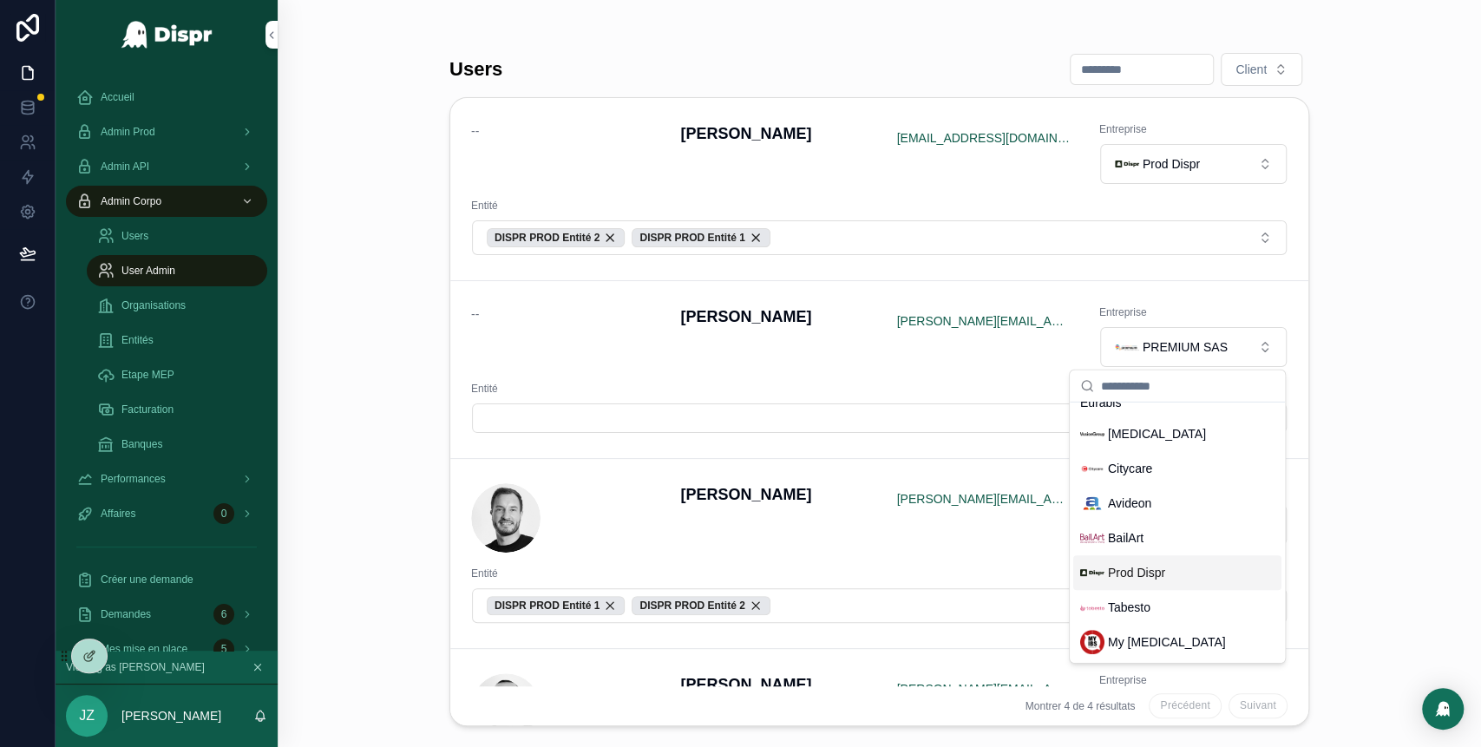
scroll to position [509, 0]
click at [1152, 569] on span "Prod Dispr" at bounding box center [1136, 572] width 57 height 17
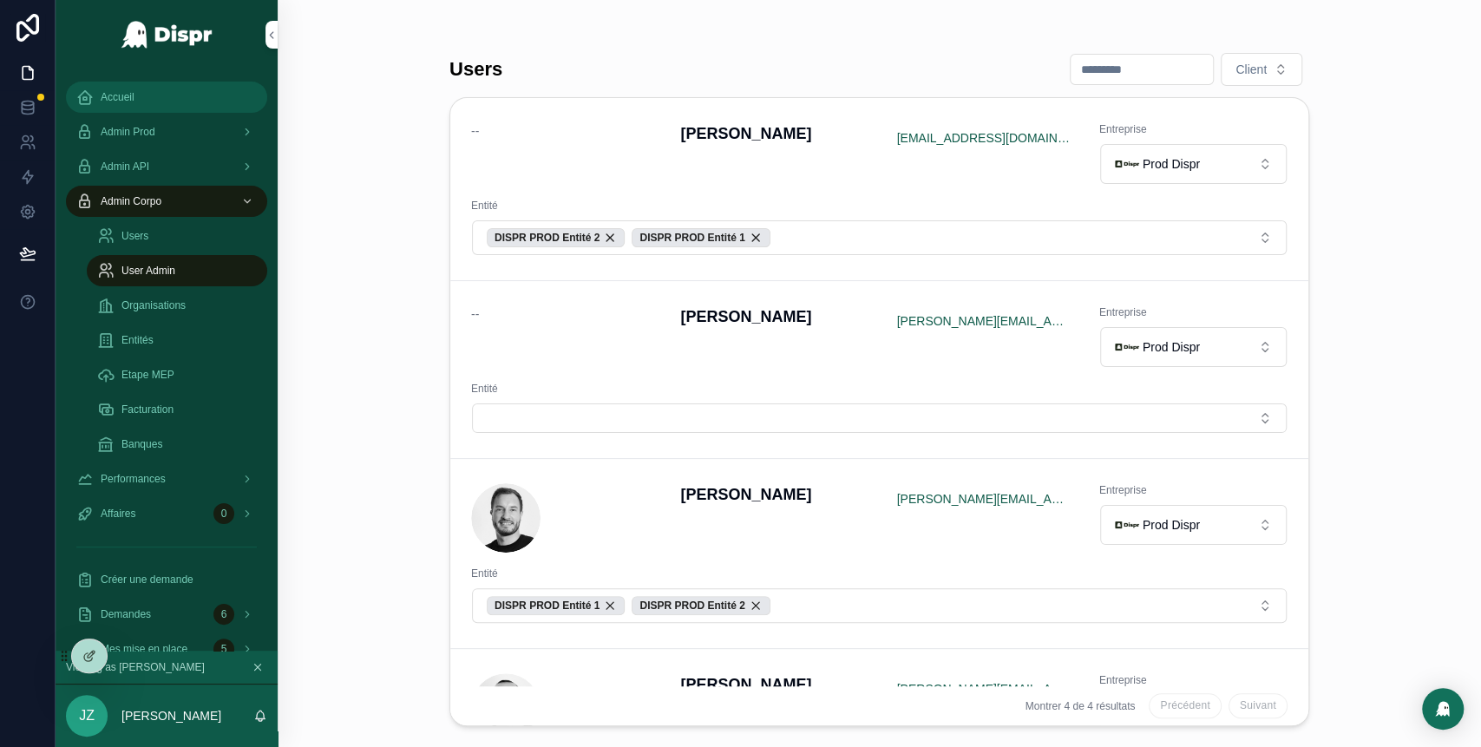
click at [141, 97] on div "Accueil" at bounding box center [166, 97] width 180 height 28
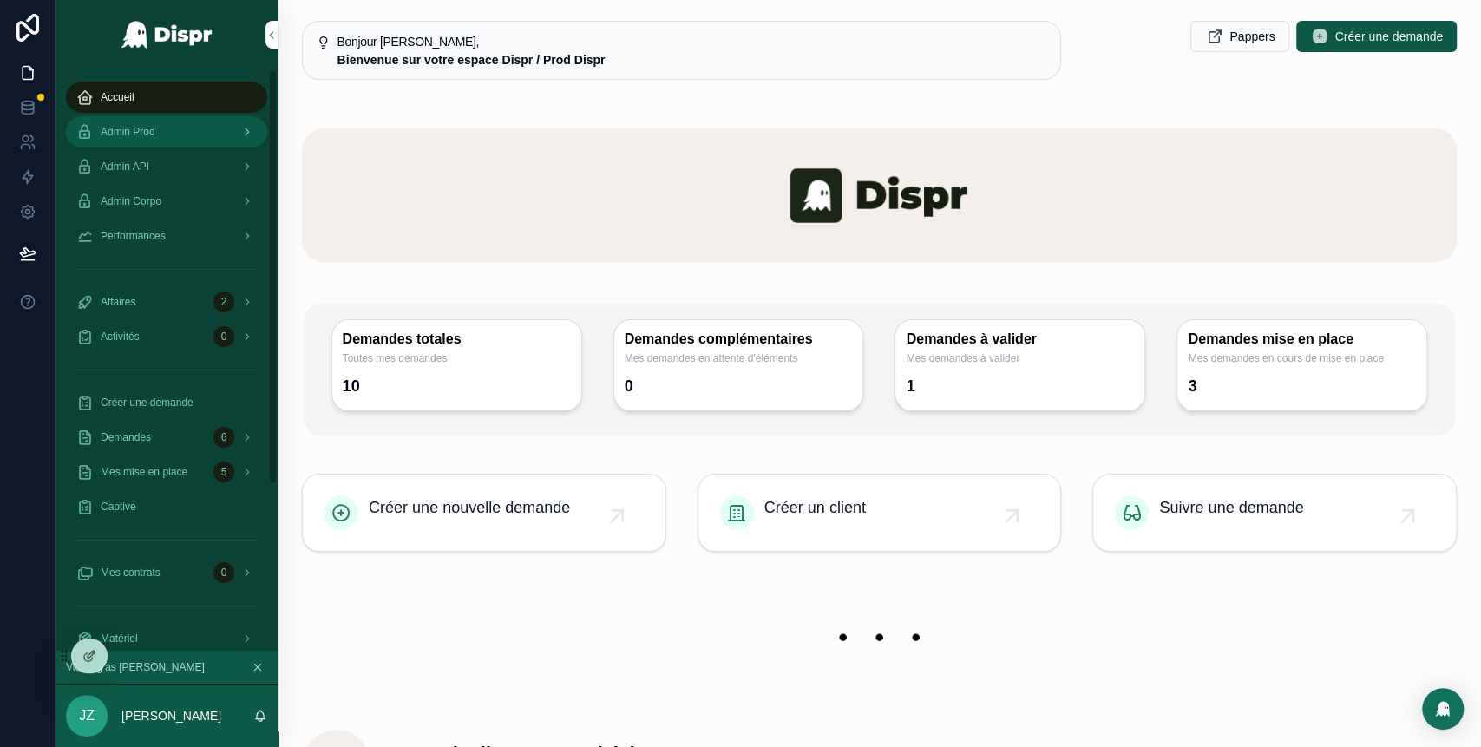
click at [173, 127] on div "Admin Prod" at bounding box center [166, 132] width 180 height 28
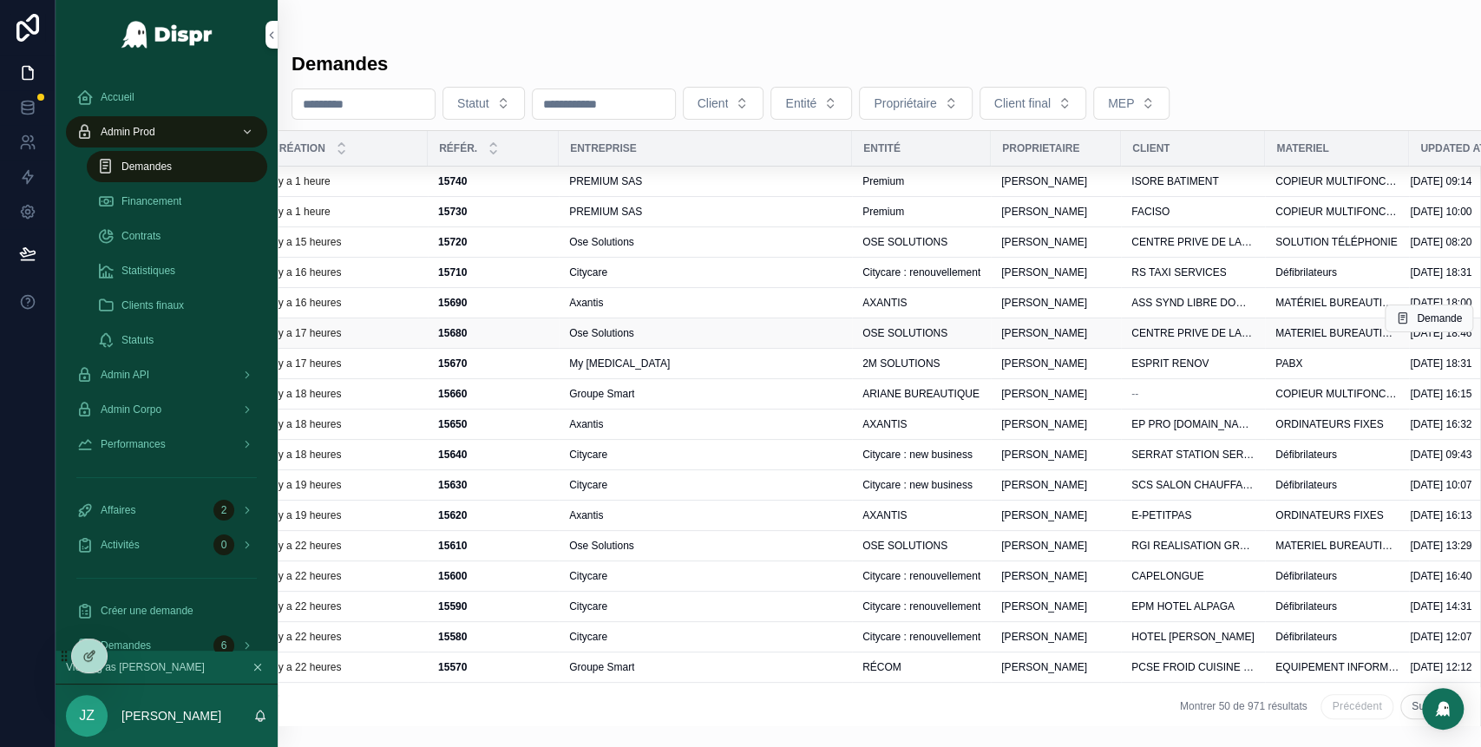
scroll to position [0, 496]
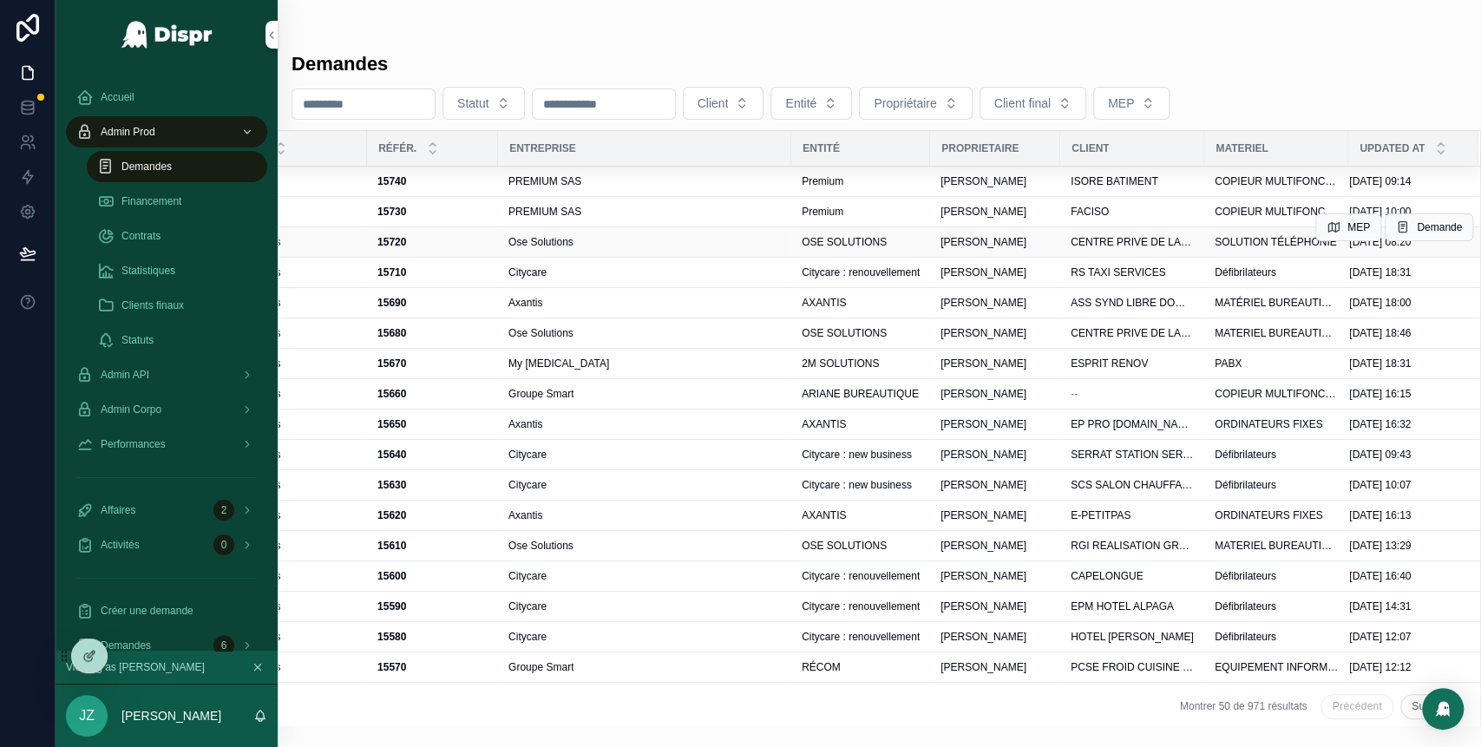
click at [1089, 239] on span "CENTRE PRIVE DE LANGUES LSI" at bounding box center [1131, 242] width 123 height 14
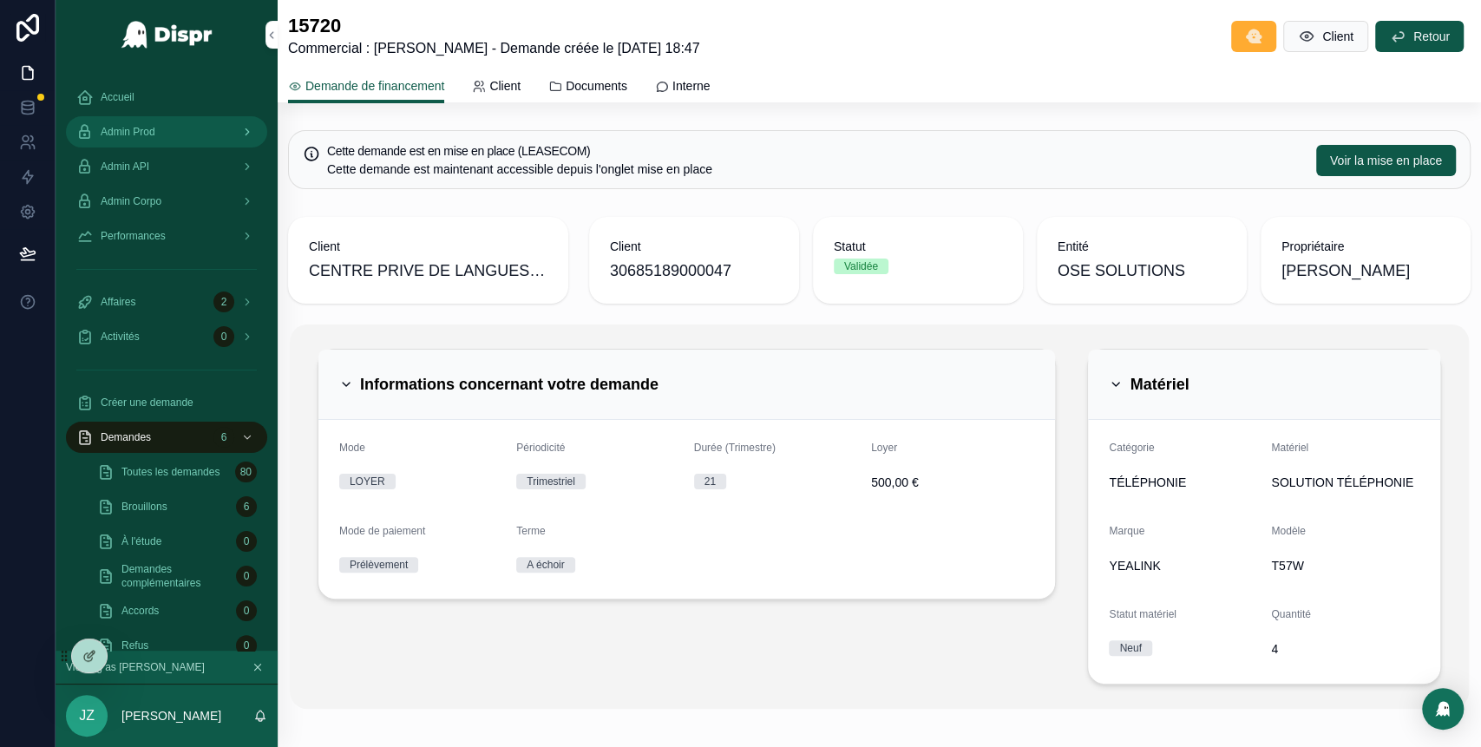
click at [170, 139] on div "Admin Prod" at bounding box center [166, 132] width 180 height 28
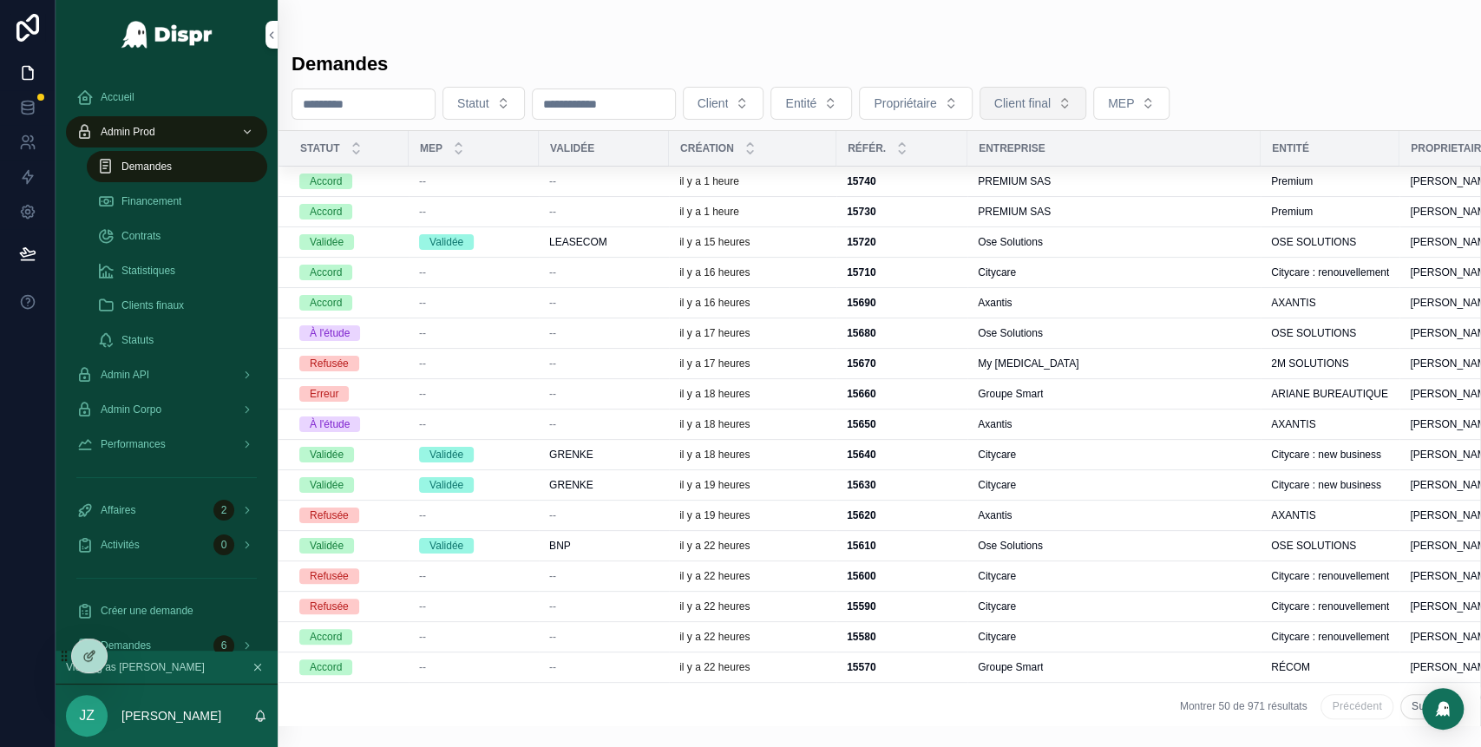
click at [1050, 97] on span "Client final" at bounding box center [1022, 103] width 56 height 17
type input "**********"
click at [1124, 174] on span "CENTRE PRIVE DE LANGUES LSI" at bounding box center [1129, 173] width 173 height 17
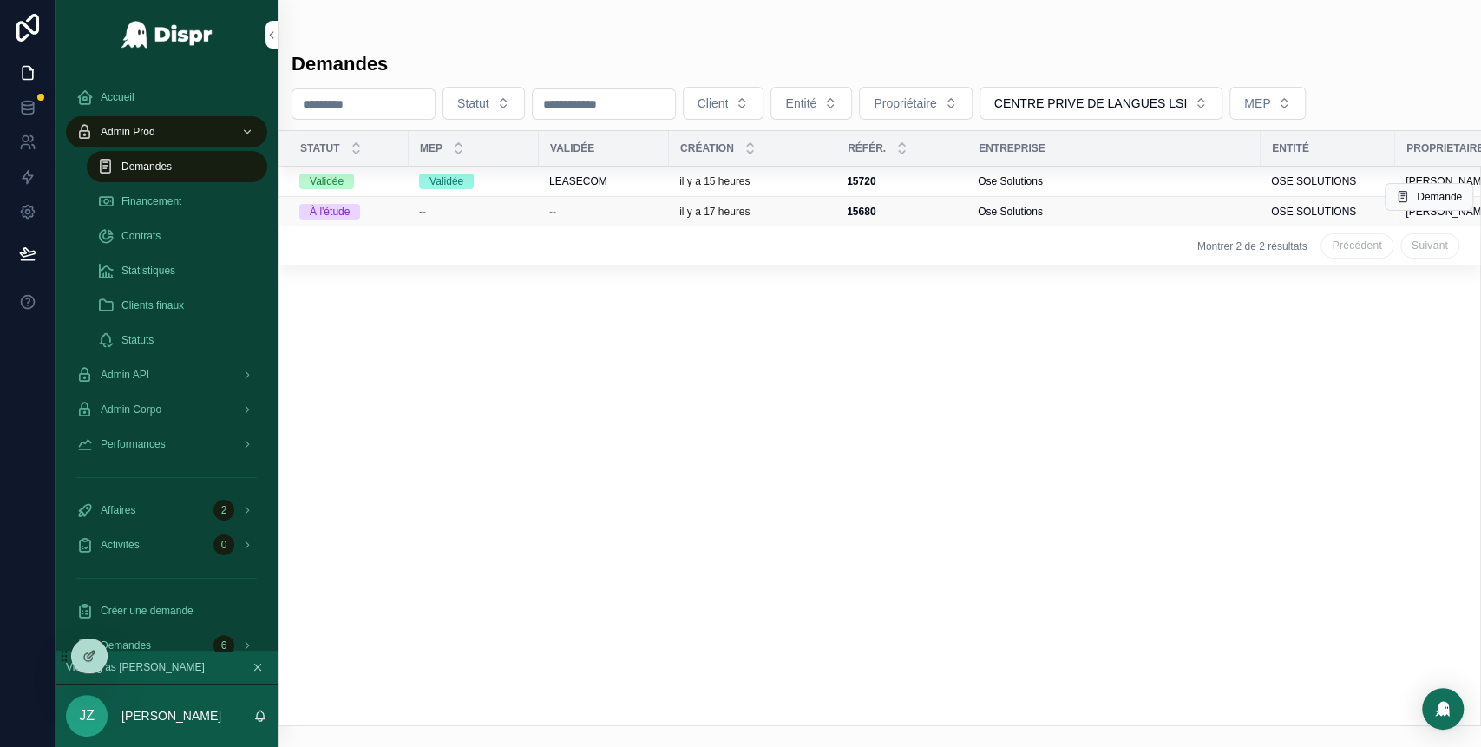
click at [907, 215] on div "15680 15680" at bounding box center [902, 212] width 110 height 14
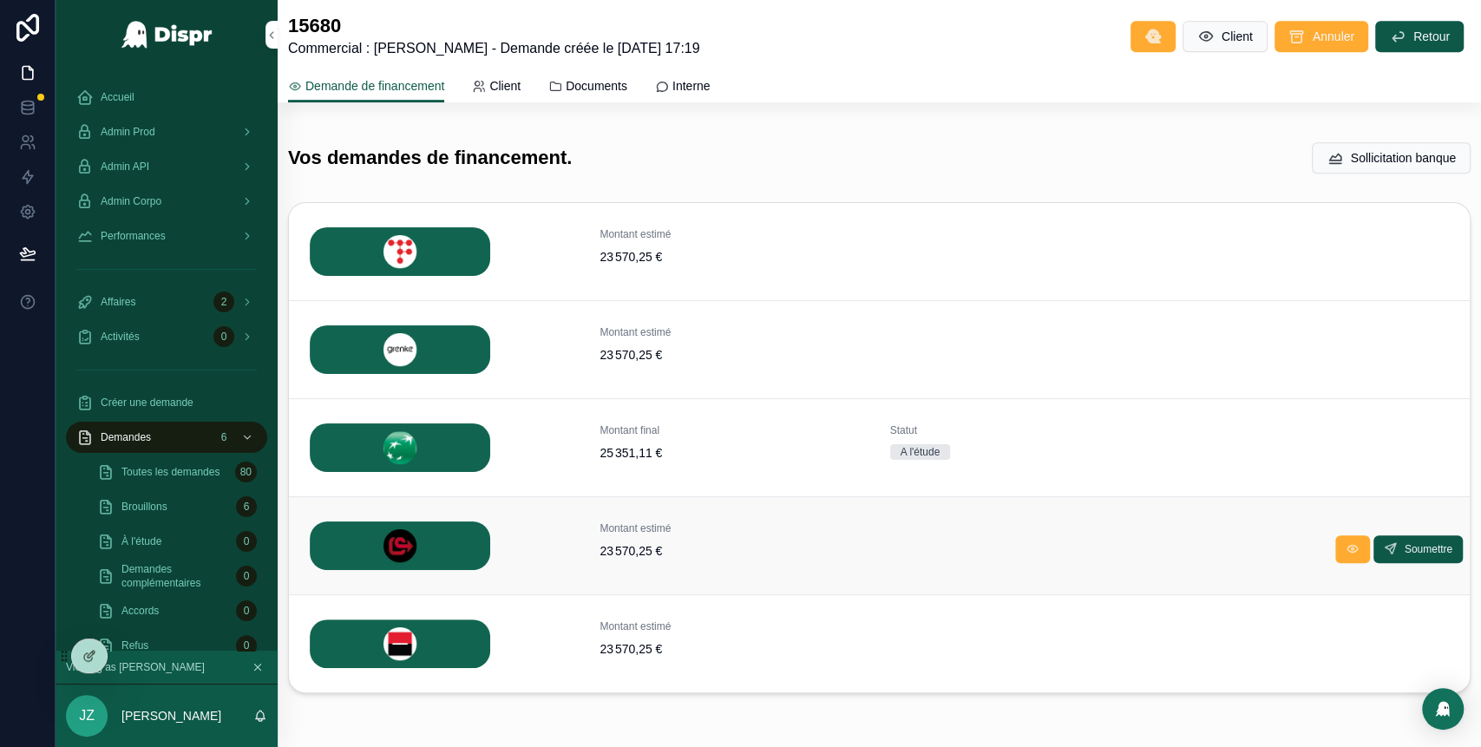
scroll to position [580, 0]
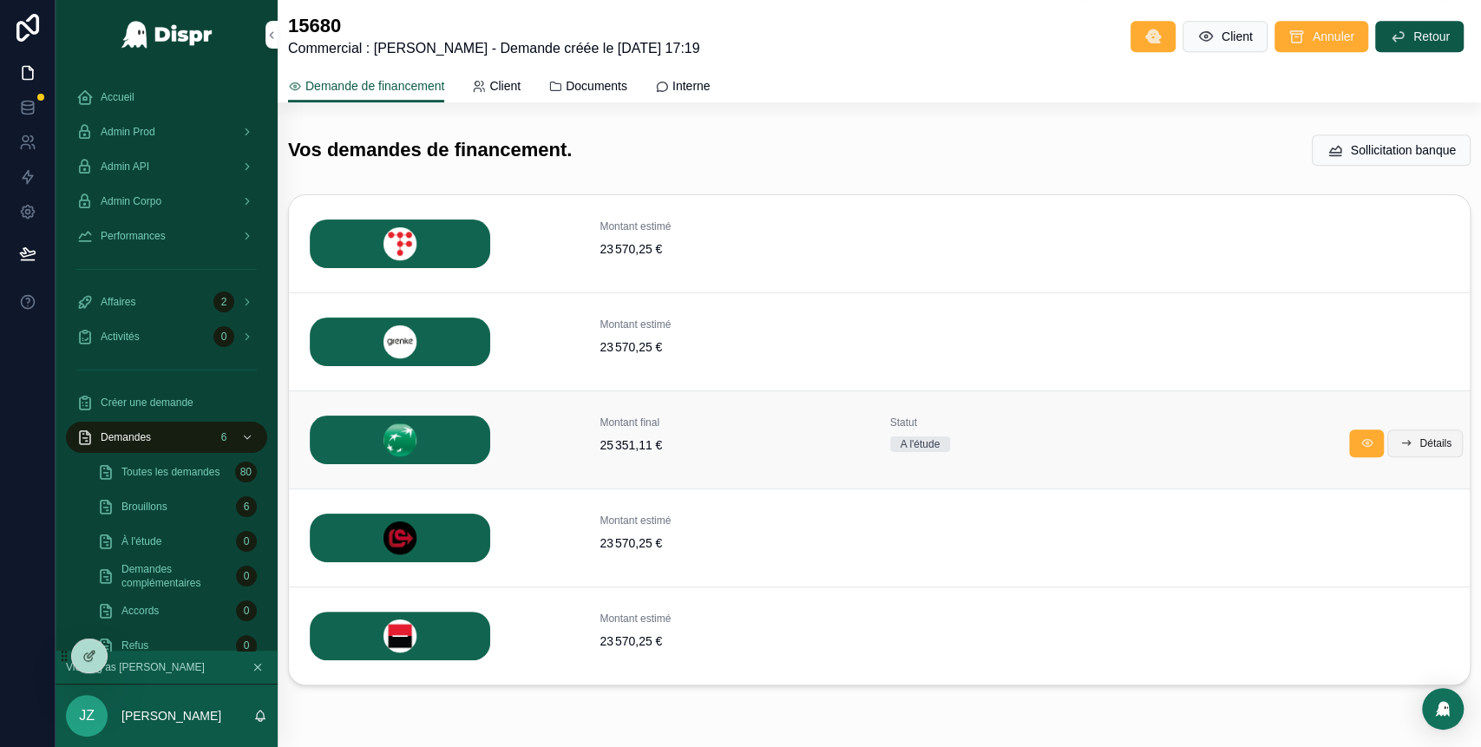
click at [1419, 442] on span "Détails" at bounding box center [1435, 443] width 32 height 14
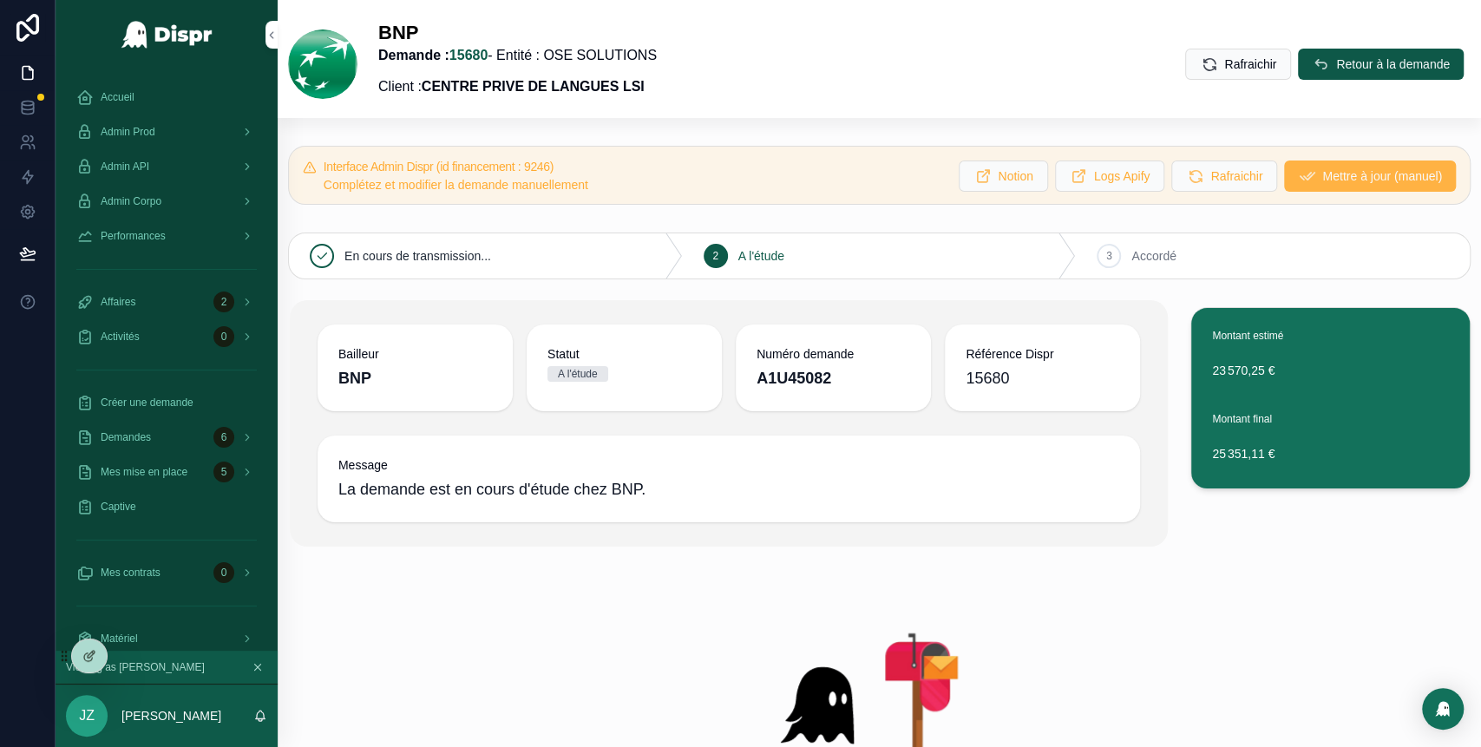
click at [1322, 178] on span "Mettre à jour (manuel)" at bounding box center [1382, 175] width 120 height 17
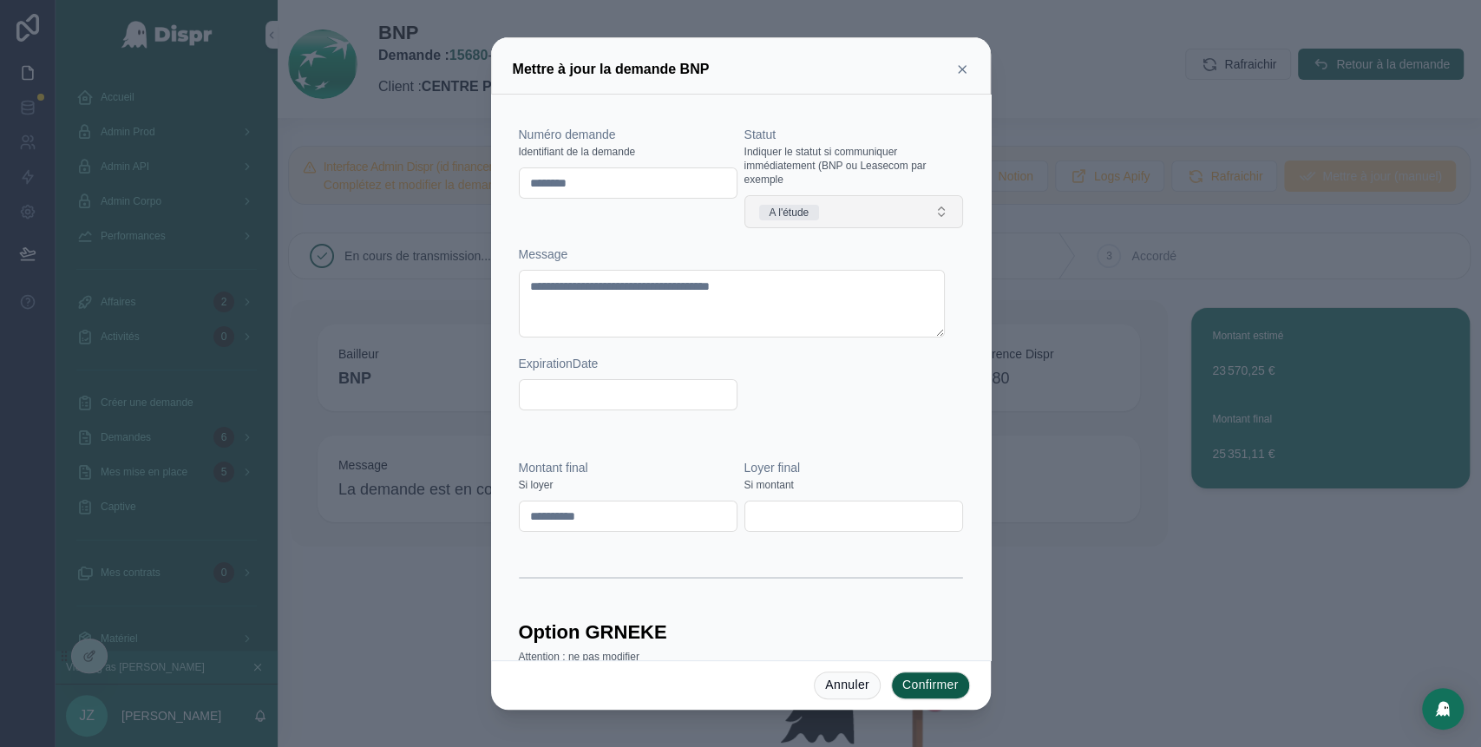
click at [840, 201] on button "A l'étude" at bounding box center [853, 211] width 219 height 33
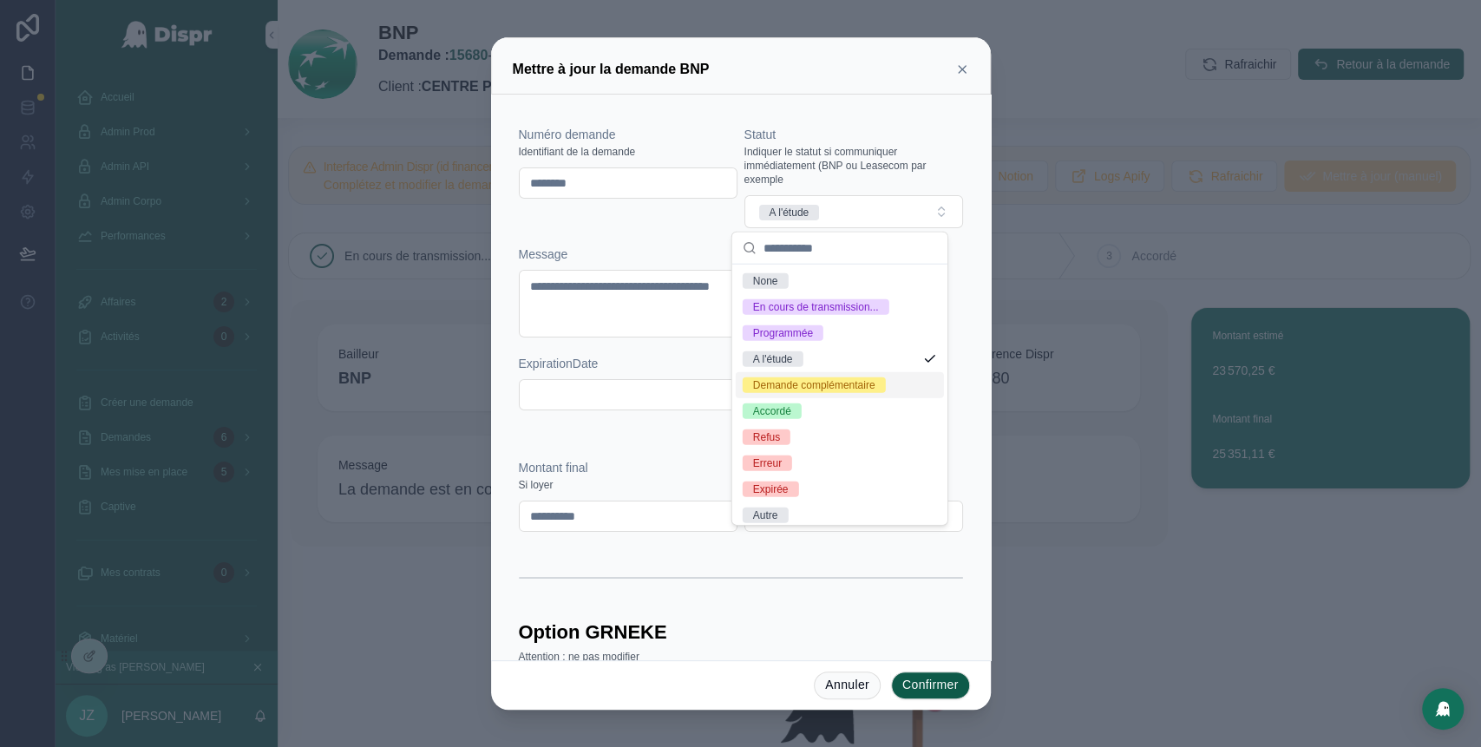
click at [827, 393] on div "Demande complémentaire" at bounding box center [814, 385] width 122 height 16
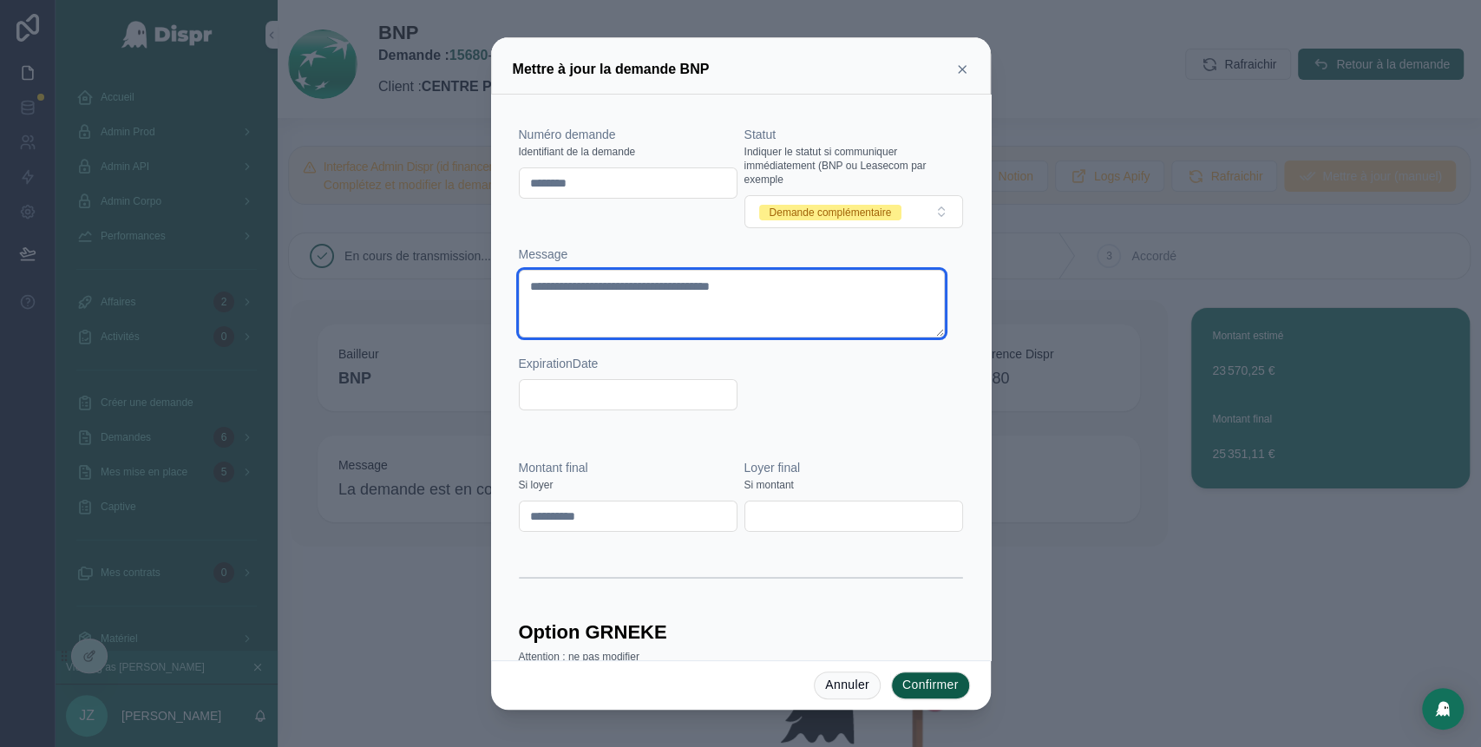
drag, startPoint x: 819, startPoint y: 290, endPoint x: 481, endPoint y: 285, distance: 337.4
click at [481, 285] on div "**********" at bounding box center [740, 373] width 1481 height 747
type textarea "**********"
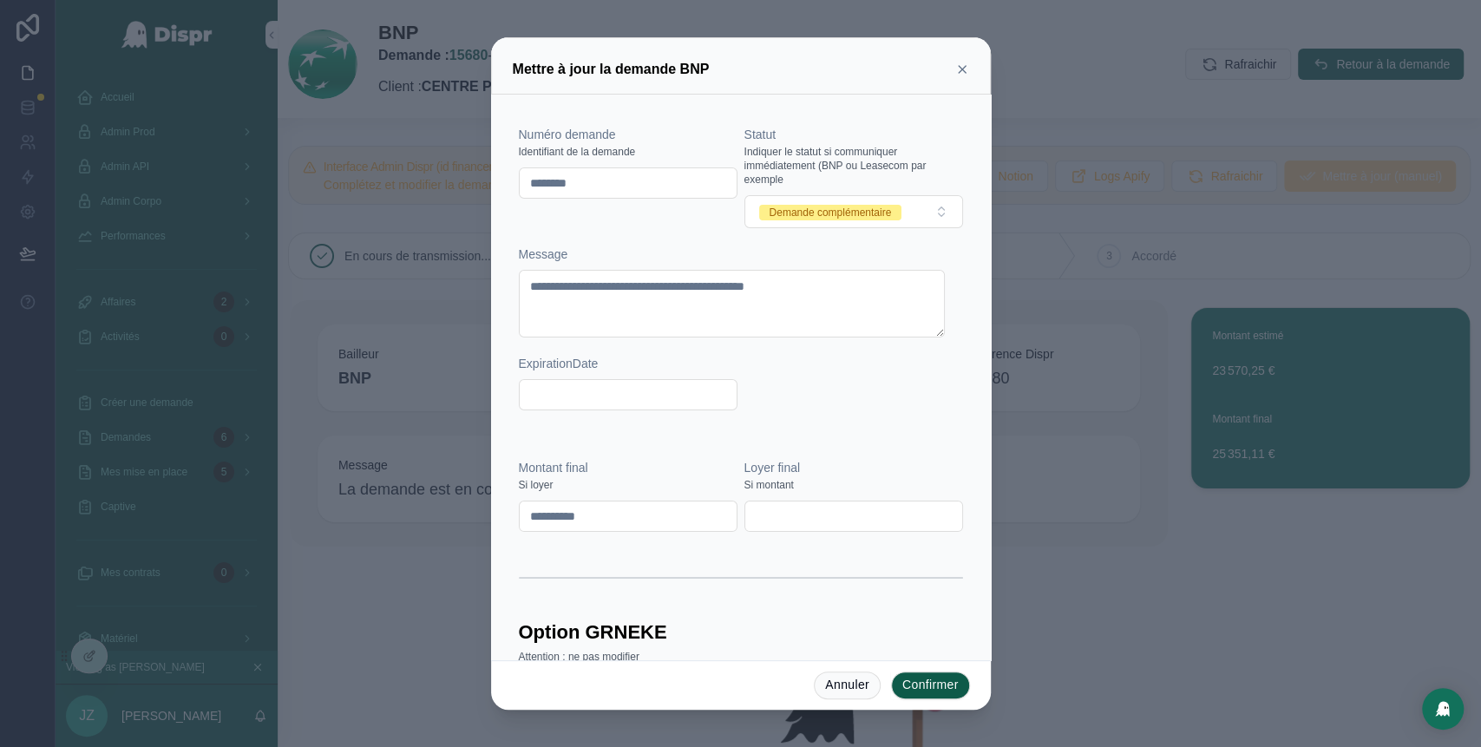
click at [830, 385] on div "**********" at bounding box center [741, 277] width 444 height 302
click at [938, 684] on button "Confirmer" at bounding box center [930, 685] width 79 height 28
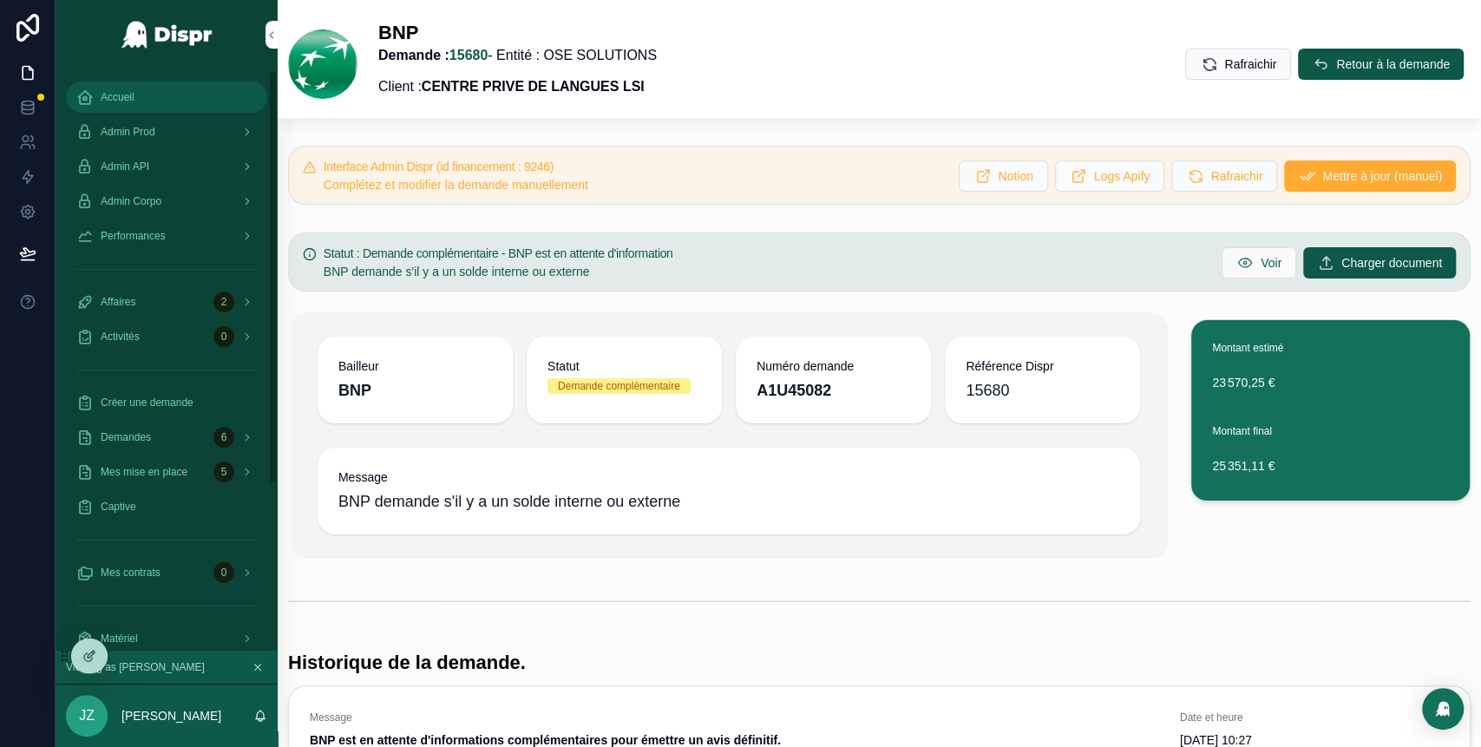
click at [140, 110] on div "Accueil" at bounding box center [166, 97] width 180 height 28
